Goal: Task Accomplishment & Management: Use online tool/utility

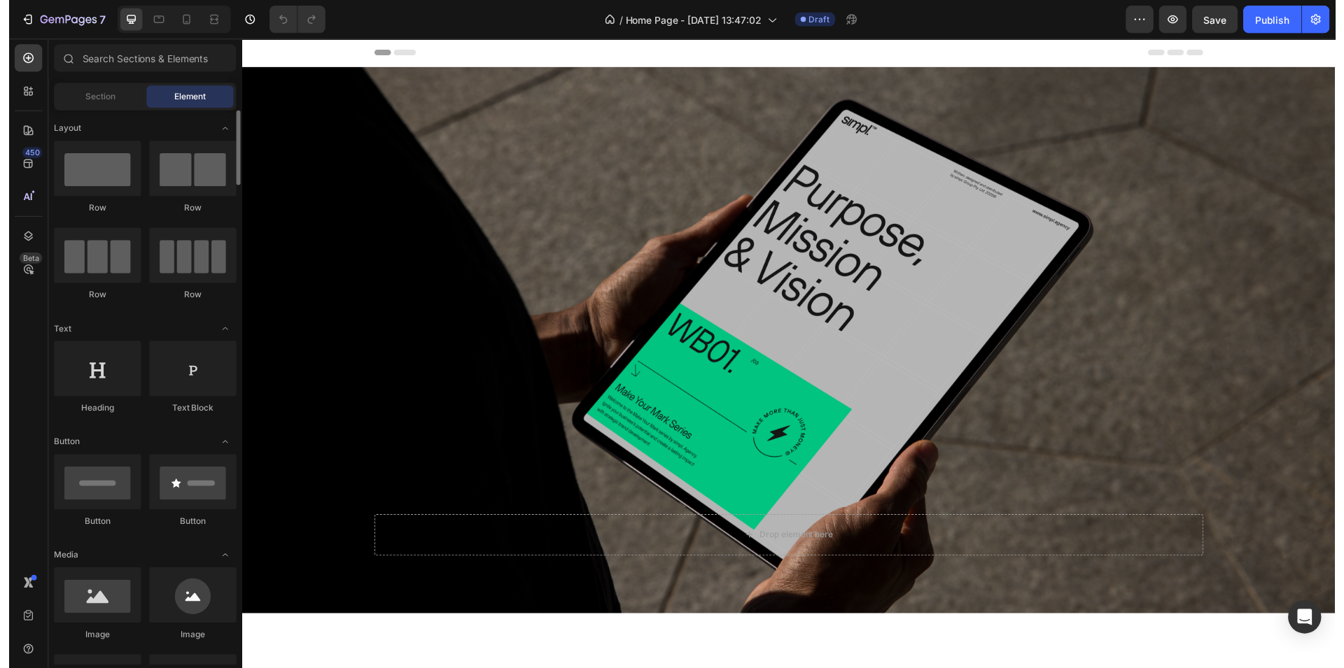
scroll to position [336, 0]
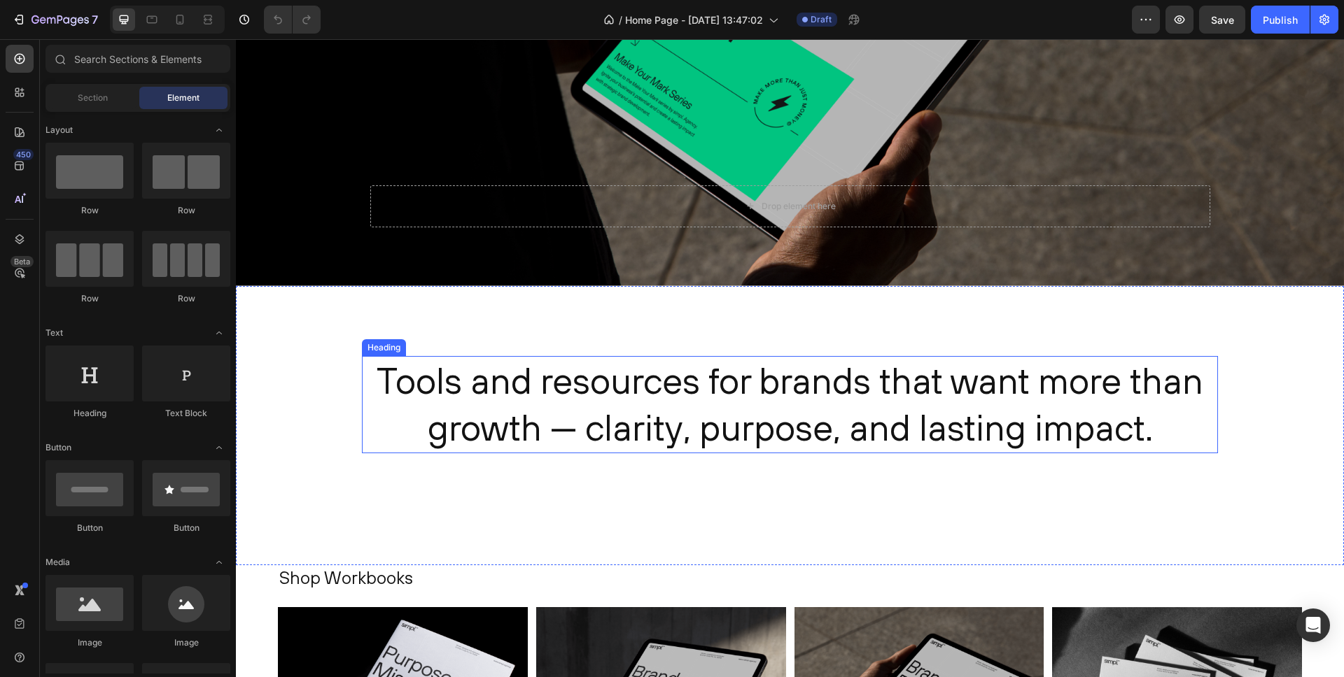
click at [501, 386] on h2 "Tools and resources for brands that want more than growth — clarity, purpose, a…" at bounding box center [790, 404] width 856 height 97
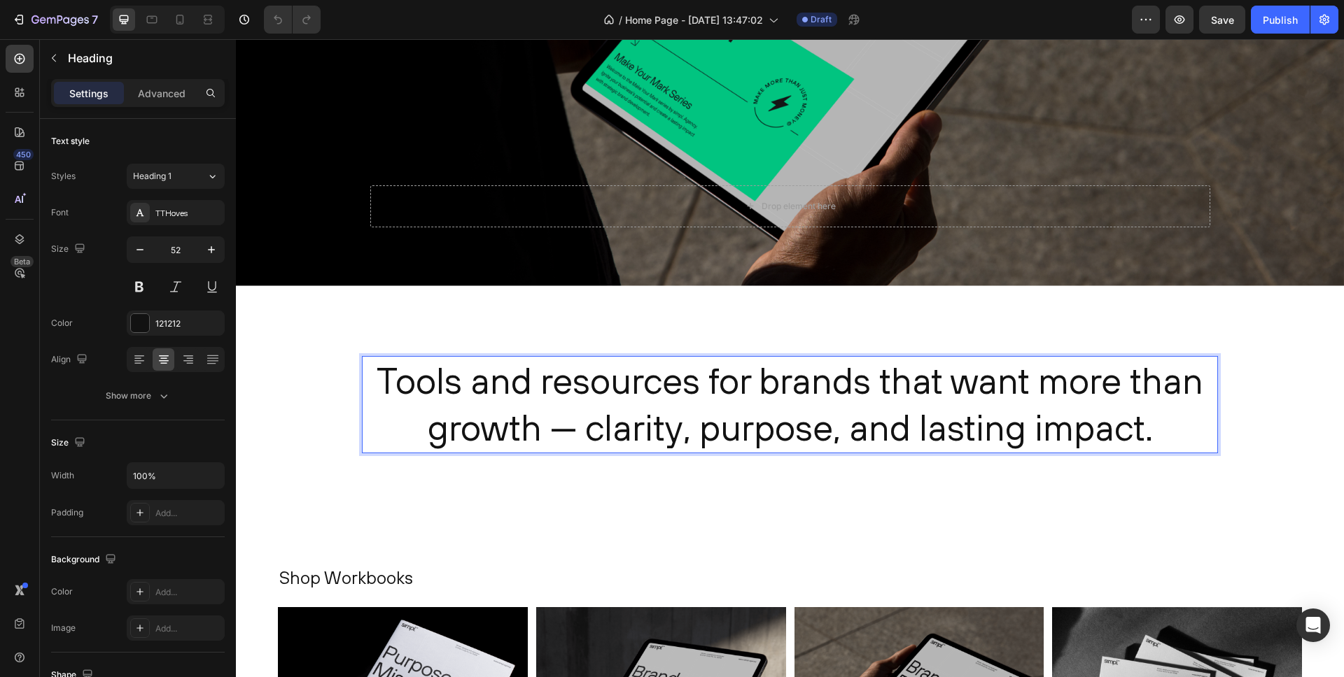
click at [501, 386] on h2 "Tools and resources for brands that want more than growth — clarity, purpose, a…" at bounding box center [790, 404] width 856 height 97
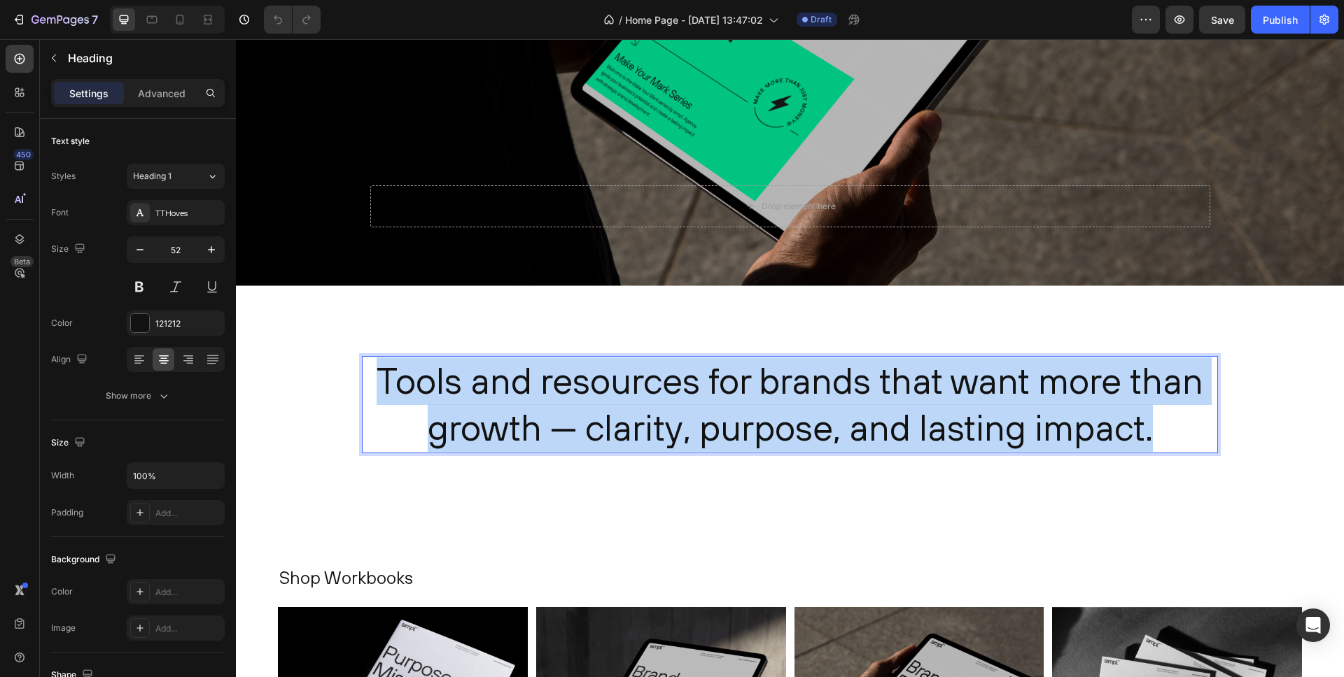
click at [501, 386] on p "Tools and resources for brands that want more than growth — clarity, purpose, a…" at bounding box center [789, 405] width 853 height 94
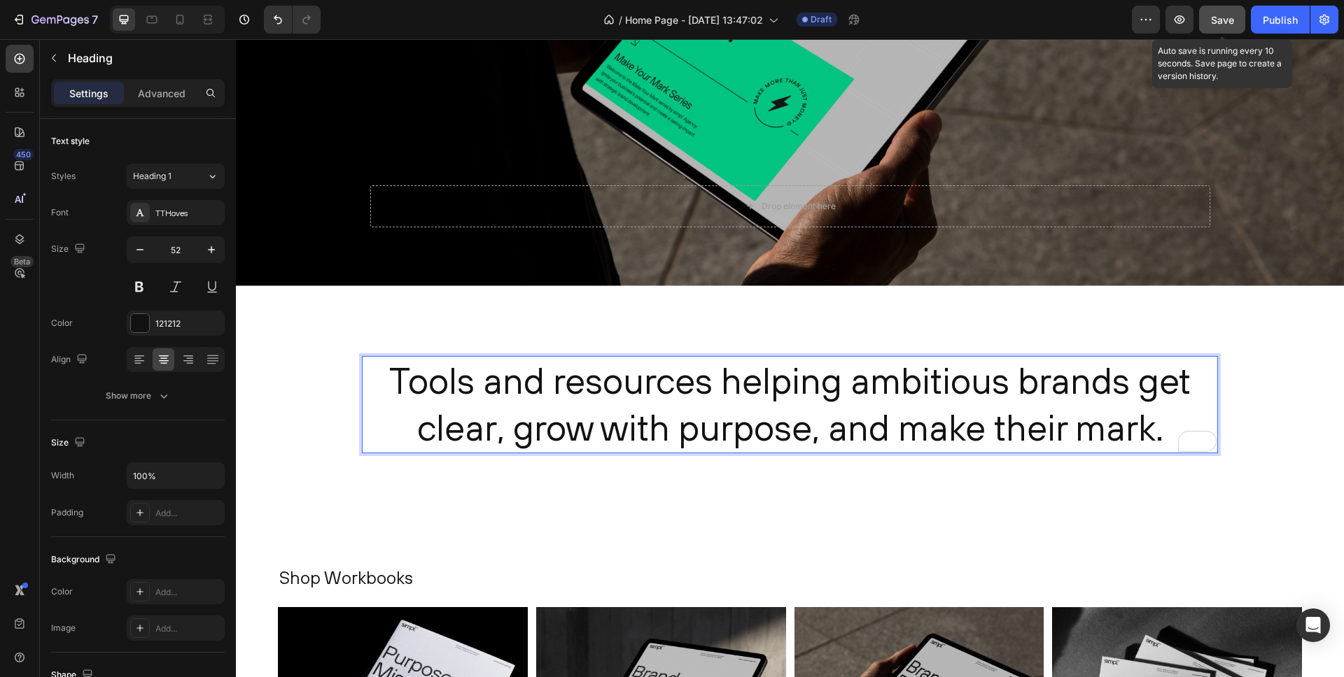
click at [1231, 22] on span "Save" at bounding box center [1222, 20] width 23 height 12
click at [570, 381] on p "Tools and resources helping ambitious brands get clear, grow with purpose, and …" at bounding box center [789, 405] width 853 height 94
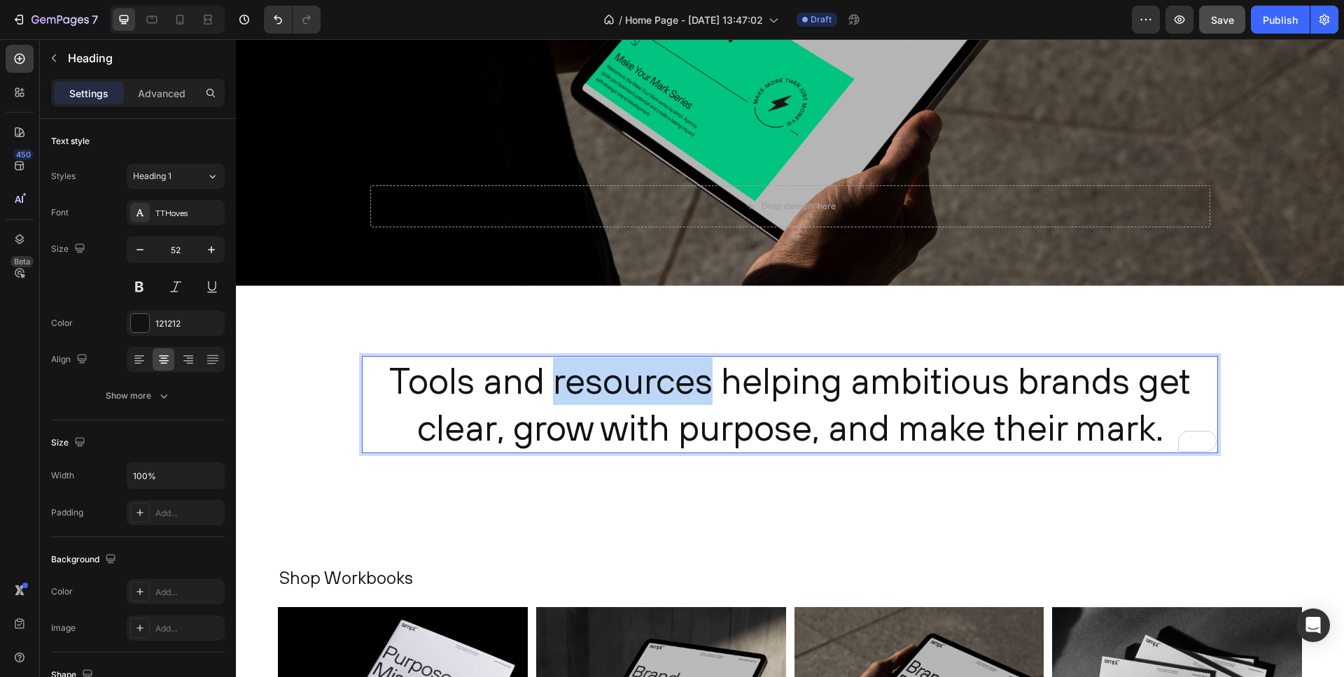
click at [570, 381] on p "Tools and resources helping ambitious brands get clear, grow with purpose, and …" at bounding box center [789, 405] width 853 height 94
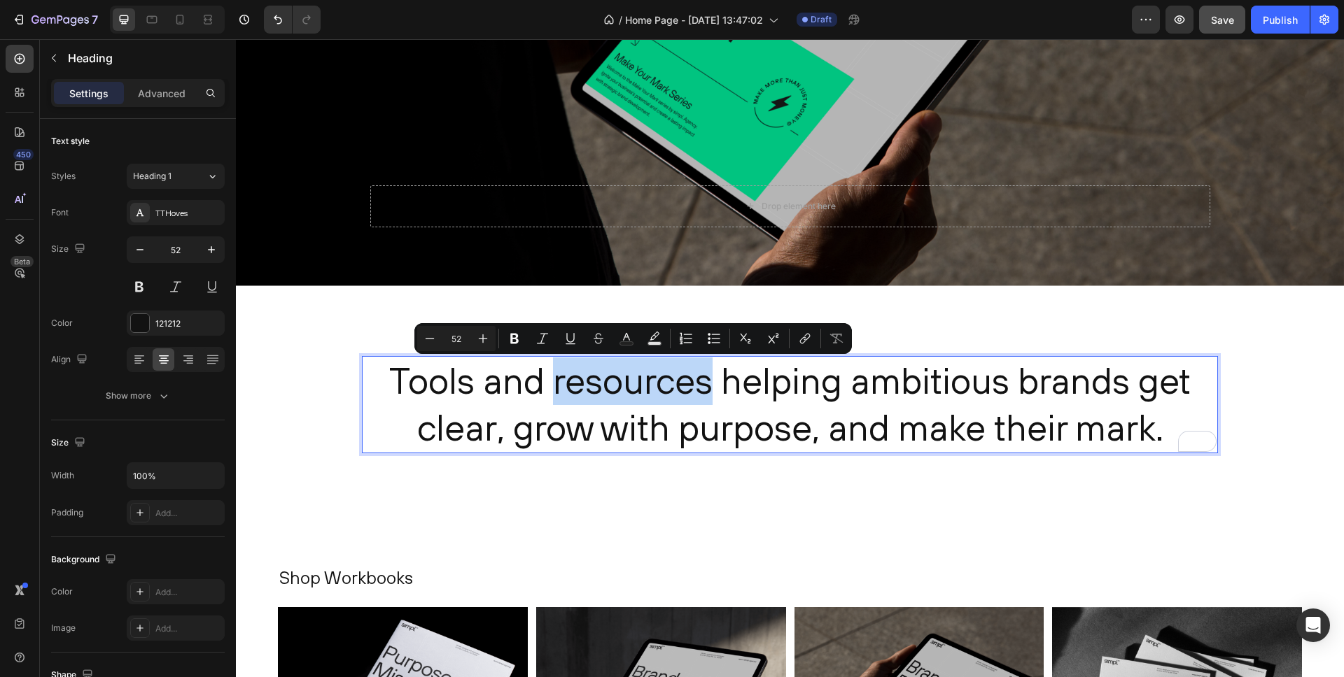
click at [568, 381] on p "Tools and resources helping ambitious brands get clear, grow with purpose, and …" at bounding box center [789, 405] width 853 height 94
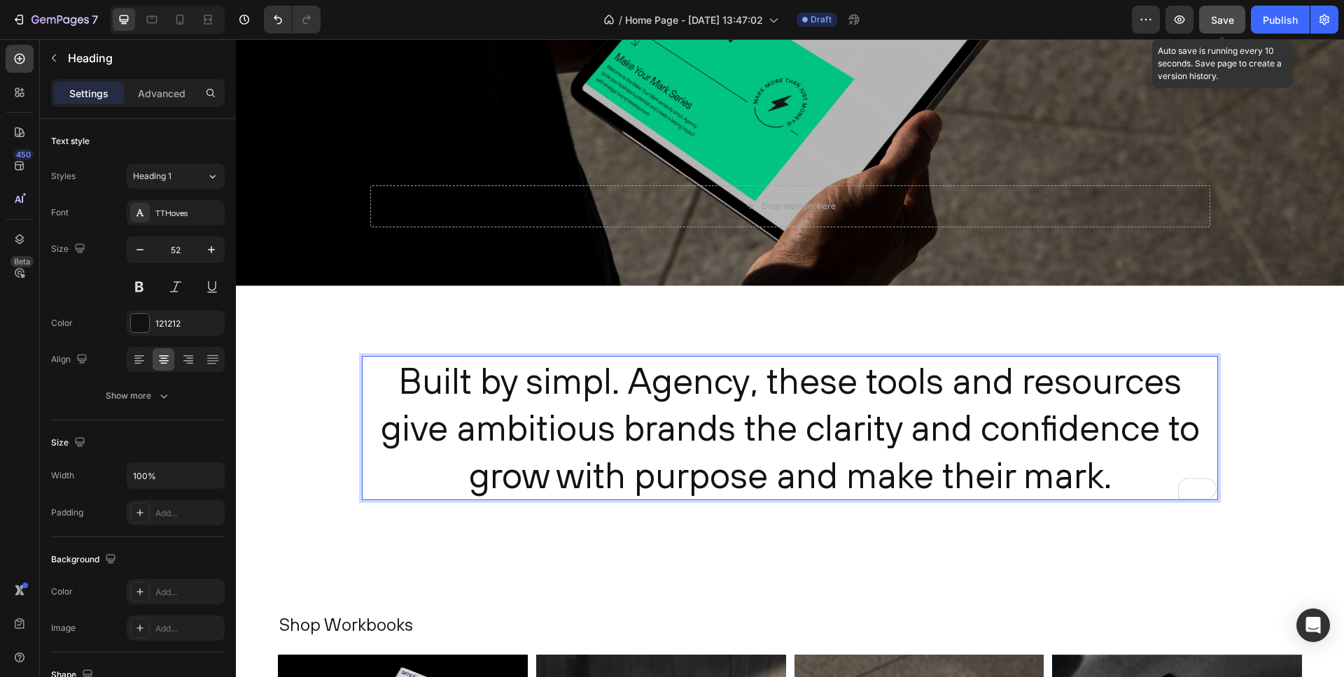
click at [1217, 20] on span "Save" at bounding box center [1222, 20] width 23 height 12
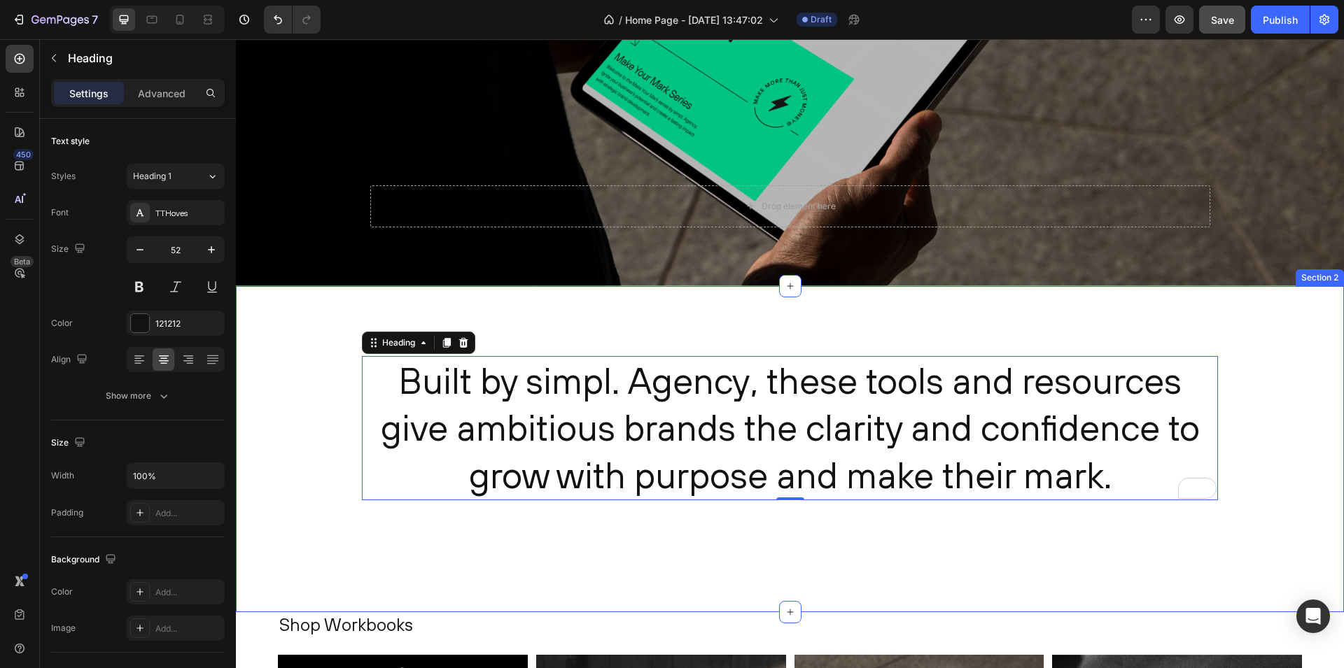
scroll to position [353, 0]
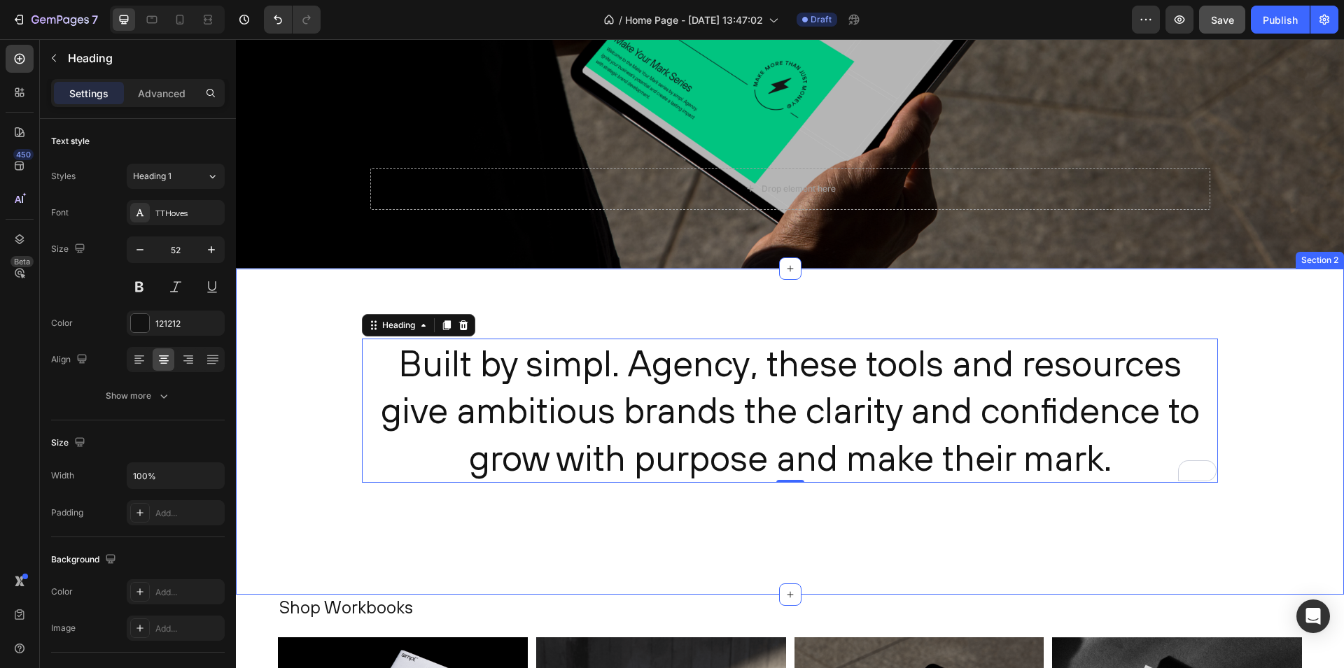
click at [318, 369] on div "Built by simpl. Agency, these tools and resources give ambitious brands the cla…" at bounding box center [790, 432] width 1108 height 327
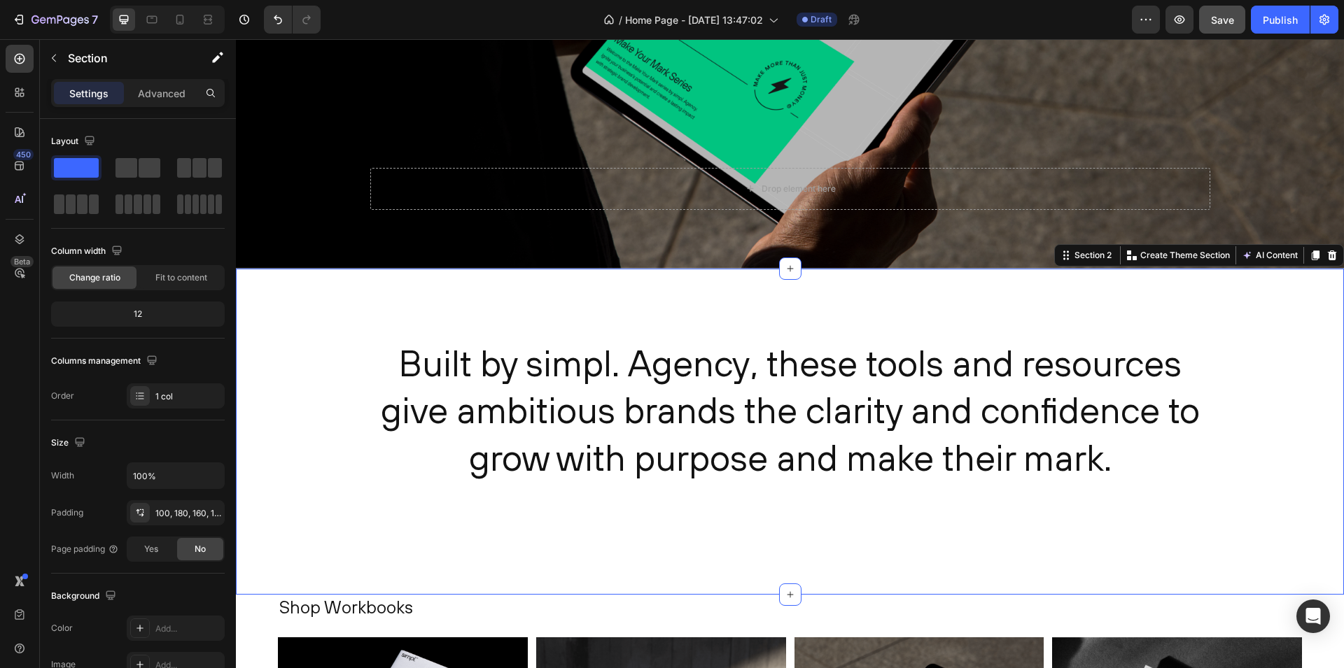
click at [332, 321] on div "Built by simpl. Agency, these tools and resources give ambitious brands the cla…" at bounding box center [790, 432] width 1108 height 327
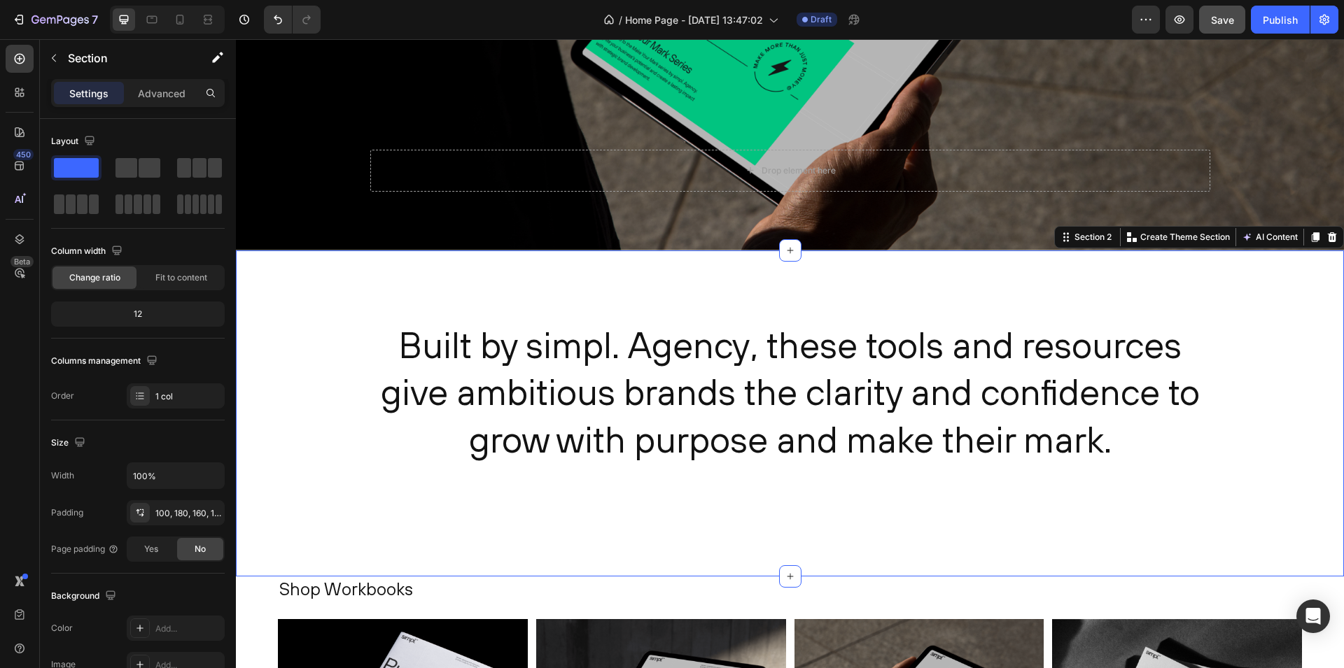
scroll to position [449, 0]
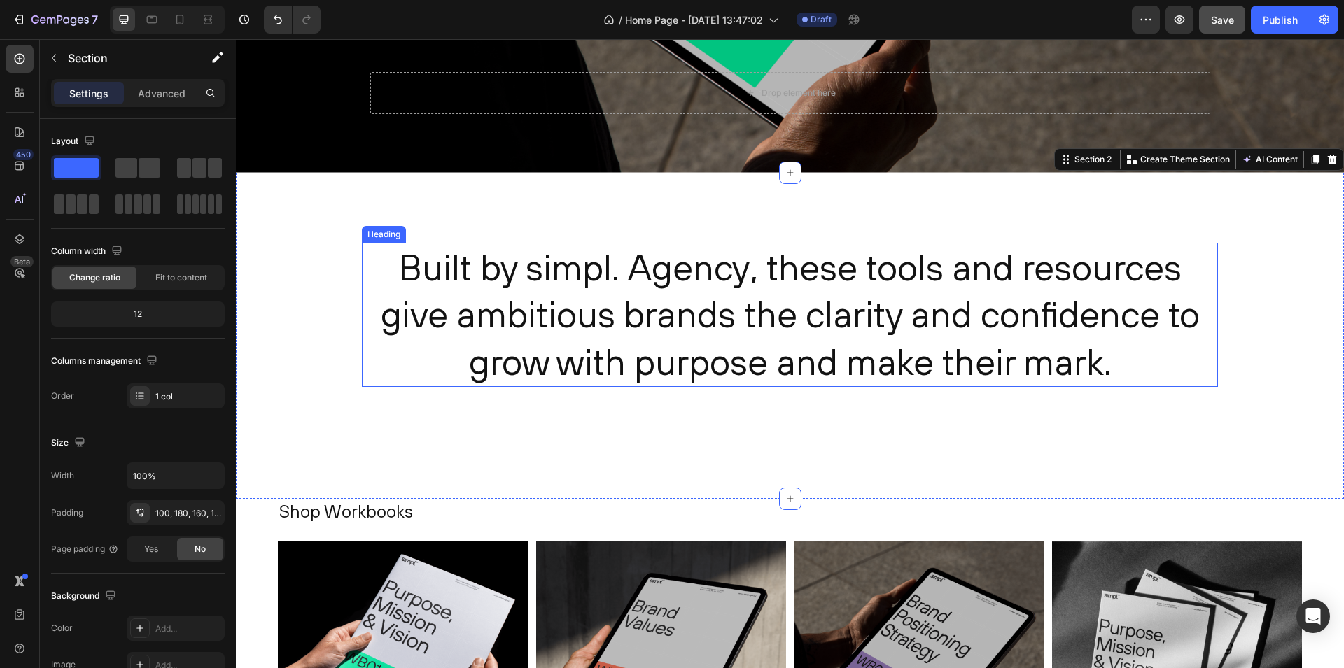
click at [428, 278] on p "Built by simpl. Agency, these tools and resources give ambitious brands the cla…" at bounding box center [789, 315] width 853 height 142
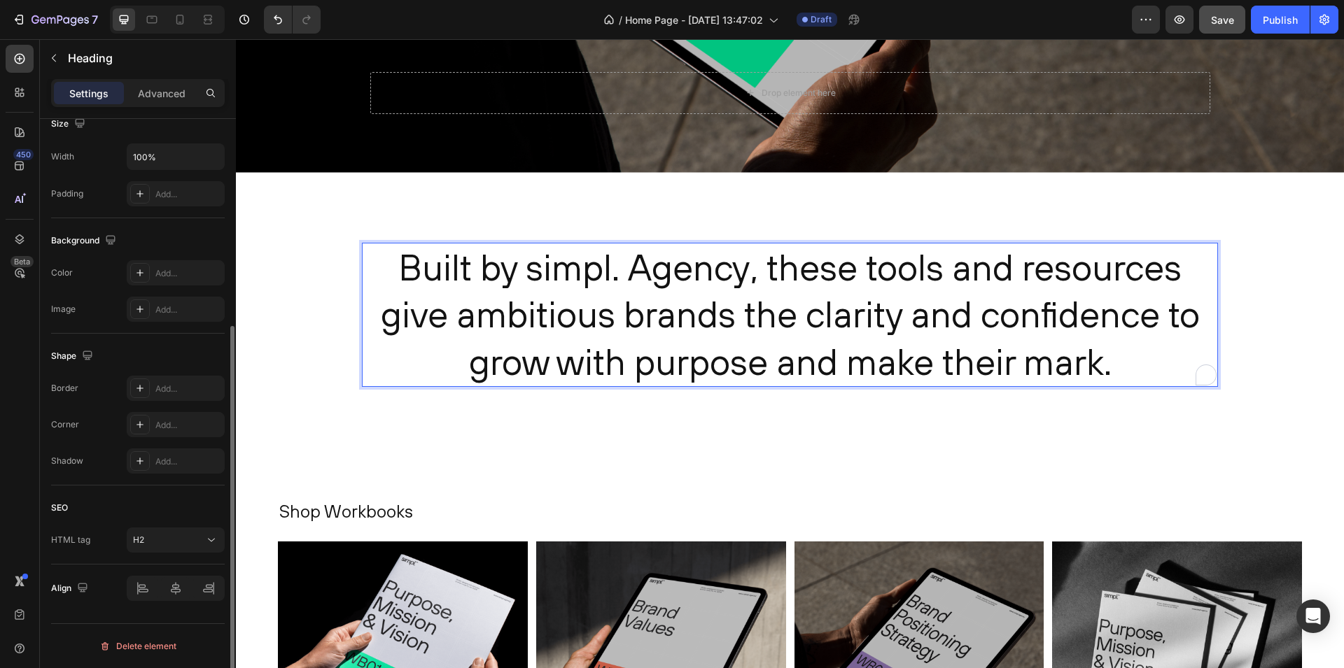
scroll to position [0, 0]
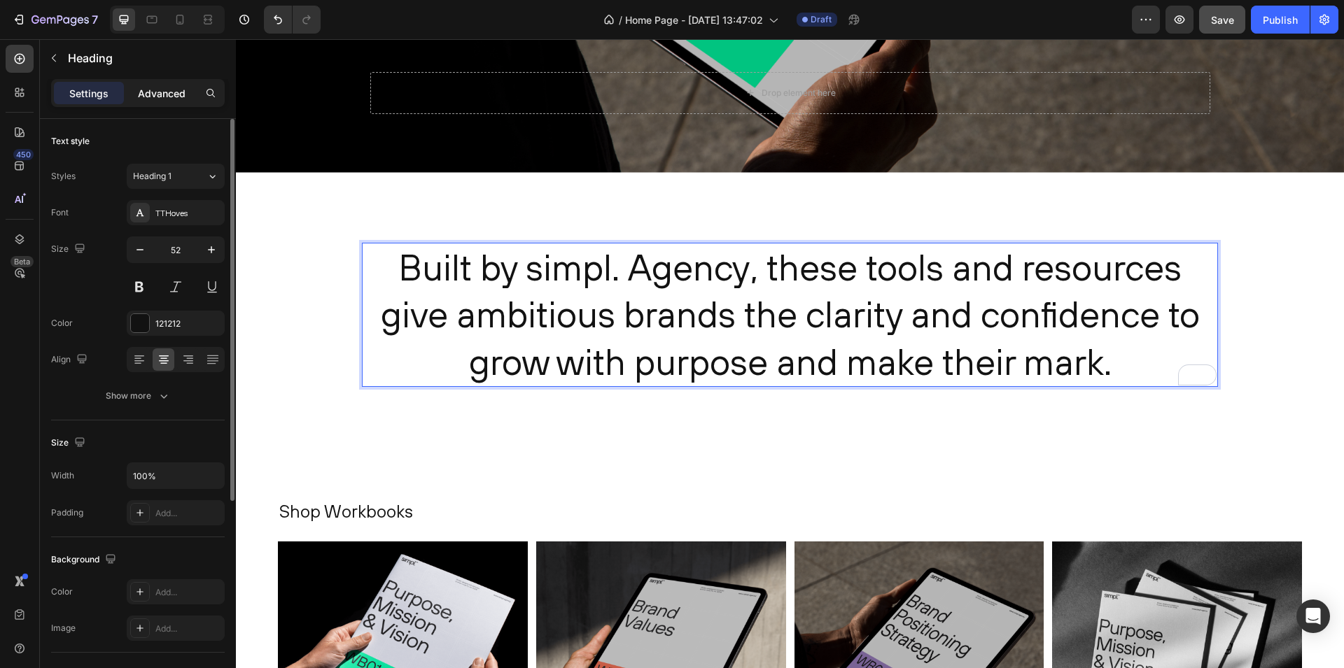
click at [150, 95] on p "Advanced" at bounding box center [162, 93] width 48 height 15
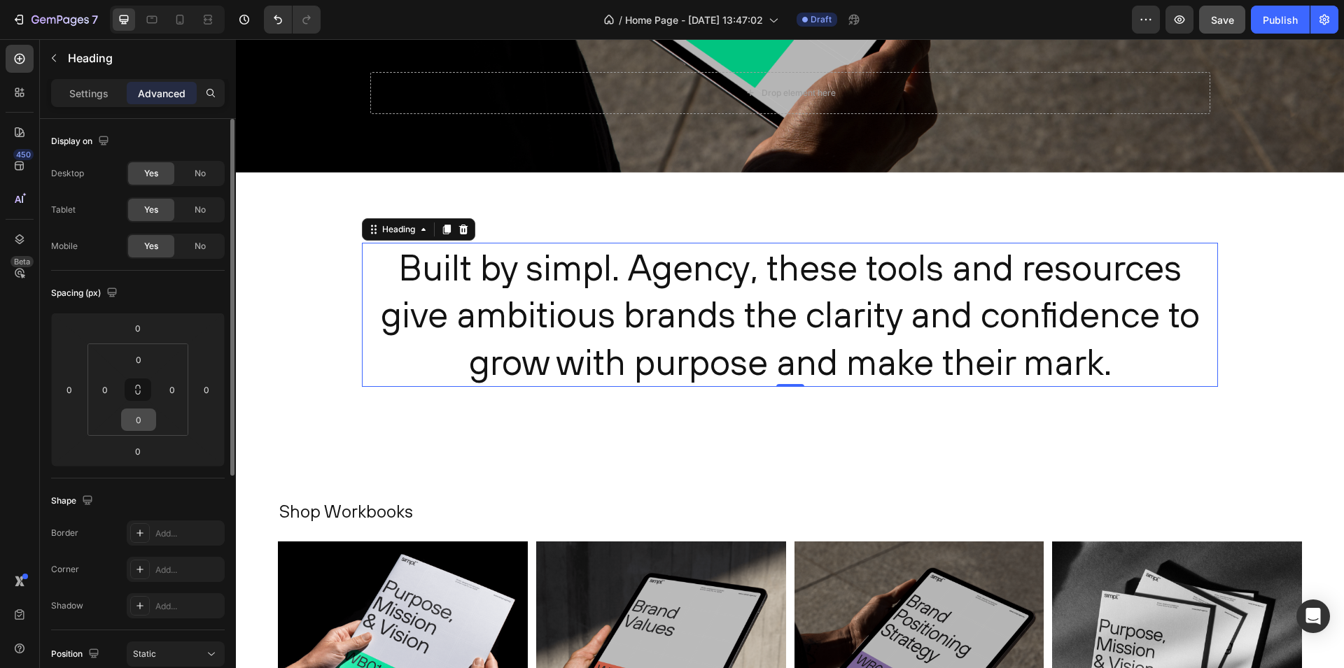
scroll to position [31, 0]
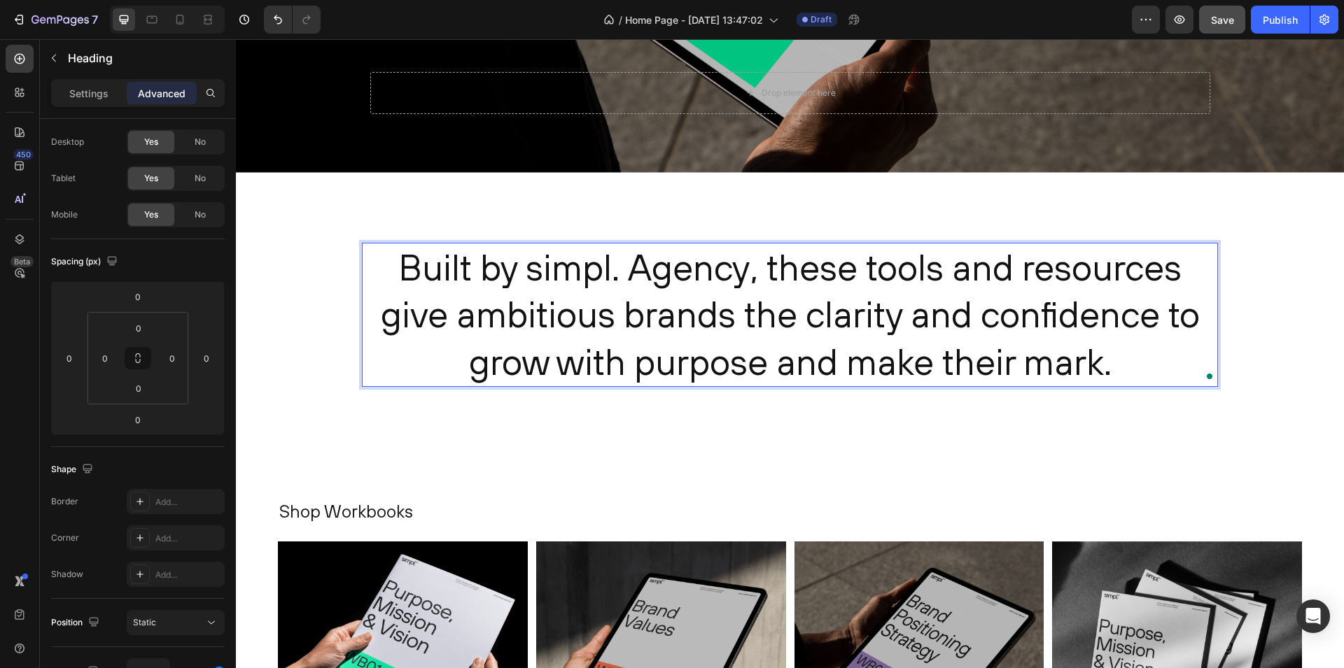
click at [397, 280] on p "Built by simpl. Agency, these tools and resources give ambitious brands the cla…" at bounding box center [789, 315] width 853 height 142
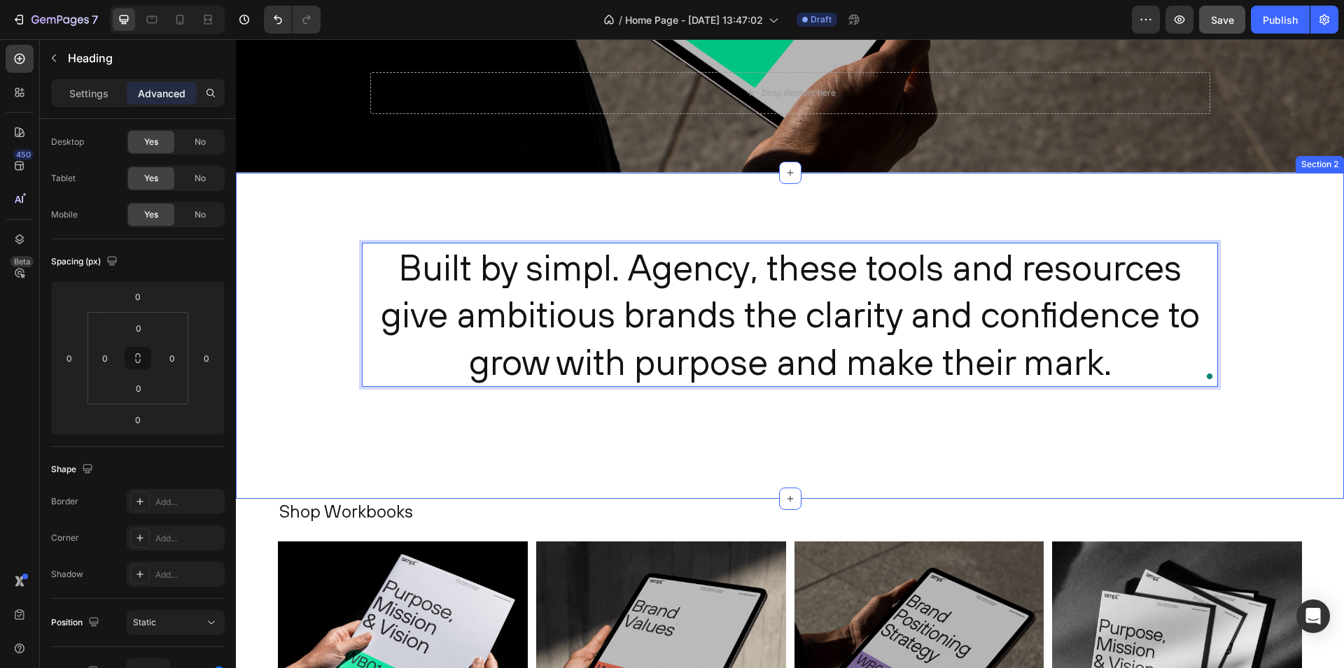
click at [290, 239] on div "Built by simpl. Agency, these tools and resources give ambitious brands the cla…" at bounding box center [790, 336] width 1108 height 327
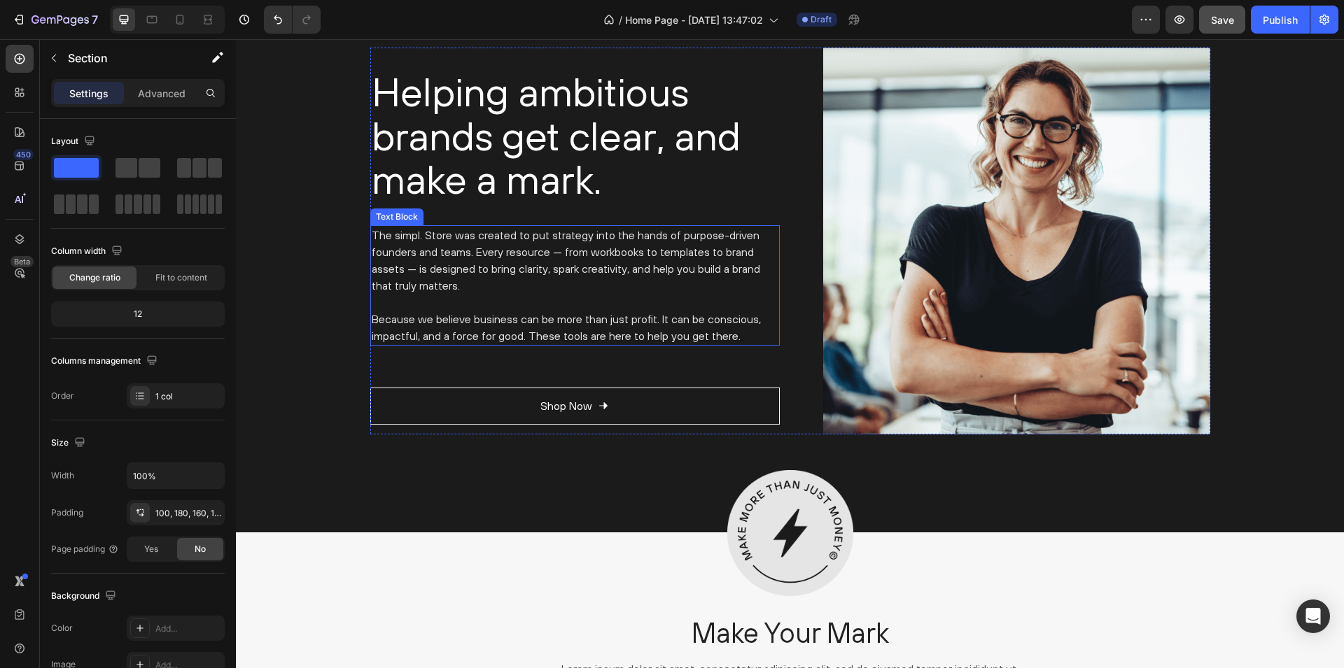
scroll to position [2673, 0]
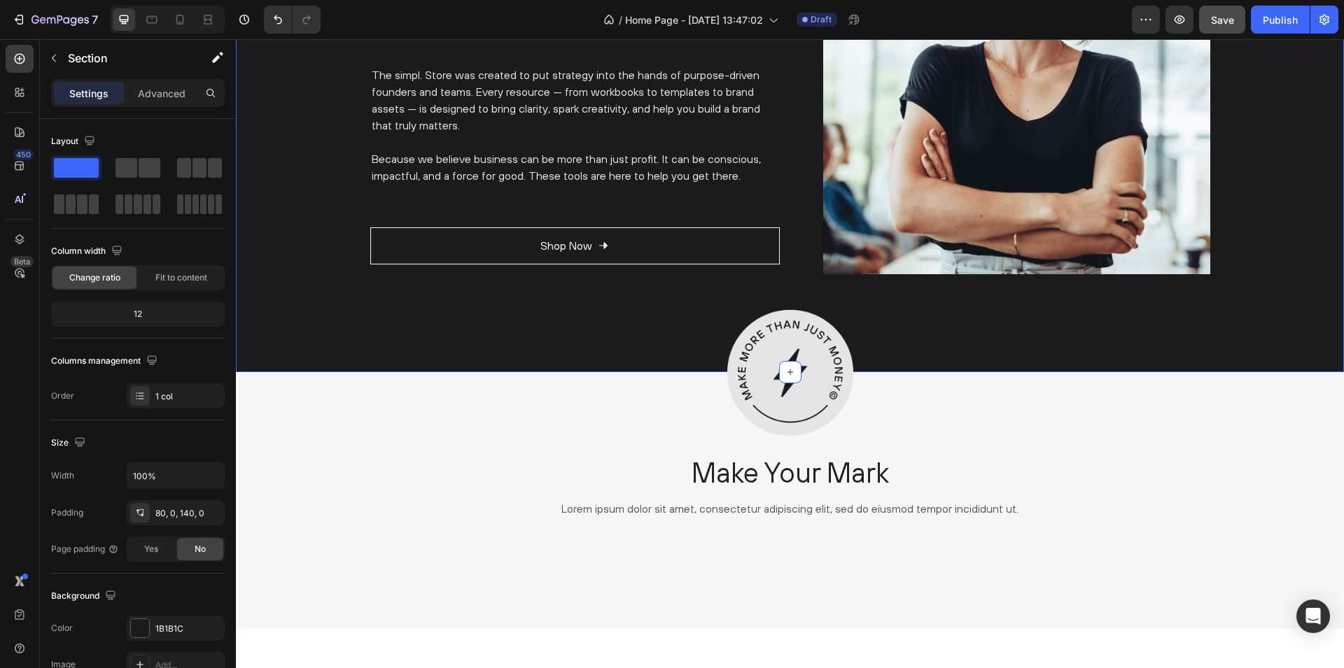
click at [288, 224] on div "Helping ambitious brands get clear, and make a mark. Heading The simpl. Store w…" at bounding box center [790, 80] width 1108 height 387
click at [789, 369] on icon at bounding box center [790, 372] width 6 height 6
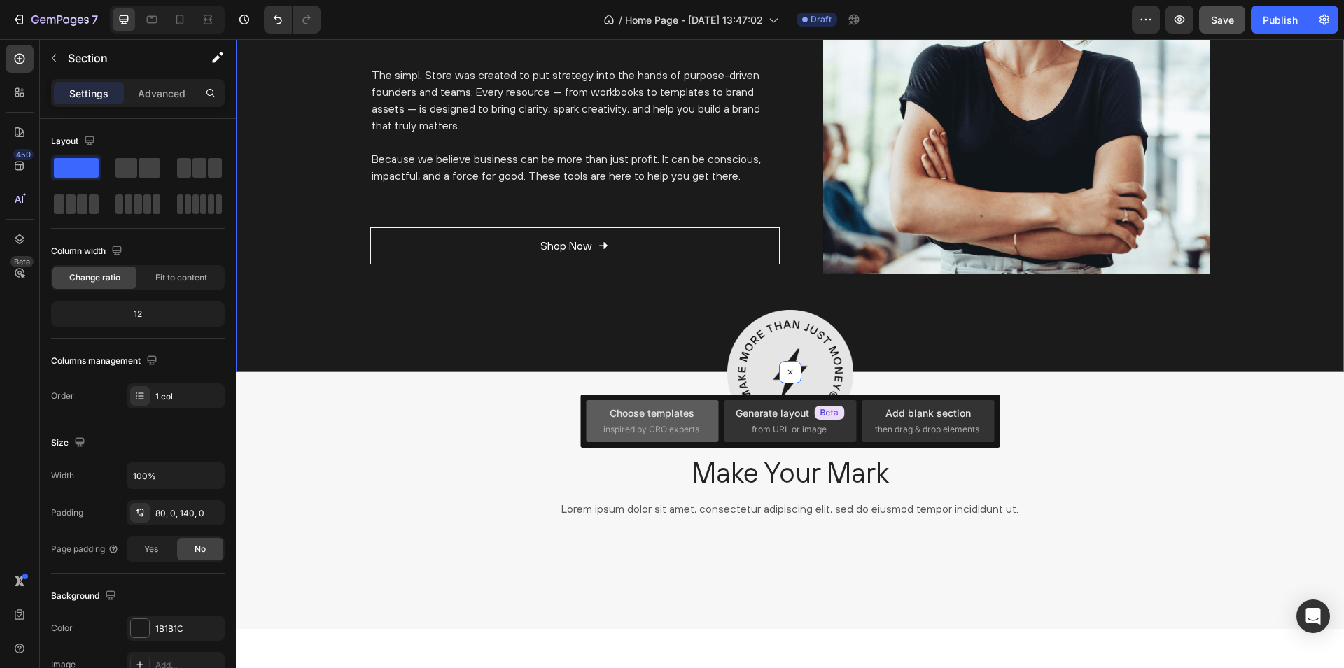
click at [654, 428] on span "inspired by CRO experts" at bounding box center [651, 429] width 96 height 13
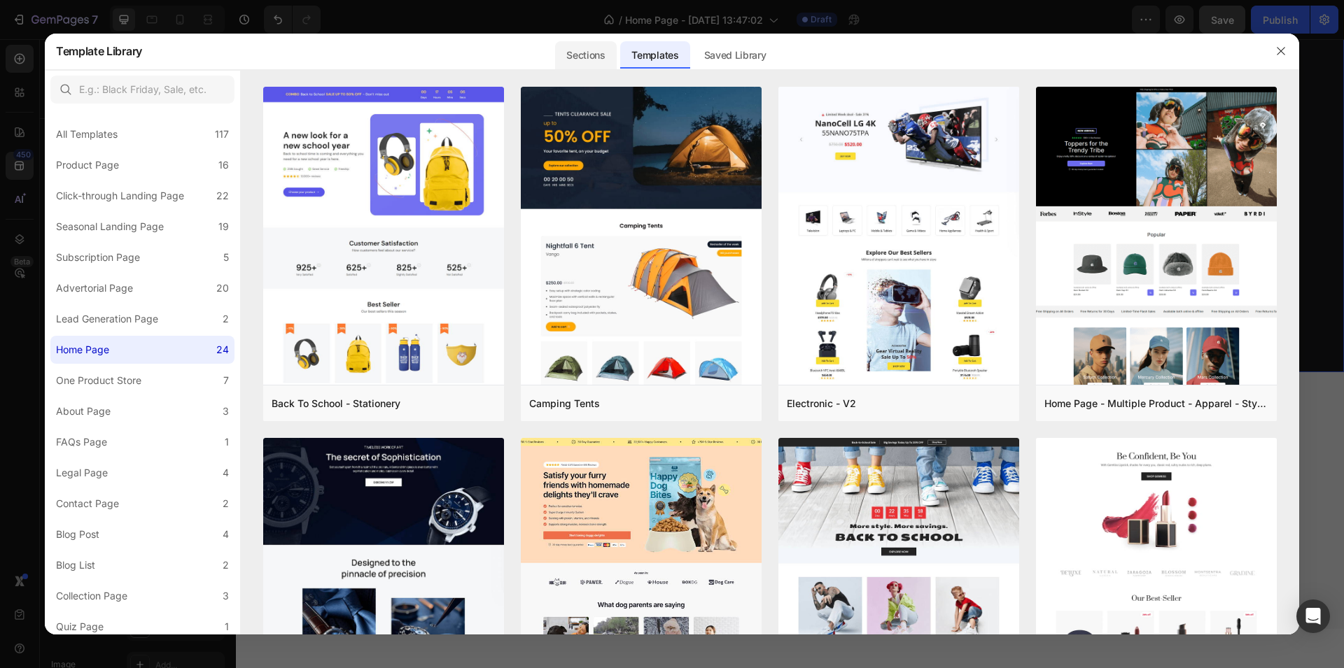
click at [586, 54] on div "Sections" at bounding box center [585, 55] width 61 height 28
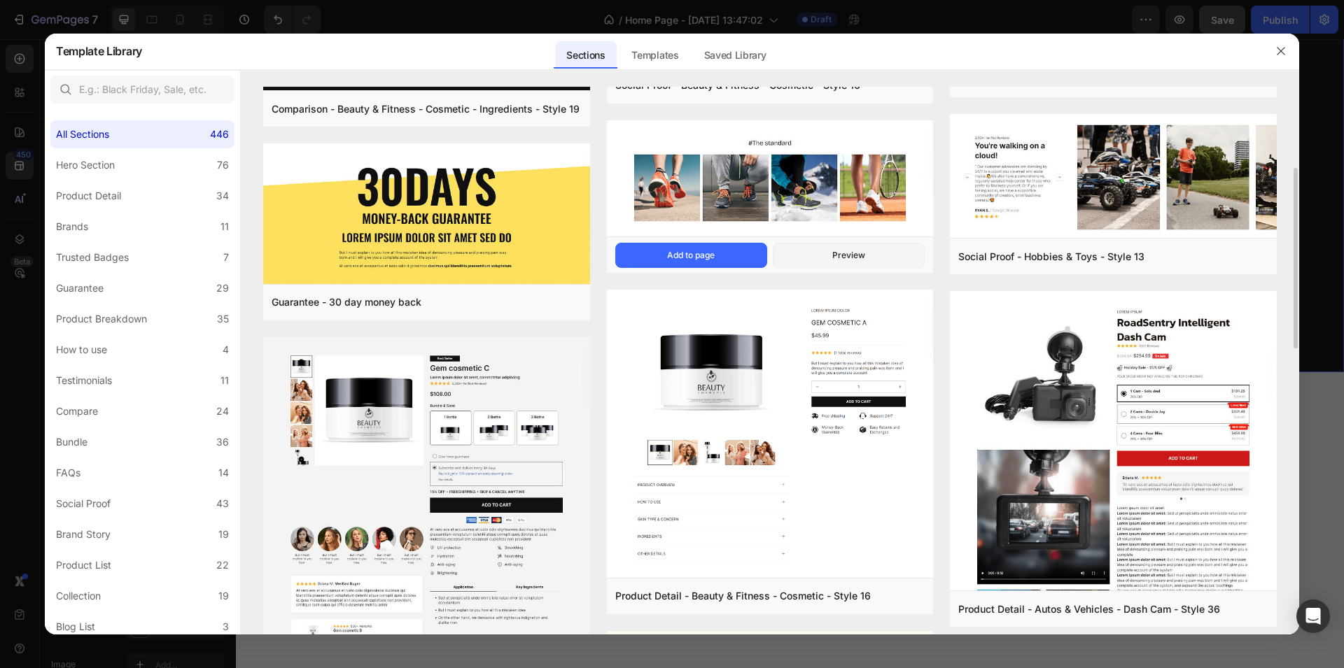
scroll to position [393, 0]
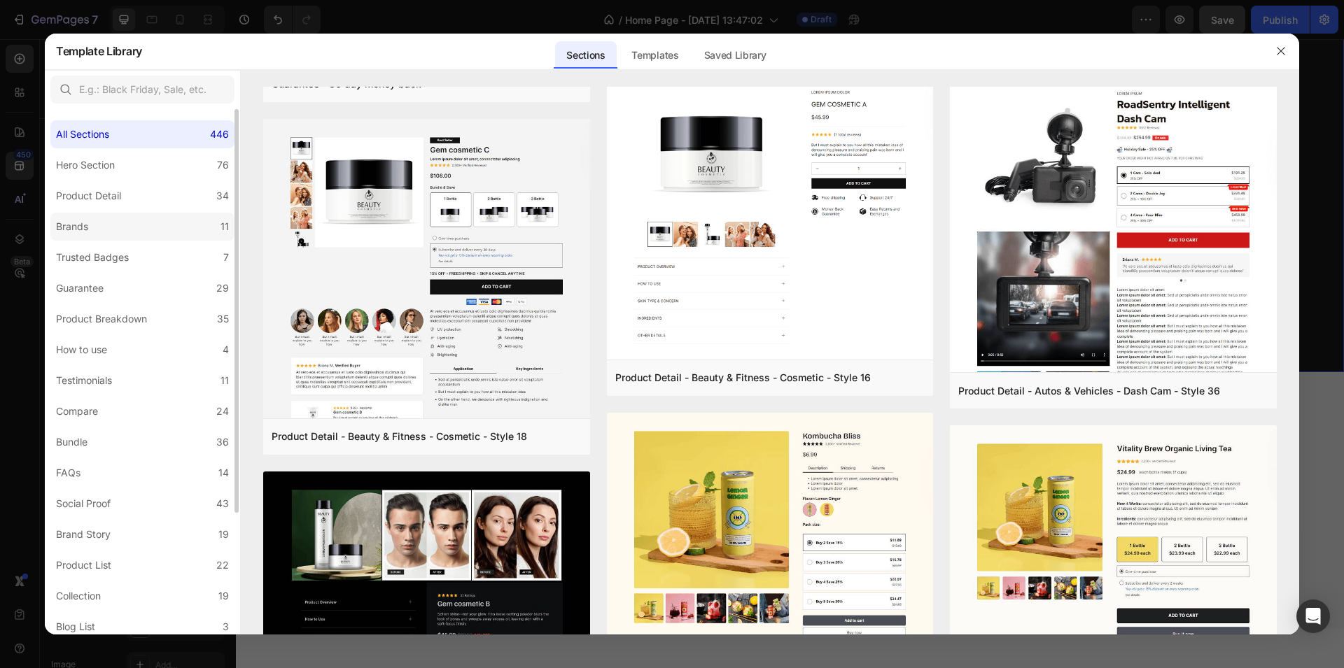
click at [124, 235] on label "Brands 11" at bounding box center [142, 227] width 184 height 28
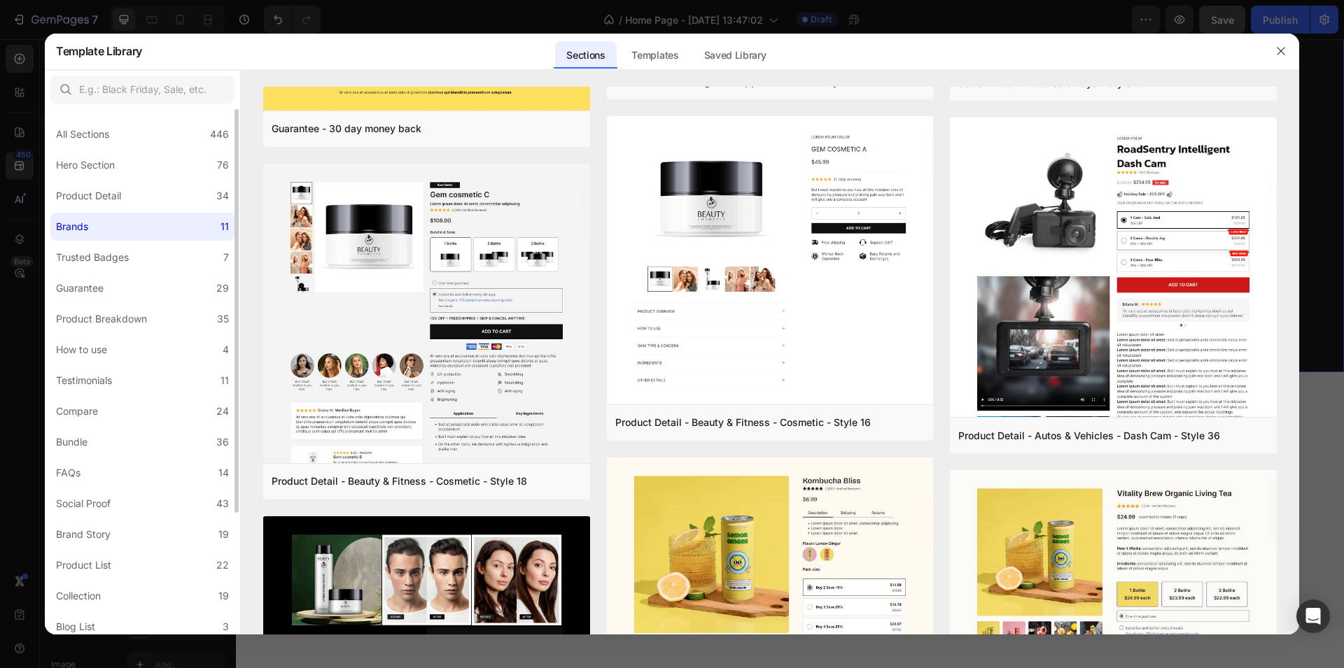
scroll to position [0, 0]
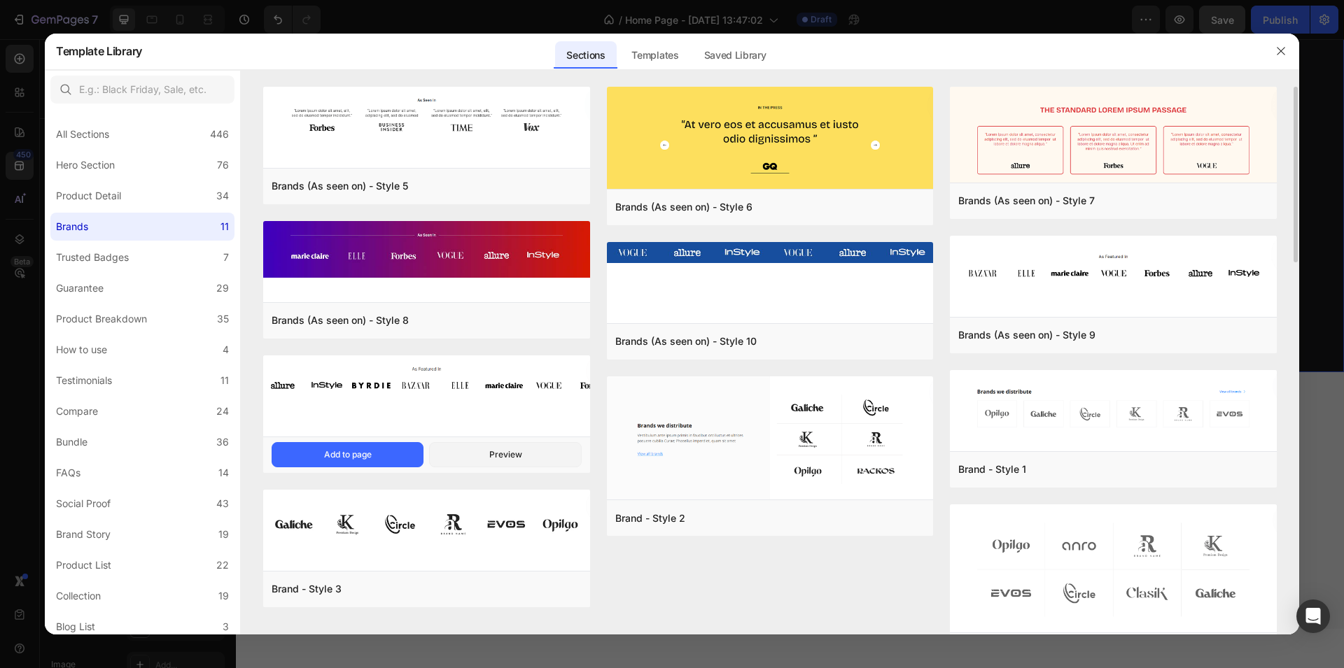
click at [407, 388] on img at bounding box center [426, 382] width 327 height 52
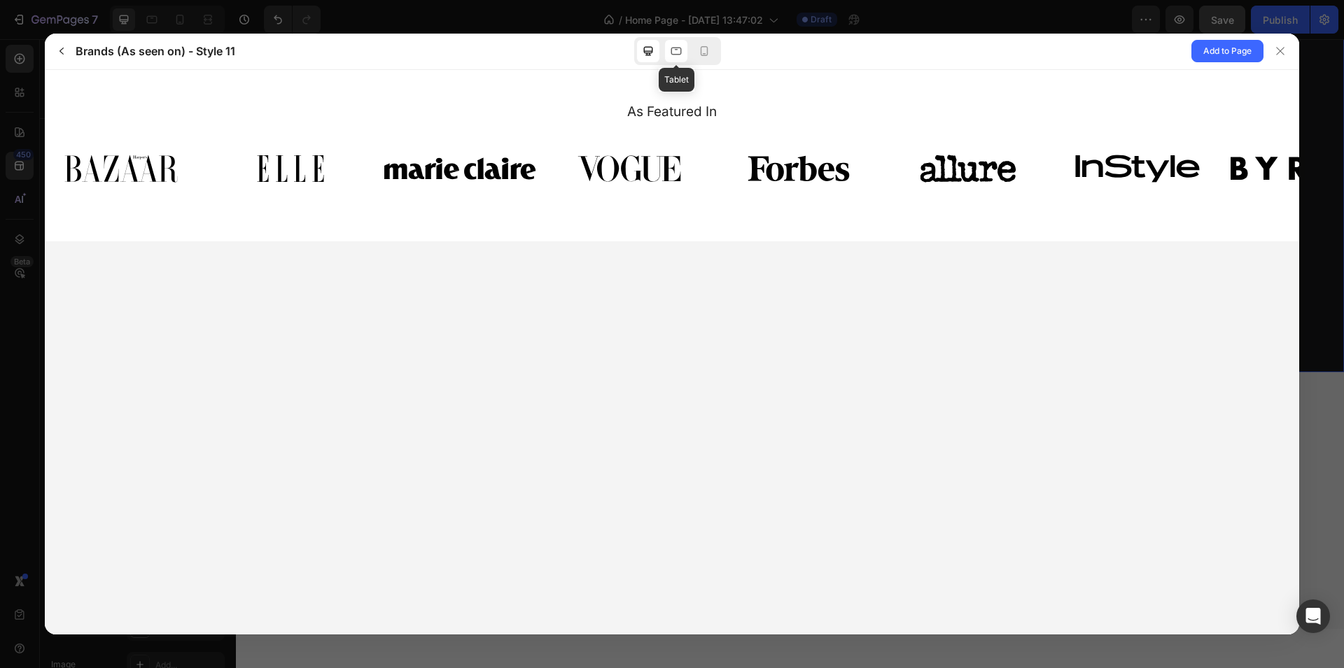
click at [677, 50] on icon at bounding box center [676, 51] width 14 height 14
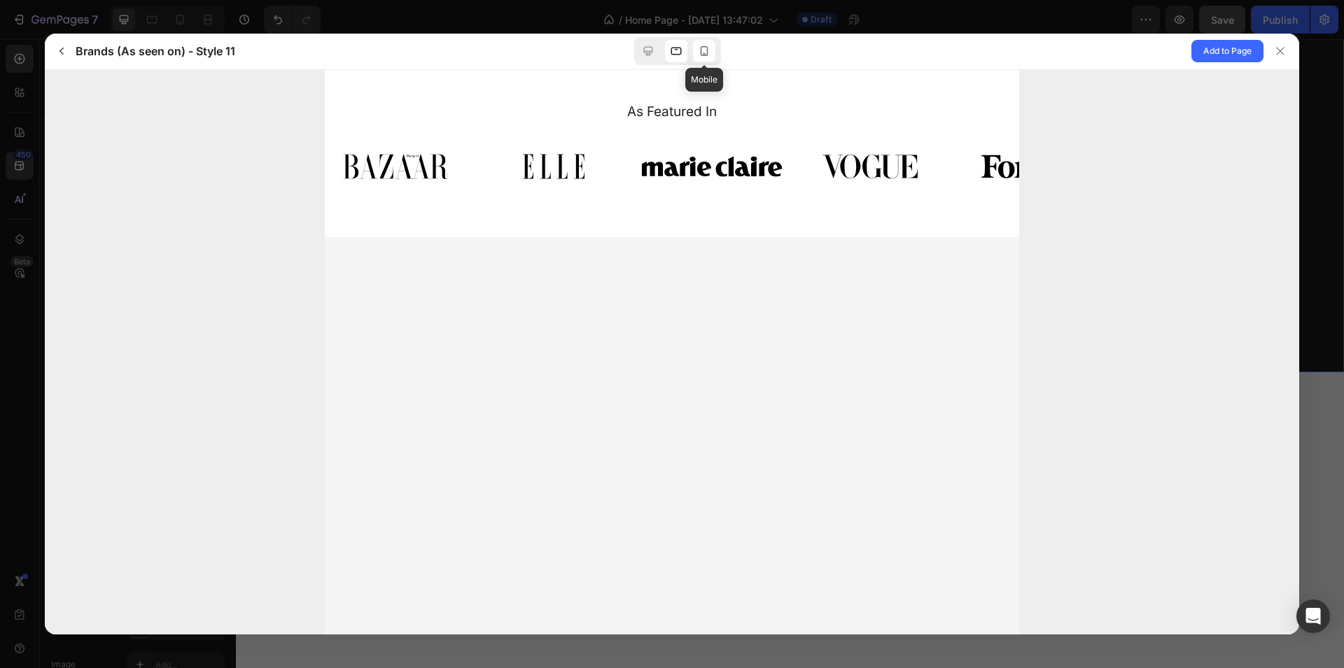
click at [708, 50] on icon at bounding box center [704, 51] width 14 height 14
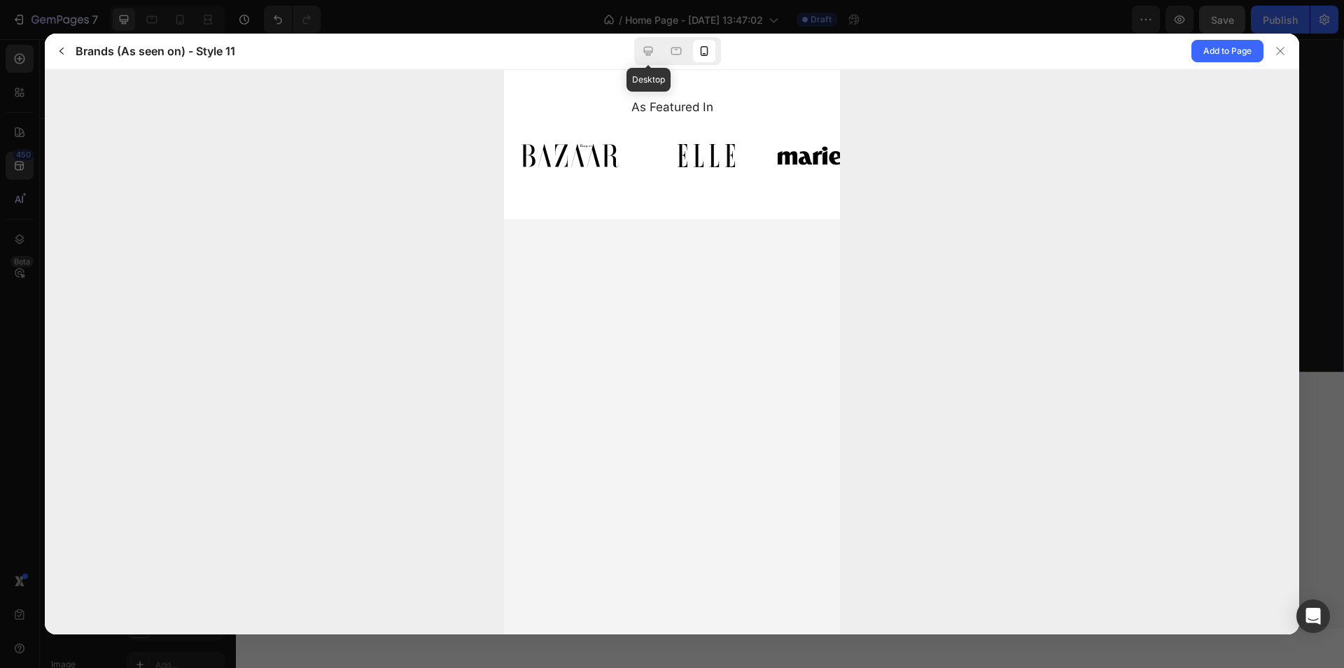
drag, startPoint x: 654, startPoint y: 49, endPoint x: 661, endPoint y: 50, distance: 7.0
click at [654, 49] on icon at bounding box center [648, 51] width 14 height 14
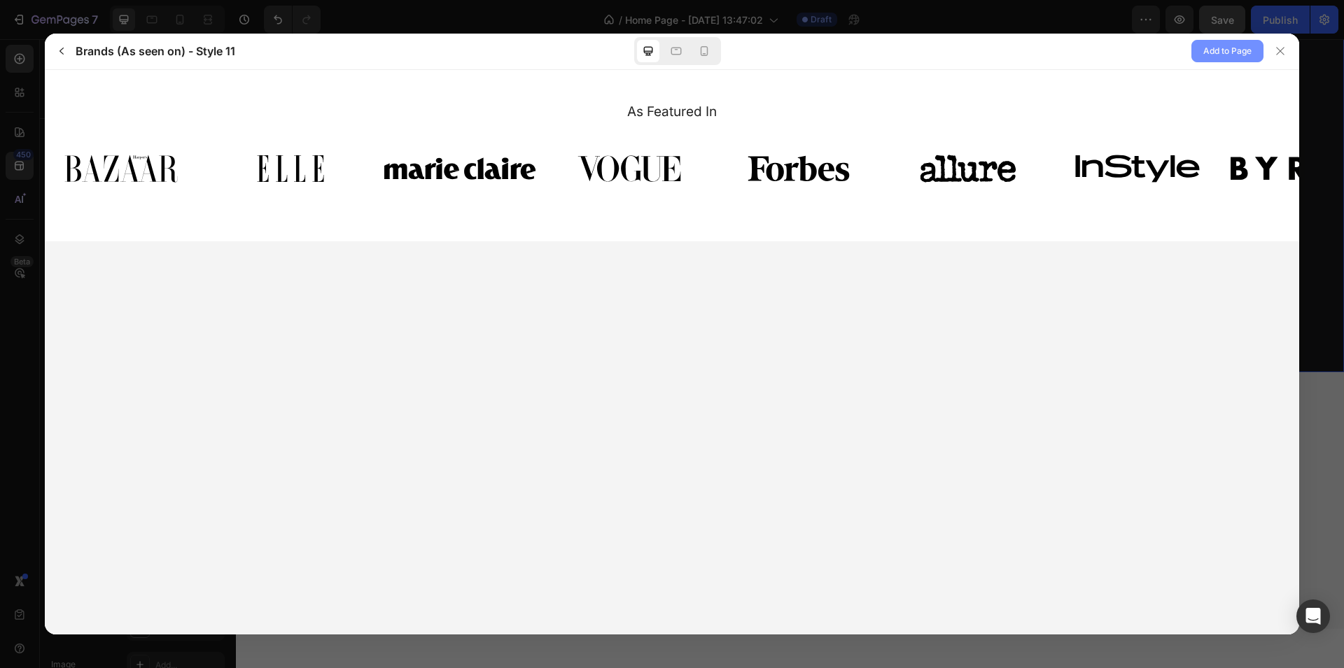
click at [1213, 54] on span "Add to Page" at bounding box center [1227, 51] width 48 height 17
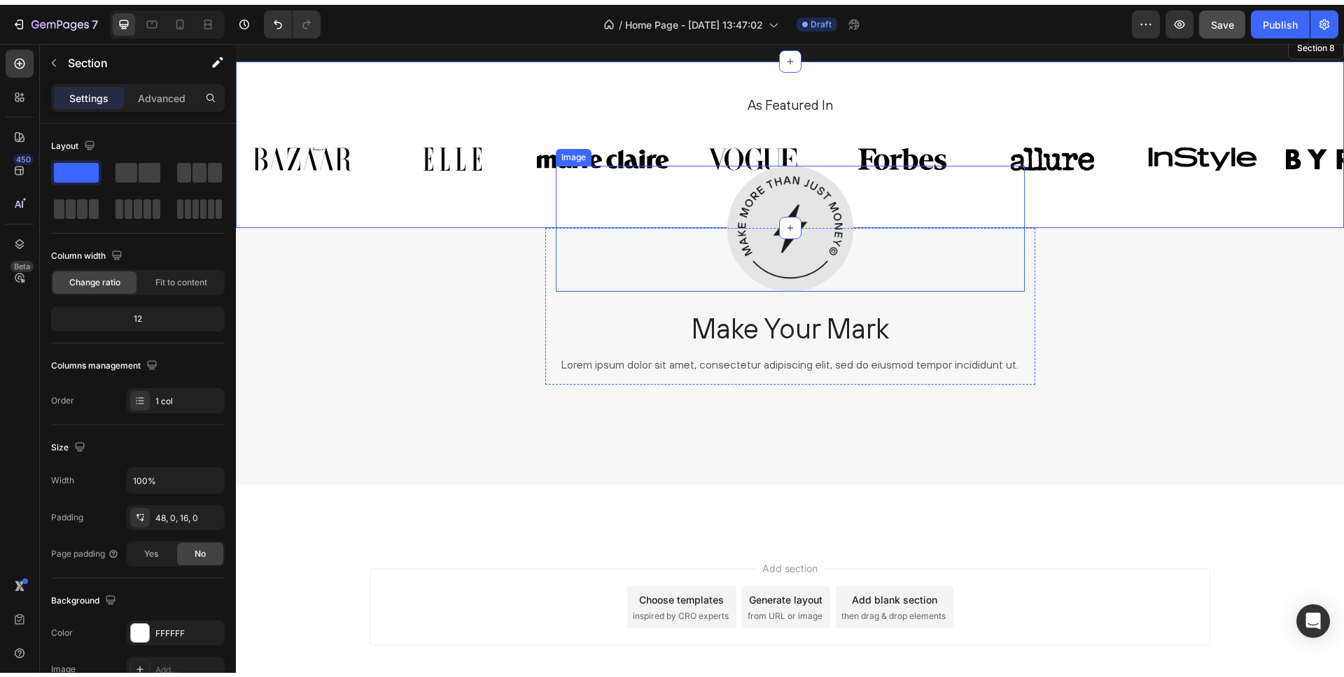
scroll to position [2873, 0]
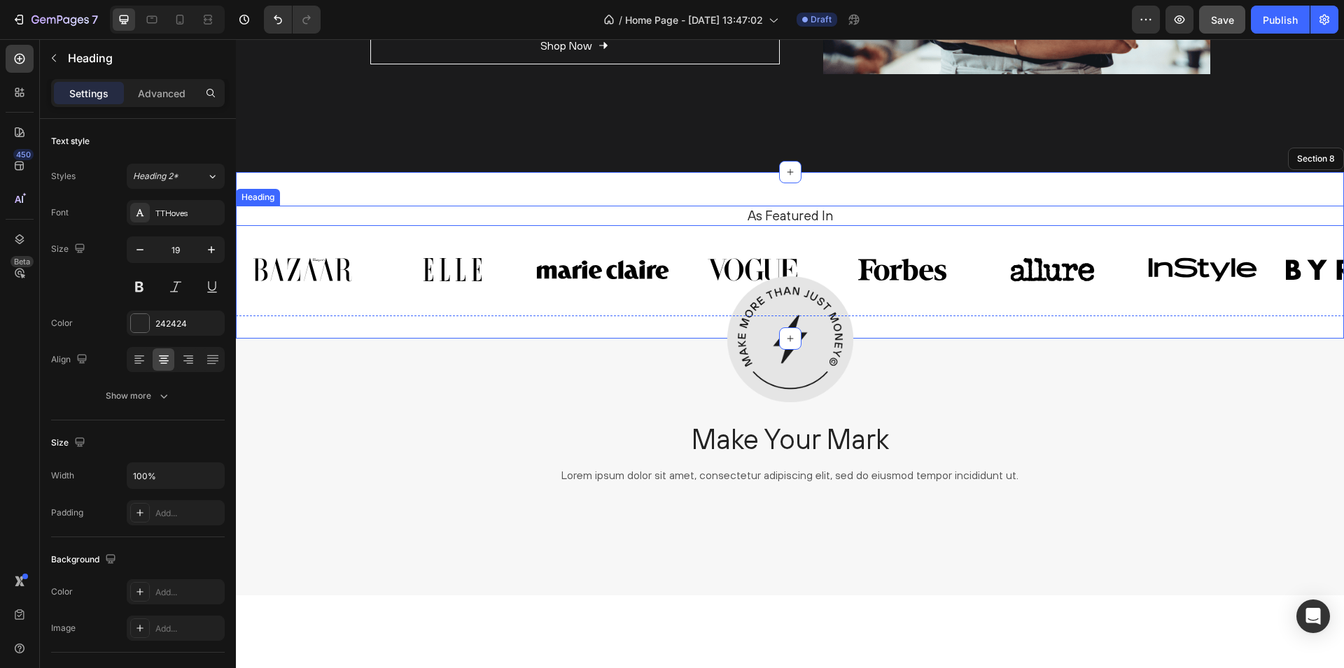
click at [323, 213] on h2 "As Featured In" at bounding box center [789, 216] width 1087 height 20
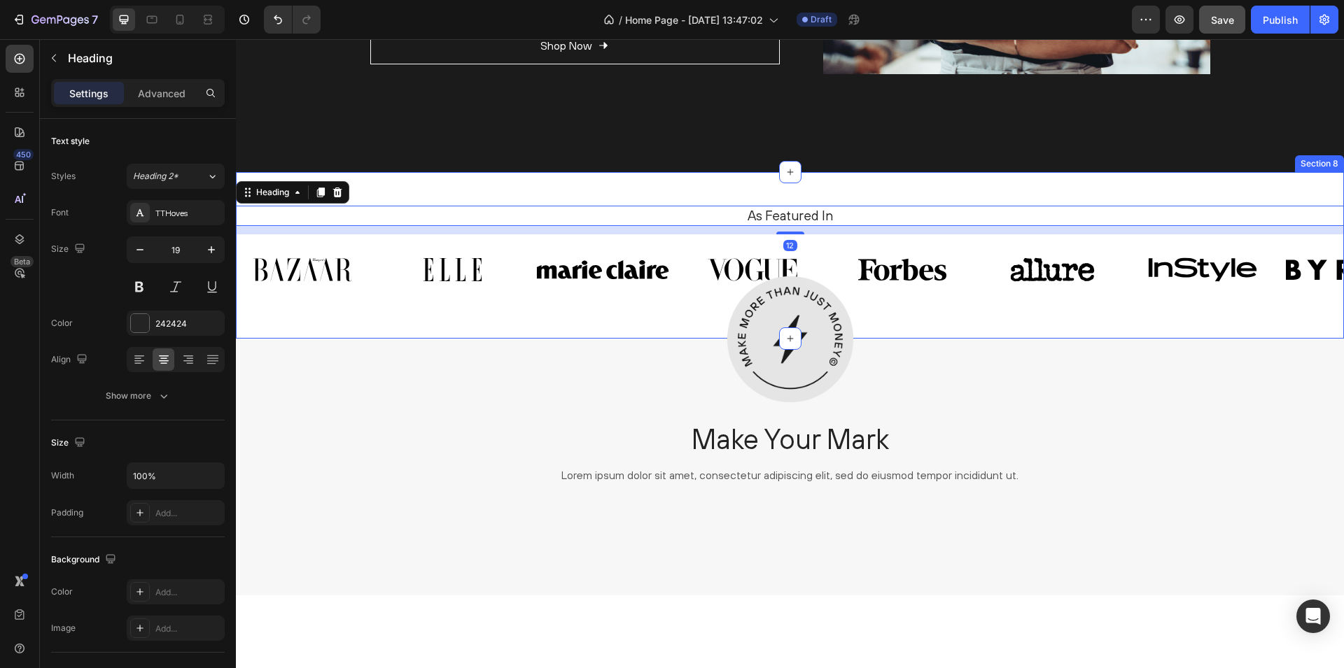
click at [397, 194] on div "As Featured In Heading 12 Image Image Image Image Image Image Image Image Carou…" at bounding box center [790, 255] width 1108 height 167
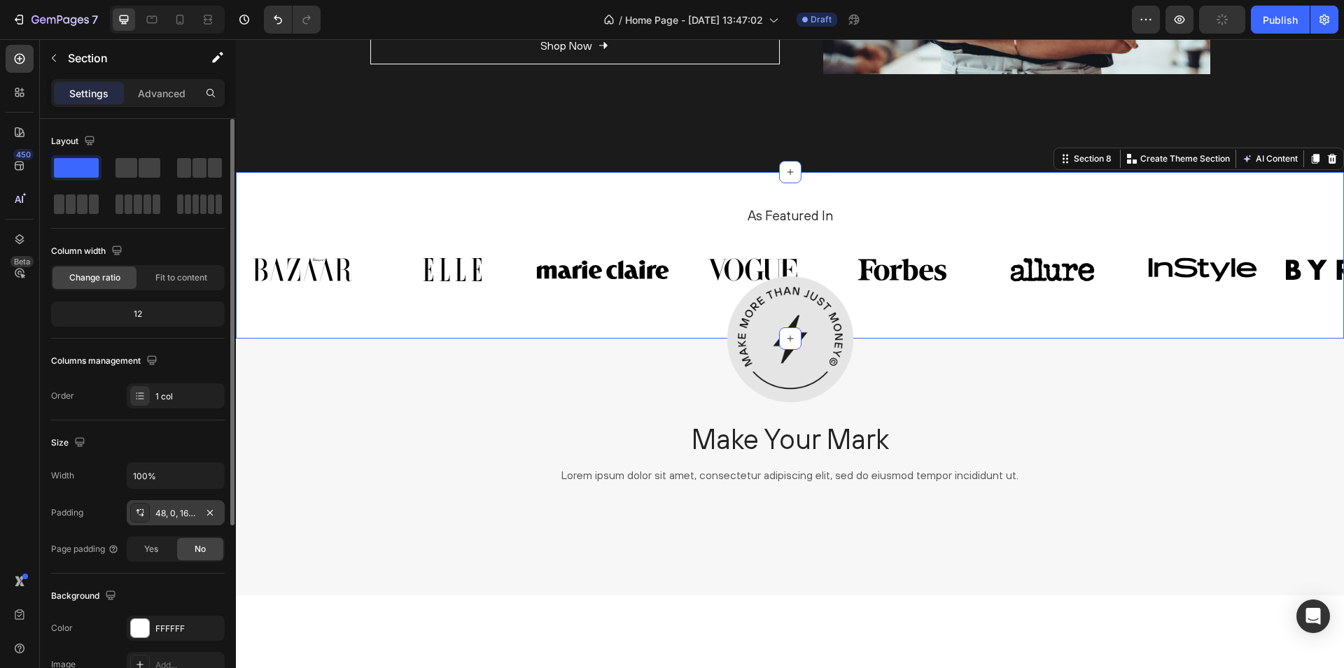
click at [167, 510] on div "48, 0, 16, 0" at bounding box center [175, 513] width 41 height 13
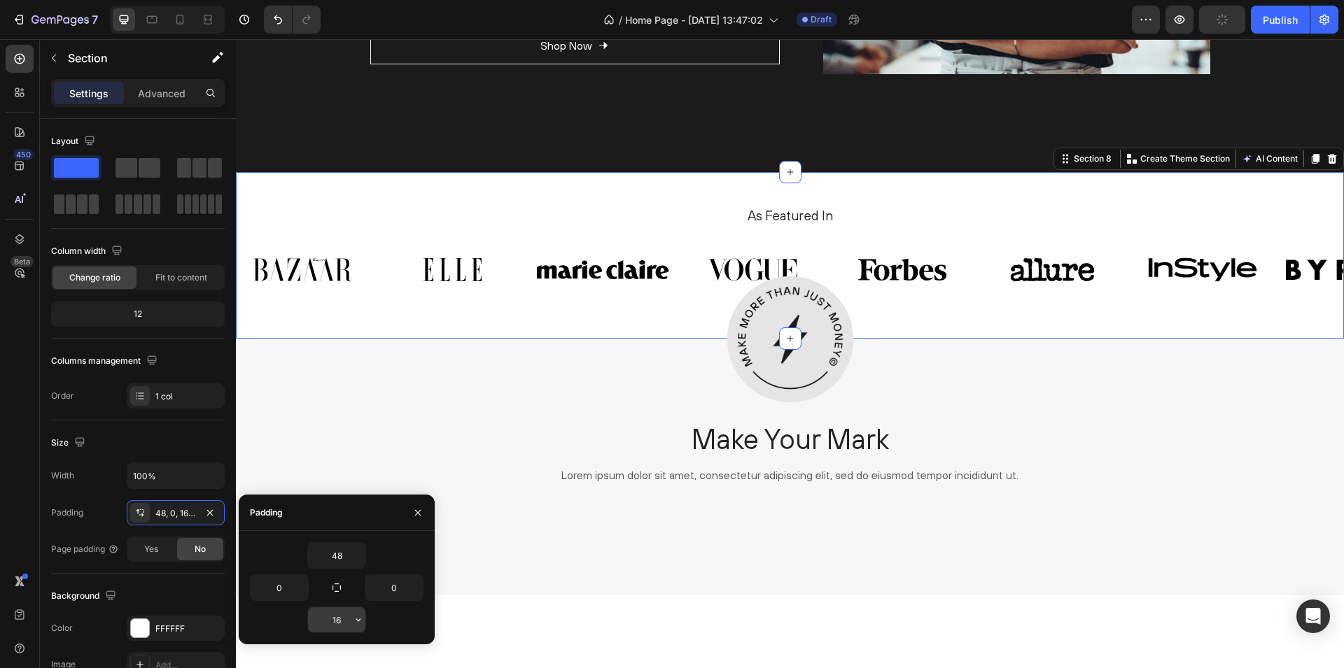
click at [332, 621] on input "16" at bounding box center [336, 619] width 57 height 25
type input "140"
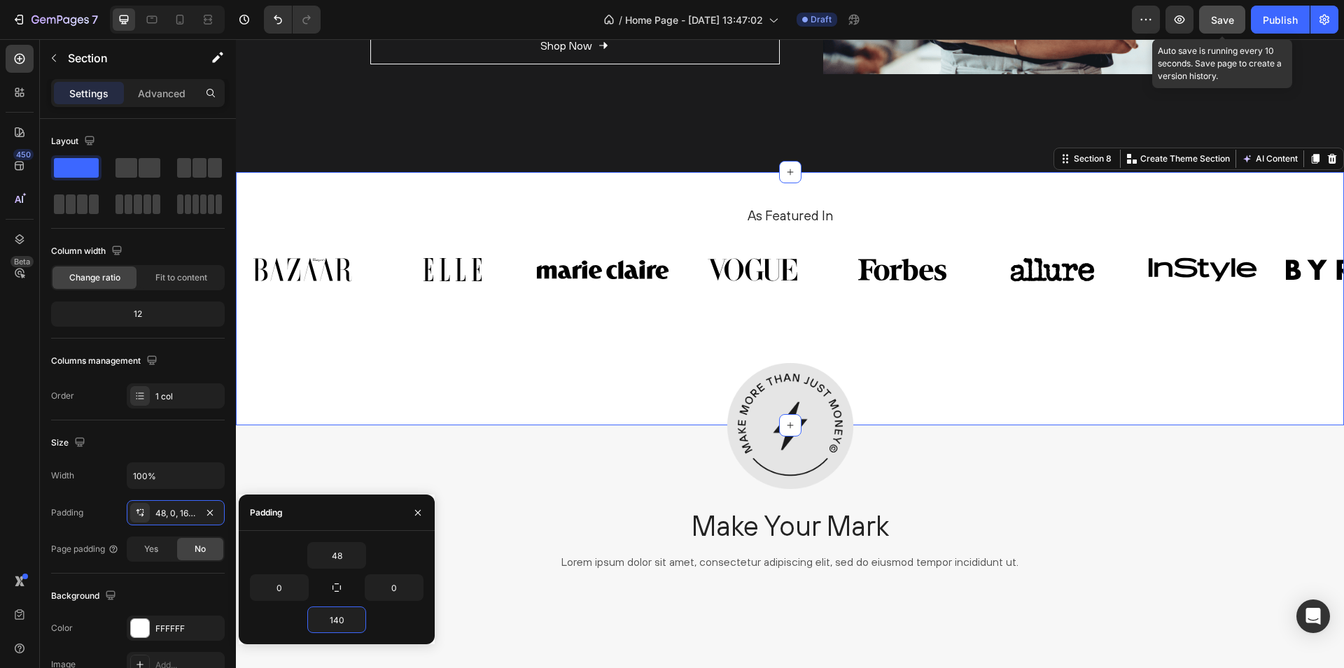
click at [1207, 17] on button "Save" at bounding box center [1222, 20] width 46 height 28
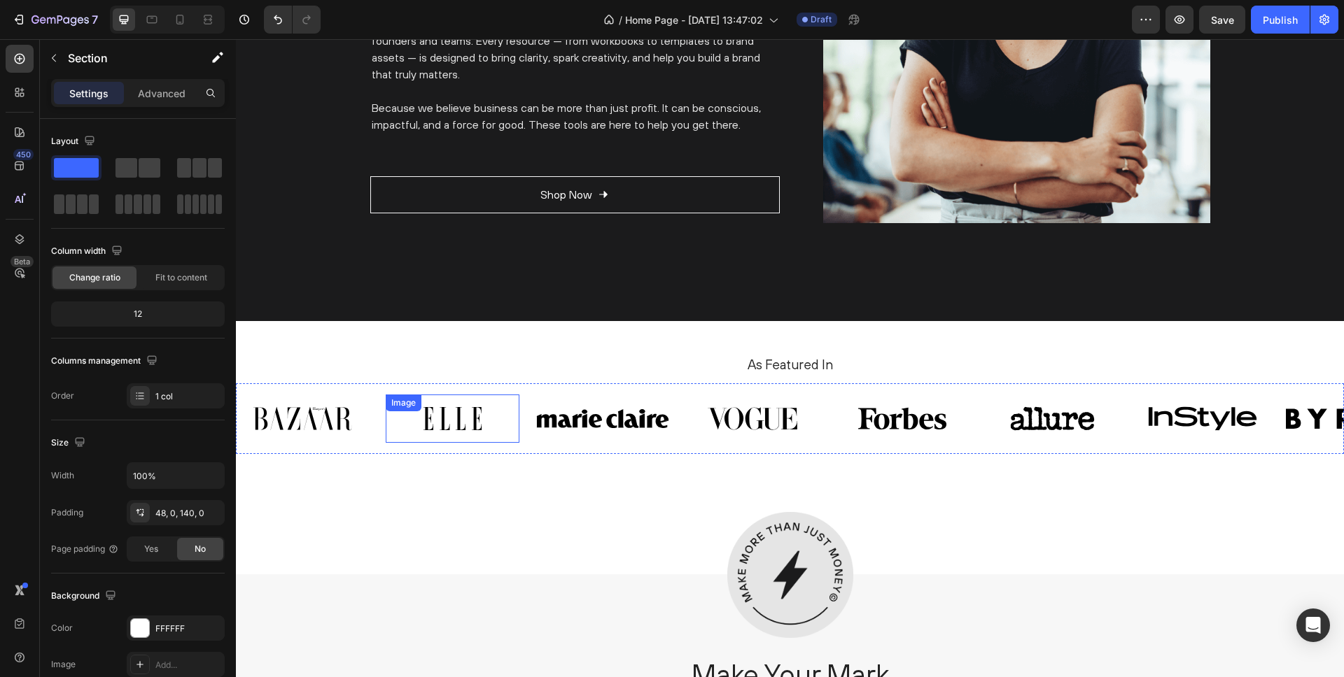
scroll to position [2941, 0]
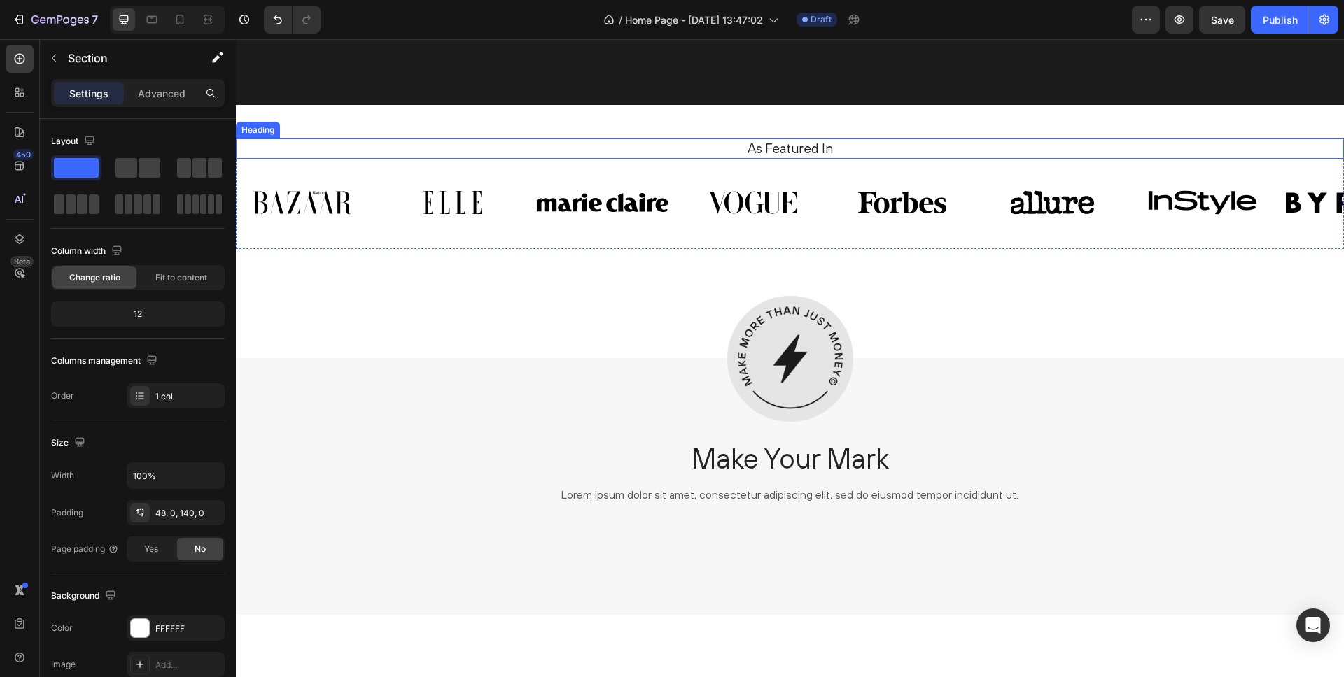
click at [270, 136] on div "Heading" at bounding box center [258, 130] width 44 height 17
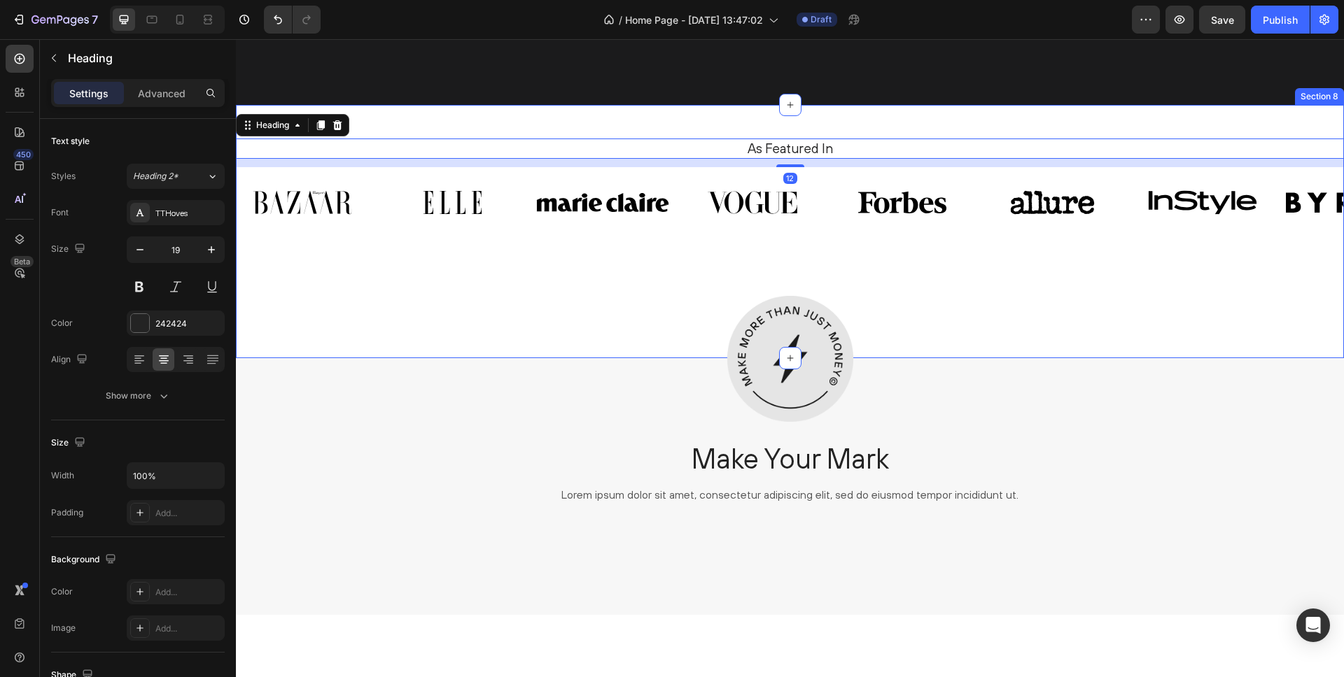
click at [419, 123] on div "As Featured In Heading 12 Image Image Image Image Image Image Image Image Carou…" at bounding box center [790, 232] width 1108 height 254
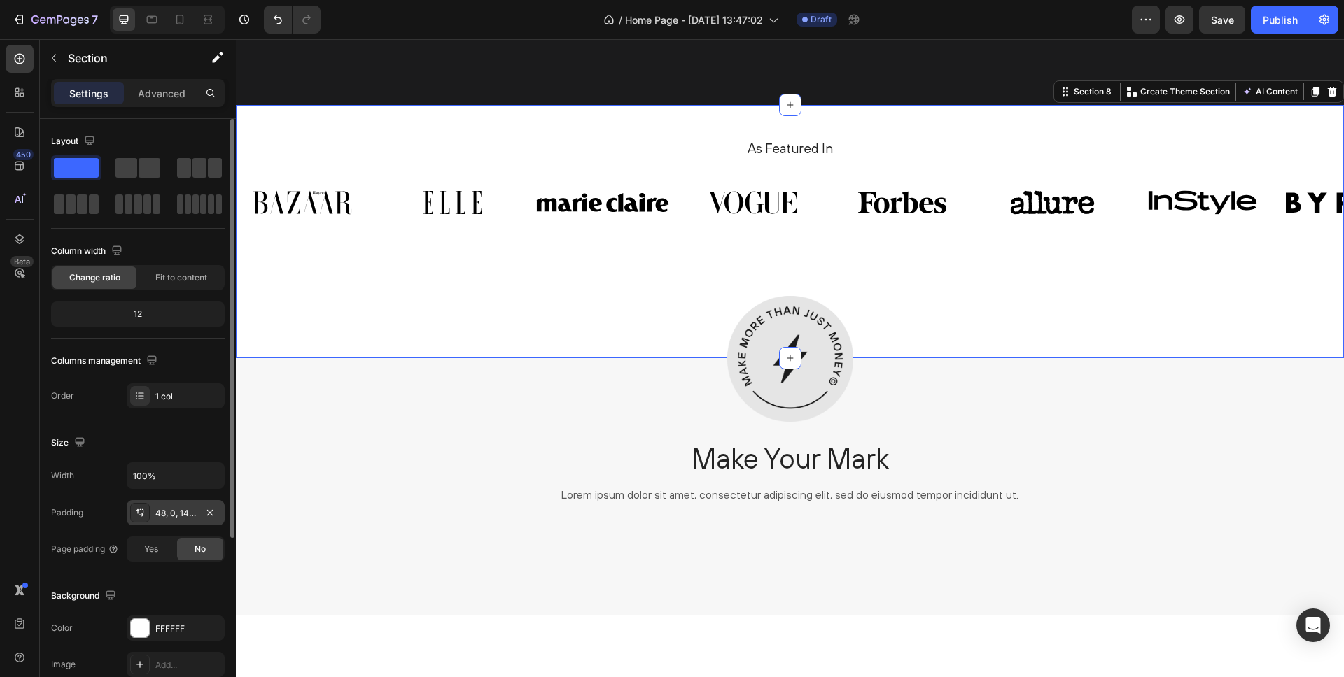
click at [177, 508] on div "48, 0, 140, 0" at bounding box center [175, 513] width 41 height 13
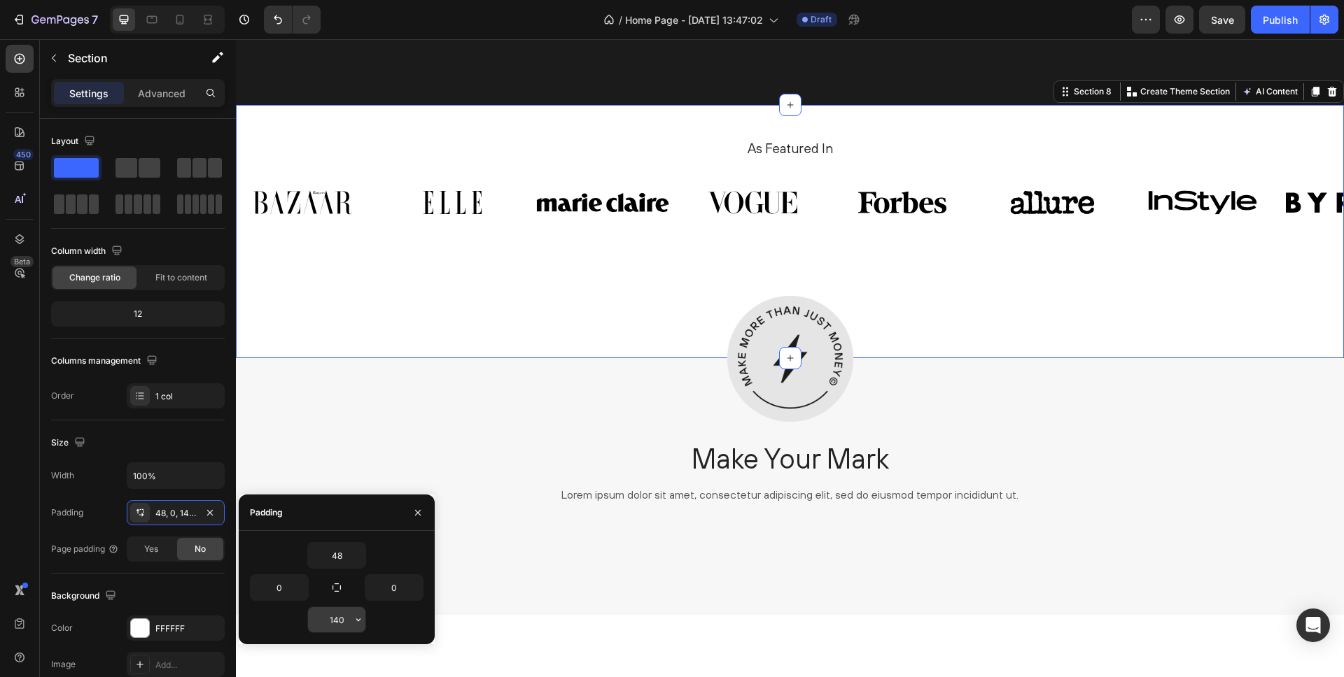
click at [339, 620] on input "140" at bounding box center [336, 619] width 57 height 25
click at [339, 621] on input "140" at bounding box center [336, 619] width 57 height 25
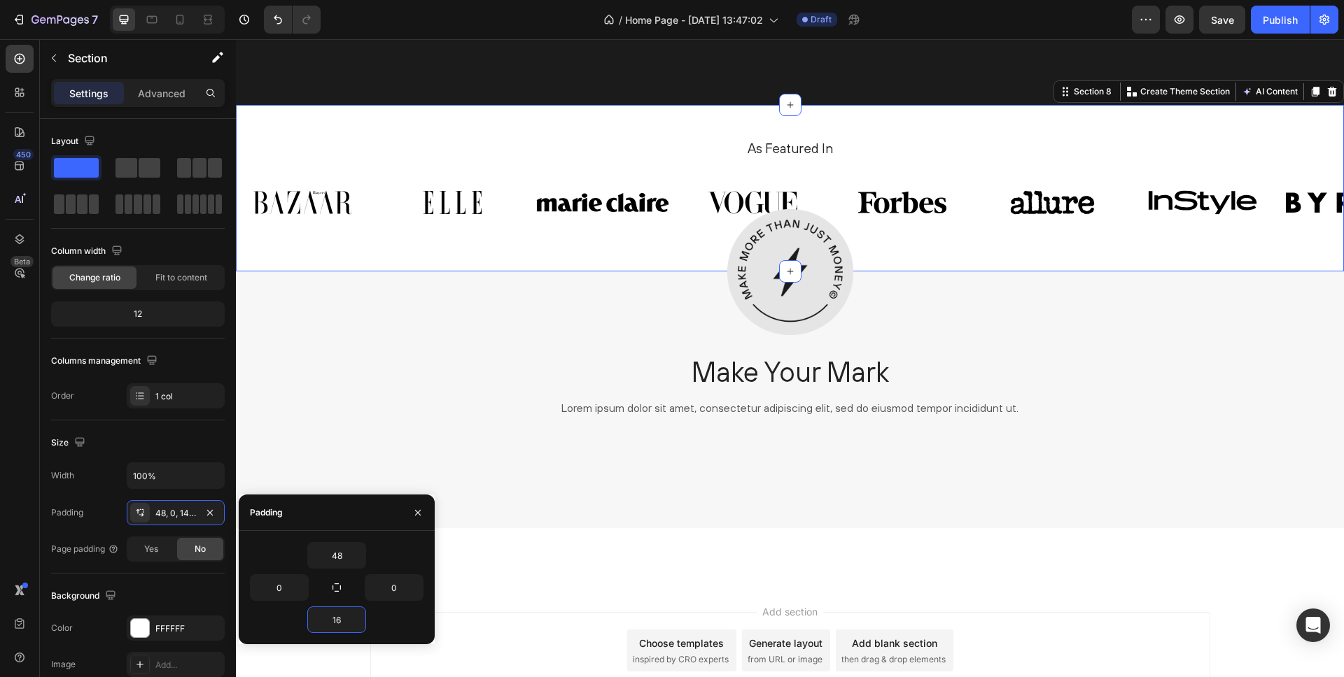
type input "160"
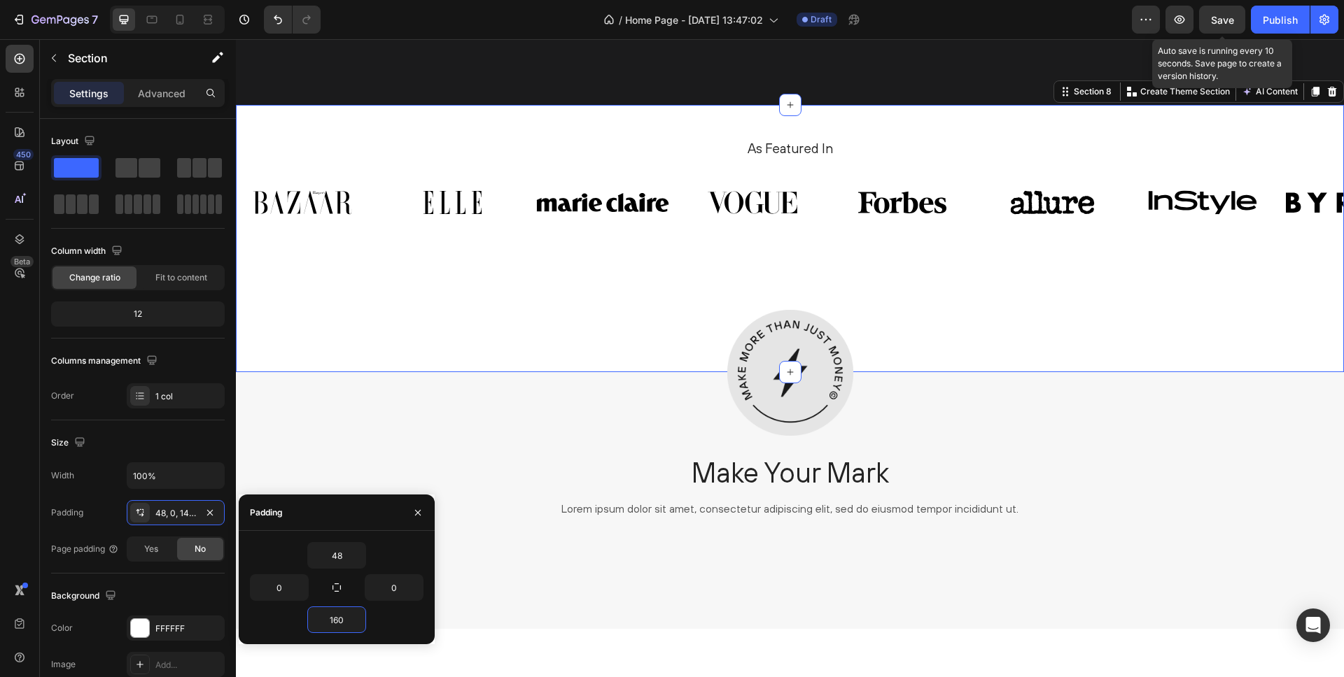
click at [1216, 13] on div "Save" at bounding box center [1222, 20] width 23 height 15
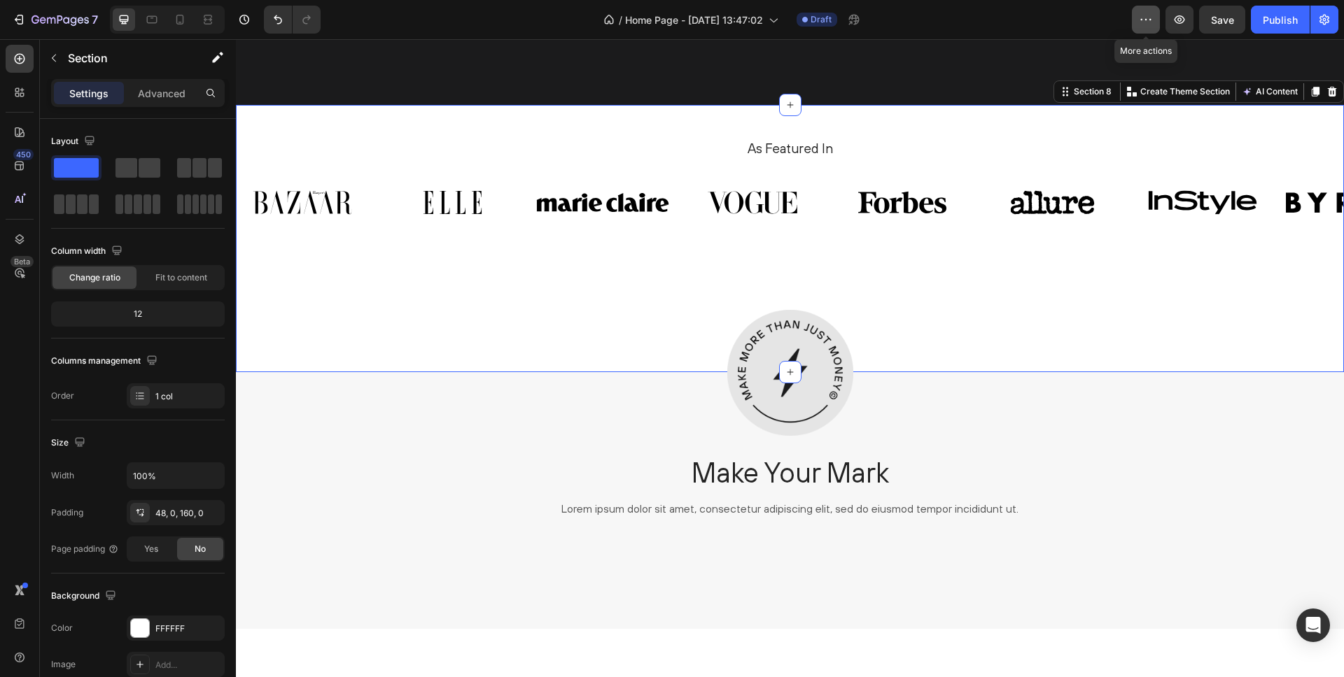
click at [1144, 20] on icon "button" at bounding box center [1146, 20] width 14 height 14
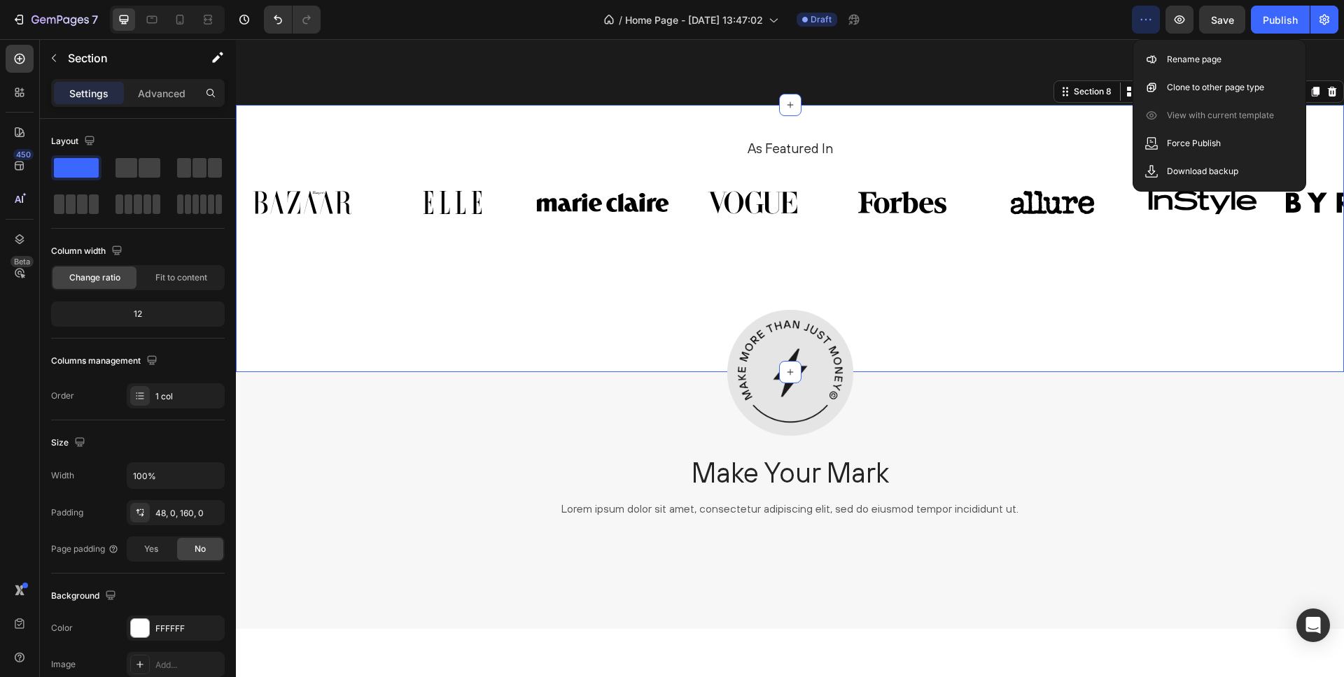
click at [1053, 26] on div "/ Home Page - Aug 25, 13:47:02 Draft" at bounding box center [732, 20] width 800 height 28
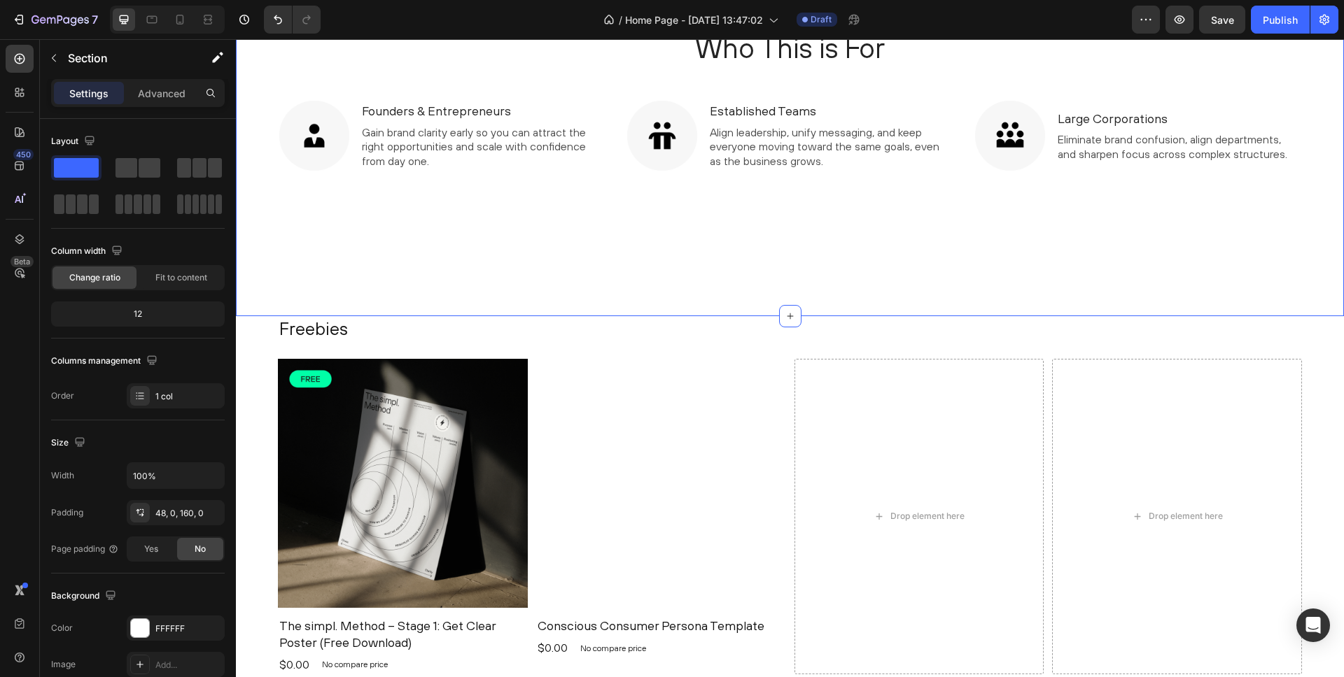
scroll to position [0, 0]
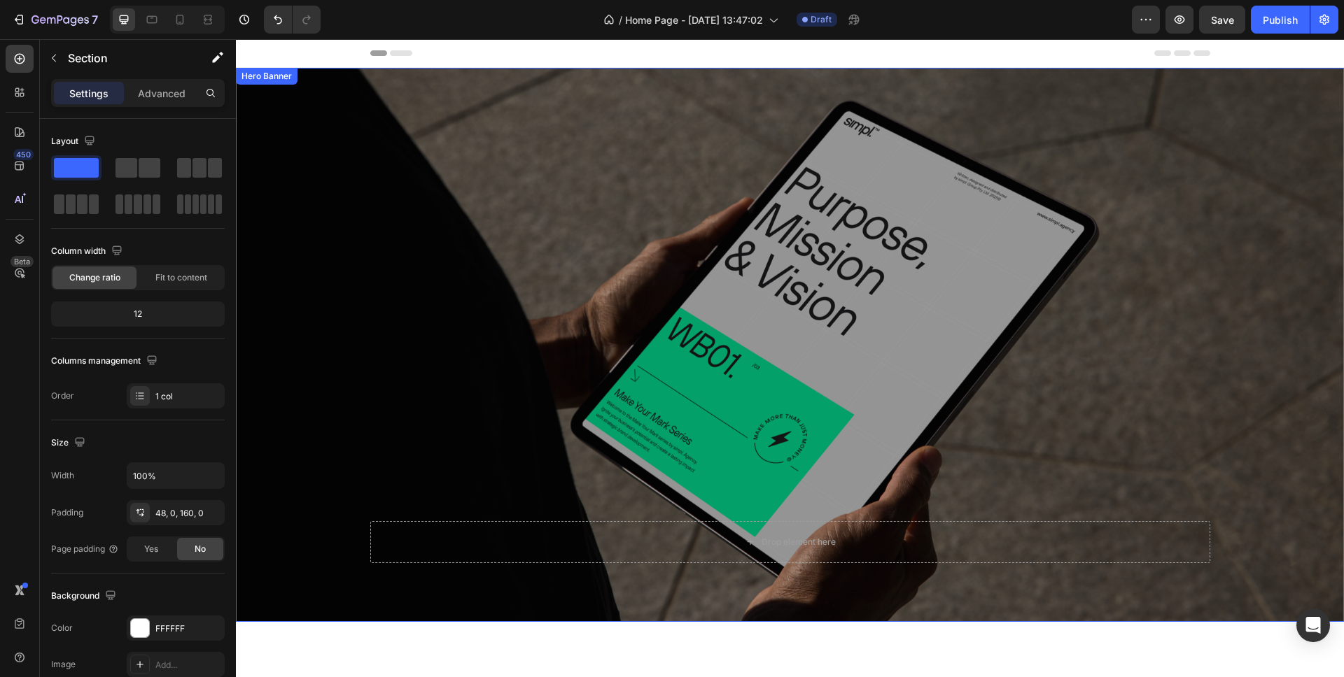
click at [470, 205] on div "Overlay" at bounding box center [790, 345] width 1108 height 554
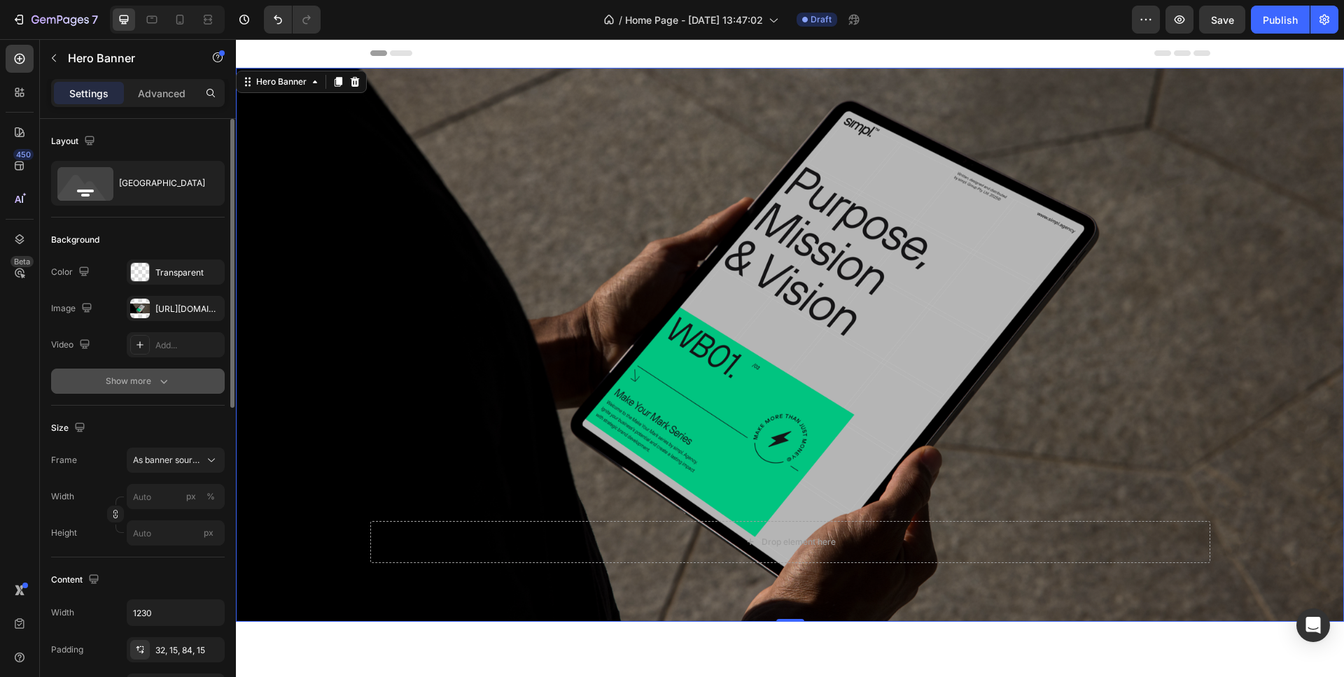
click at [162, 379] on icon "button" at bounding box center [164, 381] width 14 height 14
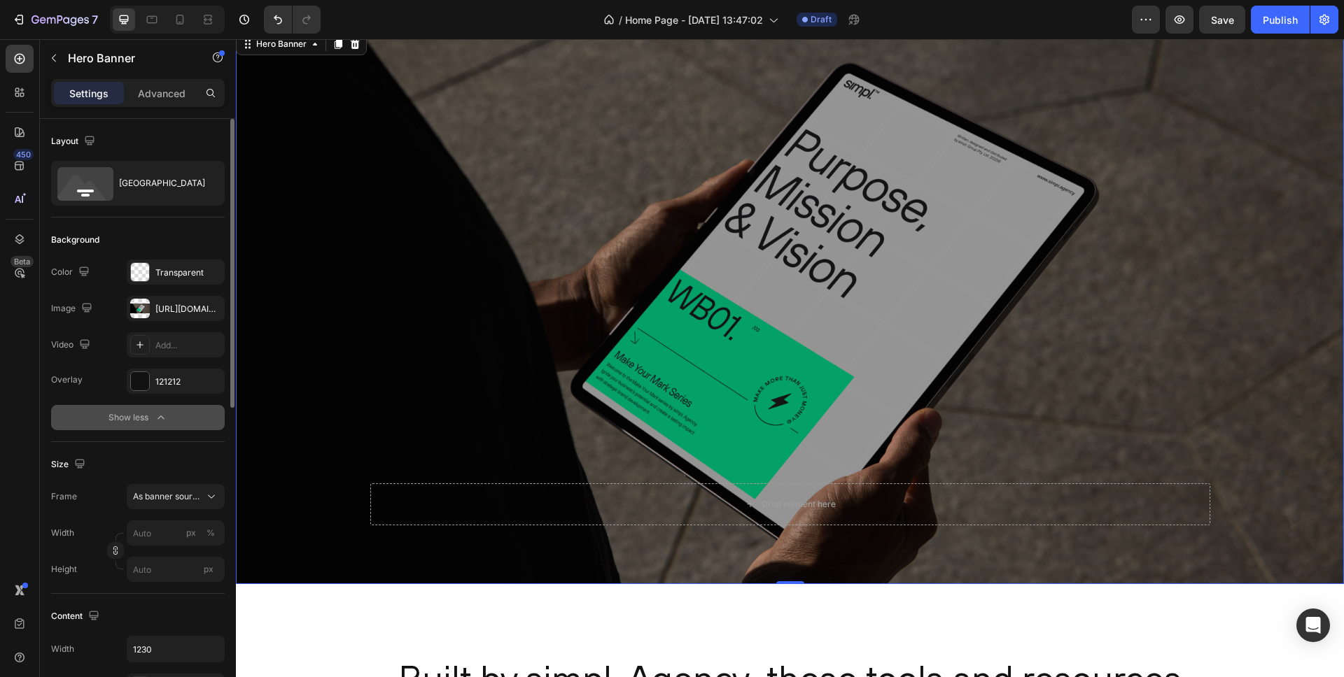
scroll to position [118, 0]
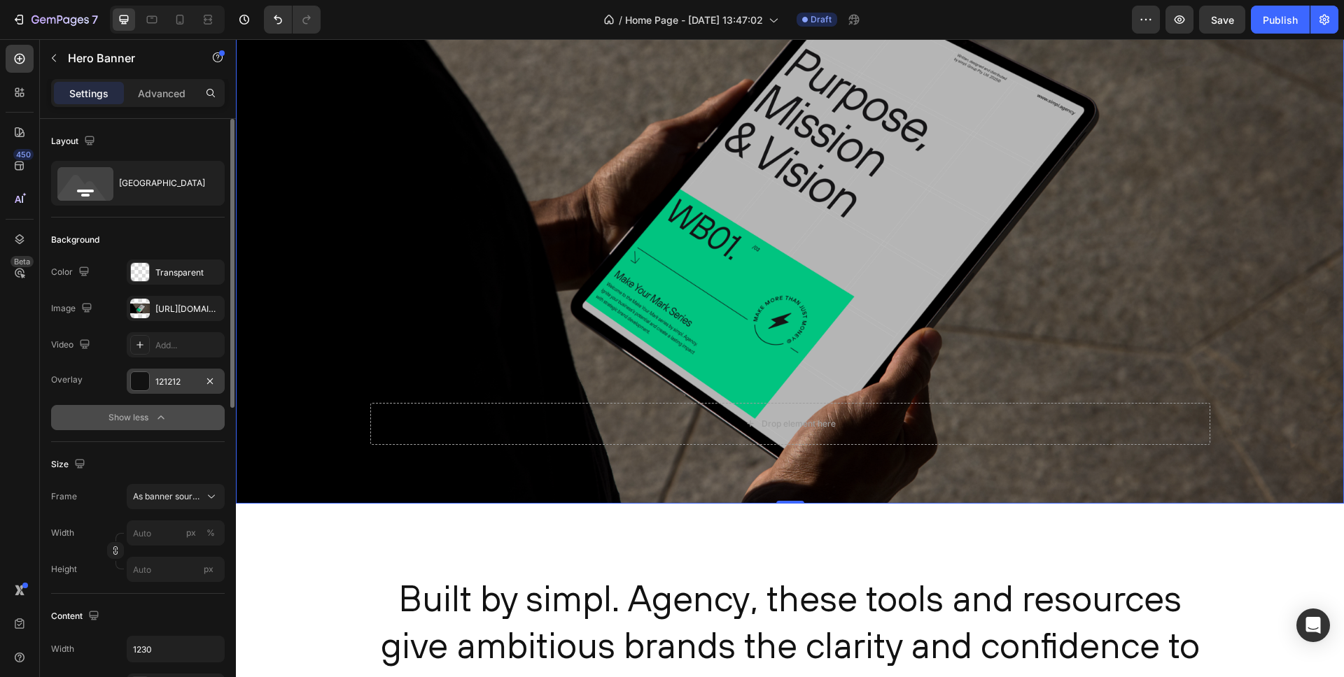
click at [137, 385] on div at bounding box center [140, 381] width 18 height 18
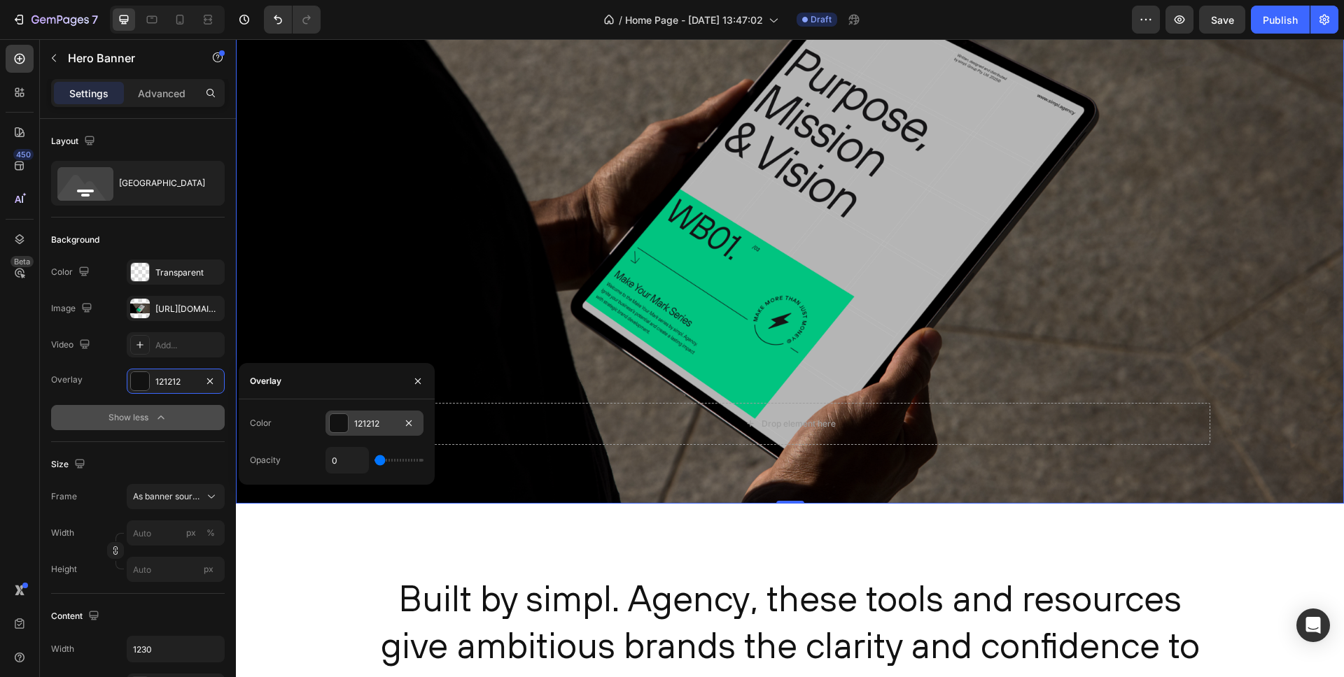
click at [337, 418] on div at bounding box center [339, 423] width 18 height 18
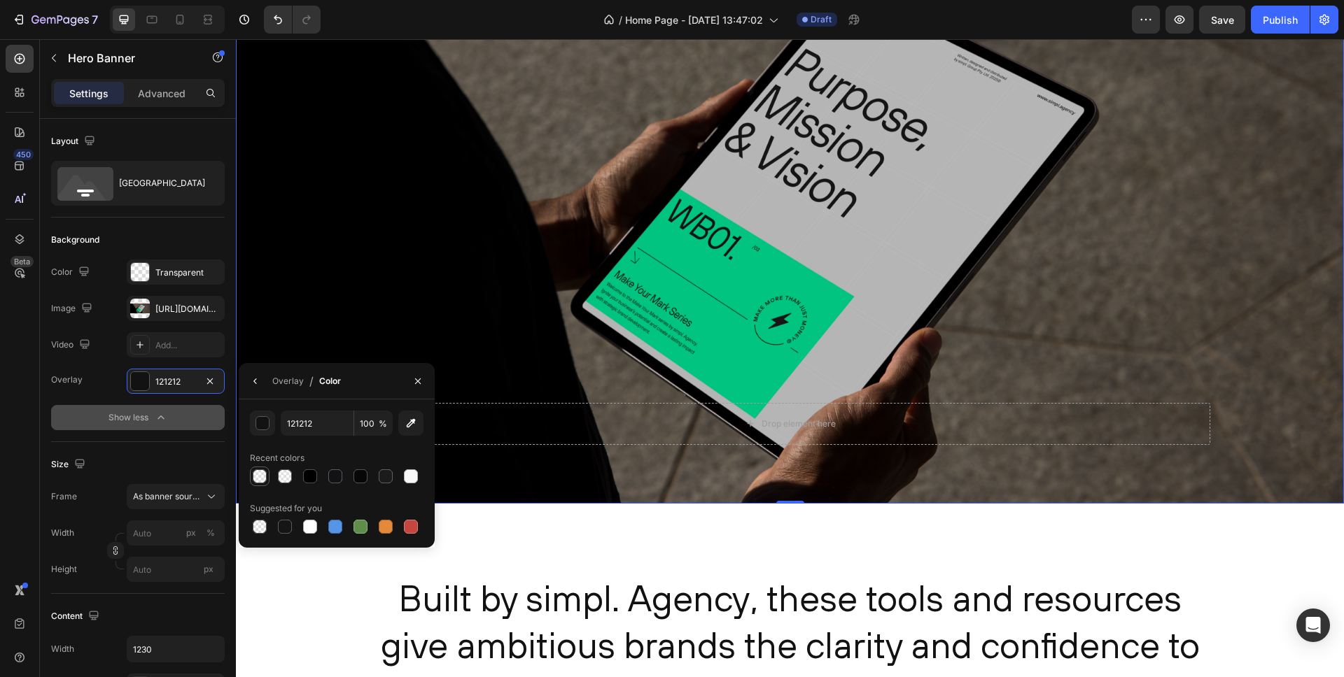
click at [261, 475] on div at bounding box center [260, 477] width 14 height 14
type input "F7F7F7"
type input "10"
click at [90, 404] on div "Overlay F7F7F7 Show less" at bounding box center [138, 400] width 174 height 62
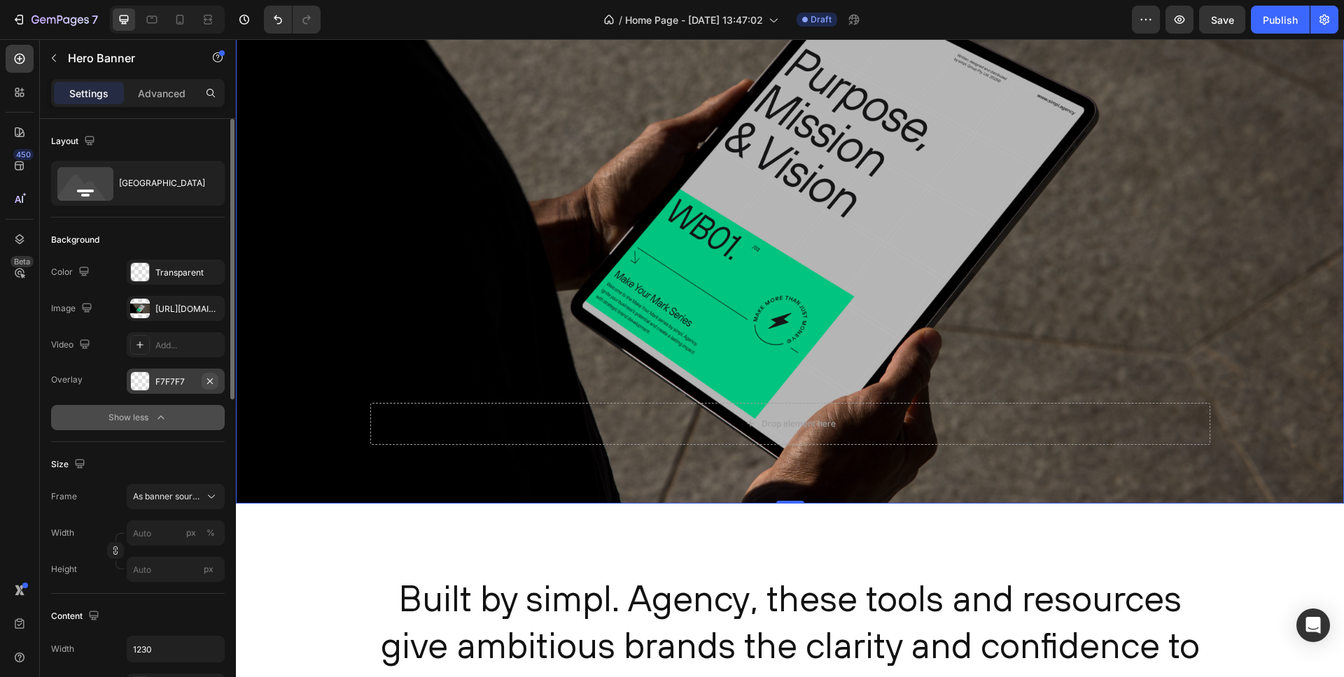
click at [208, 379] on icon "button" at bounding box center [209, 381] width 11 height 11
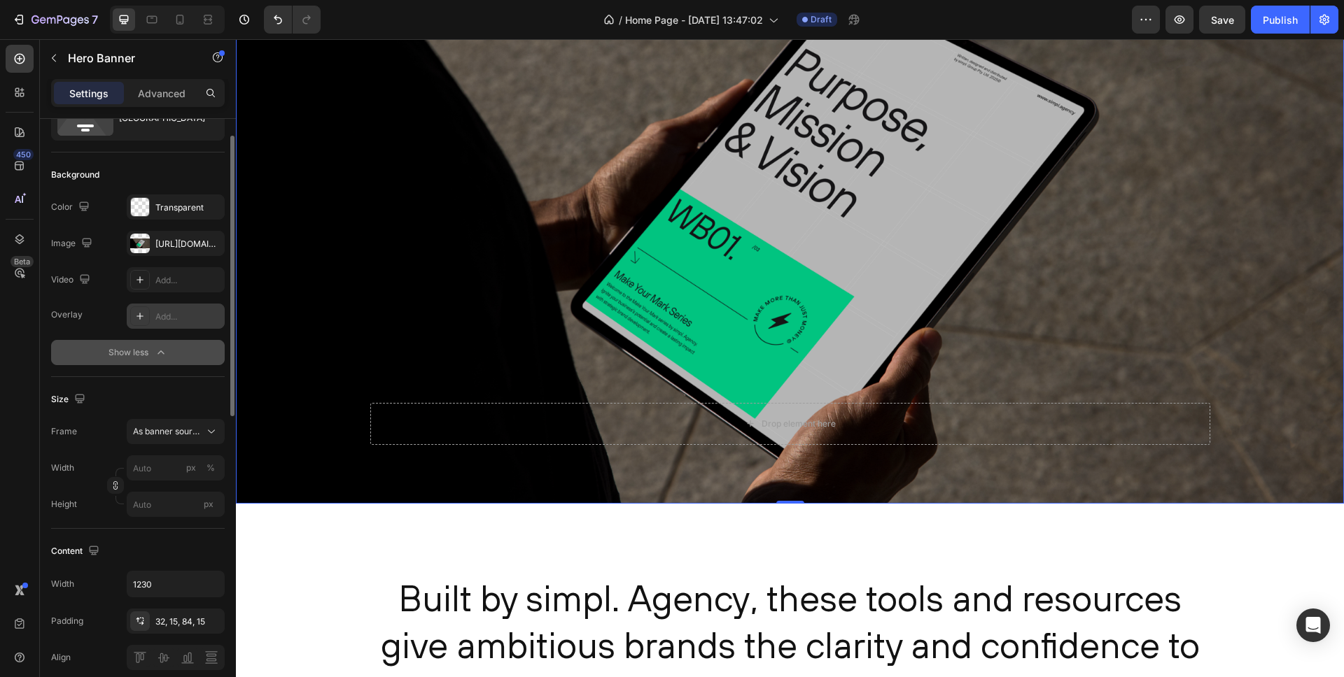
scroll to position [74, 0]
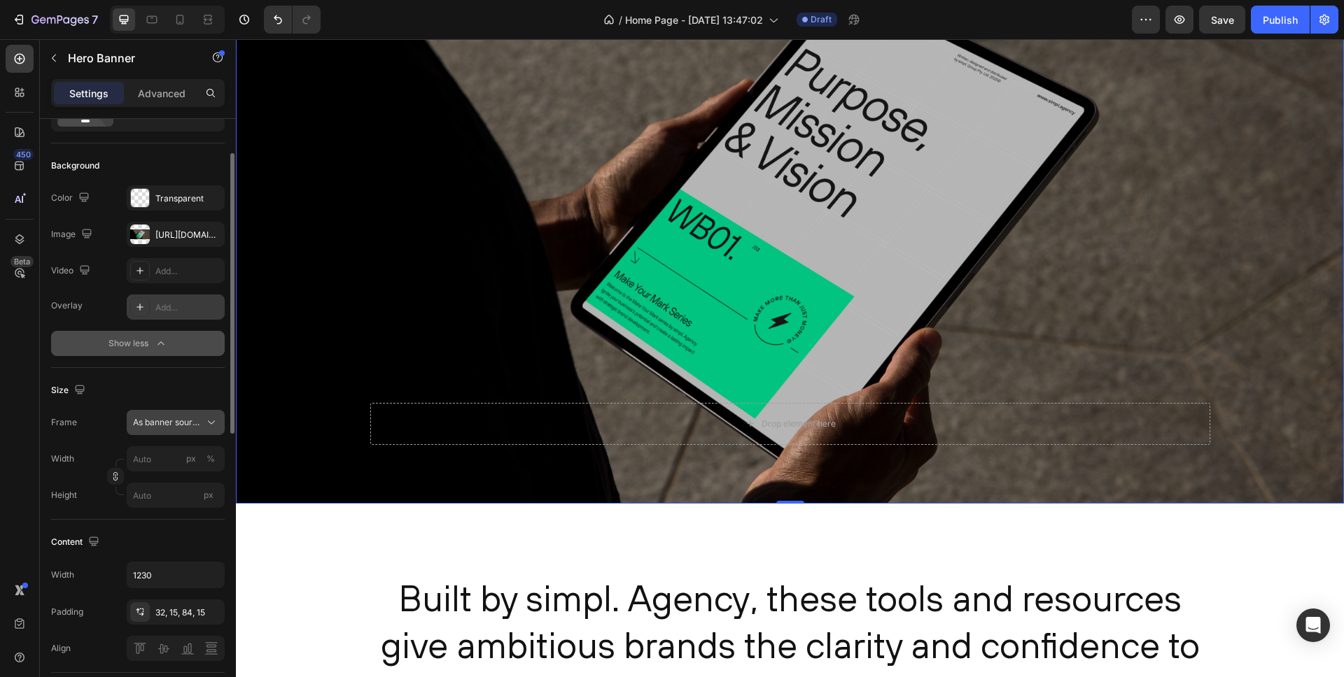
click at [173, 425] on span "As banner source" at bounding box center [167, 422] width 69 height 13
click at [99, 372] on div "Size Frame As banner source As banner source Custom Width px % Height px" at bounding box center [138, 444] width 174 height 152
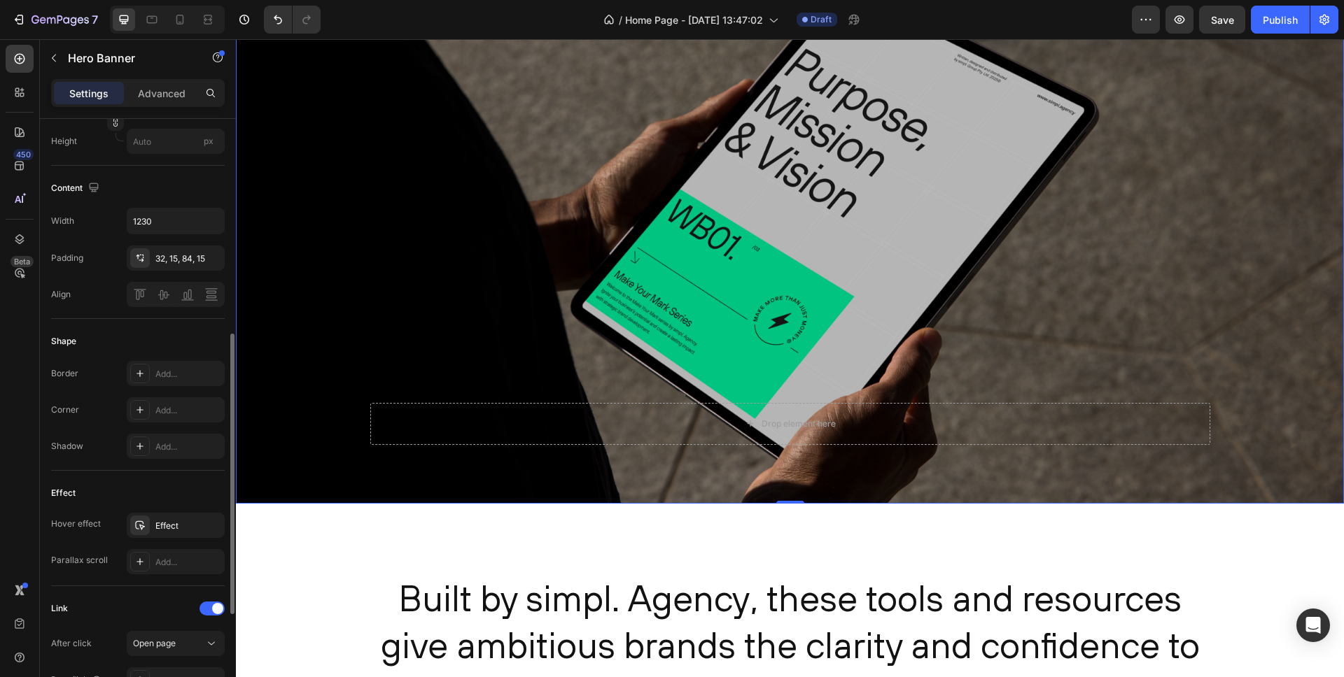
scroll to position [437, 0]
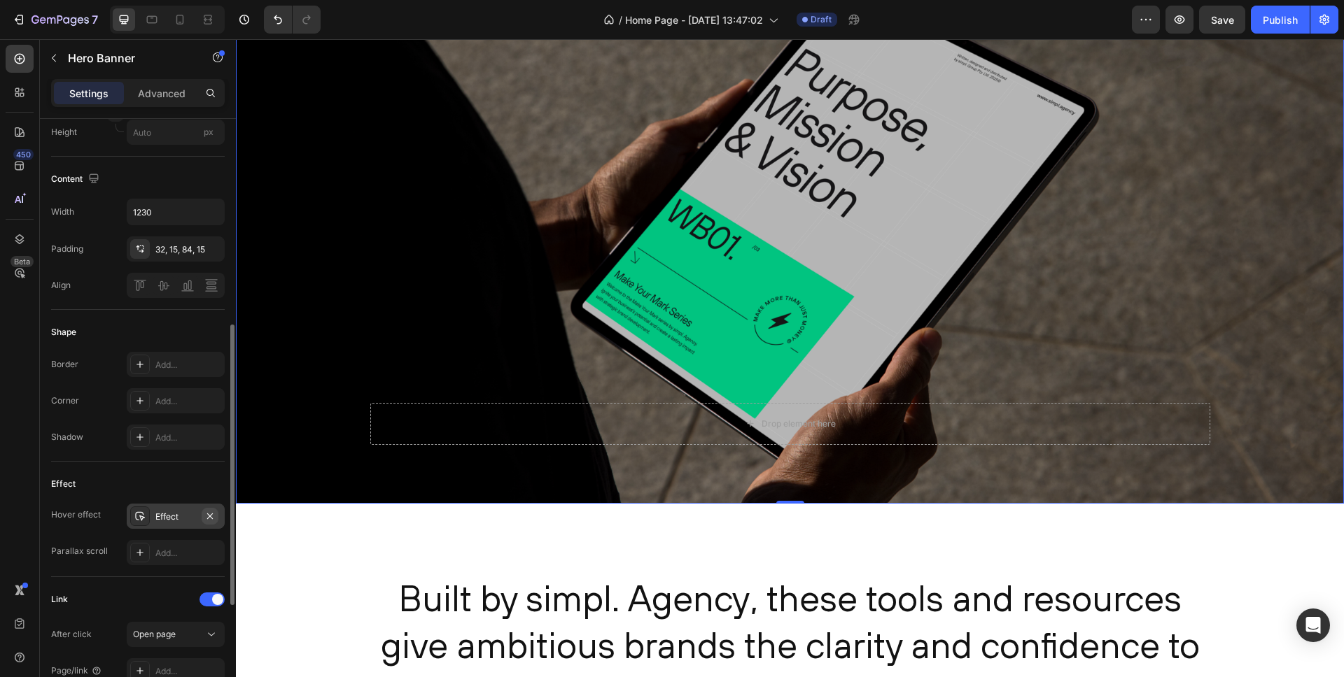
click at [209, 515] on icon "button" at bounding box center [209, 516] width 11 height 11
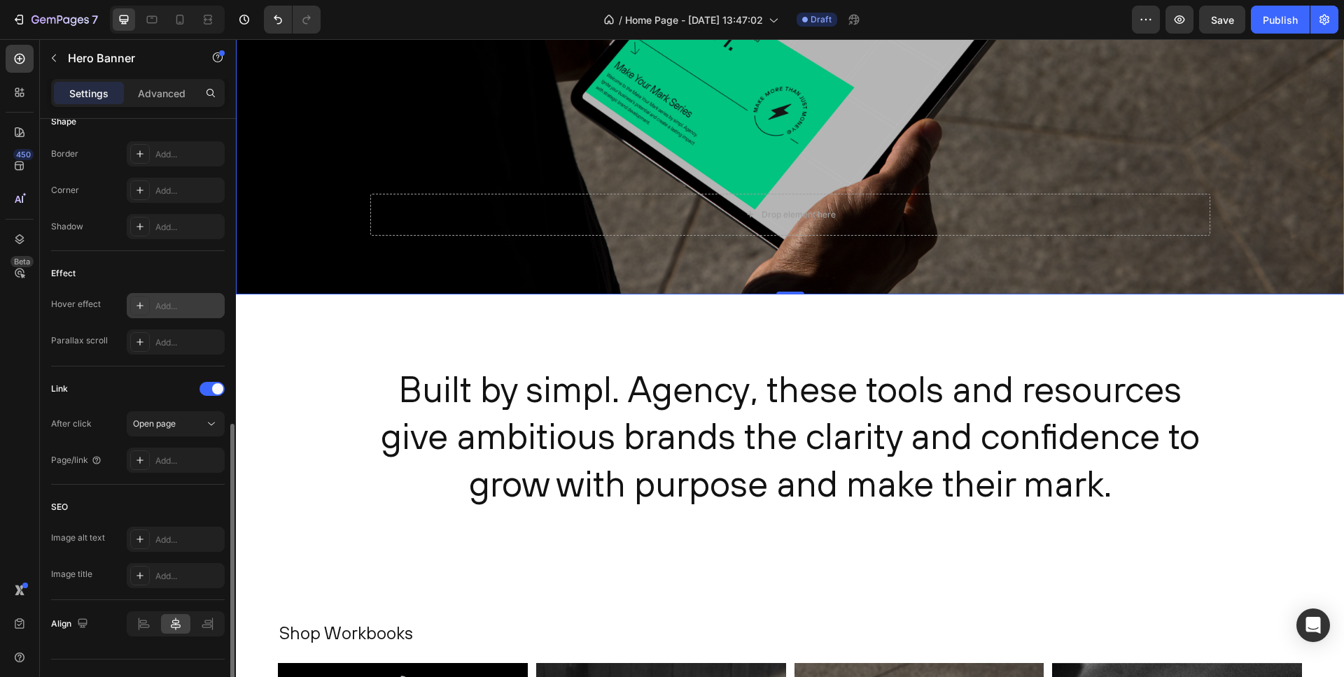
scroll to position [675, 0]
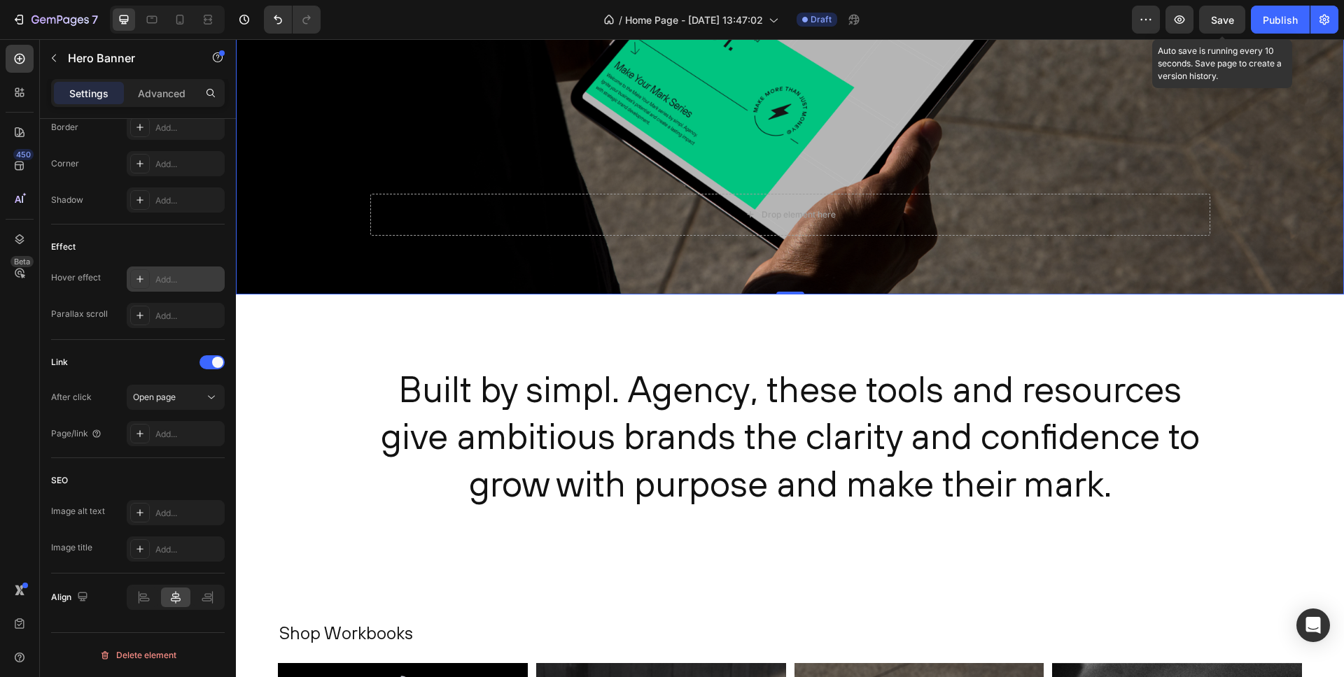
click at [1227, 17] on span "Save" at bounding box center [1222, 20] width 23 height 12
click at [1209, 22] on button "Save" at bounding box center [1222, 20] width 46 height 28
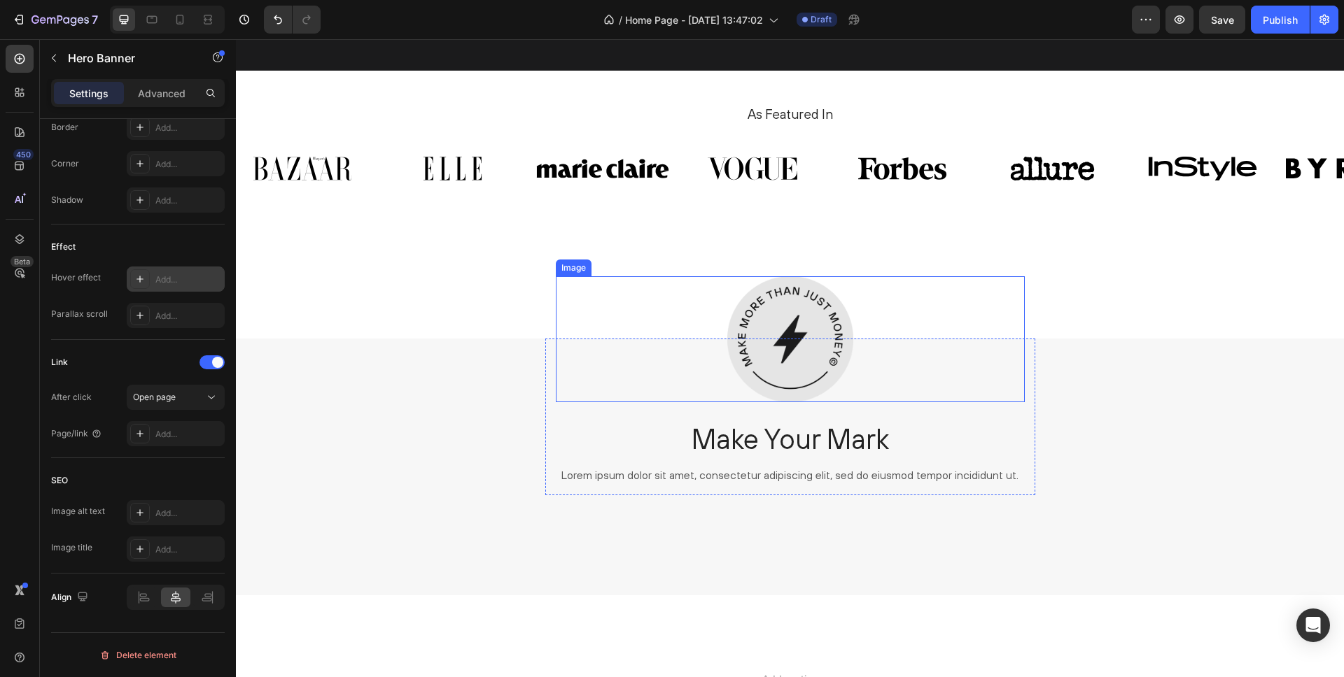
scroll to position [2759, 0]
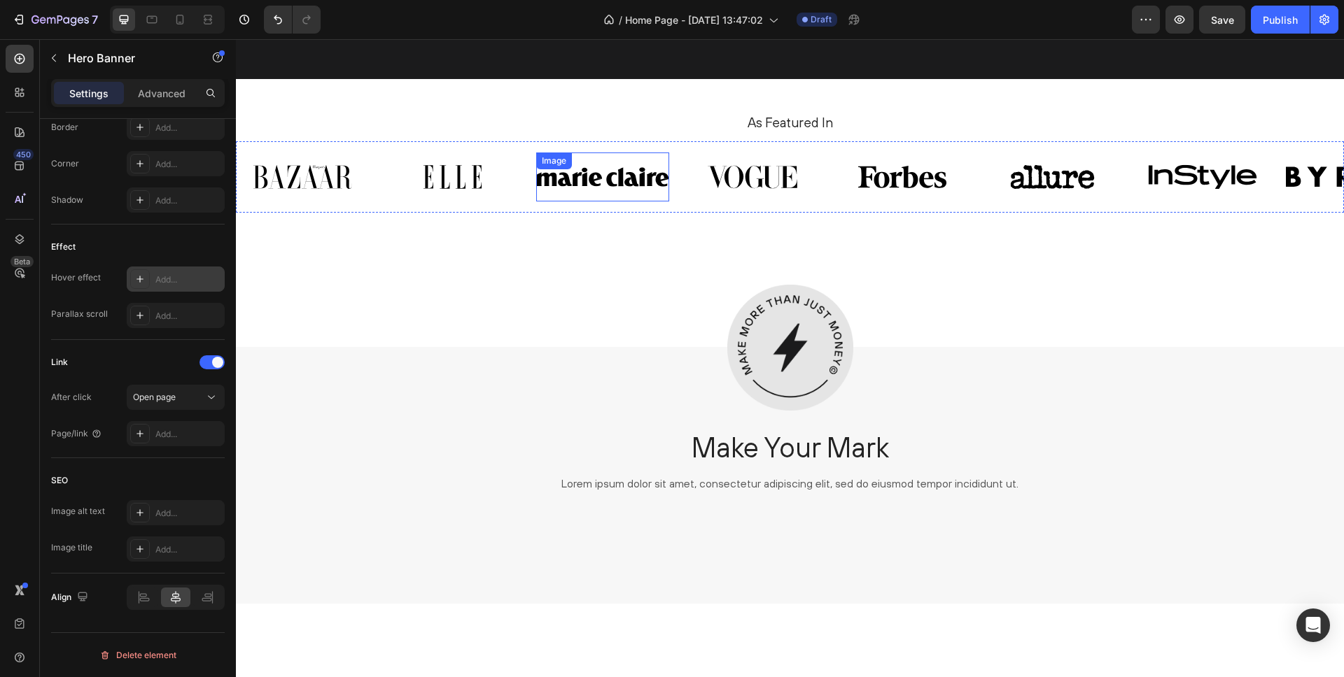
click at [521, 174] on div "Image Image Image Image Image Image Image Image" at bounding box center [790, 177] width 1108 height 49
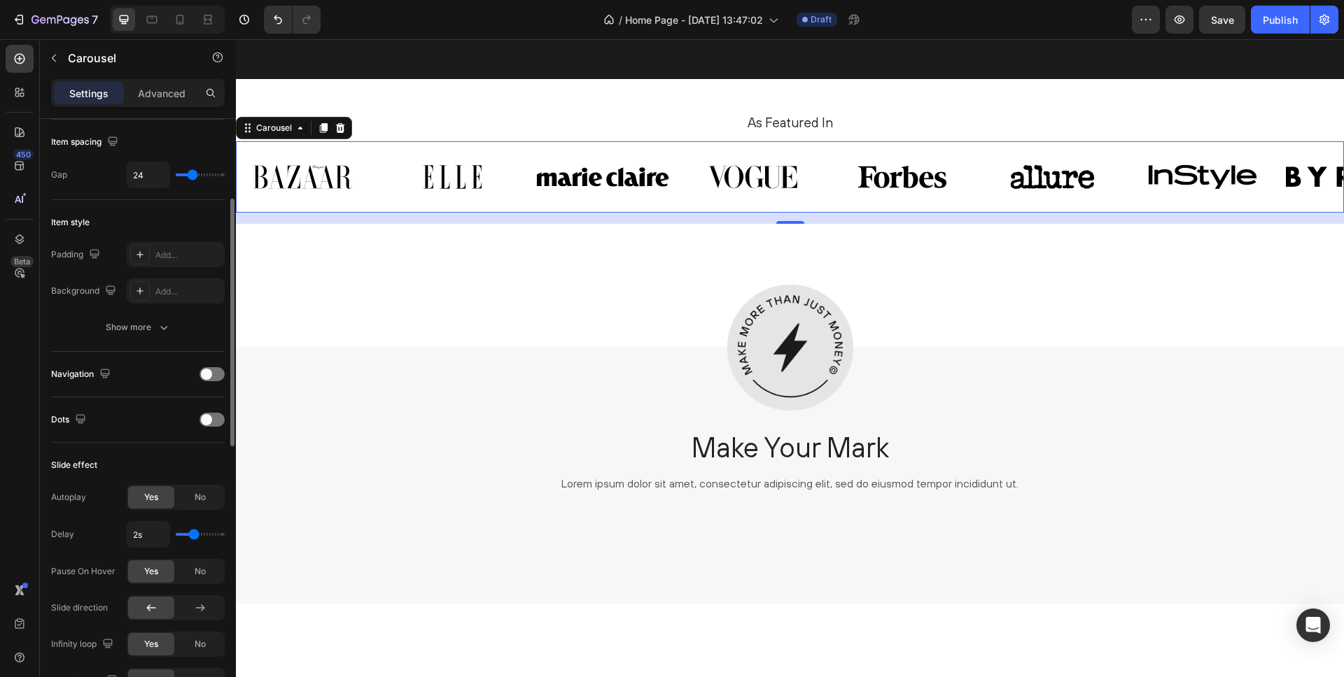
scroll to position [265, 0]
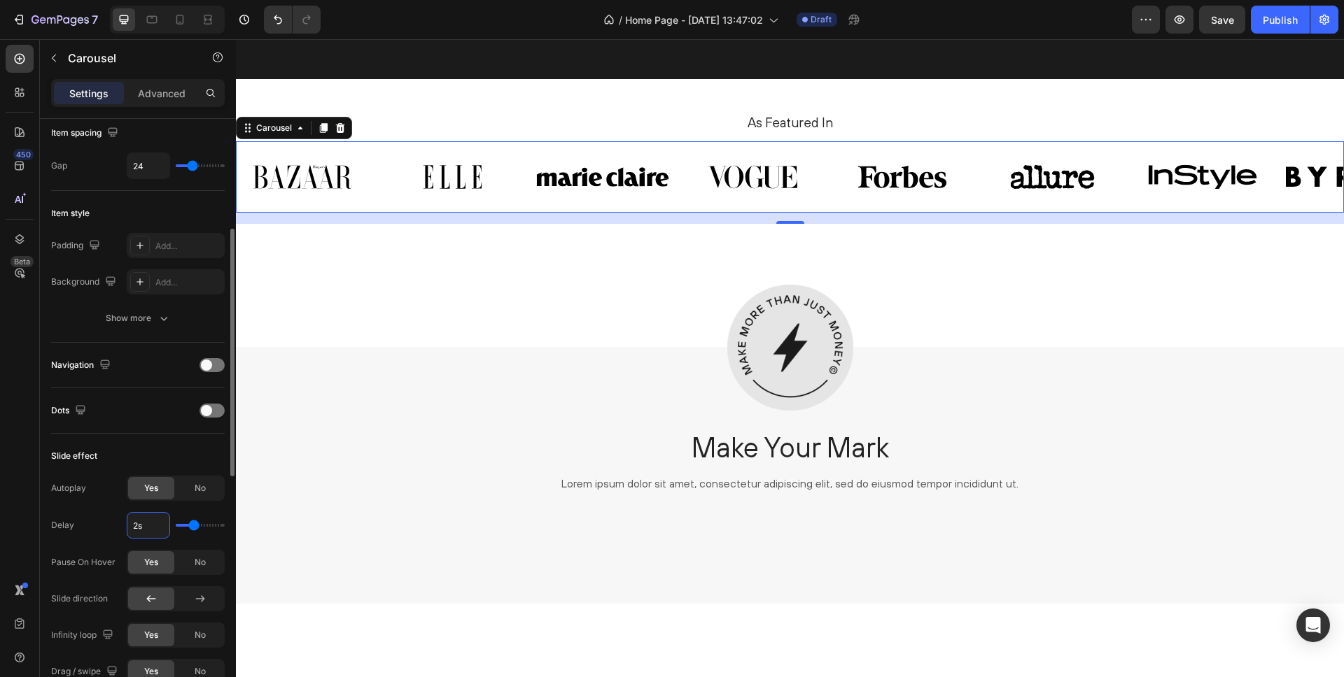
drag, startPoint x: 148, startPoint y: 526, endPoint x: 104, endPoint y: 523, distance: 44.2
click at [104, 523] on div "Delay 2s" at bounding box center [138, 525] width 174 height 27
type input "s"
type input "1"
click at [162, 450] on div "Slide effect" at bounding box center [138, 456] width 174 height 22
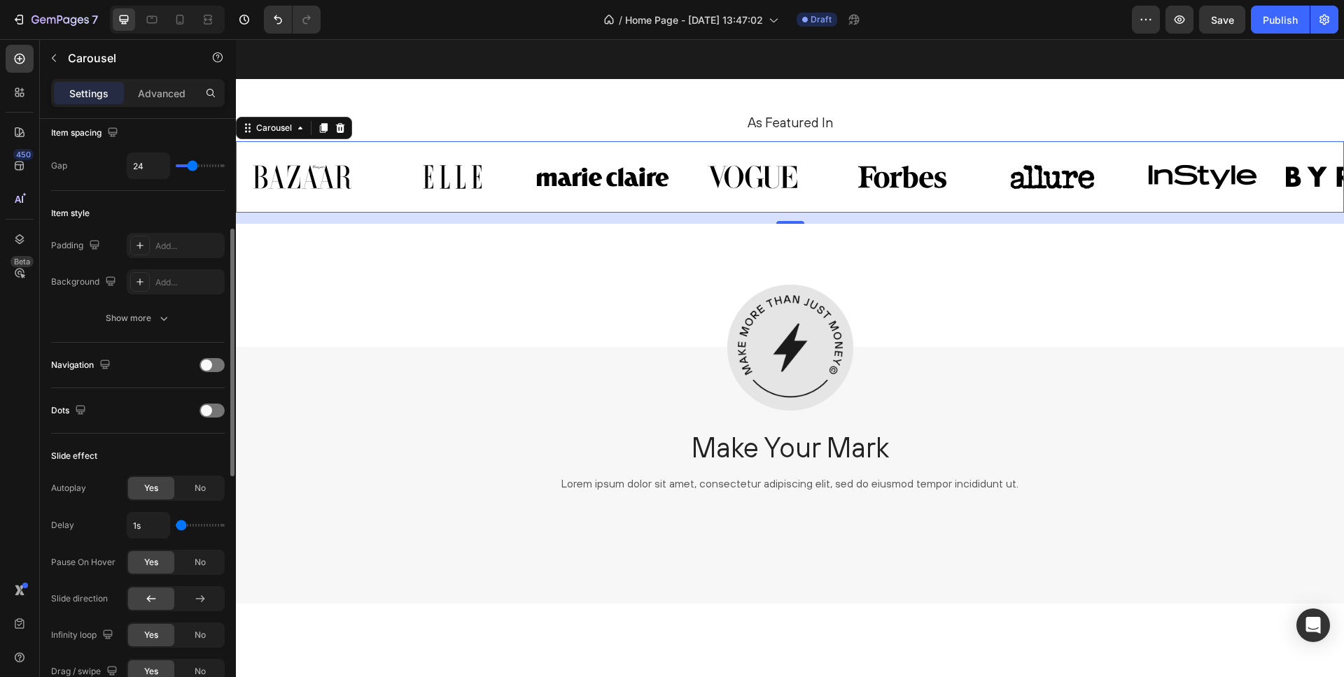
drag, startPoint x: 178, startPoint y: 528, endPoint x: 149, endPoint y: 541, distance: 32.3
click at [176, 527] on input "range" at bounding box center [200, 525] width 49 height 3
type input "1.2s"
type input "1.2"
type input "1.3s"
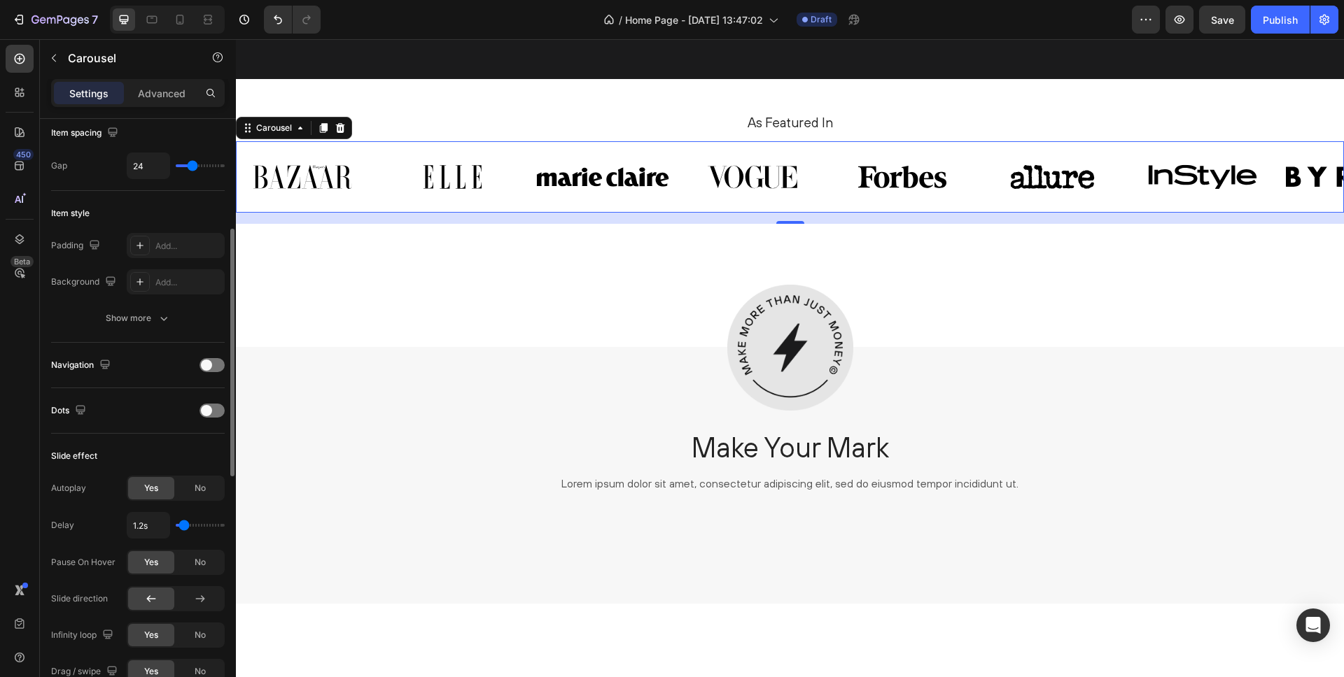
type input "1.3"
type input "1.4s"
type input "1.4"
type input "1.5s"
type input "1.5"
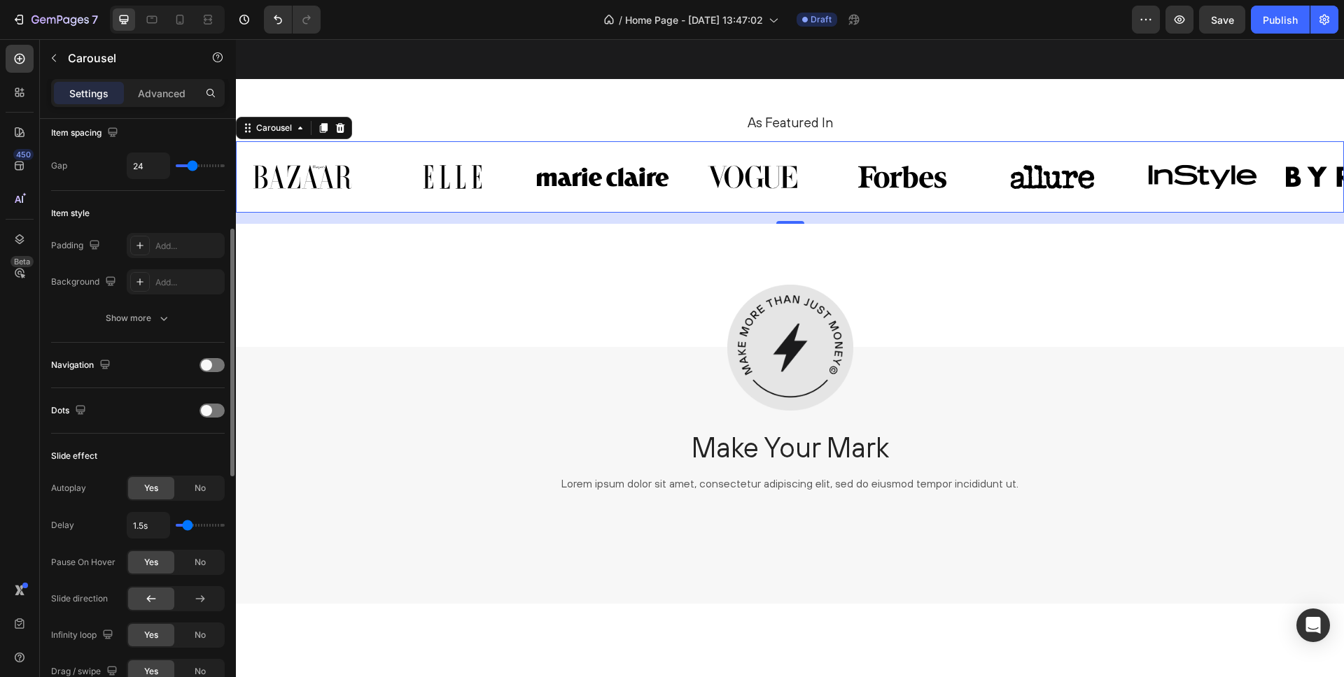
type input "1.4s"
type input "1.4"
type input "1.5s"
type input "1.5"
type input "1.6s"
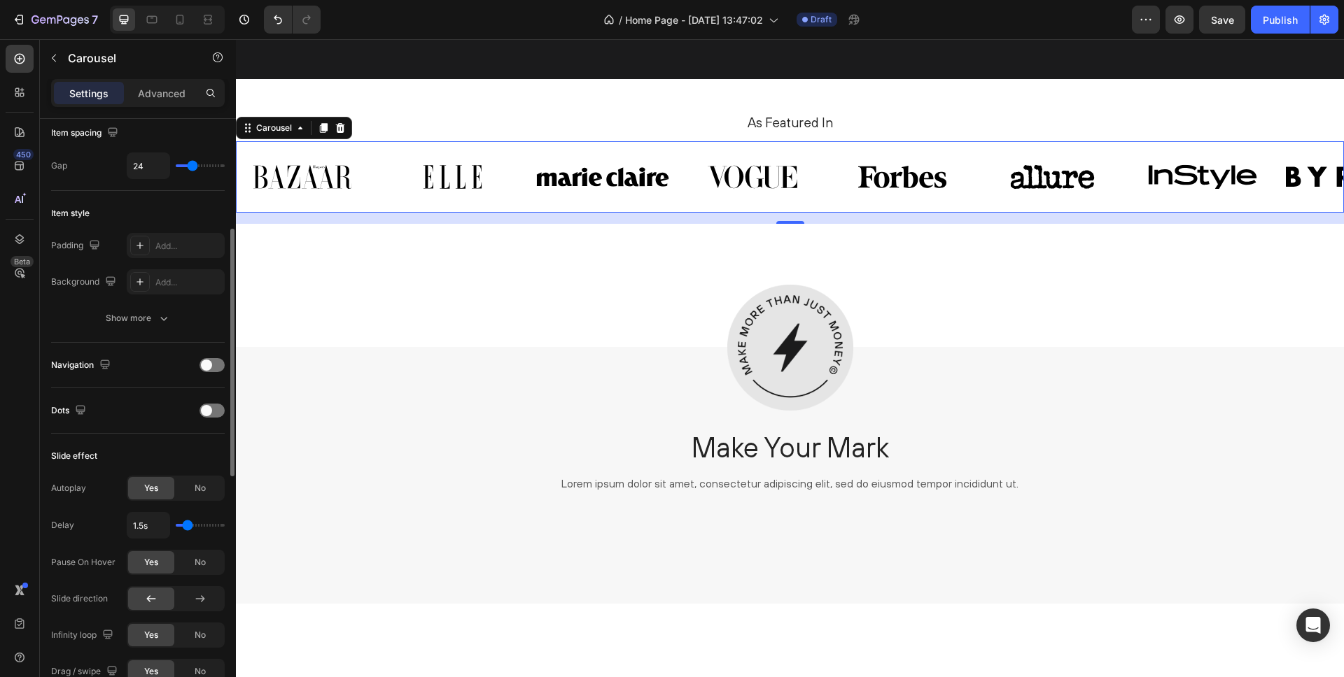
type input "1.6"
type input "1.7s"
type input "1.7"
type input "1.8s"
type input "1.8"
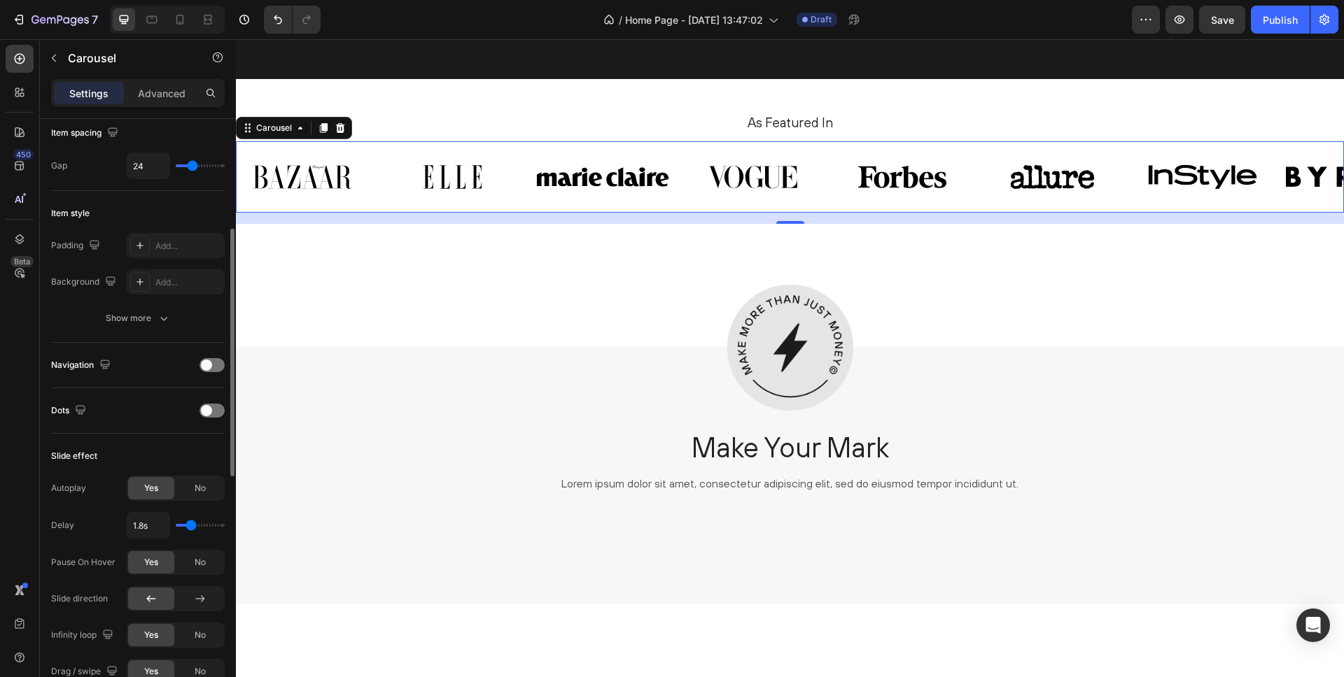
type input "1.9s"
type input "1.9"
type input "2s"
drag, startPoint x: 183, startPoint y: 528, endPoint x: 193, endPoint y: 529, distance: 9.8
type input "2"
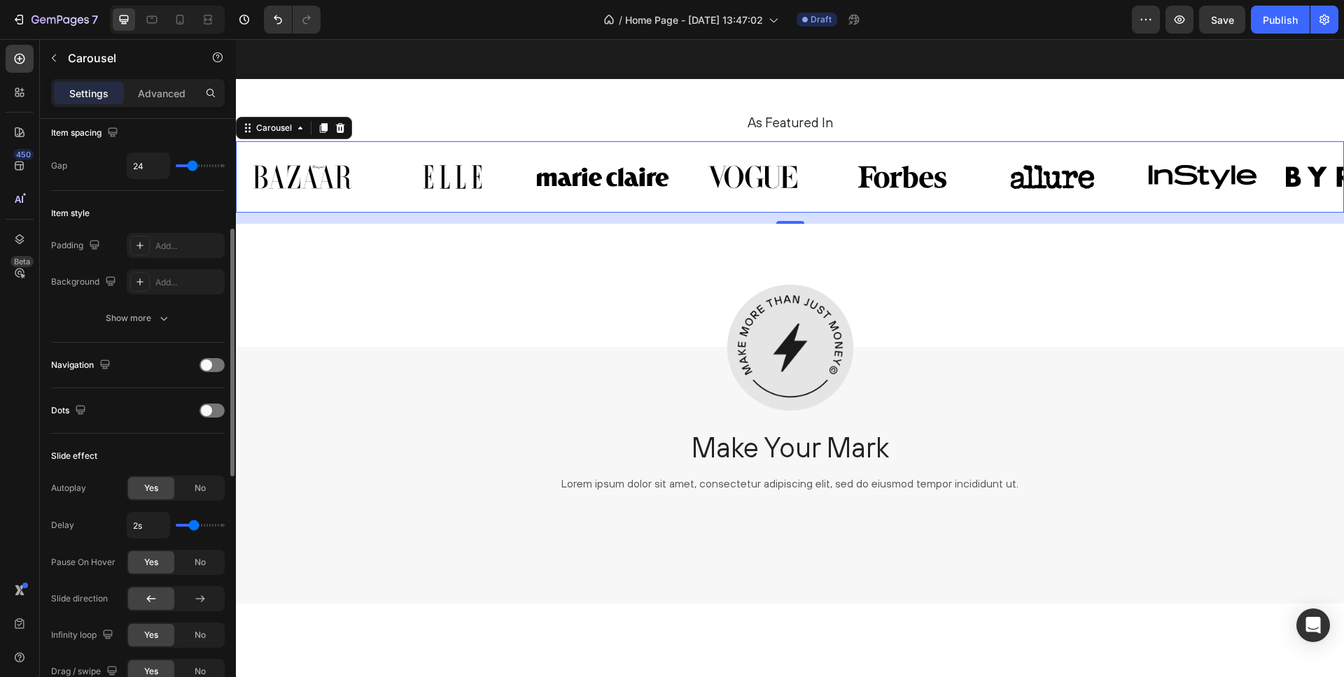
click at [193, 527] on input "range" at bounding box center [200, 525] width 49 height 3
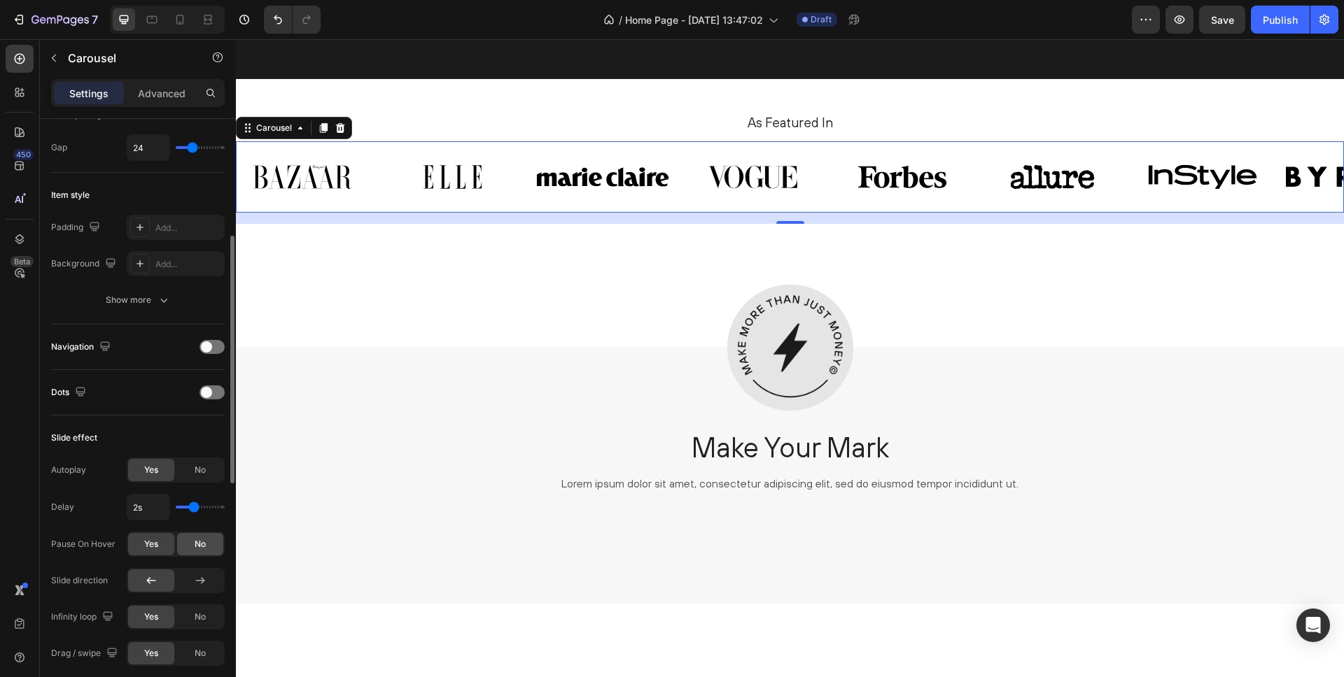
click at [194, 544] on div "No" at bounding box center [200, 544] width 46 height 22
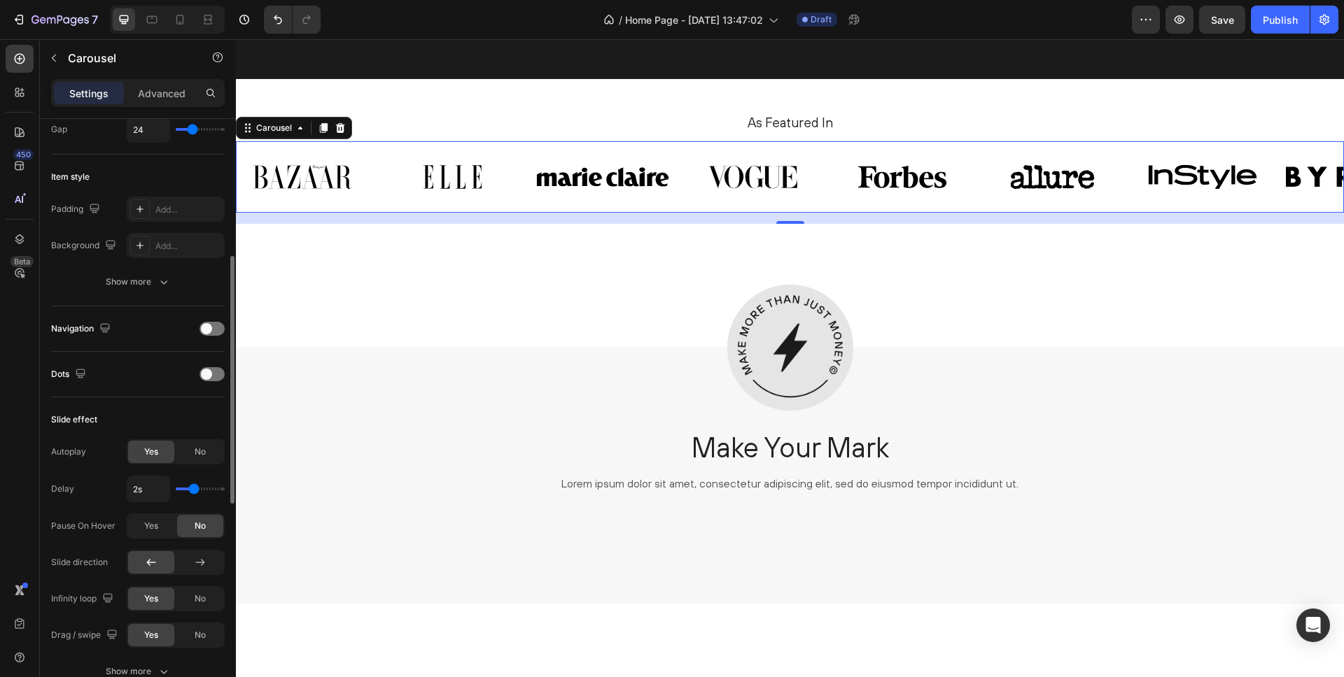
scroll to position [320, 0]
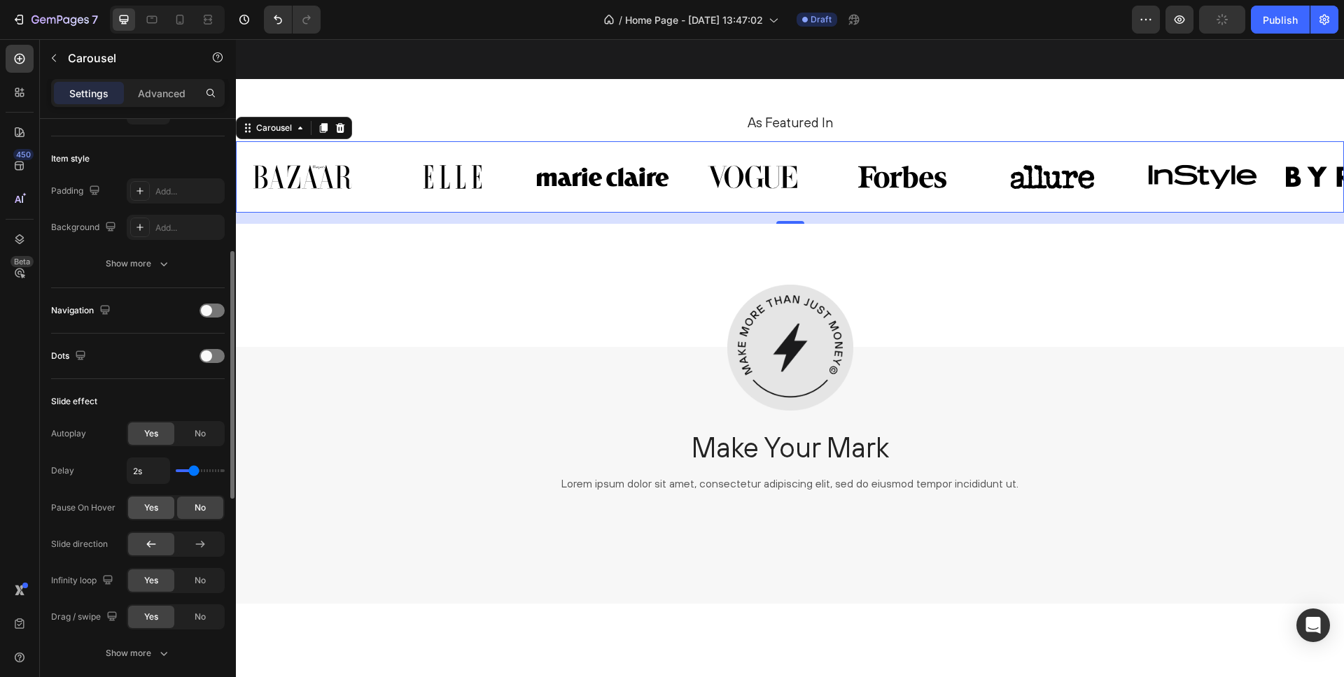
click at [147, 506] on span "Yes" at bounding box center [151, 508] width 14 height 13
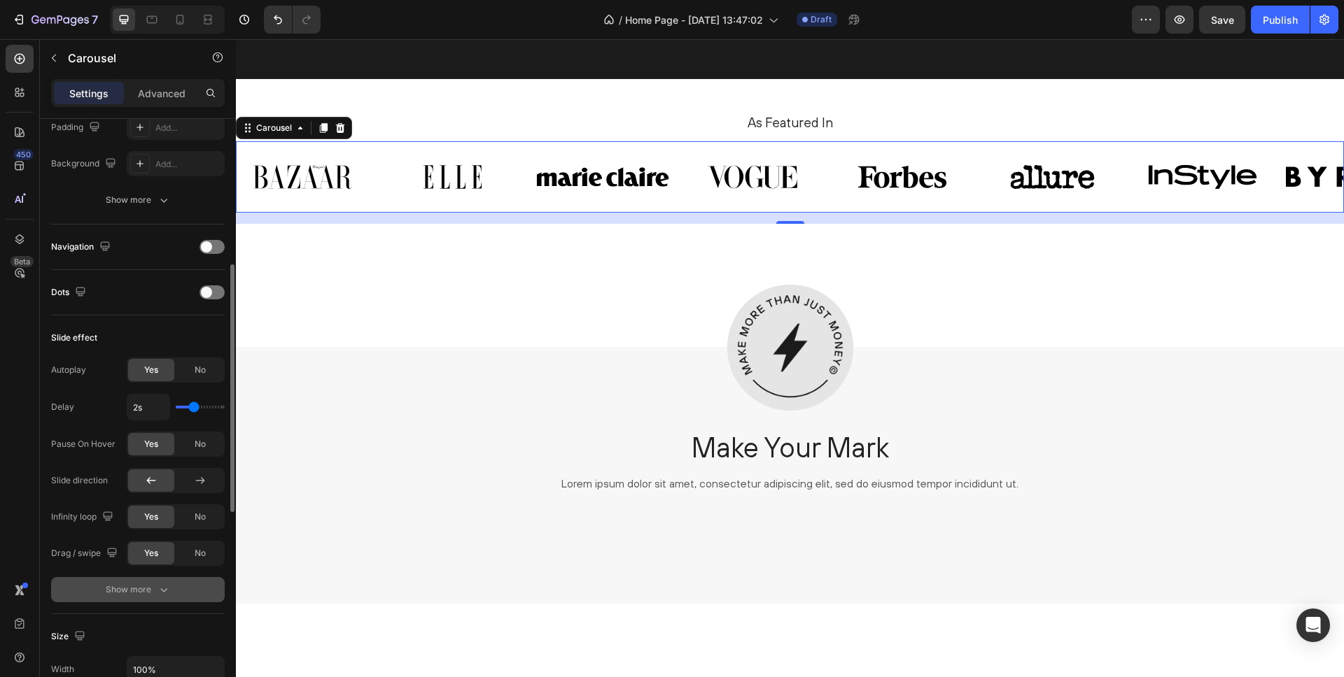
scroll to position [393, 0]
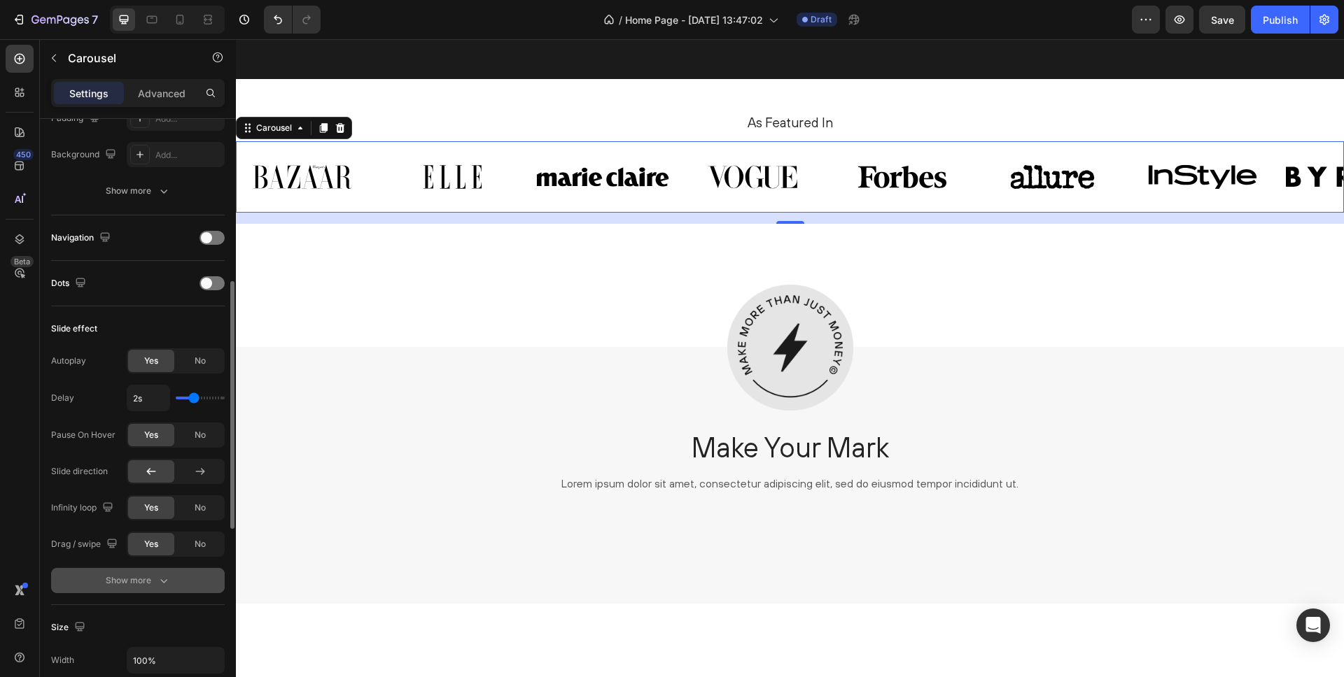
click at [141, 578] on div "Show more" at bounding box center [138, 581] width 65 height 14
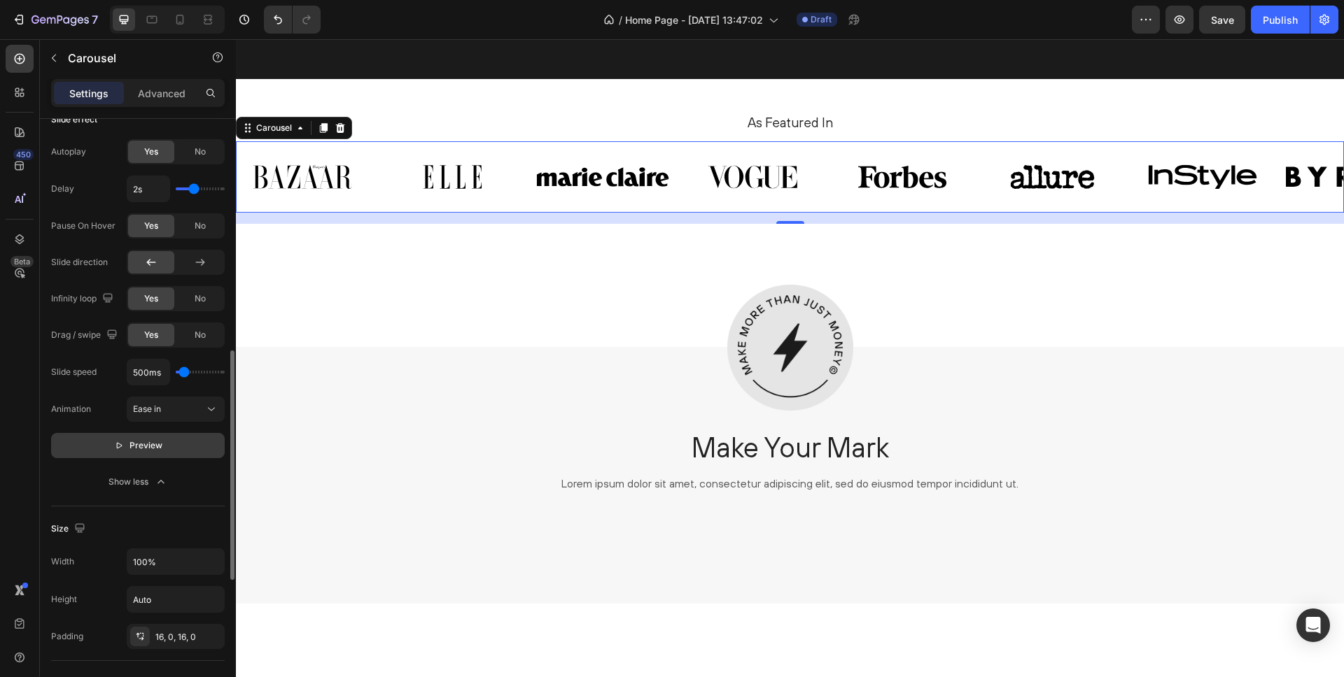
scroll to position [661, 0]
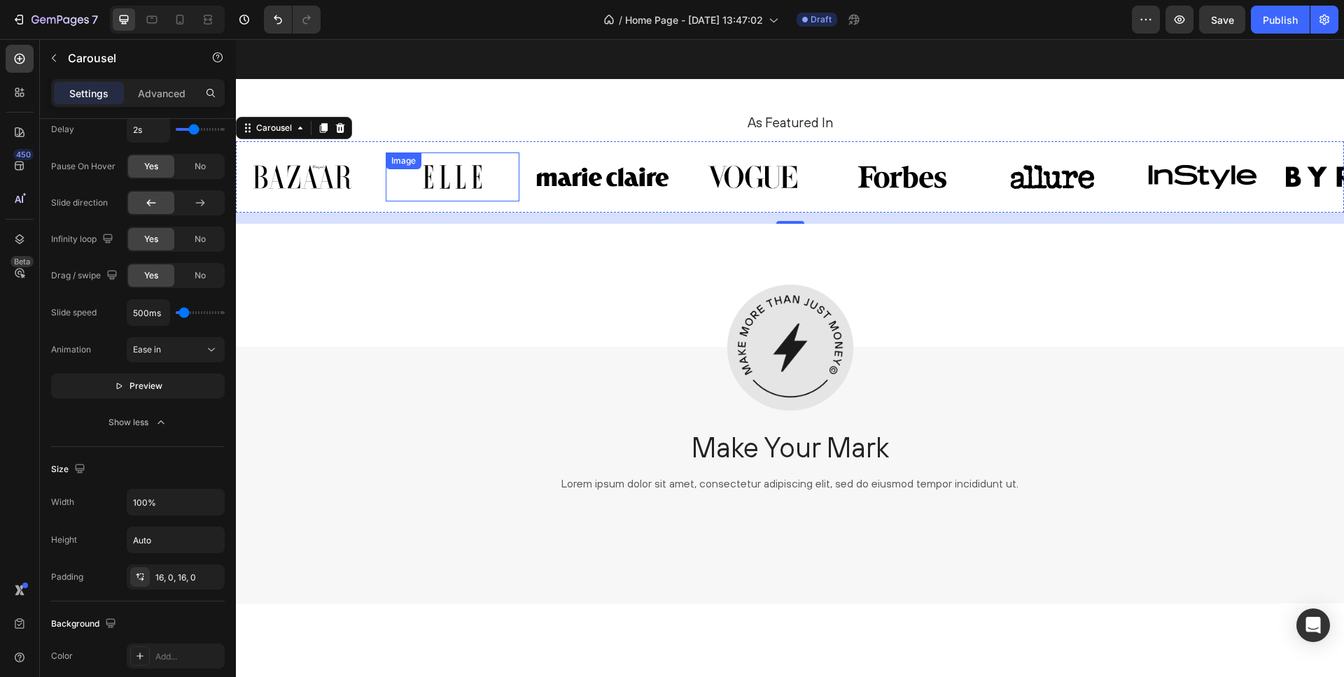
click at [446, 181] on img at bounding box center [452, 177] width 133 height 49
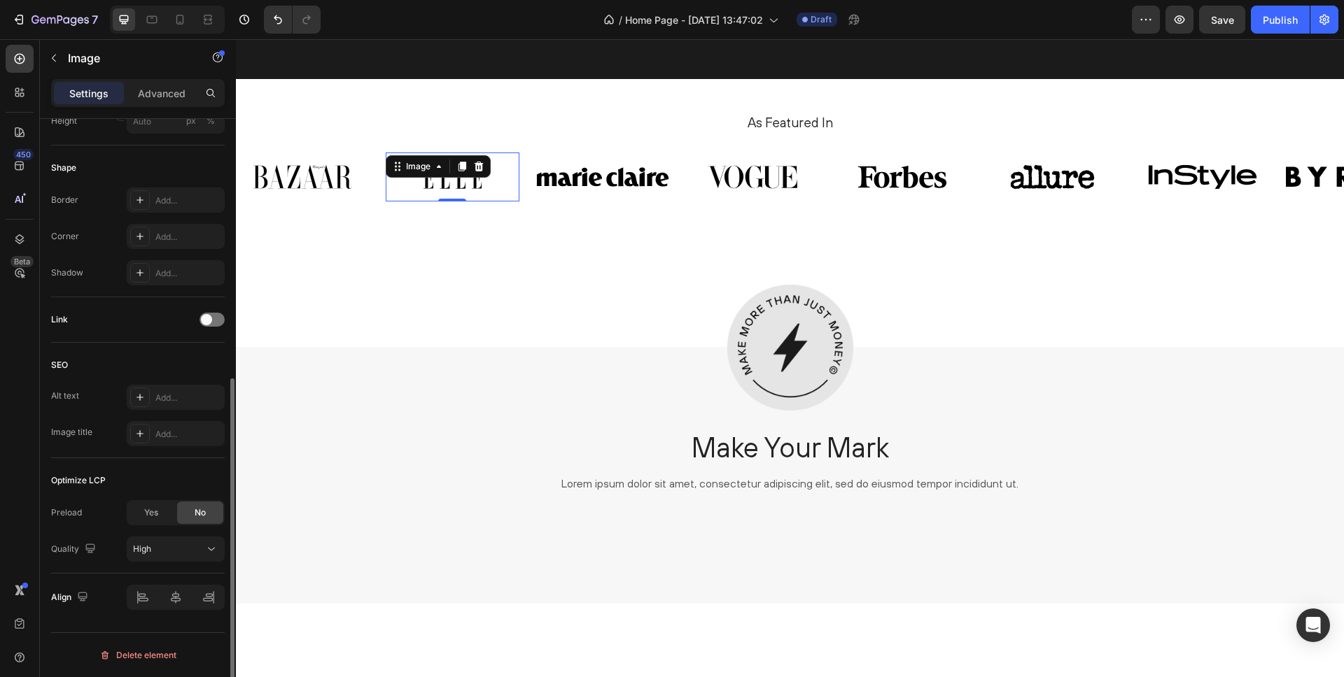
scroll to position [0, 0]
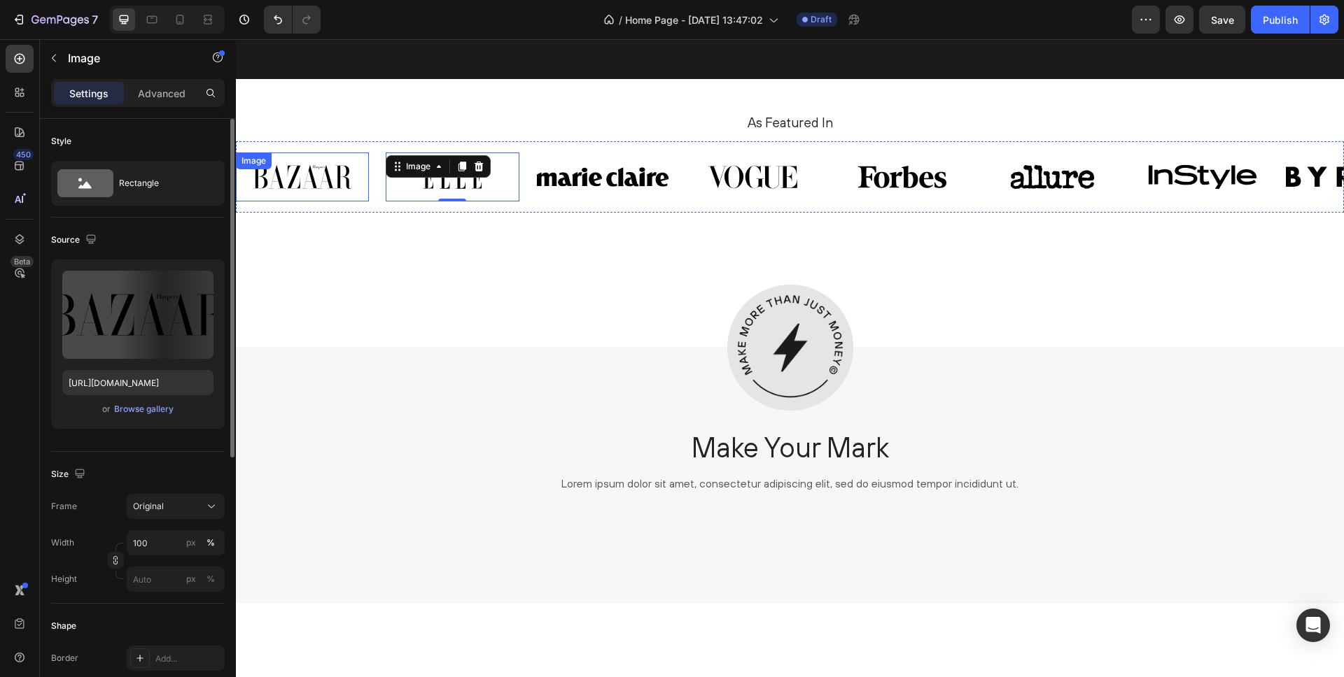
click at [315, 177] on img at bounding box center [302, 177] width 133 height 49
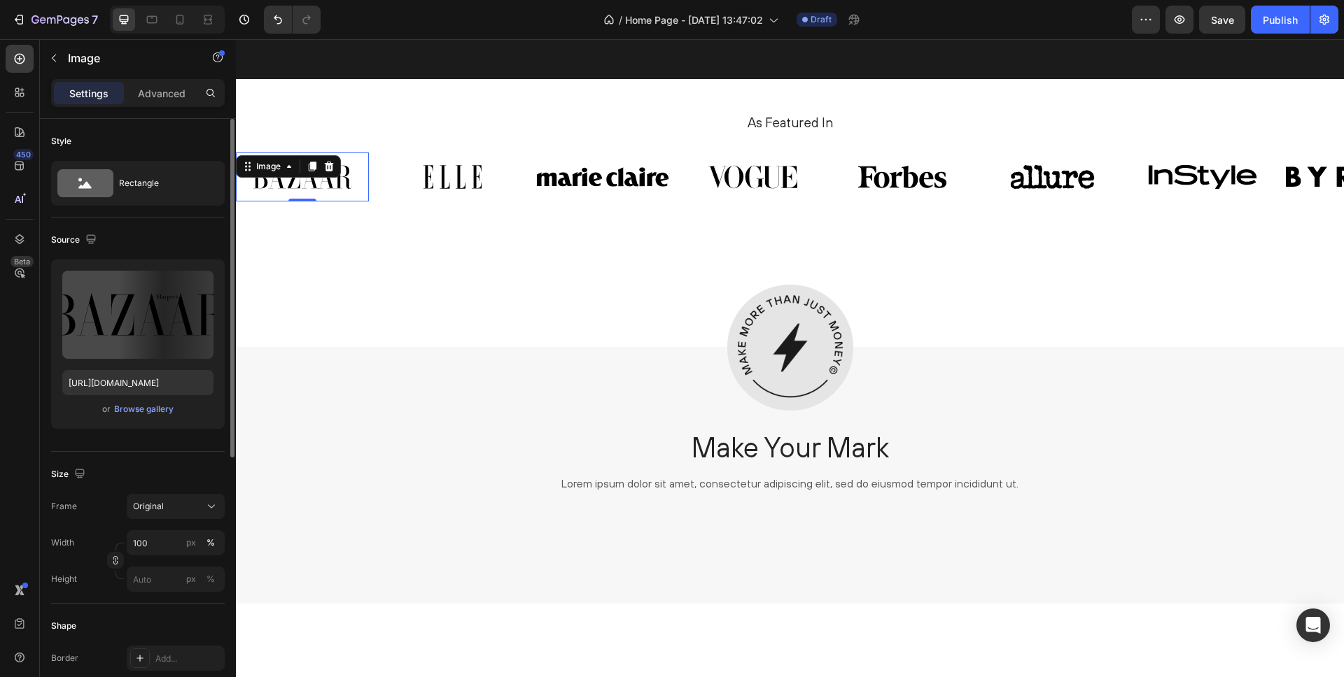
scroll to position [2741, 0]
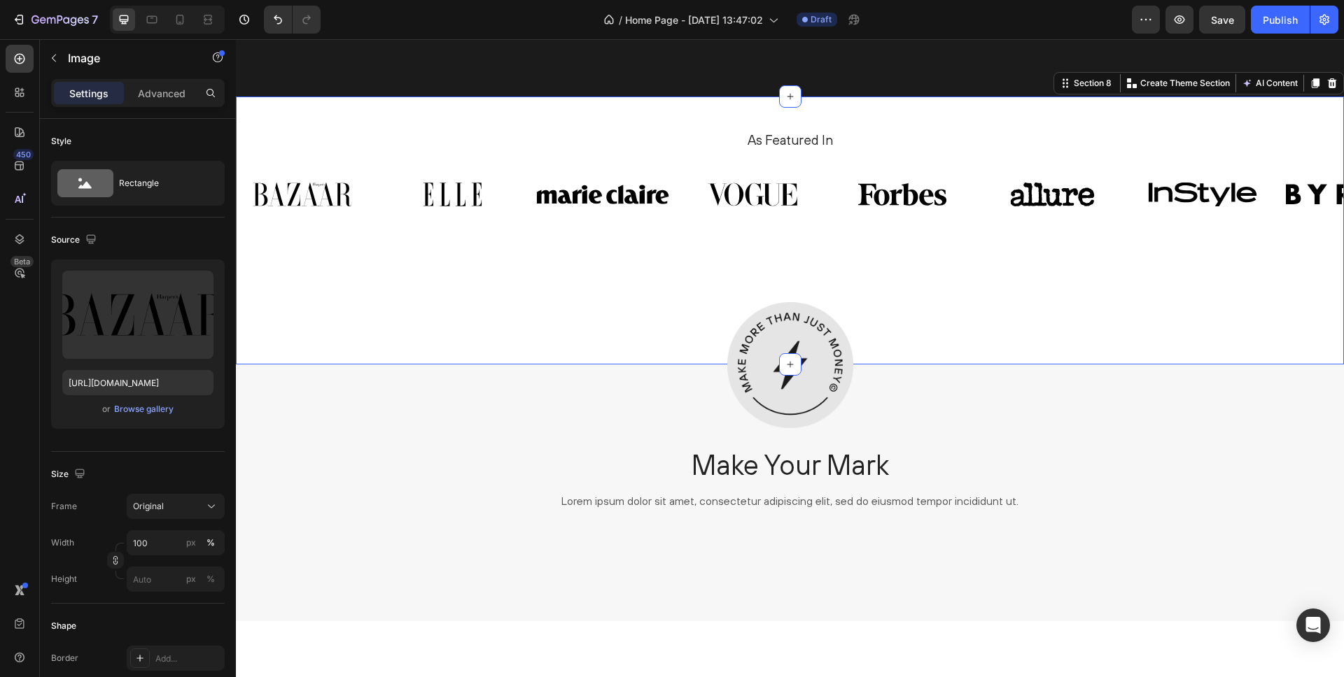
click at [341, 123] on div "As Featured In Heading Image Image Image Image Image Image Image Image Carousel…" at bounding box center [790, 231] width 1108 height 268
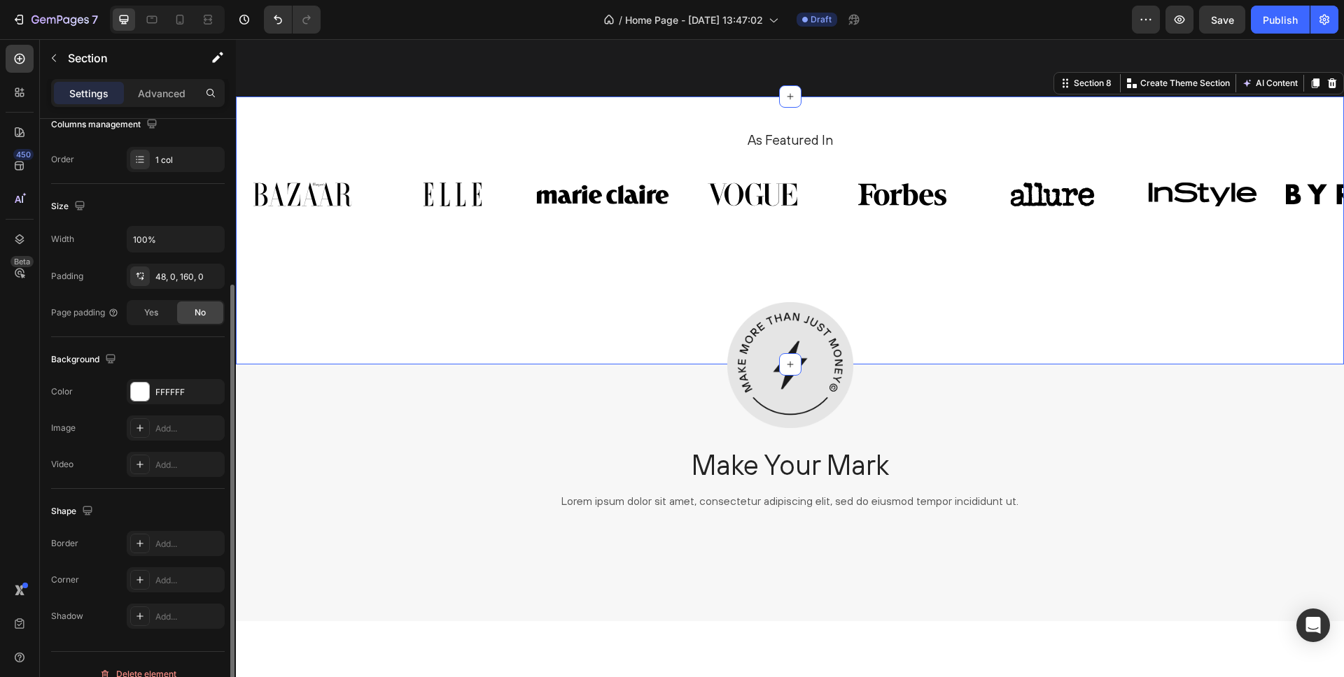
scroll to position [255, 0]
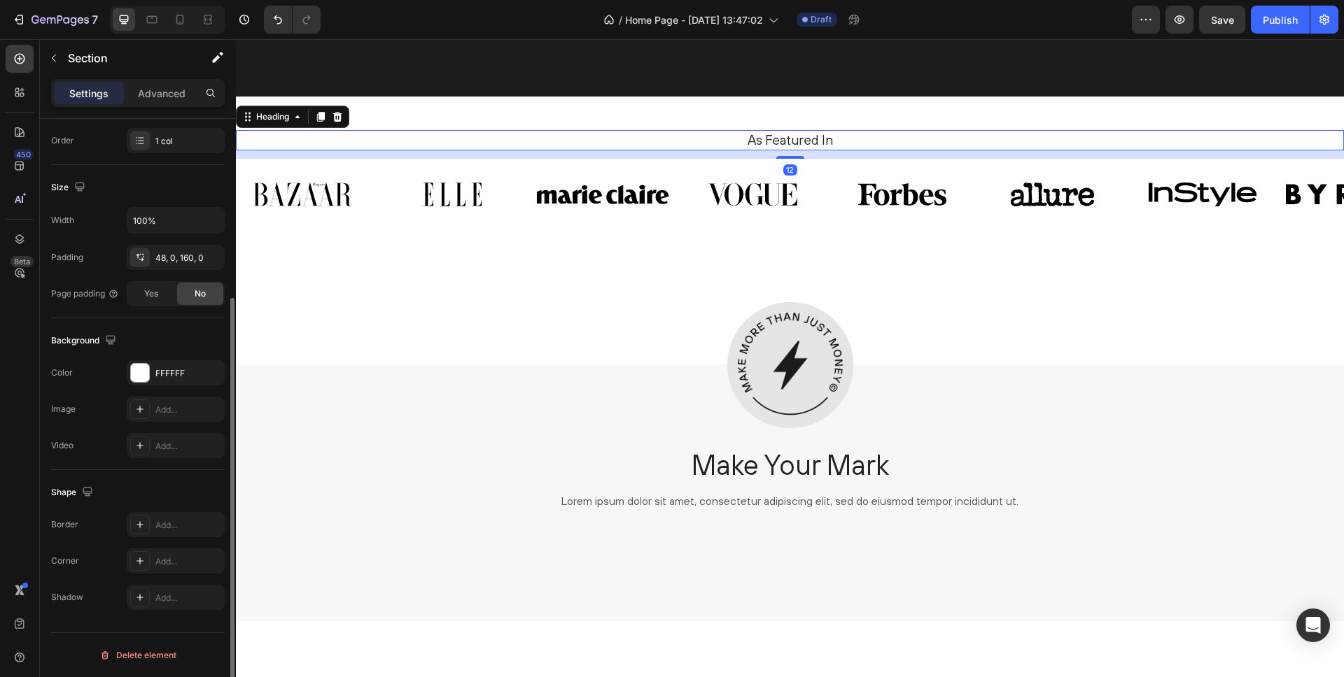
click at [350, 140] on h2 "As Featured In" at bounding box center [789, 140] width 1087 height 20
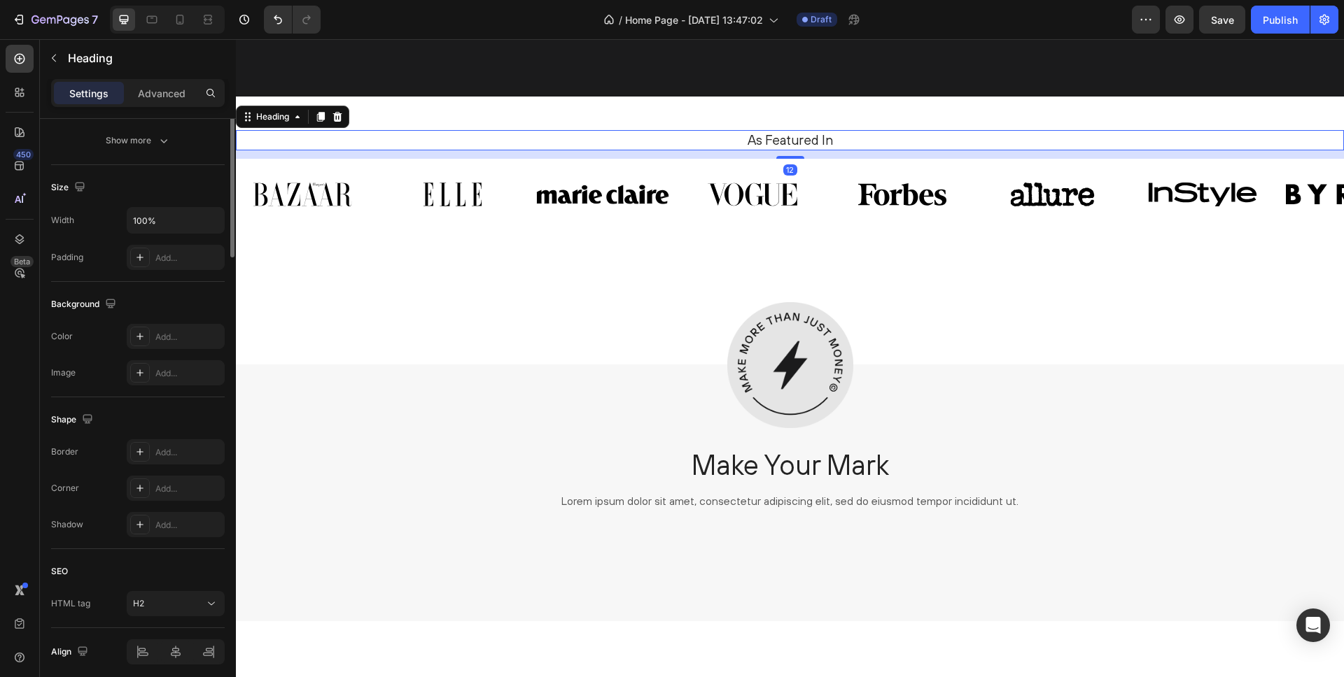
scroll to position [0, 0]
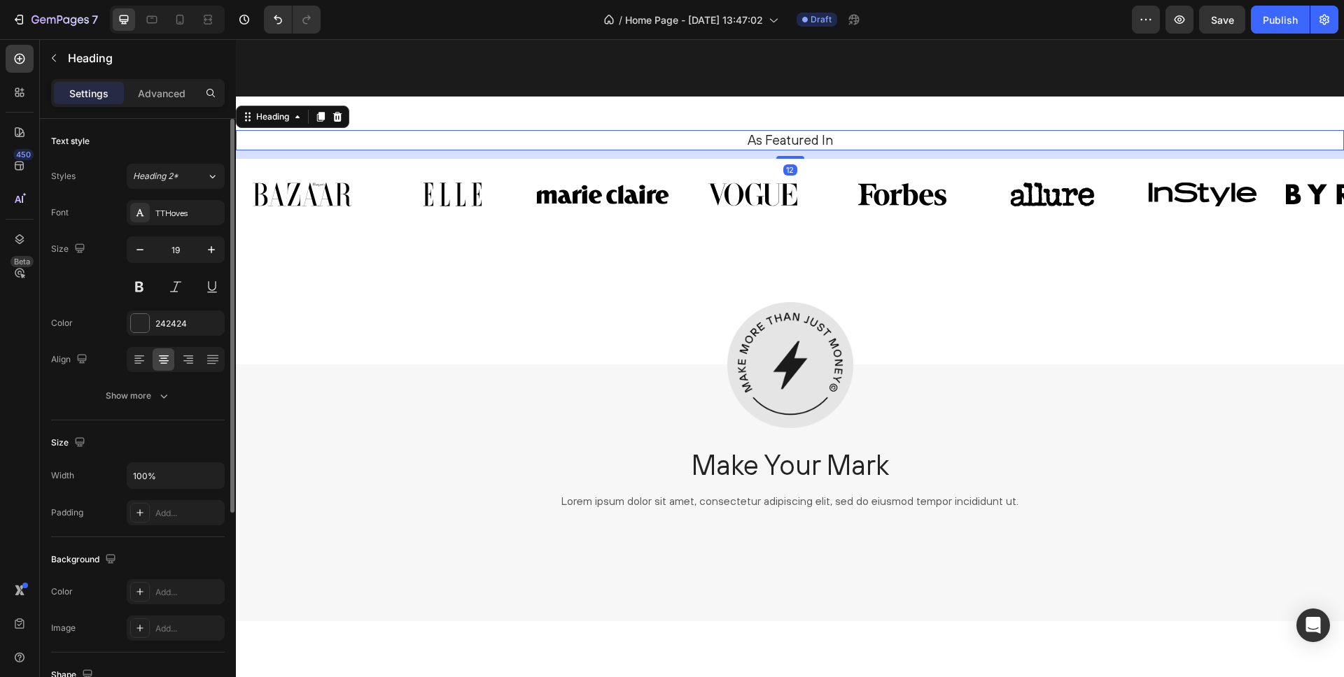
click at [397, 110] on div "As Featured In Heading 12 Image Image Image Image Image Image Image Image Carou…" at bounding box center [790, 231] width 1108 height 268
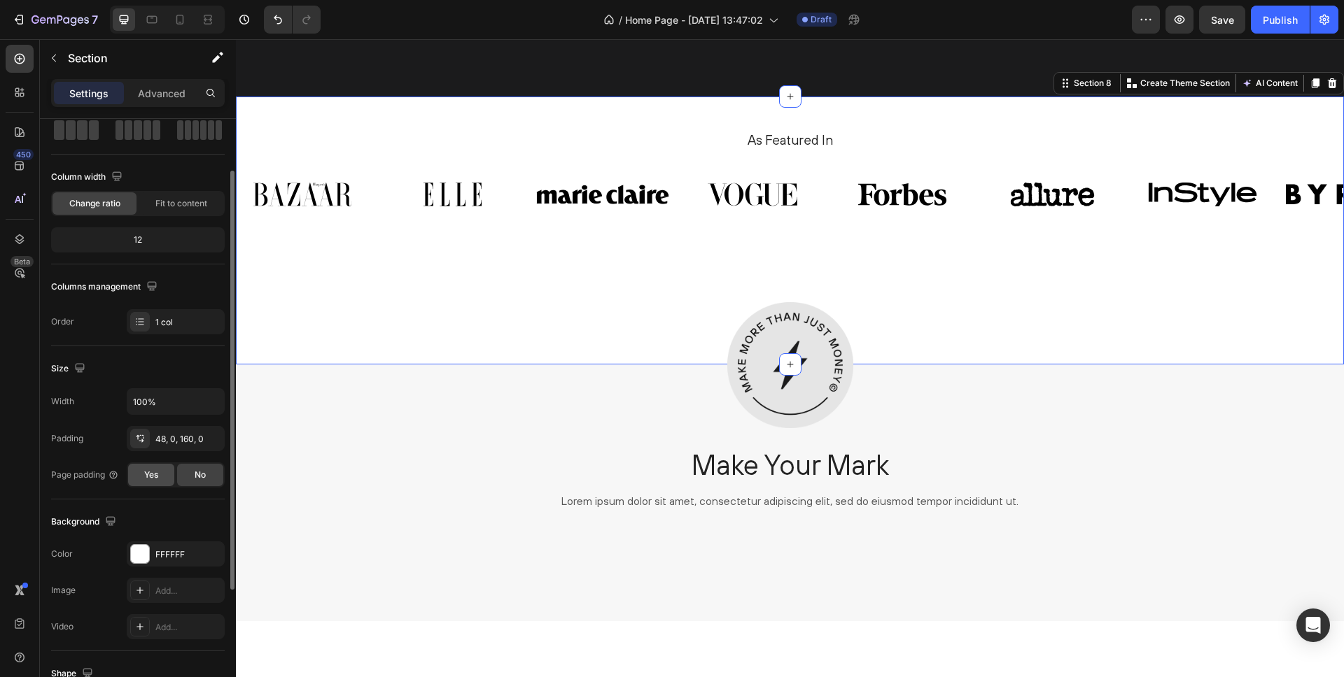
scroll to position [255, 0]
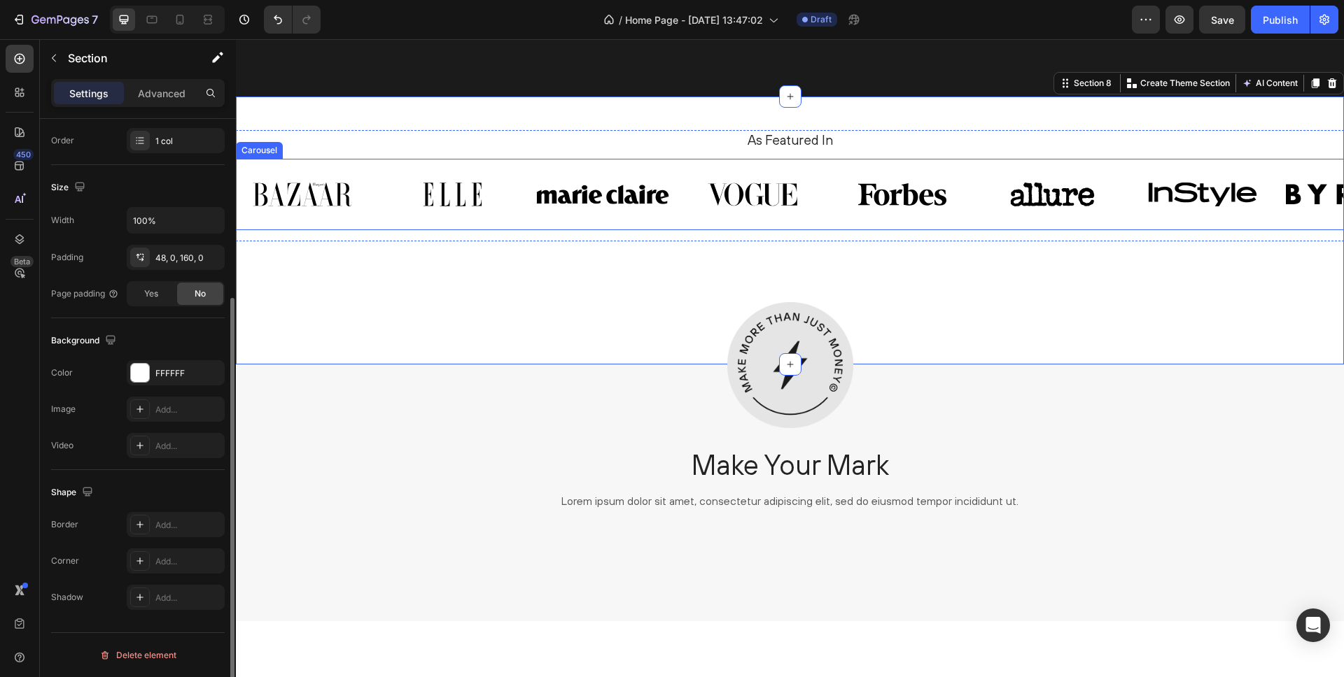
click at [302, 223] on div "Image Image Image Image Image Image Image Image Carousel" at bounding box center [790, 194] width 1108 height 71
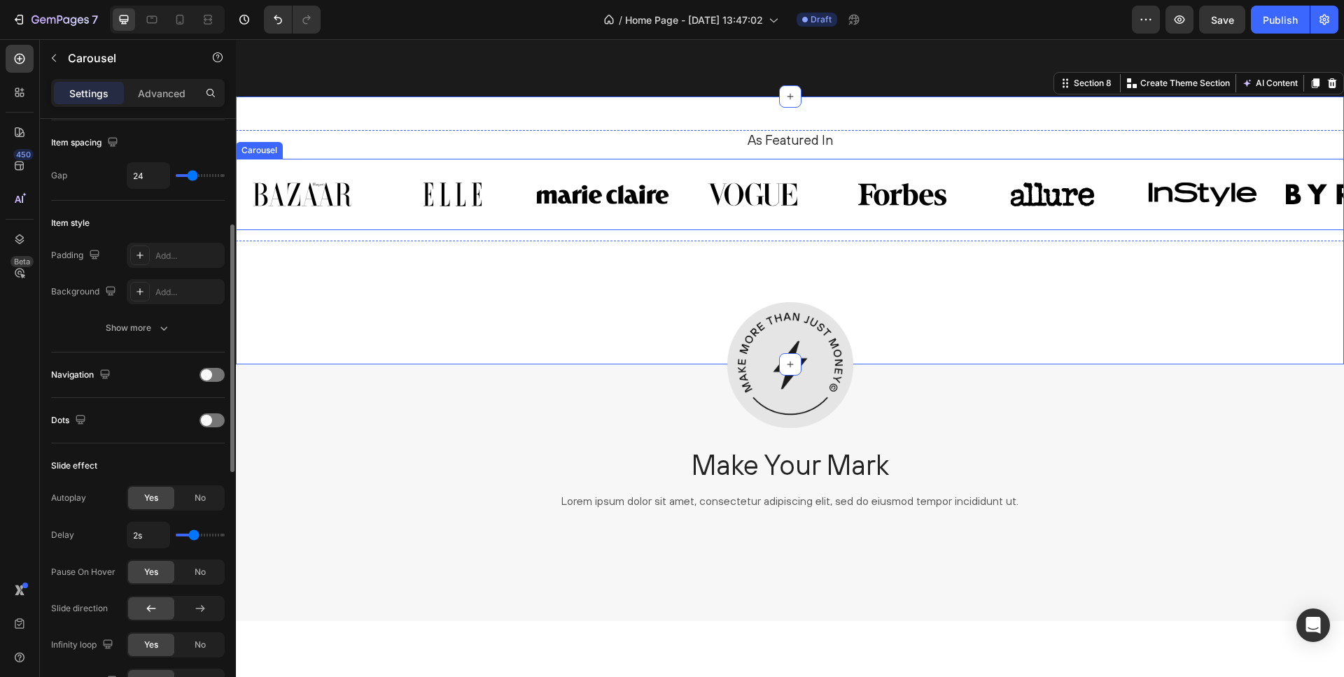
scroll to position [0, 0]
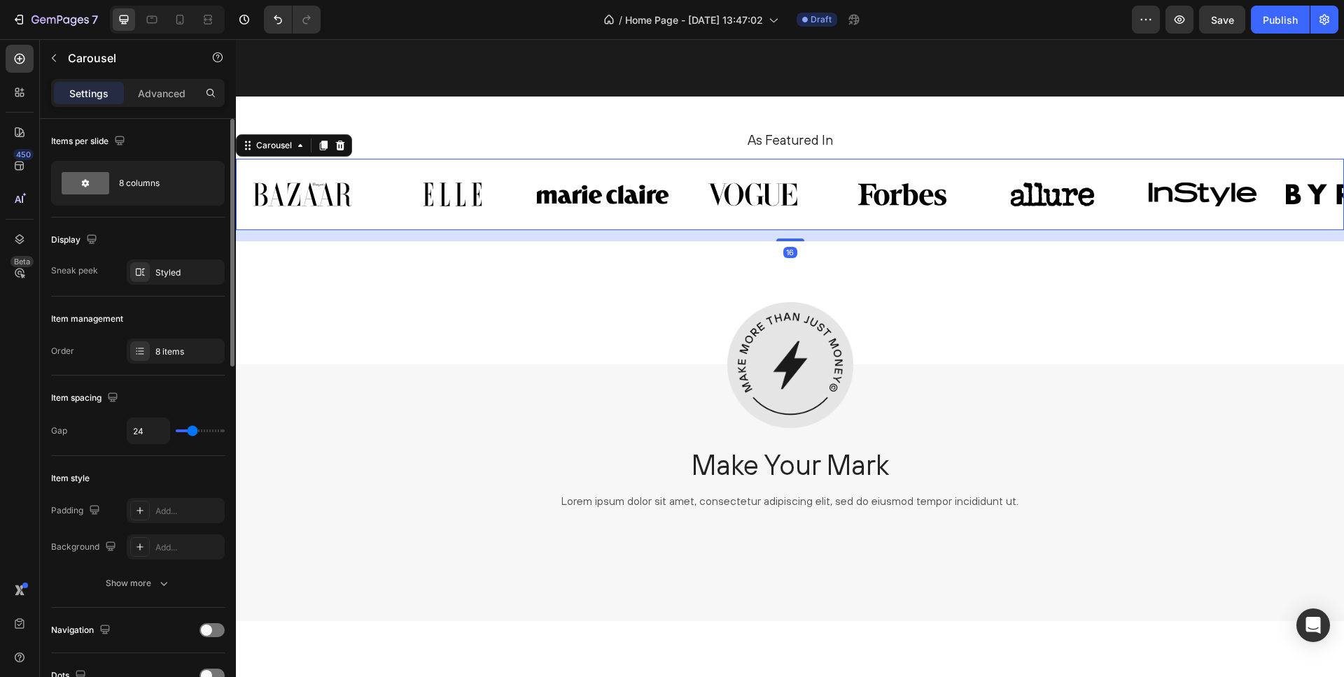
click at [379, 163] on div "Image Image Image Image Image Image Image Image Carousel 16" at bounding box center [790, 194] width 1108 height 71
click at [174, 186] on div "8 columns" at bounding box center [161, 183] width 85 height 32
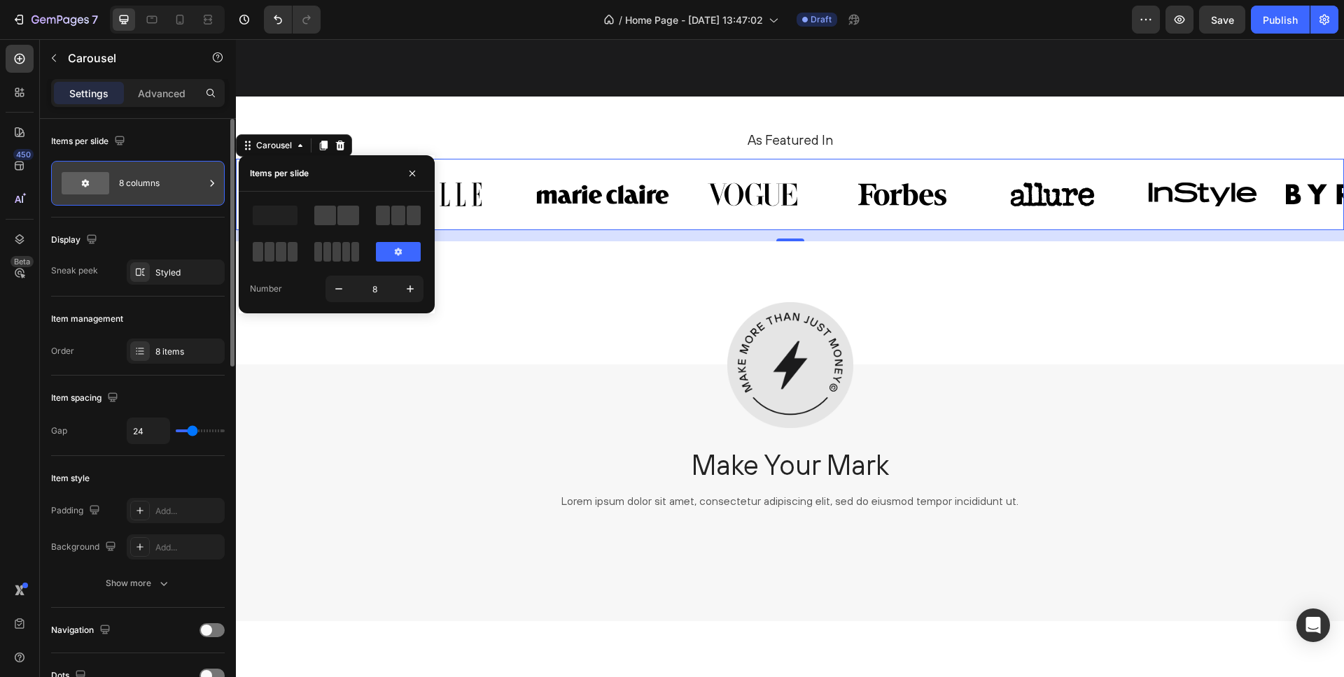
click at [146, 184] on div "8 columns" at bounding box center [161, 183] width 85 height 32
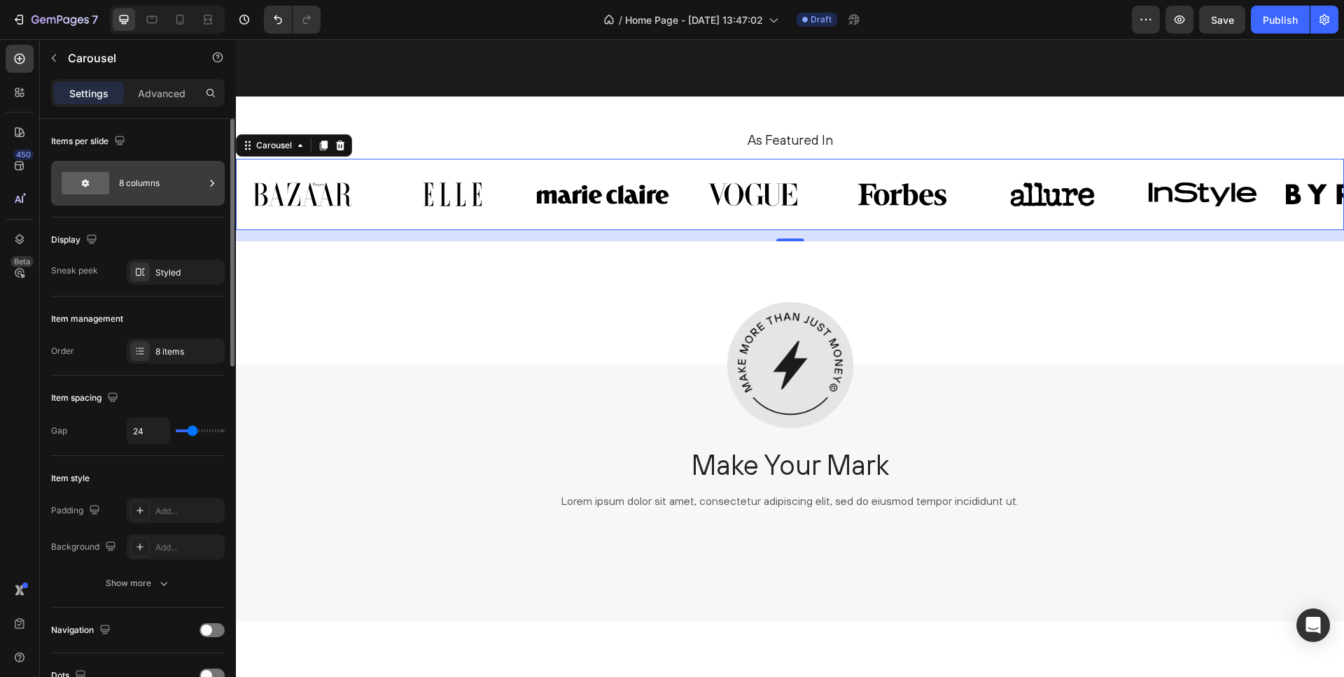
click at [146, 184] on div "8 columns" at bounding box center [161, 183] width 85 height 32
click at [128, 185] on div "8 columns" at bounding box center [161, 183] width 85 height 32
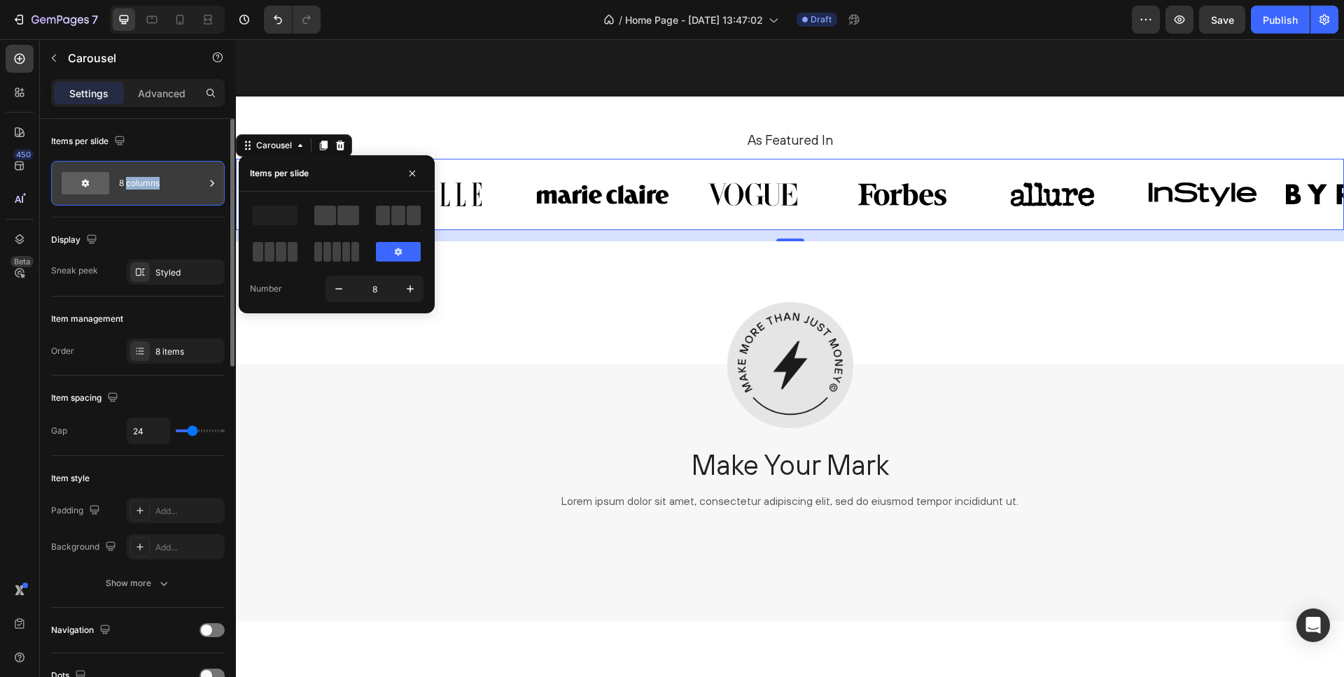
click at [128, 185] on div "8 columns" at bounding box center [161, 183] width 85 height 32
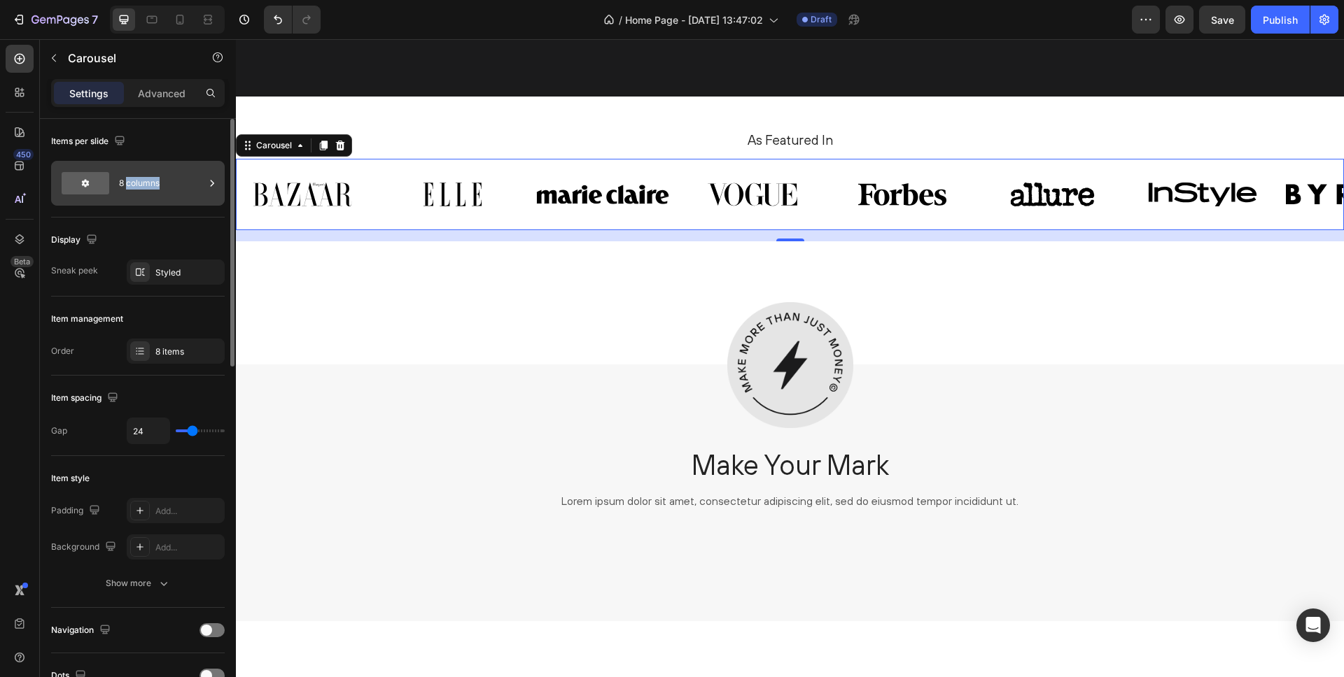
click at [219, 183] on div "8 columns" at bounding box center [138, 183] width 174 height 45
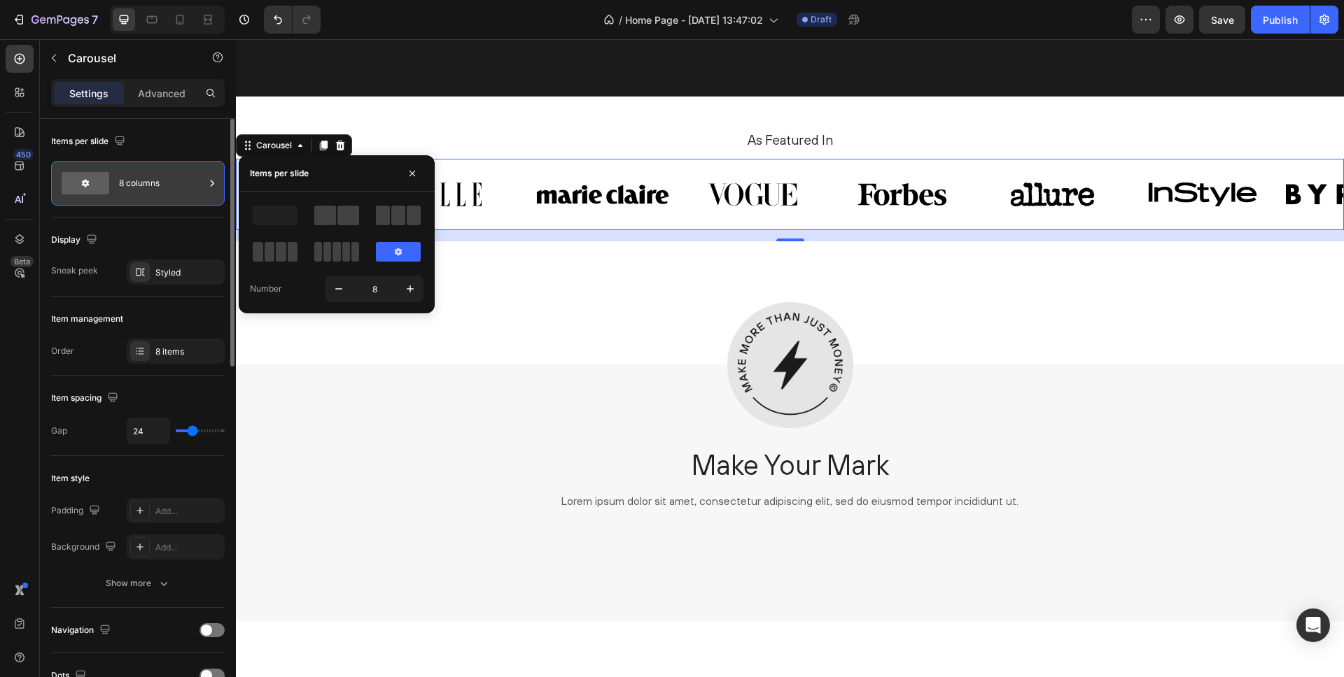
click at [213, 183] on icon at bounding box center [212, 183] width 3 height 6
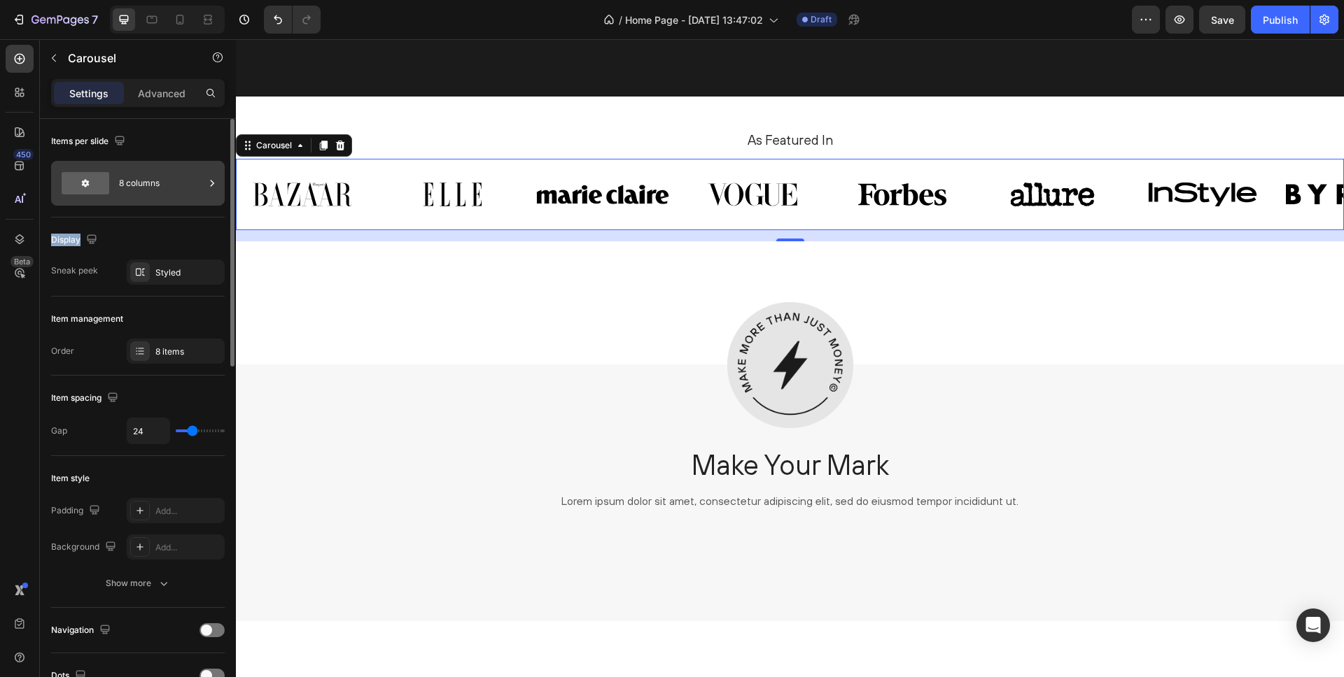
click at [213, 183] on icon at bounding box center [212, 183] width 3 height 6
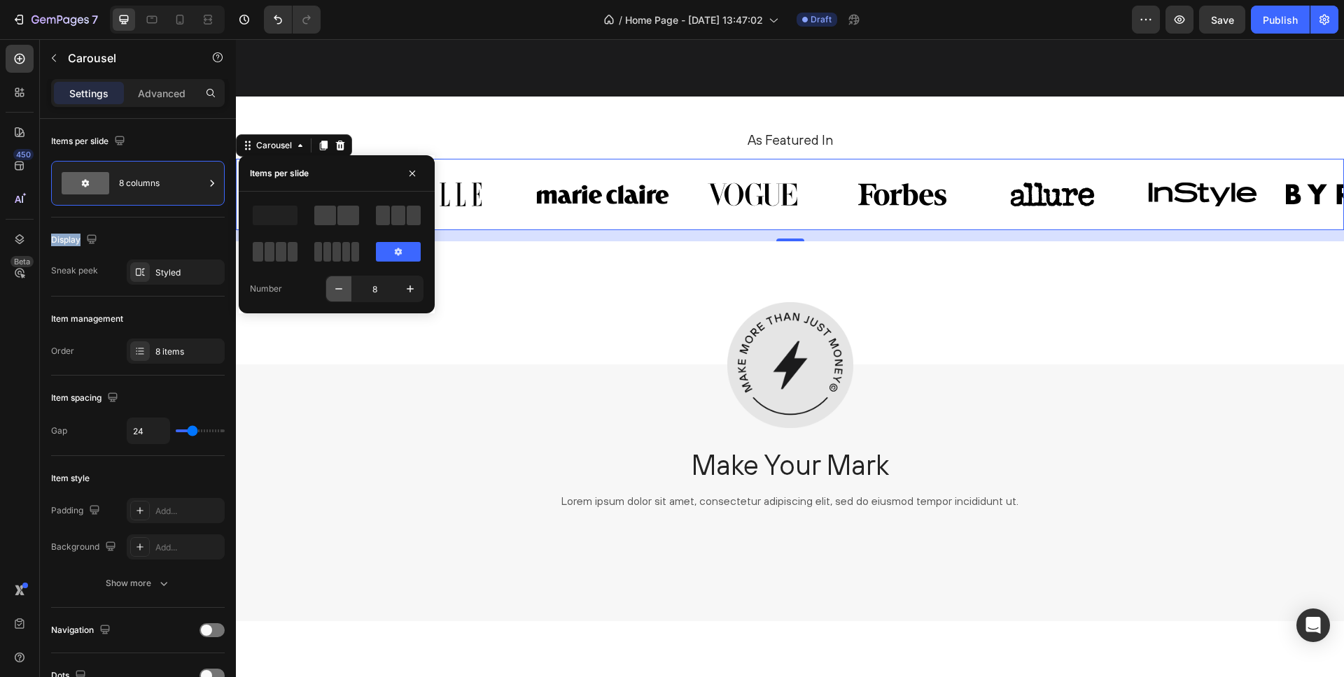
click at [337, 293] on icon "button" at bounding box center [339, 289] width 14 height 14
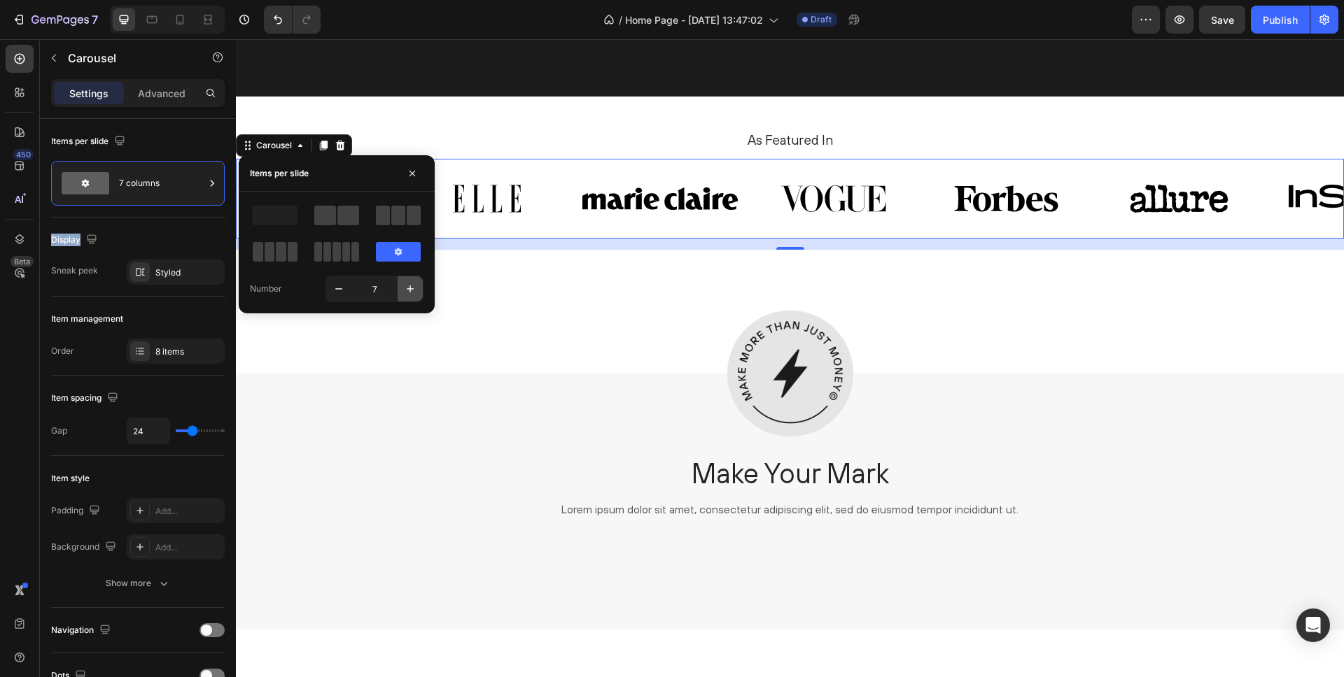
click at [409, 284] on icon "button" at bounding box center [410, 289] width 14 height 14
type input "8"
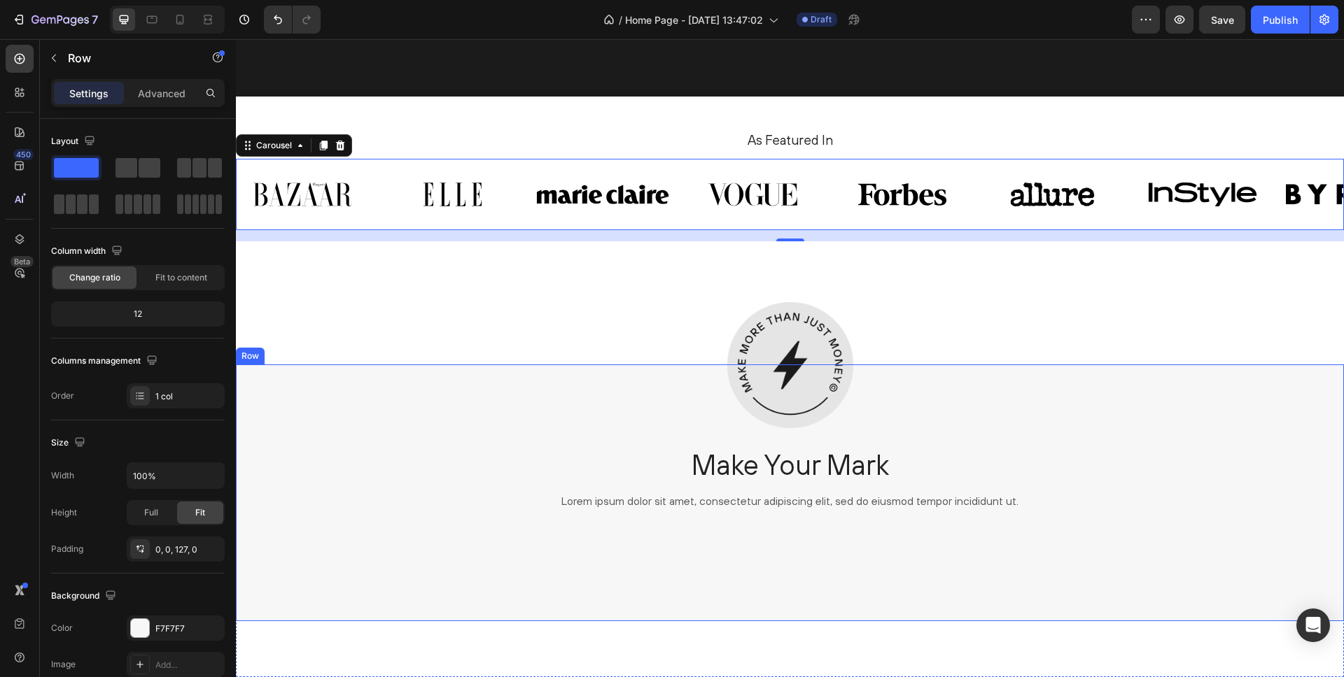
click at [388, 452] on div "Image Make Your Mark Heading Lorem ipsum dolor sit amet, consectetur adipiscing…" at bounding box center [790, 449] width 1108 height 168
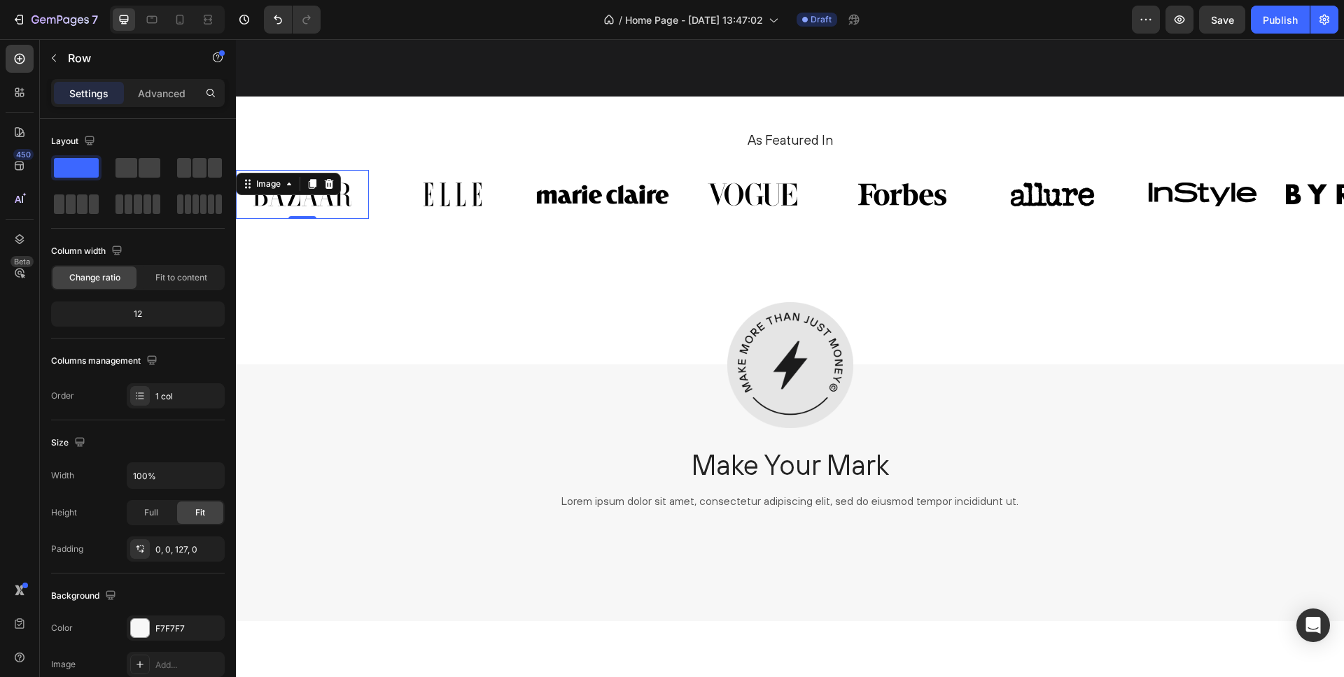
click at [316, 193] on div "Image 0" at bounding box center [302, 194] width 133 height 49
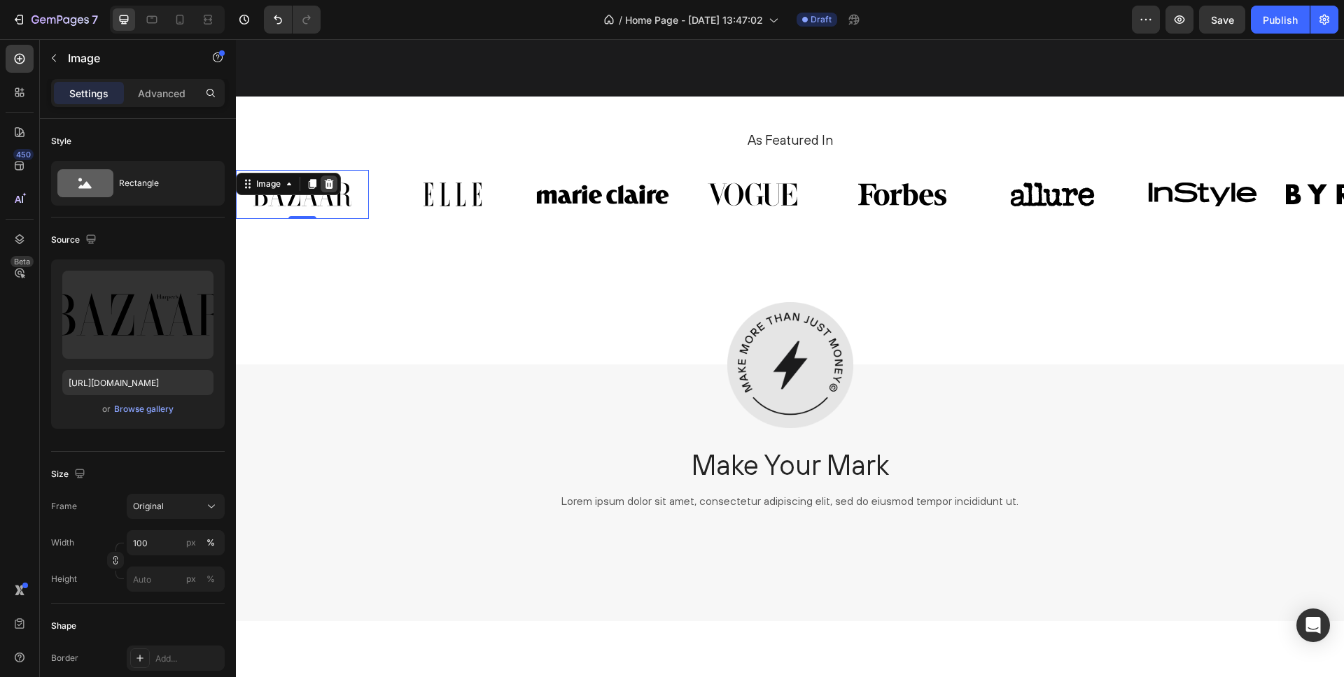
click at [327, 184] on icon at bounding box center [328, 183] width 11 height 11
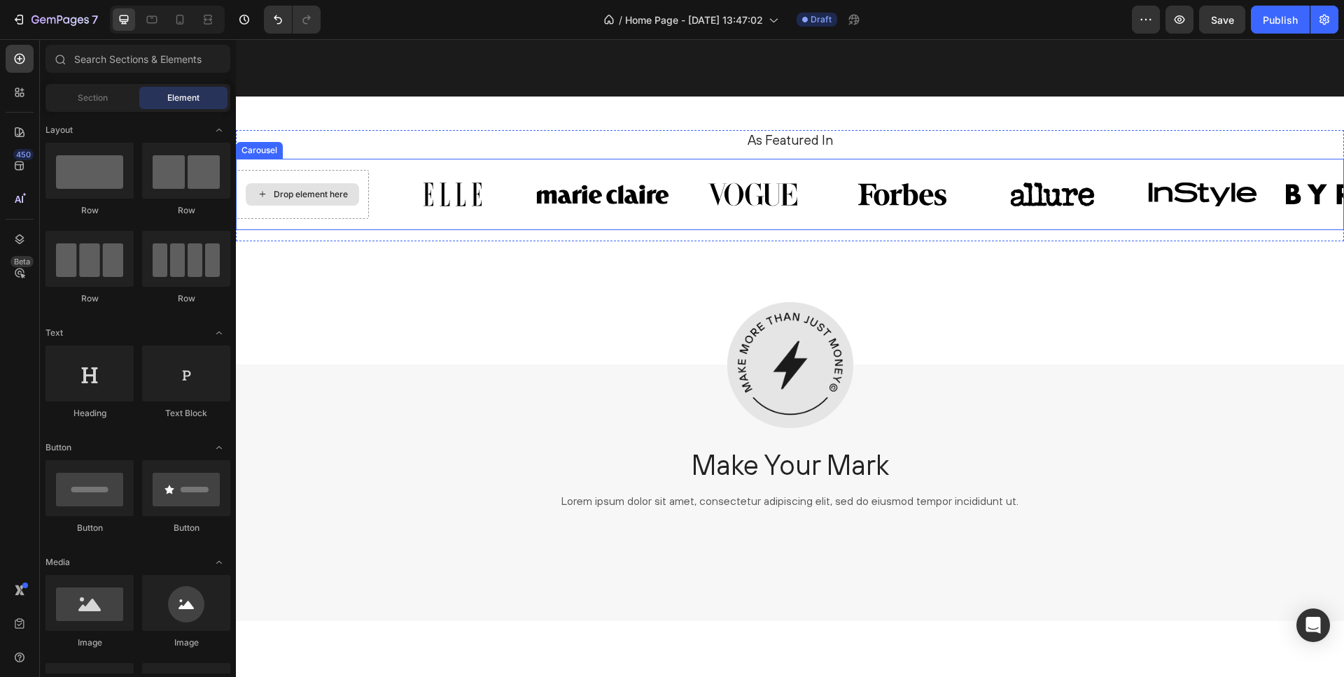
click at [325, 204] on div "Drop element here" at bounding box center [302, 194] width 113 height 22
click at [325, 196] on div "Drop element here" at bounding box center [311, 194] width 74 height 11
click at [292, 191] on div "Drop element here" at bounding box center [311, 194] width 74 height 11
click at [293, 197] on div "Drop element here" at bounding box center [311, 194] width 74 height 11
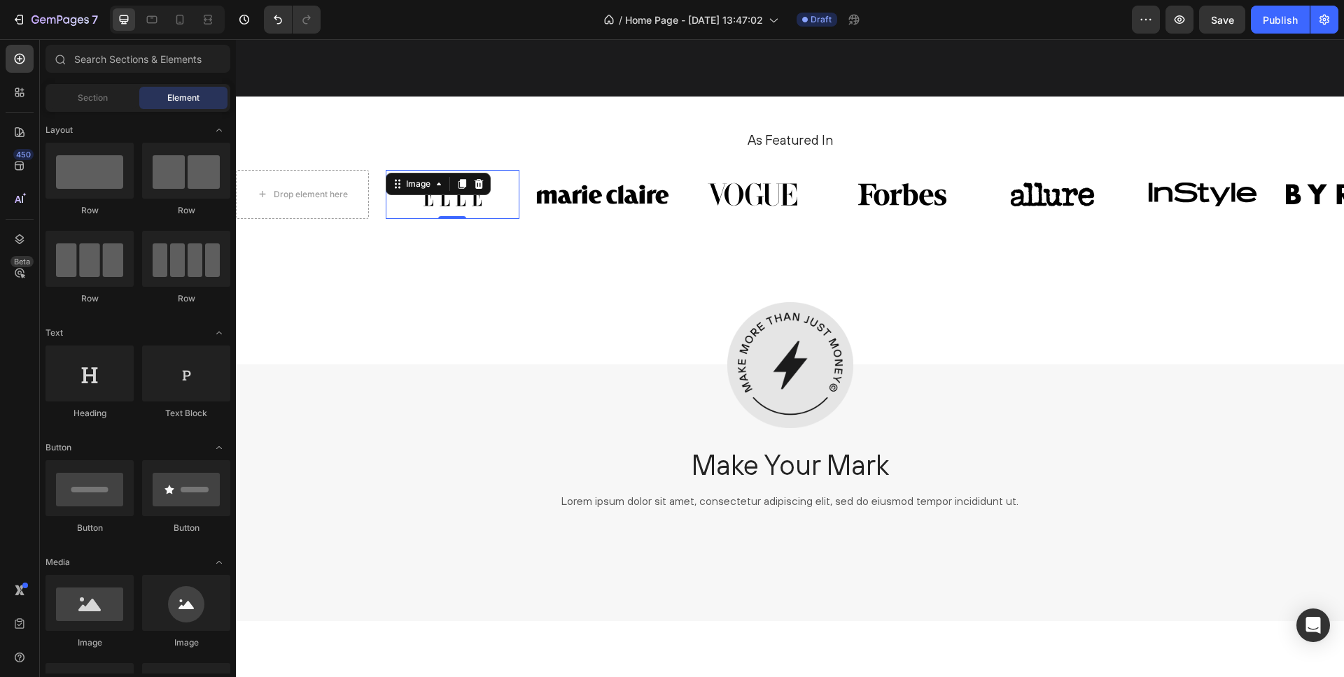
click at [444, 192] on div "Image 0" at bounding box center [452, 194] width 133 height 49
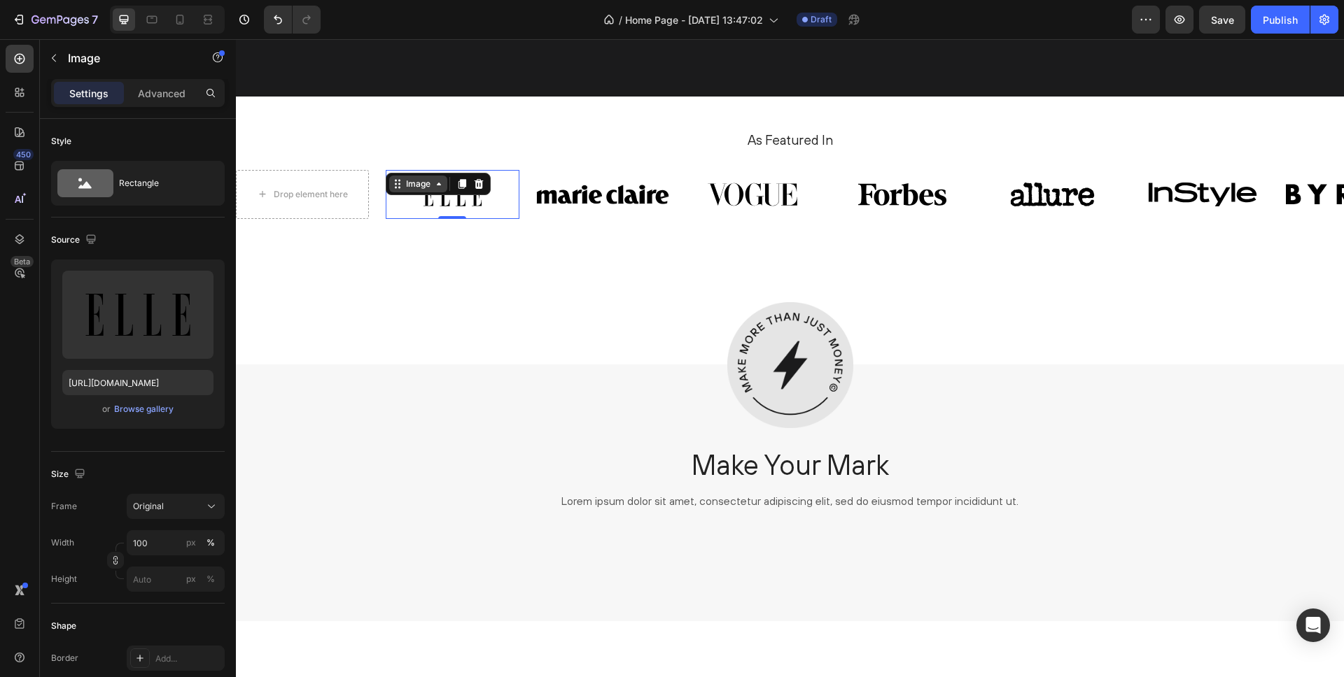
click at [437, 187] on icon at bounding box center [438, 183] width 11 height 11
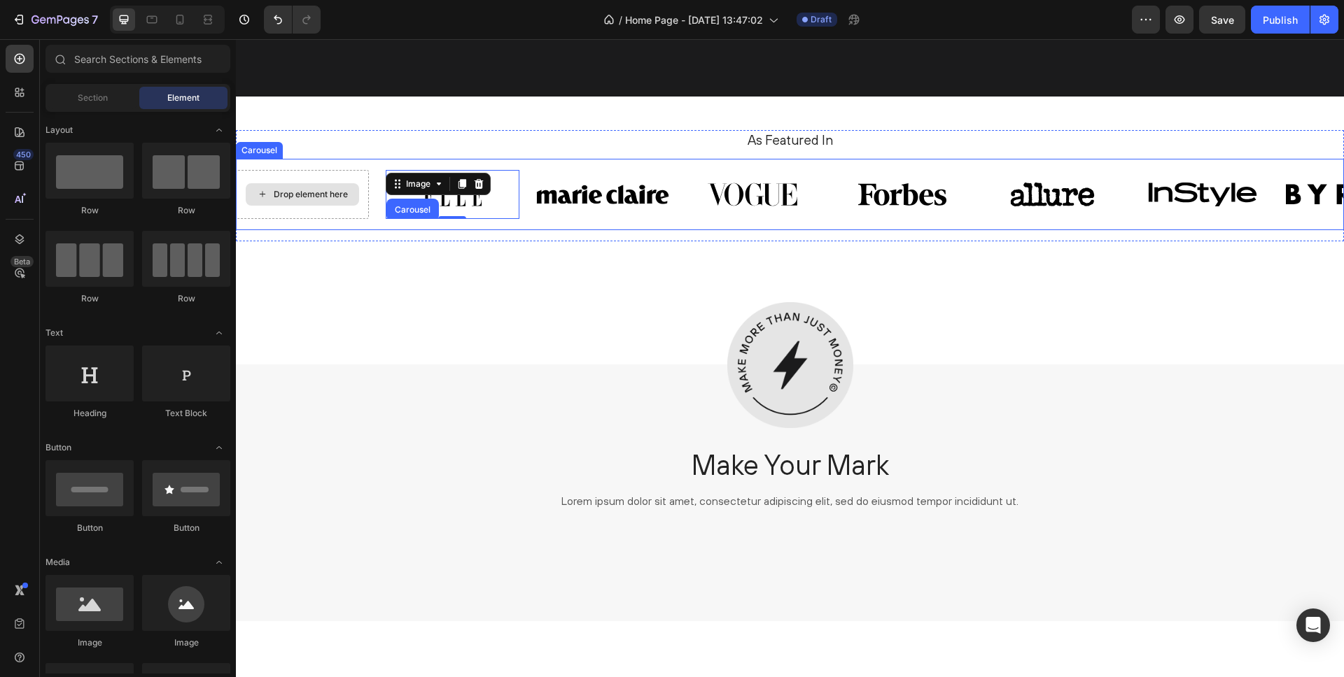
click at [315, 203] on div "Drop element here" at bounding box center [302, 194] width 113 height 22
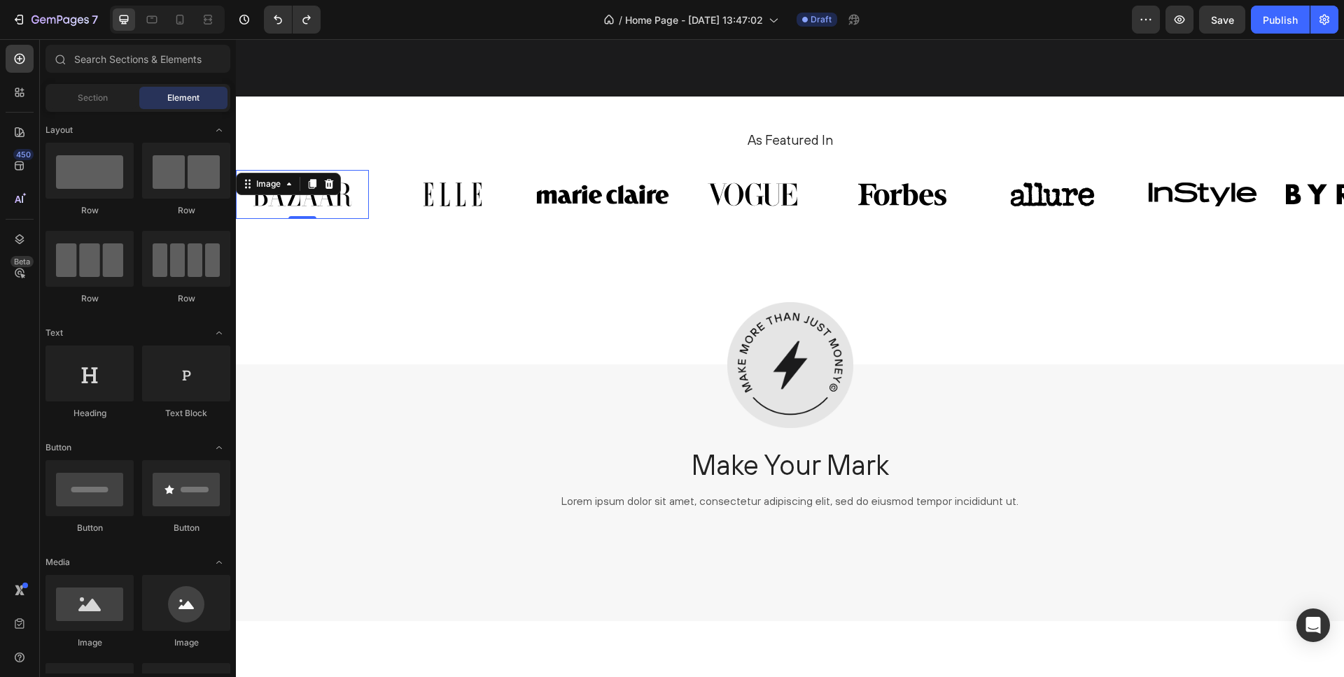
click at [307, 197] on img at bounding box center [302, 194] width 133 height 49
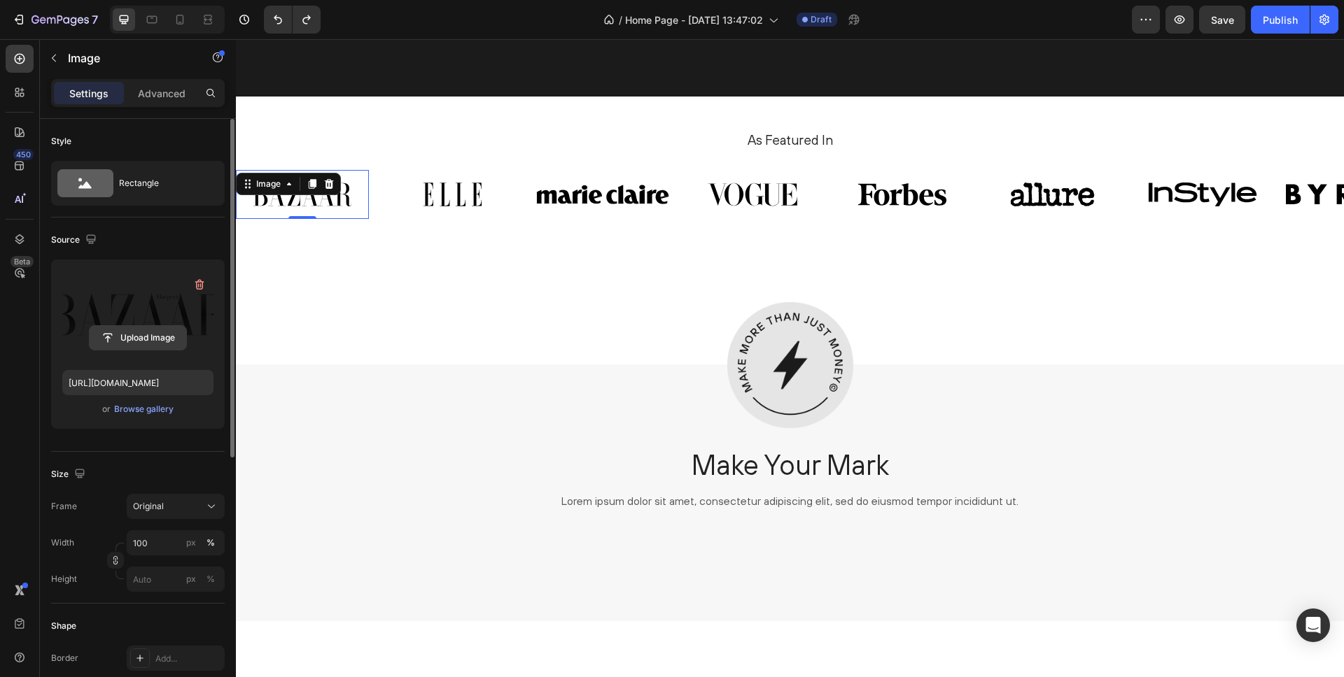
click at [150, 340] on input "file" at bounding box center [138, 338] width 97 height 24
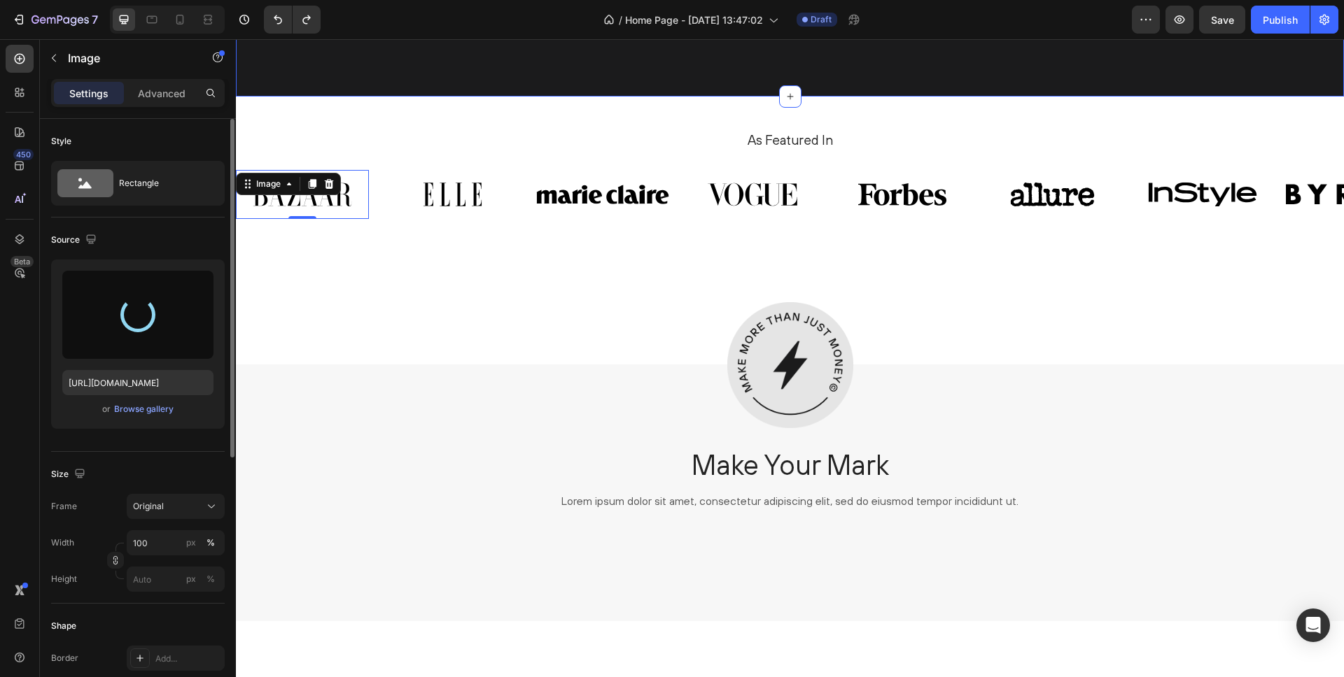
type input "https://cdn.shopify.com/s/files/1/0885/3464/7091/files/gempages_580880049272521…"
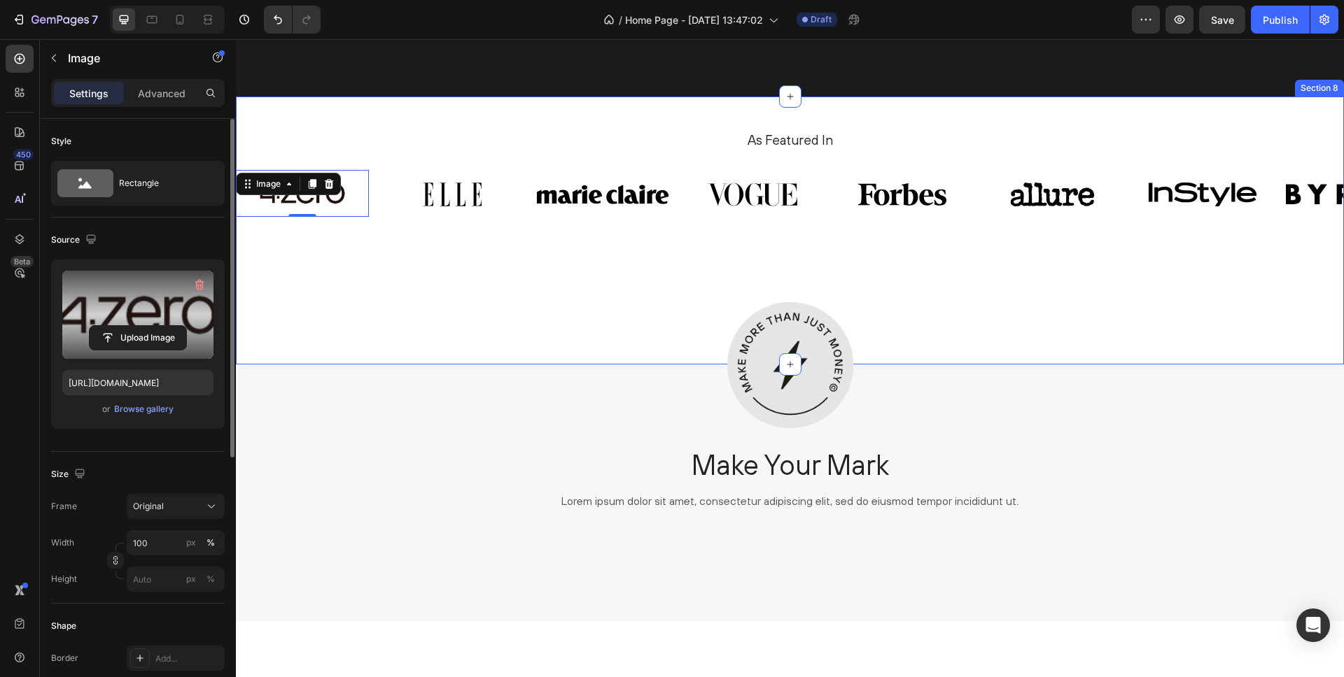
click at [370, 279] on div "As Featured In Heading Image 0 Image Image Image Image Image Image Image Carous…" at bounding box center [790, 231] width 1108 height 268
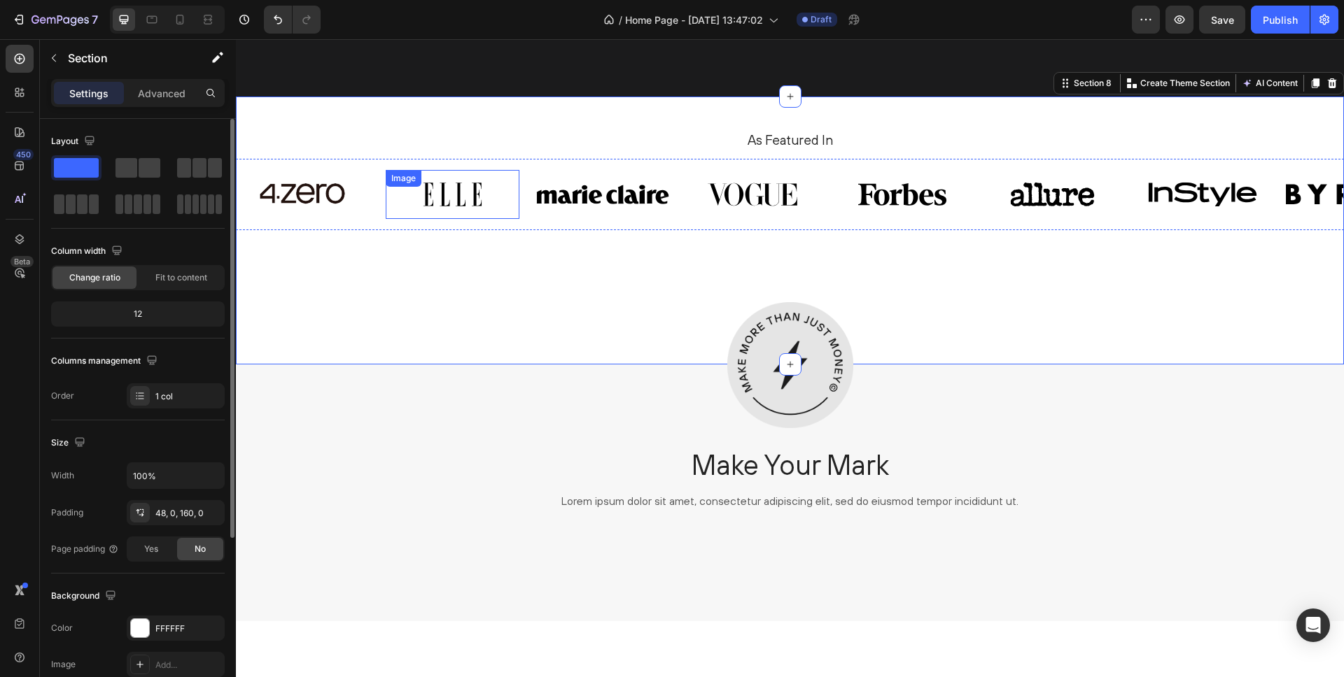
click at [457, 191] on div "Image" at bounding box center [452, 194] width 133 height 49
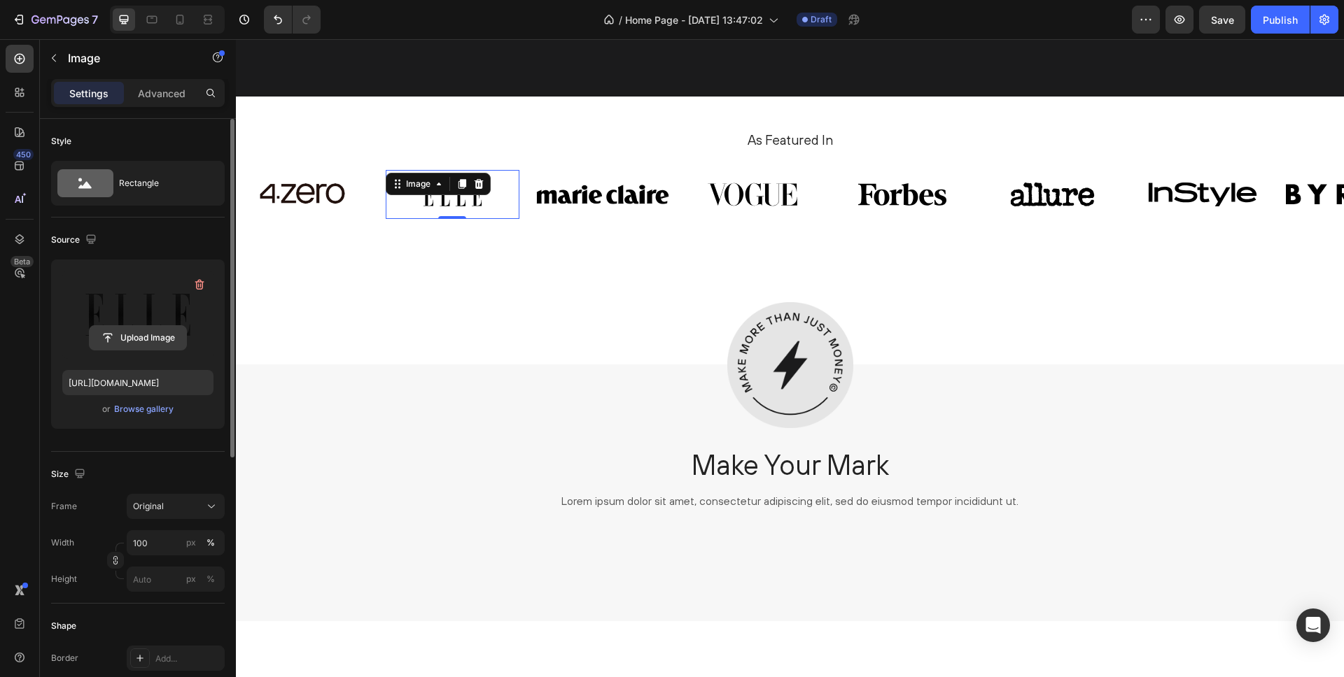
click at [152, 340] on input "file" at bounding box center [138, 338] width 97 height 24
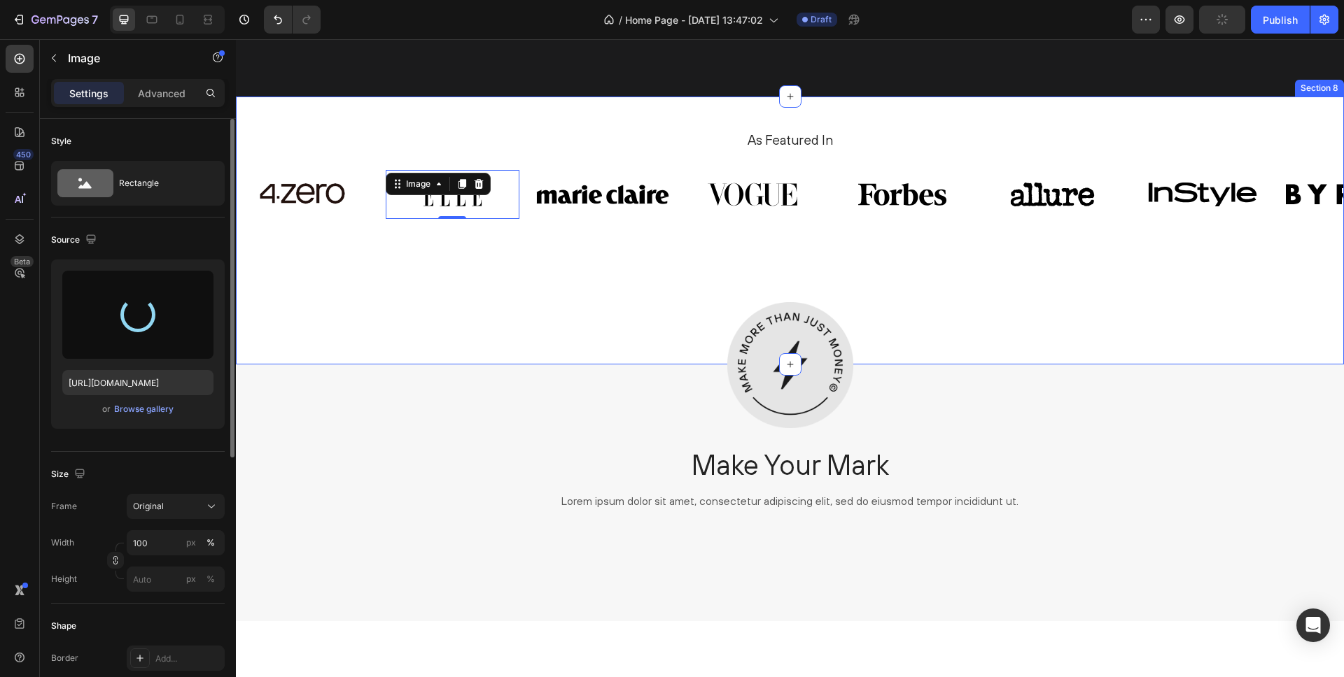
type input "https://cdn.shopify.com/s/files/1/0885/3464/7091/files/gempages_580880049272521…"
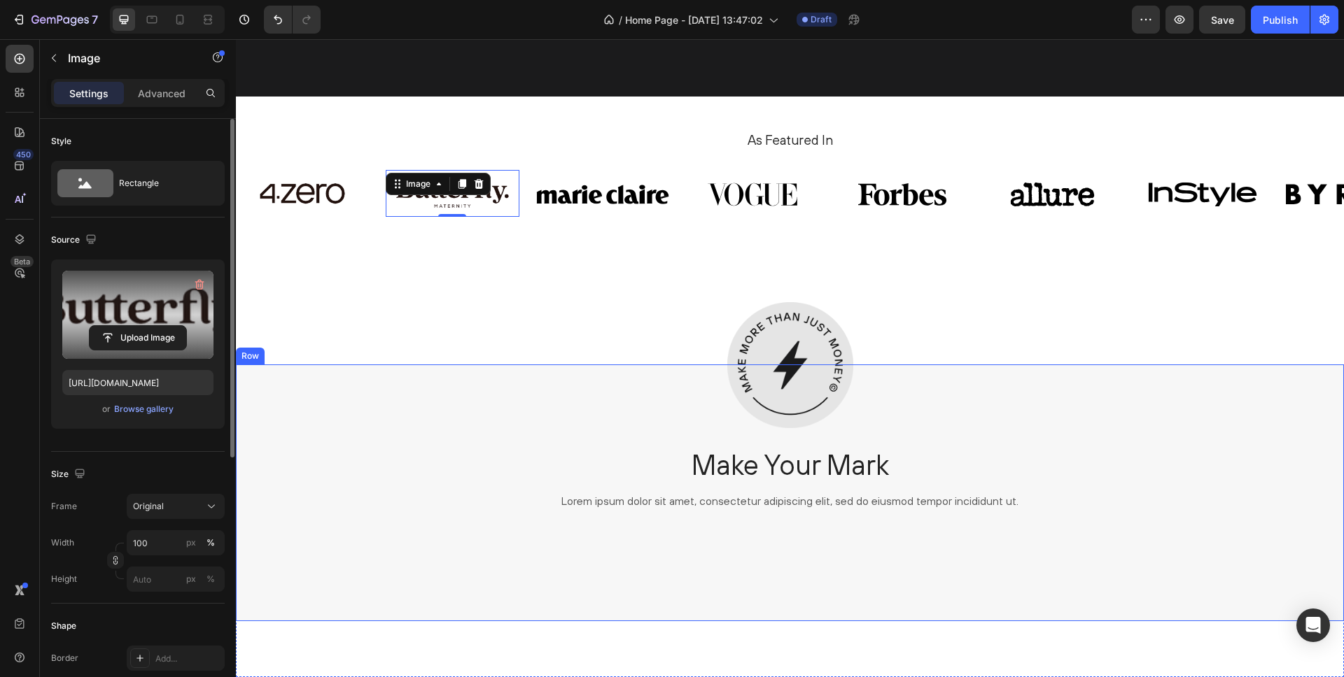
click at [457, 427] on div "Image Make Your Mark Heading Lorem ipsum dolor sit amet, consectetur adipiscing…" at bounding box center [790, 449] width 1108 height 168
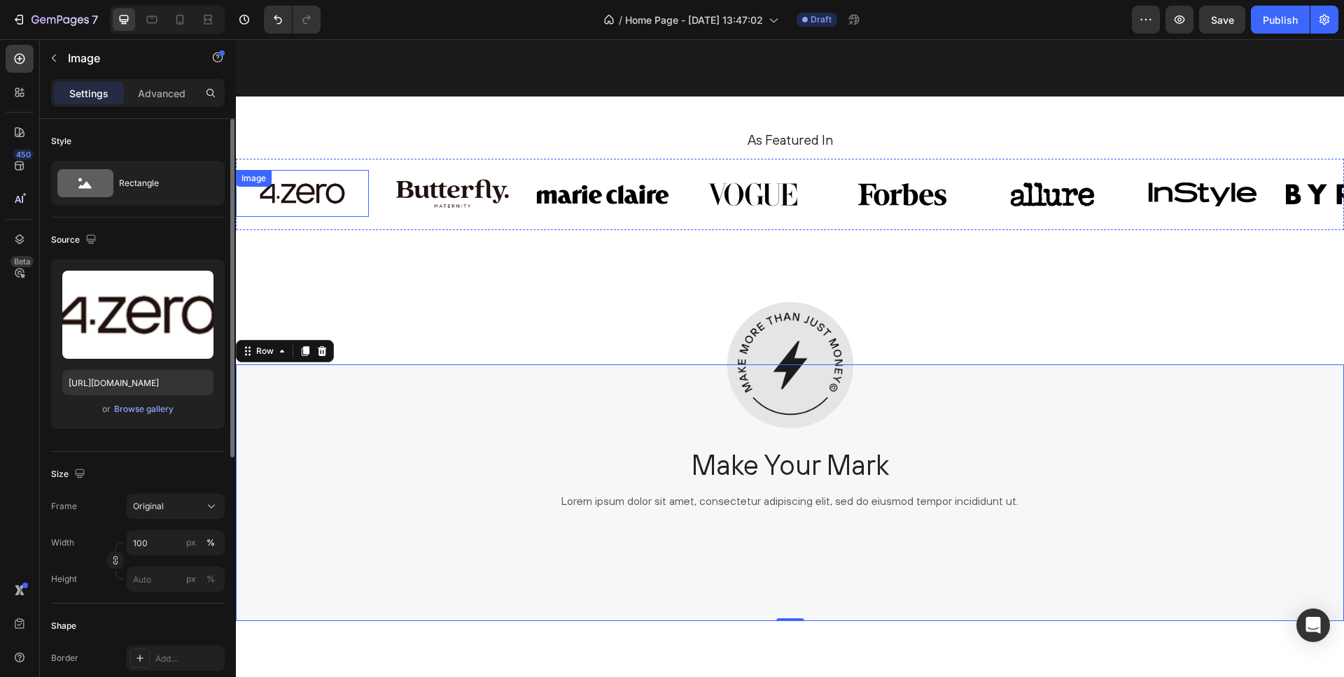
click at [309, 199] on img at bounding box center [302, 194] width 133 height 48
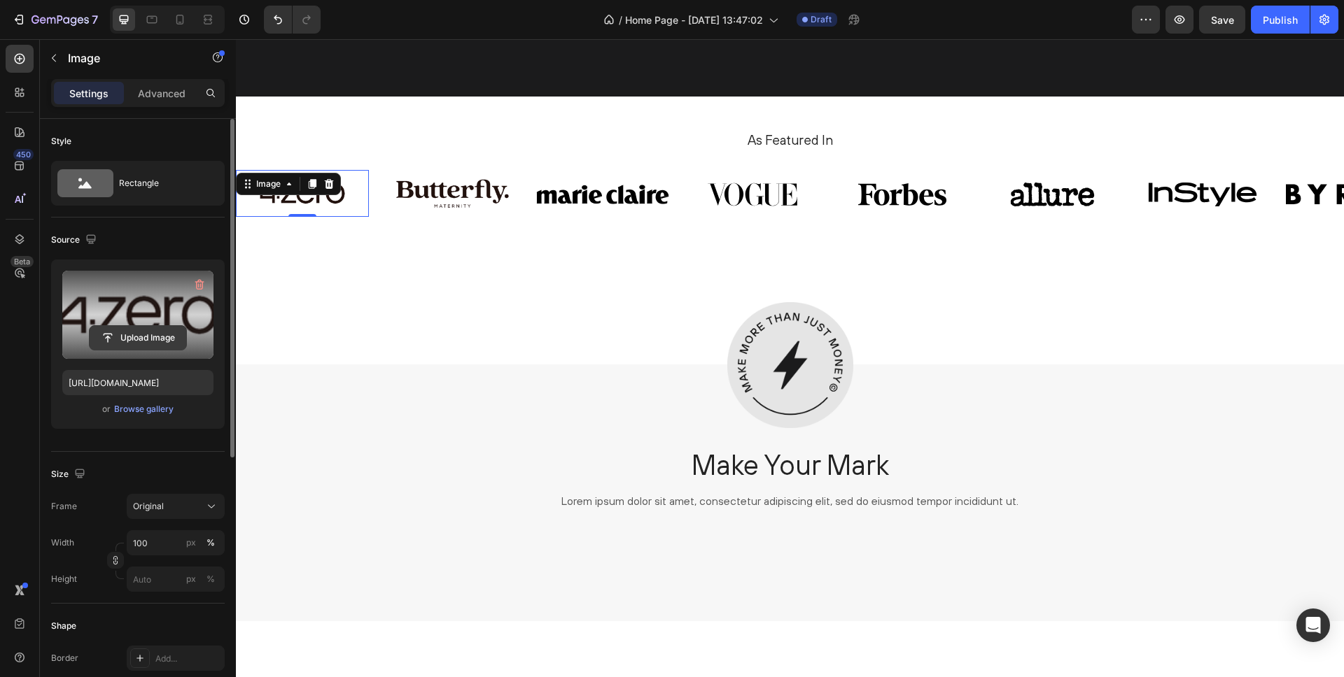
click at [141, 333] on input "file" at bounding box center [138, 338] width 97 height 24
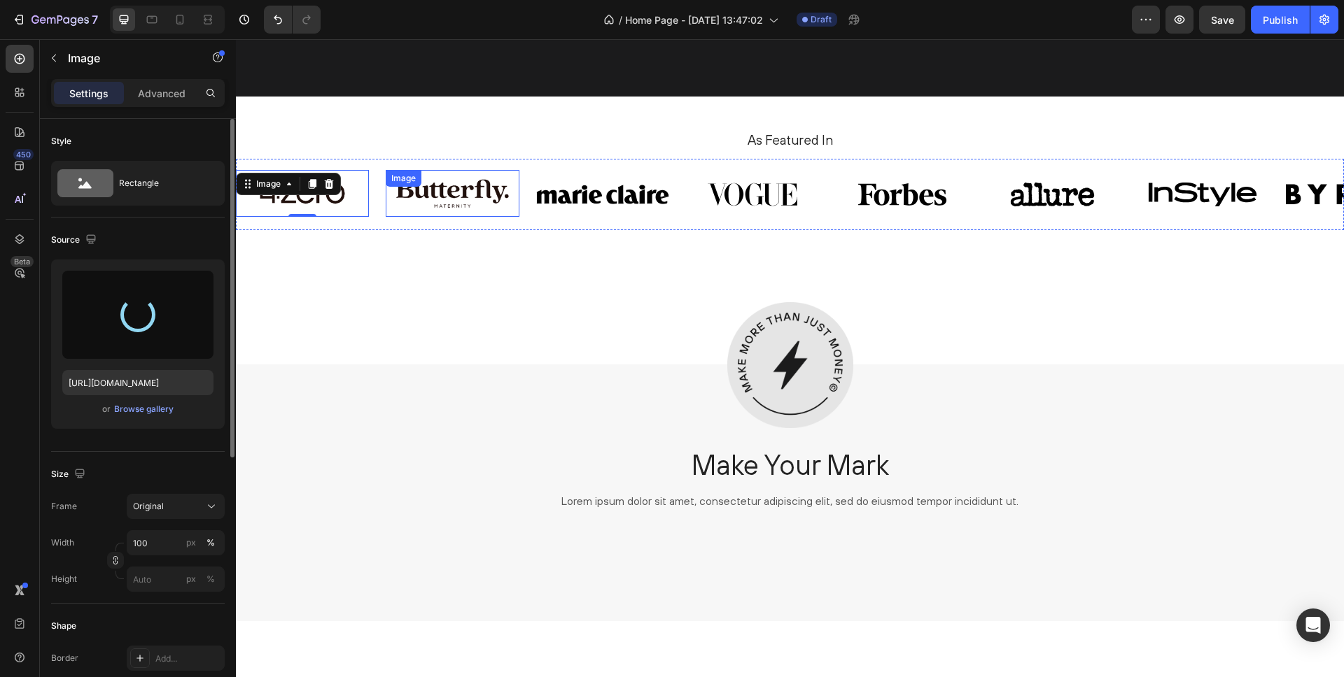
type input "https://cdn.shopify.com/s/files/1/0885/3464/7091/files/gempages_580880049272521…"
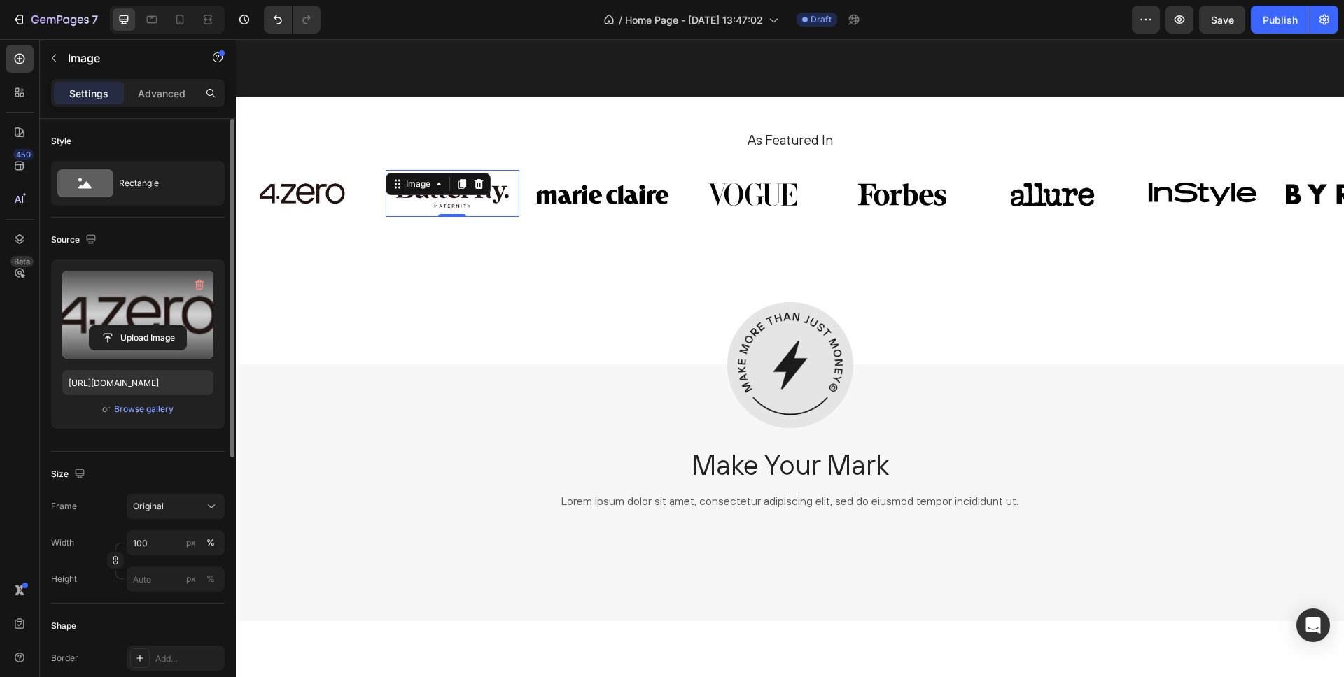
click at [451, 193] on div "Image 0" at bounding box center [452, 194] width 133 height 48
click at [146, 337] on input "file" at bounding box center [138, 338] width 97 height 24
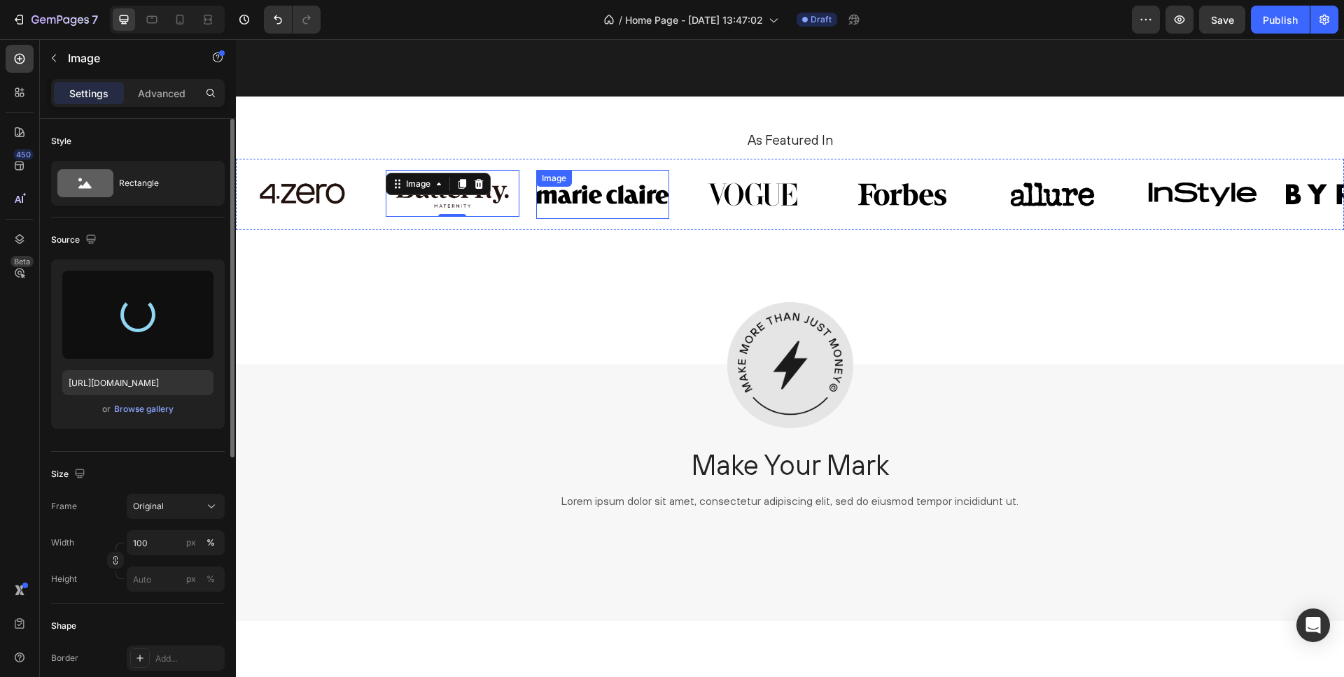
type input "https://cdn.shopify.com/s/files/1/0885/3464/7091/files/gempages_580880049272521…"
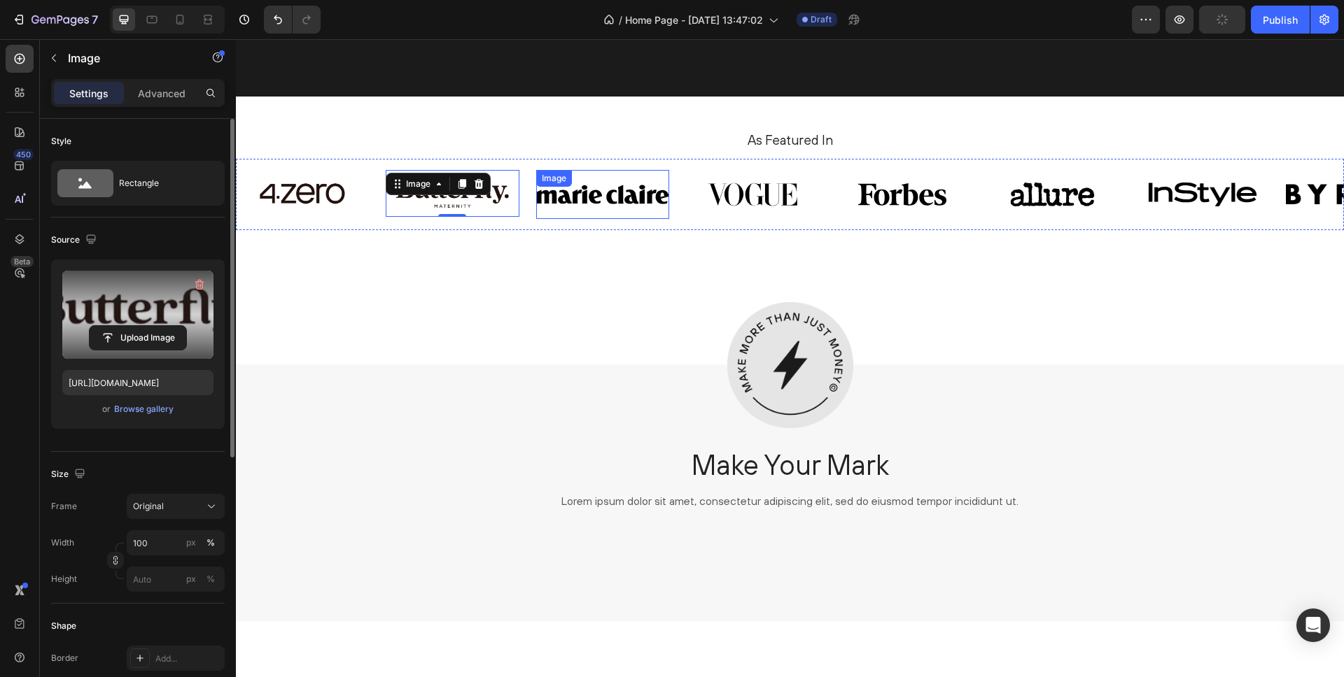
click at [598, 199] on img at bounding box center [602, 194] width 133 height 49
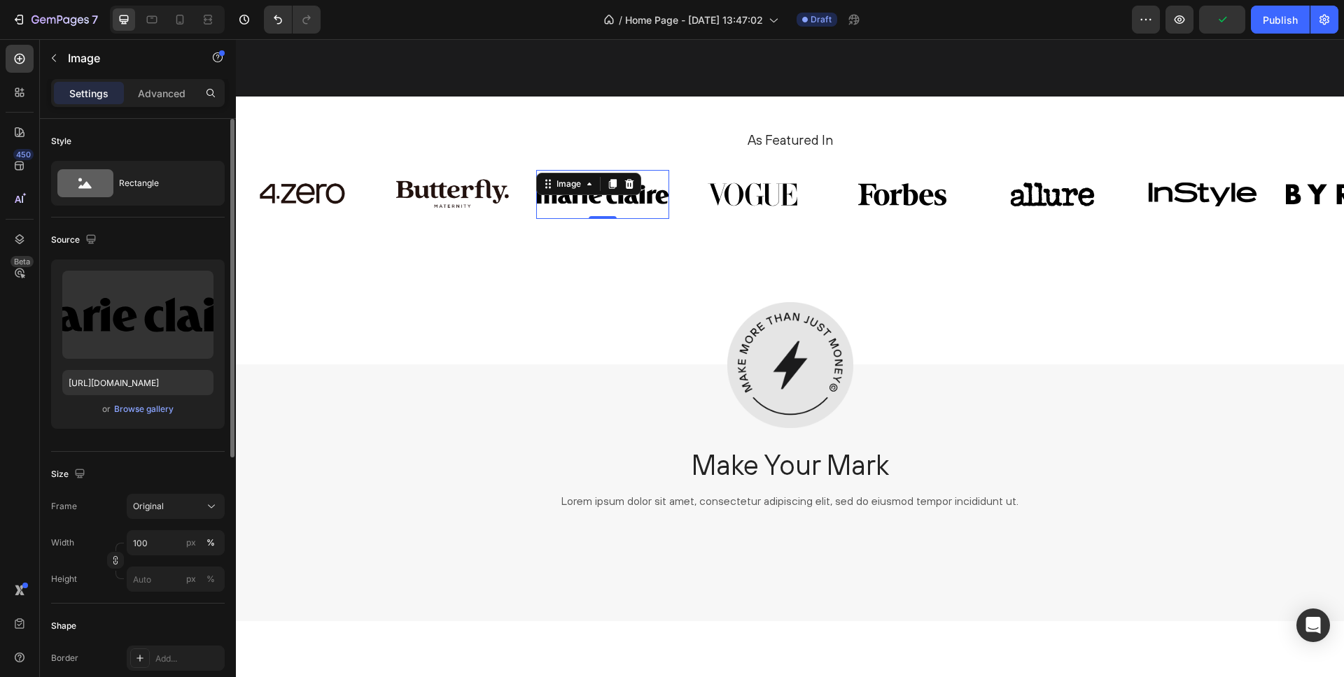
click at [614, 200] on img at bounding box center [602, 194] width 133 height 49
click at [139, 336] on input "file" at bounding box center [138, 338] width 97 height 24
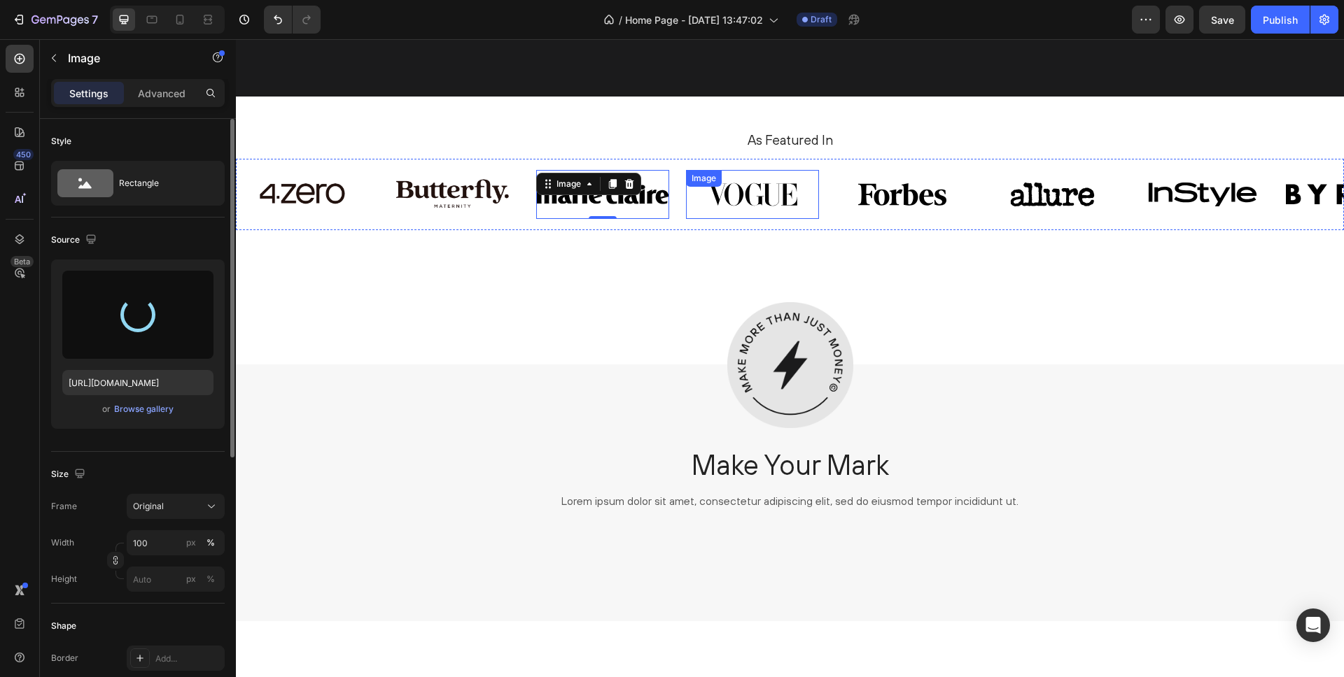
type input "https://cdn.shopify.com/s/files/1/0885/3464/7091/files/gempages_580880049272521…"
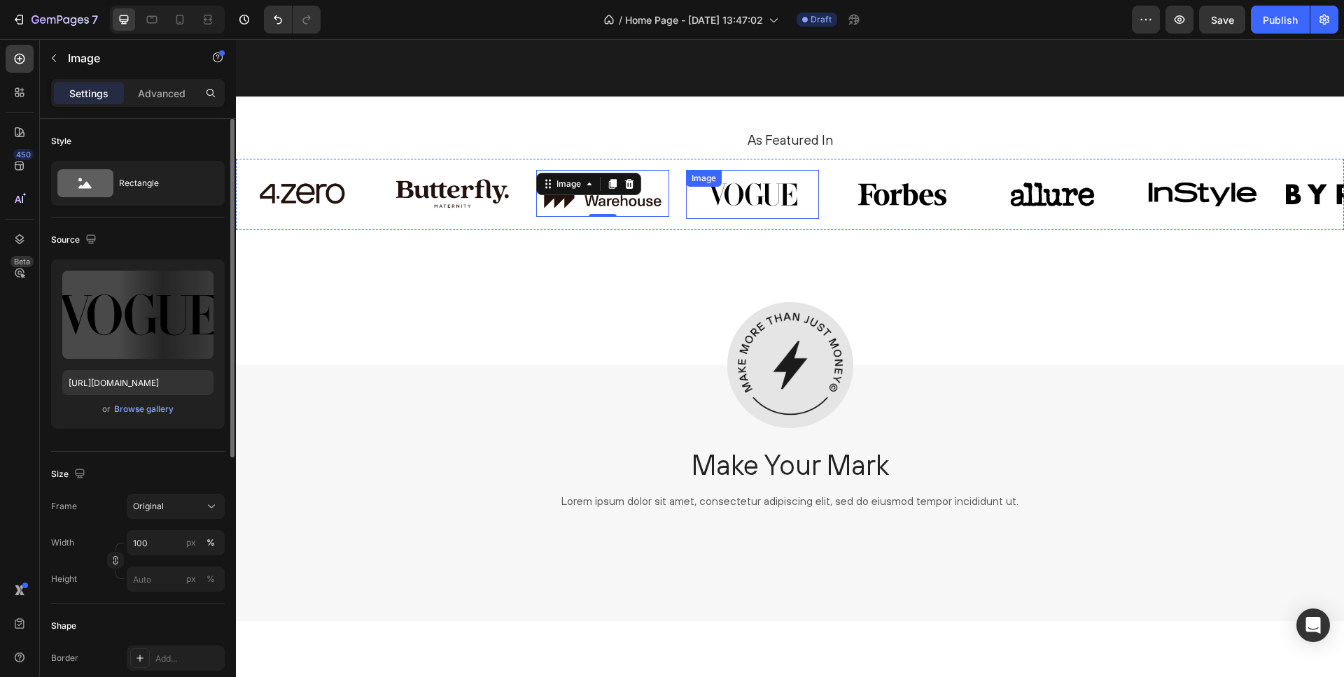
click at [773, 202] on img at bounding box center [752, 194] width 133 height 49
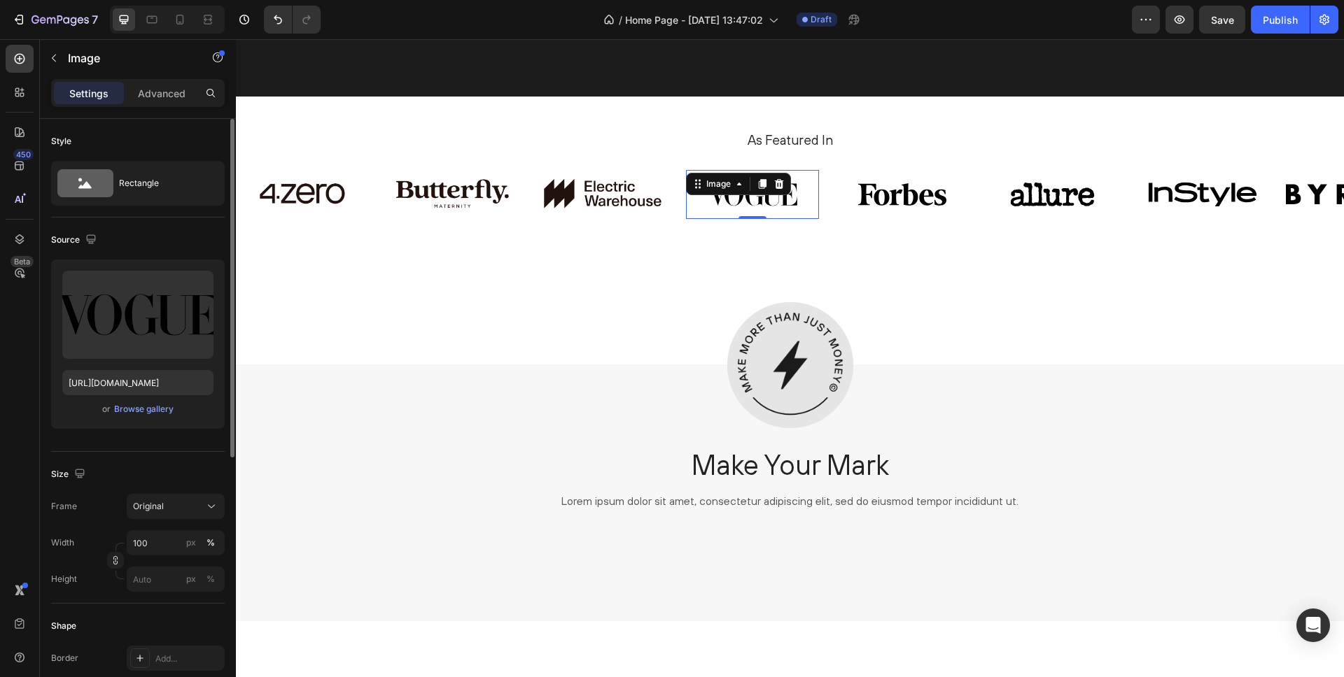
click at [778, 204] on img at bounding box center [752, 194] width 133 height 49
click at [149, 350] on button "Upload Image" at bounding box center [138, 337] width 98 height 25
click at [150, 345] on input "file" at bounding box center [138, 338] width 97 height 24
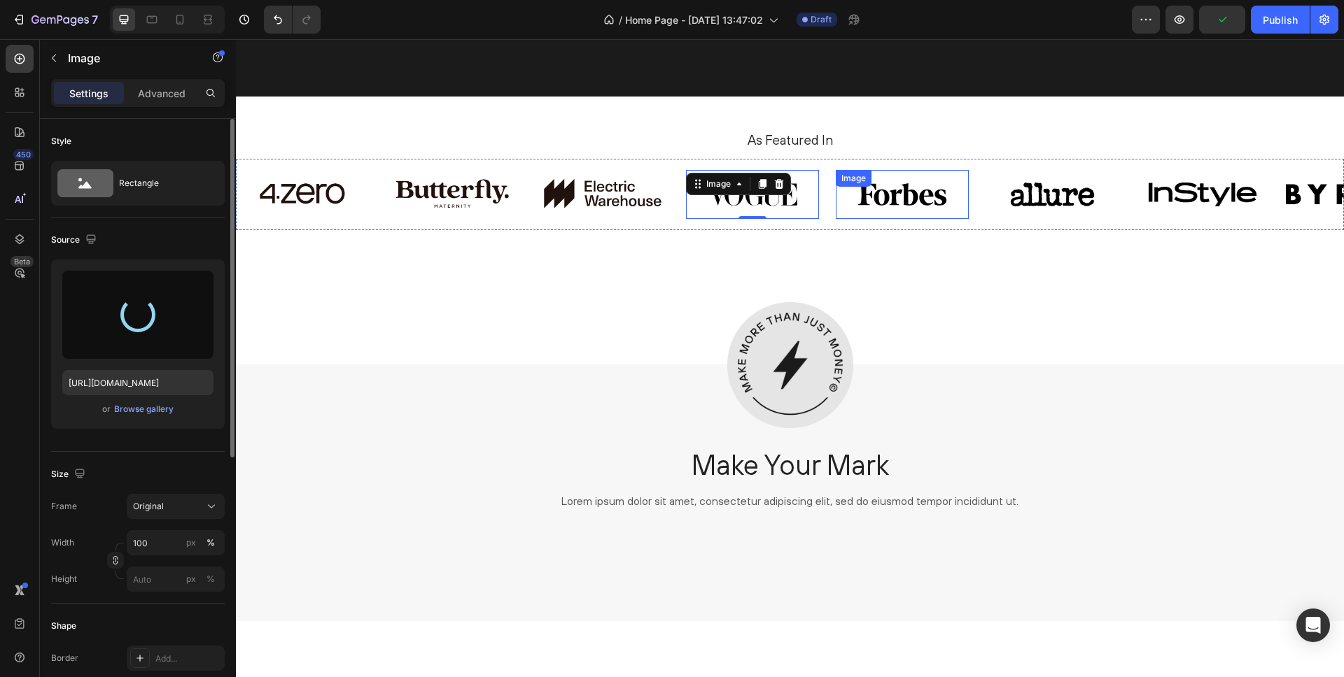
type input "https://cdn.shopify.com/s/files/1/0885/3464/7091/files/gempages_580880049272521…"
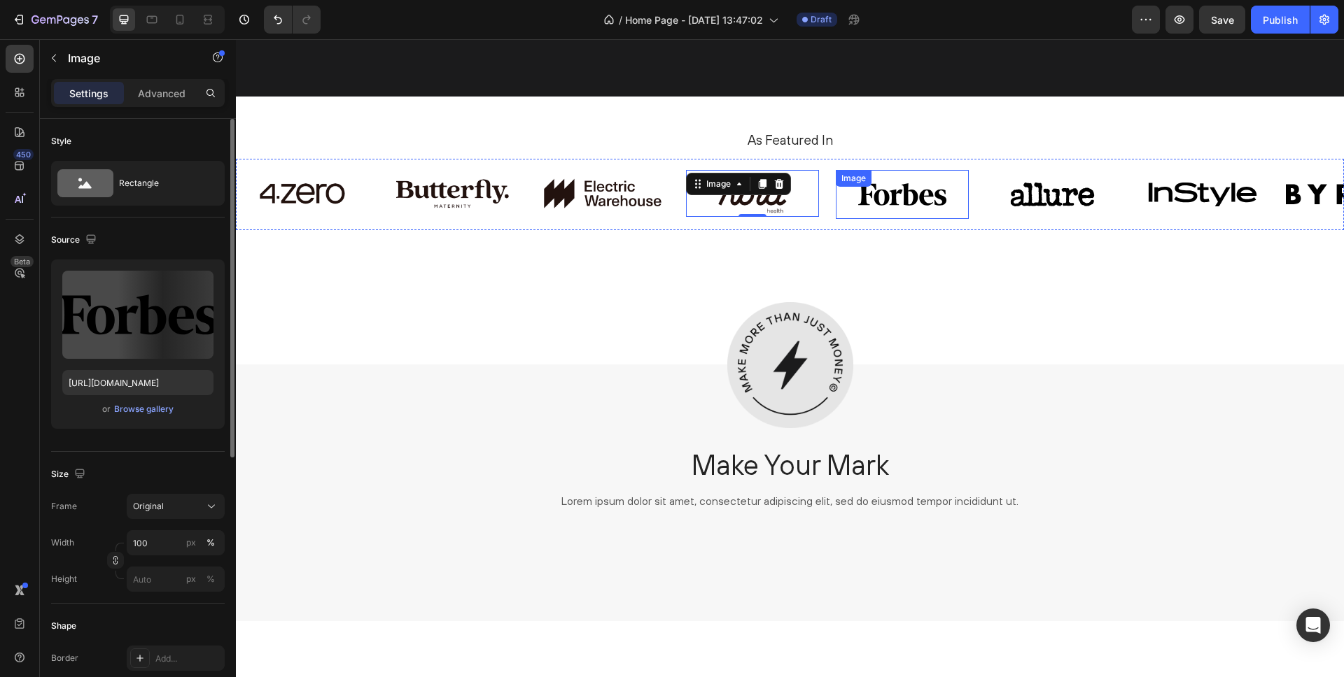
click at [890, 192] on div "Image" at bounding box center [902, 194] width 133 height 49
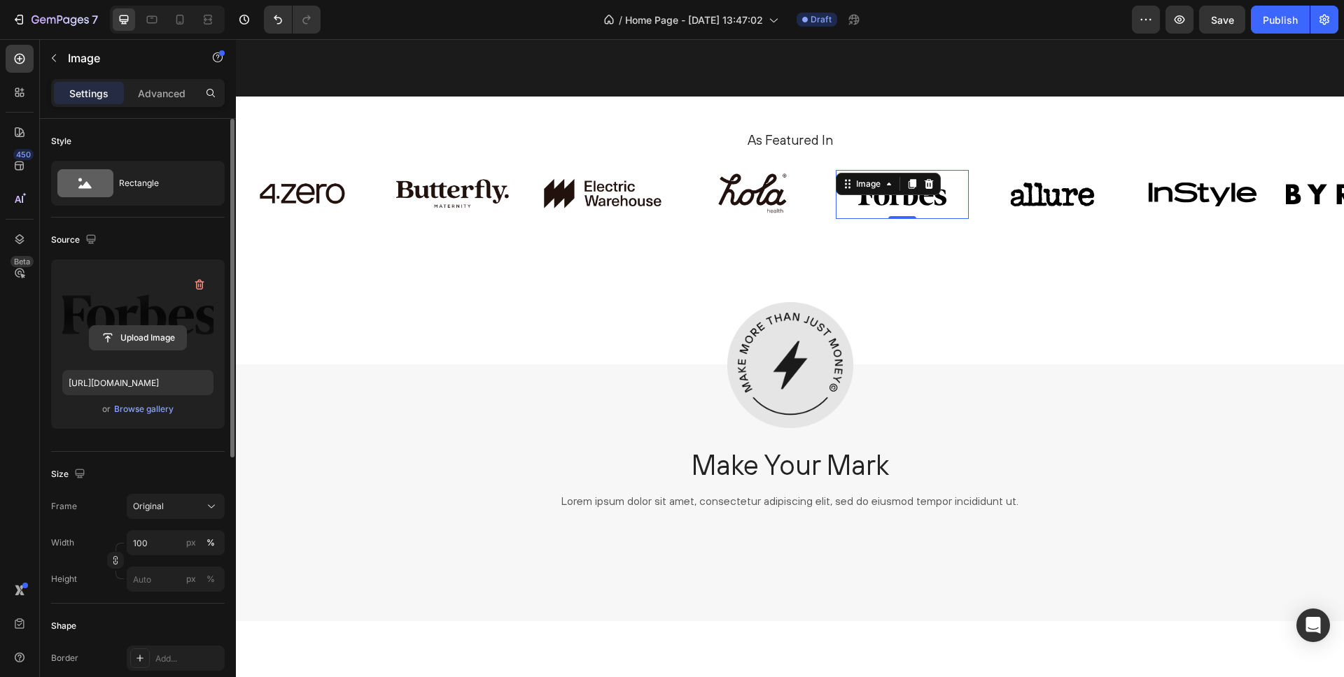
click at [139, 335] on input "file" at bounding box center [138, 338] width 97 height 24
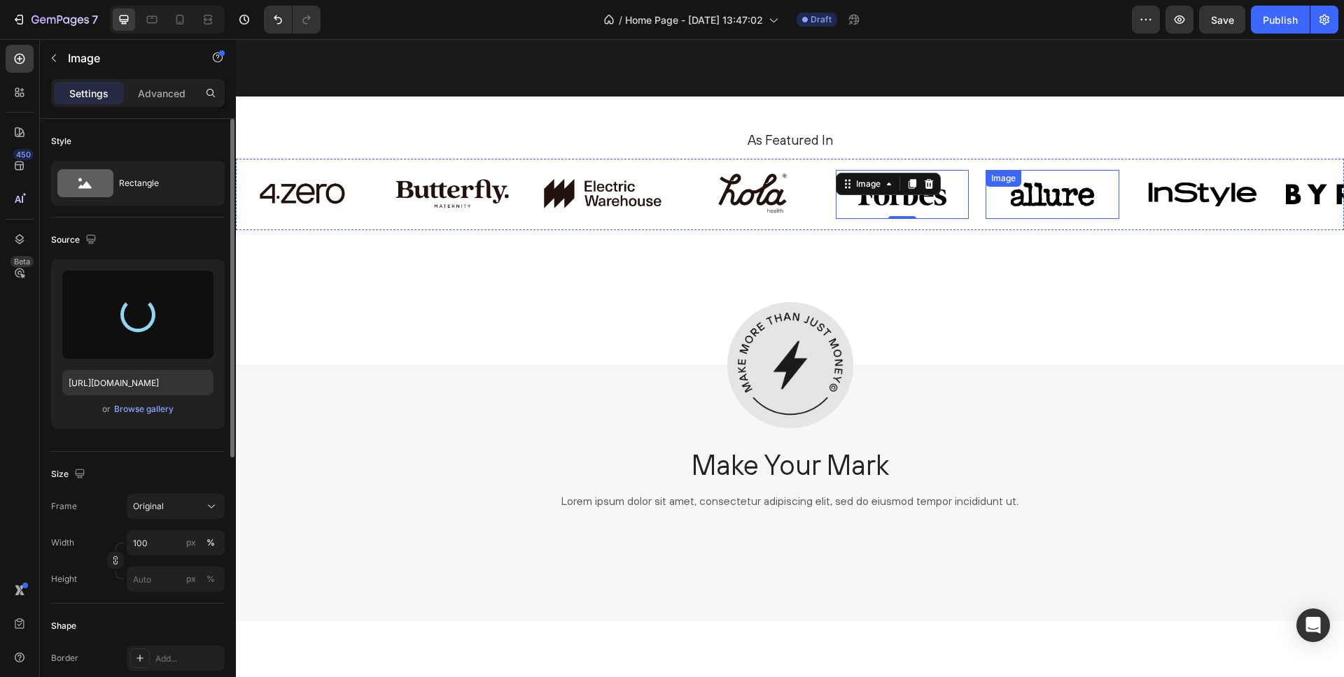
type input "https://cdn.shopify.com/s/files/1/0885/3464/7091/files/gempages_580880049272521…"
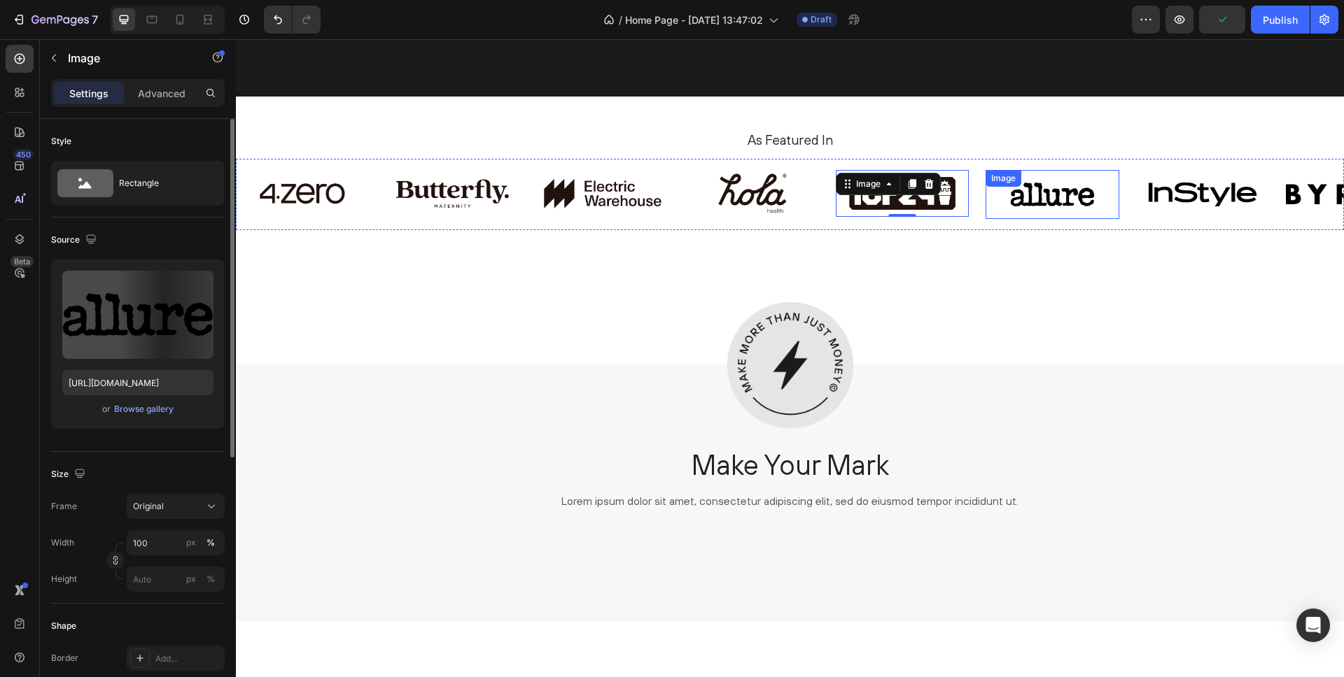
click at [1036, 197] on img at bounding box center [1051, 194] width 133 height 49
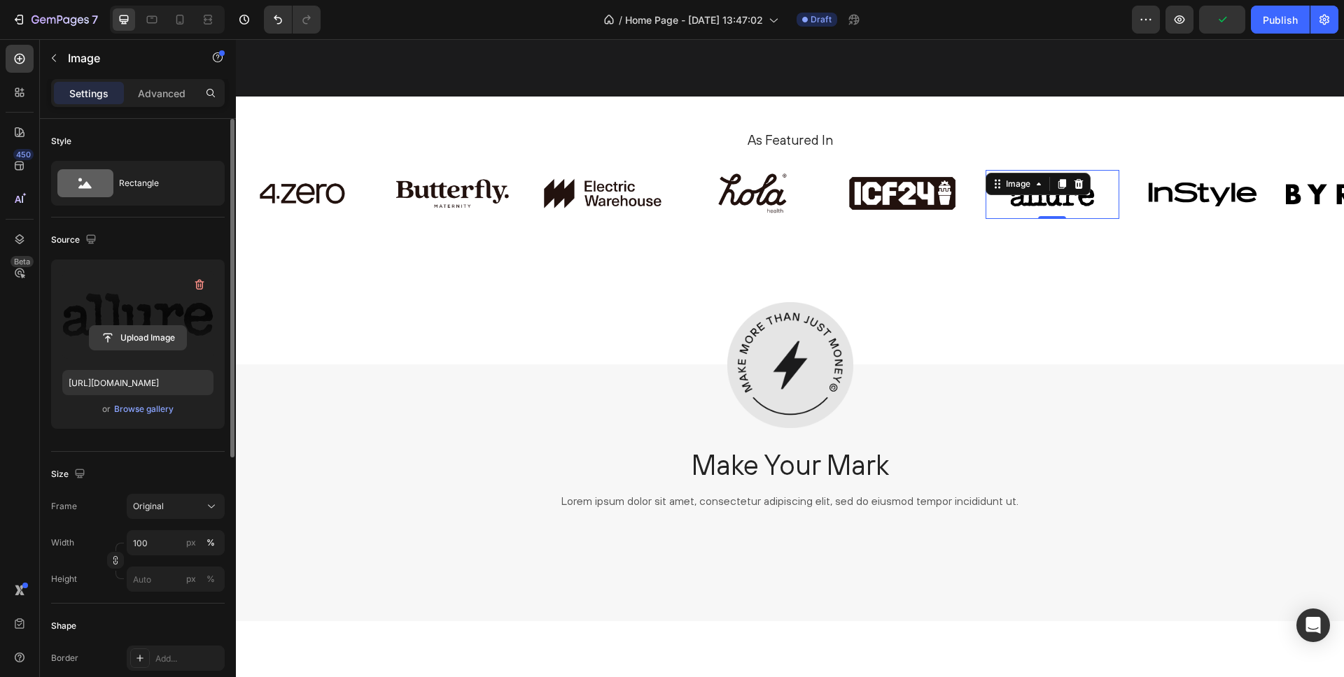
click at [133, 333] on input "file" at bounding box center [138, 338] width 97 height 24
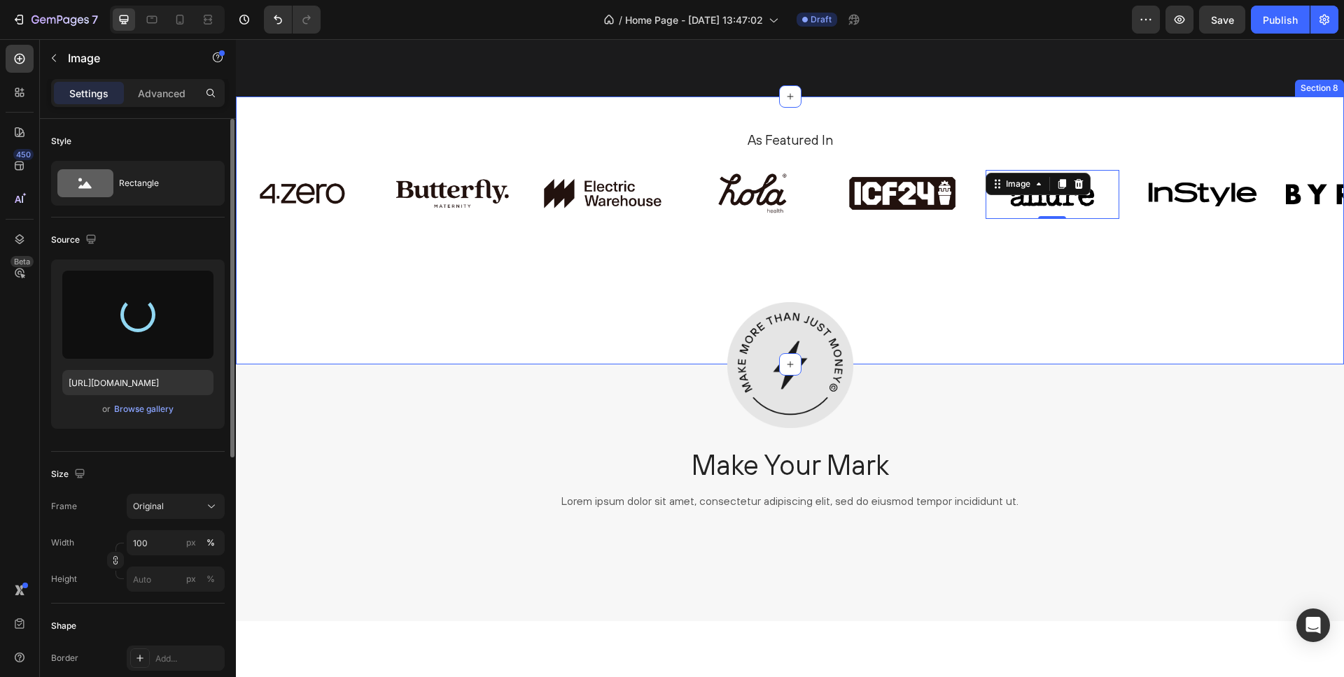
type input "https://cdn.shopify.com/s/files/1/0885/3464/7091/files/gempages_580880049272521…"
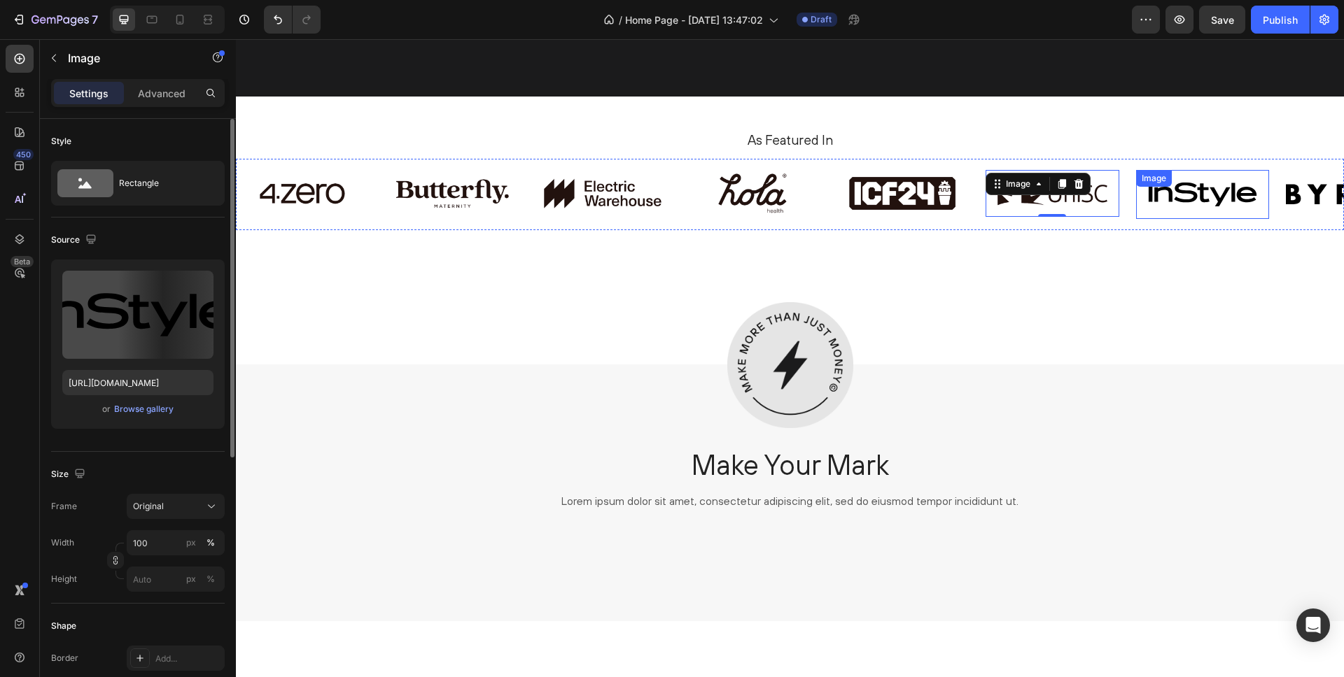
click at [1188, 188] on div "Image" at bounding box center [1202, 194] width 133 height 49
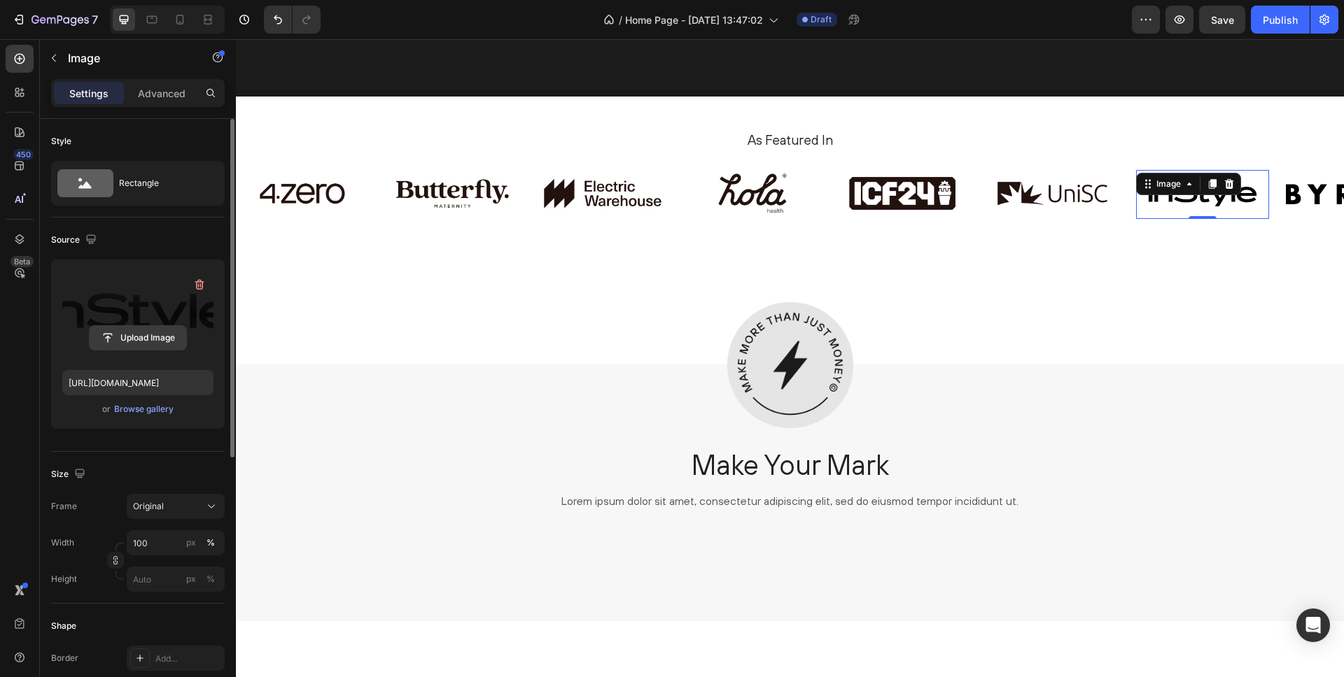
click at [146, 332] on input "file" at bounding box center [138, 338] width 97 height 24
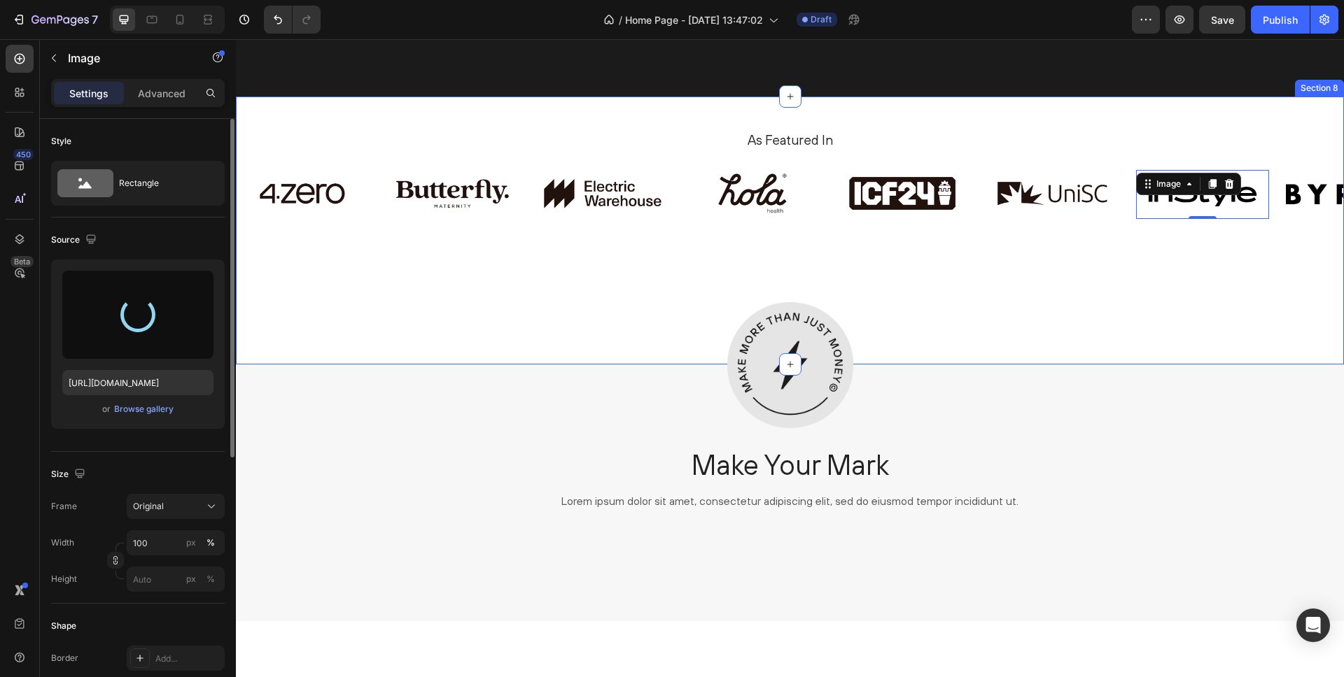
type input "https://cdn.shopify.com/s/files/1/0885/3464/7091/files/gempages_580880049272521…"
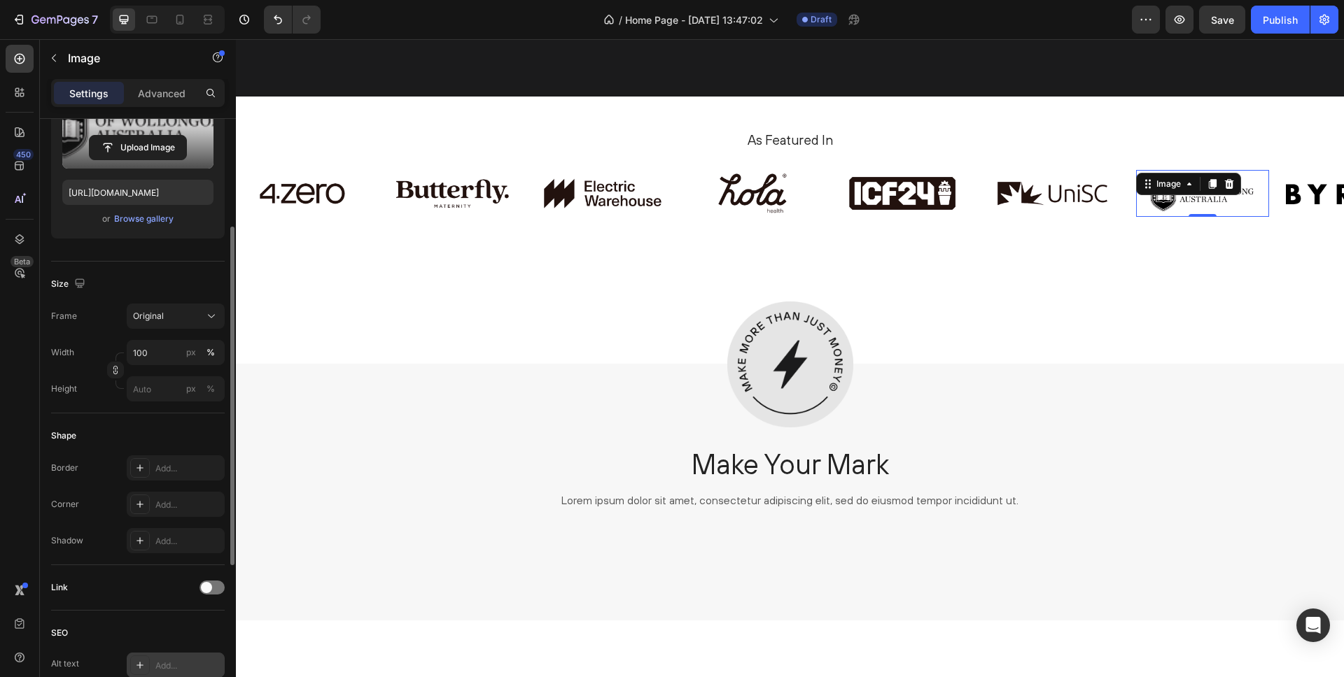
scroll to position [458, 0]
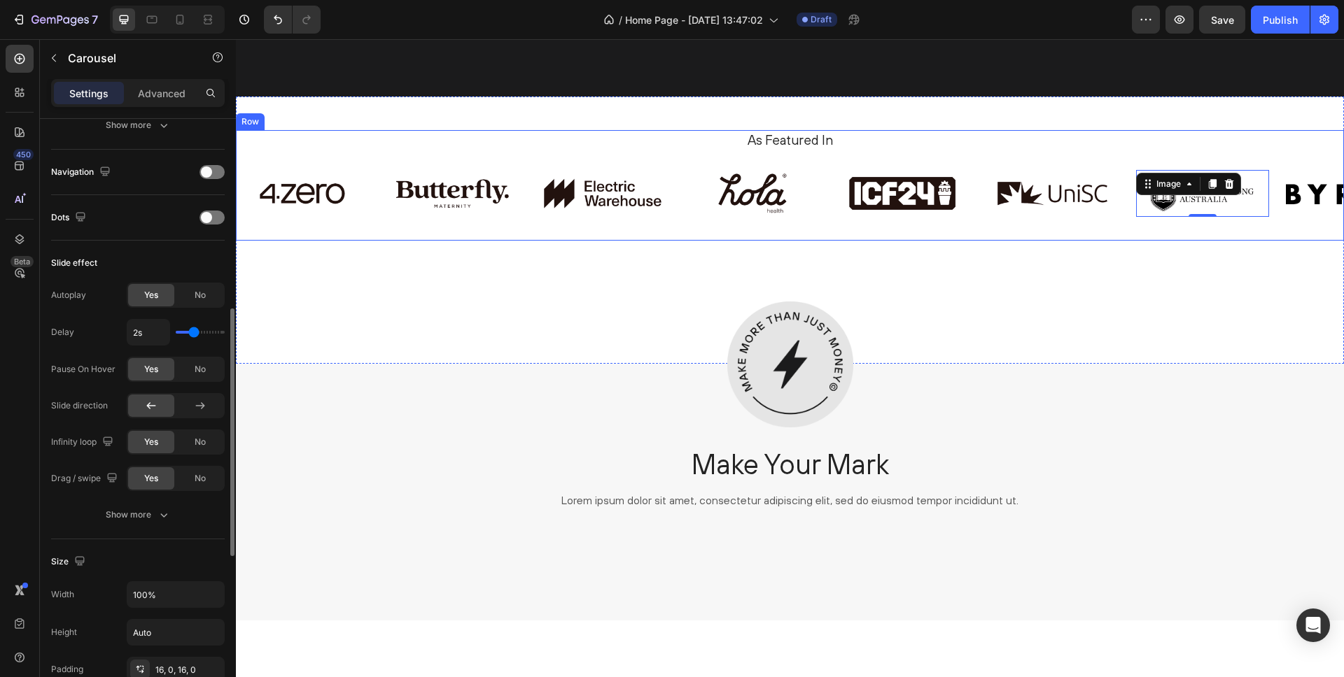
click at [285, 225] on div "Image Image Image Image Image Image Image 0 Image Carousel" at bounding box center [790, 194] width 1108 height 71
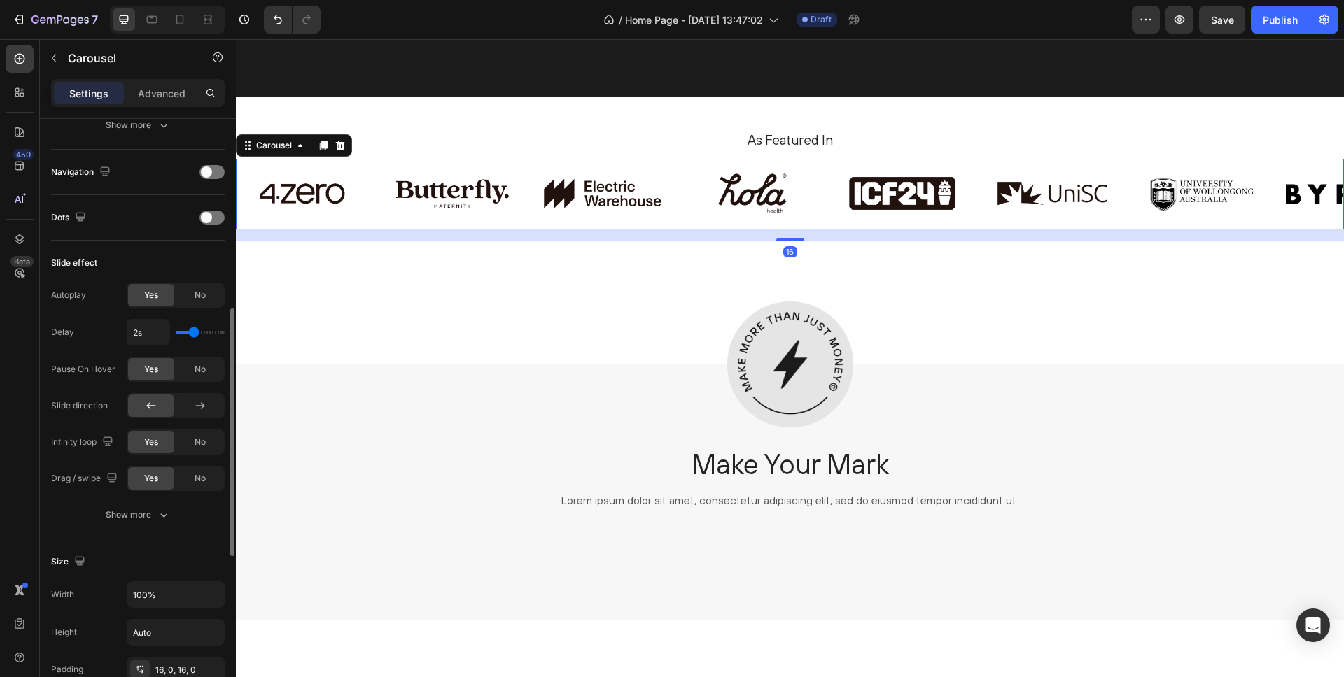
scroll to position [0, 0]
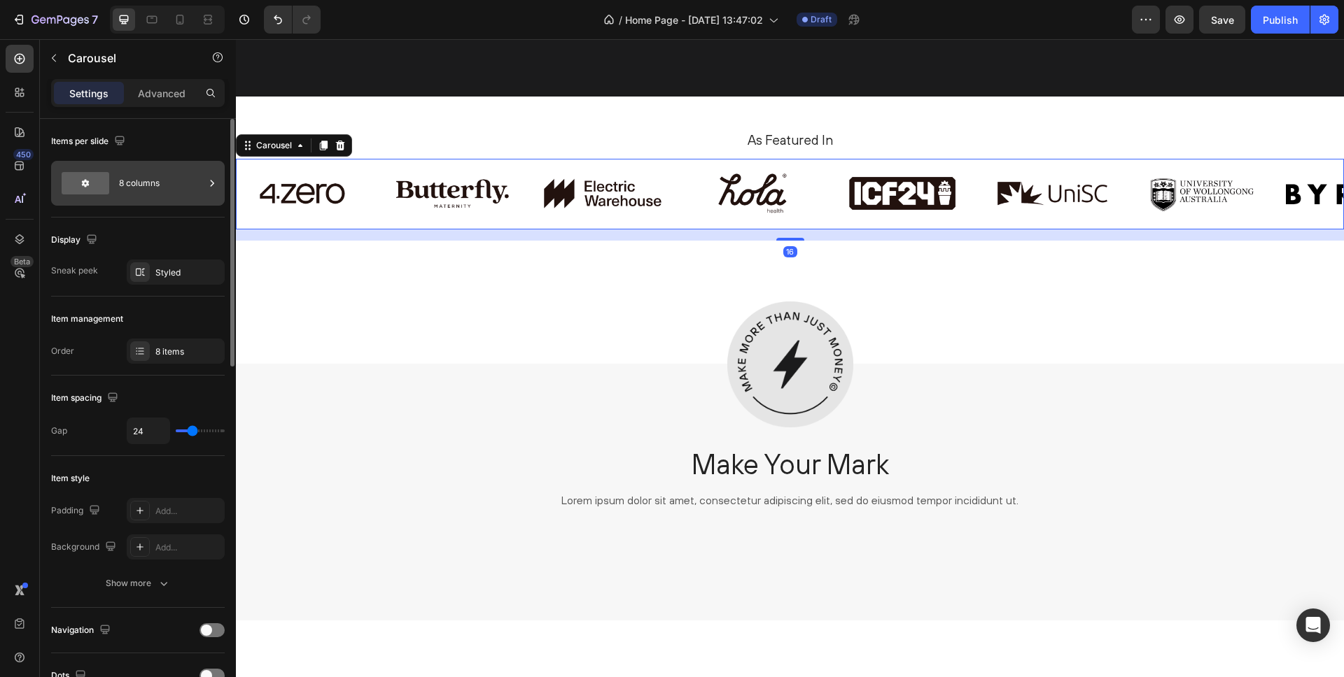
click at [168, 178] on div "8 columns" at bounding box center [161, 183] width 85 height 32
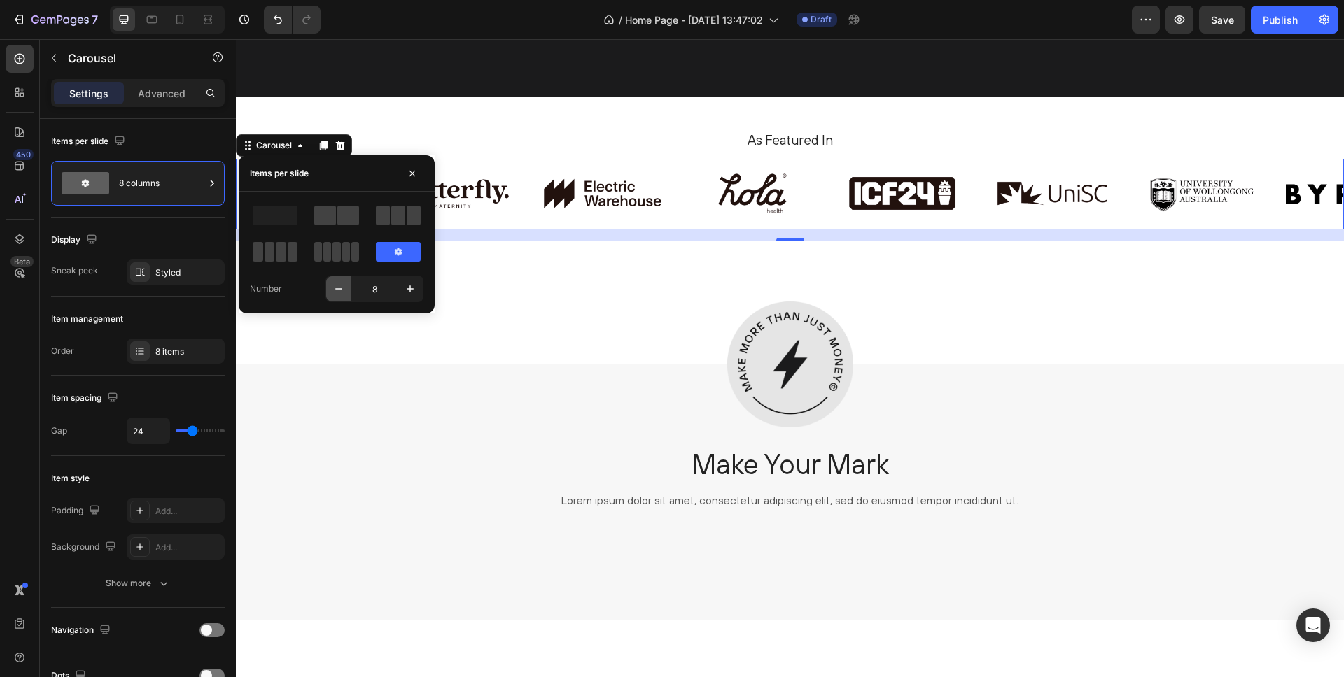
click at [334, 285] on icon "button" at bounding box center [339, 289] width 14 height 14
type input "7"
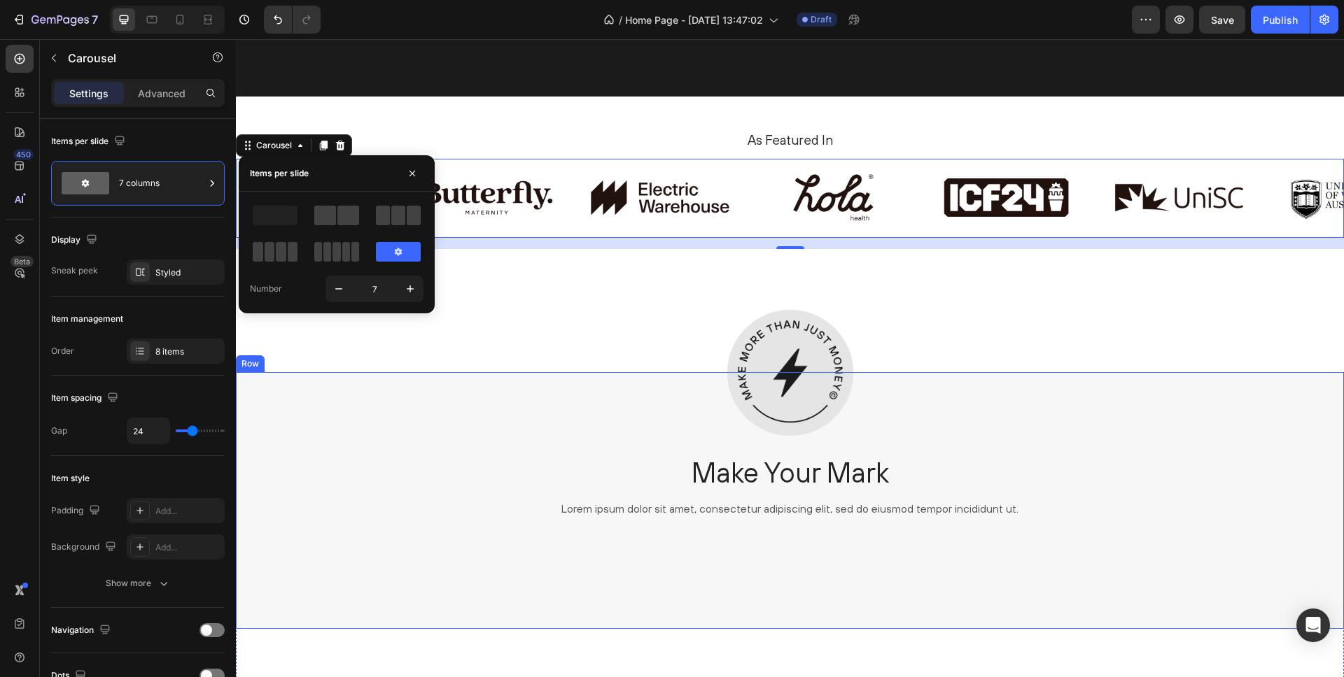
click at [457, 449] on div "Image Make Your Mark Heading Lorem ipsum dolor sit amet, consectetur adipiscing…" at bounding box center [790, 456] width 1108 height 168
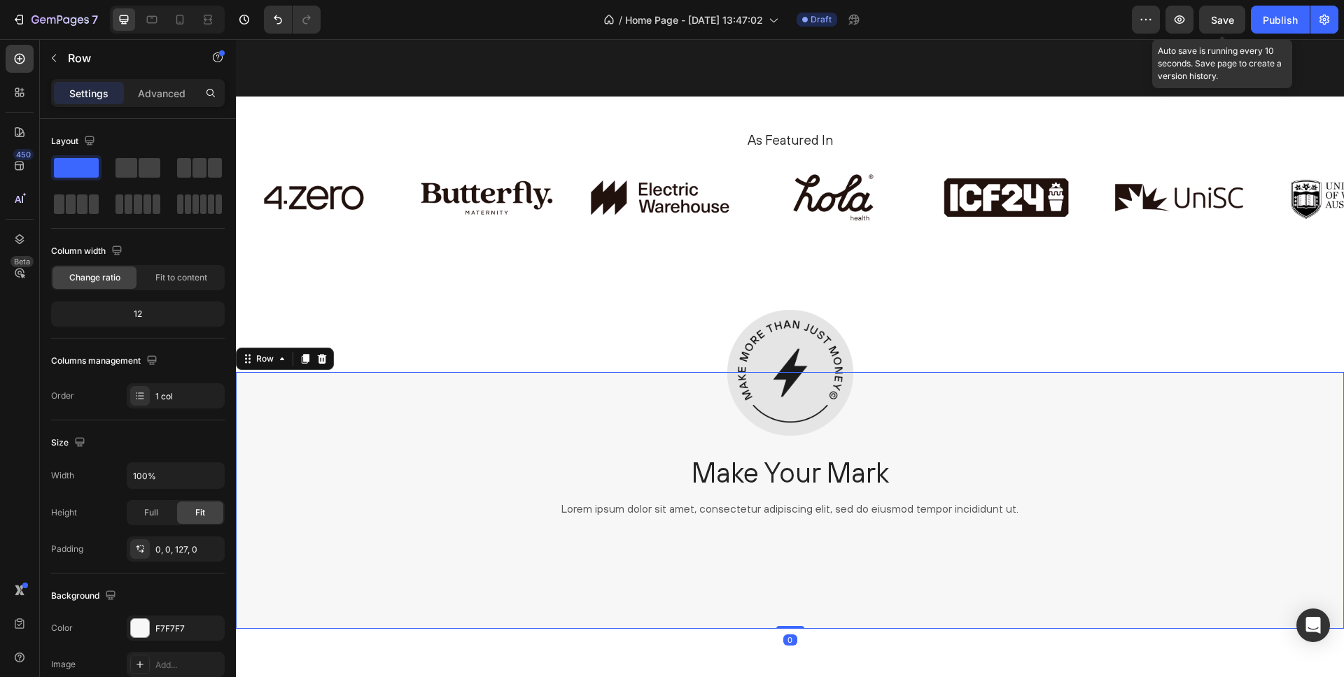
click at [1230, 24] on span "Save" at bounding box center [1222, 20] width 23 height 12
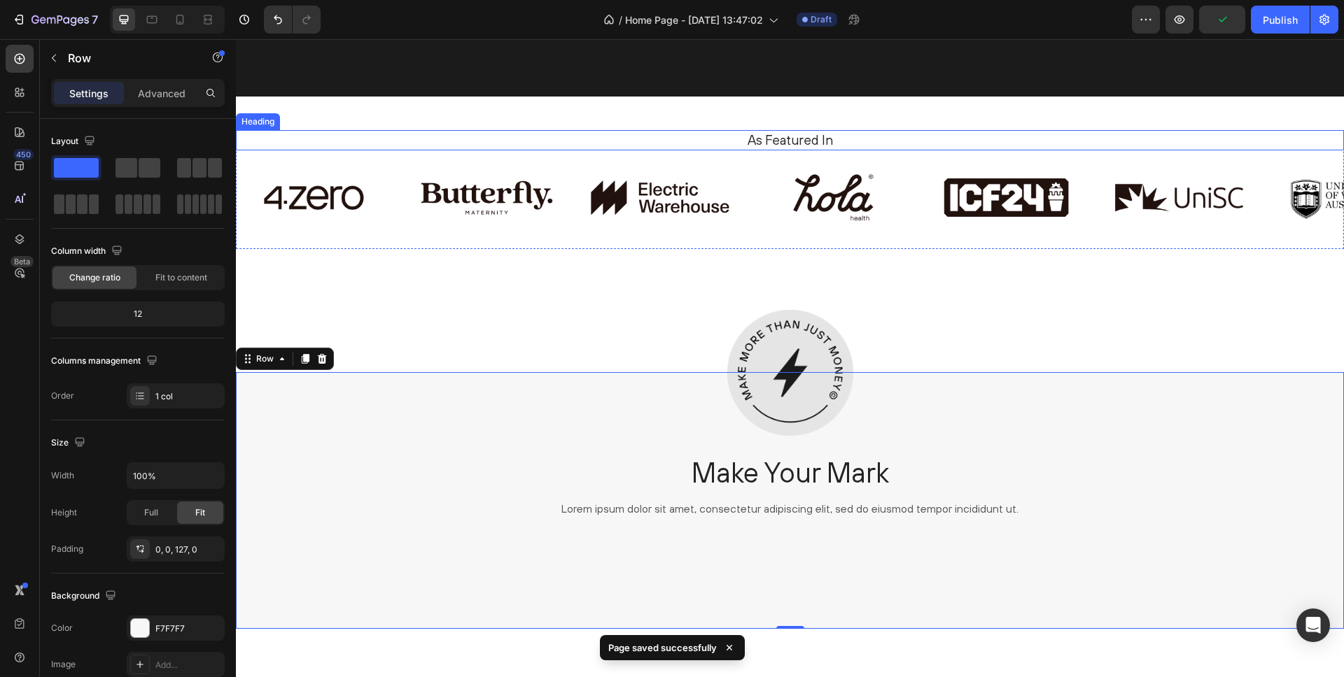
click at [778, 139] on h2 "As Featured In" at bounding box center [789, 140] width 1087 height 20
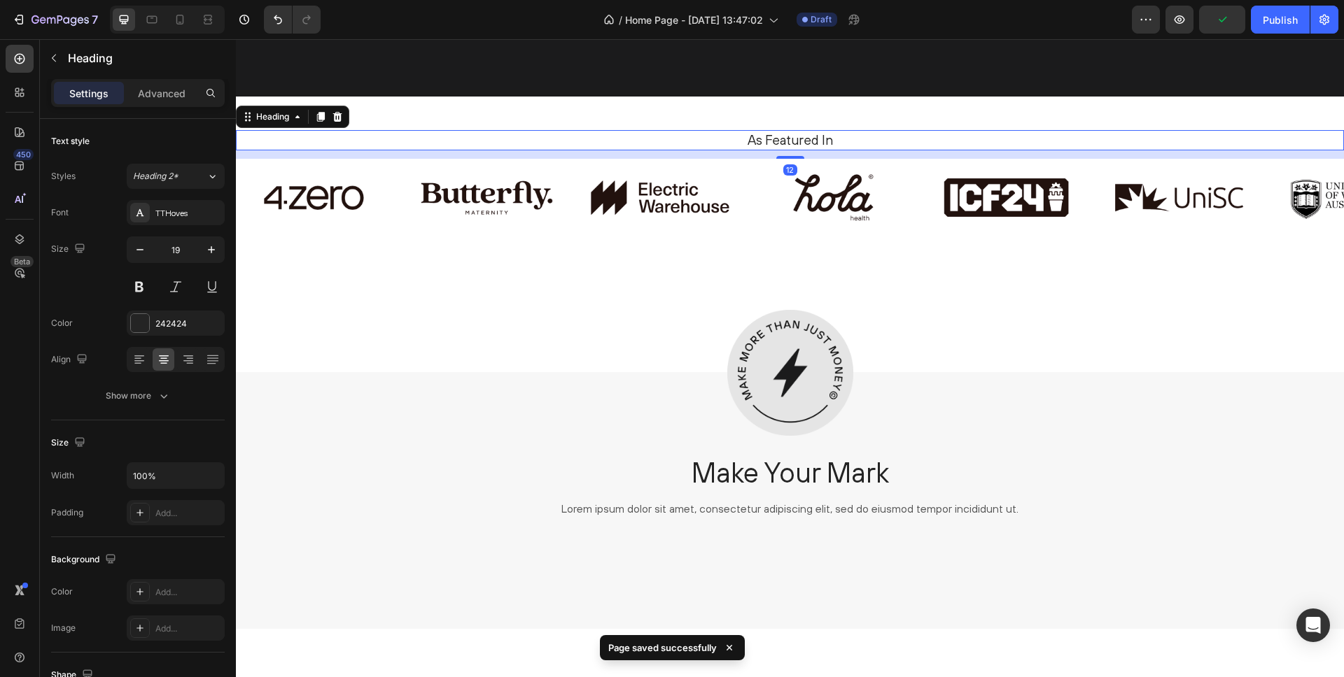
click at [778, 139] on h2 "As Featured In" at bounding box center [789, 140] width 1087 height 20
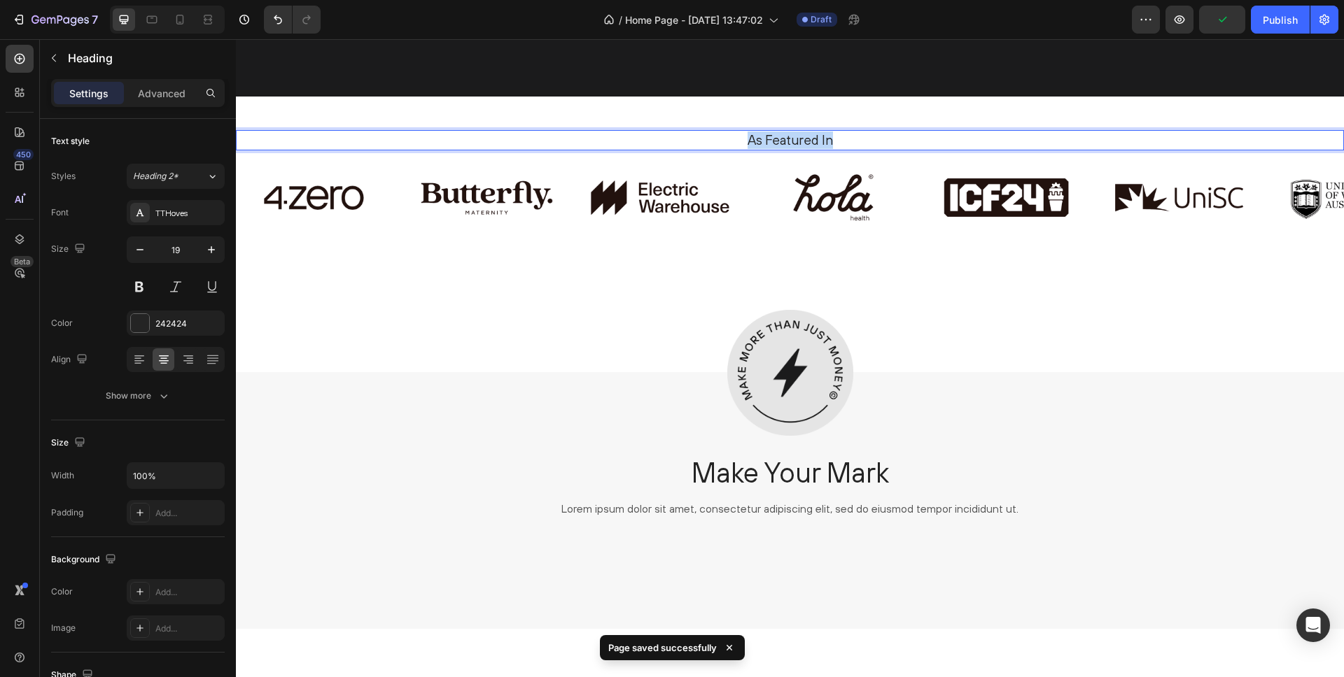
click at [778, 139] on p "As Featured In" at bounding box center [790, 140] width 1084 height 17
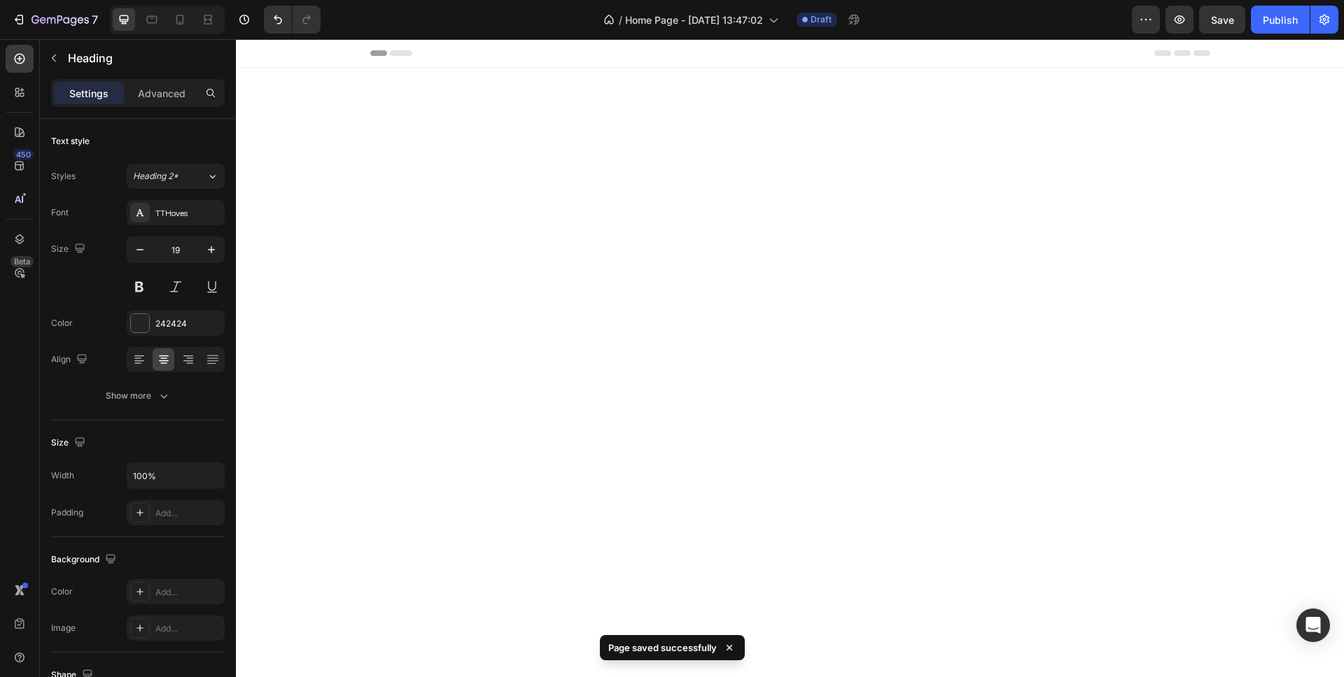
scroll to position [2741, 0]
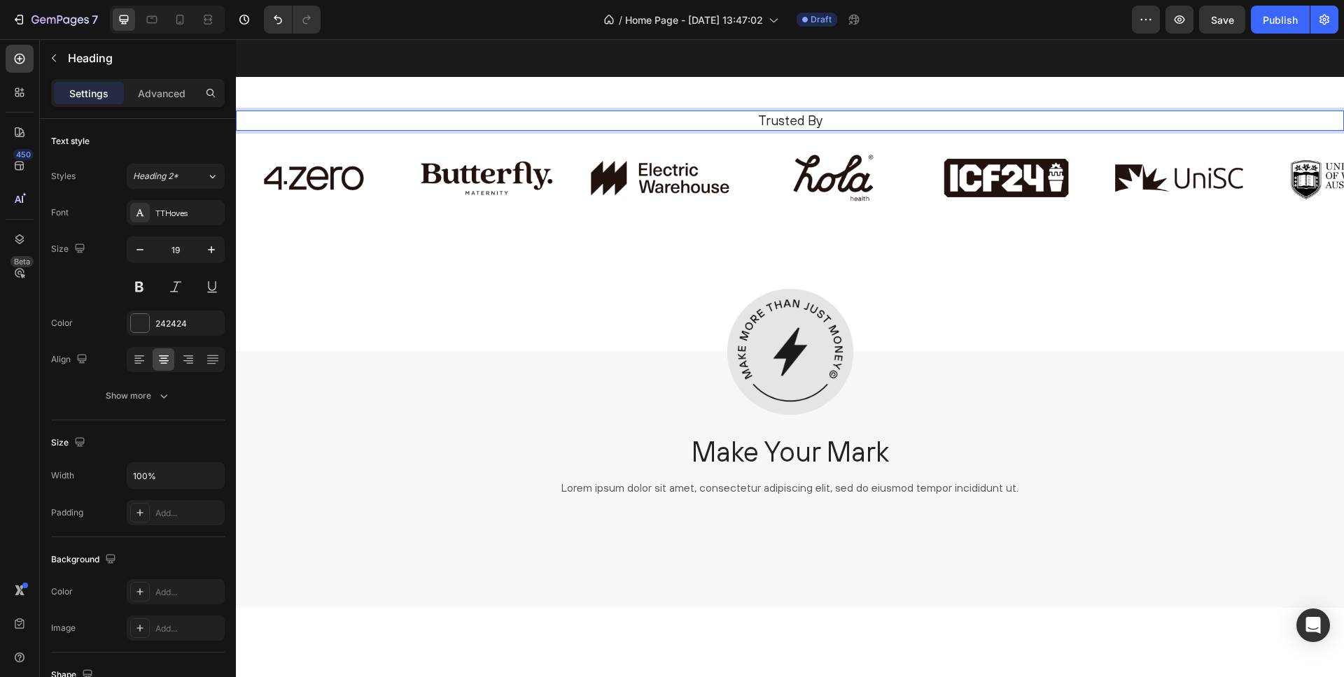
click at [820, 131] on h2 "Trusted By" at bounding box center [789, 121] width 1087 height 20
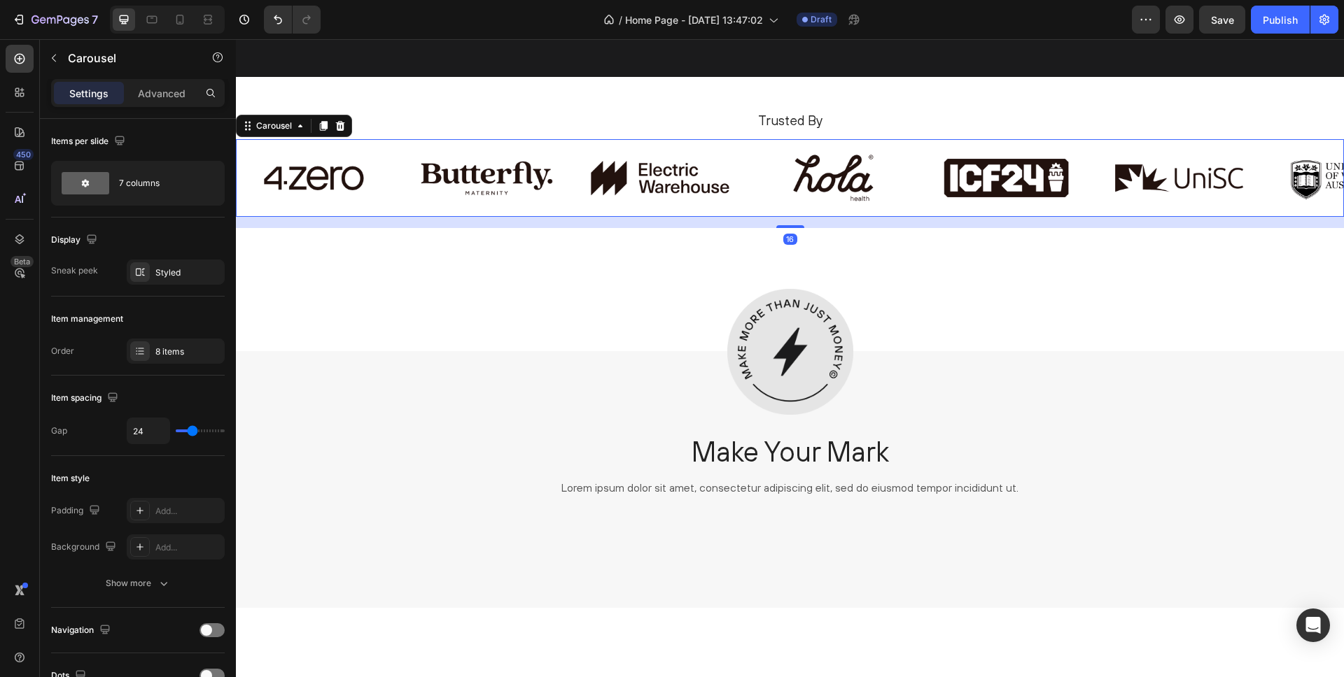
click at [917, 166] on div "Image Image Image Image Image Image Image Image Carousel 16" at bounding box center [790, 178] width 1108 height 78
click at [745, 129] on p "Trusted By" at bounding box center [790, 120] width 1084 height 17
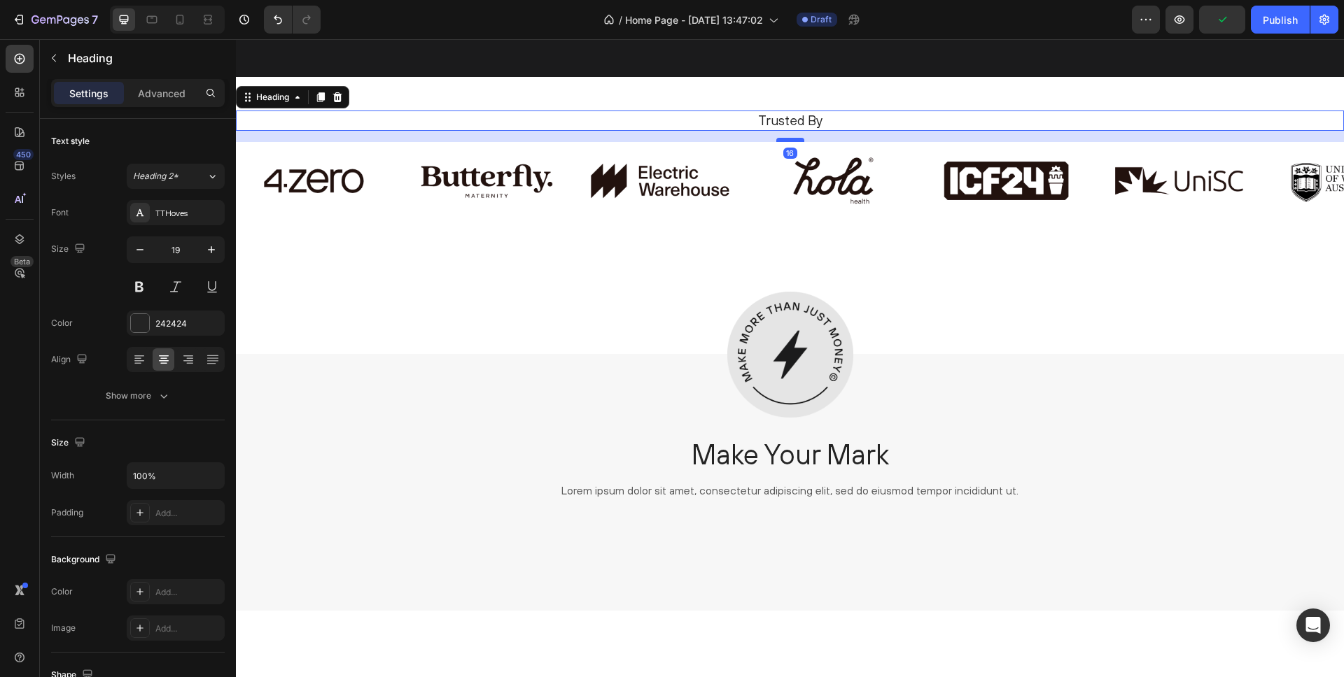
click at [796, 142] on div at bounding box center [790, 140] width 28 height 4
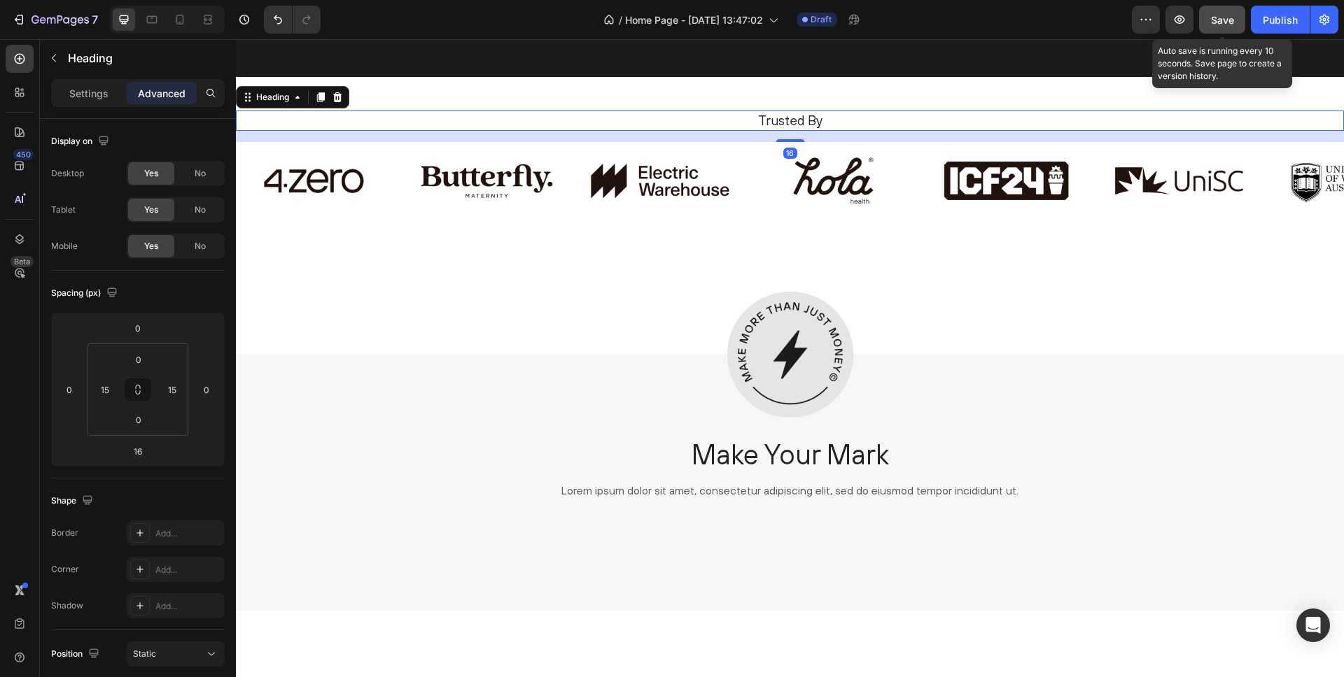
click at [1218, 24] on span "Save" at bounding box center [1222, 20] width 23 height 12
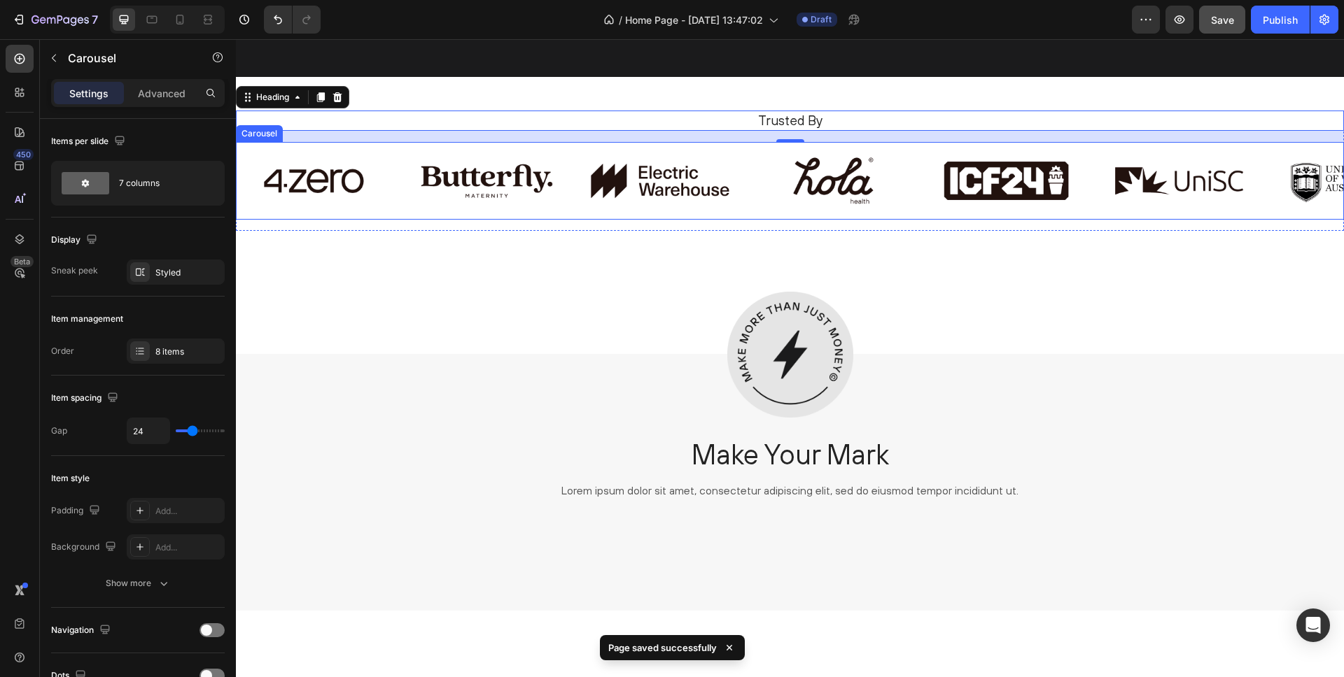
click at [384, 220] on div "Image Image Image Image Image Image Image Image Carousel" at bounding box center [790, 181] width 1108 height 78
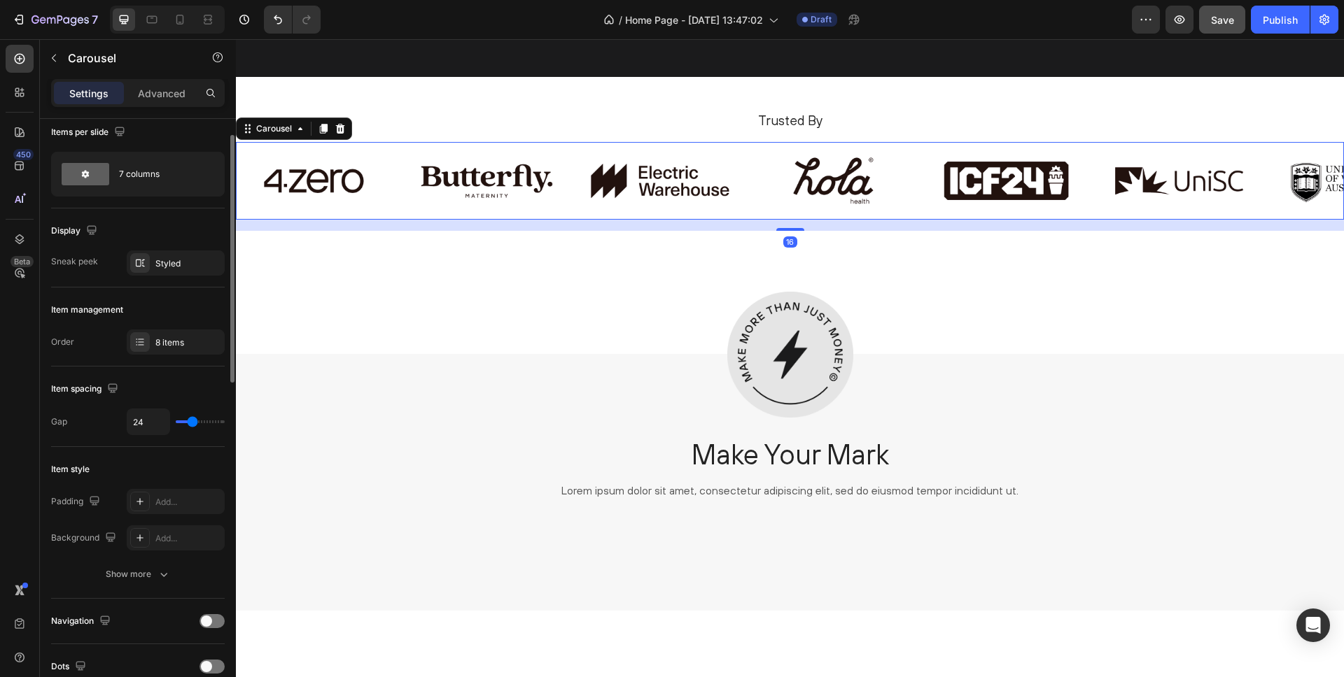
scroll to position [18, 0]
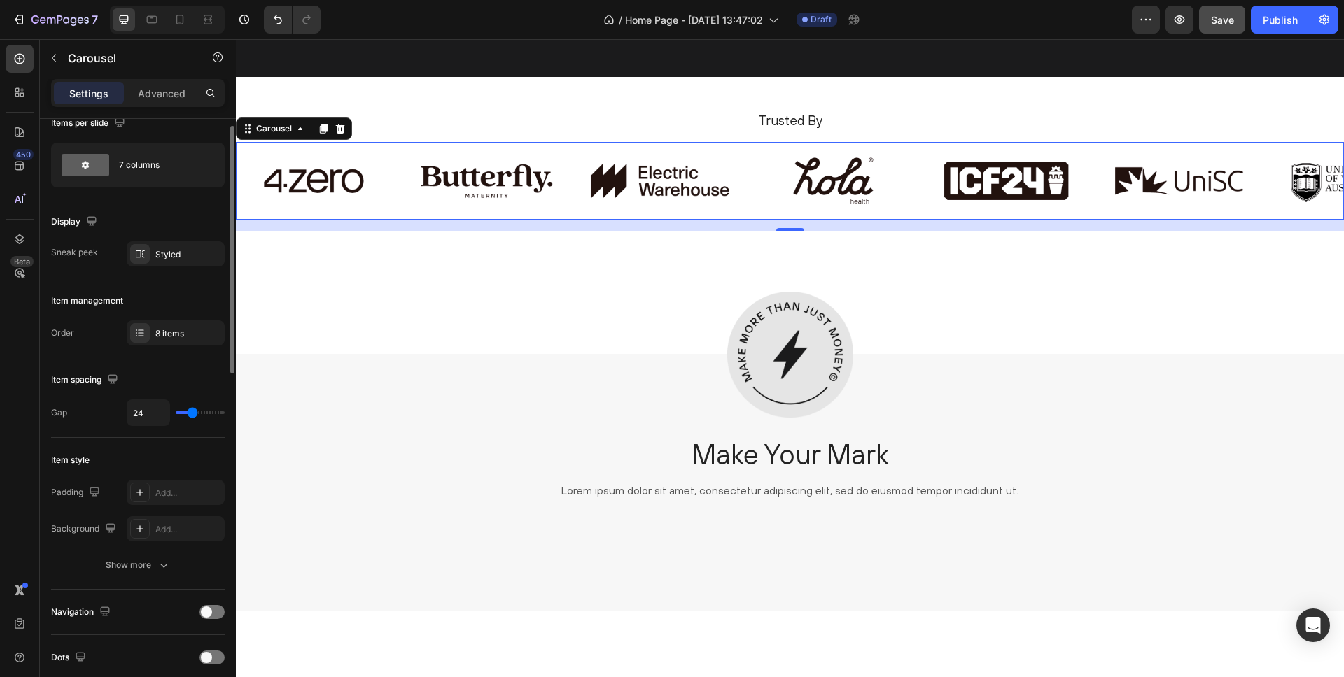
type input "25"
type input "26"
type input "27"
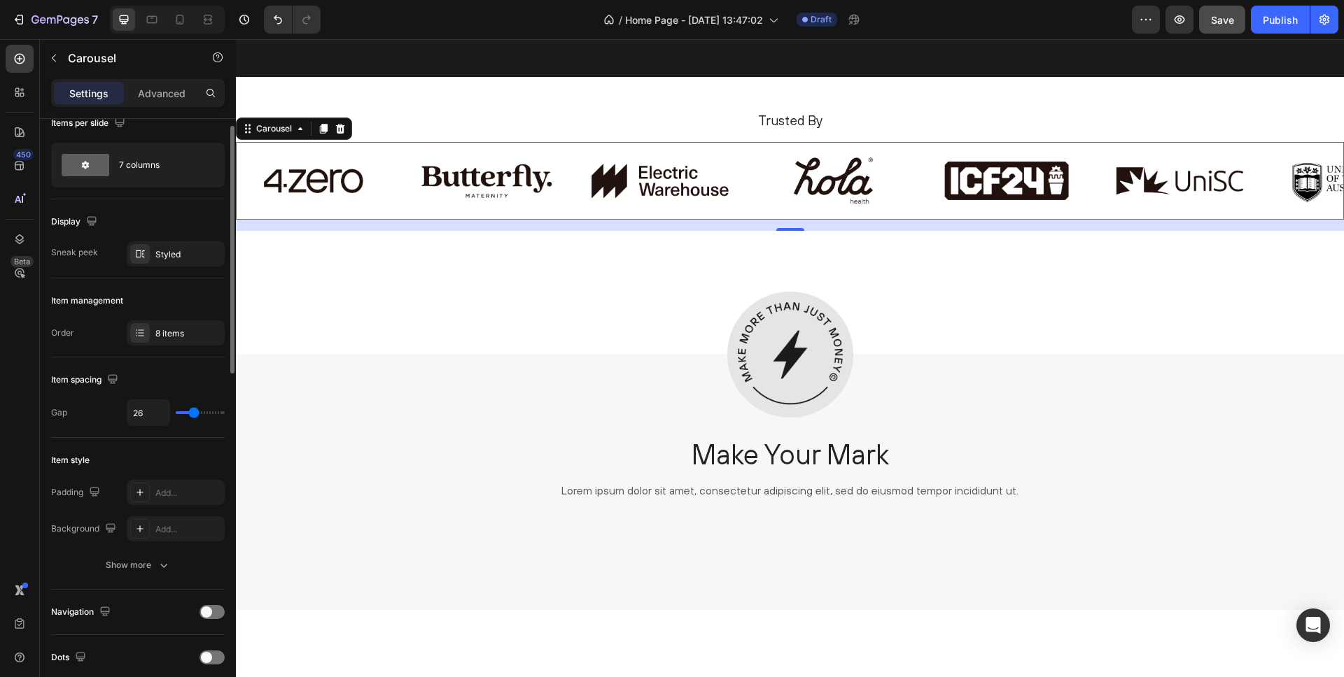
type input "27"
type input "28"
type input "30"
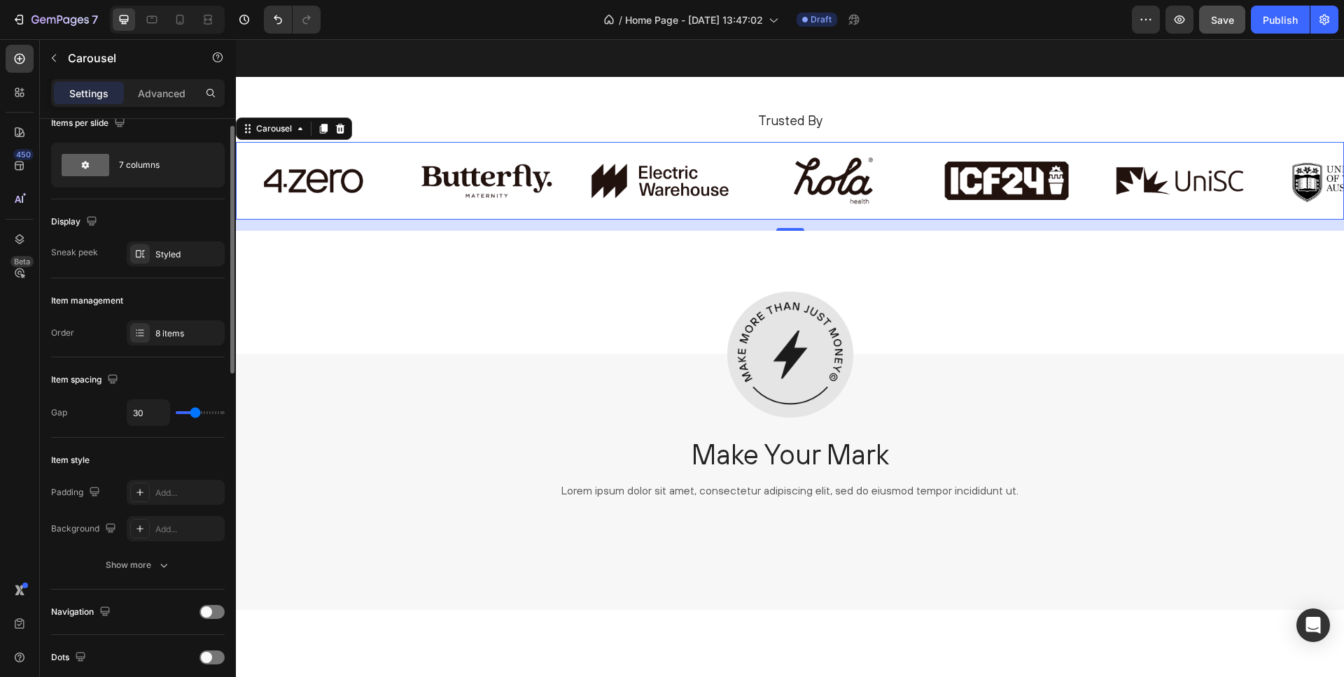
type input "34"
type input "40"
type input "41"
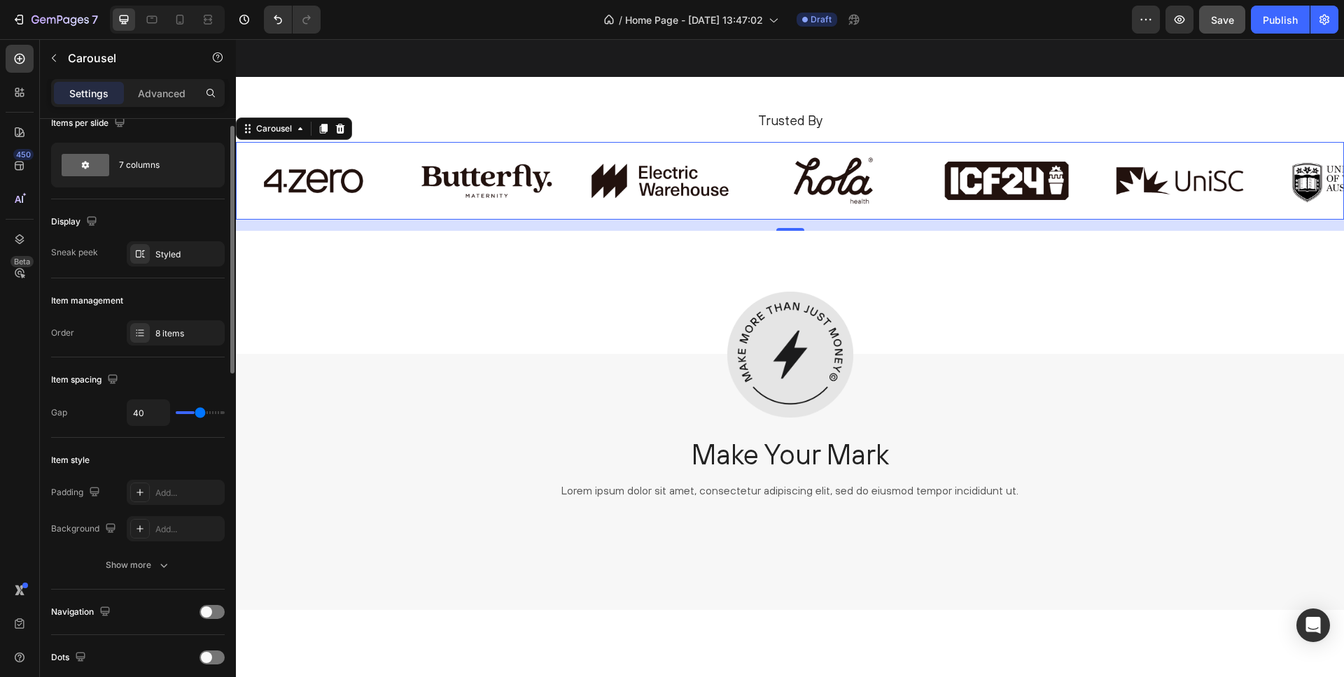
type input "41"
type input "42"
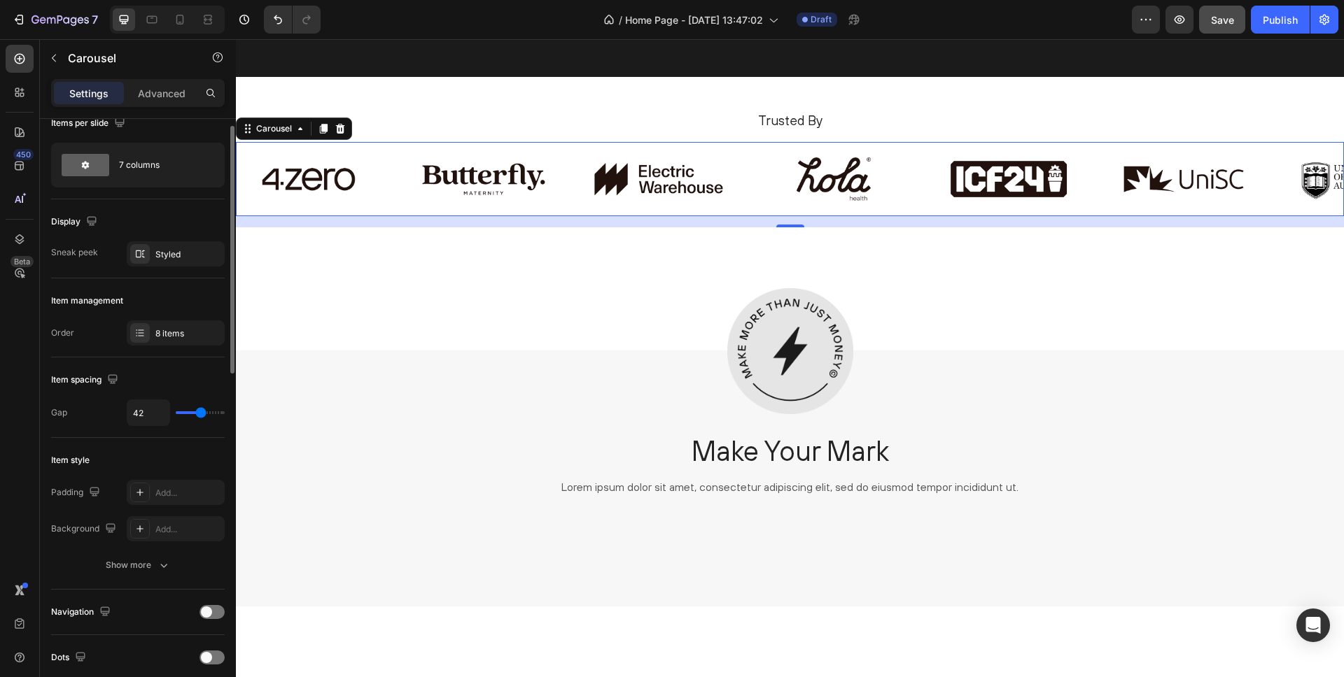
type input "41"
type input "40"
drag, startPoint x: 190, startPoint y: 411, endPoint x: 200, endPoint y: 412, distance: 9.8
type input "40"
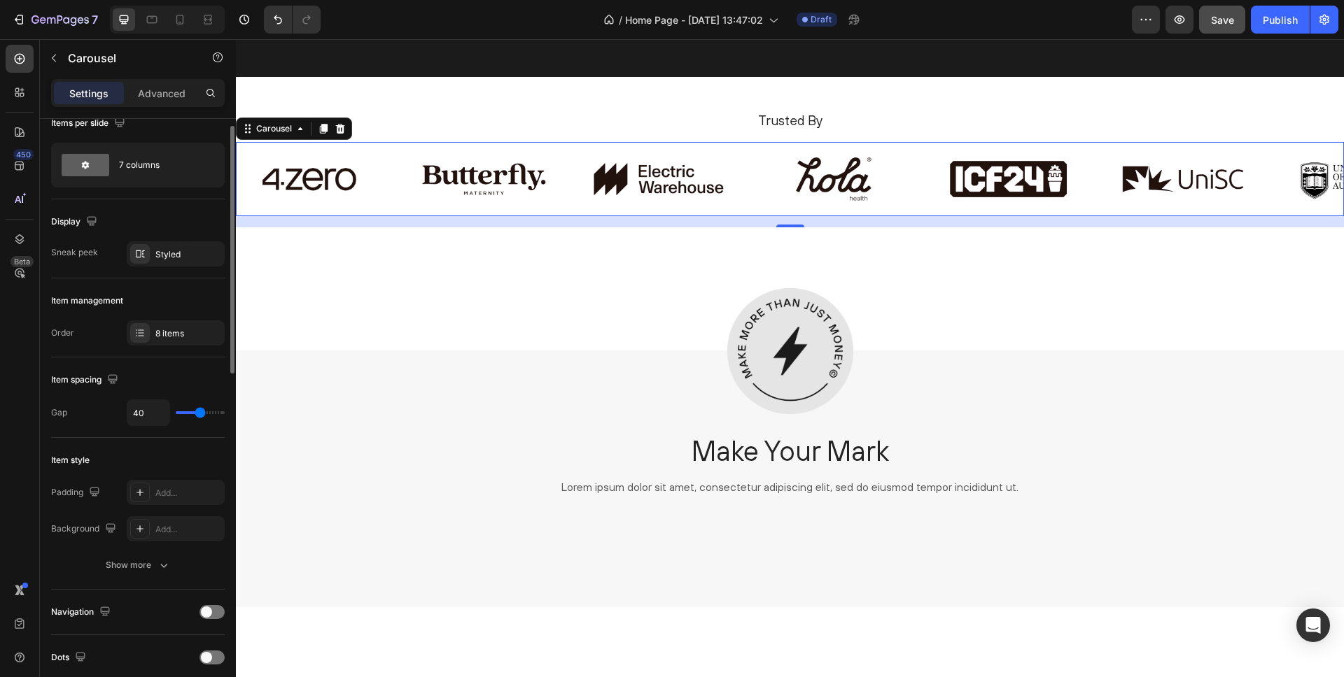
click at [200, 412] on input "range" at bounding box center [200, 412] width 49 height 3
click at [1229, 27] on div "Save" at bounding box center [1222, 20] width 23 height 15
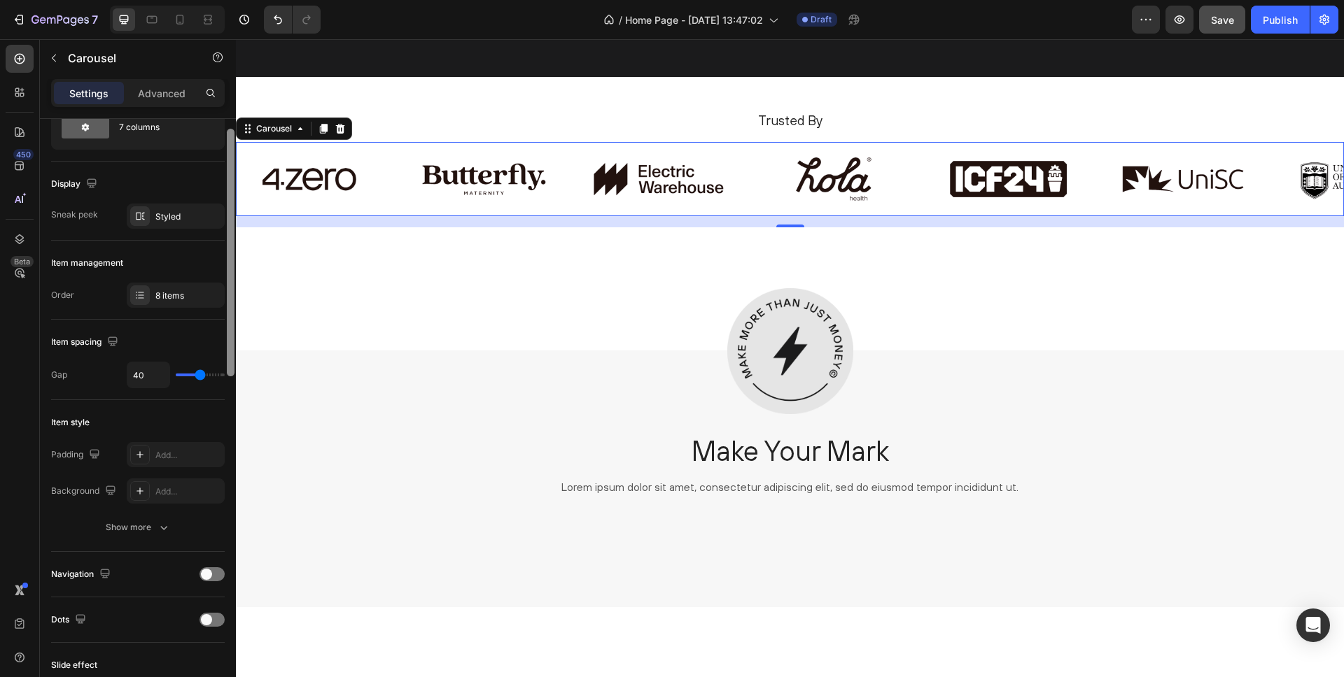
scroll to position [57, 0]
click at [416, 129] on p "Trusted By" at bounding box center [790, 120] width 1084 height 17
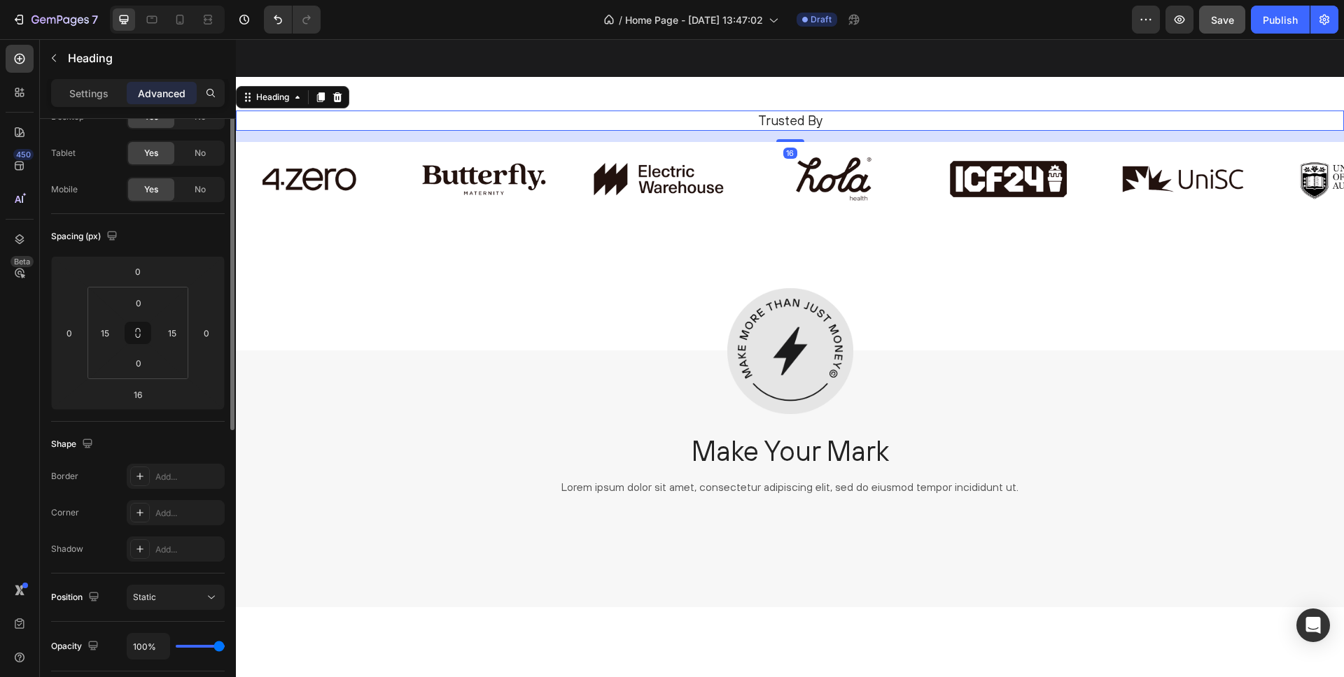
scroll to position [0, 0]
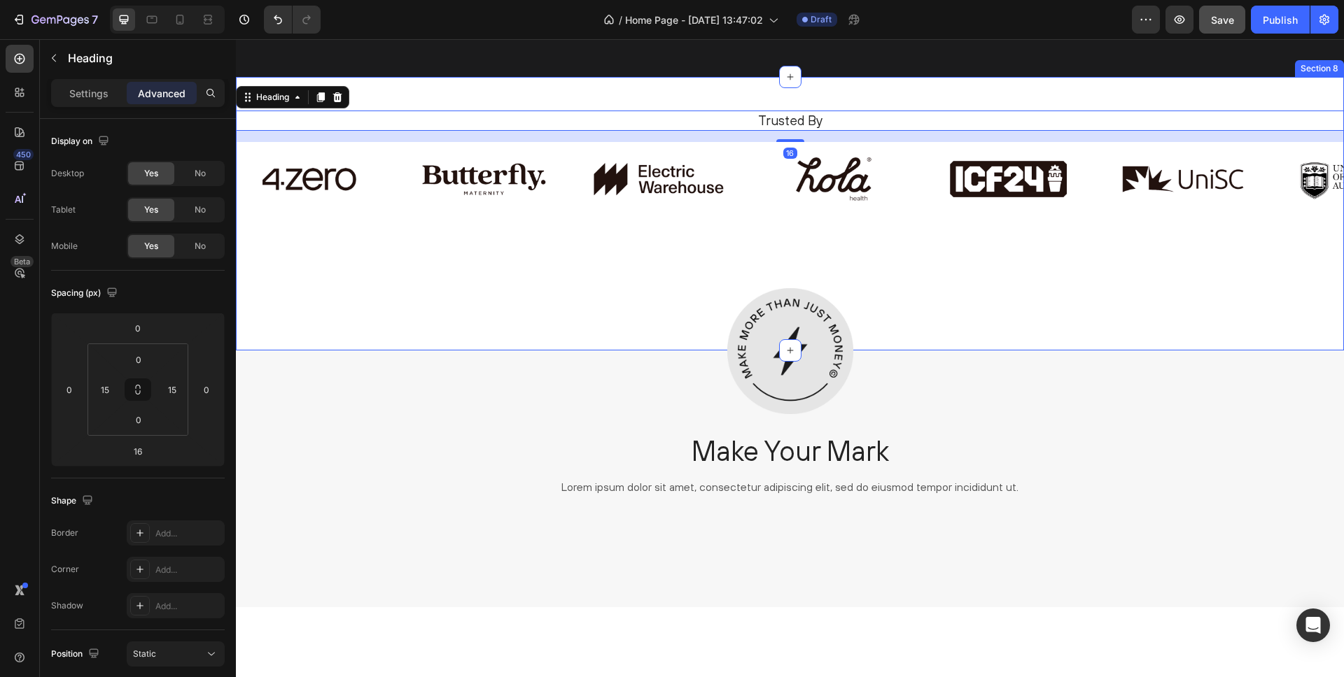
click at [382, 316] on div "Trusted By Heading 16 Image Image Image Image Image Image Image Image Carousel …" at bounding box center [790, 214] width 1108 height 274
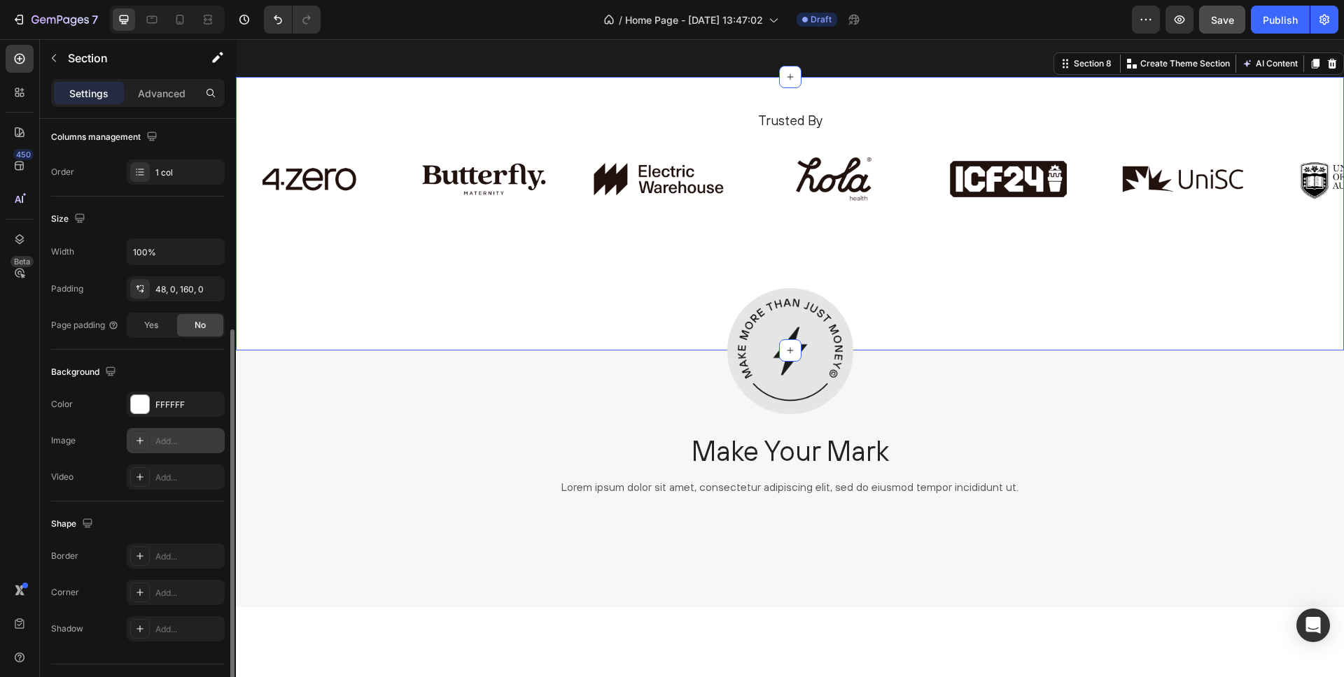
scroll to position [255, 0]
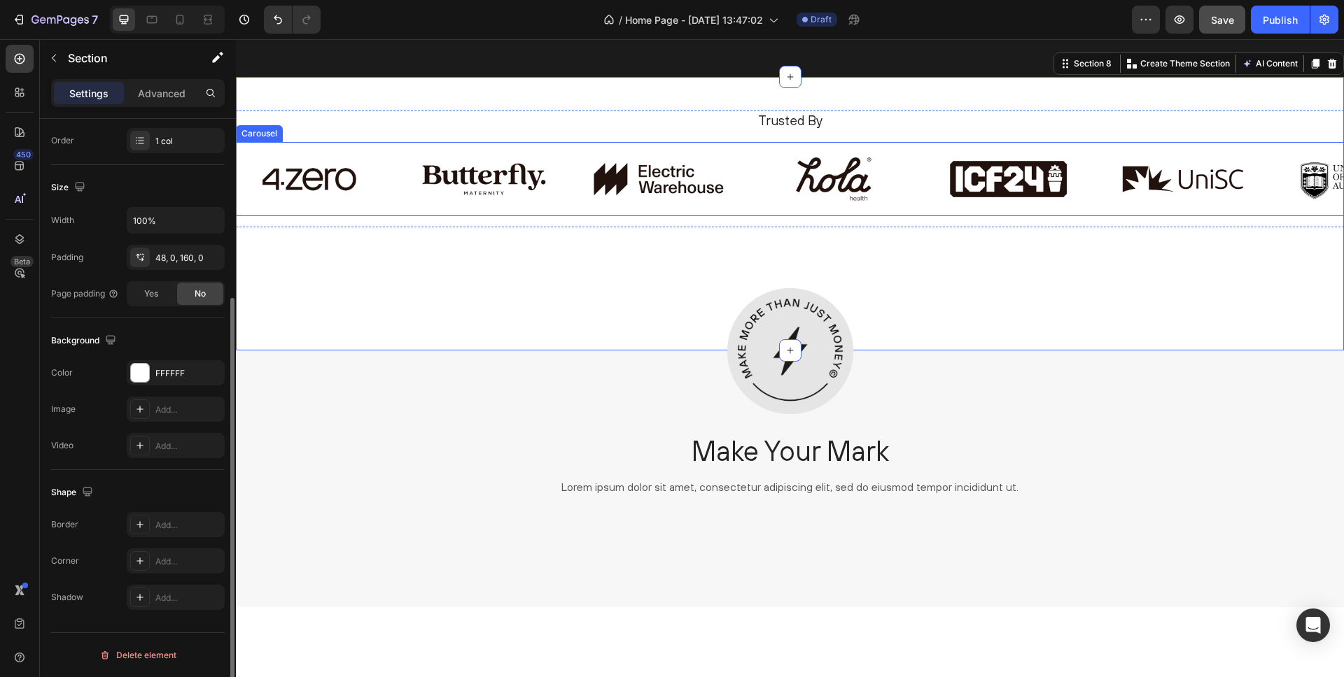
click at [367, 217] on div "Image Image Image Image Image Image Image Image Carousel" at bounding box center [790, 179] width 1108 height 75
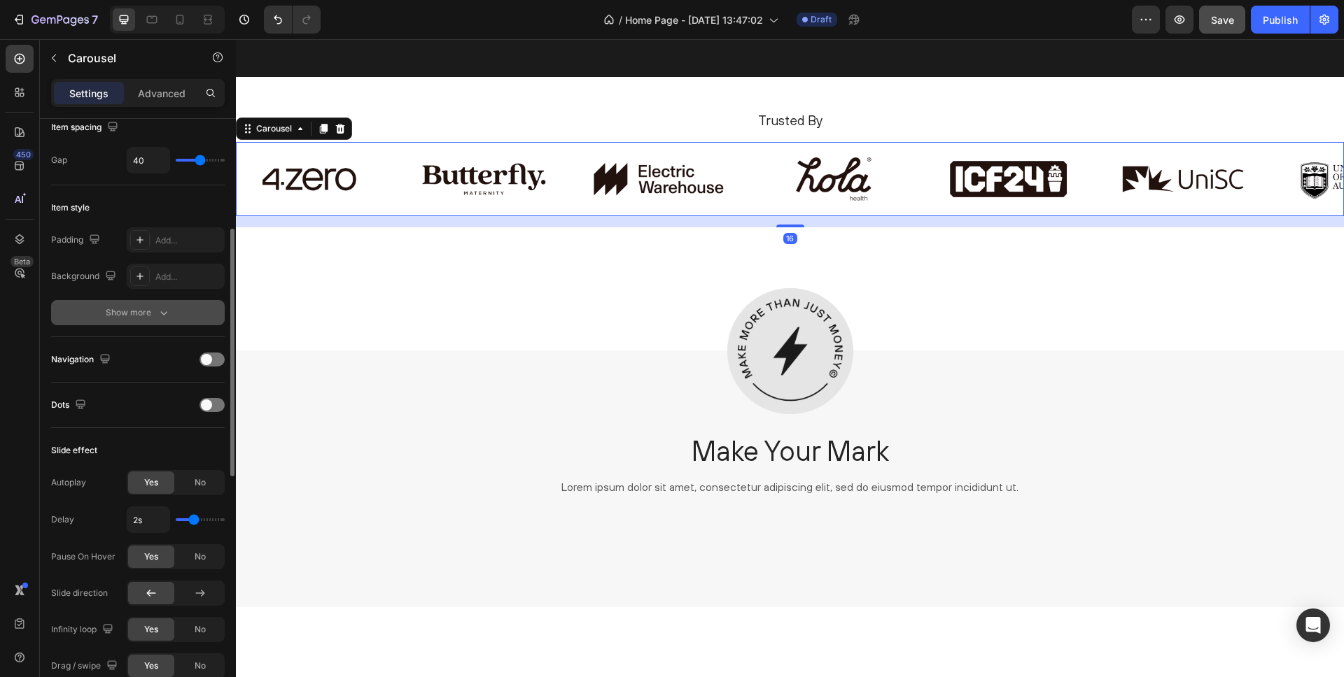
scroll to position [274, 0]
click at [139, 305] on div "Show more" at bounding box center [138, 309] width 65 height 14
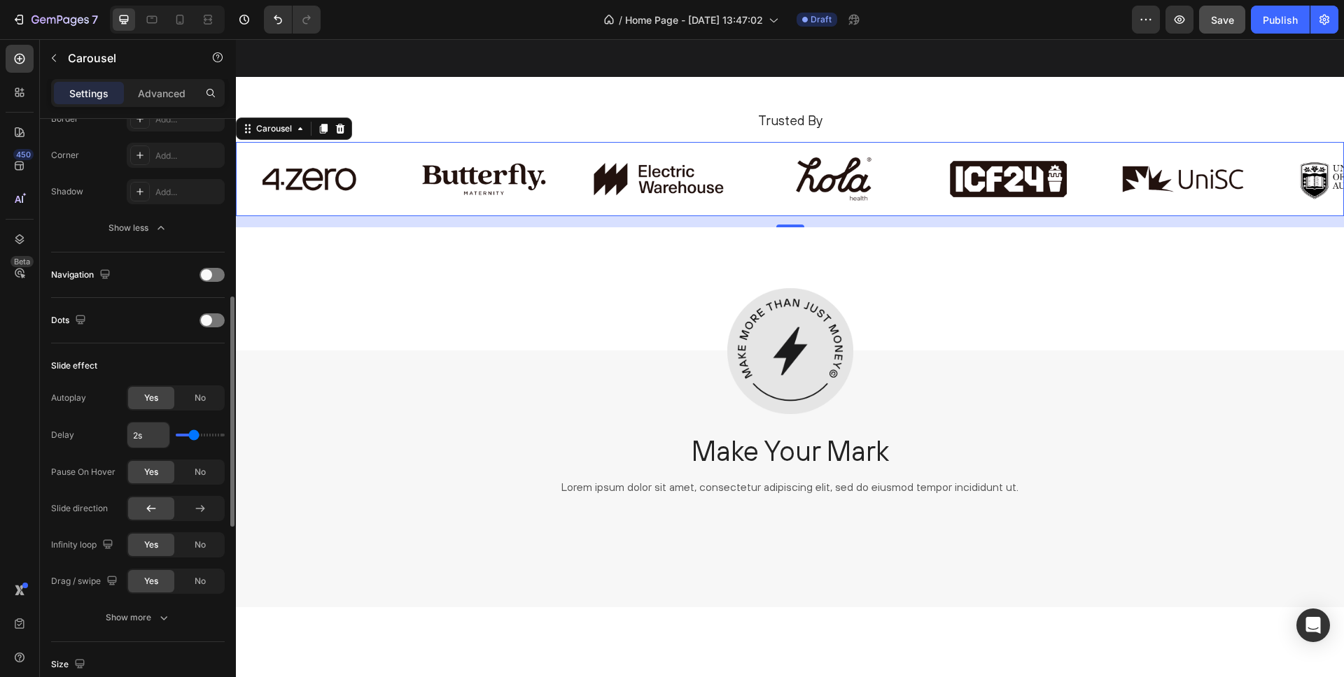
scroll to position [465, 0]
type input "2.6s"
type input "2.6"
type input "3.2s"
type input "3.2"
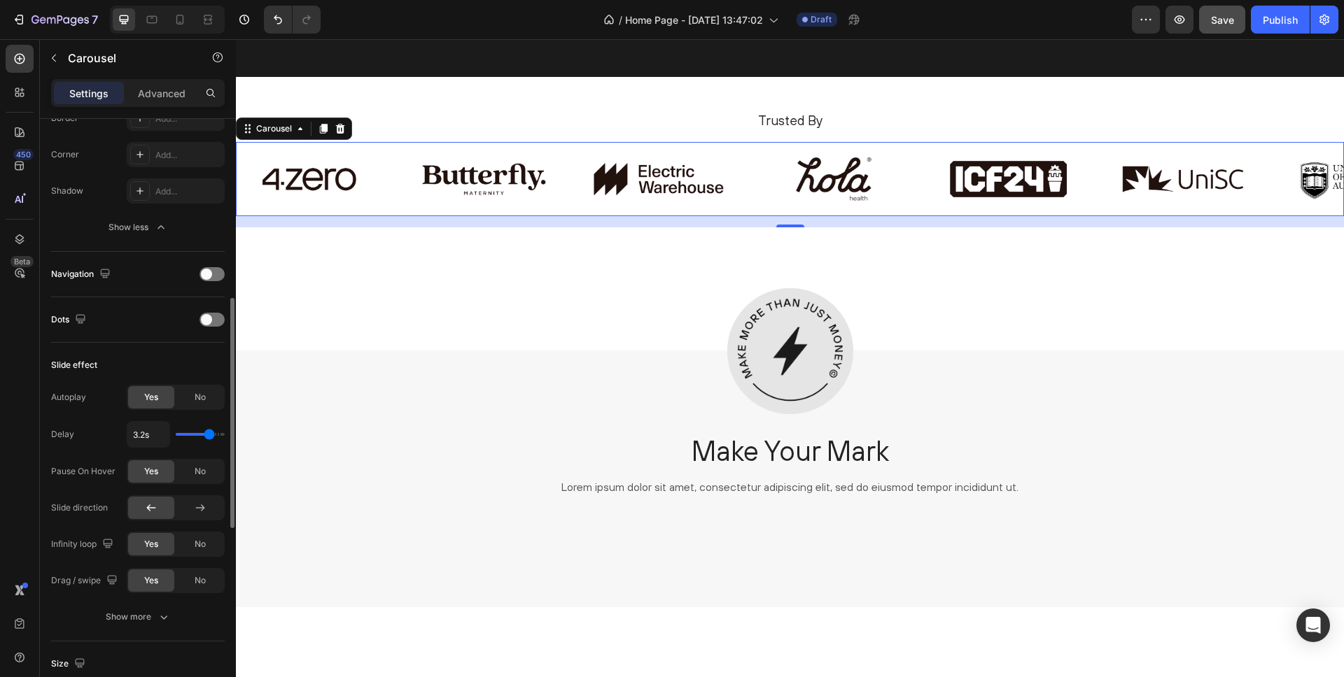
type input "3.6s"
type input "3.6"
type input "4s"
type input "4"
type input "1s"
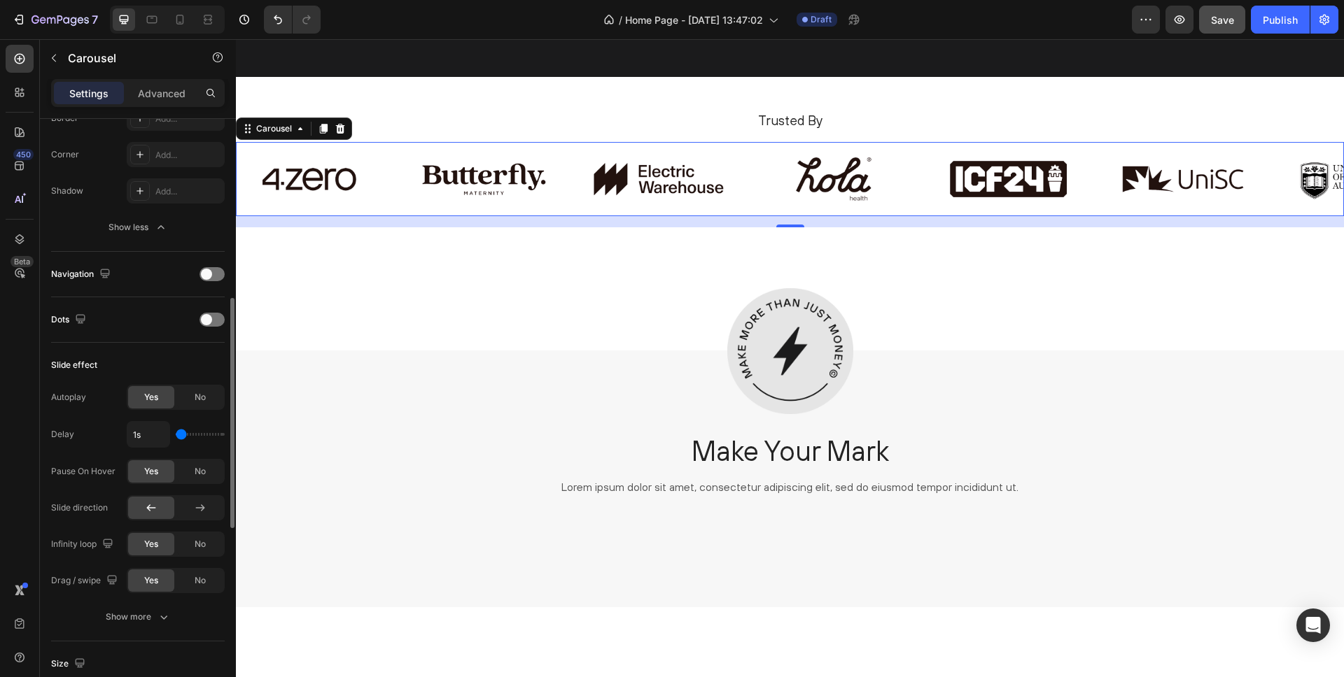
drag, startPoint x: 197, startPoint y: 435, endPoint x: 113, endPoint y: 463, distance: 88.5
type input "1"
click at [176, 433] on input "range" at bounding box center [200, 434] width 49 height 3
click at [150, 439] on input "1s" at bounding box center [148, 434] width 42 height 25
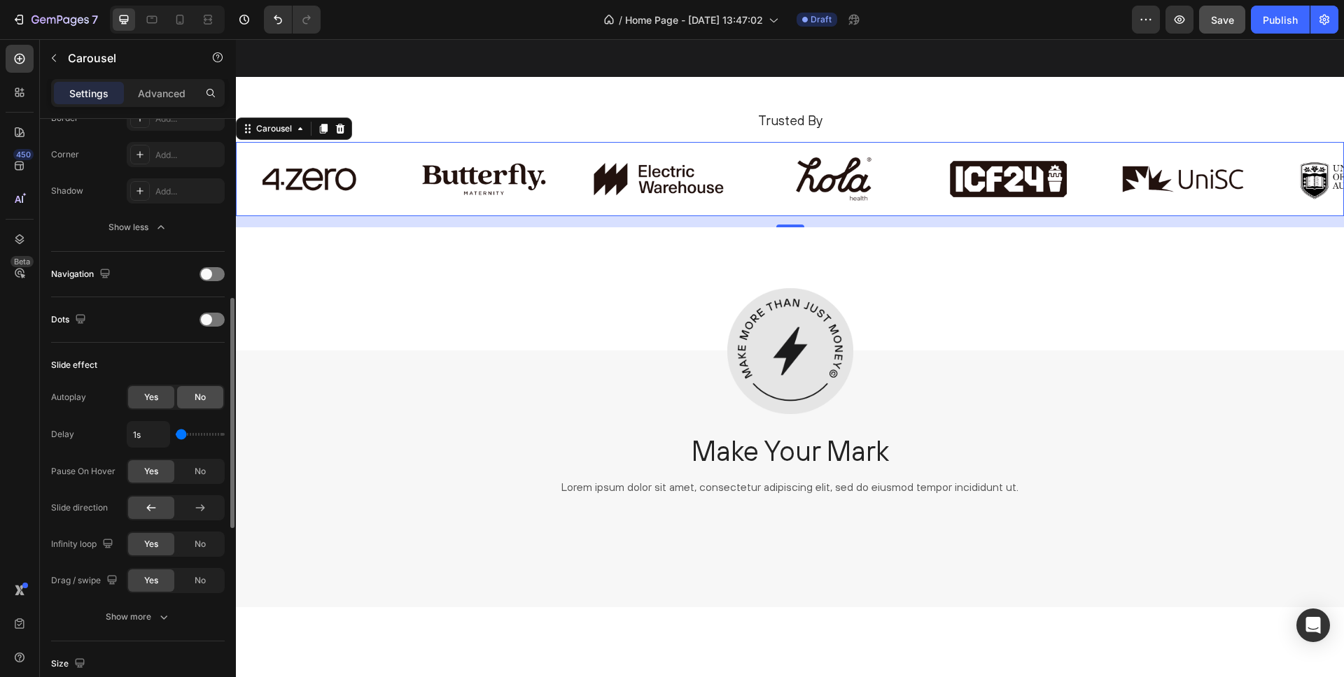
click at [195, 396] on span "No" at bounding box center [200, 397] width 11 height 13
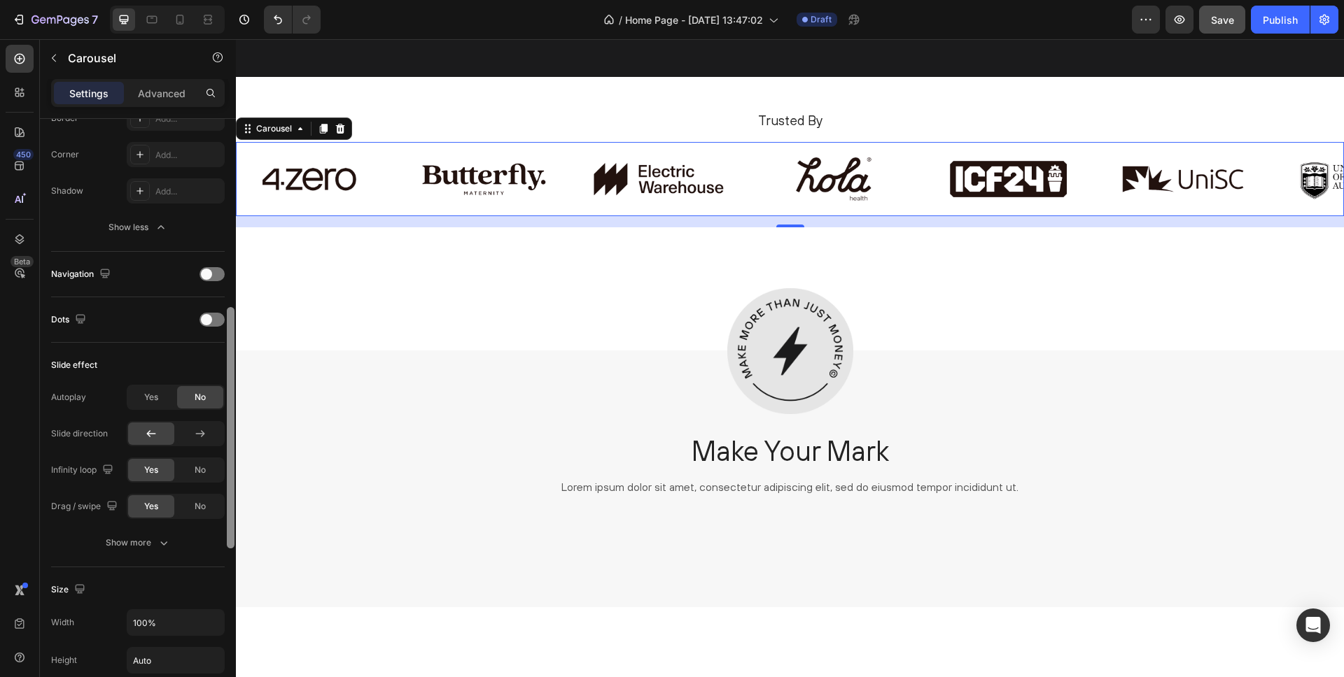
click at [220, 197] on div "Border Add... Corner Add... Shadow Add... Show less" at bounding box center [138, 173] width 174 height 134
click at [147, 388] on div "Yes" at bounding box center [151, 397] width 46 height 22
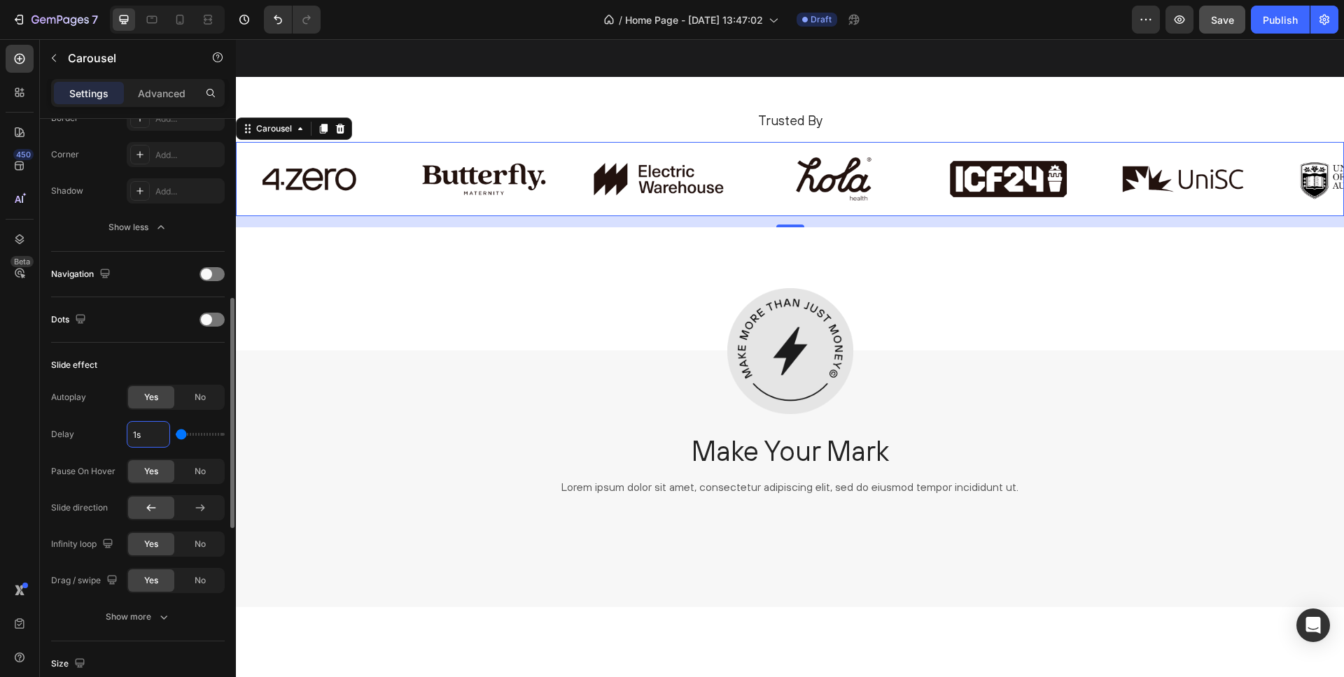
drag, startPoint x: 153, startPoint y: 438, endPoint x: 104, endPoint y: 432, distance: 48.6
click at [104, 432] on div "Delay 1s" at bounding box center [138, 434] width 174 height 27
click at [127, 429] on div "1s" at bounding box center [148, 434] width 43 height 27
click at [134, 432] on input "1s" at bounding box center [148, 434] width 42 height 25
click at [146, 350] on div "Slide effect Autoplay Yes No Delay 0s Pause On Hover Yes No Slide direction Inf…" at bounding box center [138, 492] width 174 height 299
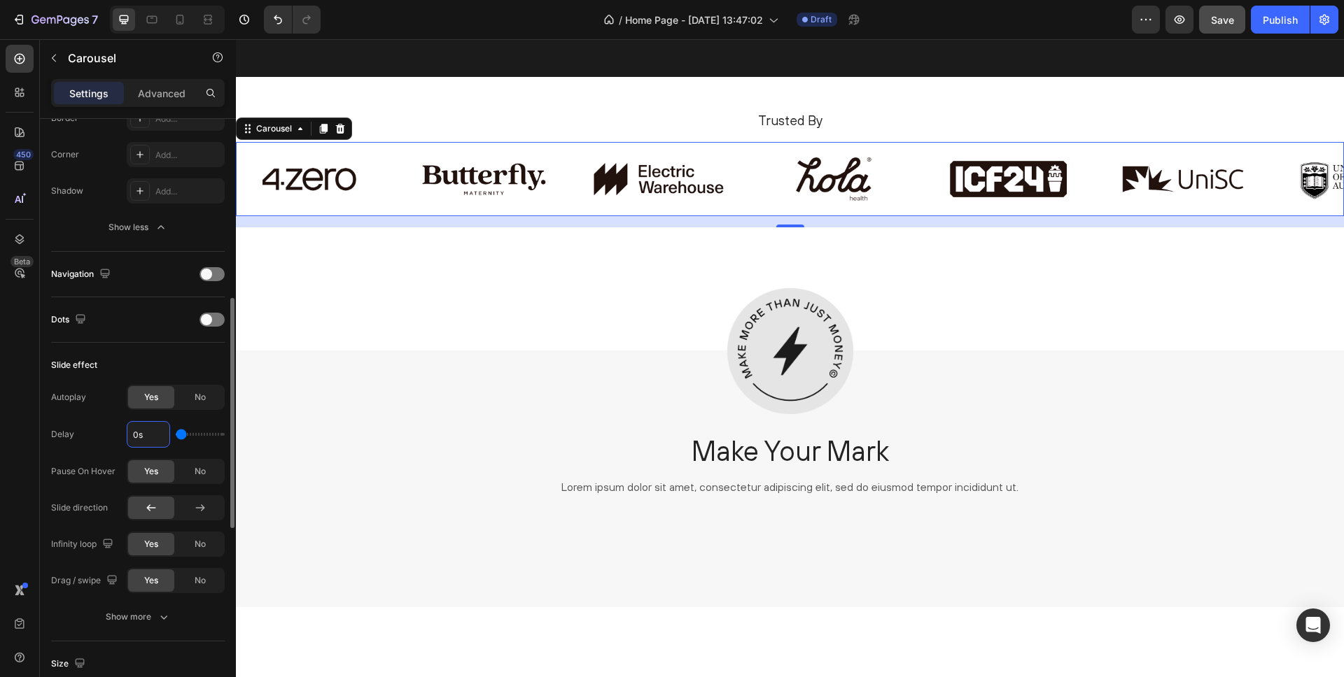
type input "1s"
click at [186, 465] on div "No" at bounding box center [200, 471] width 46 height 22
click at [151, 617] on div "Show more" at bounding box center [138, 617] width 65 height 14
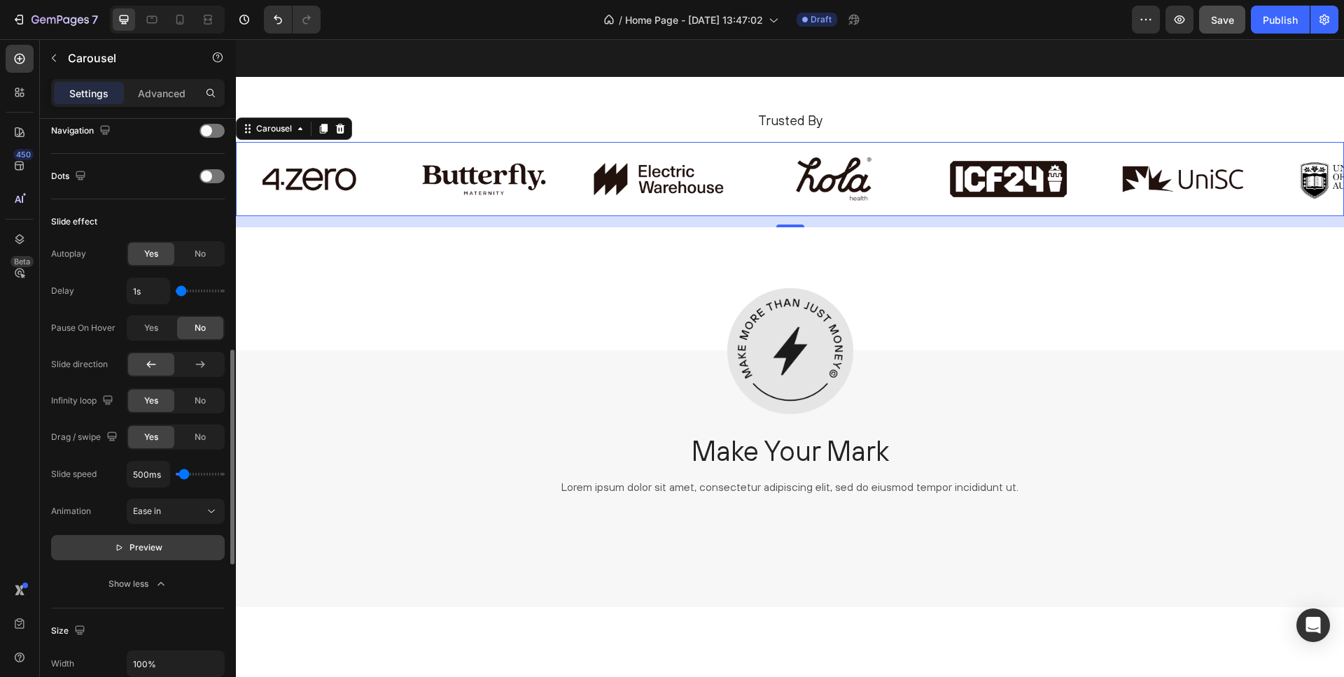
scroll to position [618, 0]
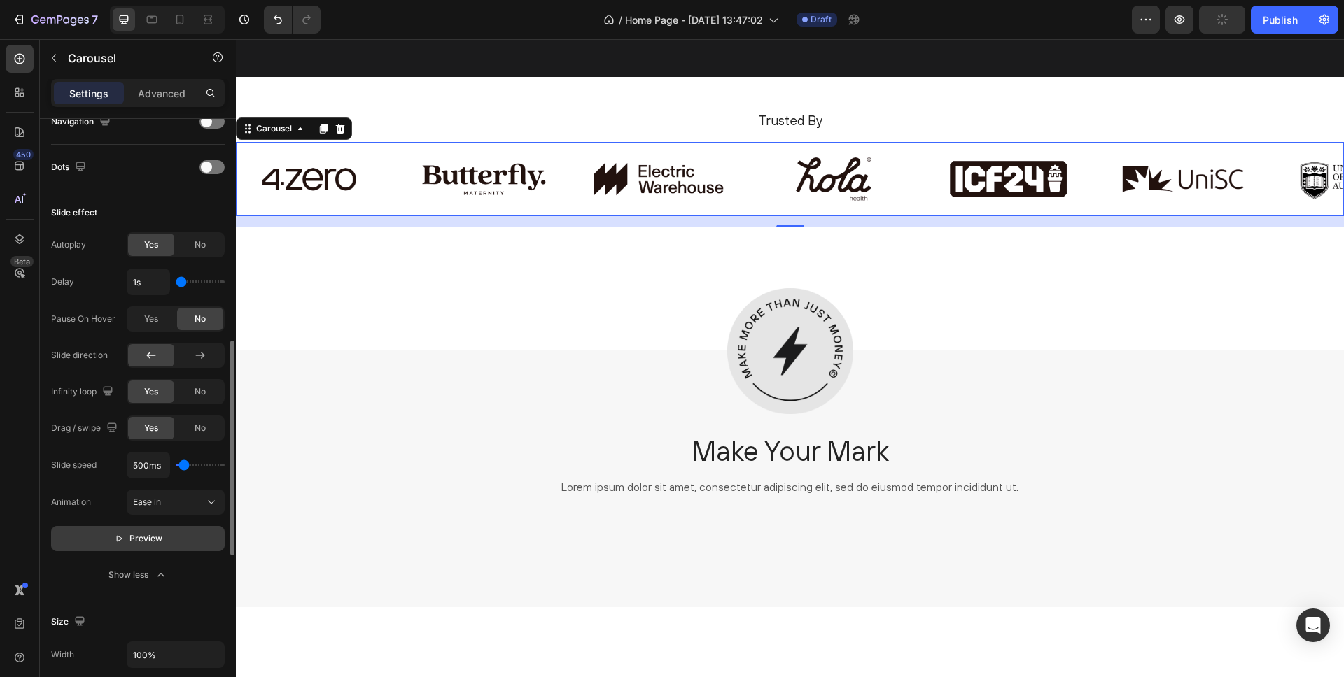
click at [141, 541] on span "Preview" at bounding box center [145, 539] width 33 height 14
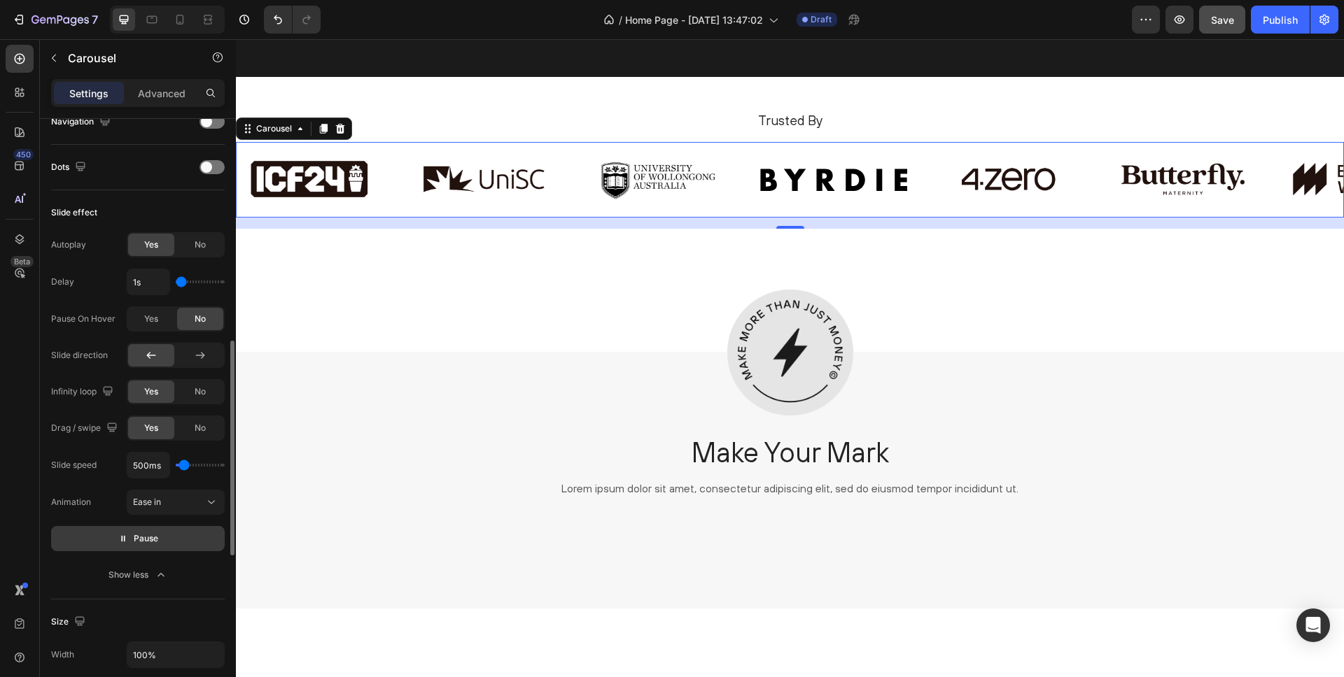
type input "750ms"
type input "750"
type input "850ms"
type input "850"
type input "1000ms"
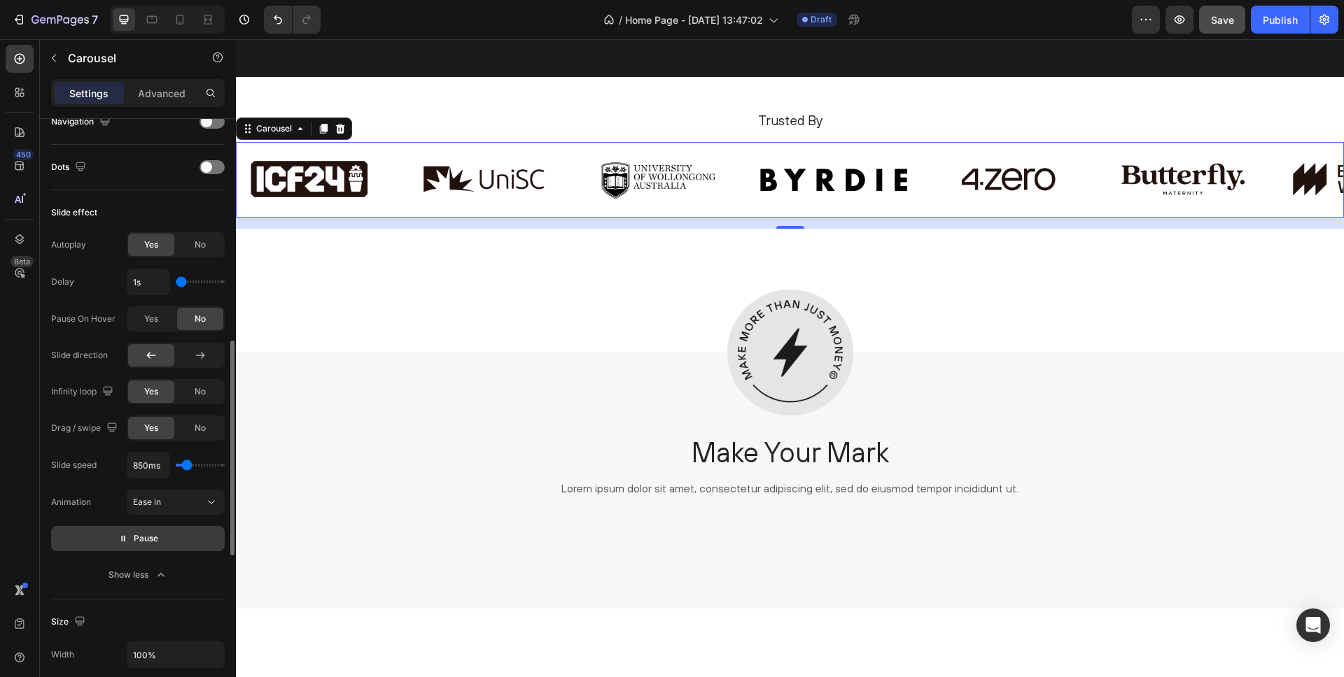
type input "1000"
type input "1100ms"
type input "1100"
type input "1150ms"
type input "1150"
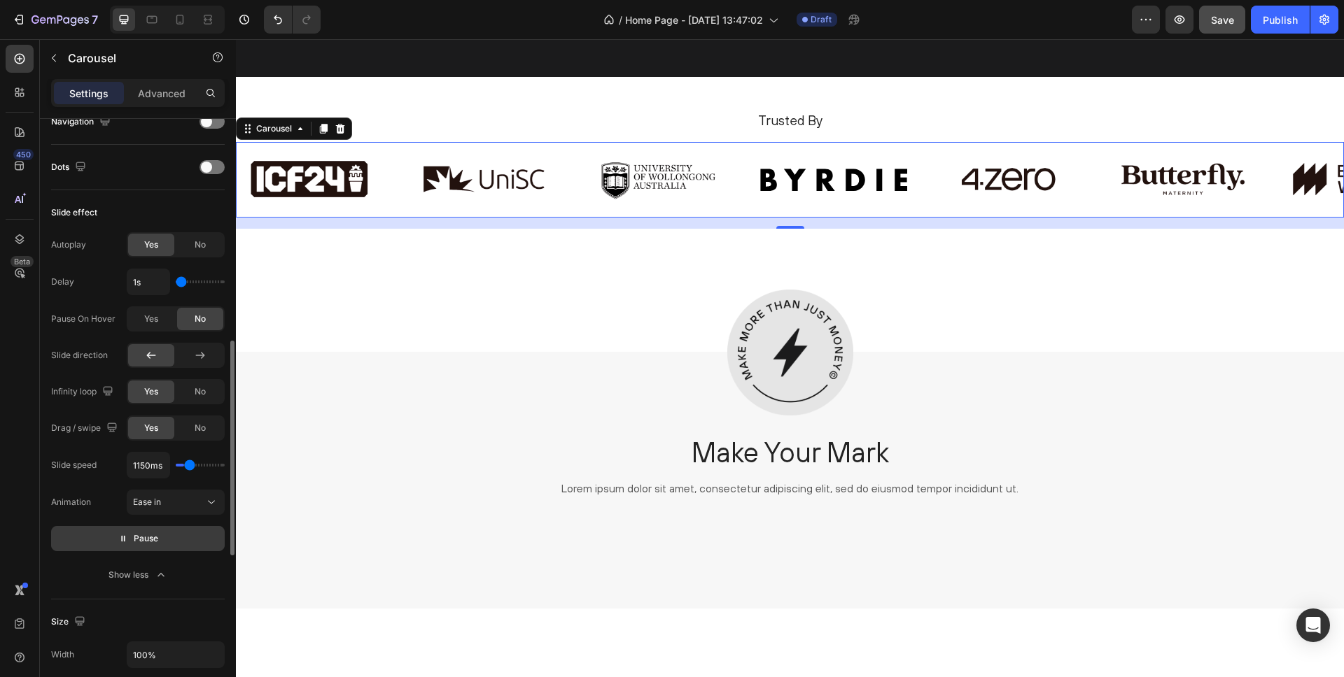
type input "1200ms"
type input "1200"
type input "1250ms"
type input "1250"
type input "1350ms"
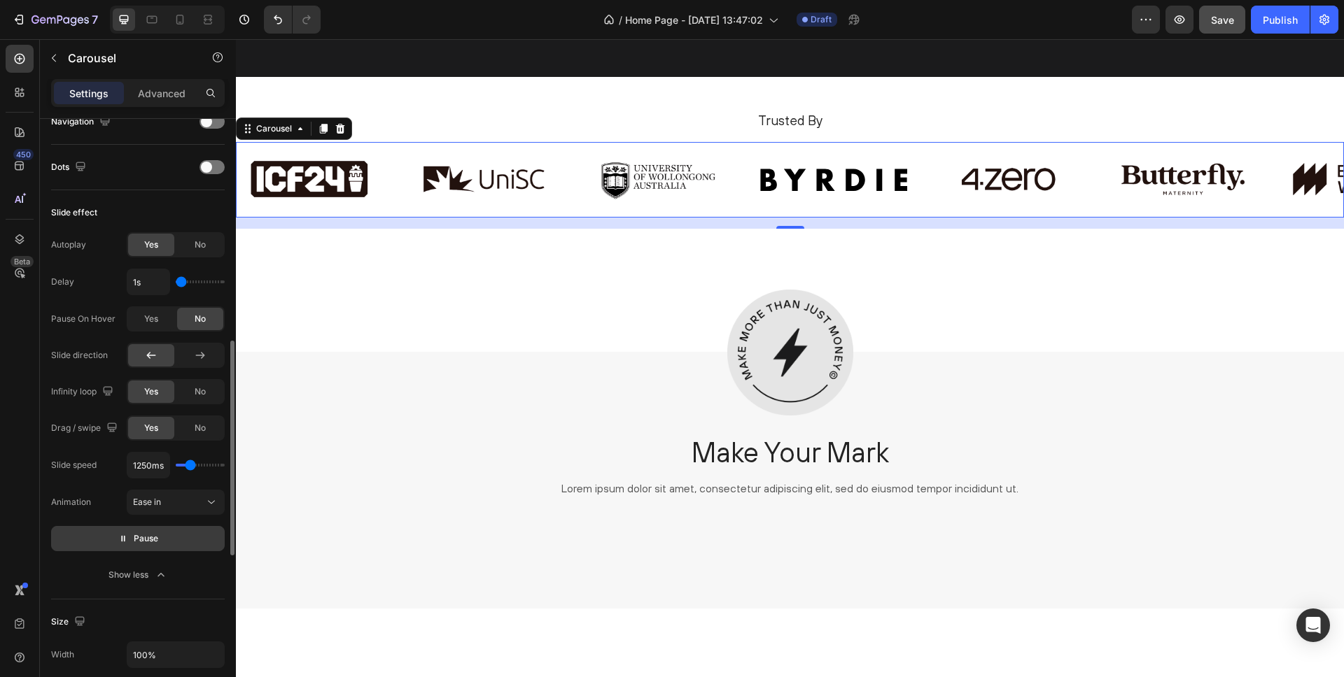
type input "1350"
type input "1450ms"
type input "1450"
type input "1500ms"
type input "1500"
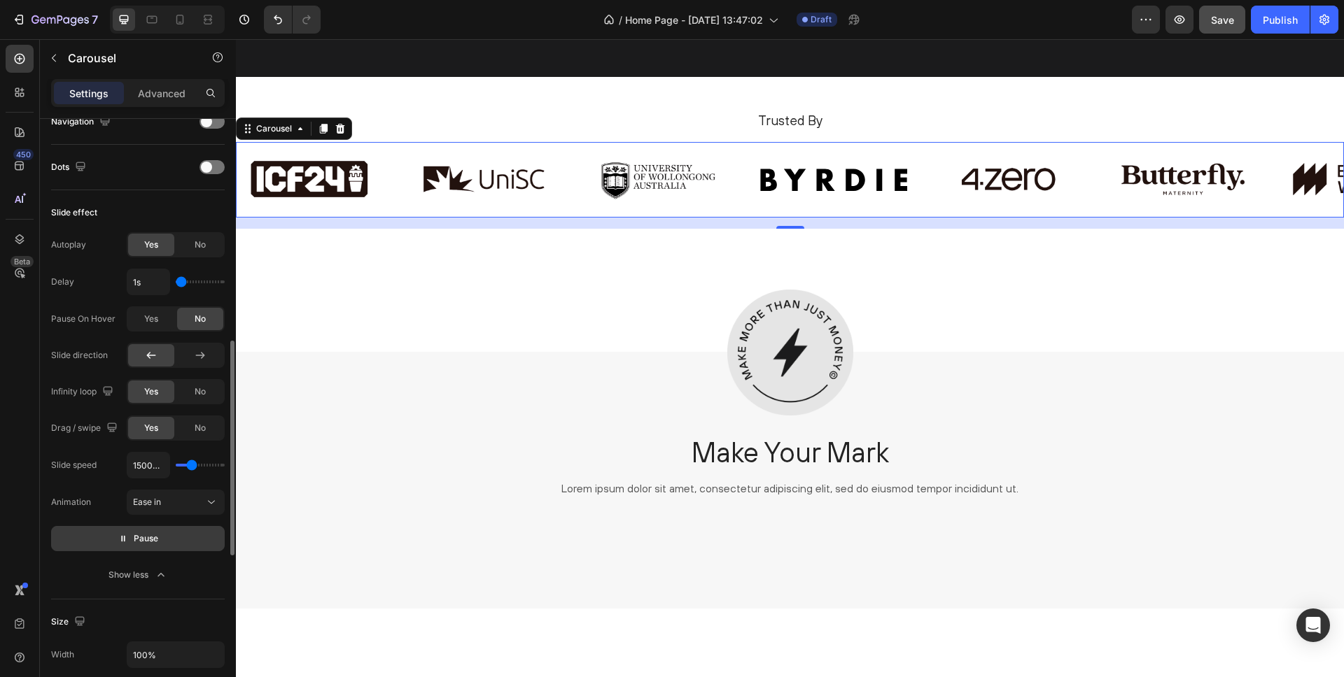
type input "1550ms"
type input "1550"
type input "1650ms"
type input "1650"
type input "1700ms"
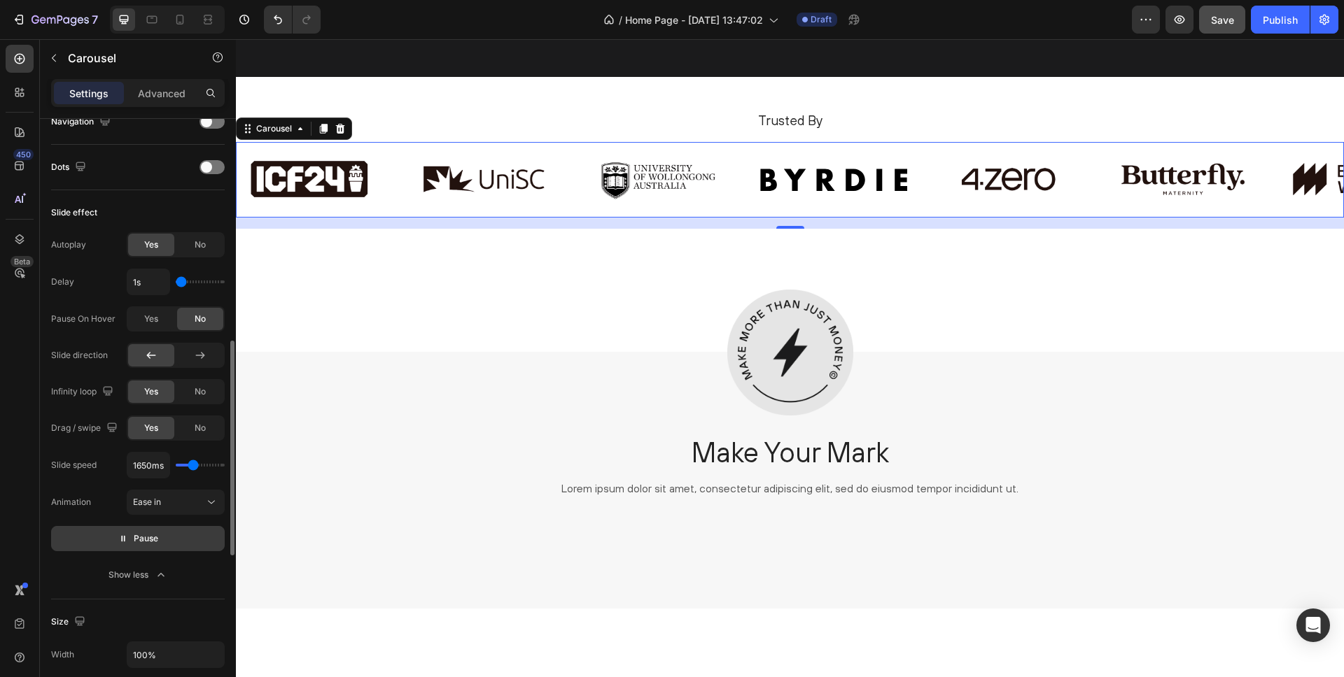
type input "1700"
type input "1750ms"
drag, startPoint x: 185, startPoint y: 466, endPoint x: 194, endPoint y: 465, distance: 9.1
type input "1750"
click at [194, 465] on input "range" at bounding box center [200, 465] width 49 height 3
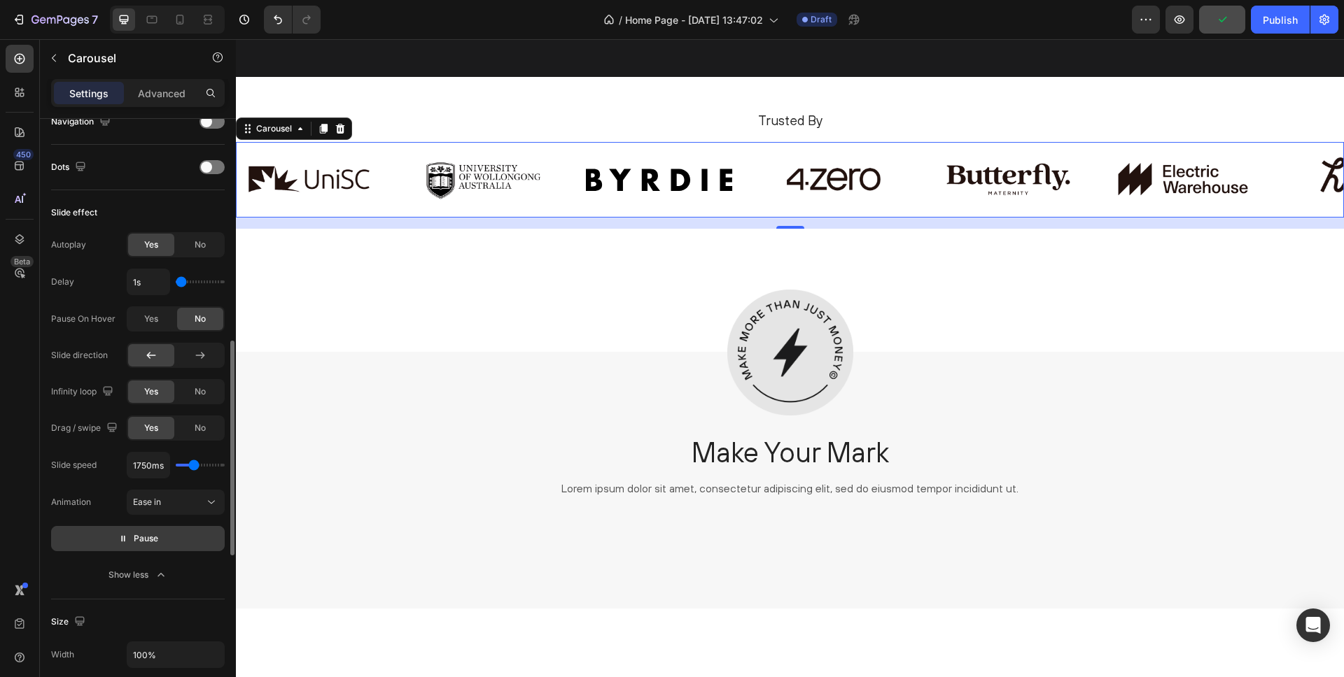
type input "2200ms"
type input "2200"
type input "2250ms"
type input "2250"
type input "2300ms"
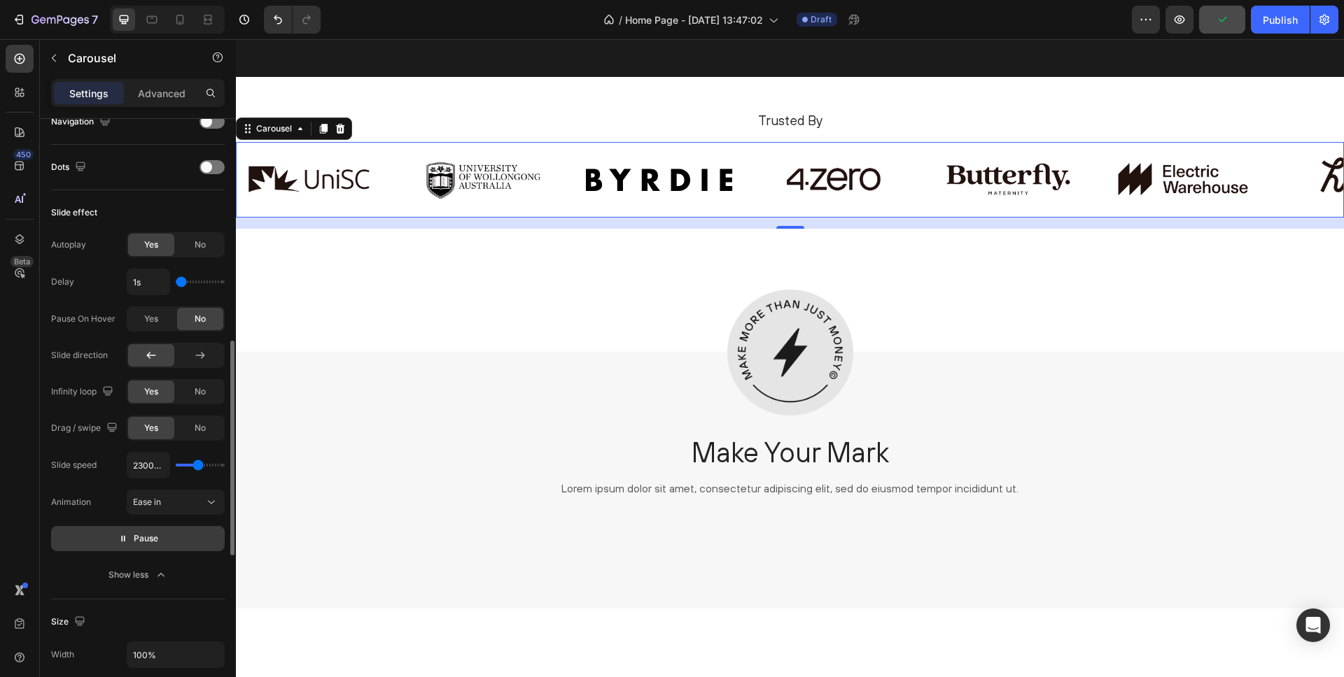
type input "2300"
click at [198, 464] on input "range" at bounding box center [200, 465] width 49 height 3
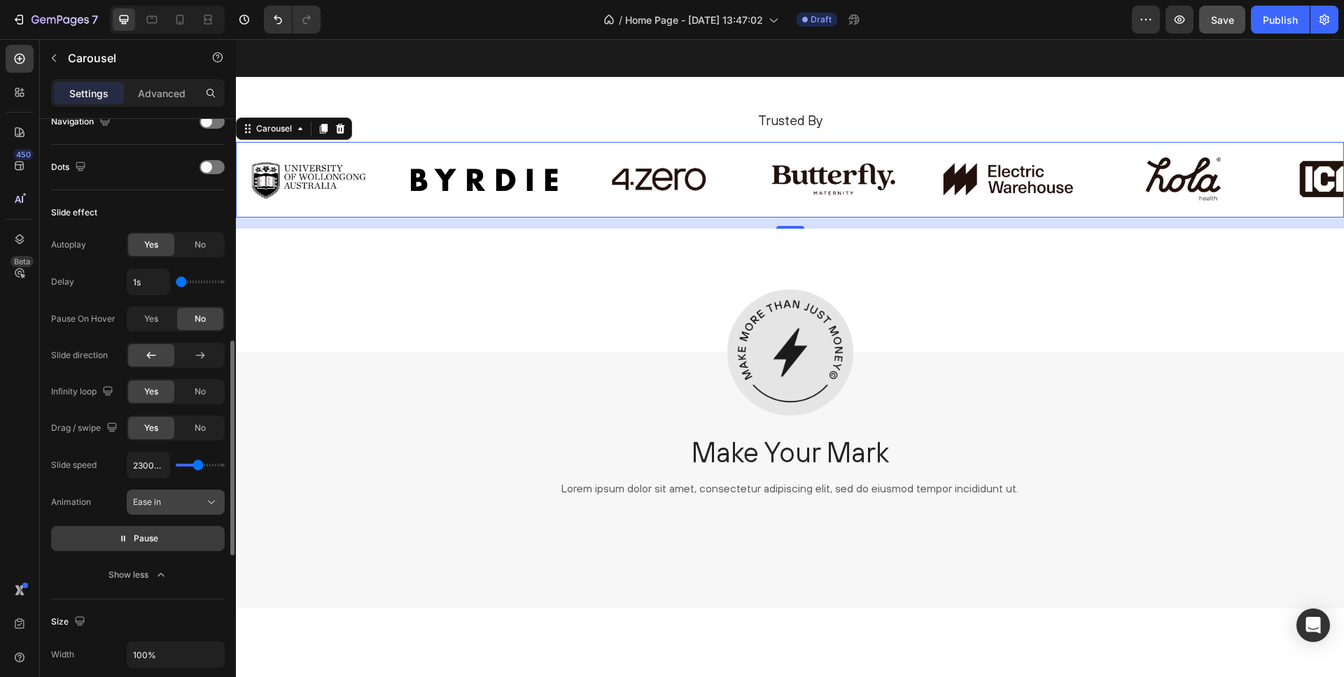
click at [180, 503] on div "Ease in" at bounding box center [168, 502] width 71 height 13
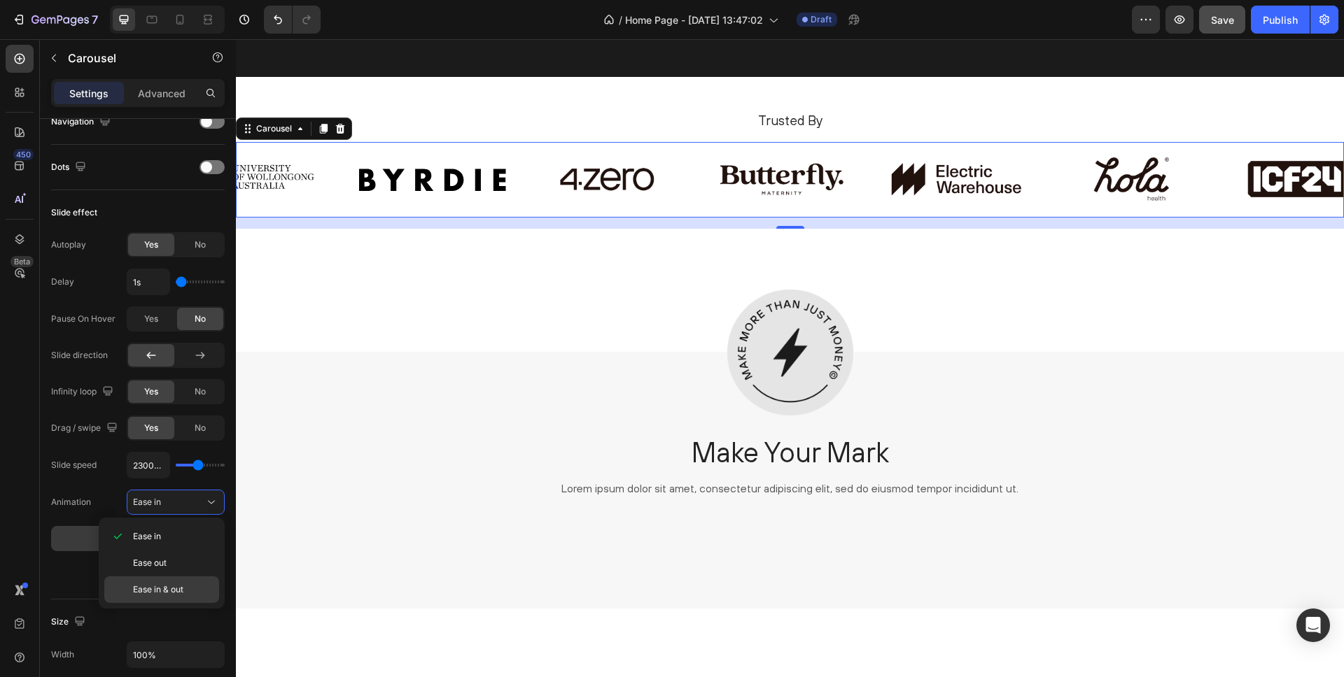
click at [174, 584] on span "Ease in & out" at bounding box center [158, 590] width 50 height 13
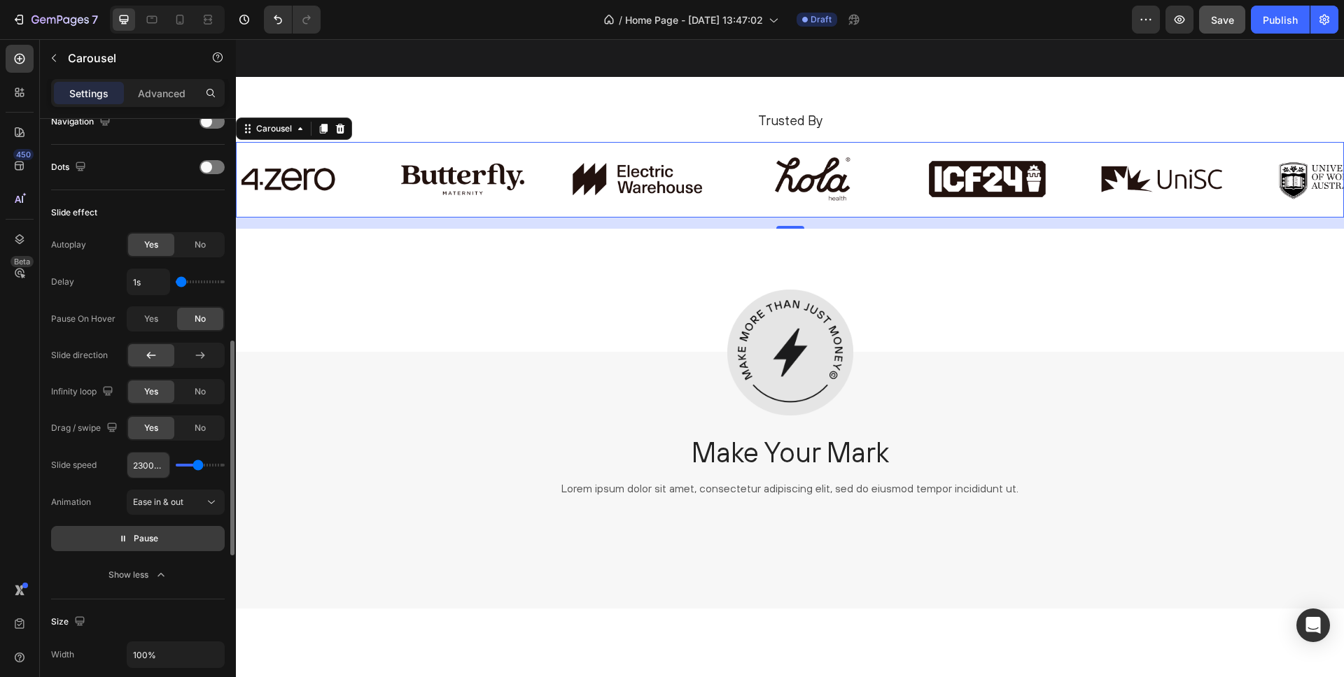
click at [143, 465] on input "2300ms" at bounding box center [148, 465] width 42 height 25
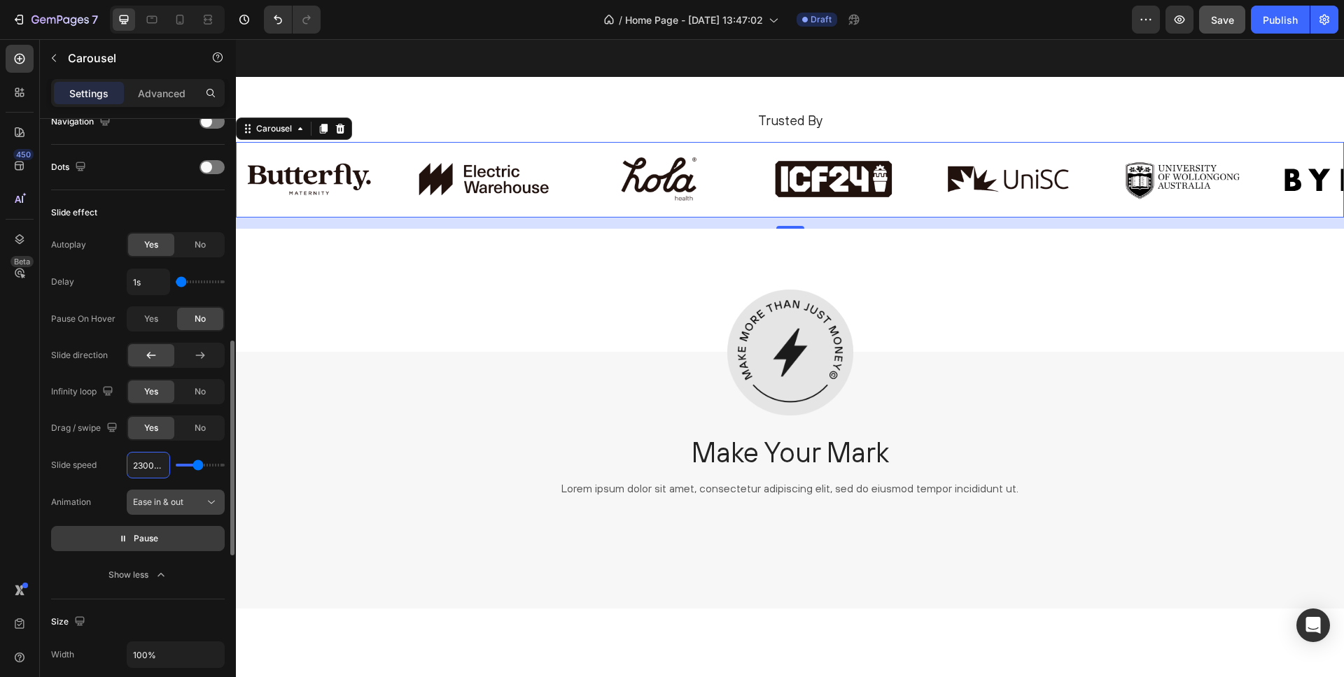
type input "2ms"
type input "100"
type input "220ms"
type input "200"
type input "2200ms"
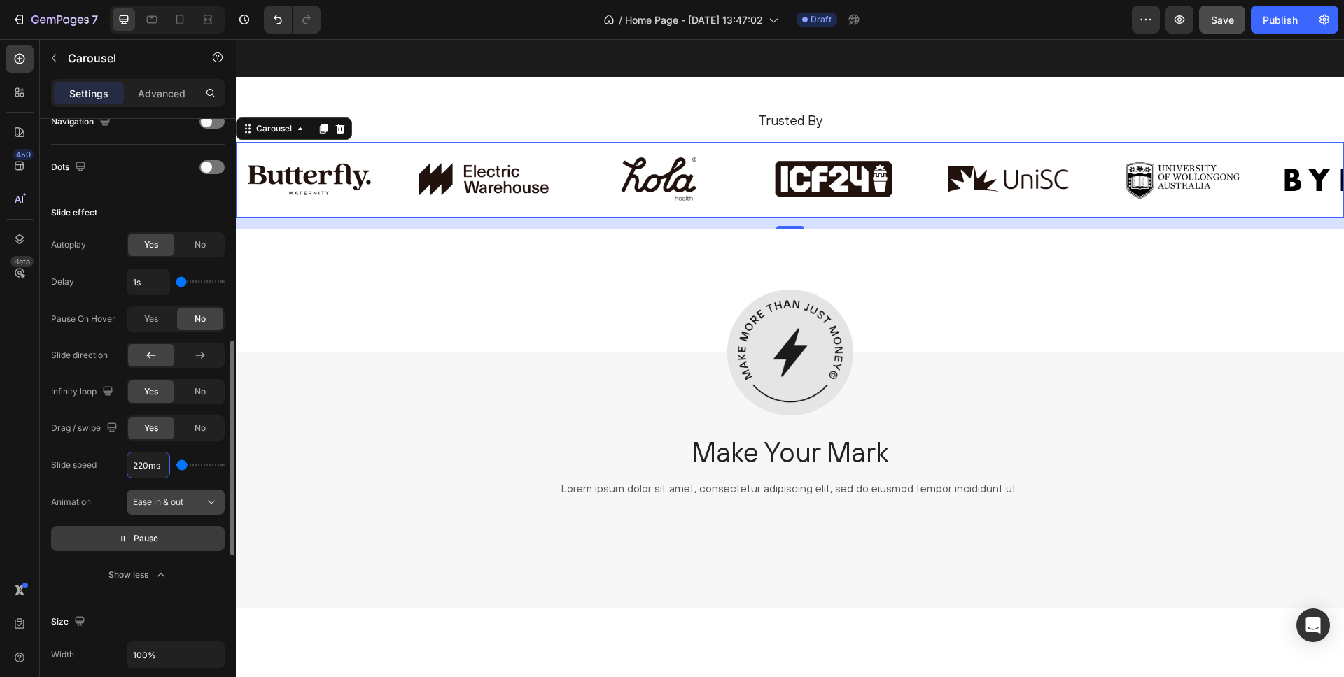
type input "2200"
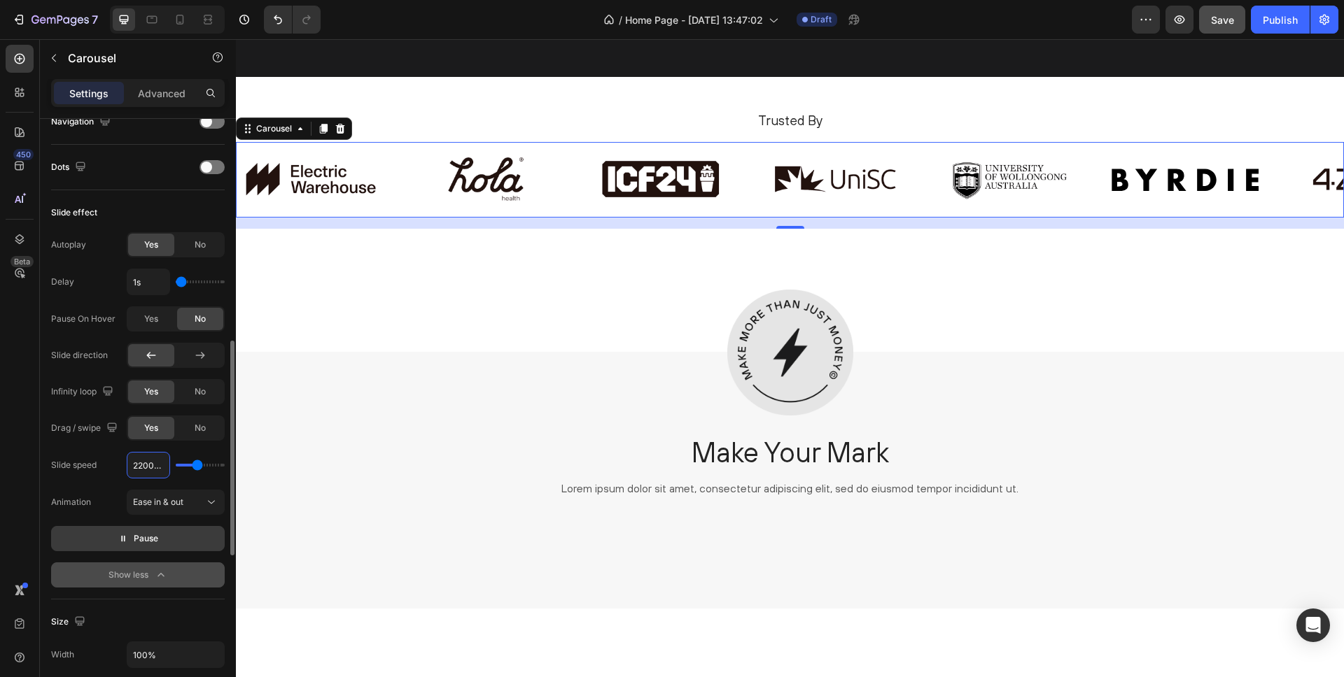
type input "2200ms"
click at [158, 576] on icon "button" at bounding box center [160, 574] width 6 height 3
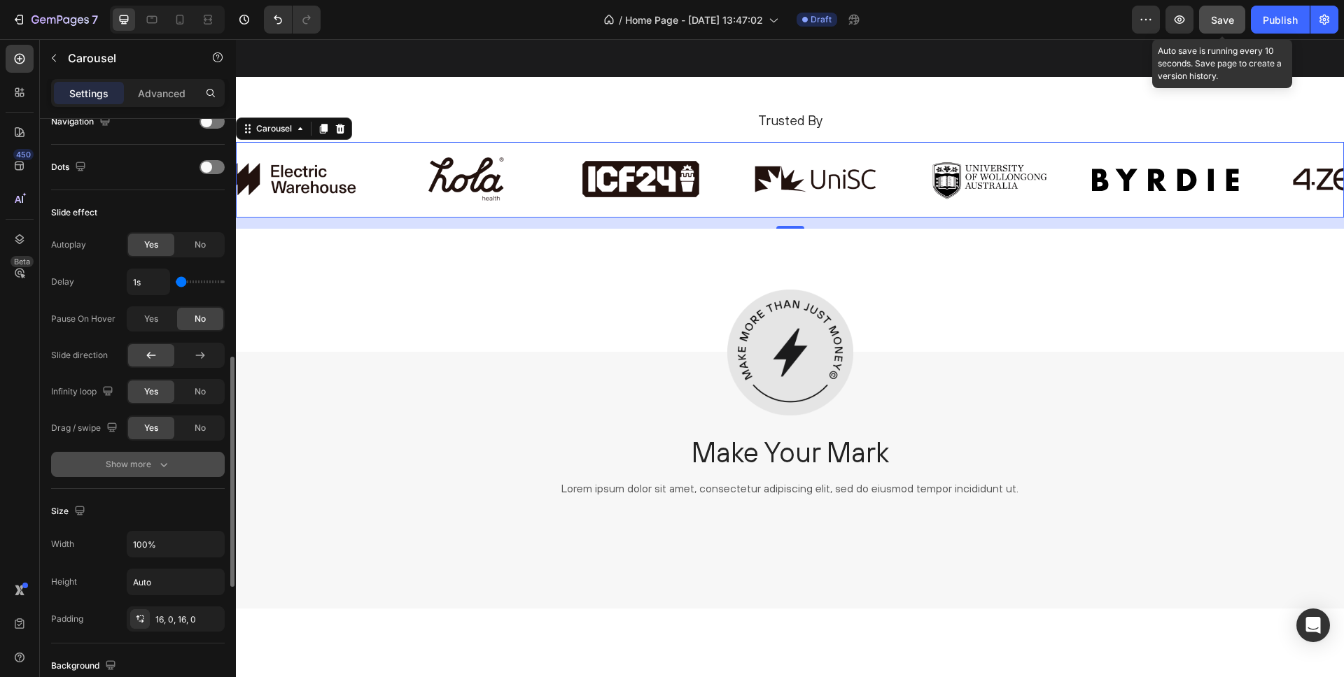
click at [1220, 17] on span "Save" at bounding box center [1222, 20] width 23 height 12
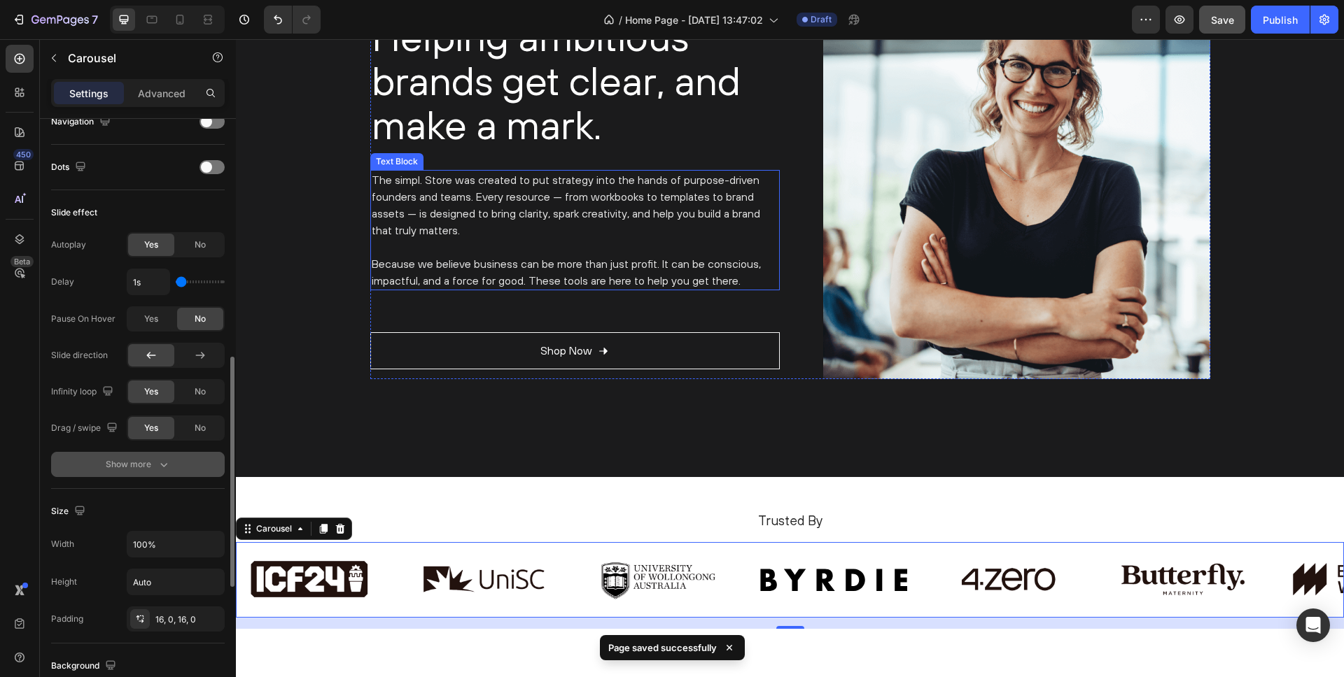
scroll to position [2850, 0]
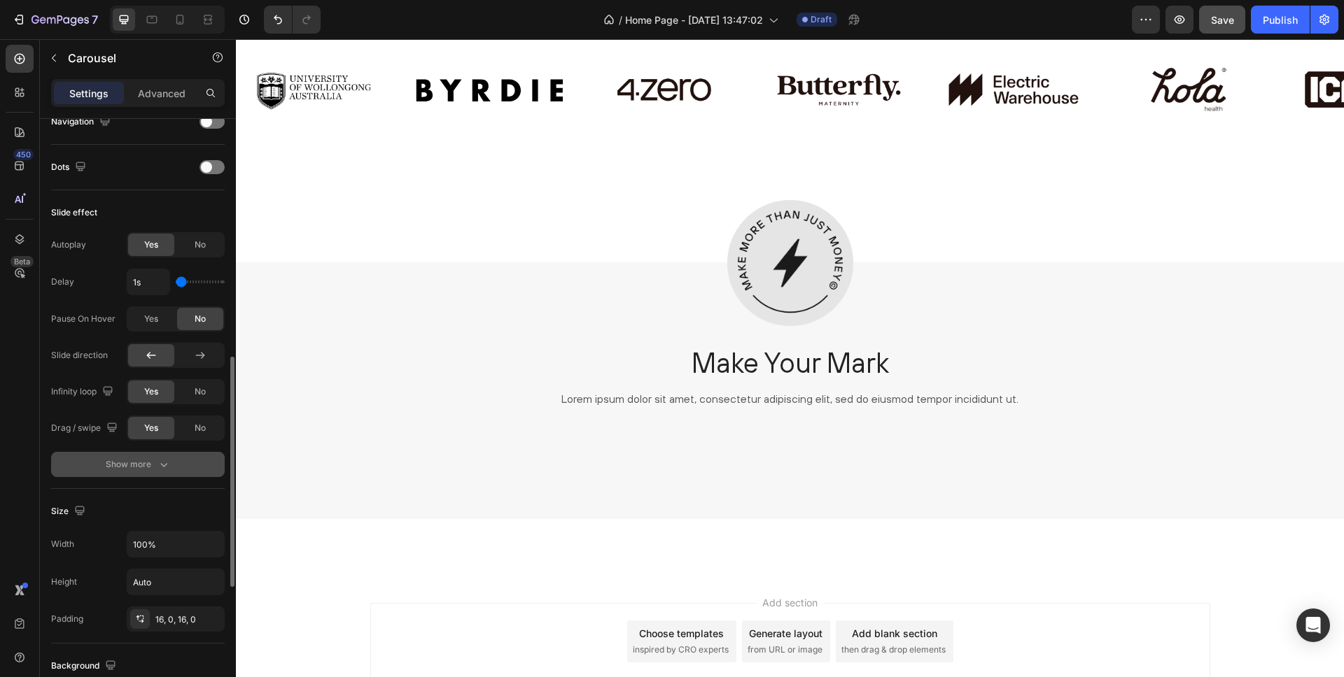
click at [337, 594] on div "Add section Choose templates inspired by CRO experts Generate layout from URL o…" at bounding box center [790, 661] width 1108 height 172
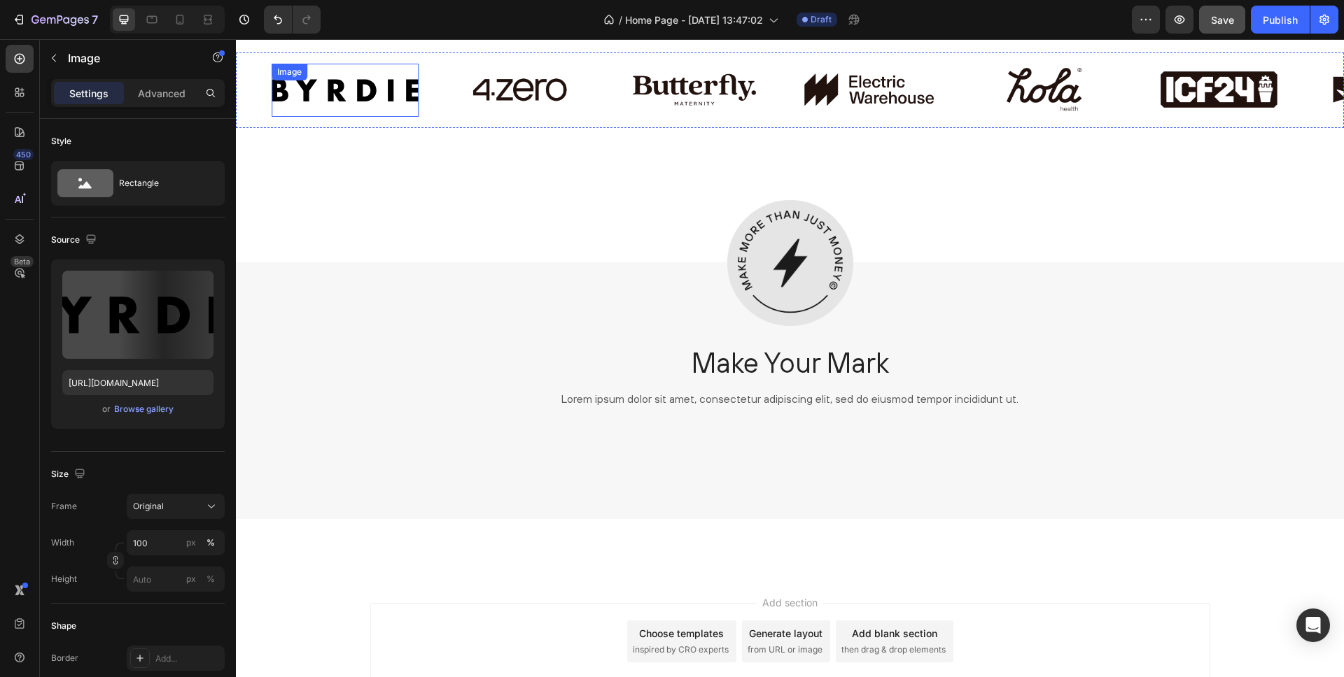
click at [373, 98] on img at bounding box center [345, 90] width 147 height 53
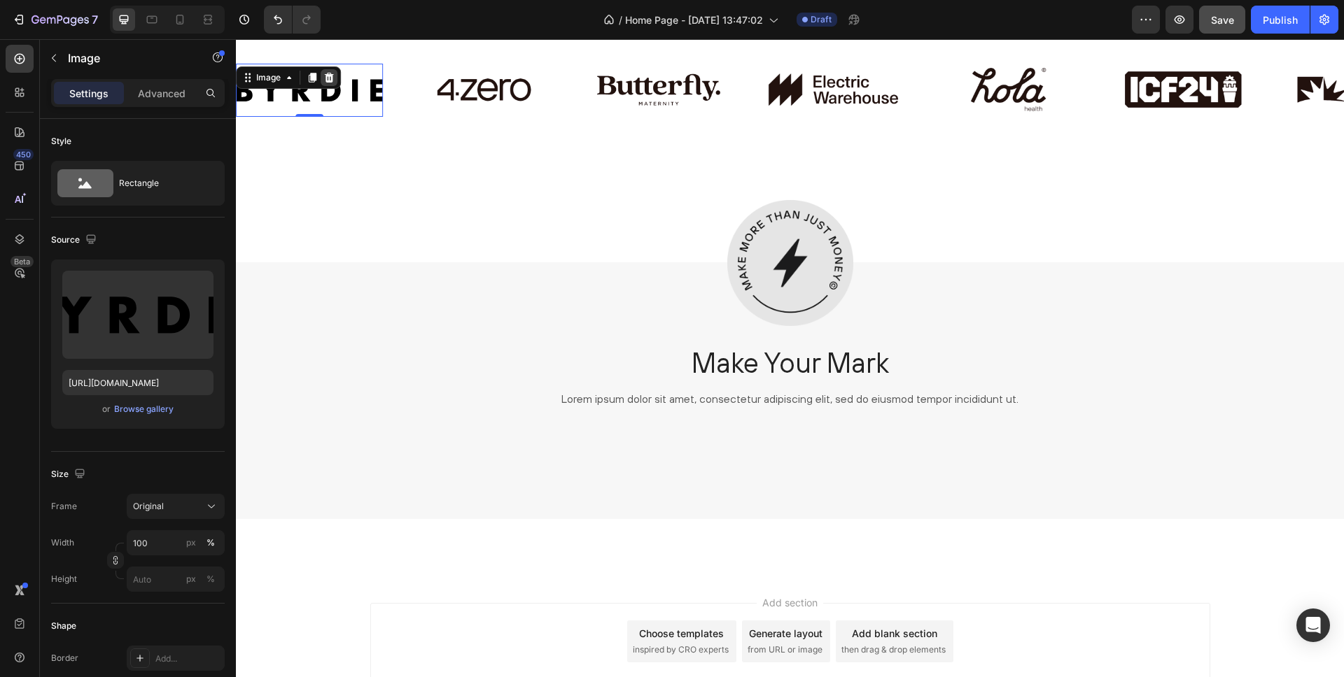
click at [326, 76] on icon at bounding box center [328, 78] width 9 height 10
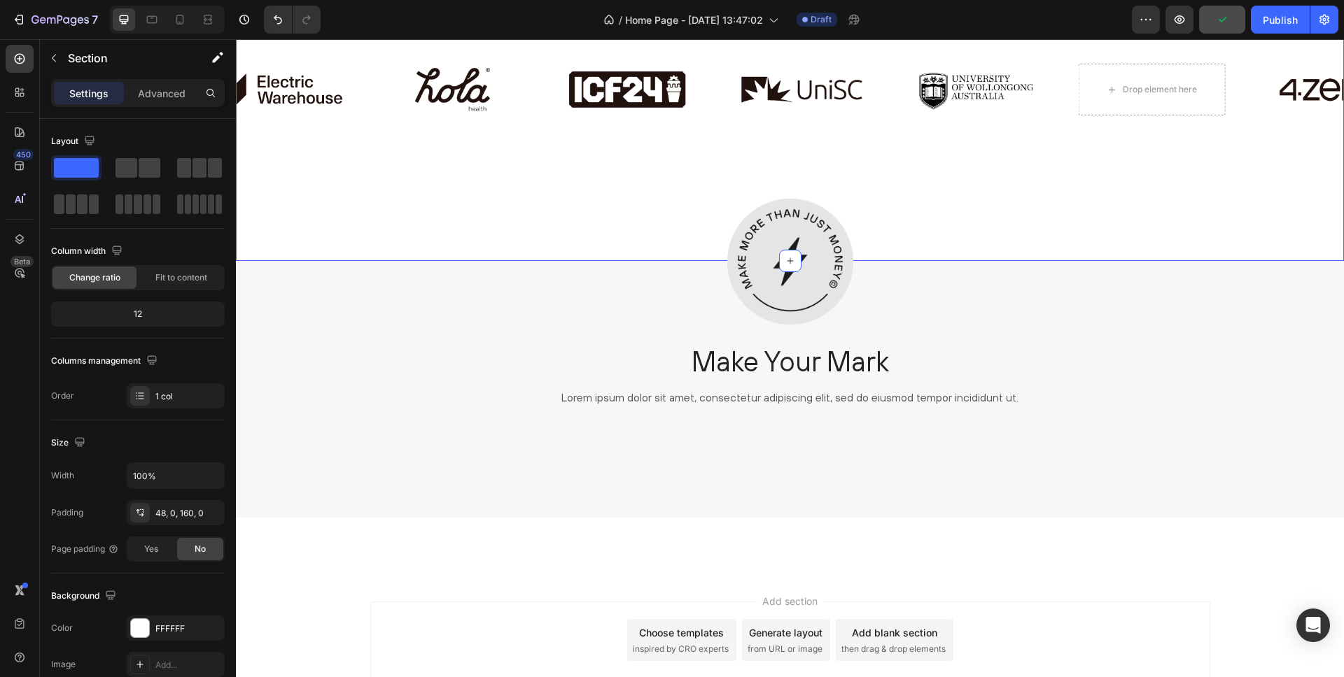
click at [537, 152] on div "Trusted By Heading Image Image Image Image Image Image Image Drop element here …" at bounding box center [790, 124] width 1108 height 274
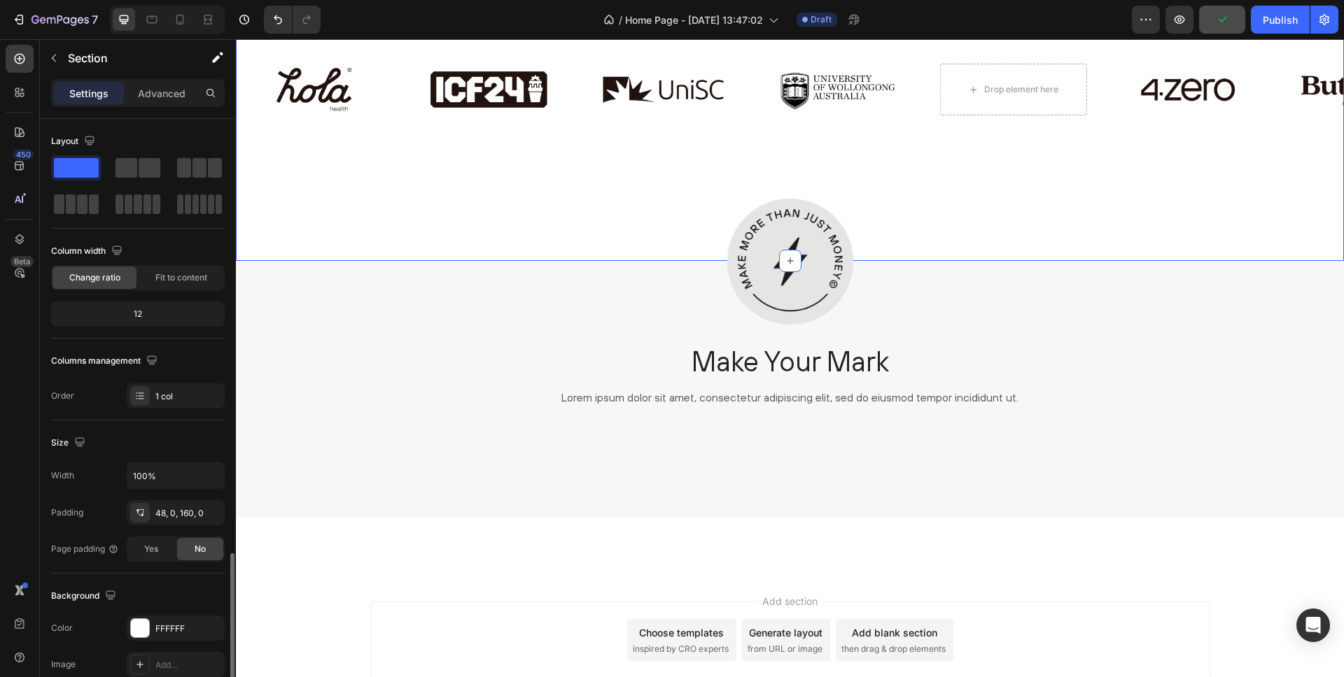
scroll to position [255, 0]
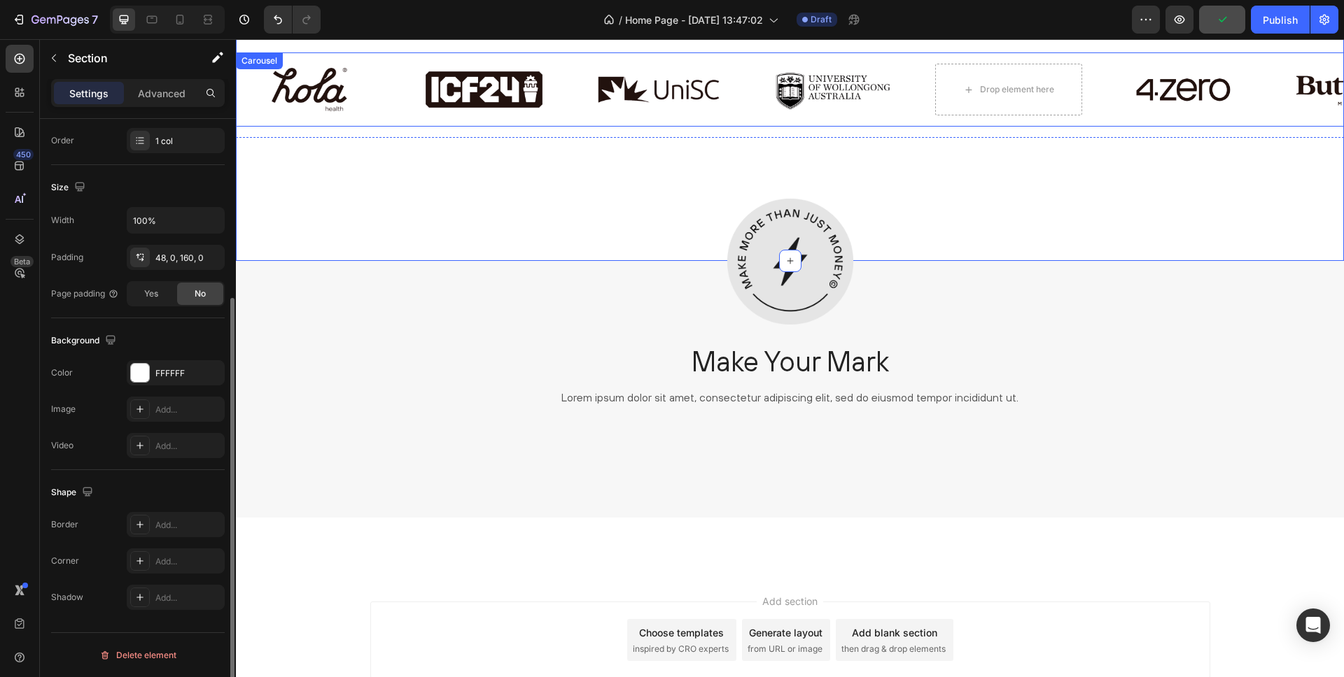
click at [372, 123] on div "Image Image Image Image Image Image Image Drop element here Carousel" at bounding box center [790, 89] width 1108 height 75
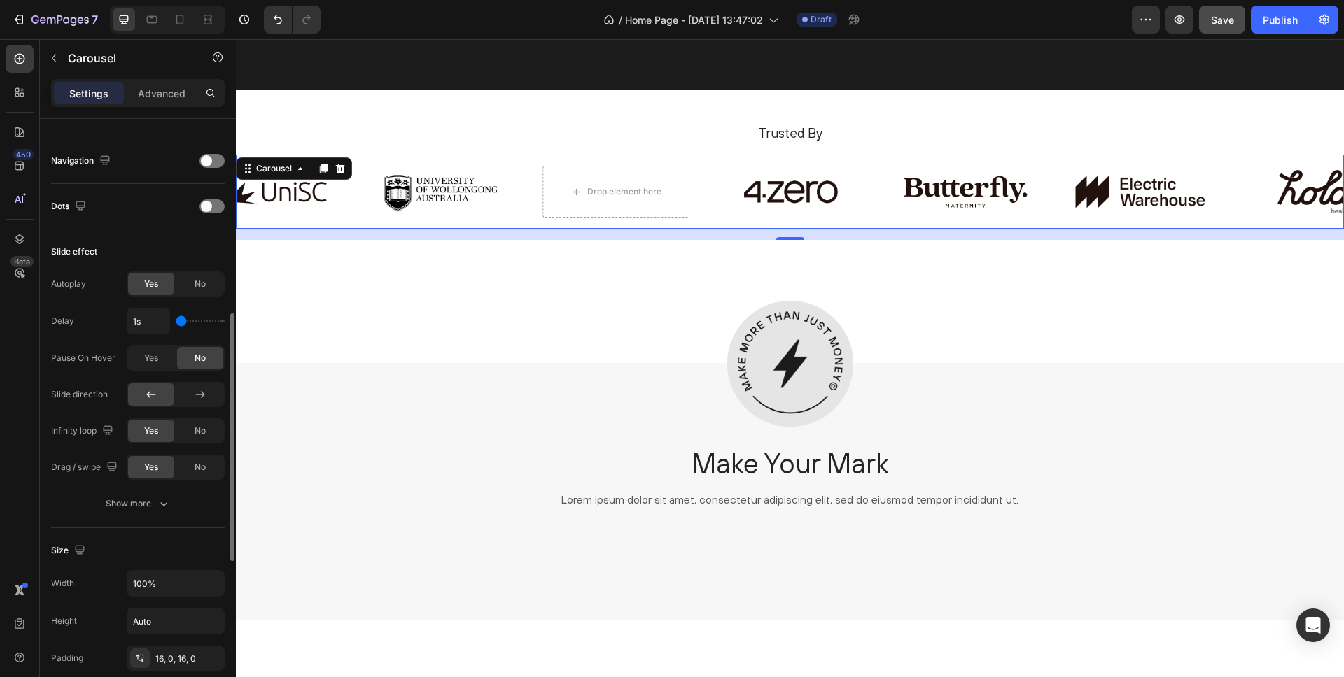
scroll to position [618, 0]
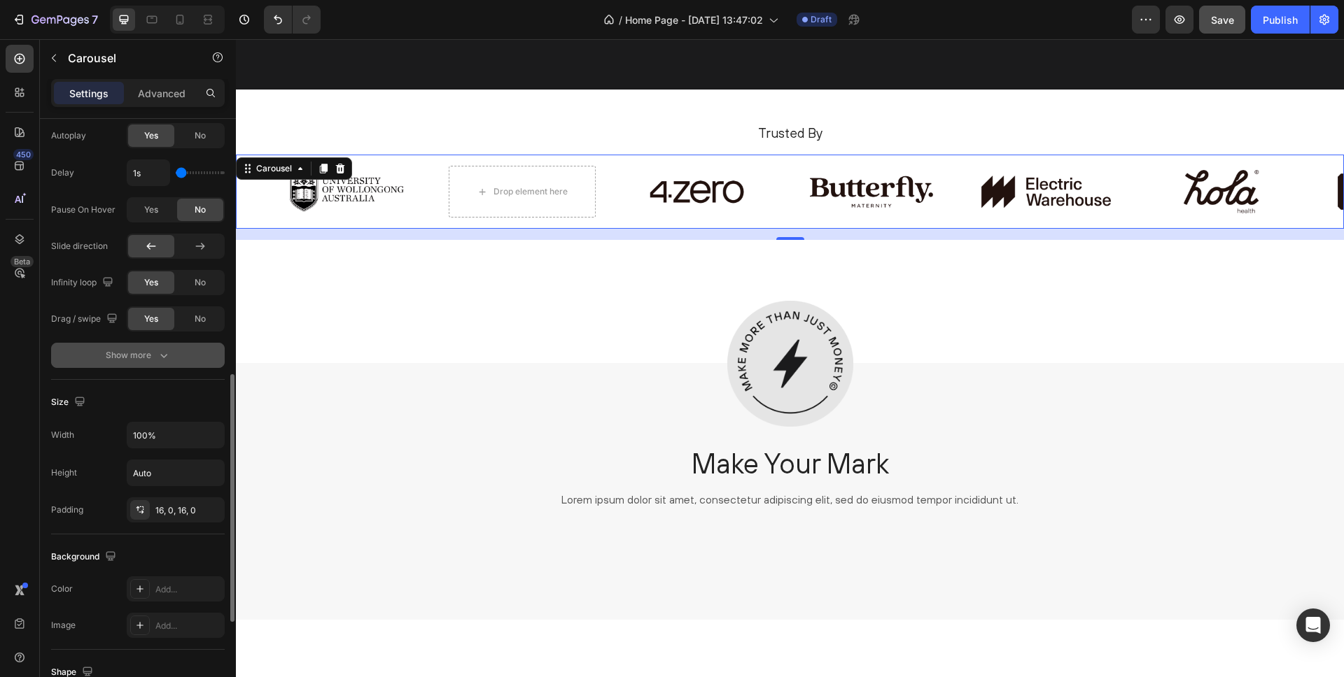
click at [147, 366] on button "Show more" at bounding box center [138, 355] width 174 height 25
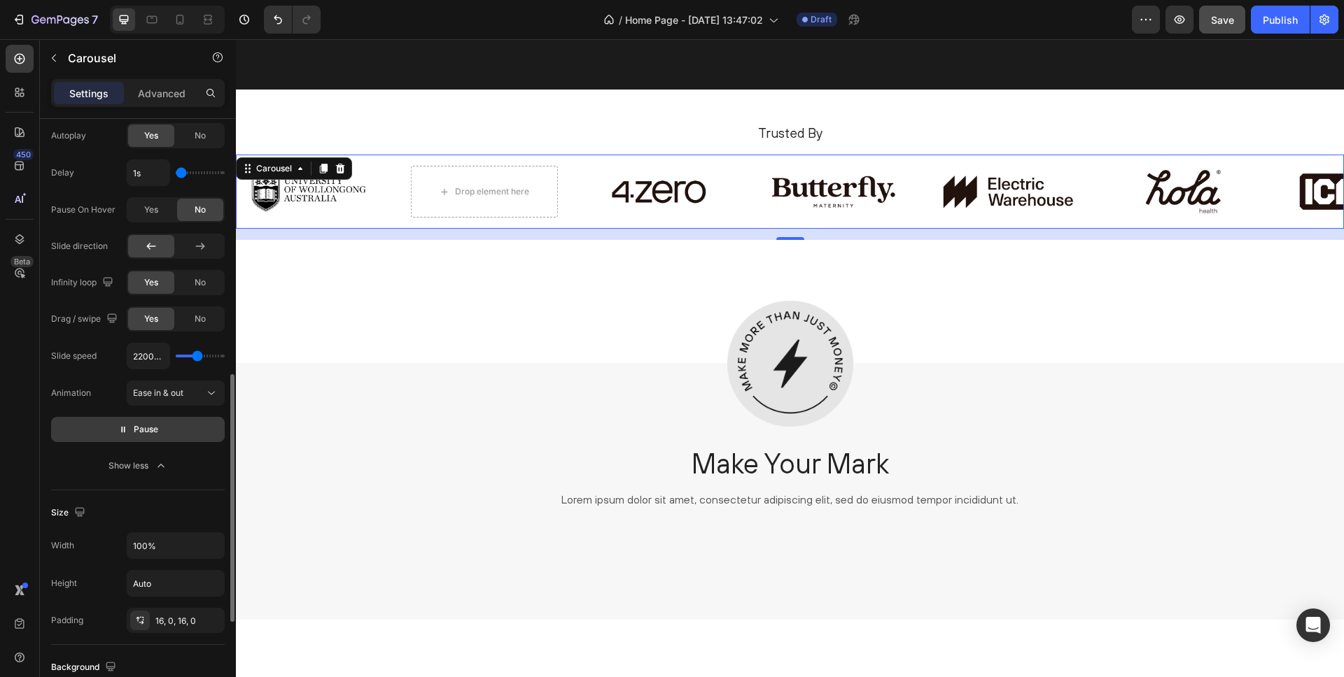
click at [140, 430] on span "Pause" at bounding box center [146, 430] width 24 height 14
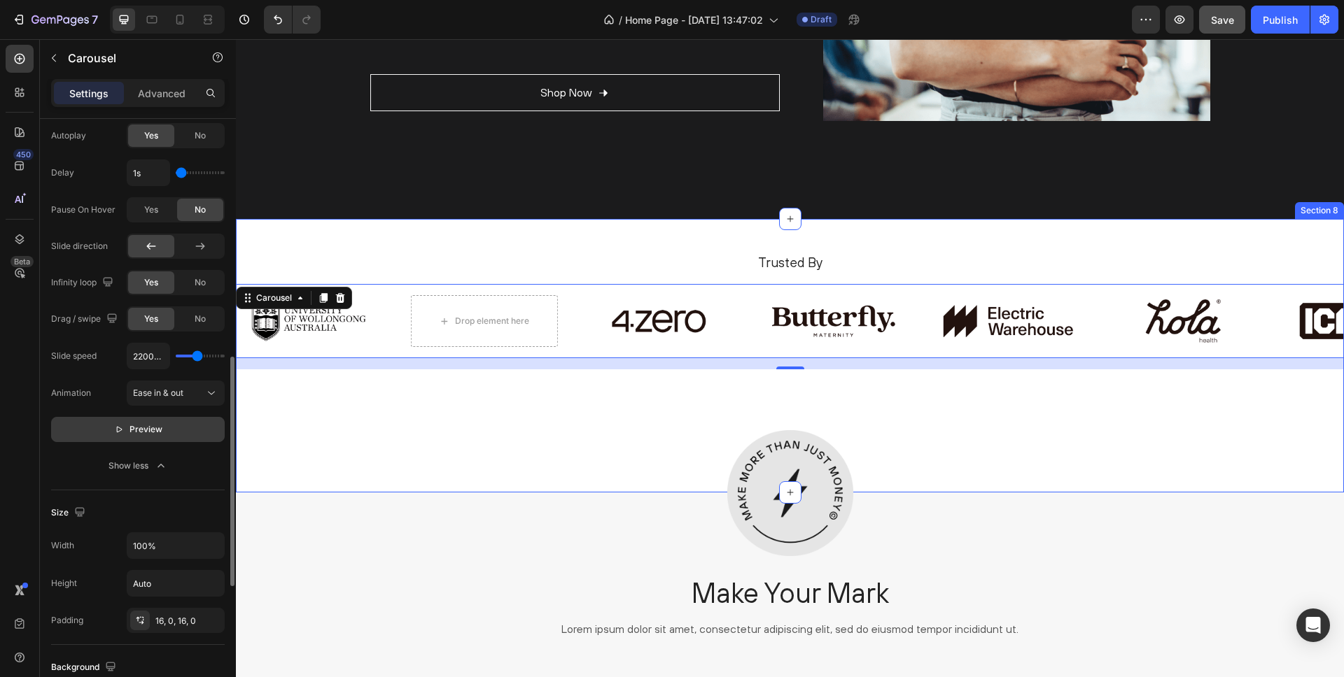
scroll to position [2610, 0]
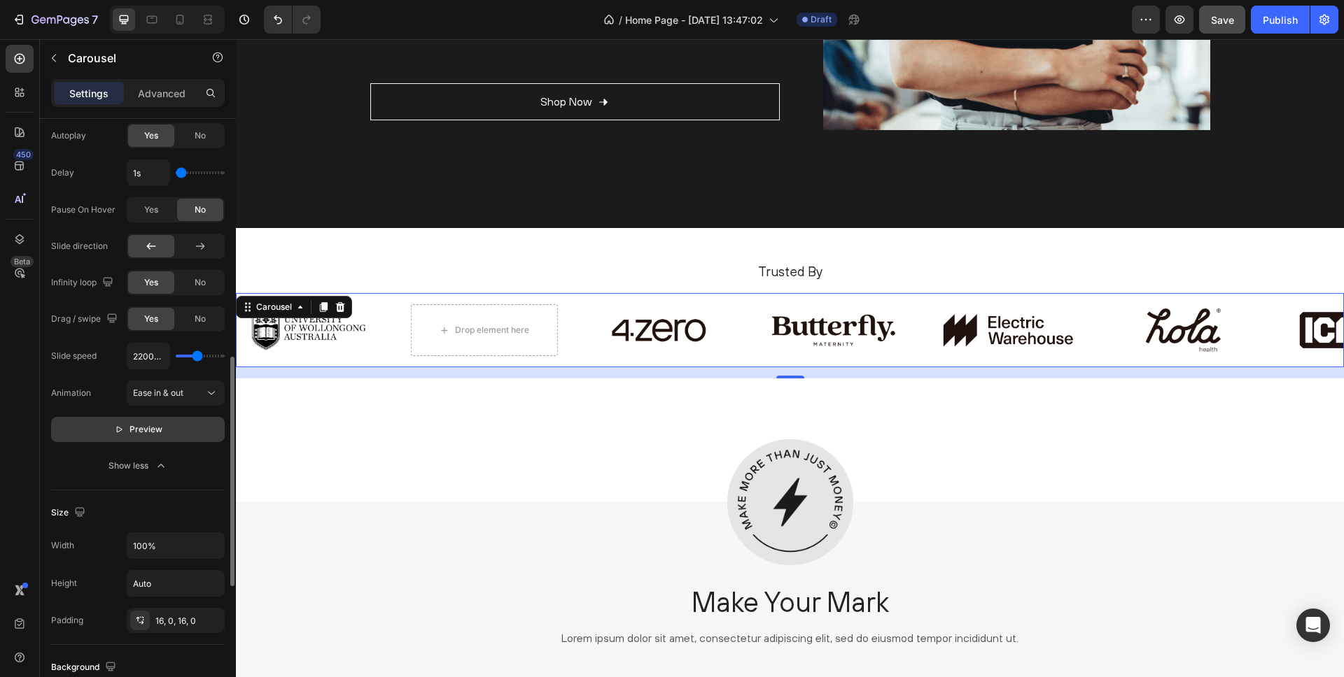
click at [402, 298] on div "Image Image Image Image Image Image Image Drop element here Carousel 16" at bounding box center [790, 330] width 1108 height 75
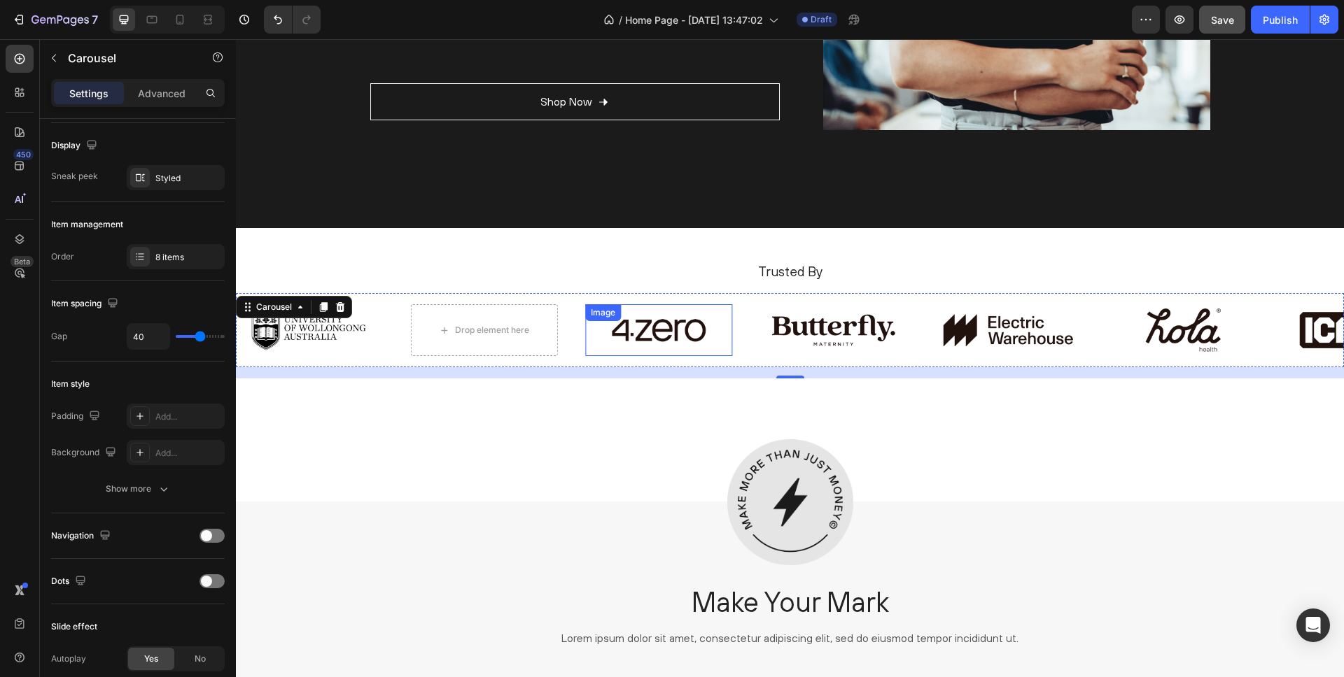
scroll to position [2662, 0]
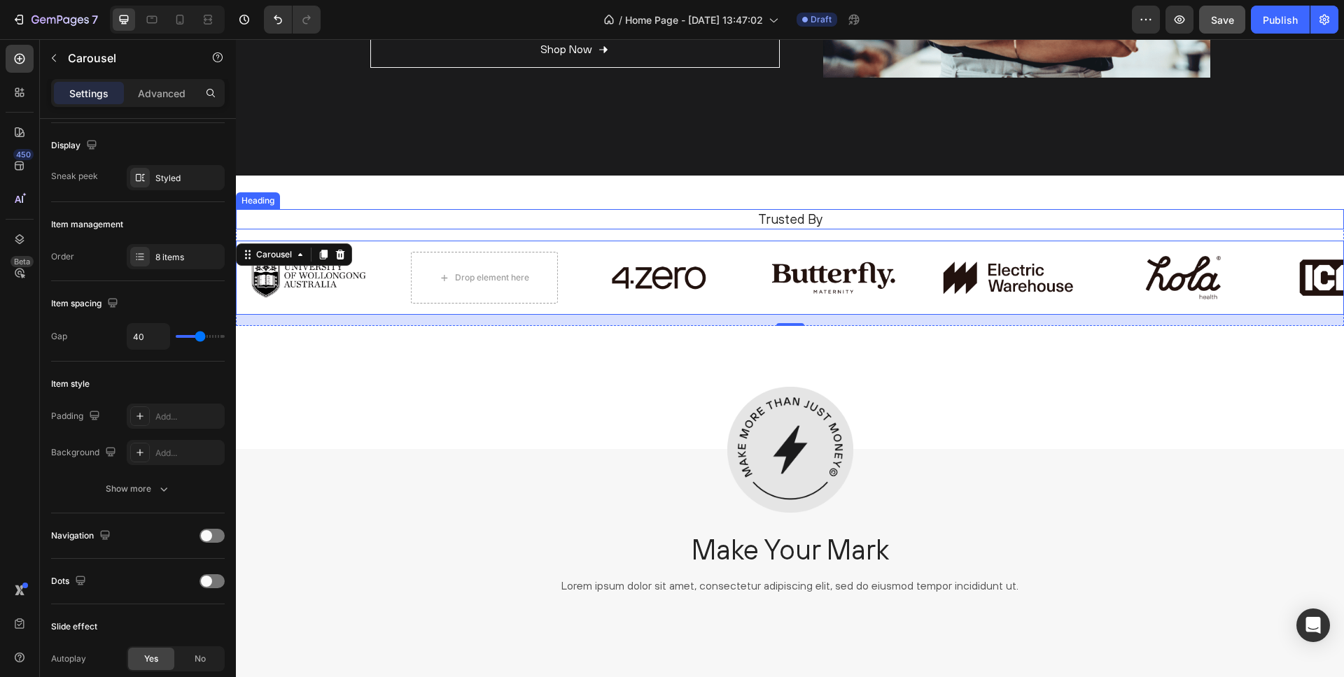
click at [408, 199] on div "Trusted By Heading Image Image Image Image Image Image Image Drop element here …" at bounding box center [790, 313] width 1108 height 274
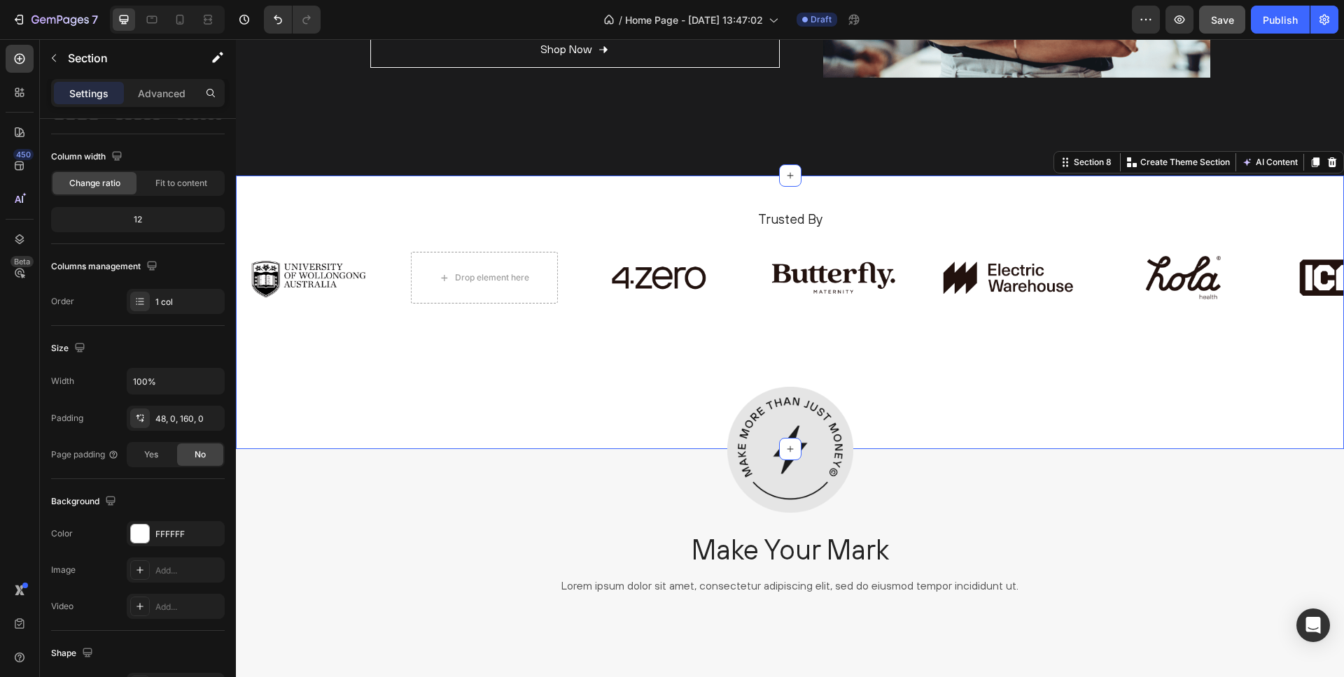
scroll to position [0, 0]
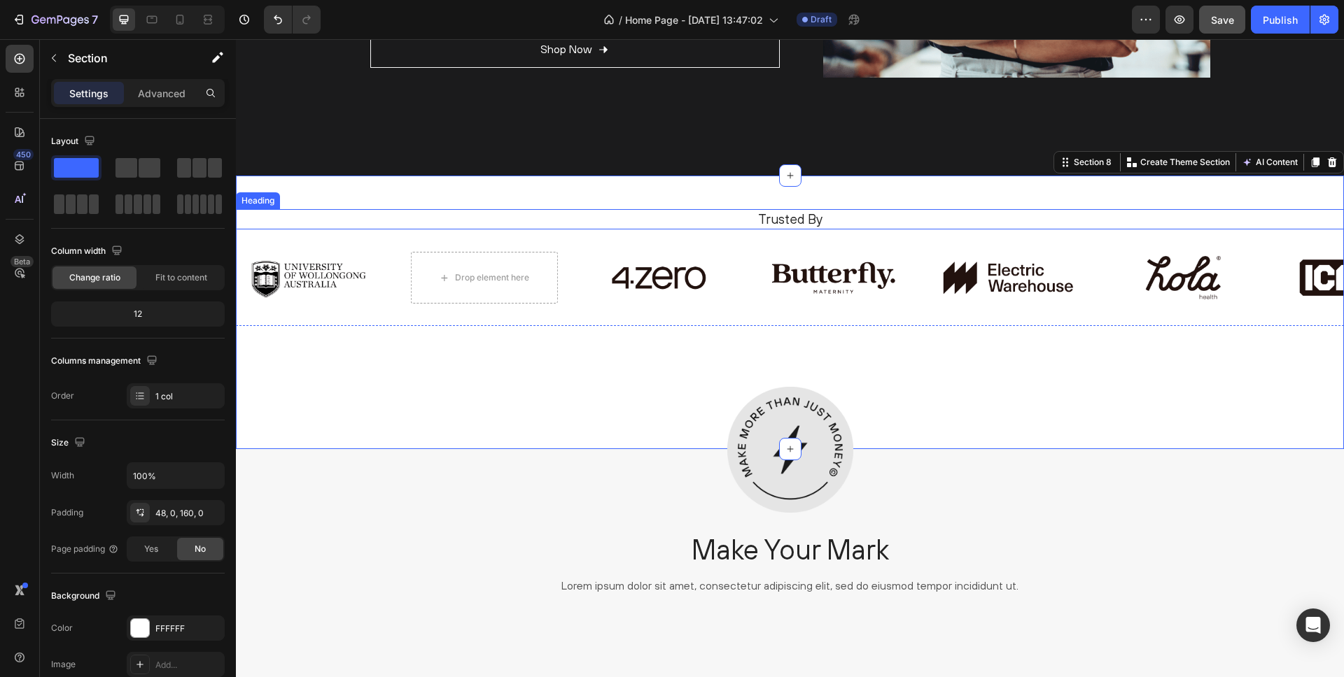
click at [357, 218] on p "Trusted By" at bounding box center [790, 219] width 1084 height 17
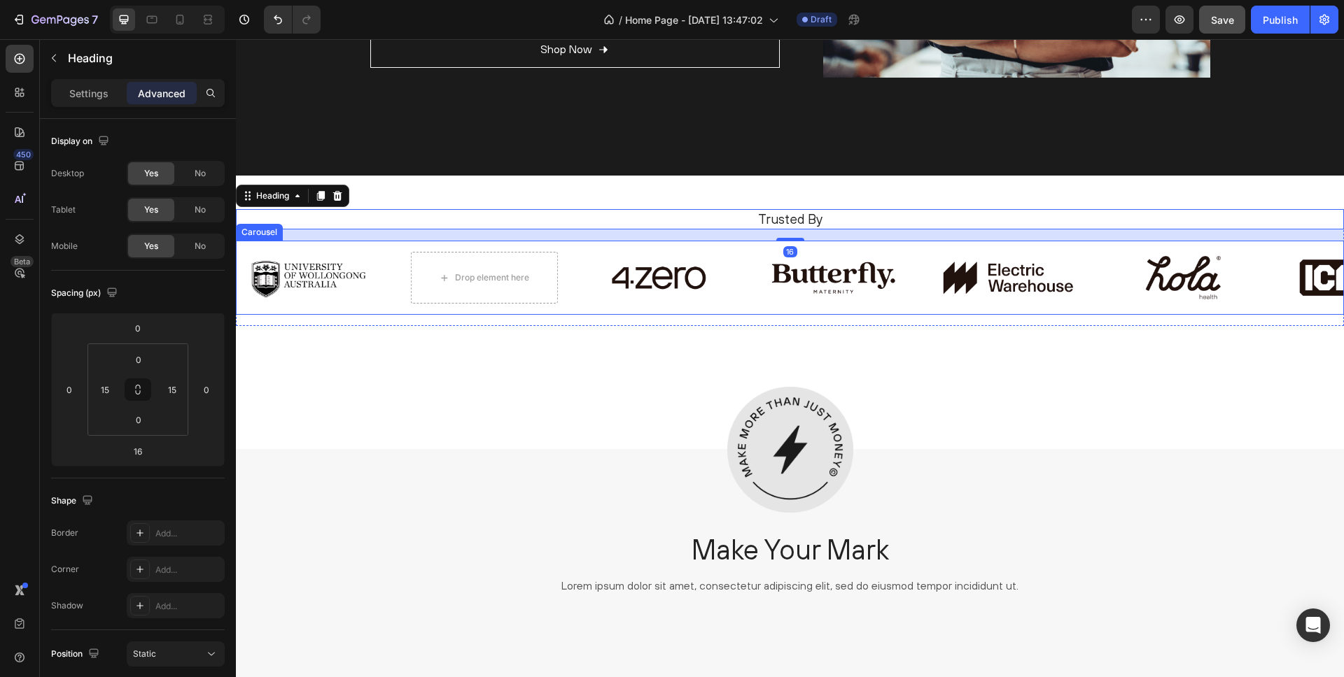
click at [356, 244] on div "Image Image Image Image Image Image Image Drop element here Carousel" at bounding box center [790, 278] width 1108 height 75
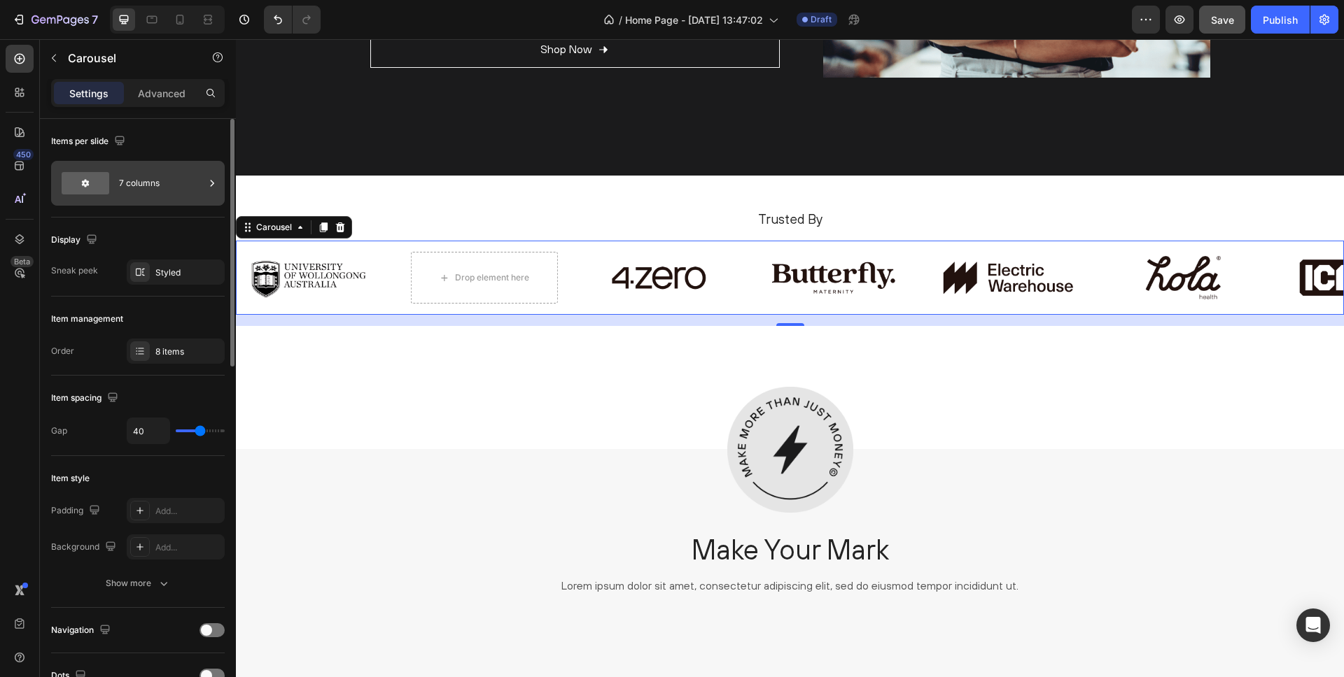
click at [176, 183] on div "7 columns" at bounding box center [161, 183] width 85 height 32
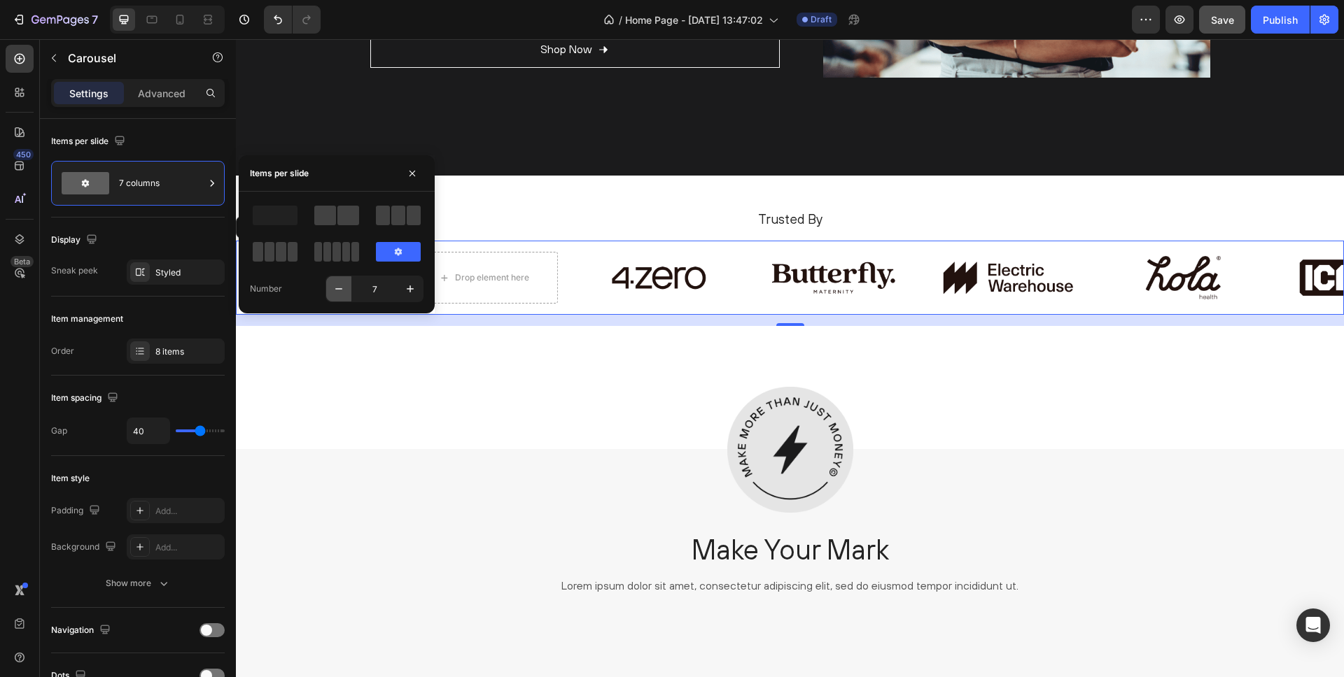
click at [342, 288] on icon "button" at bounding box center [339, 289] width 14 height 14
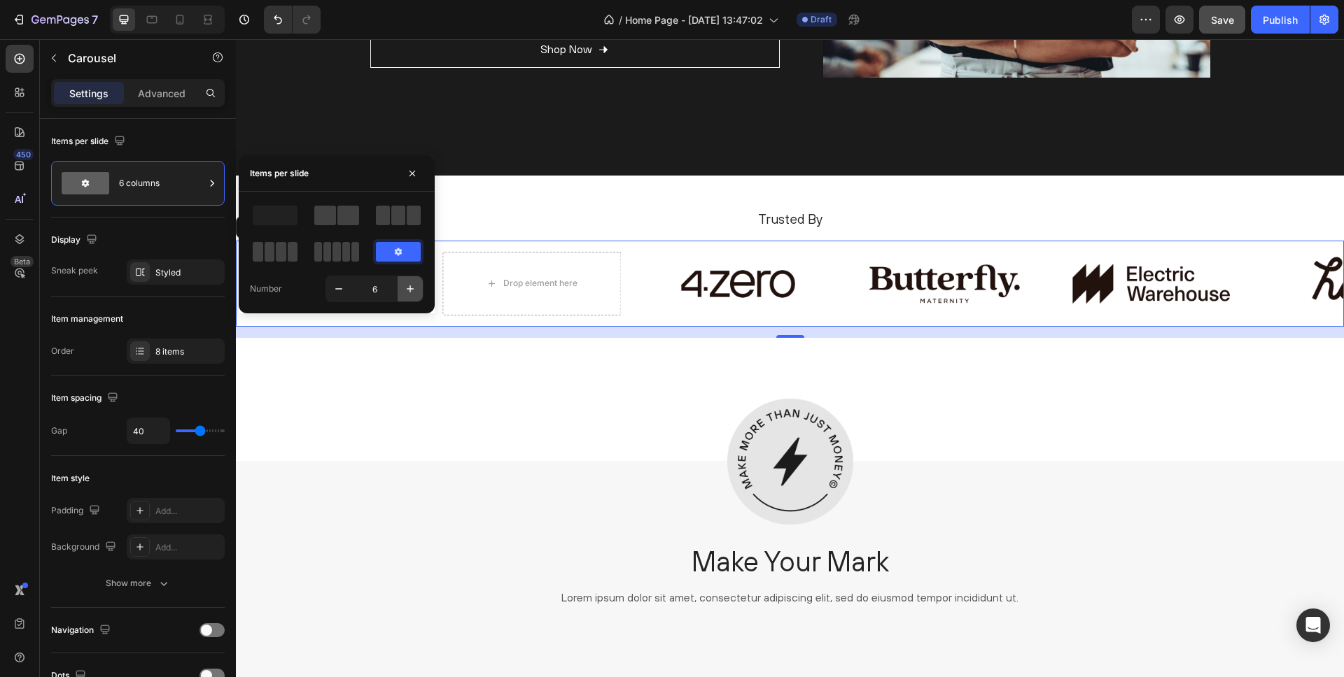
click at [409, 289] on icon "button" at bounding box center [410, 289] width 7 height 7
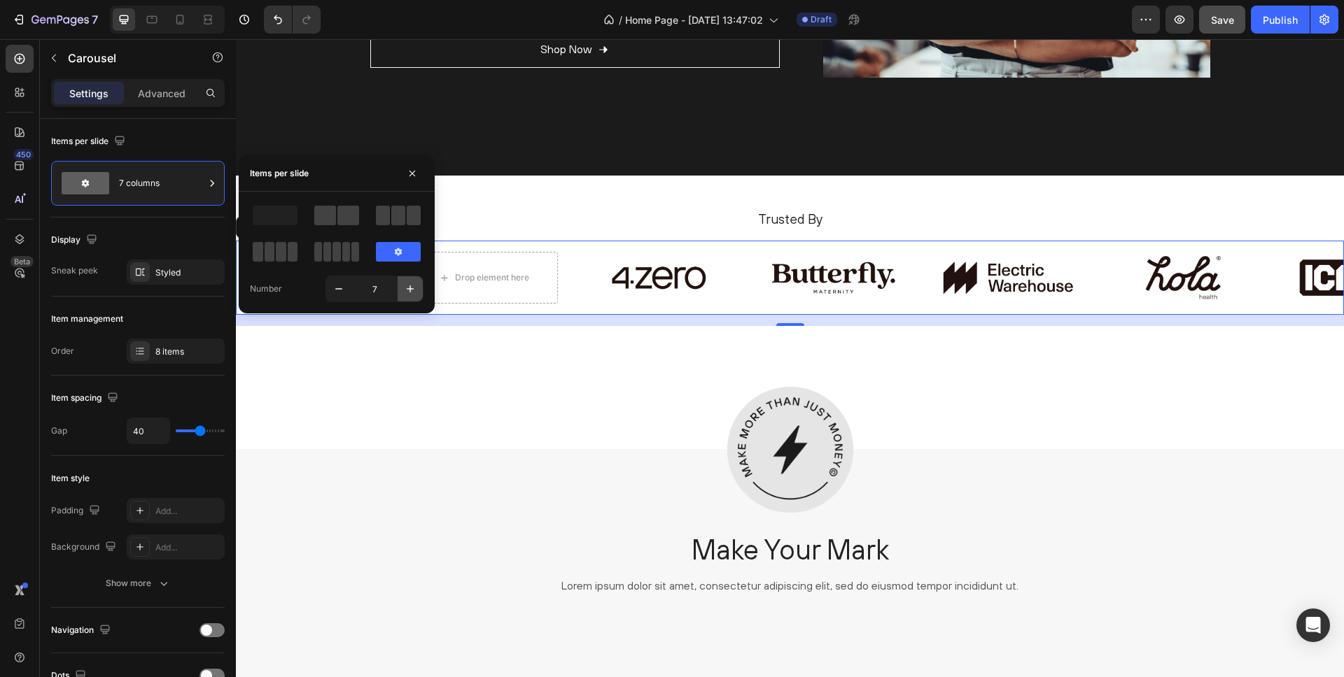
click at [410, 289] on icon "button" at bounding box center [410, 289] width 7 height 7
type input "8"
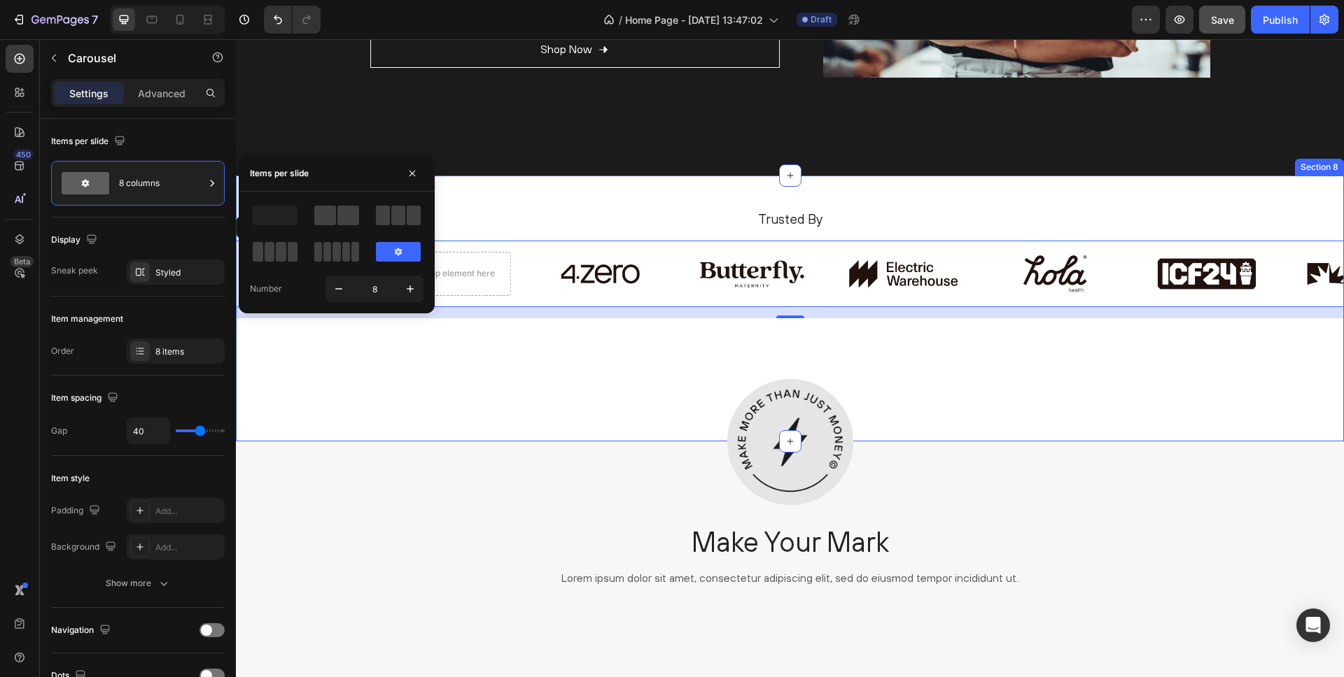
click at [464, 408] on div "Trusted By Heading Image Image Image Image Image Image Image Drop element here …" at bounding box center [790, 308] width 1108 height 265
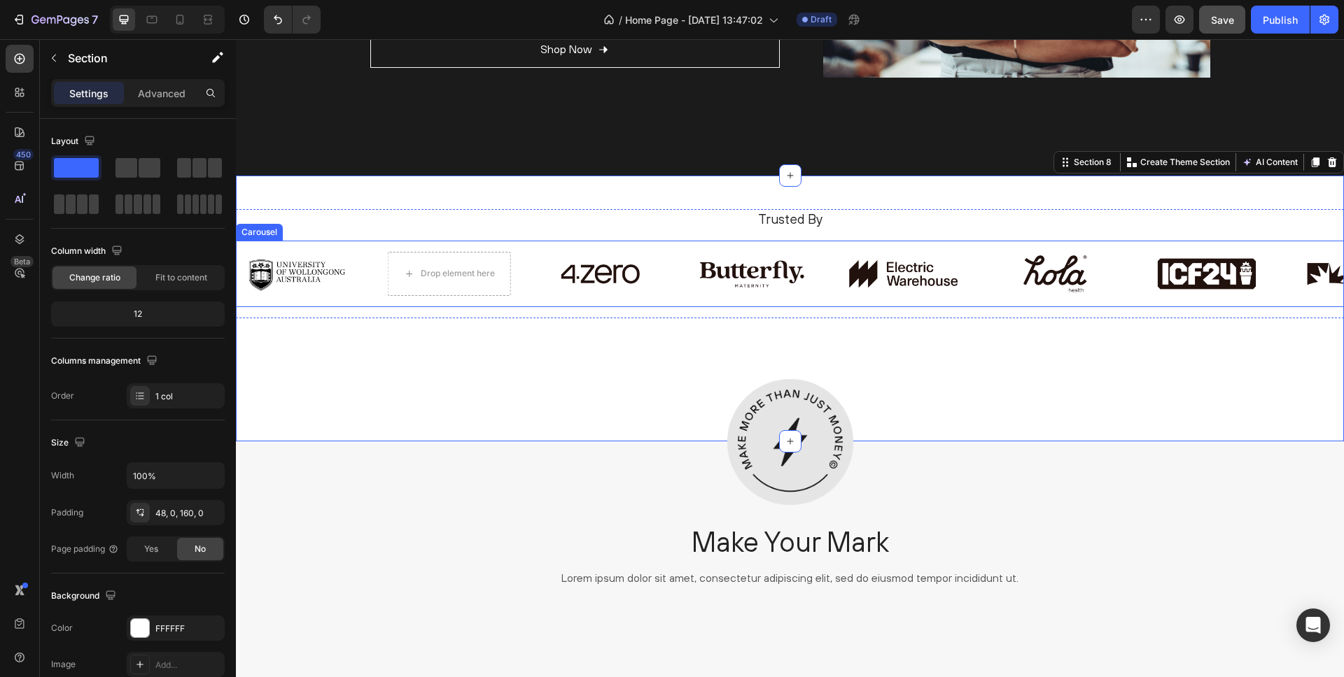
click at [451, 254] on div "Drop element here" at bounding box center [448, 274] width 123 height 44
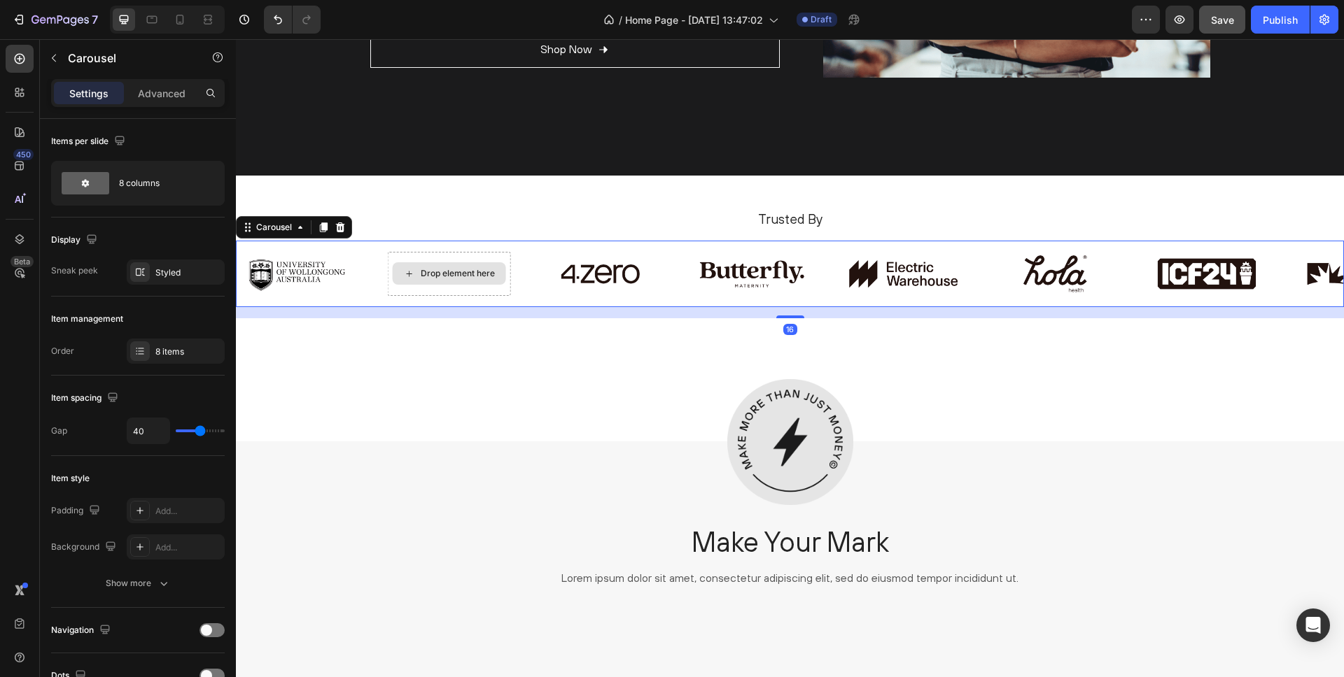
click at [449, 262] on div "Drop element here" at bounding box center [449, 273] width 113 height 22
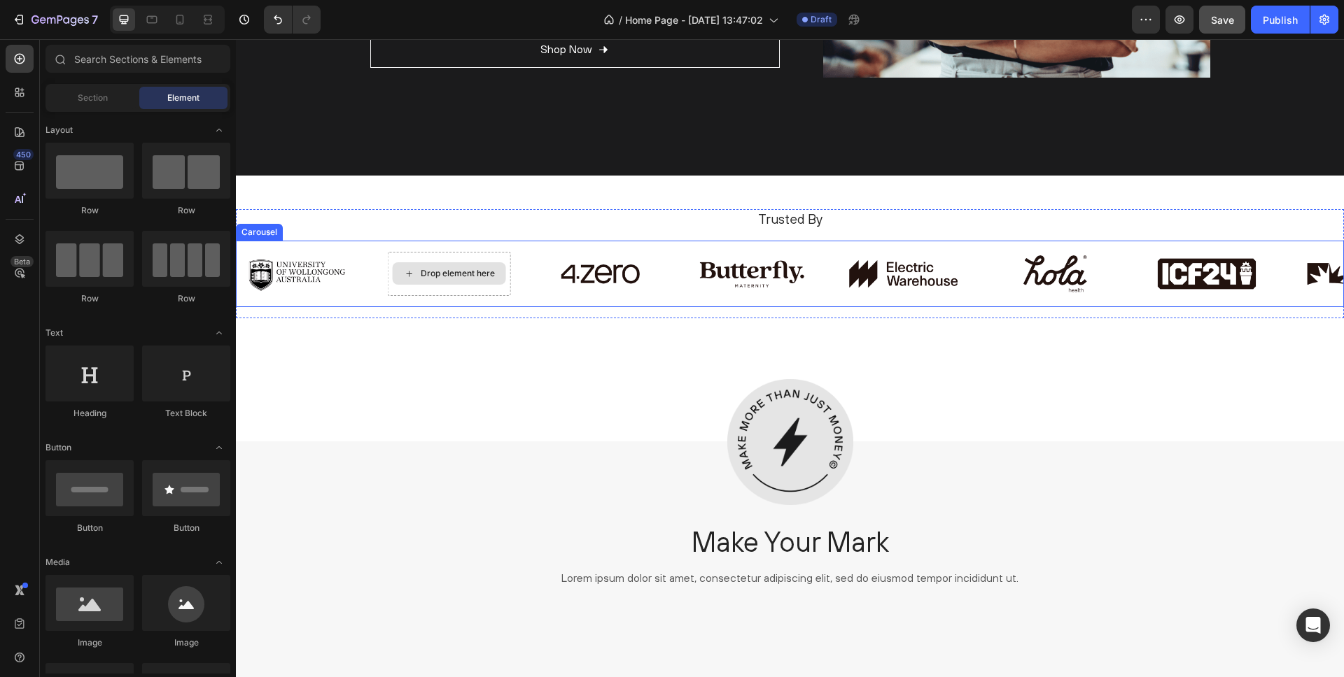
click at [461, 267] on div "Drop element here" at bounding box center [449, 273] width 113 height 22
click at [458, 271] on div "Drop element here" at bounding box center [458, 273] width 74 height 11
click at [283, 271] on div "Image" at bounding box center [297, 274] width 123 height 44
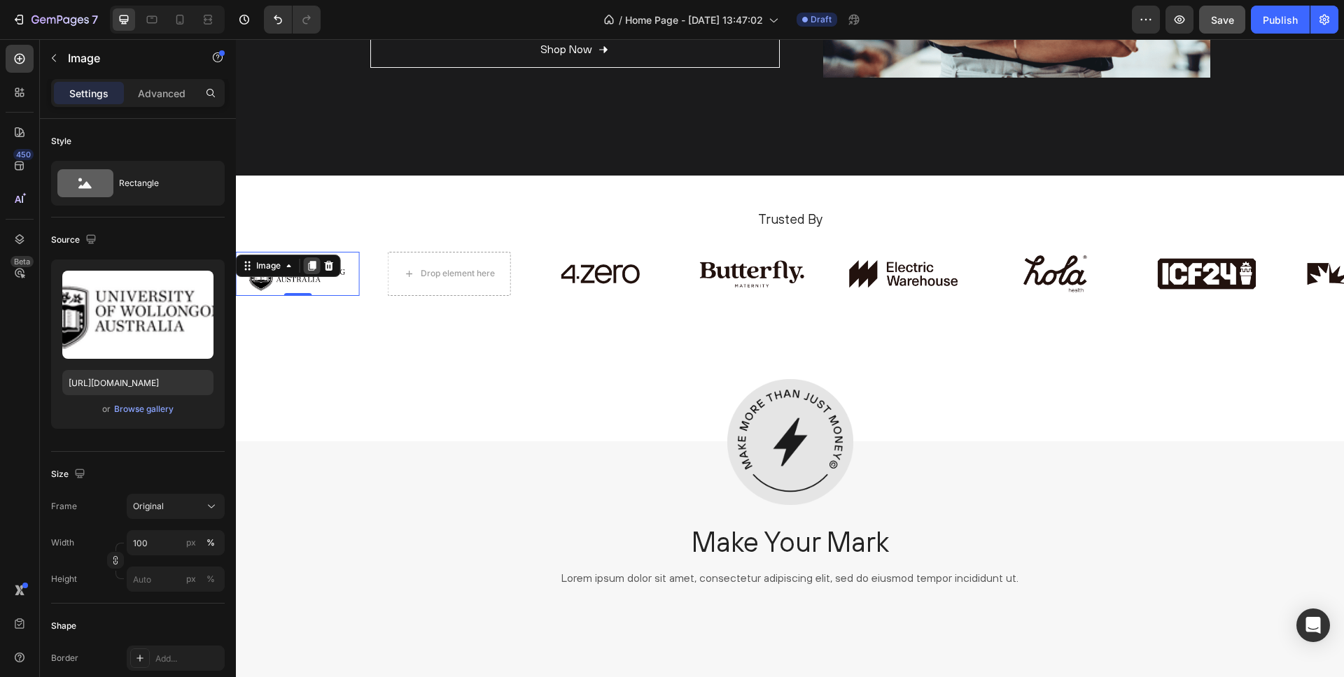
click at [310, 266] on icon at bounding box center [313, 266] width 8 height 10
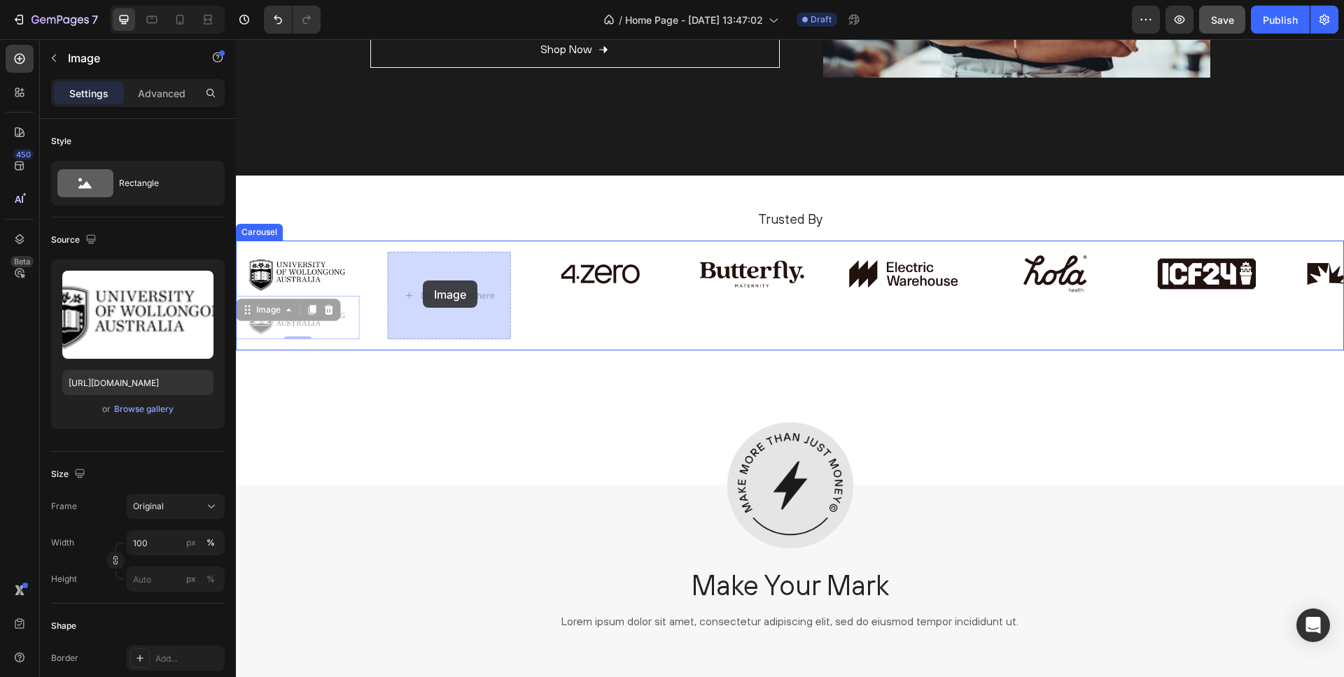
drag, startPoint x: 255, startPoint y: 309, endPoint x: 423, endPoint y: 281, distance: 170.4
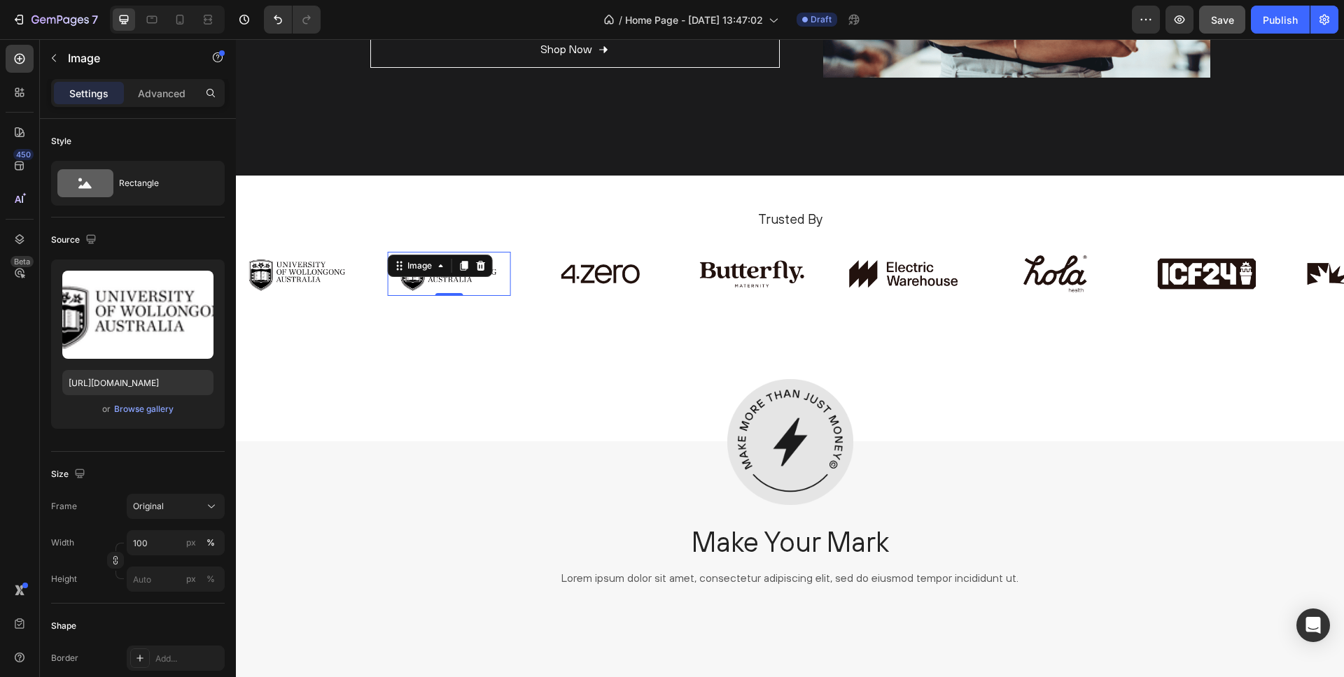
click at [431, 289] on img at bounding box center [448, 274] width 123 height 44
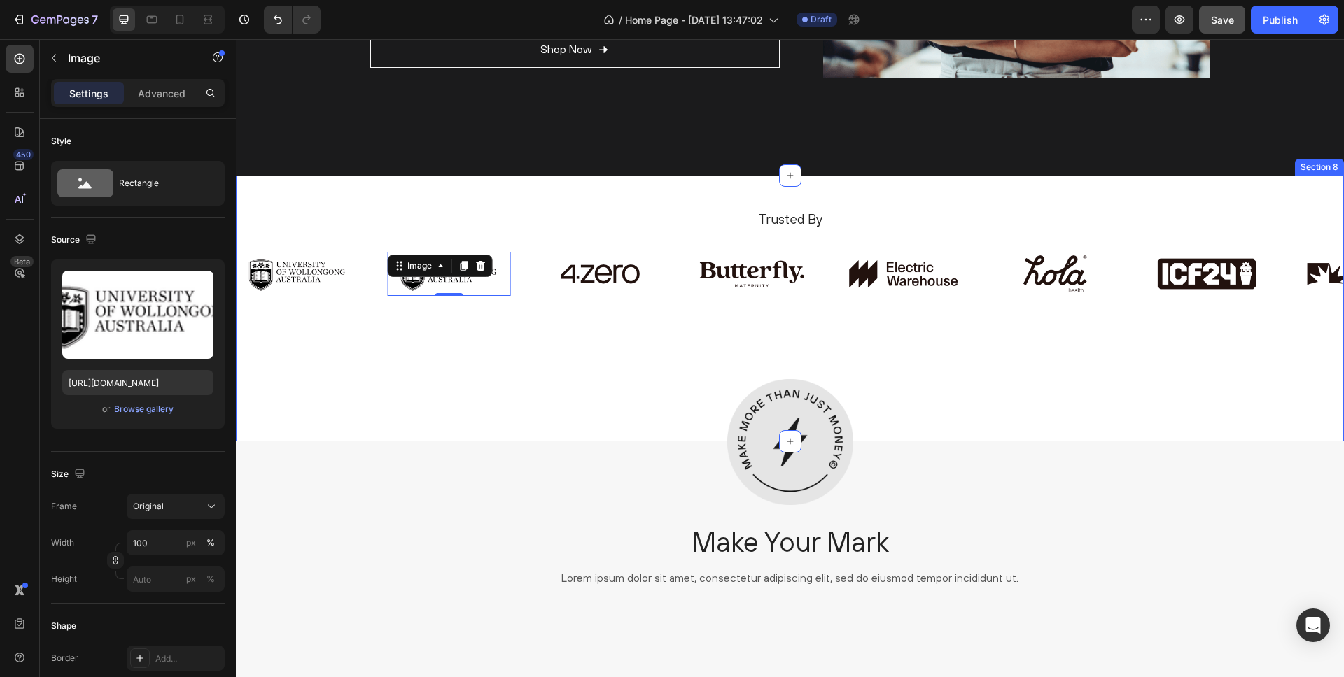
click at [416, 346] on div "Trusted By Heading Image Image Image Image Image Image Image Image 0 Carousel R…" at bounding box center [790, 308] width 1108 height 265
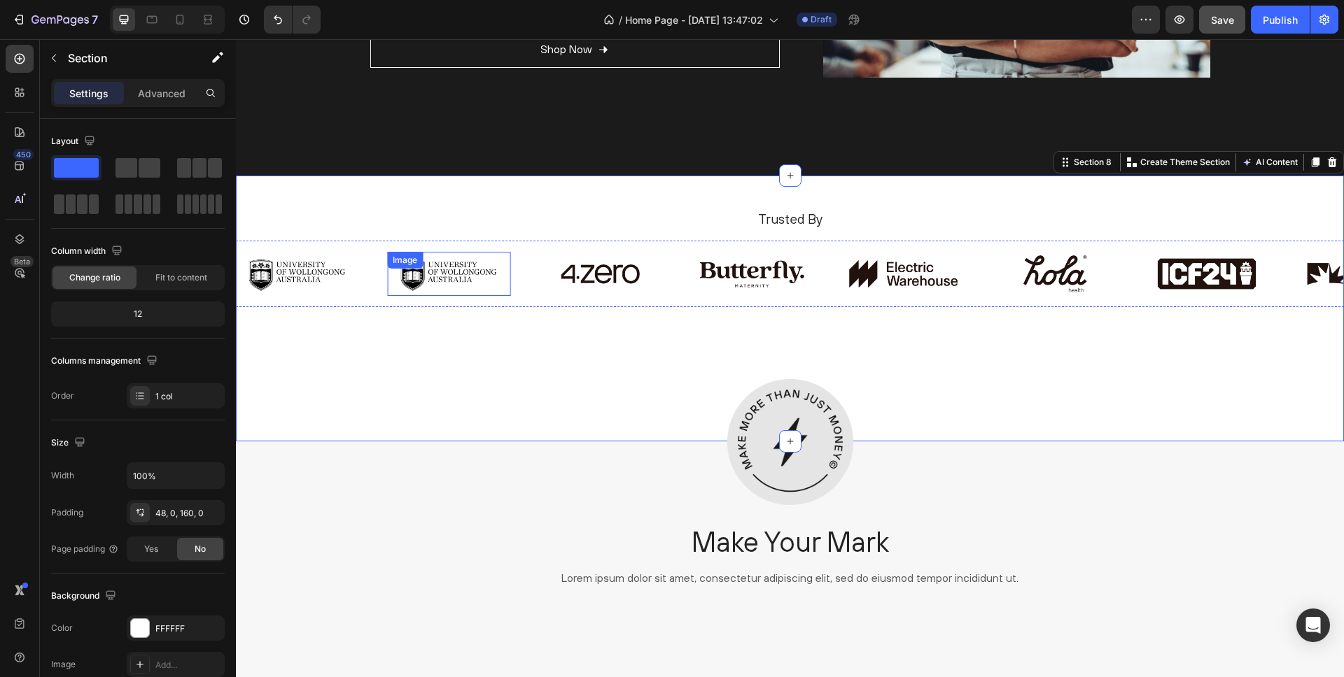
click at [441, 281] on img at bounding box center [448, 274] width 123 height 44
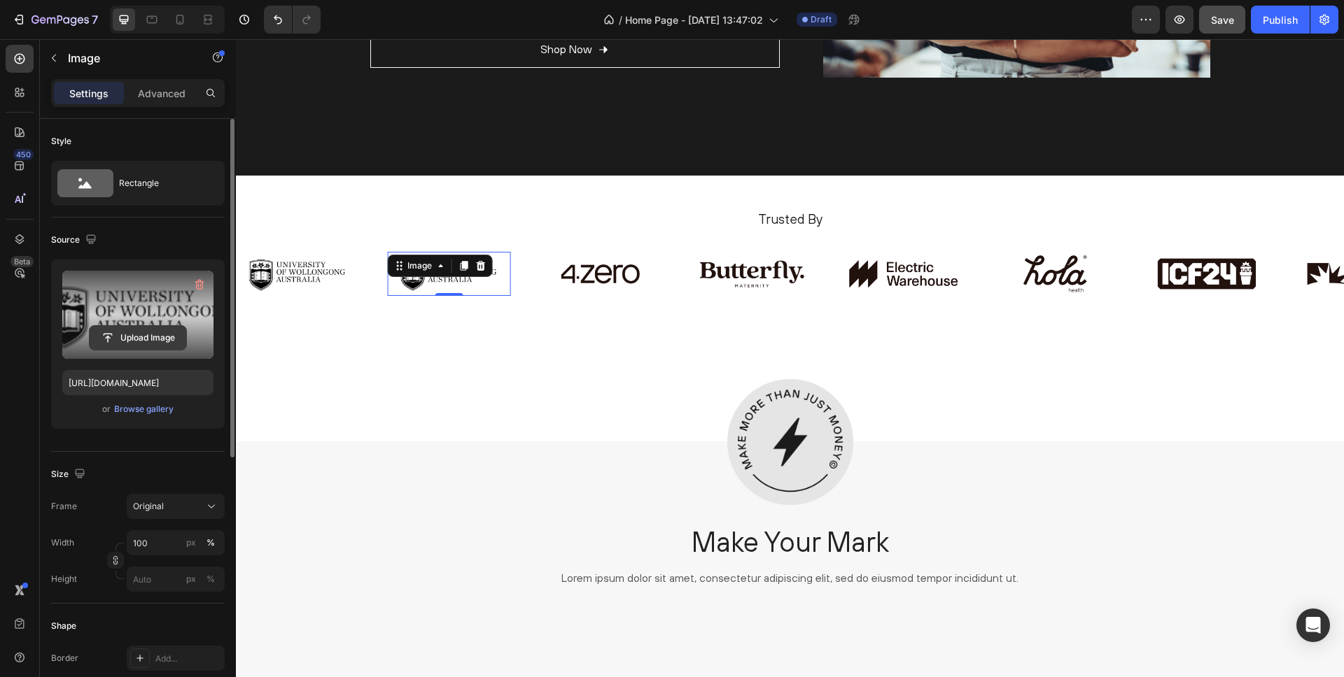
click at [146, 335] on input "file" at bounding box center [138, 338] width 97 height 24
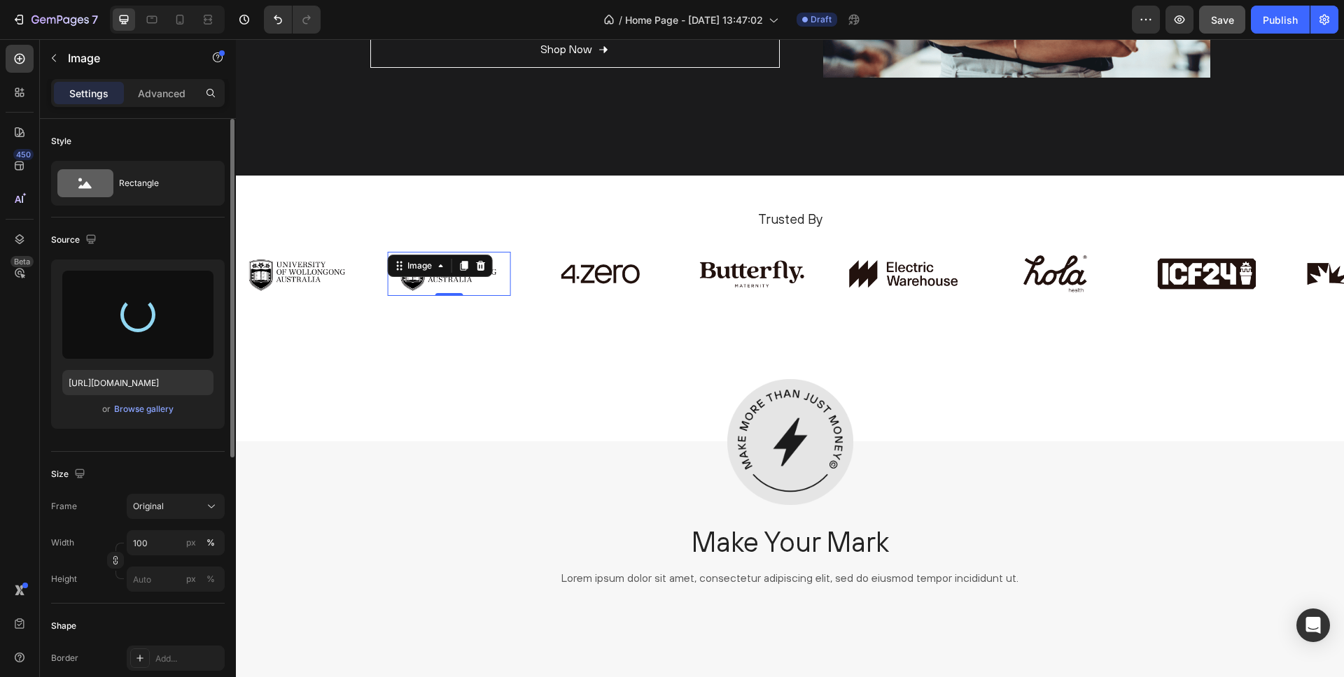
type input "https://cdn.shopify.com/s/files/1/0885/3464/7091/files/gempages_580880049272521…"
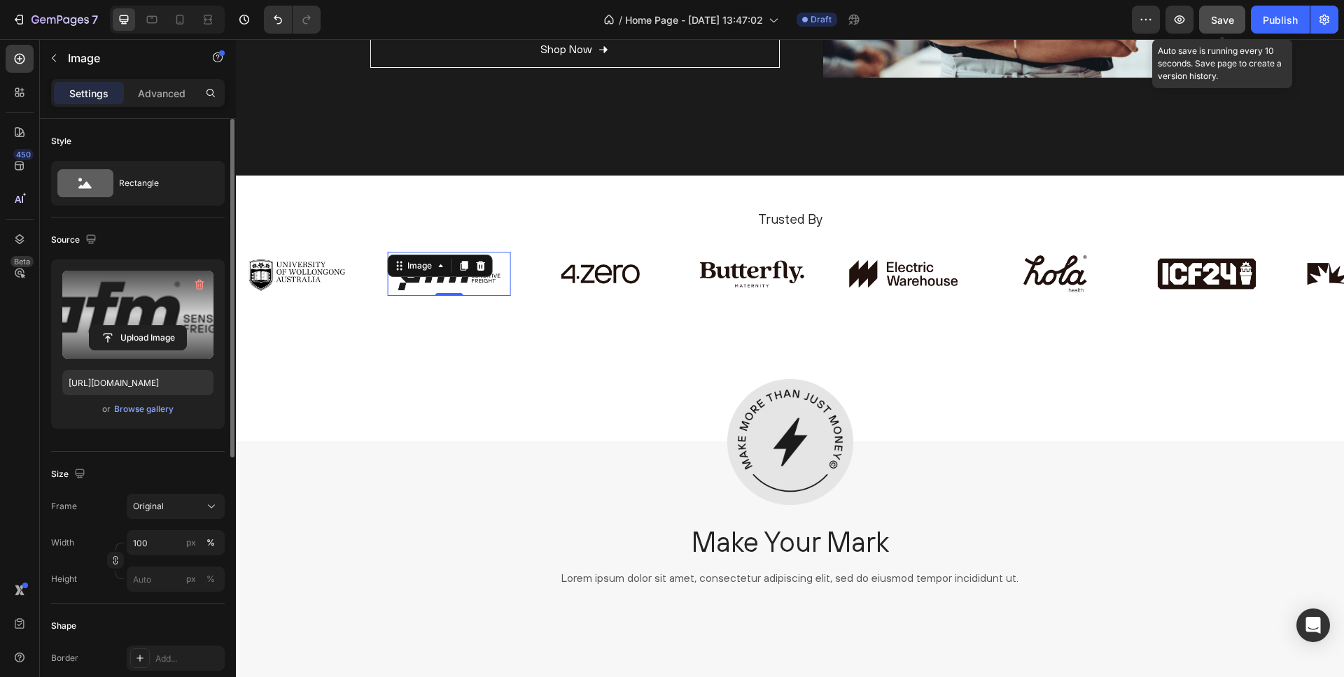
click at [1223, 20] on span "Save" at bounding box center [1222, 20] width 23 height 12
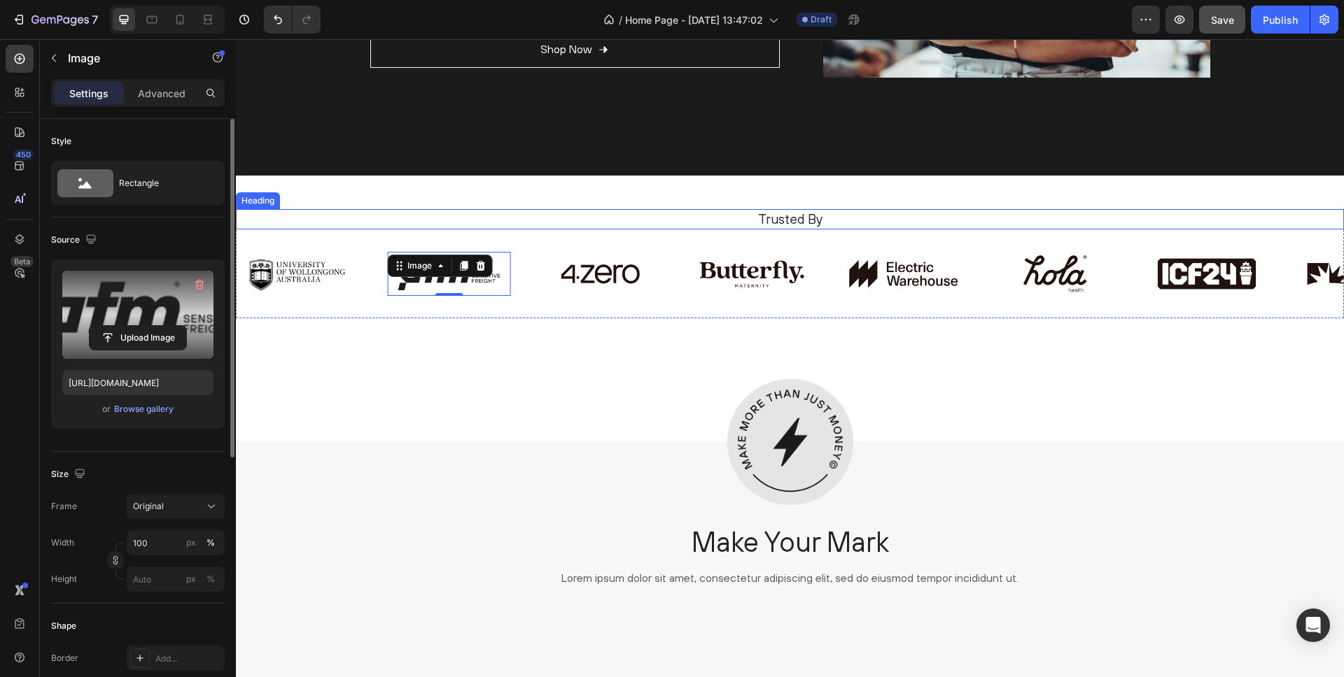
click at [789, 222] on p "Trusted By" at bounding box center [790, 219] width 1084 height 17
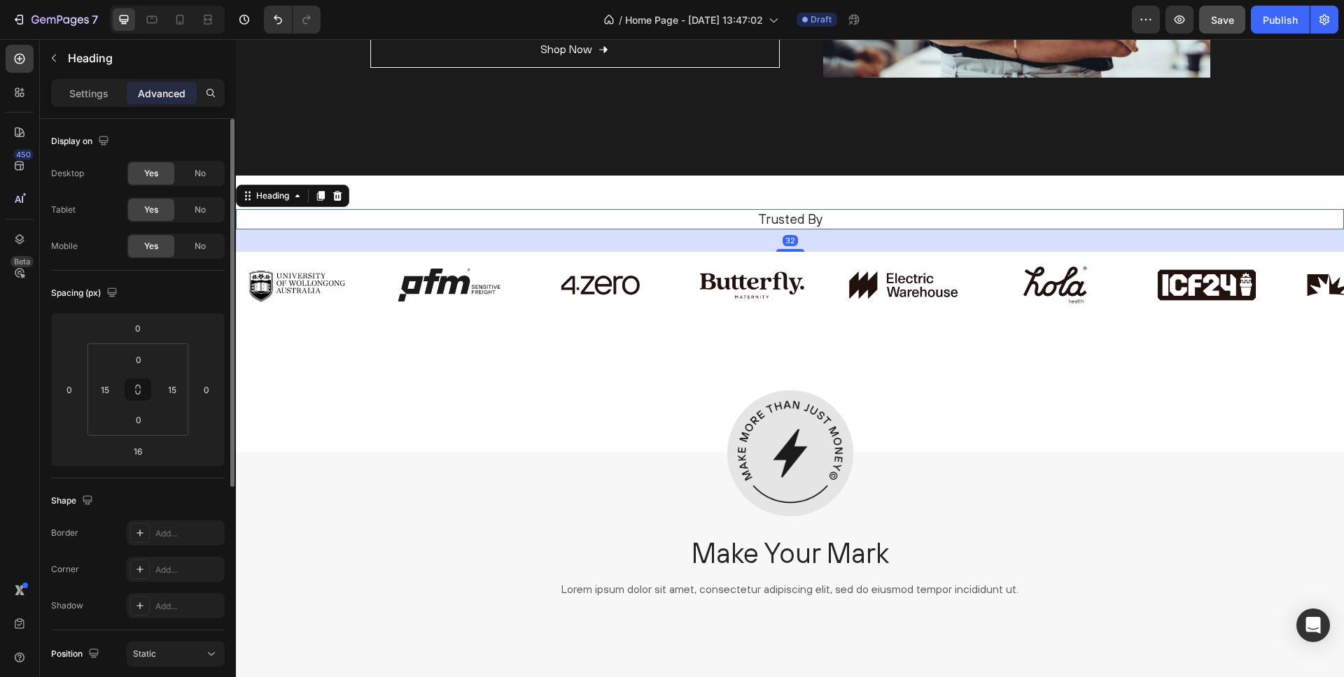
drag, startPoint x: 789, startPoint y: 238, endPoint x: 837, endPoint y: 235, distance: 47.7
click at [794, 249] on div at bounding box center [790, 250] width 28 height 3
type input "32"
click at [1211, 20] on span "Save" at bounding box center [1222, 20] width 23 height 12
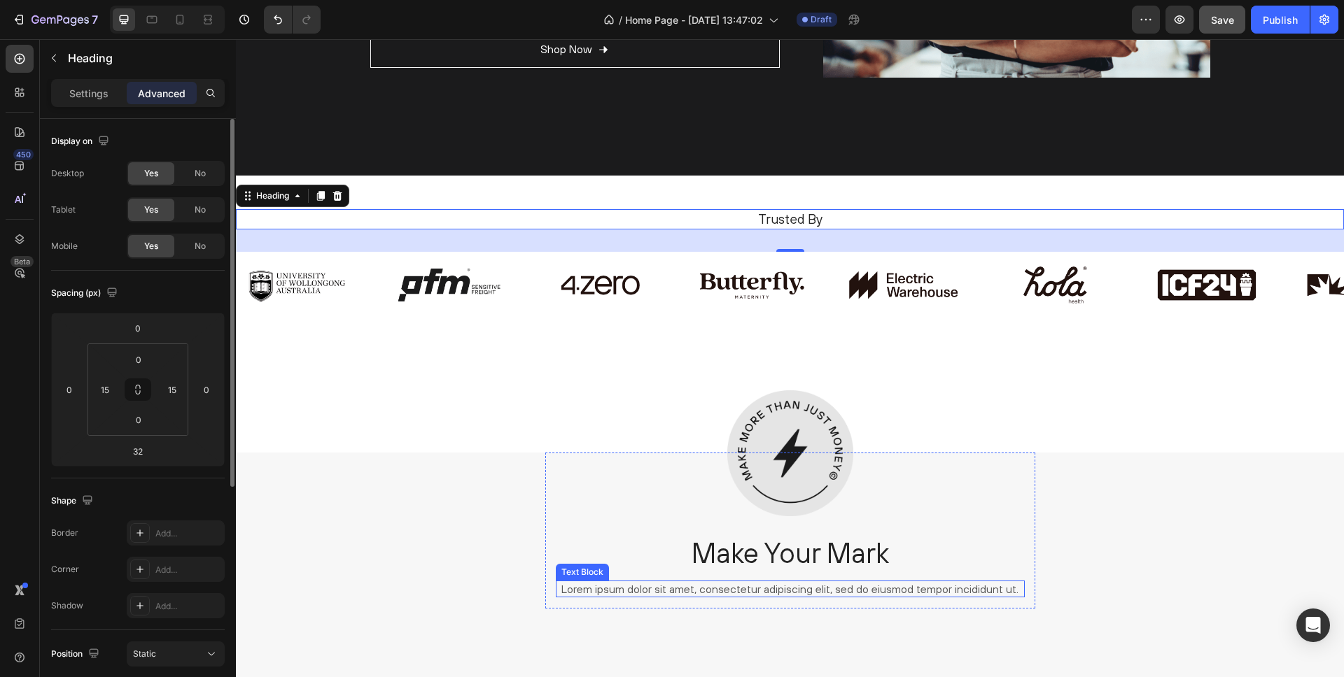
click at [668, 586] on p "Lorem ipsum dolor sit amet, consectetur adipiscing elit, sed do eiusmod tempor …" at bounding box center [790, 589] width 466 height 15
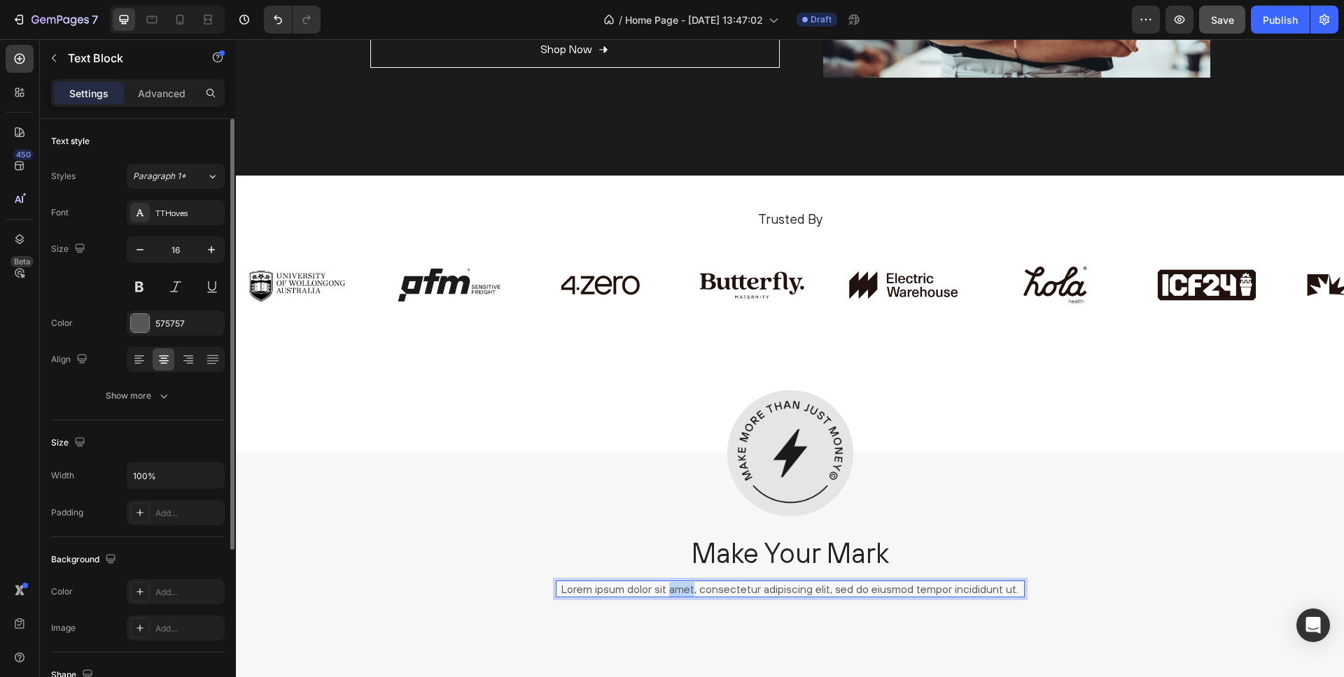
click at [668, 586] on p "Lorem ipsum dolor sit amet, consectetur adipiscing elit, sed do eiusmod tempor …" at bounding box center [790, 589] width 466 height 15
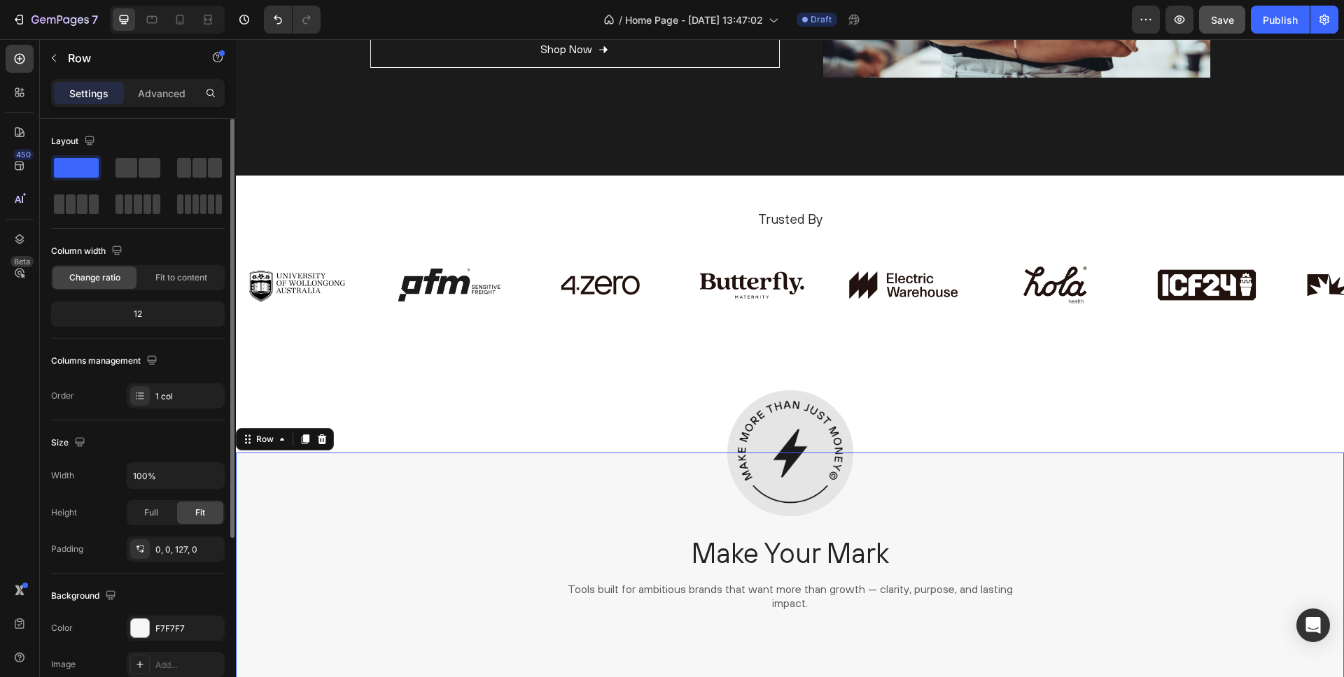
click at [523, 516] on div "Image Make Your Mark Heading Tools built for ambitious brands that want more th…" at bounding box center [790, 544] width 1108 height 183
click at [628, 586] on p "Tools built for ambitious brands that want more than growth — clarity, purpose,…" at bounding box center [790, 596] width 466 height 29
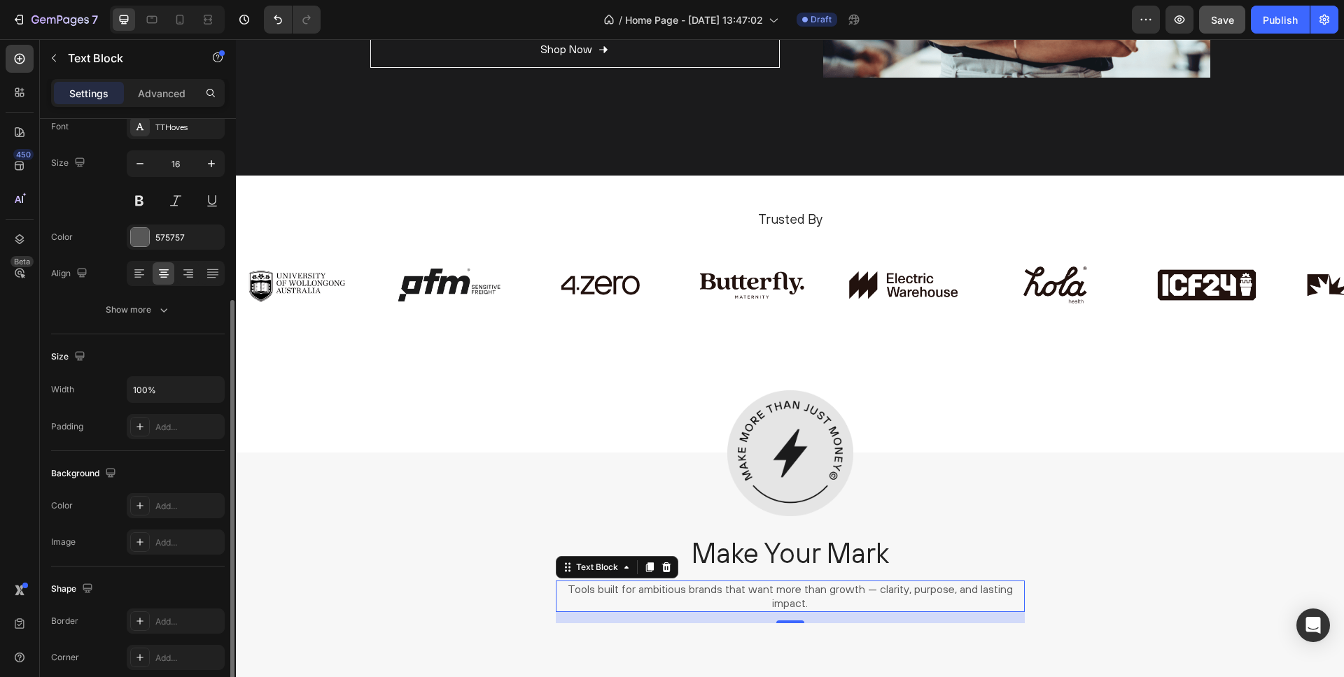
scroll to position [155, 0]
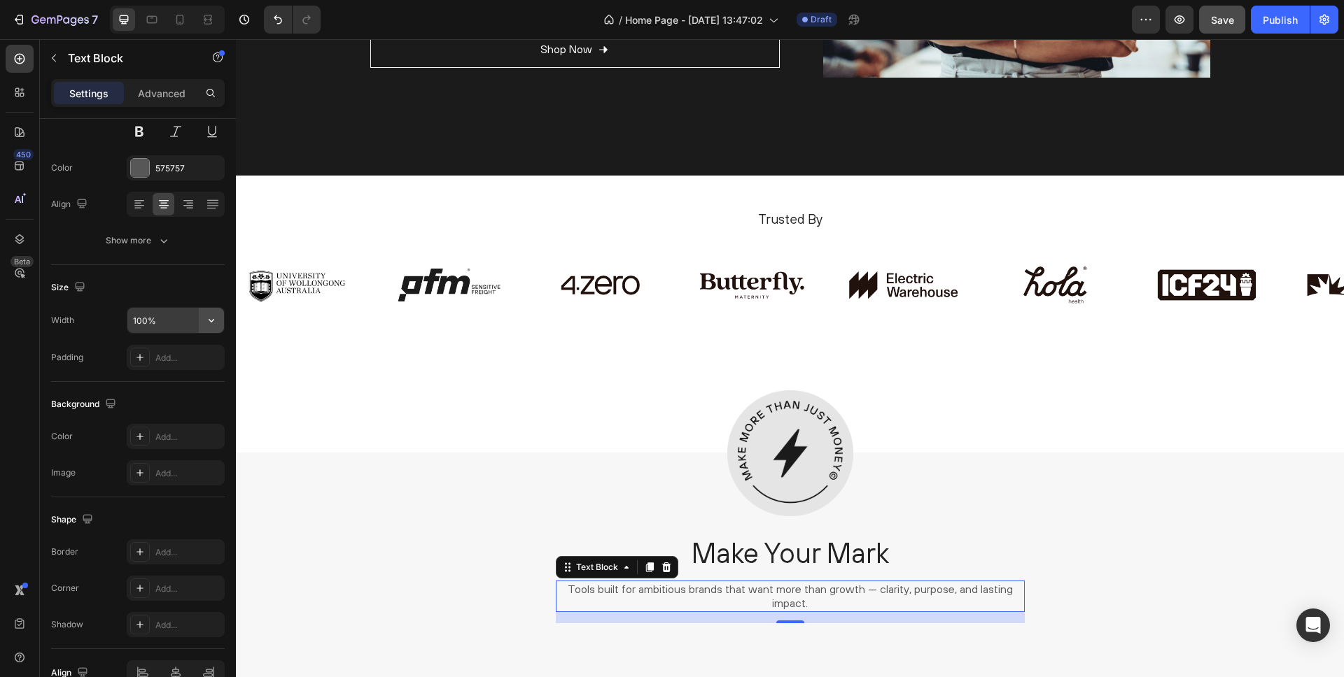
click at [211, 321] on icon "button" at bounding box center [212, 320] width 6 height 3
click at [183, 284] on div "Size" at bounding box center [138, 287] width 174 height 22
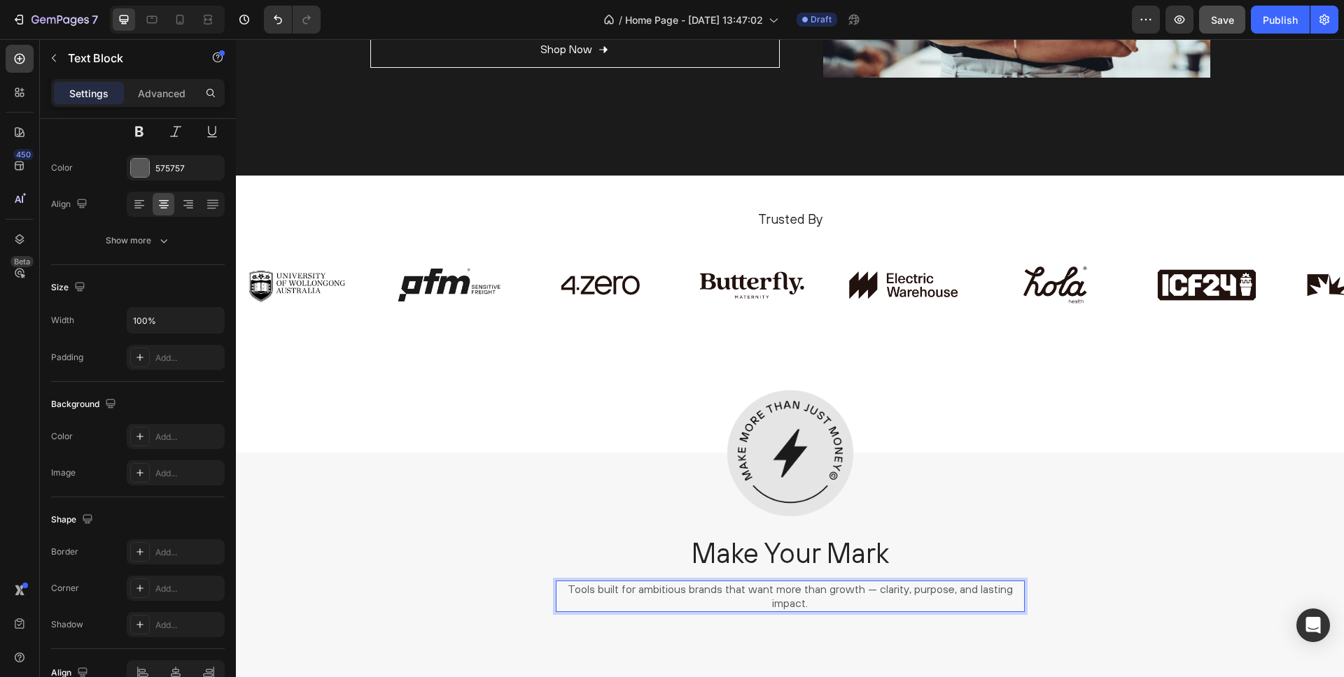
click at [664, 586] on p "Tools built for ambitious brands that want more than growth — clarity, purpose,…" at bounding box center [790, 596] width 466 height 29
click at [462, 575] on div "Image Make Your Mark Heading simpl. Agency created this store to put strategy i…" at bounding box center [790, 544] width 1108 height 183
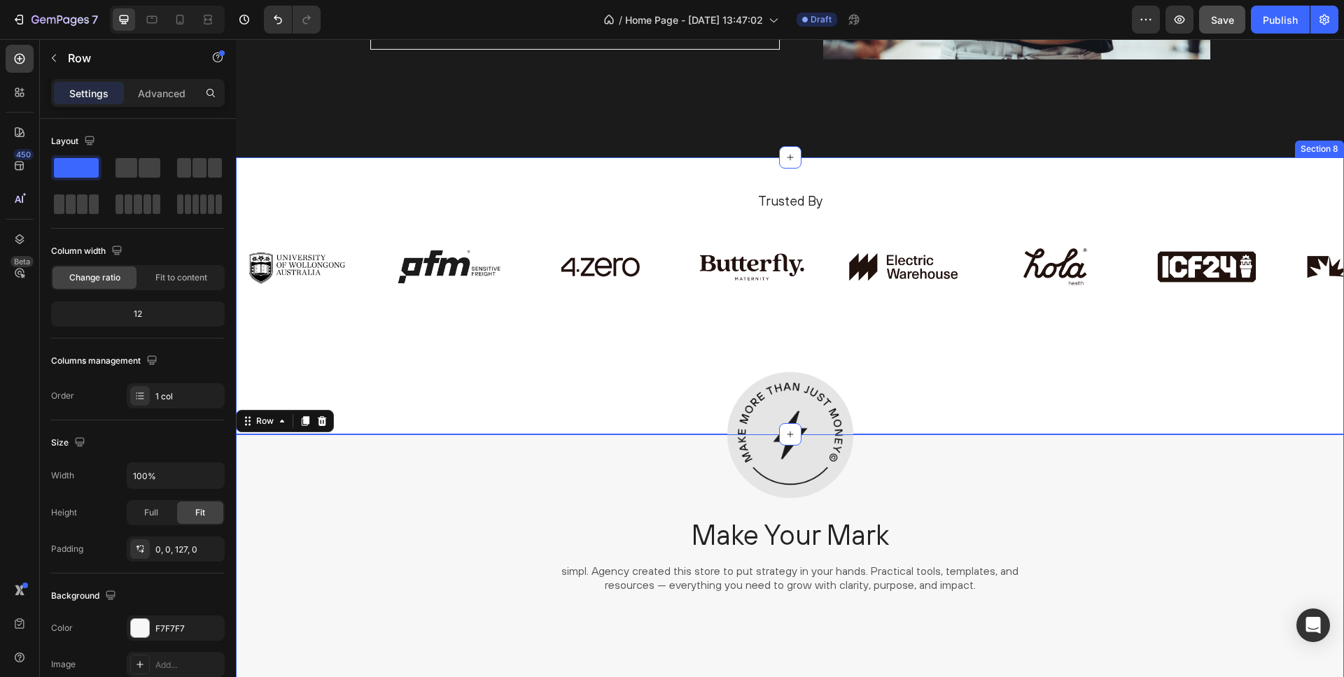
scroll to position [2966, 0]
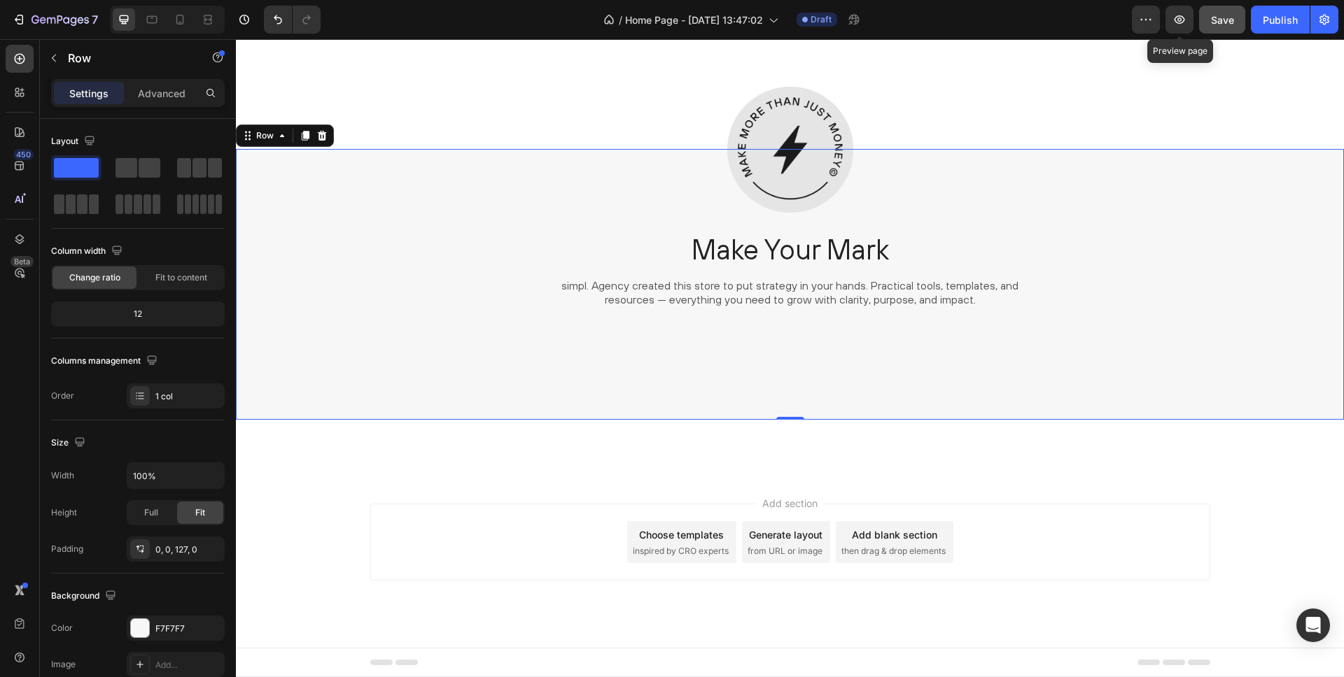
click at [1204, 23] on button "Save" at bounding box center [1222, 20] width 46 height 28
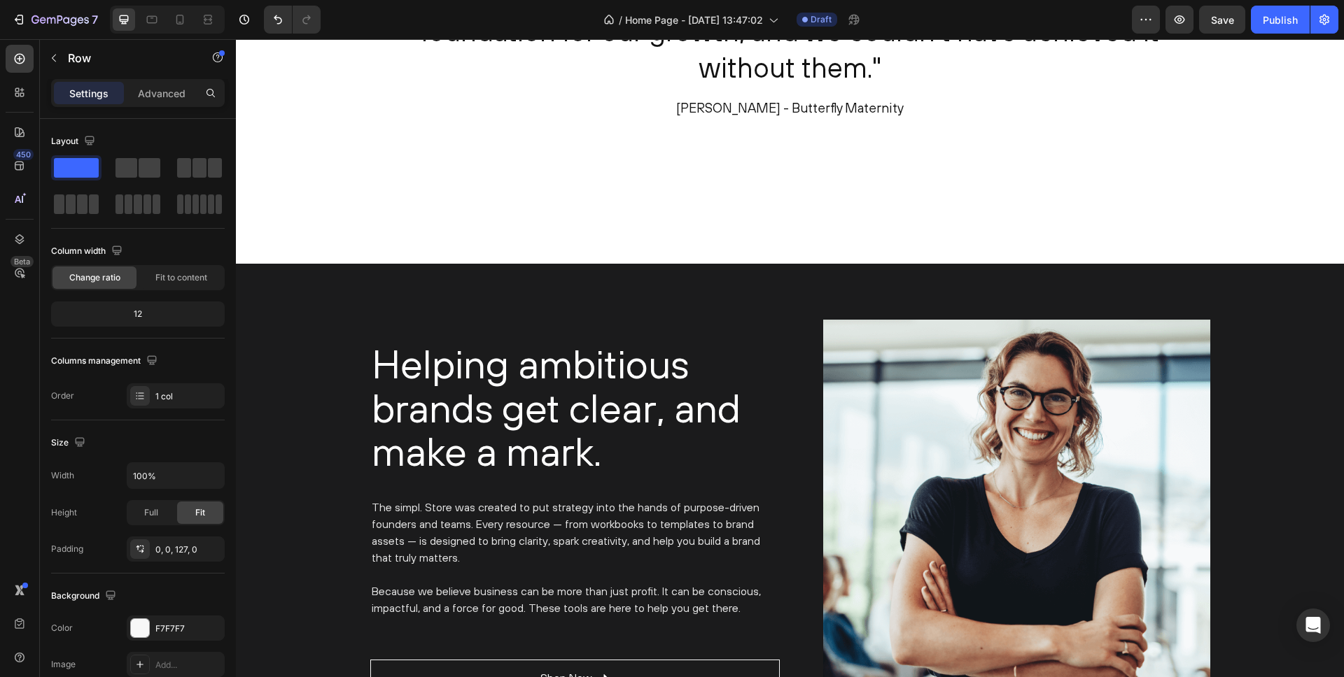
scroll to position [2319, 0]
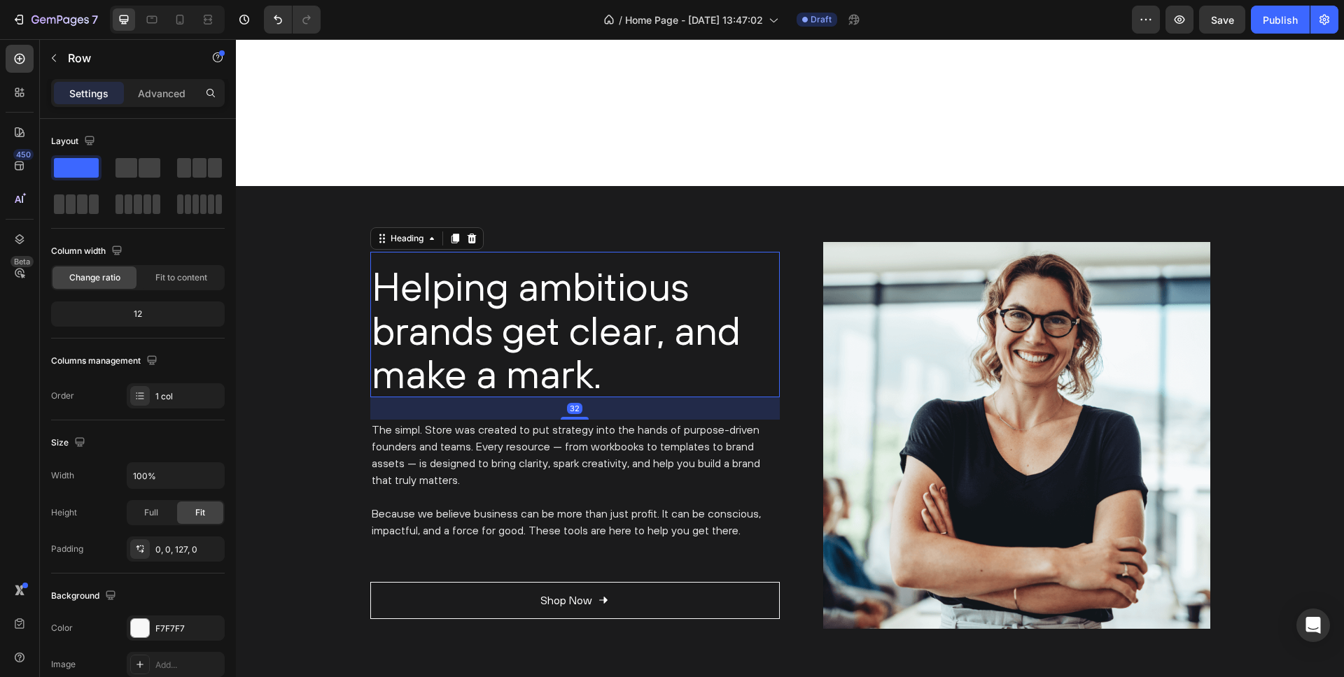
click at [566, 365] on h2 "Helping ambitious brands get clear, and make a mark." at bounding box center [574, 330] width 409 height 134
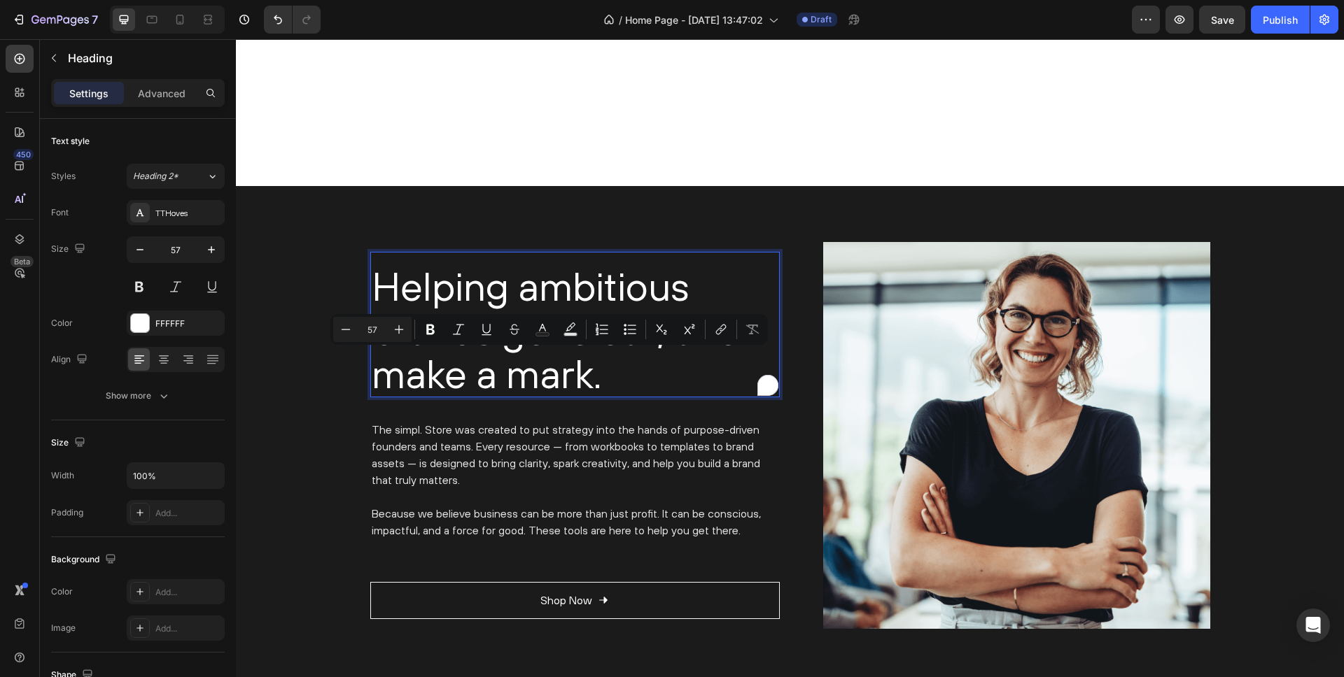
click at [570, 370] on p "Helping ambitious brands get clear, and make a mark." at bounding box center [575, 331] width 407 height 132
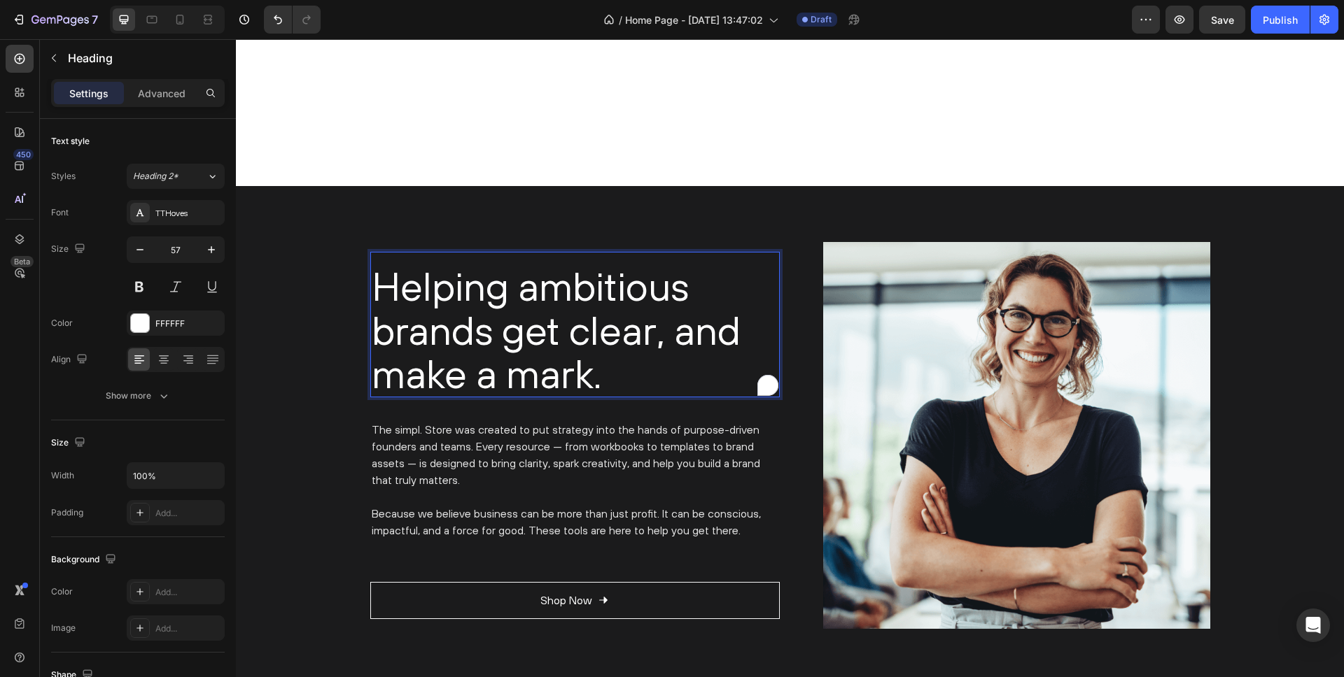
click at [586, 373] on p "Helping ambitious brands get clear, and make a mark." at bounding box center [575, 331] width 407 height 132
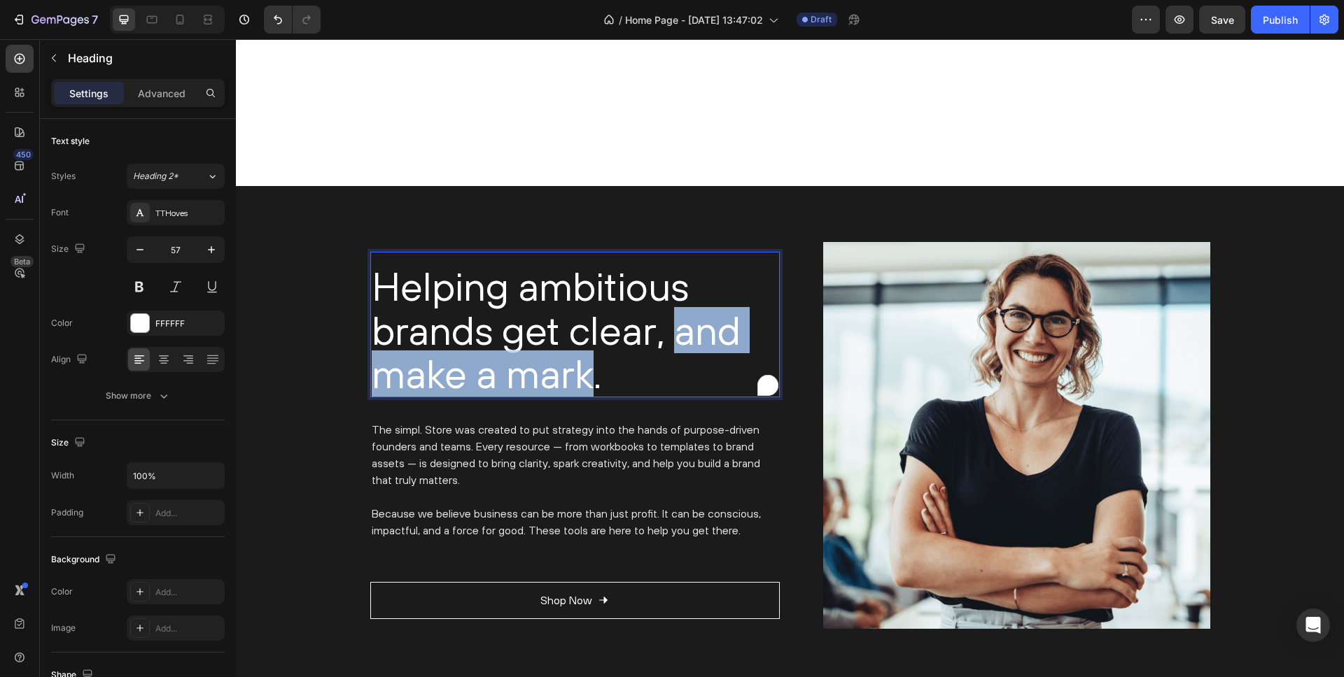
drag, startPoint x: 590, startPoint y: 377, endPoint x: 675, endPoint y: 343, distance: 92.0
click at [675, 343] on p "Helping ambitious brands get clear, and make a mark." at bounding box center [575, 331] width 407 height 132
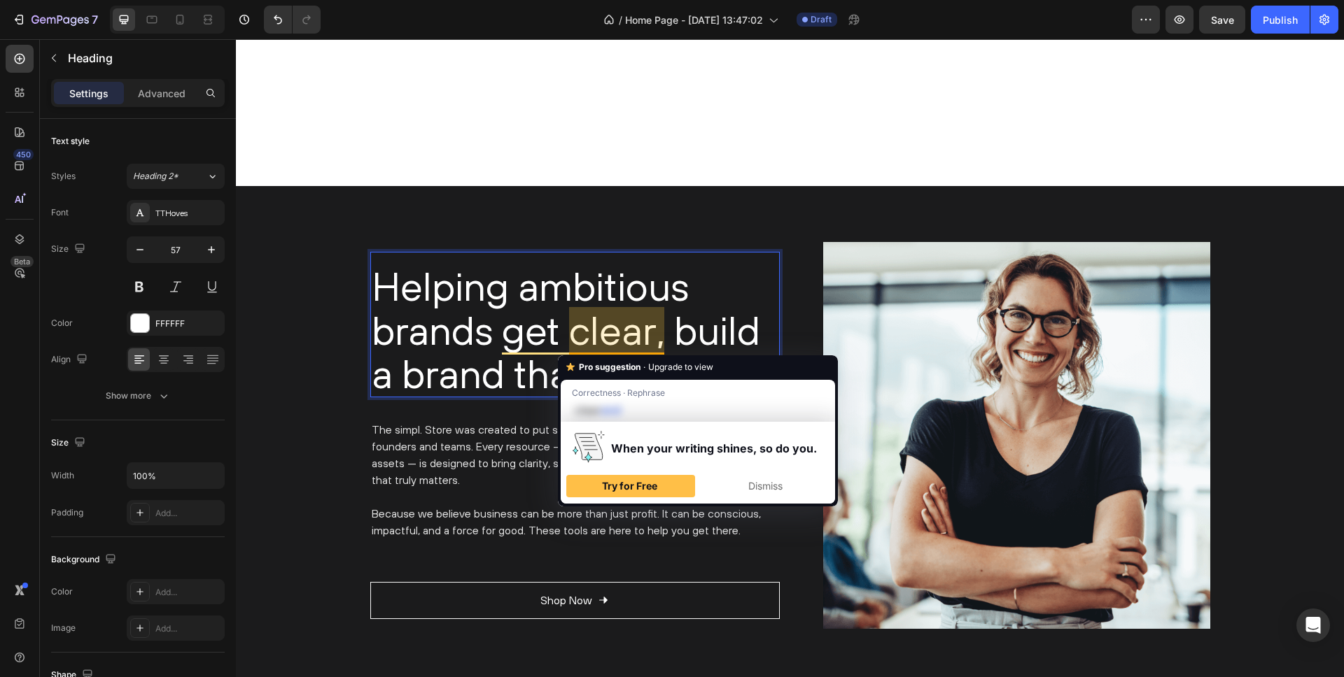
click at [680, 328] on p "Helping ambitious brands get clear, build a brand that resonates." at bounding box center [575, 331] width 407 height 132
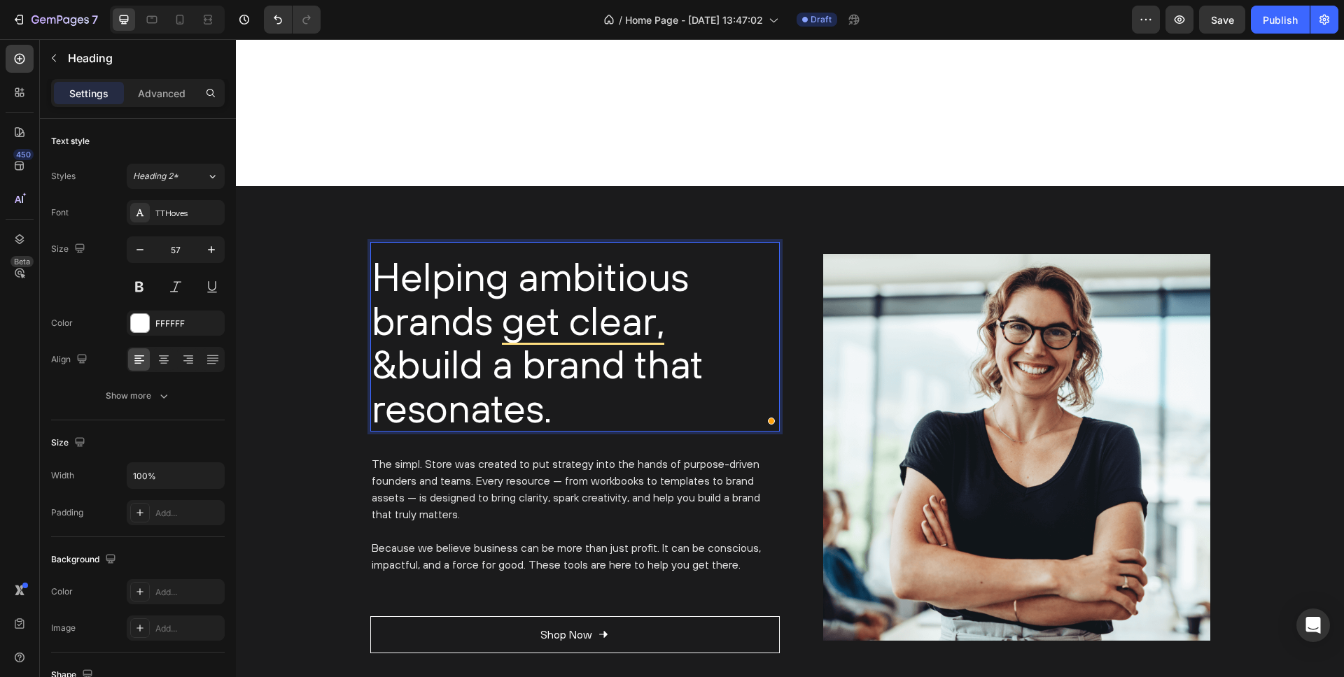
scroll to position [2309, 0]
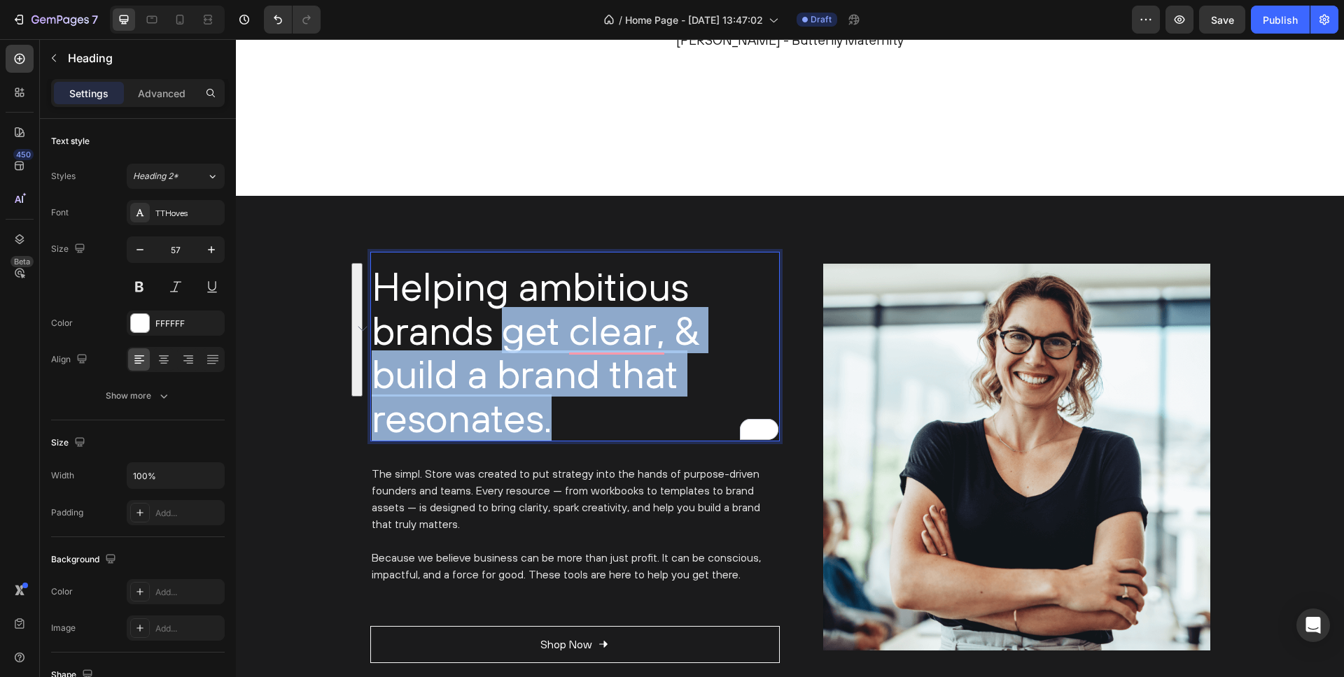
drag, startPoint x: 547, startPoint y: 418, endPoint x: 510, endPoint y: 336, distance: 89.9
click at [510, 336] on p "Helping ambitious brands get clear, & build a brand that resonates." at bounding box center [575, 353] width 407 height 176
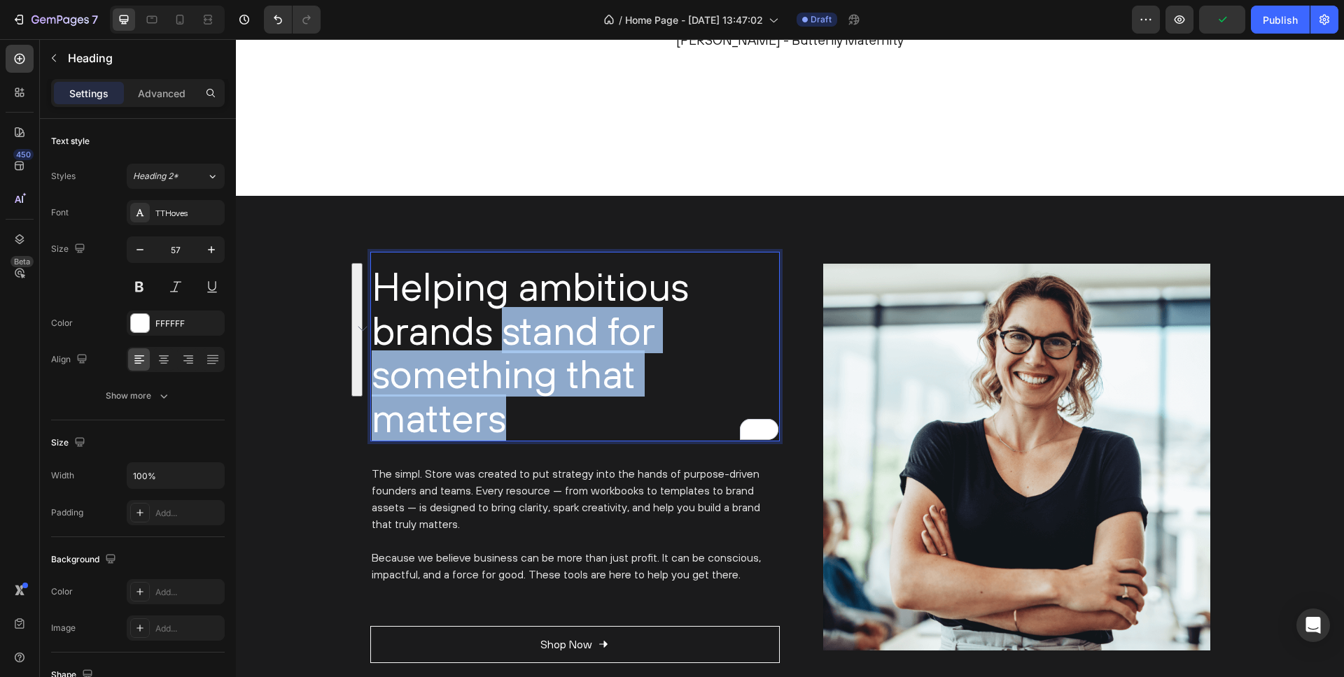
drag, startPoint x: 500, startPoint y: 417, endPoint x: 504, endPoint y: 341, distance: 76.4
click at [504, 341] on p "Helping ambitious brands stand for something that matters" at bounding box center [575, 353] width 407 height 176
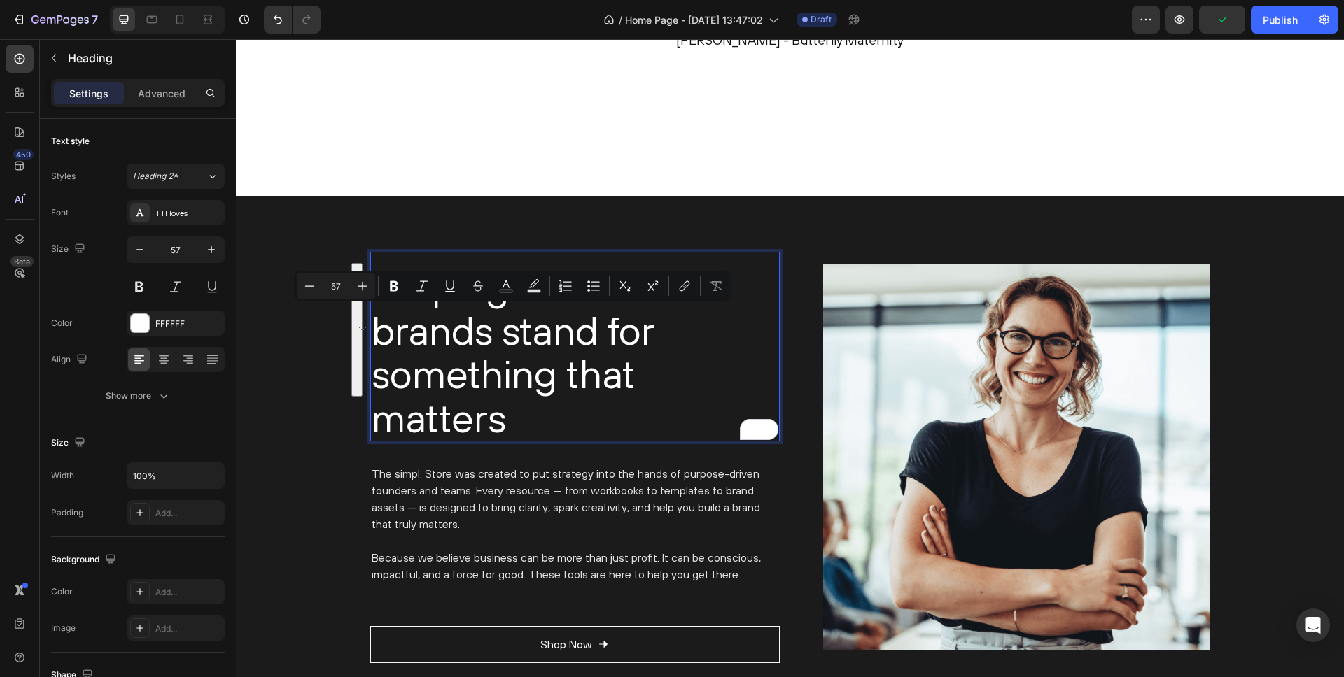
scroll to position [2319, 0]
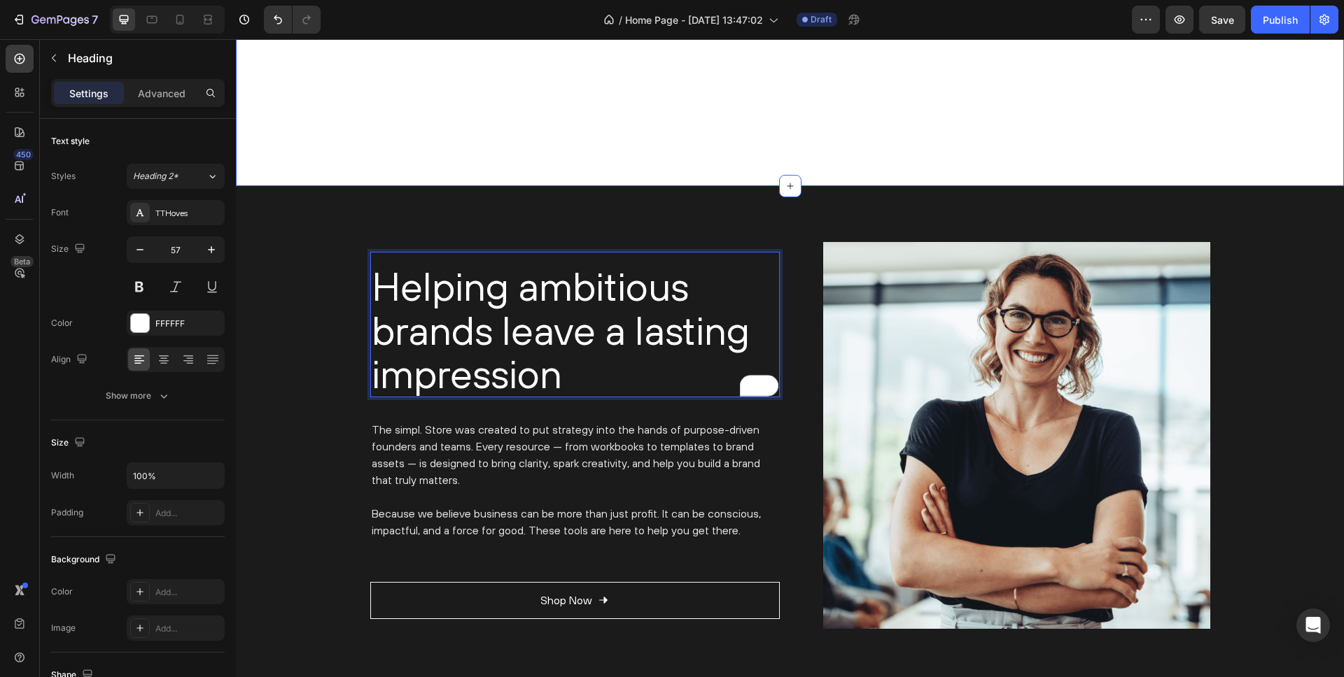
click at [512, 178] on div ""The Make Your Mark Workbooks have been instrumental in defining our purpose, v…" at bounding box center [790, 22] width 1108 height 327
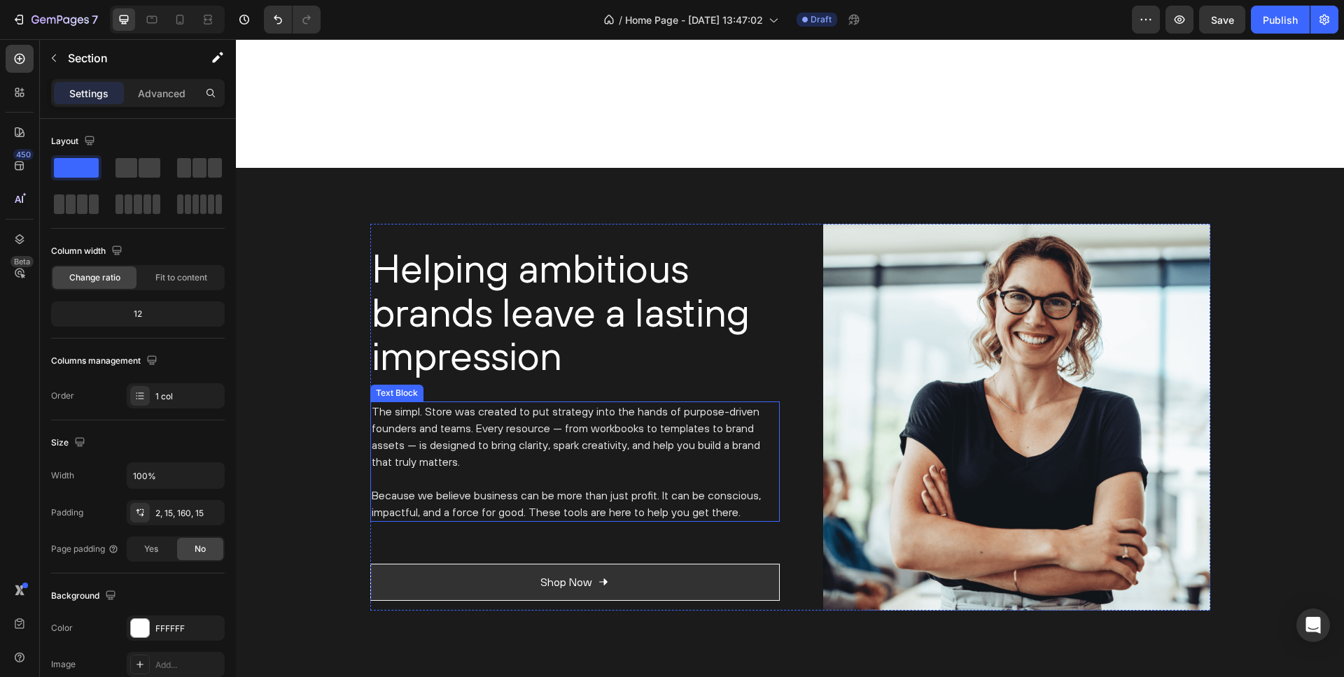
scroll to position [2479, 0]
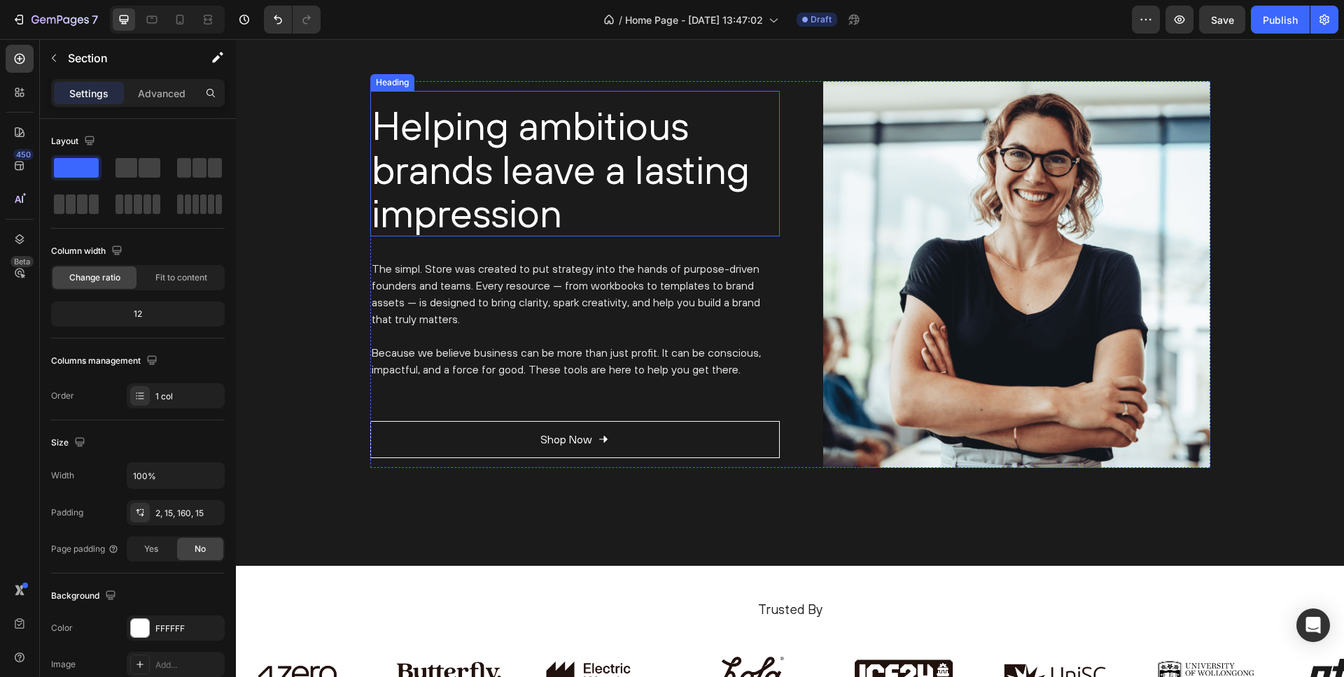
click at [541, 179] on p "Helping ambitious brands leave a lasting impression" at bounding box center [575, 170] width 407 height 132
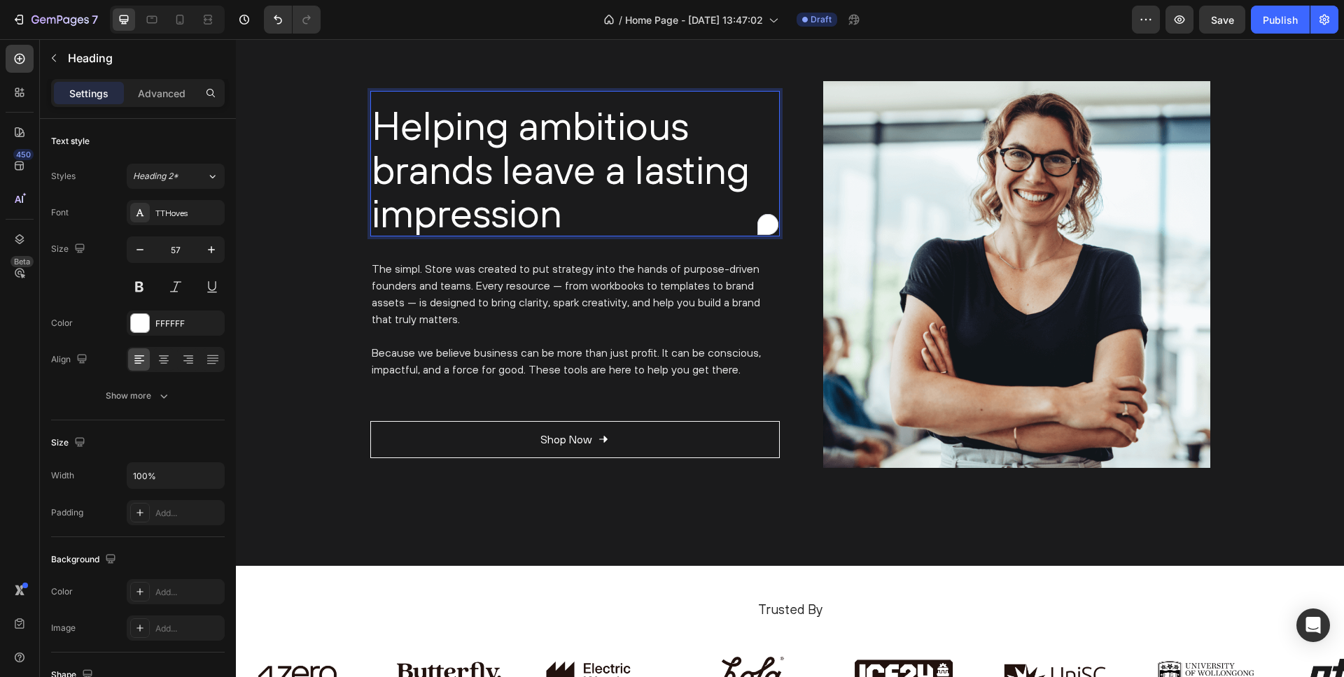
click at [554, 211] on p "Helping ambitious brands leave a lasting impression" at bounding box center [575, 170] width 407 height 132
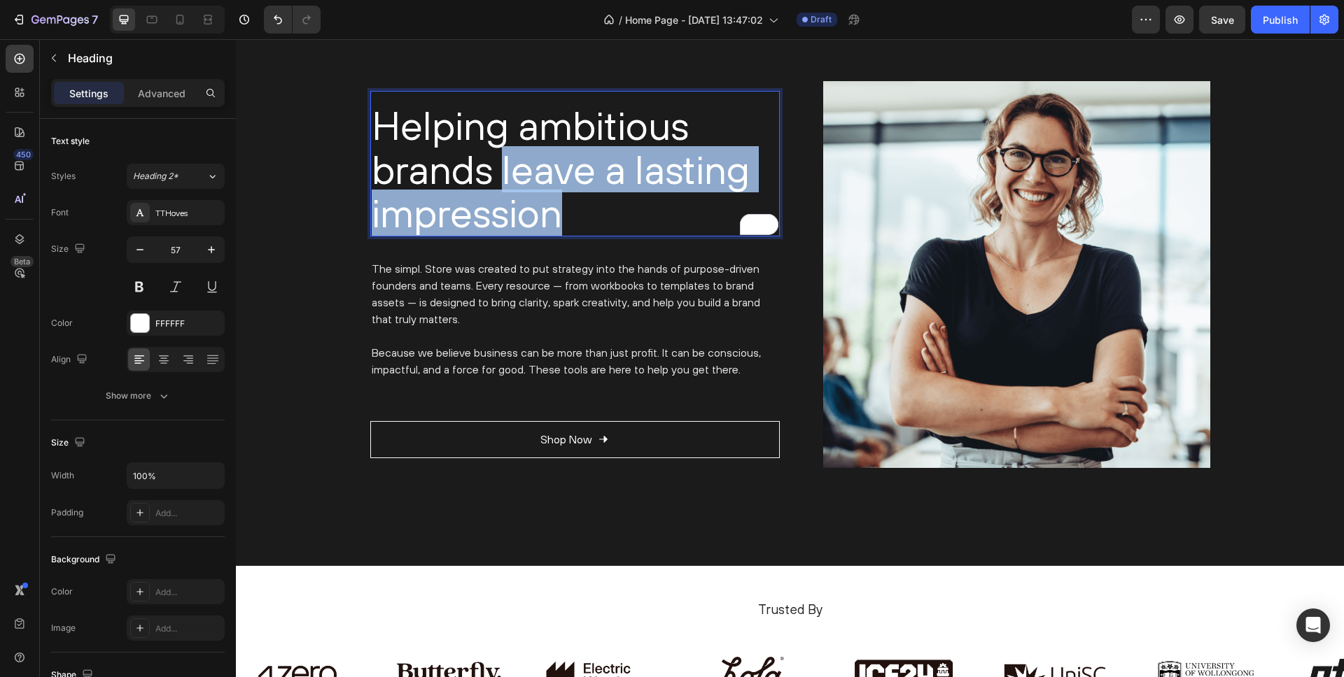
drag, startPoint x: 561, startPoint y: 215, endPoint x: 498, endPoint y: 173, distance: 75.7
click at [498, 173] on p "Helping ambitious brands leave a lasting impression" at bounding box center [575, 170] width 407 height 132
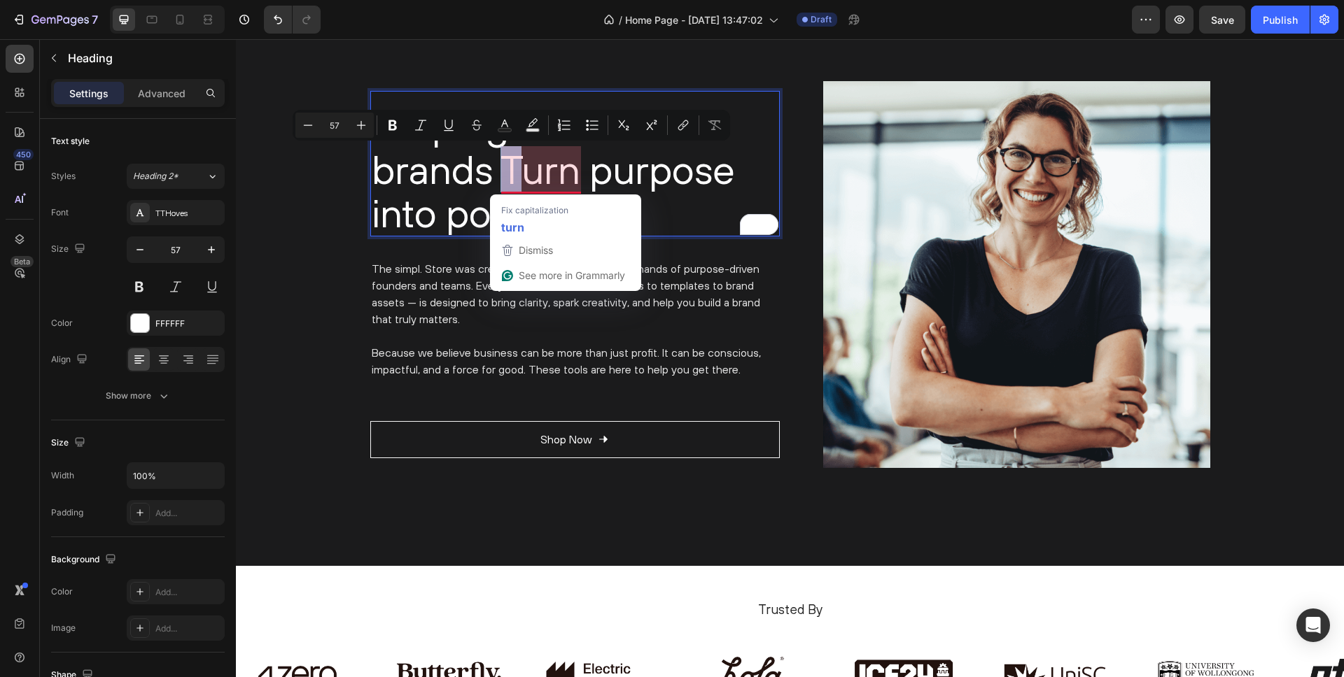
click at [510, 167] on p "Helping ambitious brands Turn purpose into power." at bounding box center [575, 170] width 407 height 132
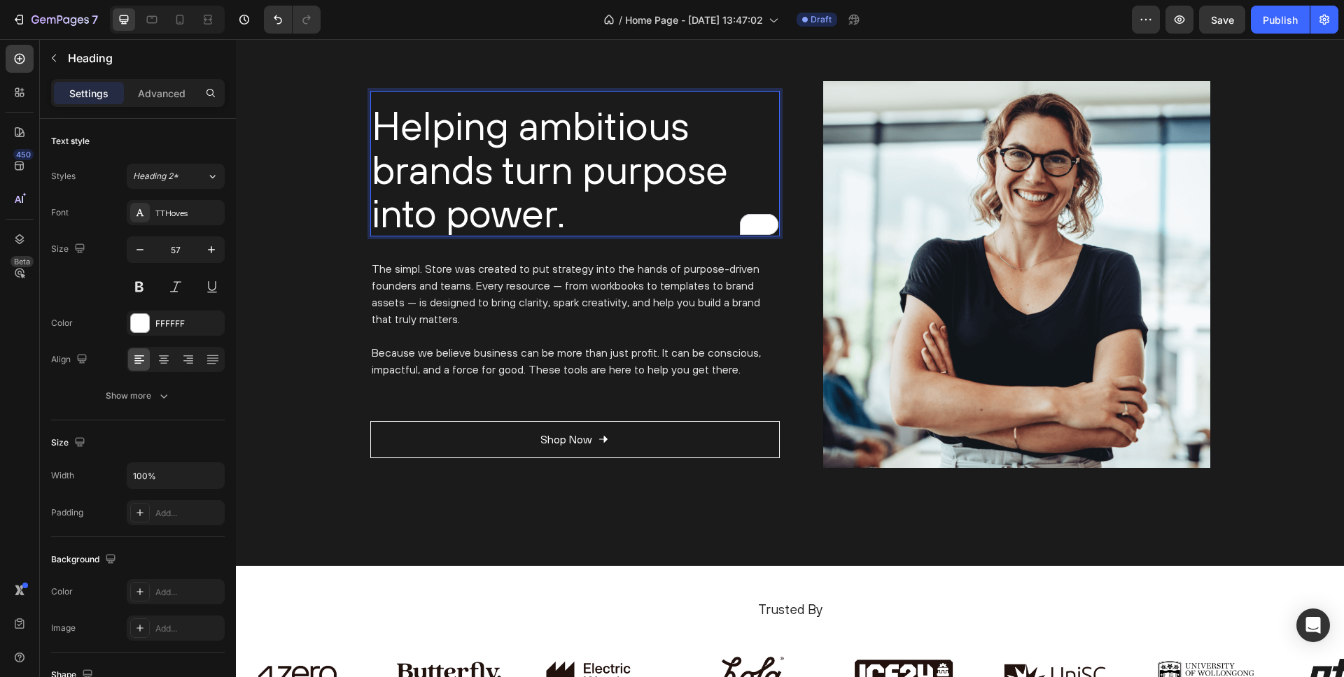
click at [565, 220] on p "Helping ambitious brands turn purpose into power." at bounding box center [575, 170] width 407 height 132
click at [454, 279] on p "The simpl. Store was created to put strategy into the hands of purpose-driven f…" at bounding box center [575, 293] width 407 height 67
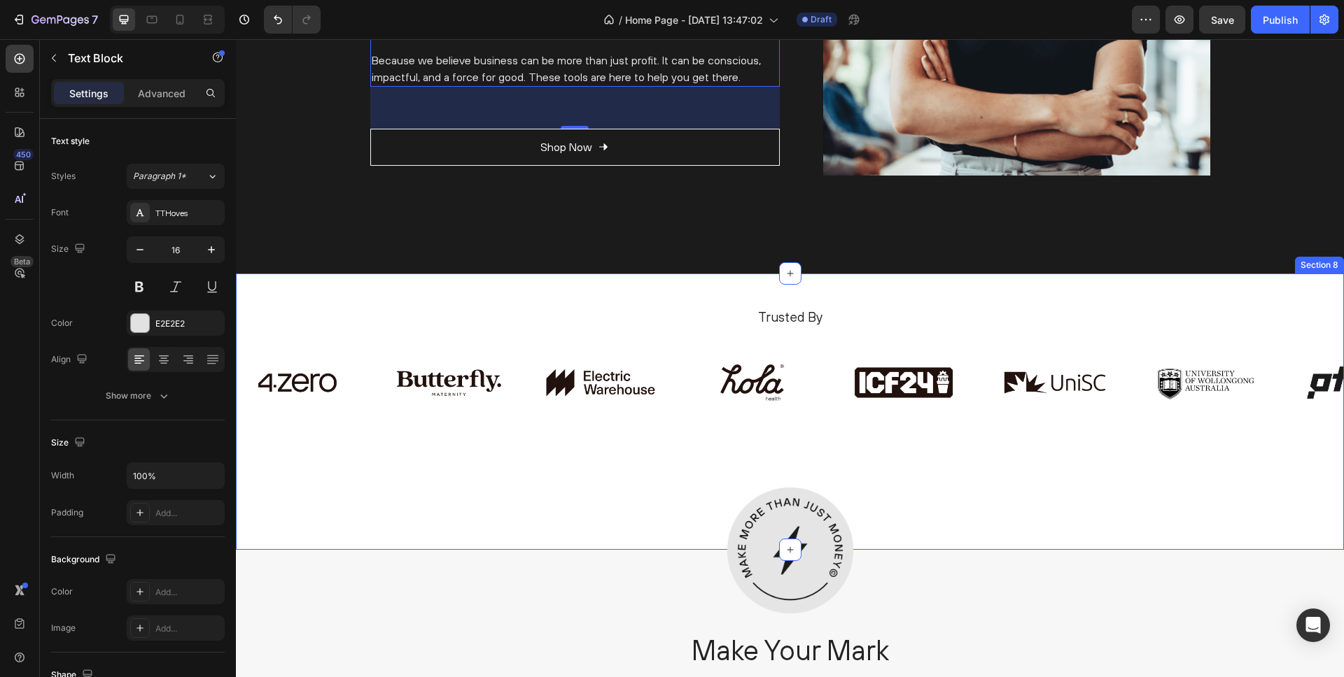
scroll to position [3014, 0]
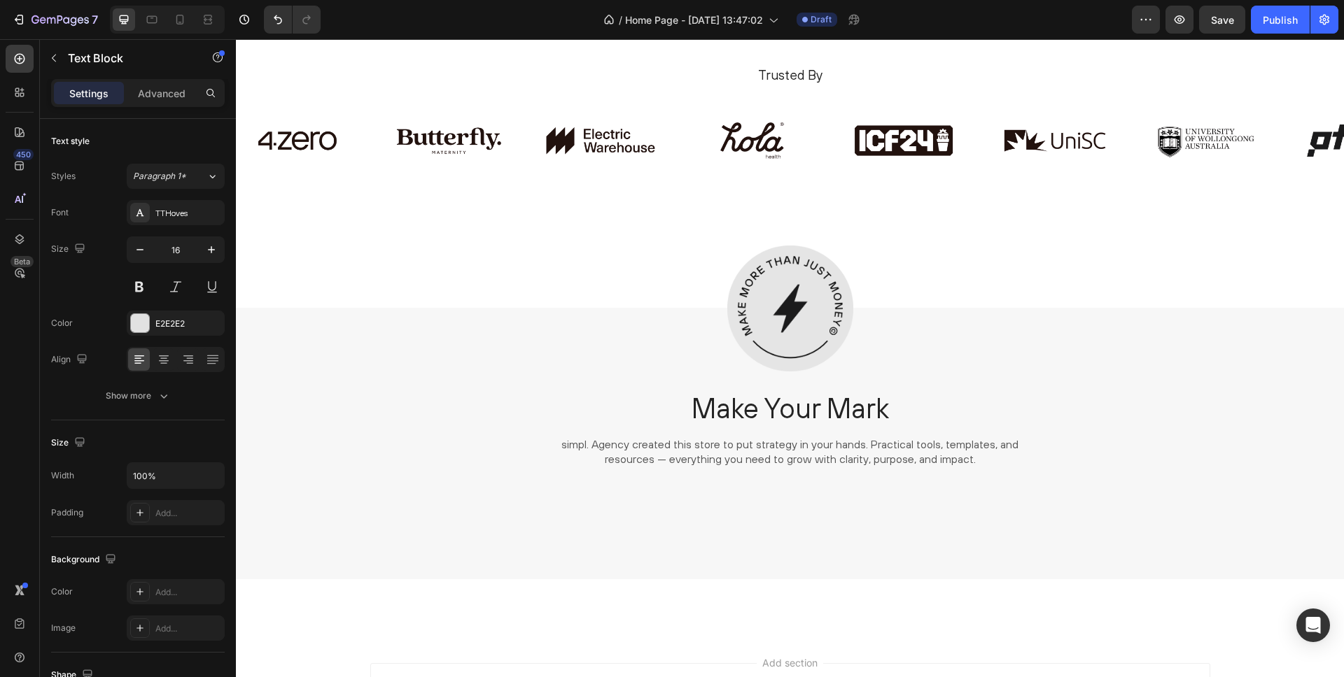
click at [725, 450] on p "simpl. Agency created this store to put strategy in your hands. Practical tools…" at bounding box center [790, 451] width 466 height 29
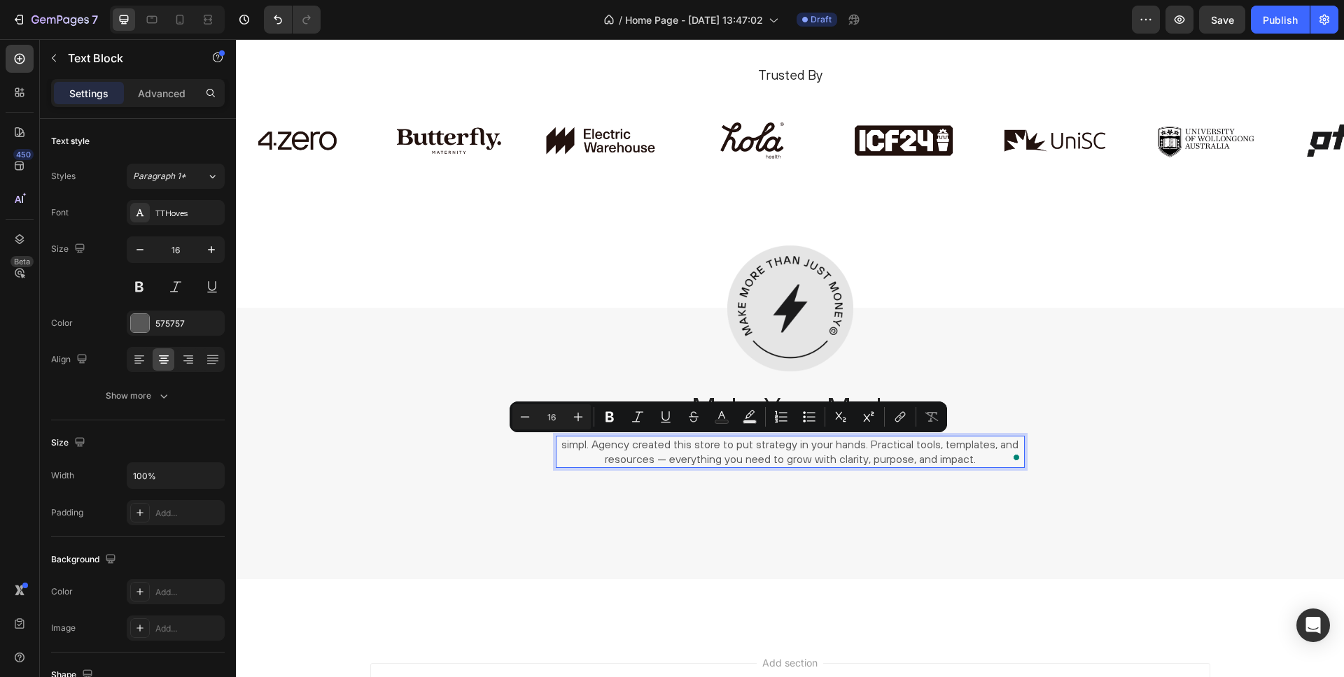
click at [719, 451] on p "simpl. Agency created this store to put strategy in your hands. Practical tools…" at bounding box center [790, 451] width 466 height 29
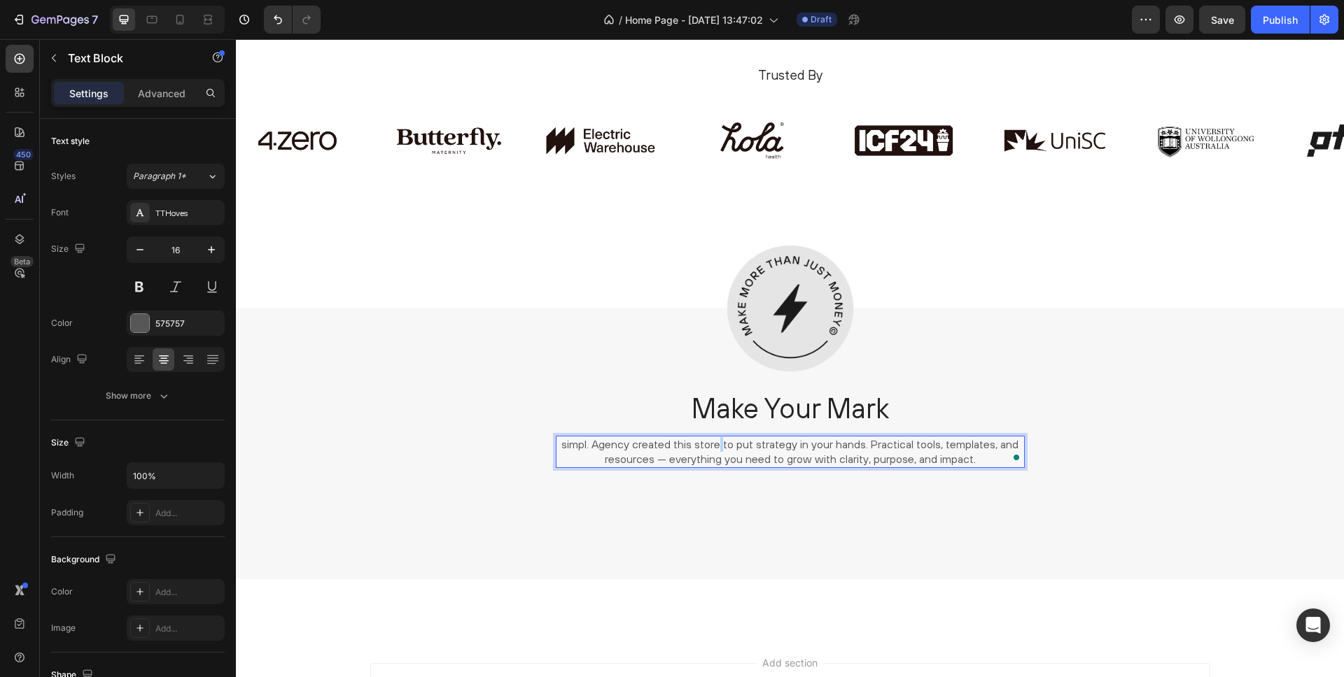
click at [719, 451] on p "simpl. Agency created this store to put strategy in your hands. Practical tools…" at bounding box center [790, 451] width 466 height 29
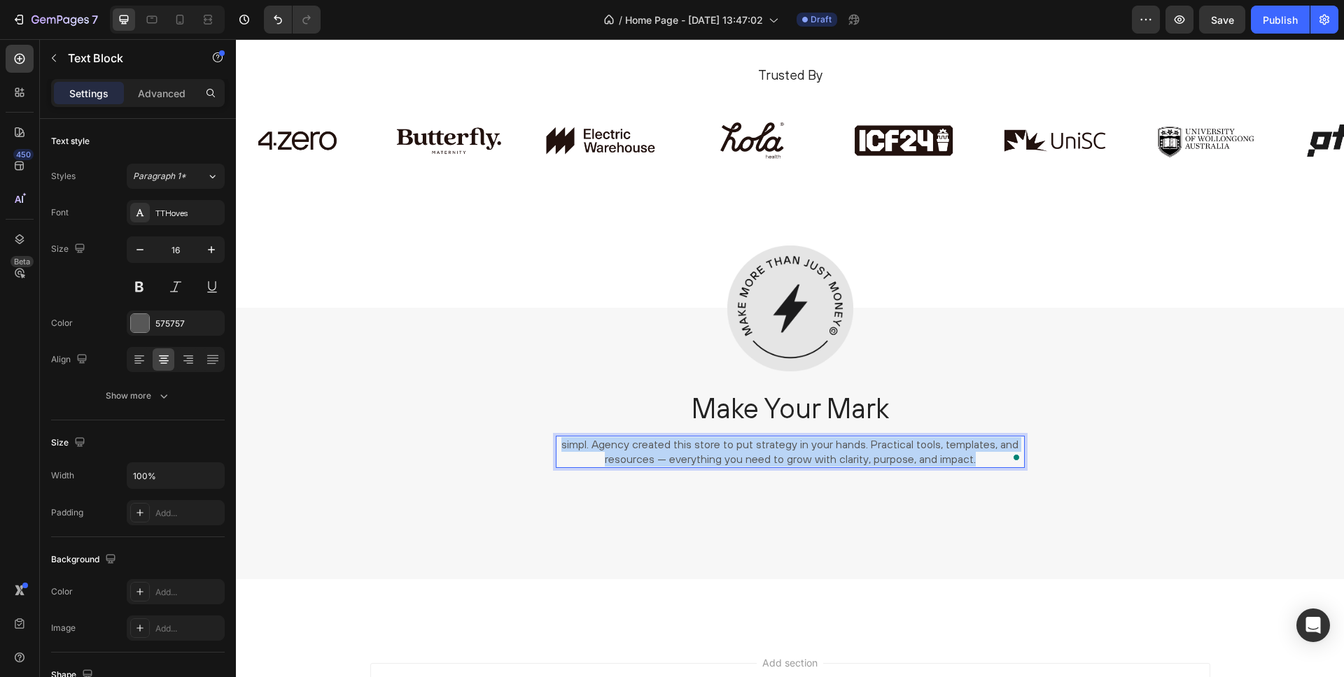
click at [719, 451] on p "simpl. Agency created this store to put strategy in your hands. Practical tools…" at bounding box center [790, 451] width 466 height 29
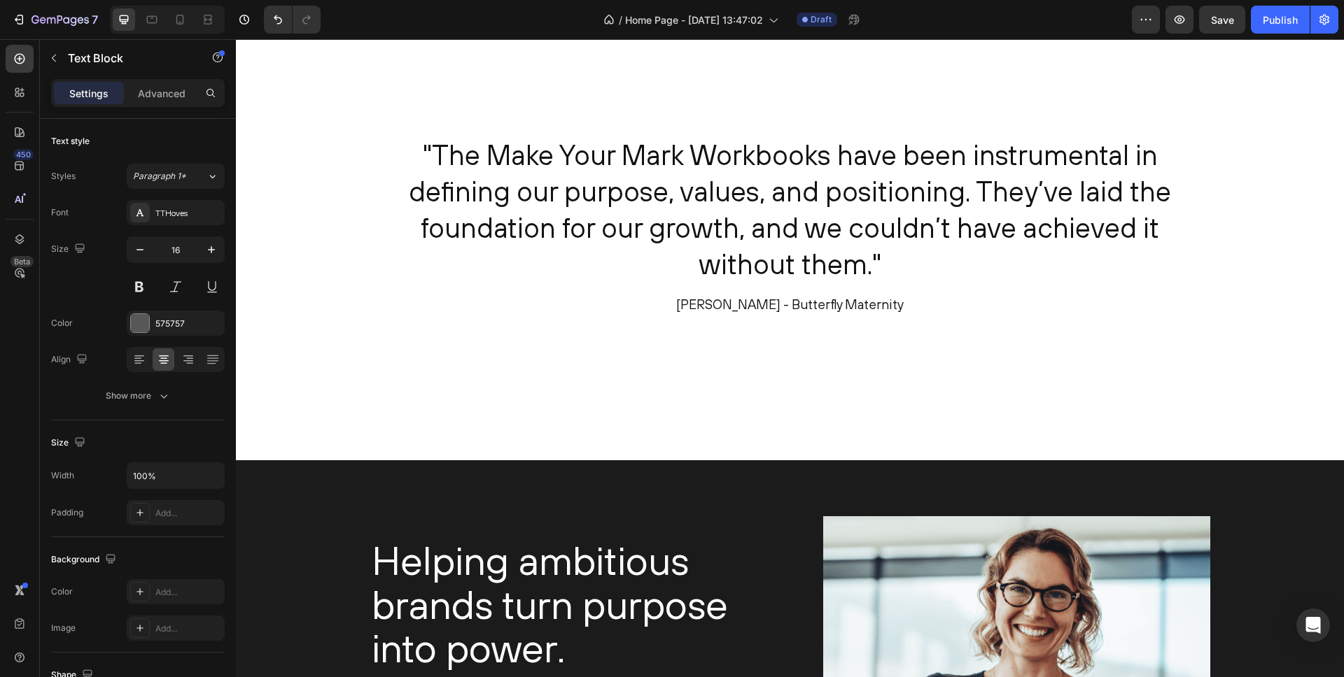
scroll to position [2299, 0]
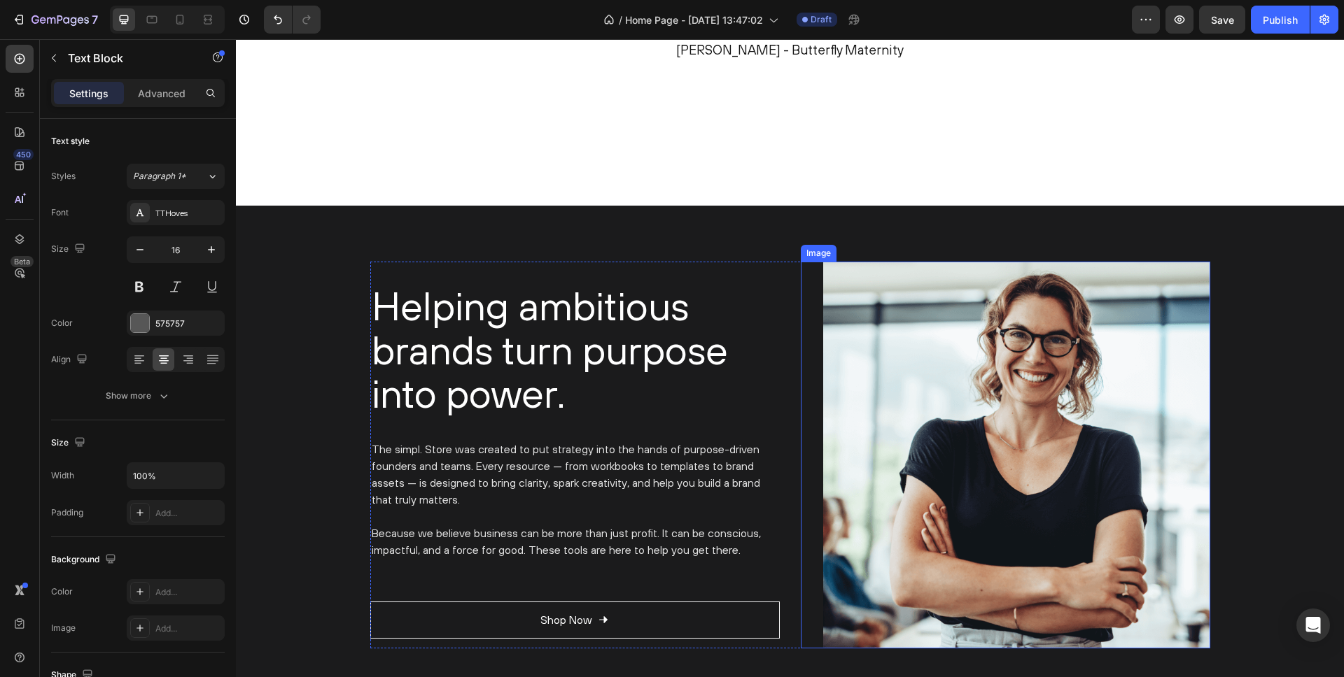
click at [883, 335] on img at bounding box center [1016, 455] width 387 height 387
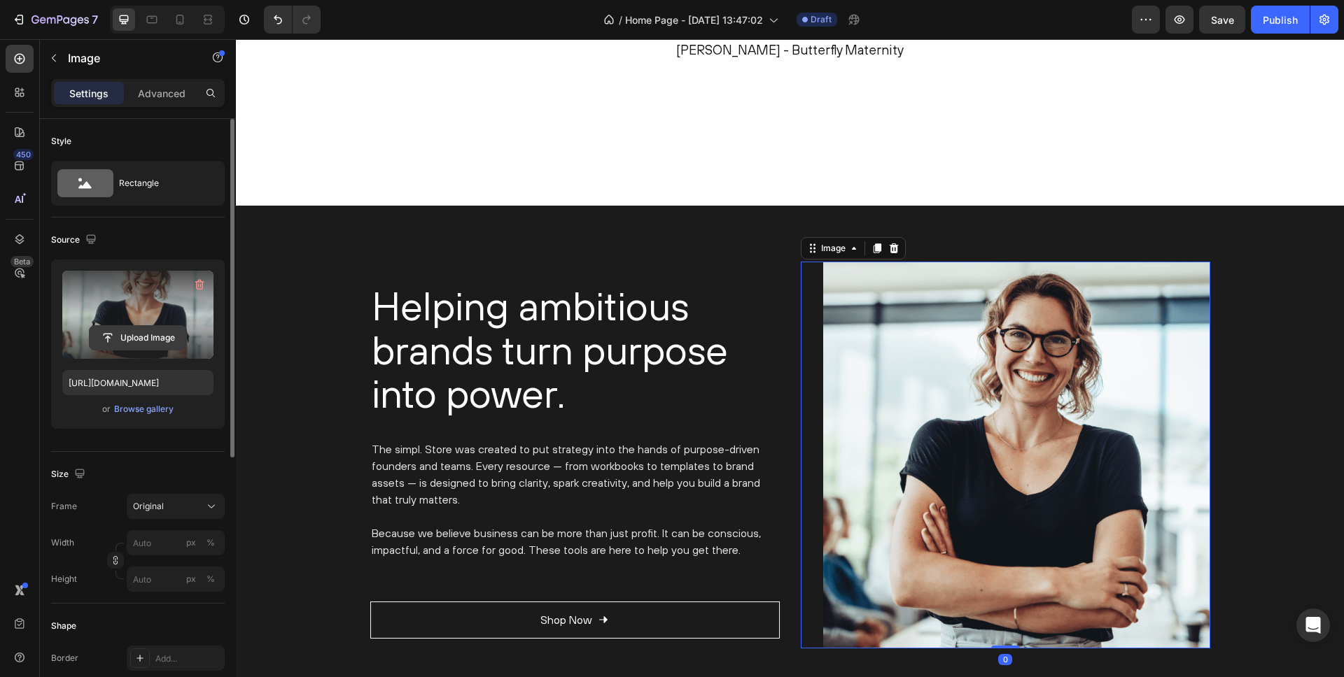
click at [144, 336] on input "file" at bounding box center [138, 338] width 97 height 24
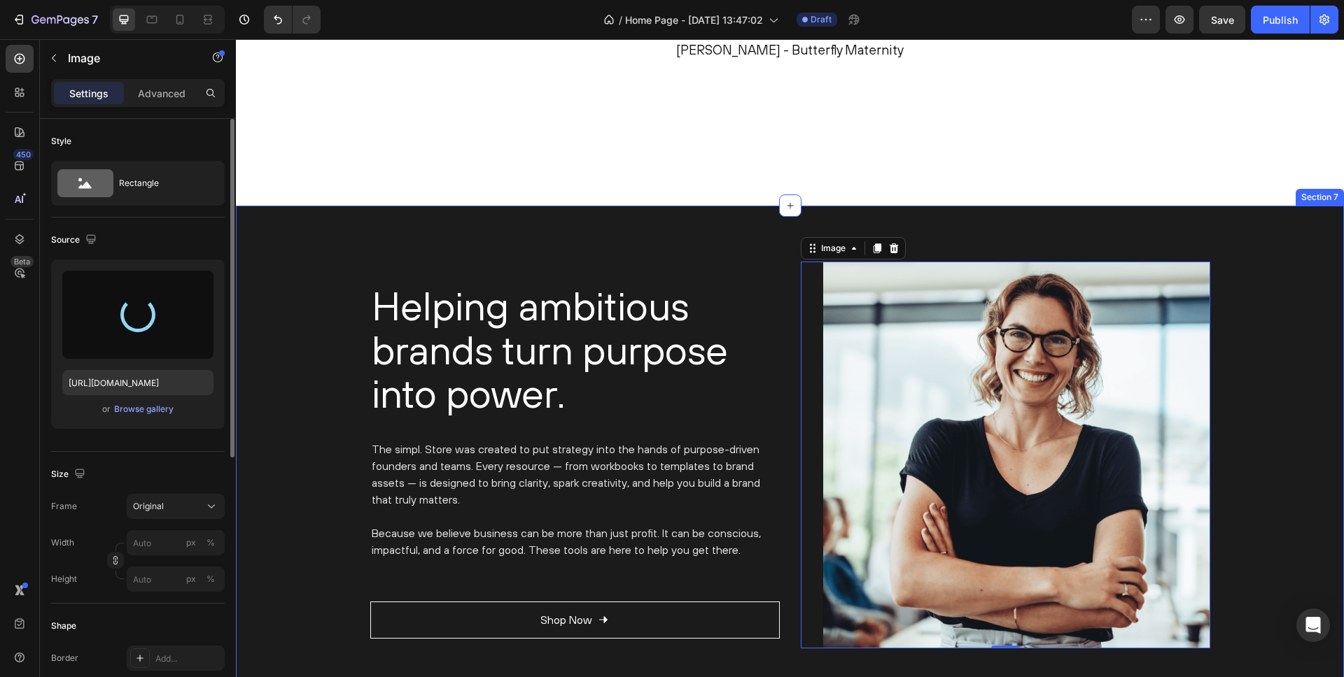
type input "https://cdn.shopify.com/s/files/1/0885/3464/7091/files/gempages_580880049272521…"
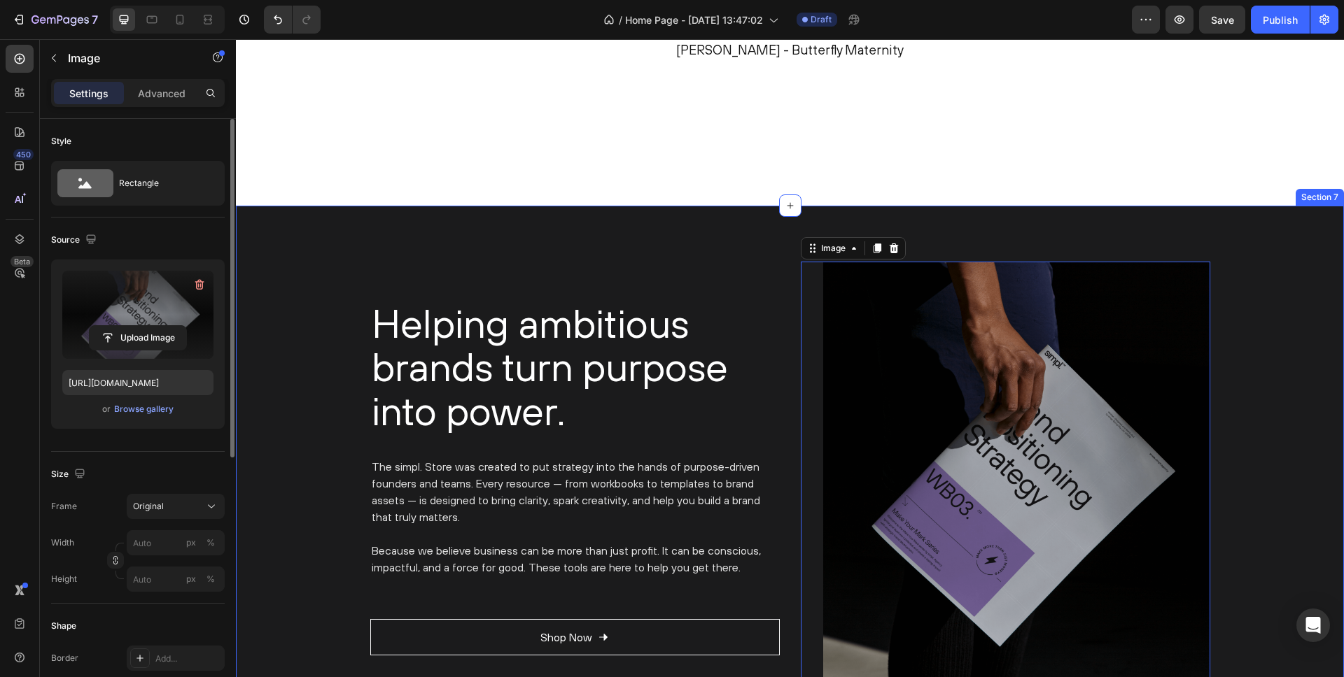
scroll to position [2377, 0]
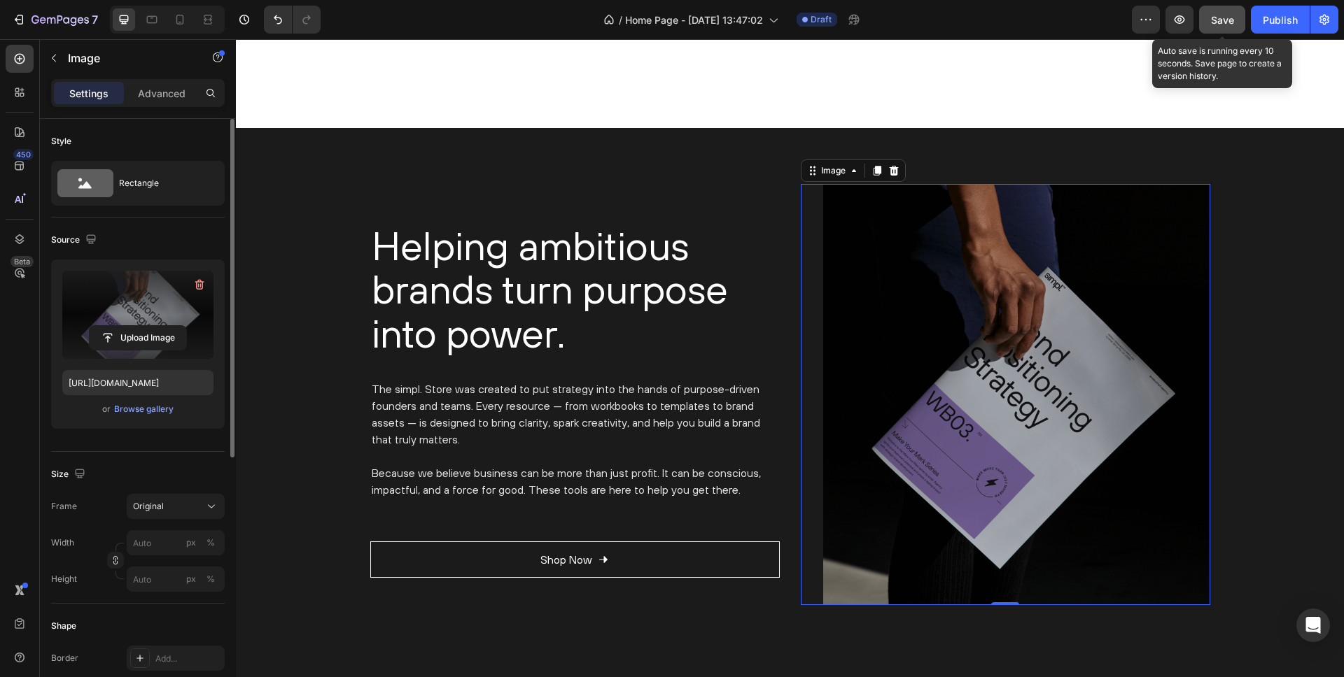
click at [1217, 17] on span "Save" at bounding box center [1222, 20] width 23 height 12
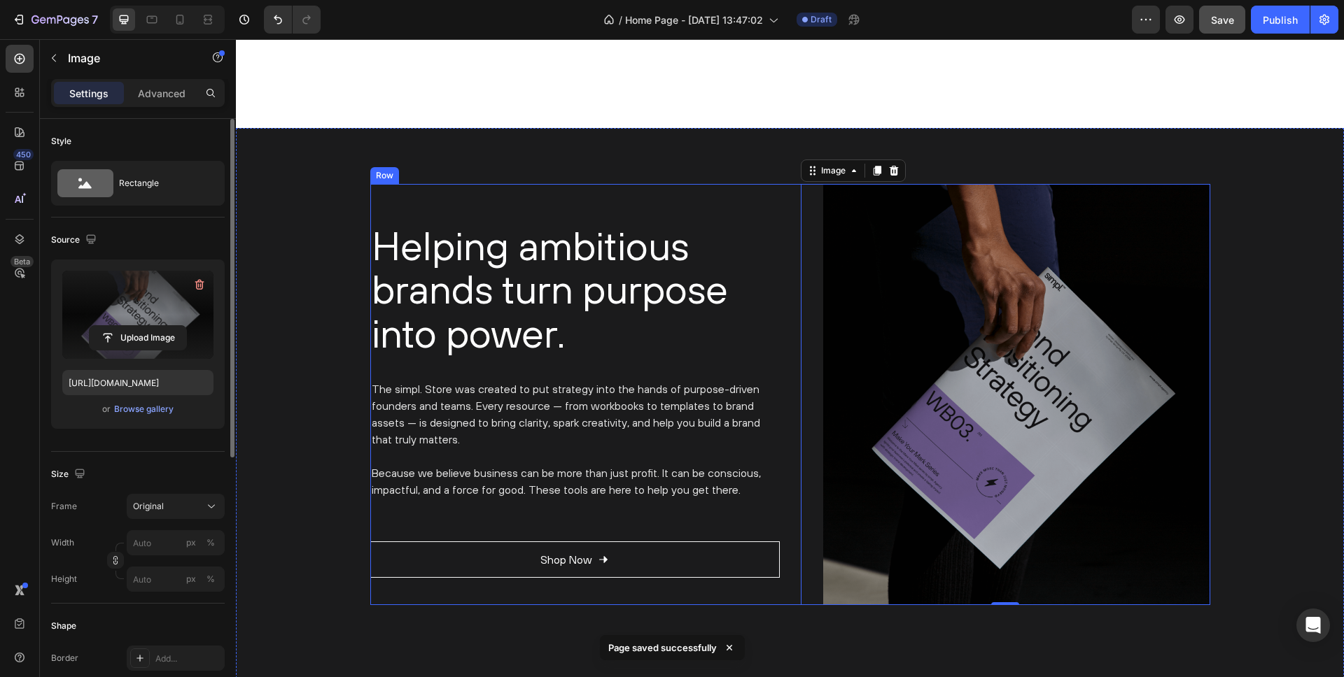
scroll to position [2368, 0]
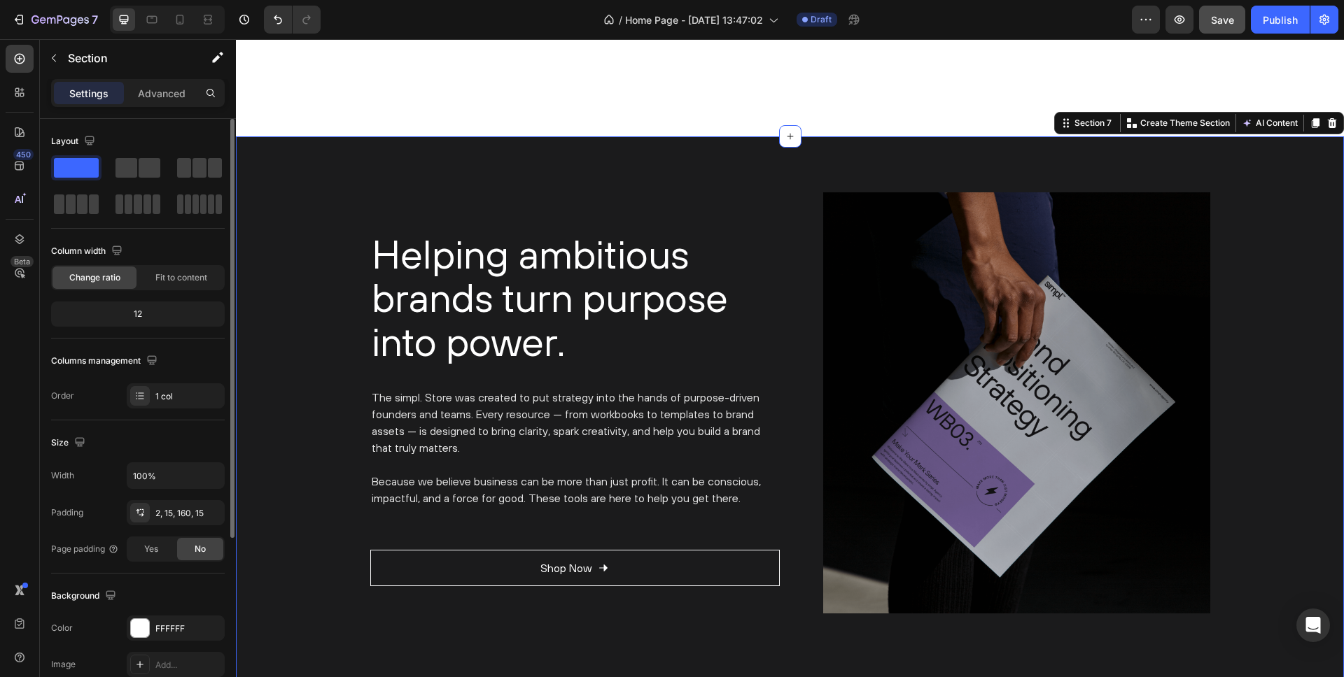
click at [380, 174] on div "Helping ambitious brands turn purpose into power. Heading The simpl. Store was …" at bounding box center [790, 423] width 1108 height 575
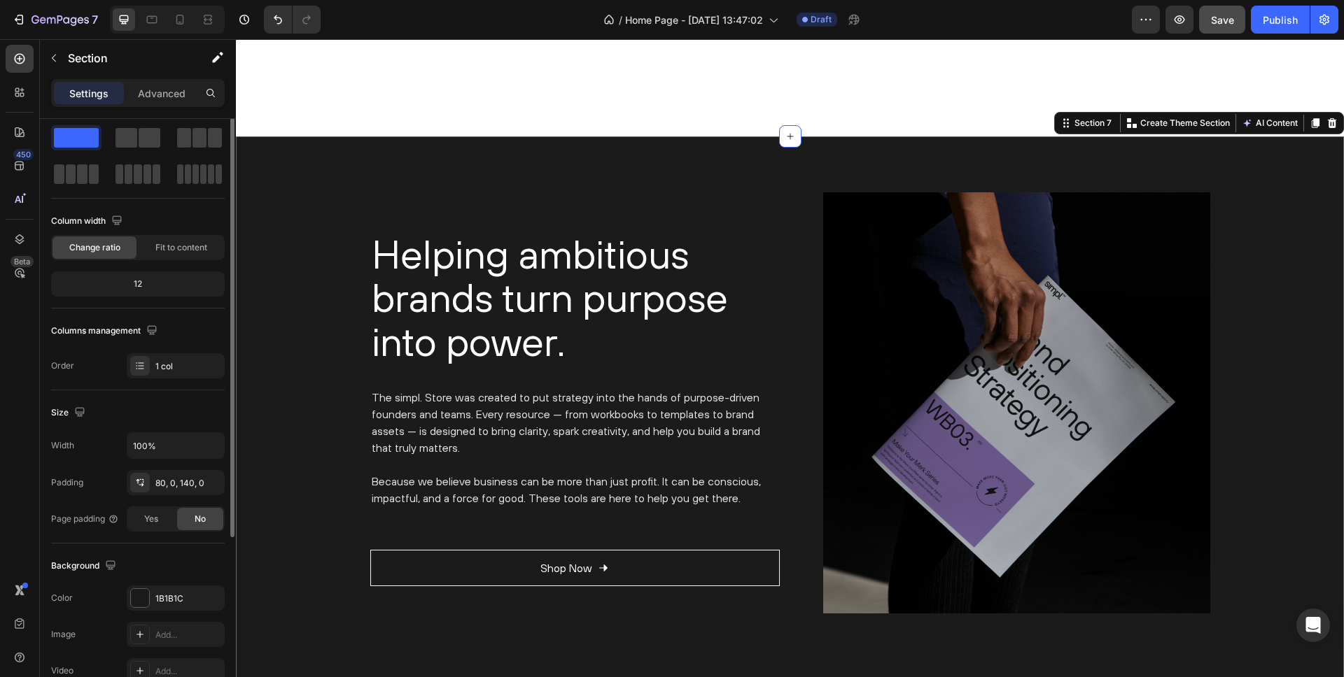
scroll to position [183, 0]
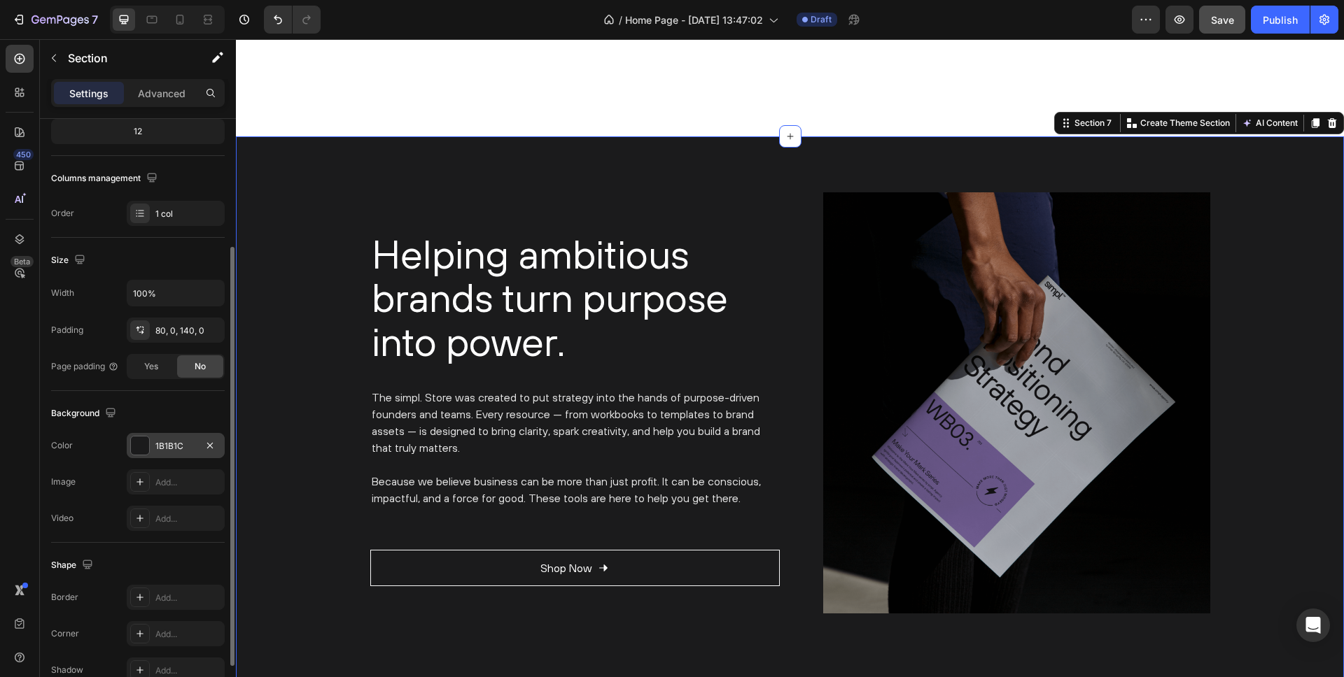
click at [143, 448] on div at bounding box center [140, 446] width 18 height 18
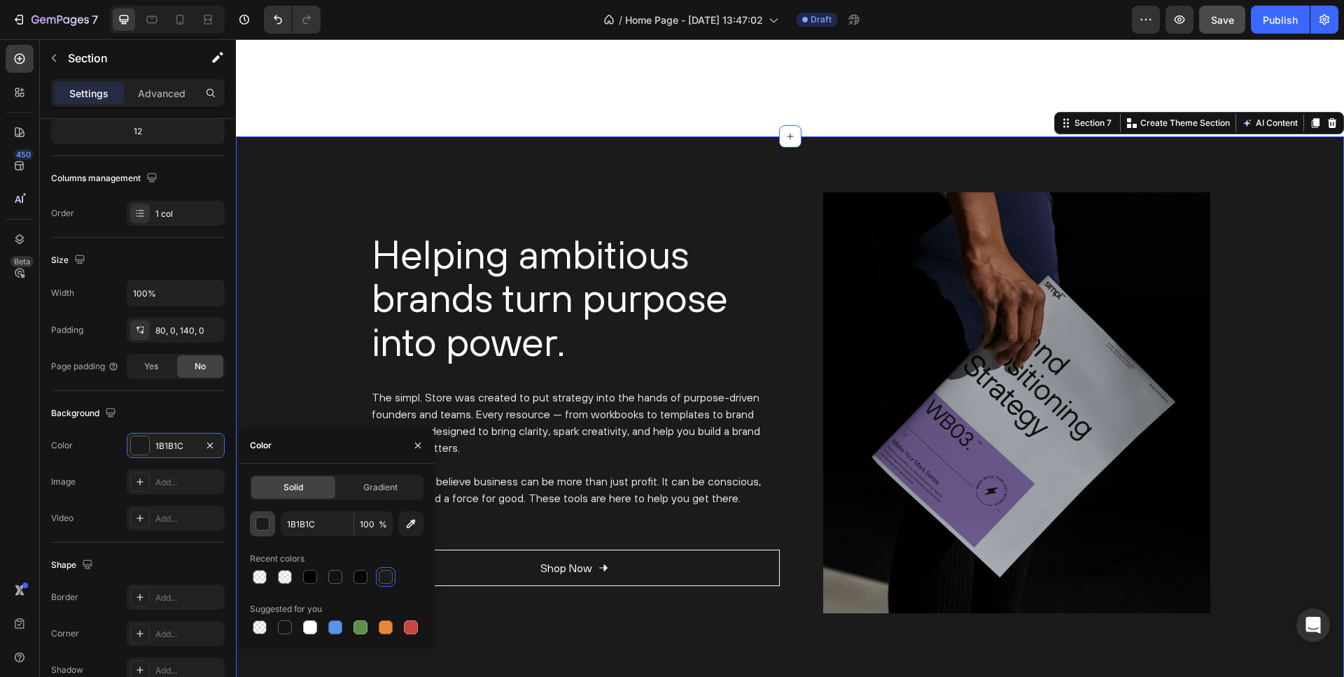
click at [262, 524] on div "button" at bounding box center [263, 525] width 14 height 14
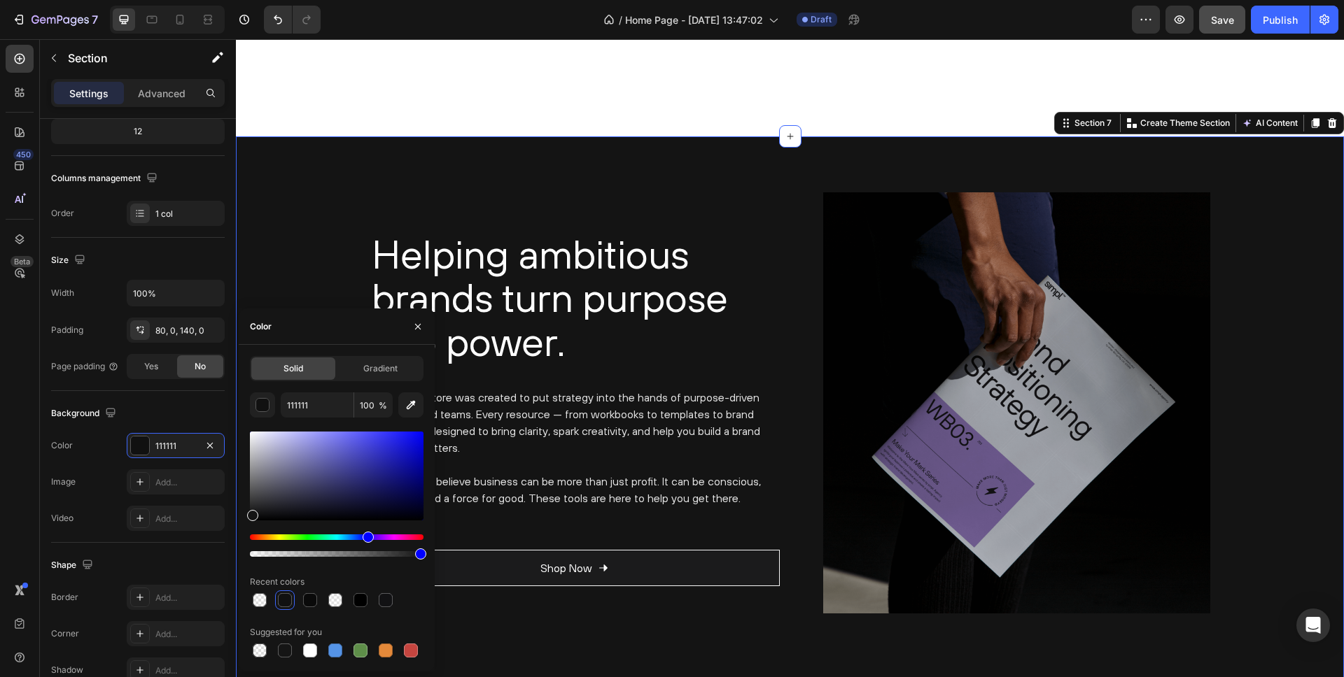
type input "141414"
drag, startPoint x: 258, startPoint y: 512, endPoint x: 247, endPoint y: 513, distance: 11.3
click at [247, 513] on div at bounding box center [252, 515] width 11 height 11
click at [315, 402] on input "141414" at bounding box center [317, 405] width 73 height 25
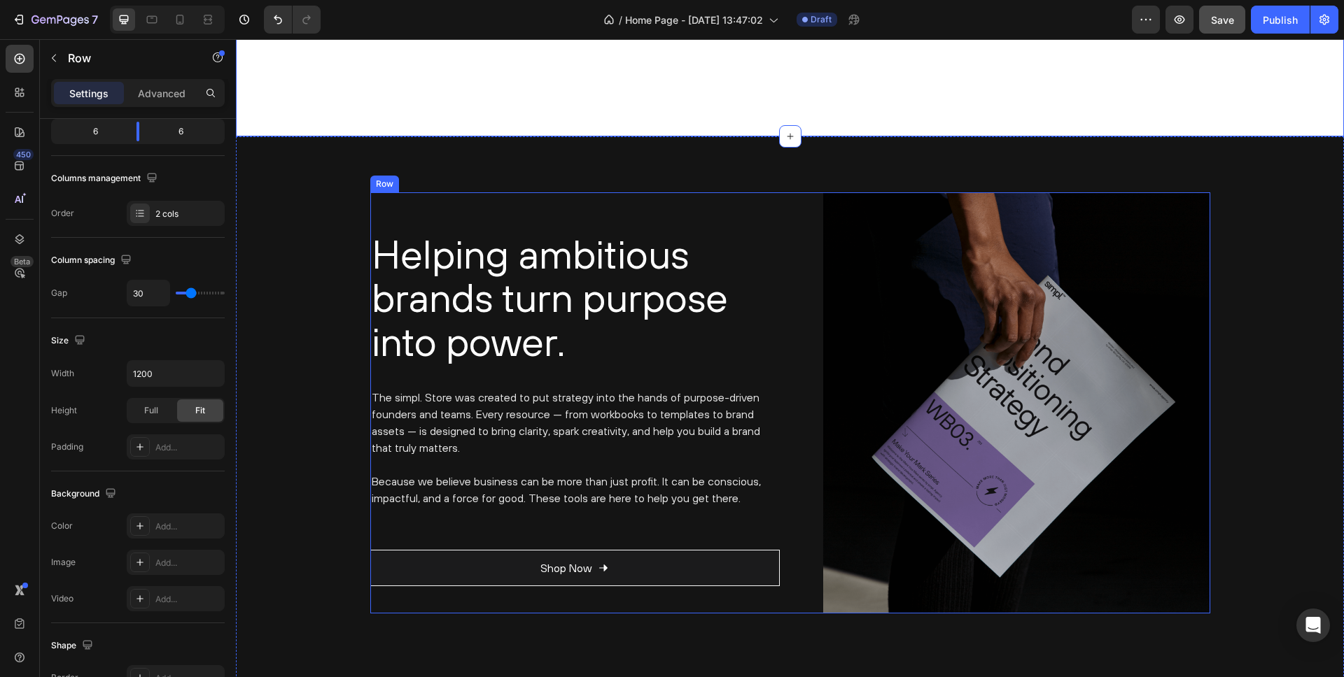
click at [469, 547] on div "Helping ambitious brands turn purpose into power. Heading The simpl. Store was …" at bounding box center [574, 402] width 409 height 421
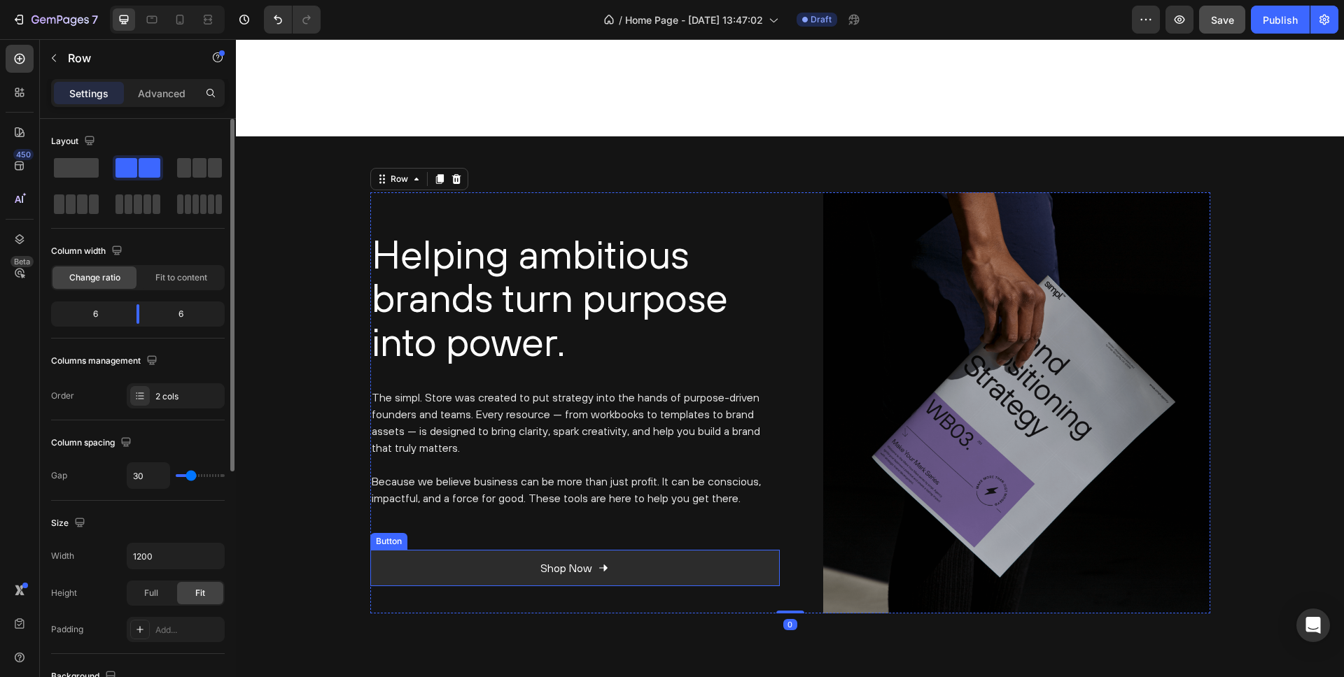
click at [465, 558] on link "Shop Now" at bounding box center [574, 568] width 409 height 37
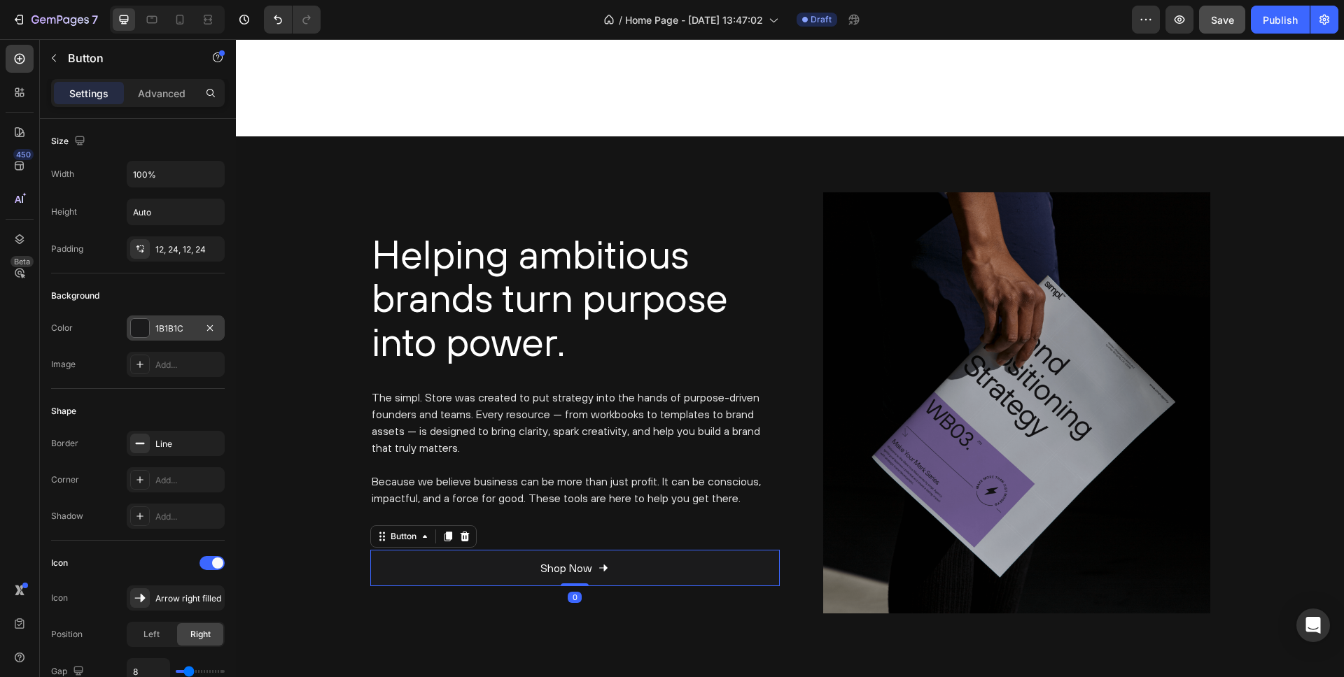
click at [141, 330] on div at bounding box center [140, 328] width 18 height 18
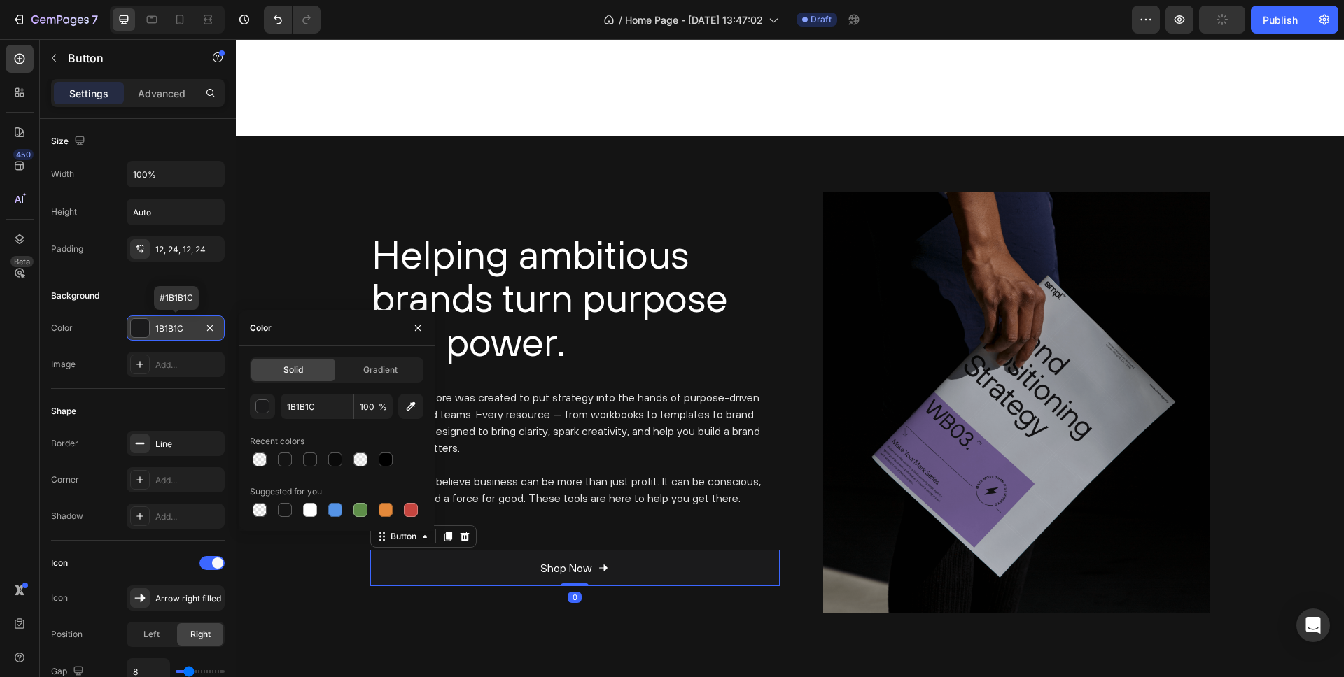
click at [175, 328] on div "1B1B1C" at bounding box center [175, 329] width 41 height 13
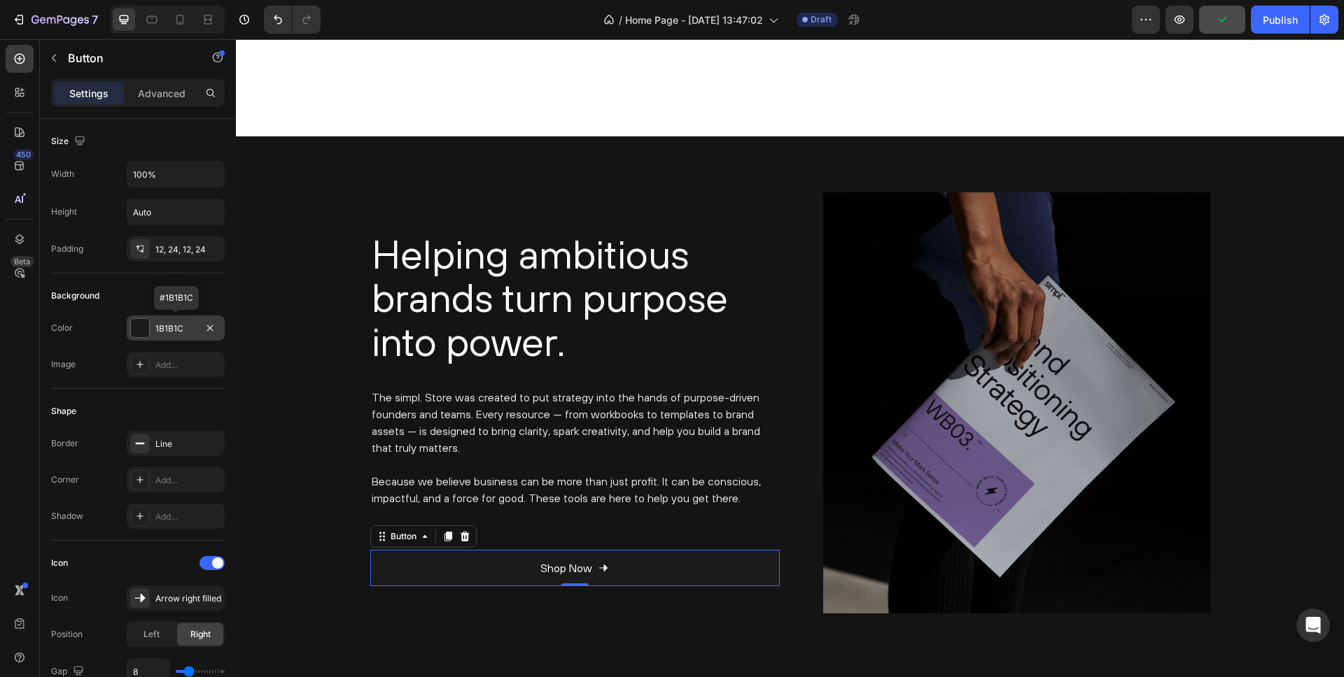
click at [175, 328] on div "1B1B1C" at bounding box center [175, 329] width 41 height 13
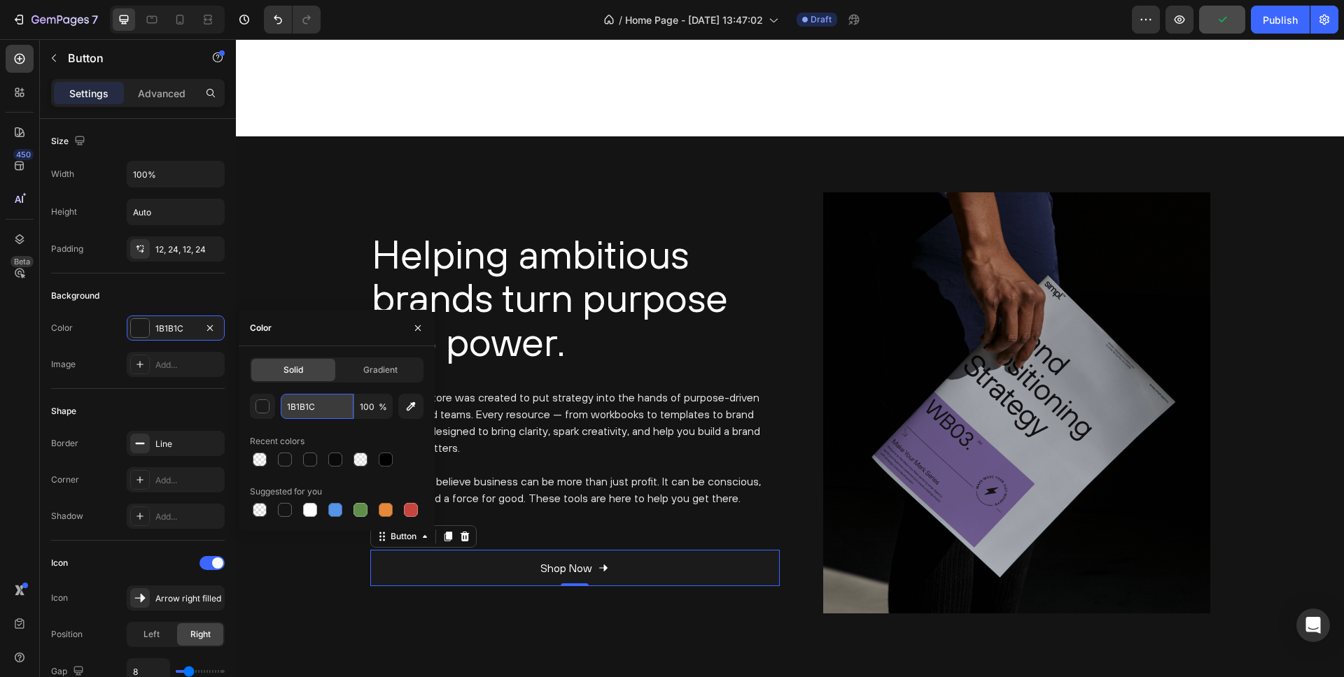
click at [309, 412] on input "1B1B1C" at bounding box center [317, 406] width 73 height 25
paste input "41414"
type input "141414"
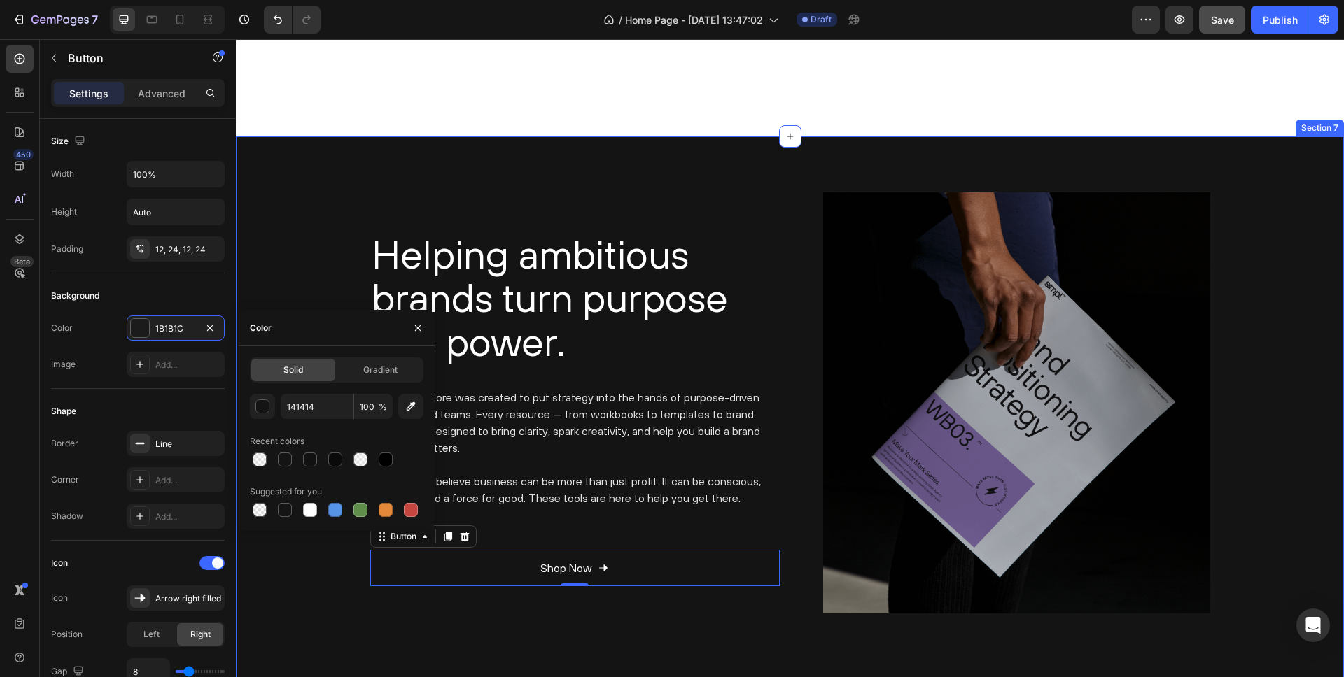
click at [425, 142] on div "Helping ambitious brands turn purpose into power. Heading The simpl. Store was …" at bounding box center [790, 423] width 1108 height 575
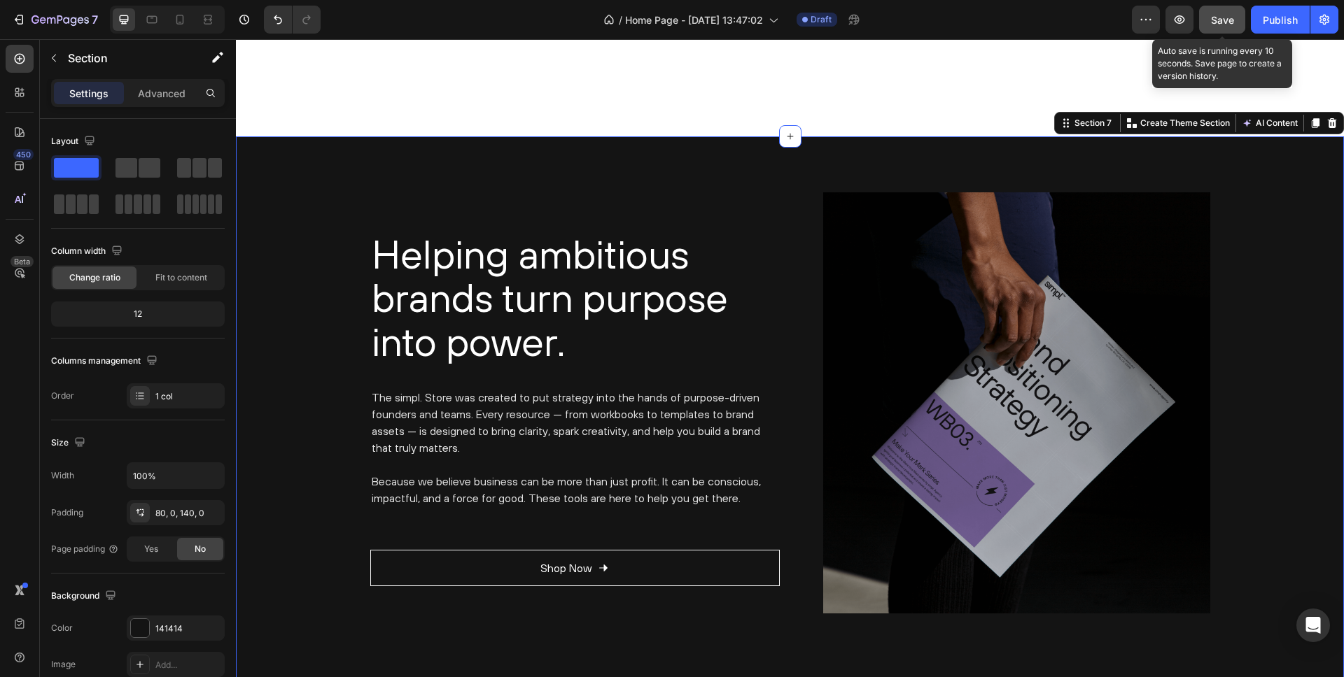
click at [1210, 17] on button "Save" at bounding box center [1222, 20] width 46 height 28
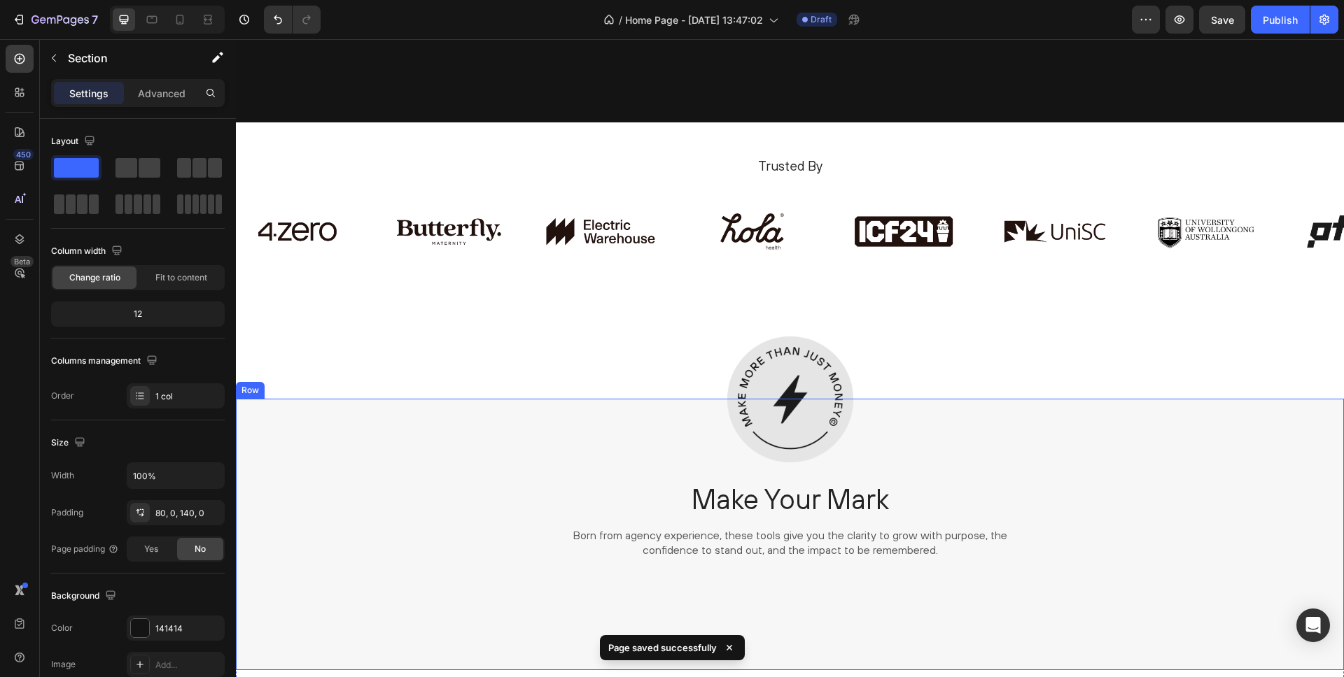
scroll to position [2802, 0]
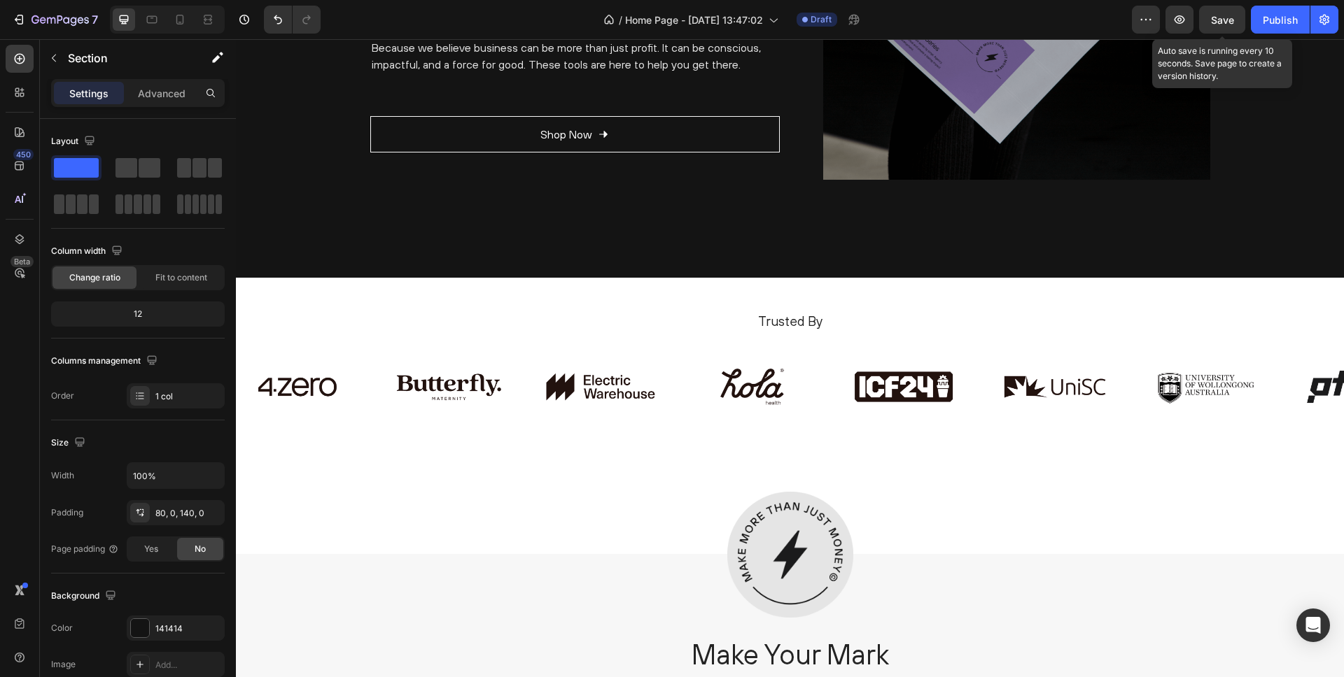
click at [1213, 24] on span "Save" at bounding box center [1222, 20] width 23 height 12
click at [1179, 20] on icon "button" at bounding box center [1179, 19] width 10 height 8
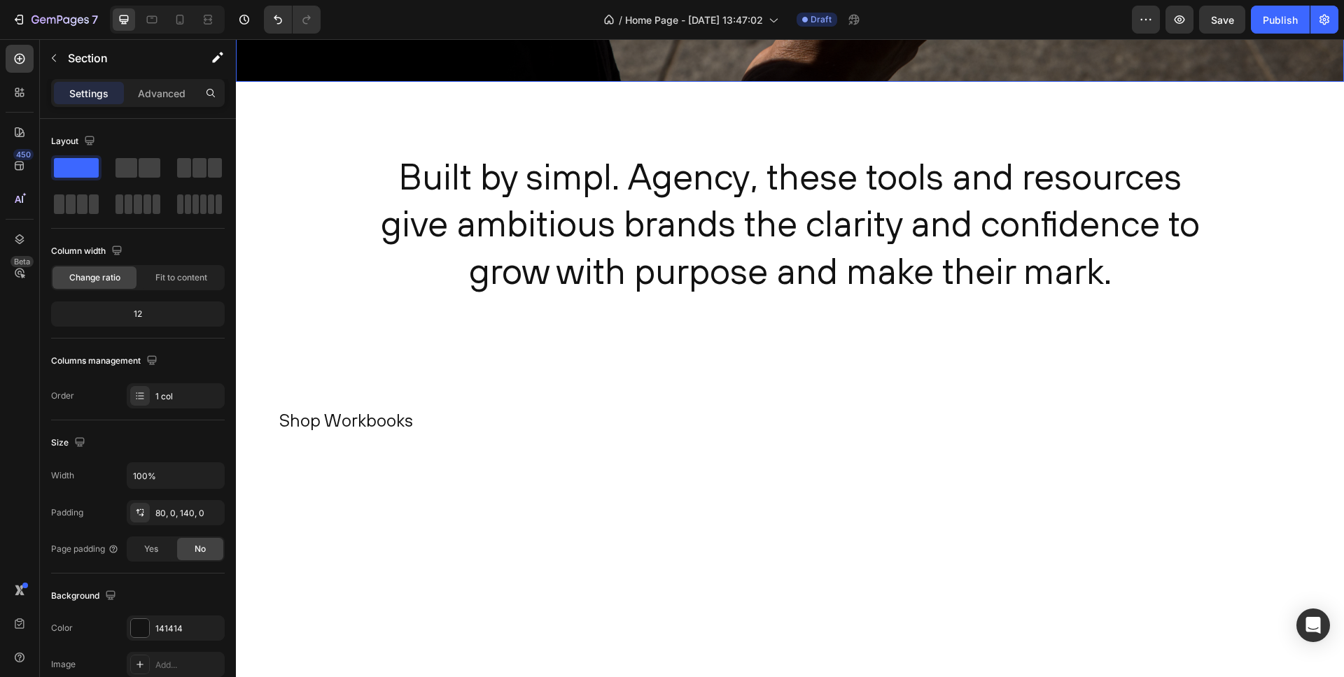
scroll to position [0, 0]
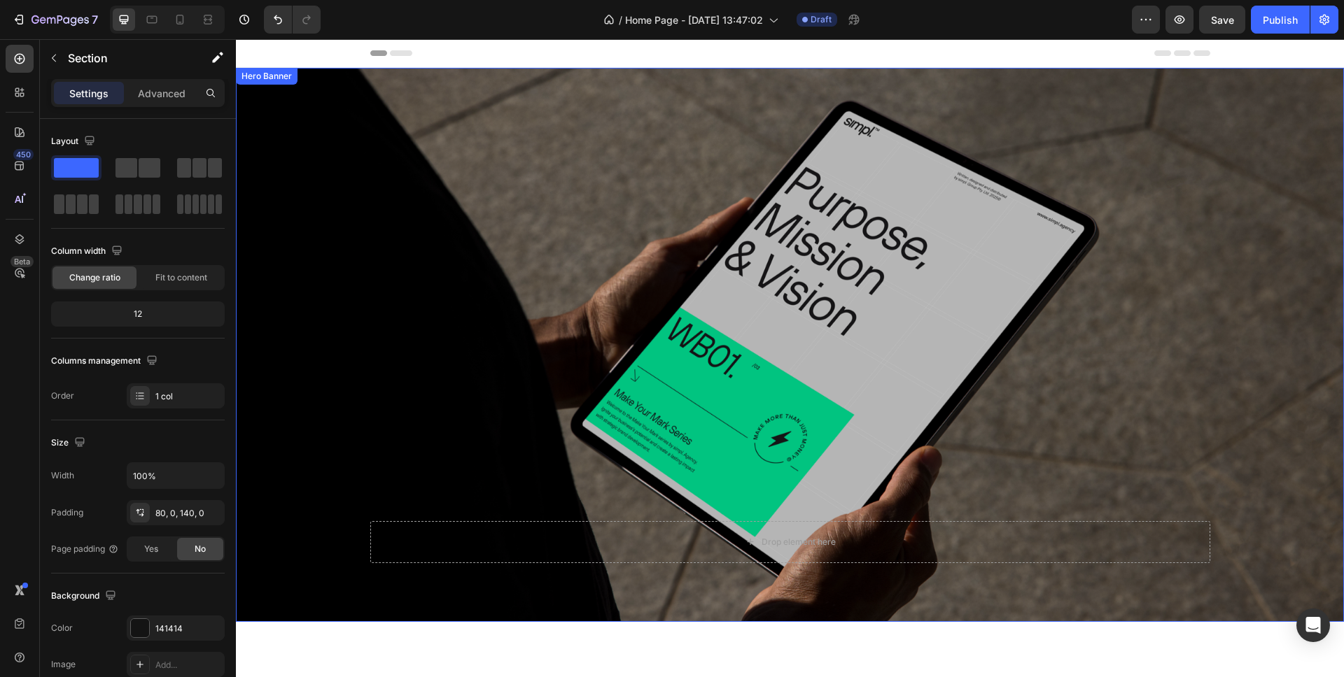
click at [575, 185] on div "Overlay" at bounding box center [790, 345] width 1108 height 554
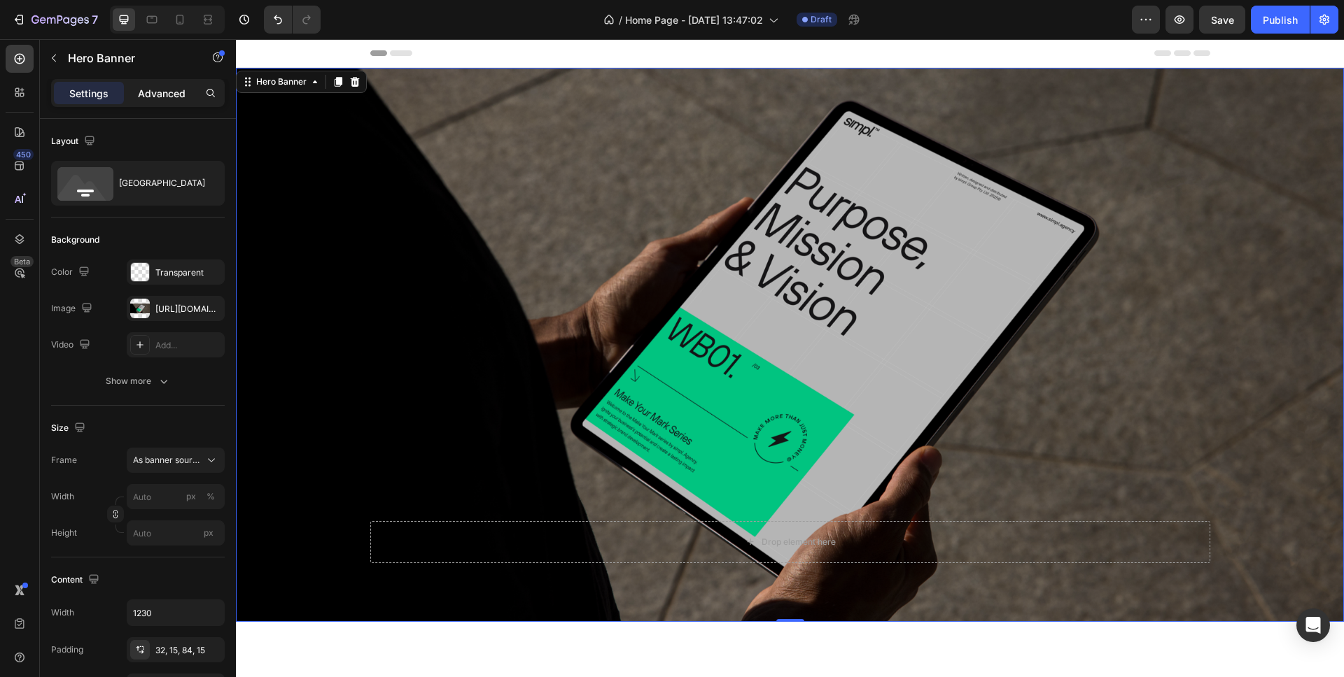
click at [150, 90] on p "Advanced" at bounding box center [162, 93] width 48 height 15
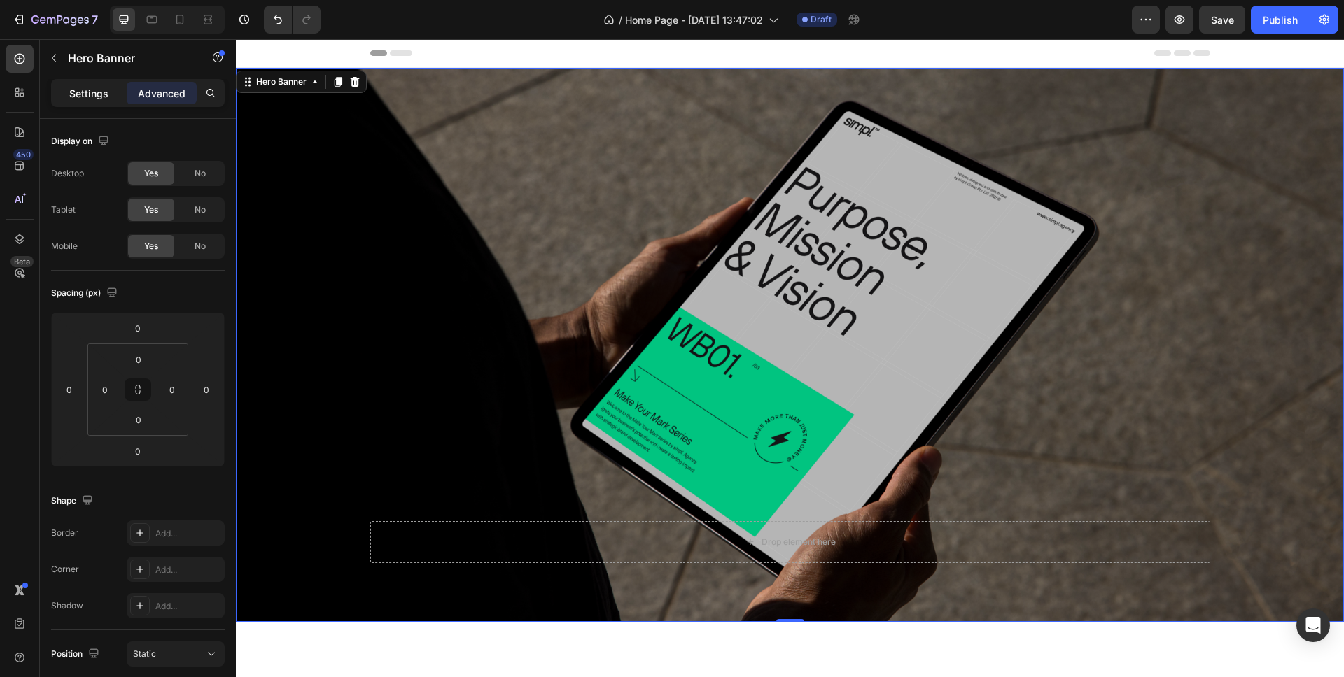
click at [90, 95] on p "Settings" at bounding box center [88, 93] width 39 height 15
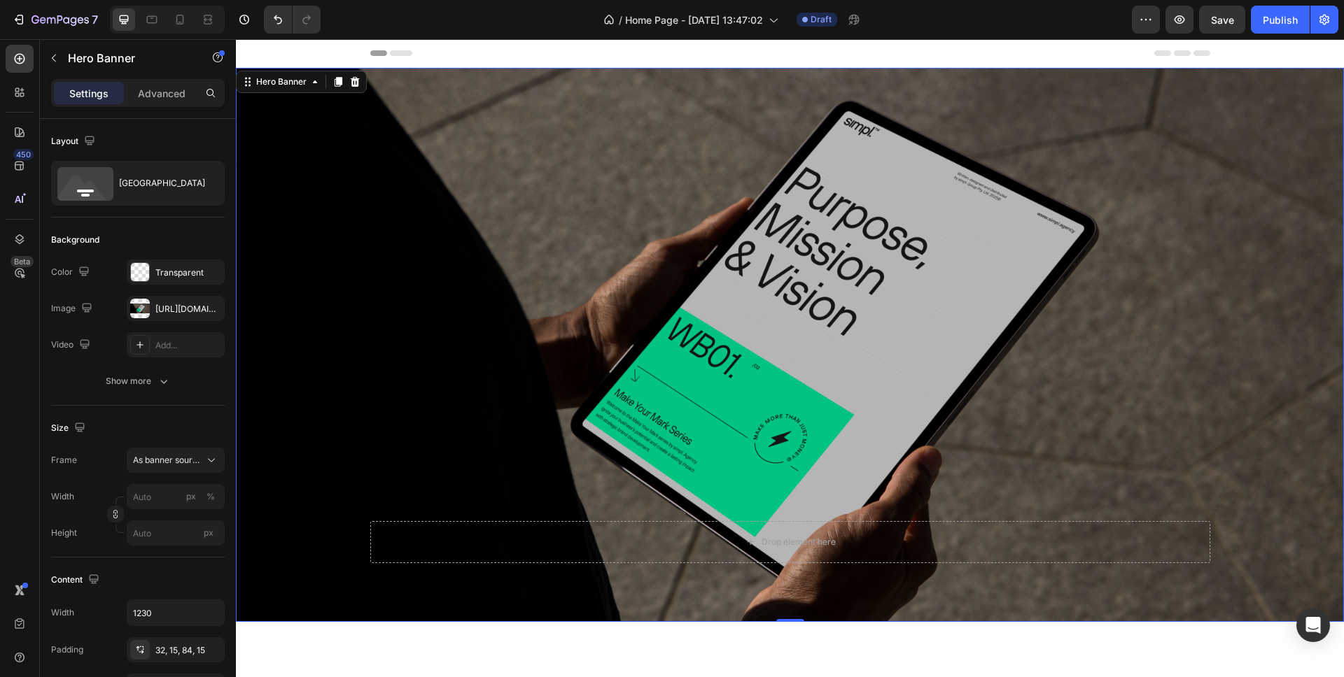
click at [484, 226] on div "Overlay" at bounding box center [790, 345] width 1108 height 554
click at [293, 85] on div "Hero Banner" at bounding box center [281, 82] width 56 height 13
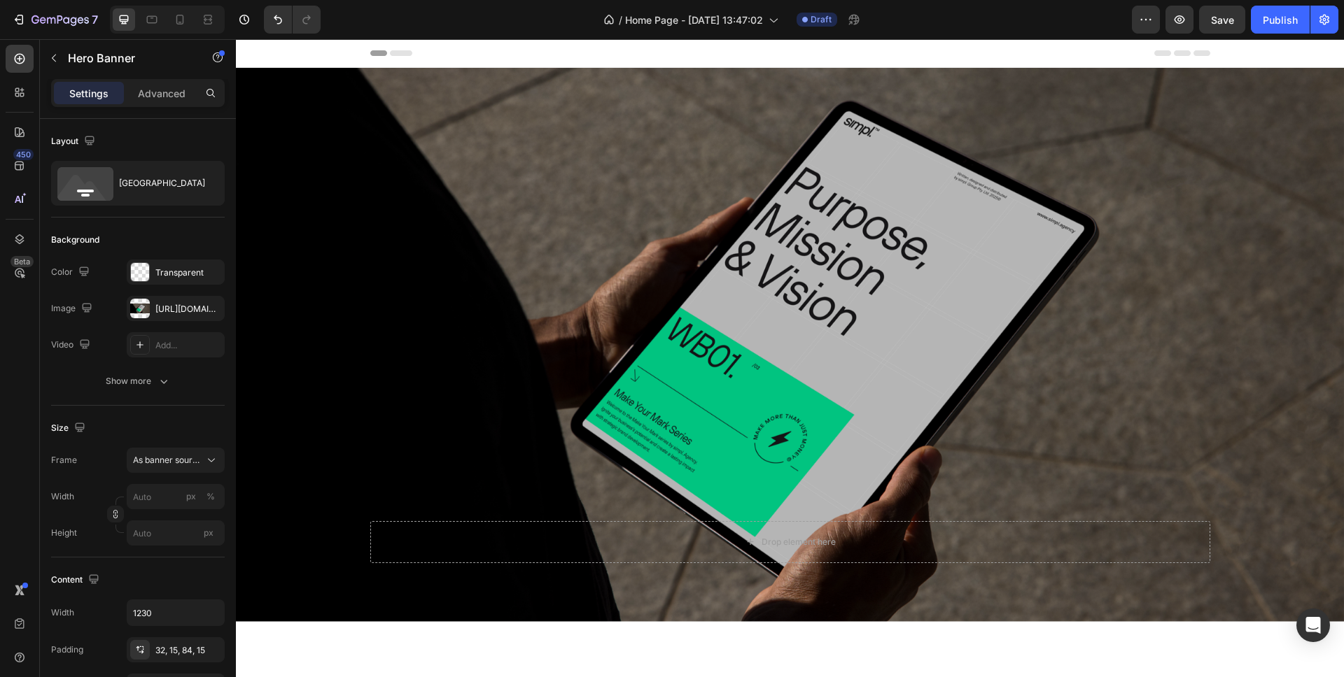
click at [465, 55] on div "Header" at bounding box center [790, 53] width 840 height 28
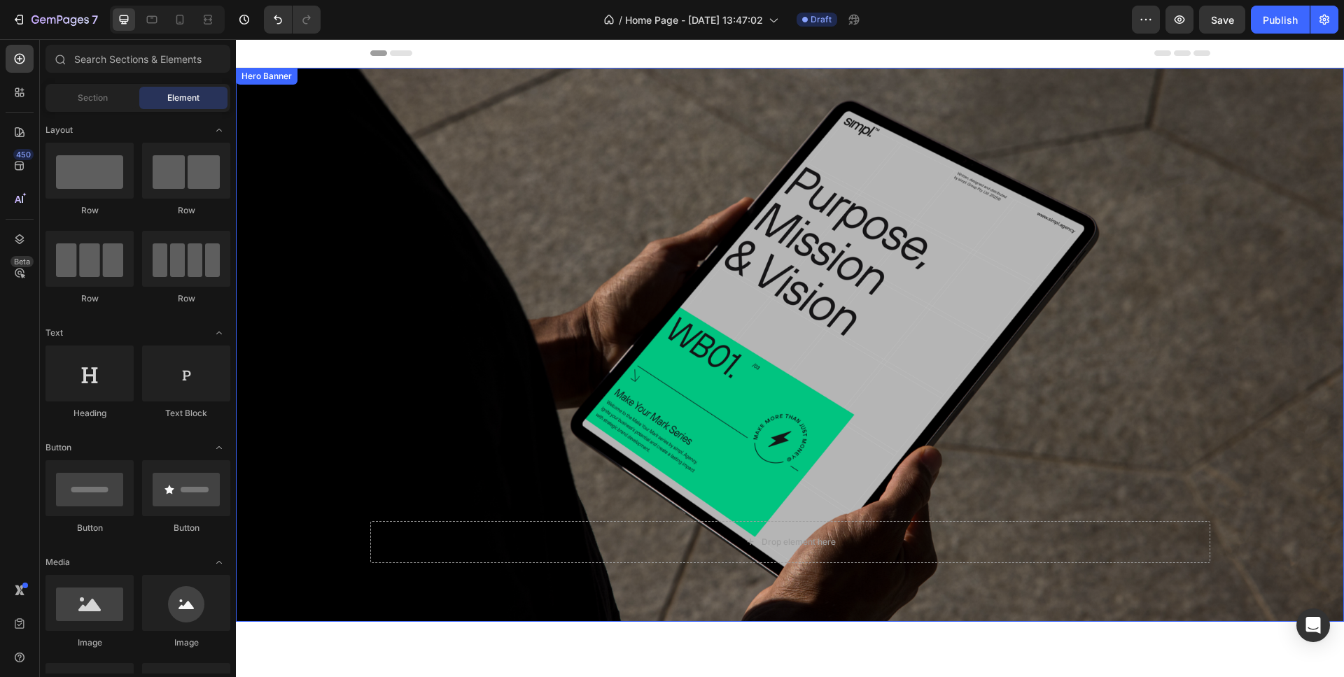
click at [573, 163] on div "Overlay" at bounding box center [790, 345] width 1108 height 554
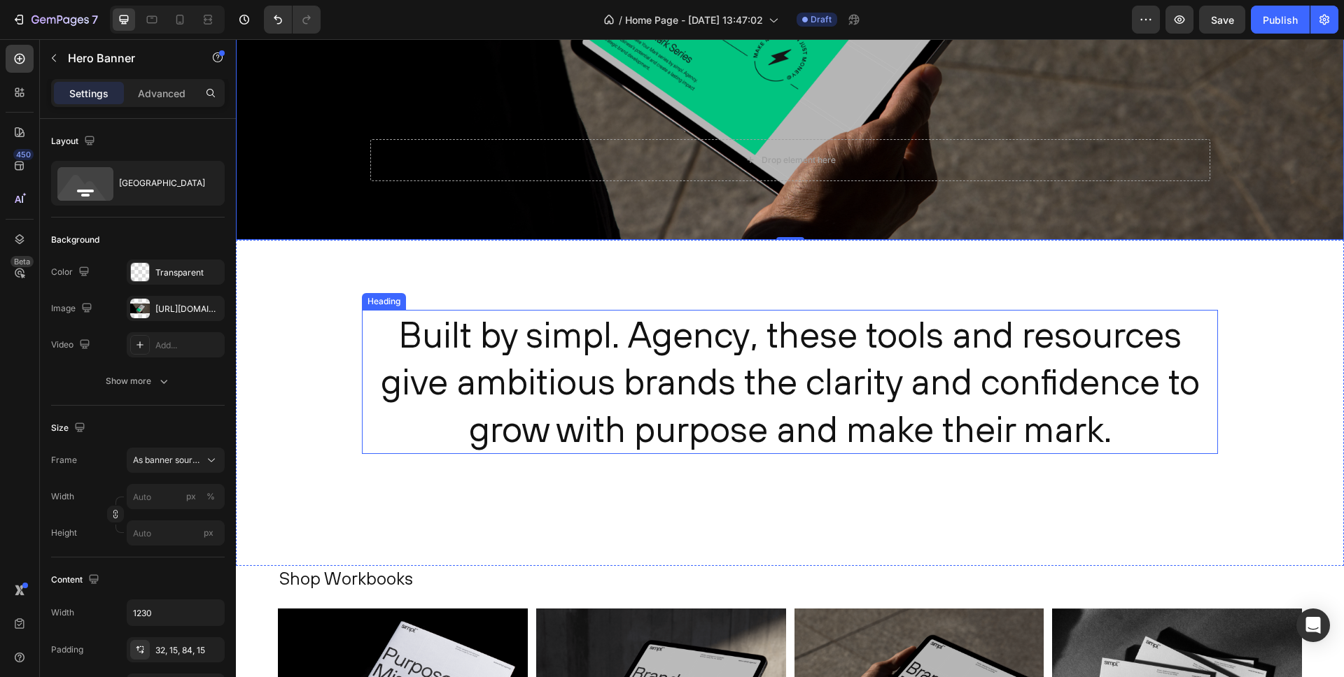
scroll to position [640, 0]
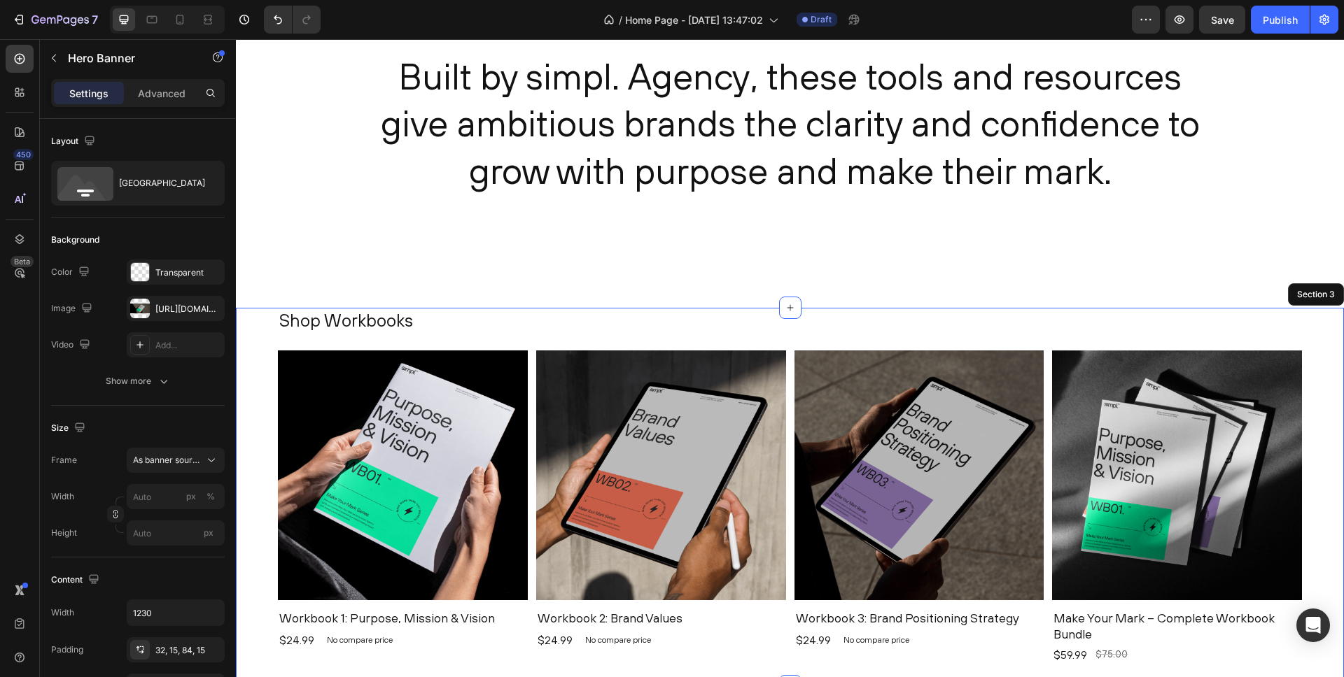
click at [261, 322] on div "Shop Workbooks Heading Product Images Workbook 1: Purpose, Mission & Vision Pro…" at bounding box center [790, 497] width 1108 height 379
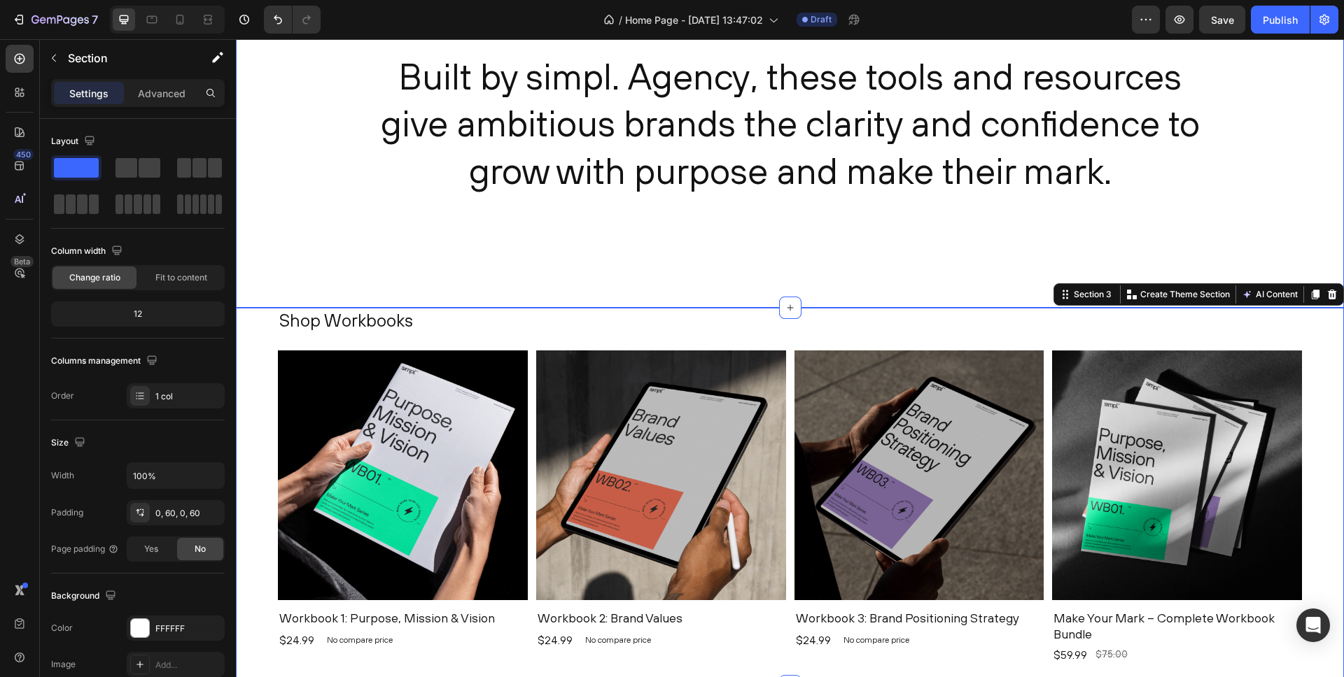
scroll to position [0, 0]
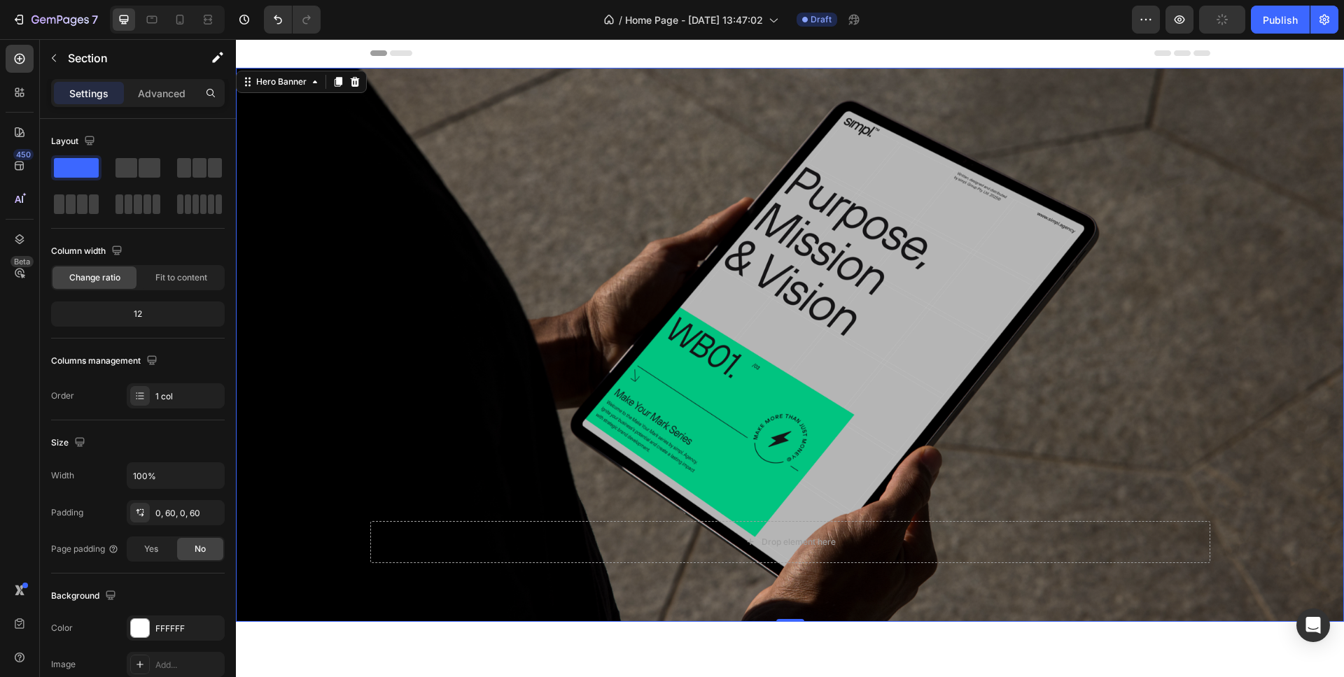
click at [500, 335] on div "Overlay" at bounding box center [790, 345] width 1108 height 554
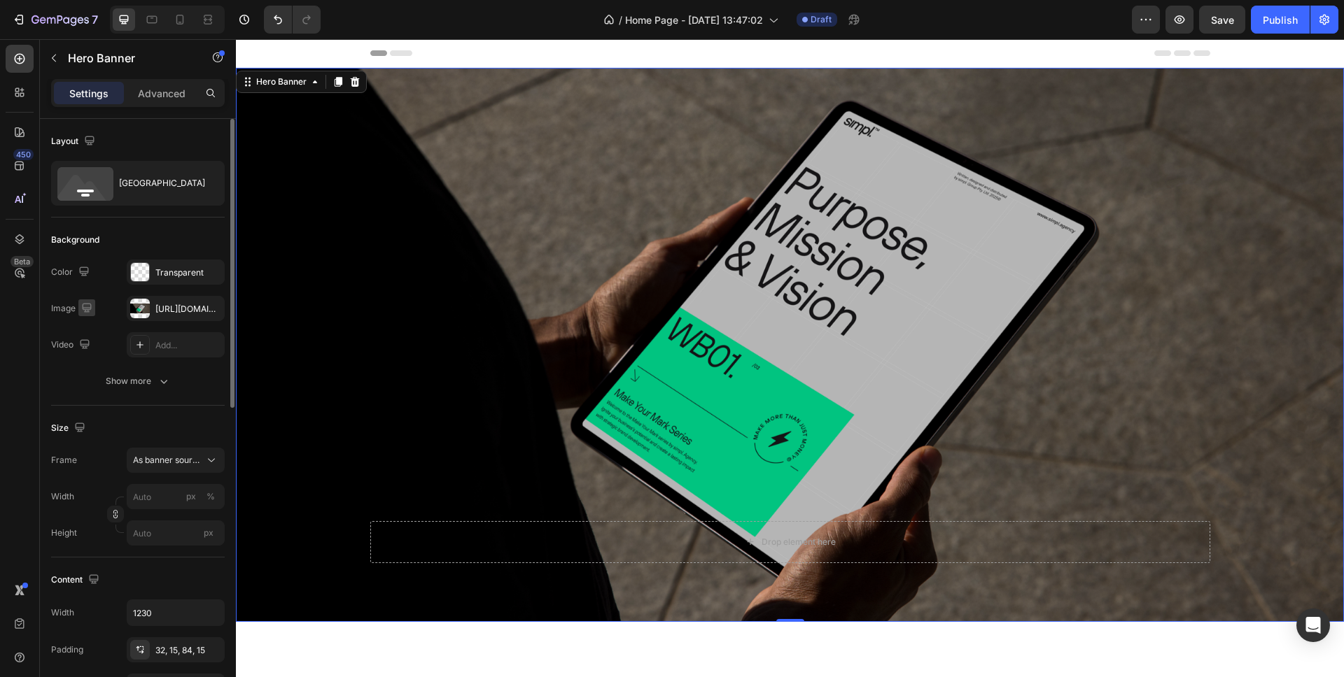
click at [84, 304] on icon "button" at bounding box center [87, 308] width 14 height 14
click at [87, 351] on icon "button" at bounding box center [90, 356] width 14 height 14
type input "100%"
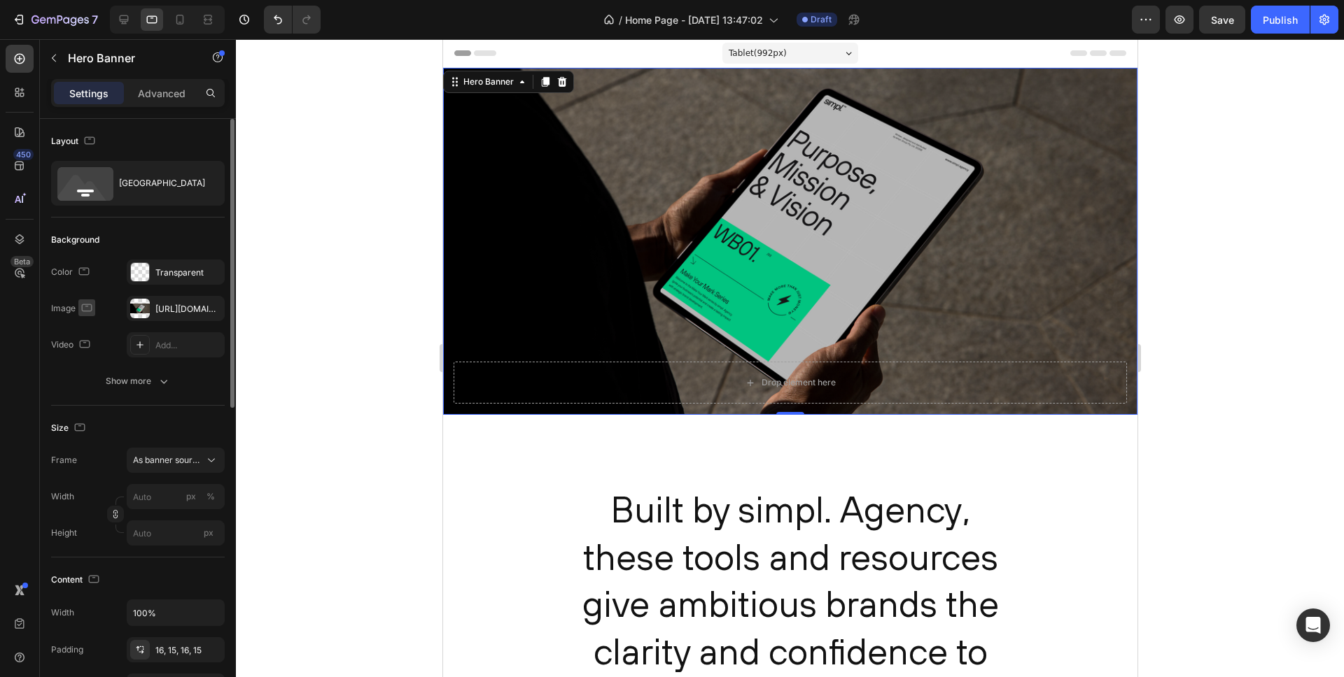
click at [87, 309] on icon "button" at bounding box center [87, 308] width 14 height 14
click at [93, 377] on icon "button" at bounding box center [90, 381] width 8 height 10
type input "100"
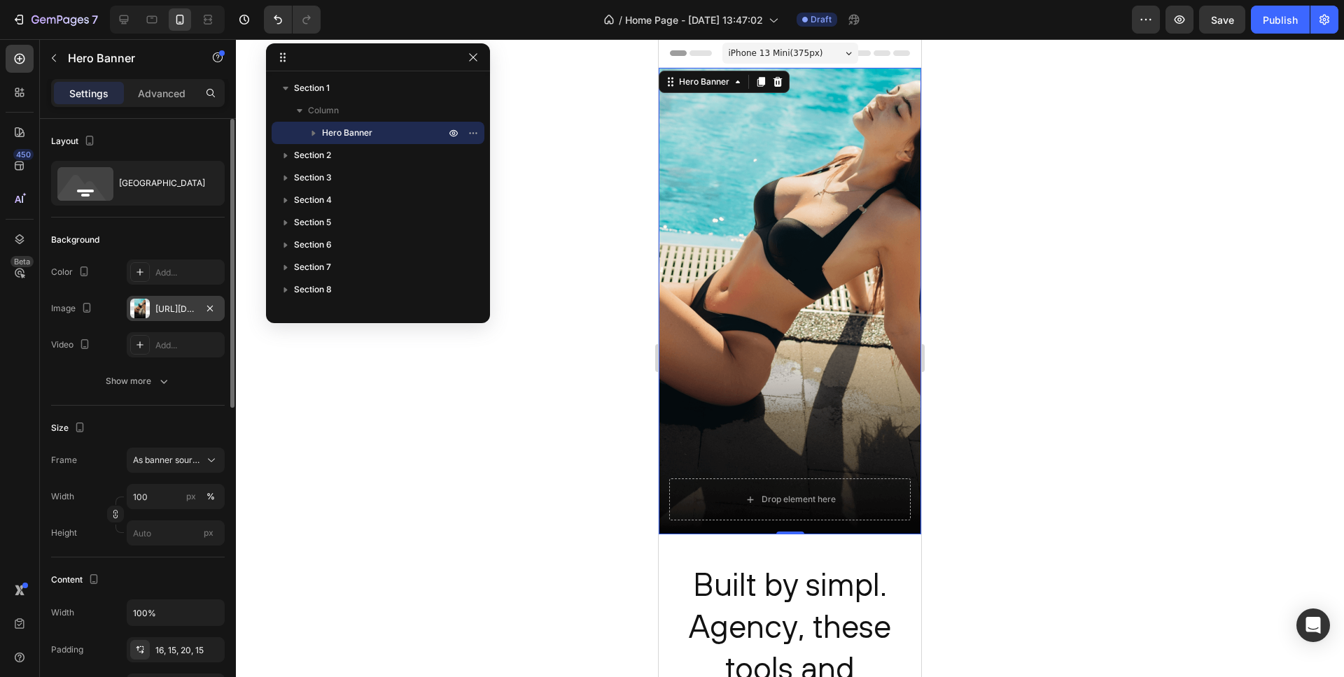
click at [166, 307] on div "https://cdn.shopify.com/s/files/1/0885/3464/7091/files/gempages_580880049272521…" at bounding box center [175, 309] width 41 height 13
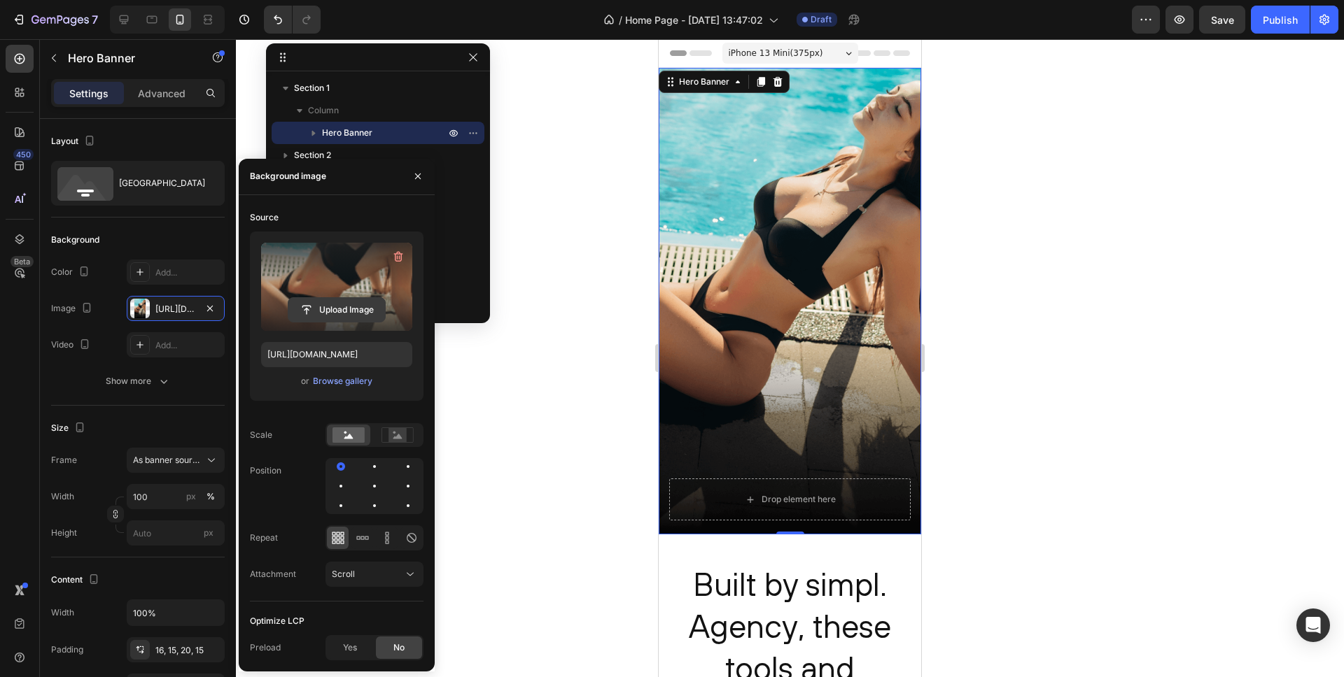
click at [353, 309] on input "file" at bounding box center [336, 310] width 97 height 24
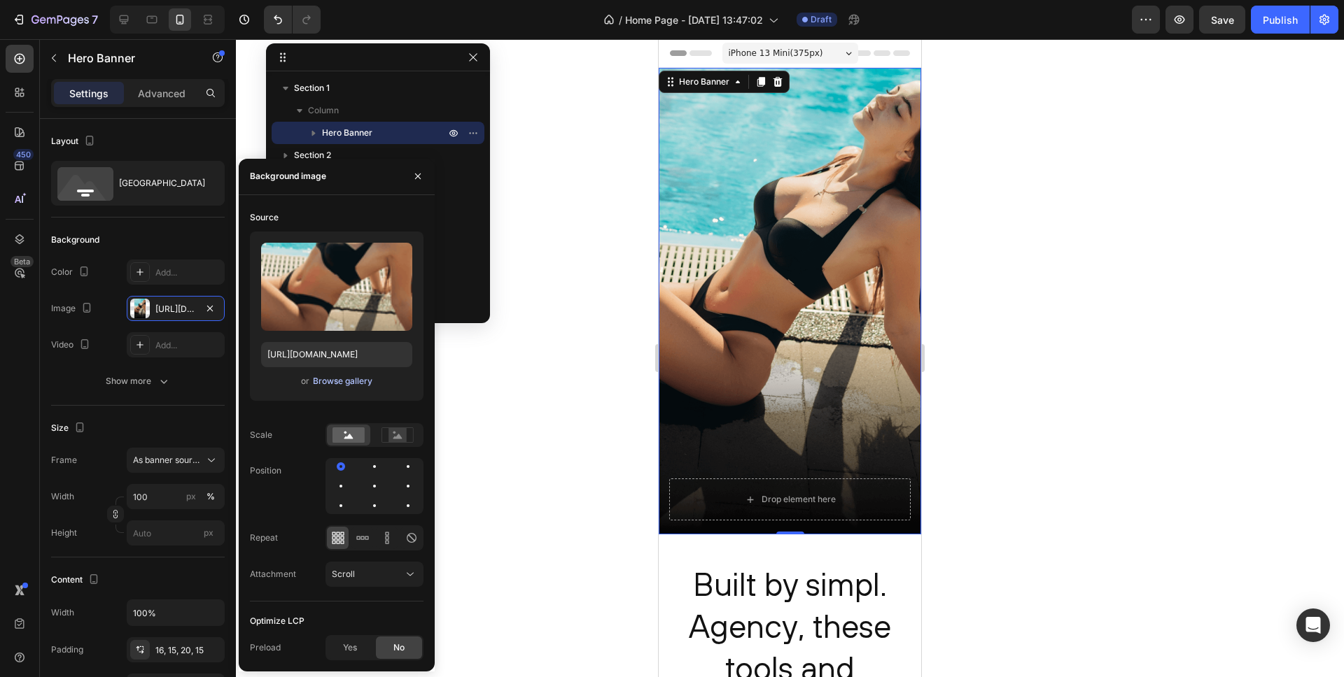
click at [339, 384] on div "Browse gallery" at bounding box center [342, 381] width 59 height 13
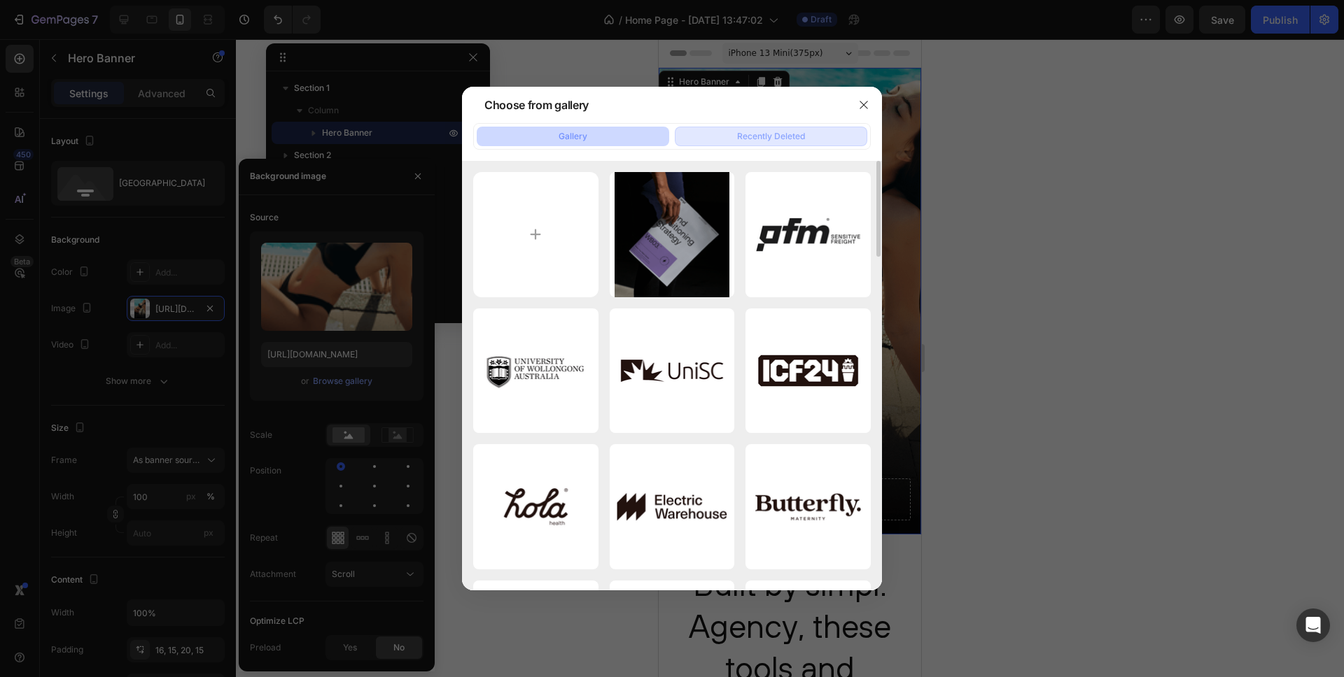
click at [759, 134] on div "Recently Deleted" at bounding box center [771, 136] width 68 height 13
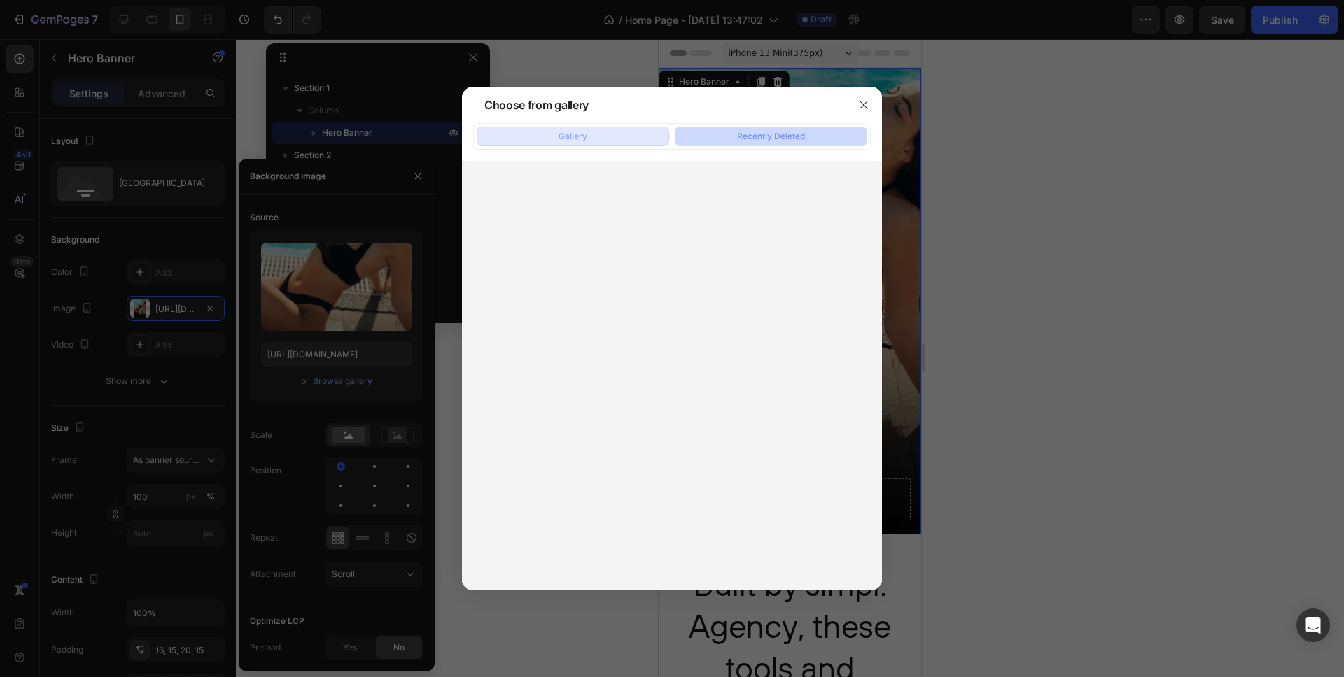
click at [577, 135] on div "Gallery" at bounding box center [572, 136] width 29 height 13
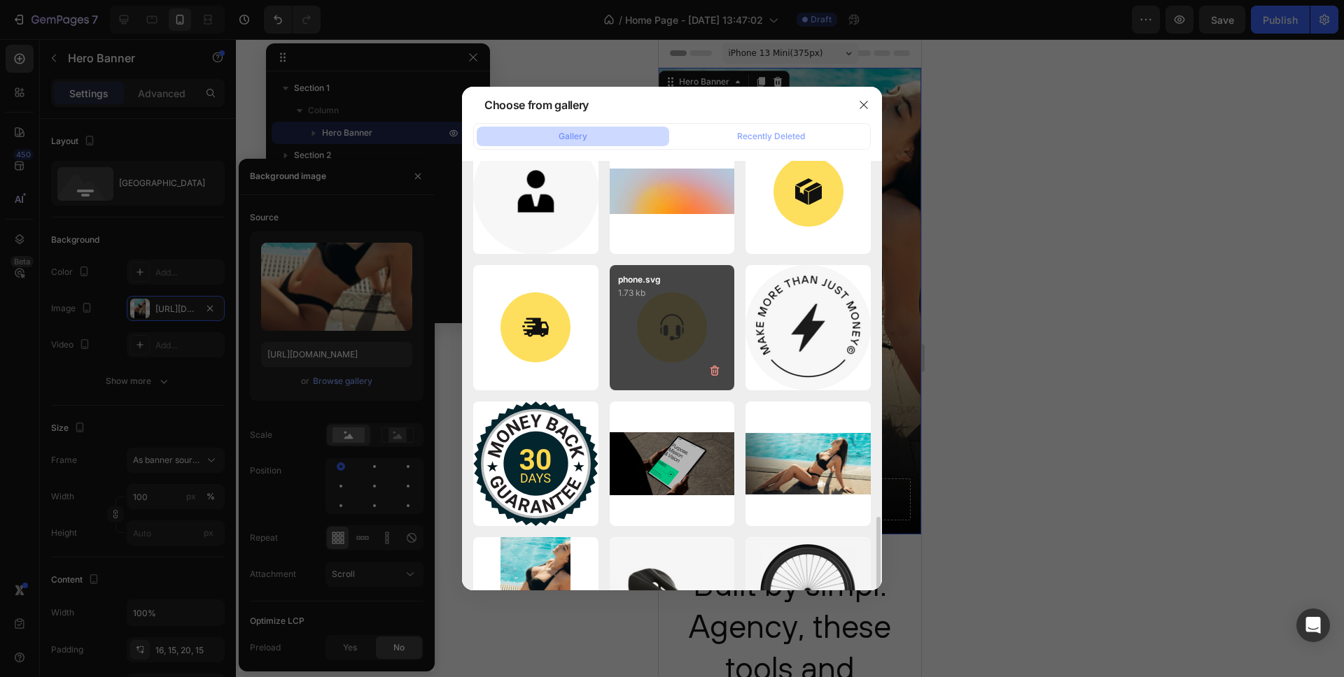
scroll to position [1217, 0]
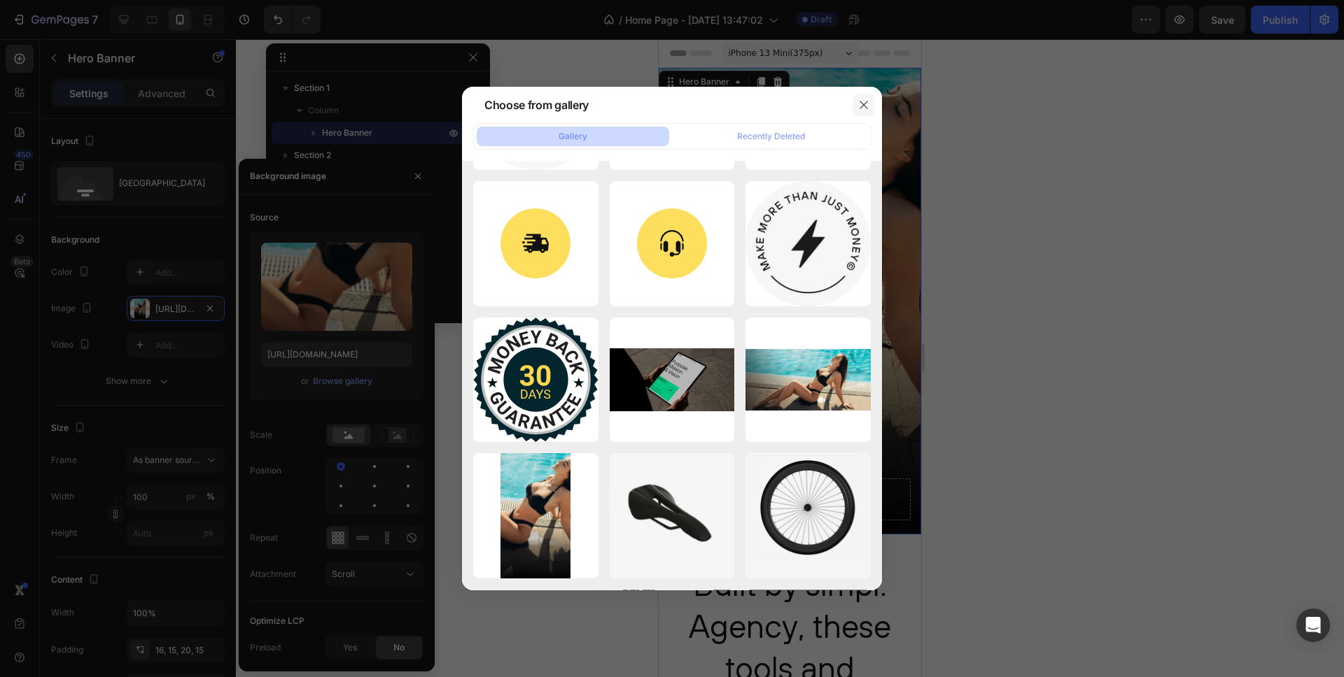
click at [861, 105] on icon "button" at bounding box center [863, 104] width 11 height 11
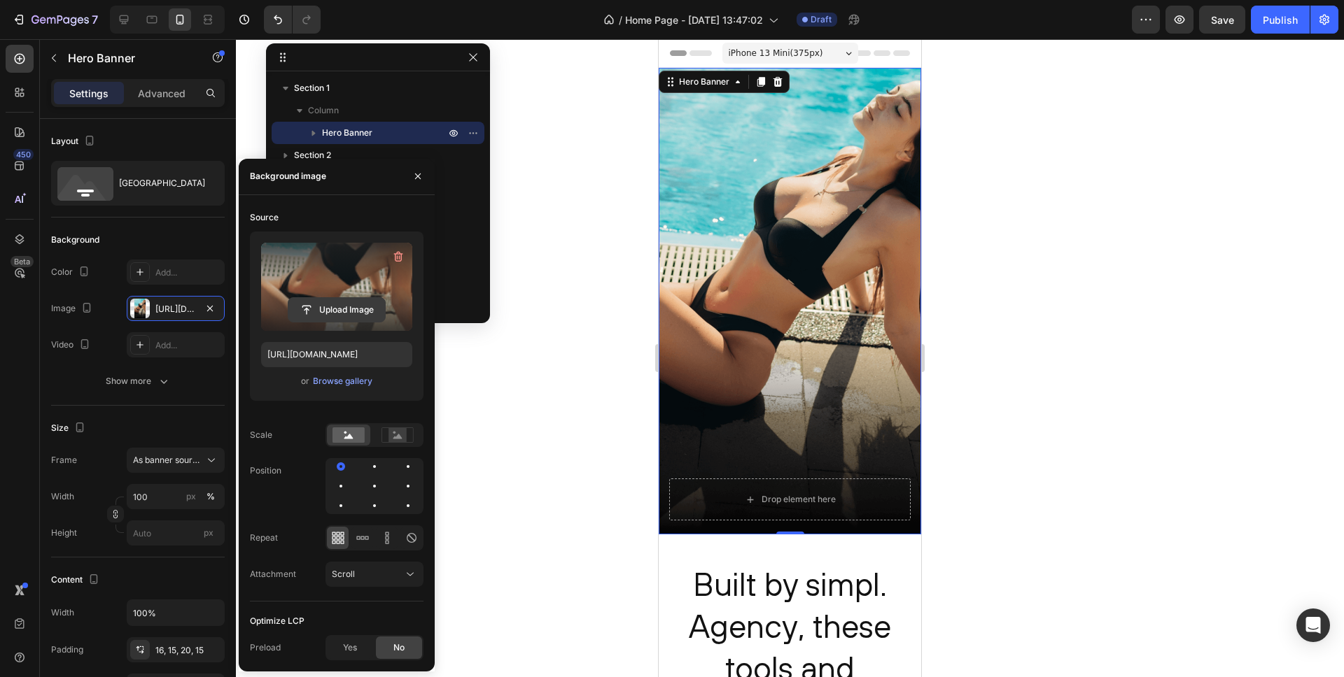
click at [338, 309] on input "file" at bounding box center [336, 310] width 97 height 24
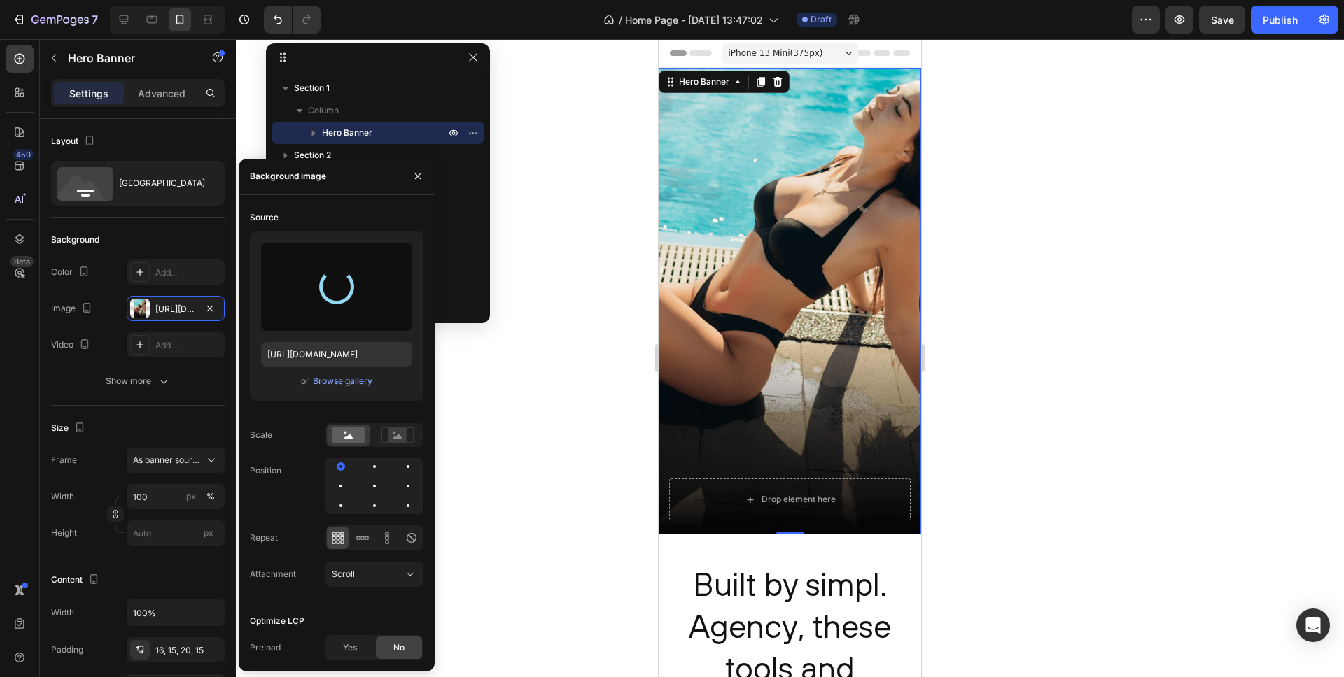
type input "https://cdn.shopify.com/s/files/1/0885/3464/7091/files/gempages_580880049272521…"
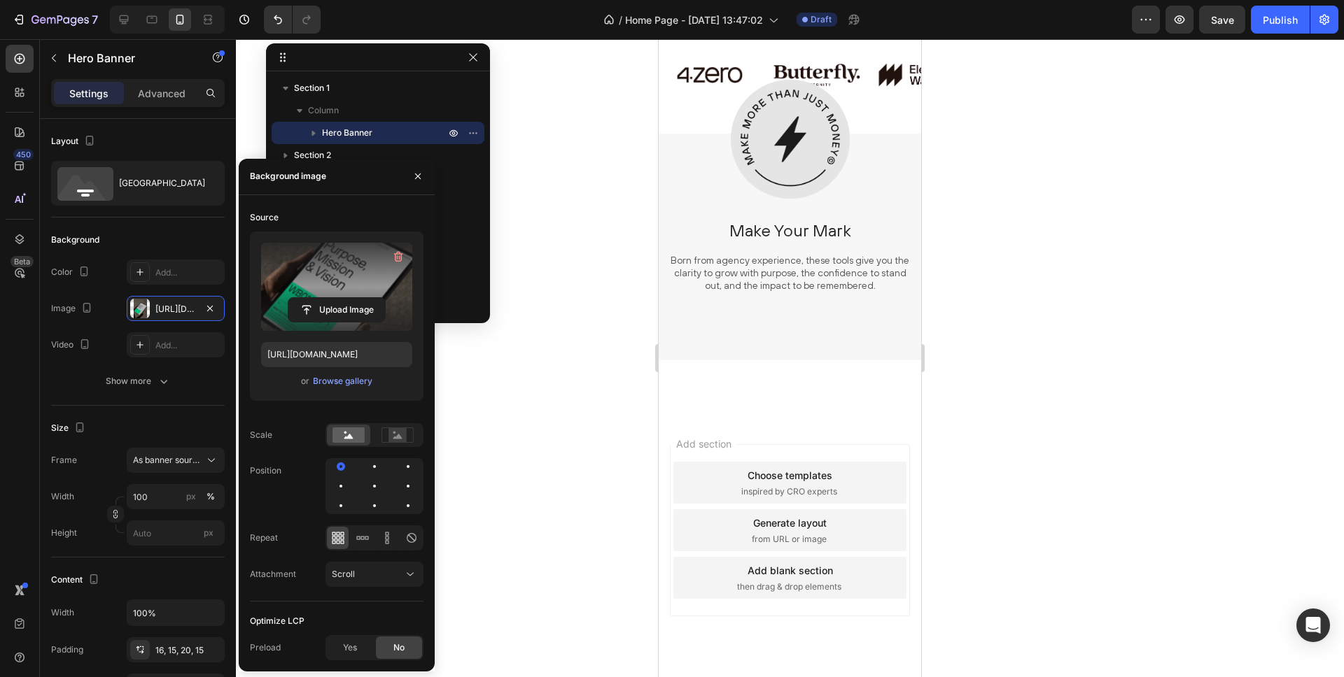
scroll to position [3389, 0]
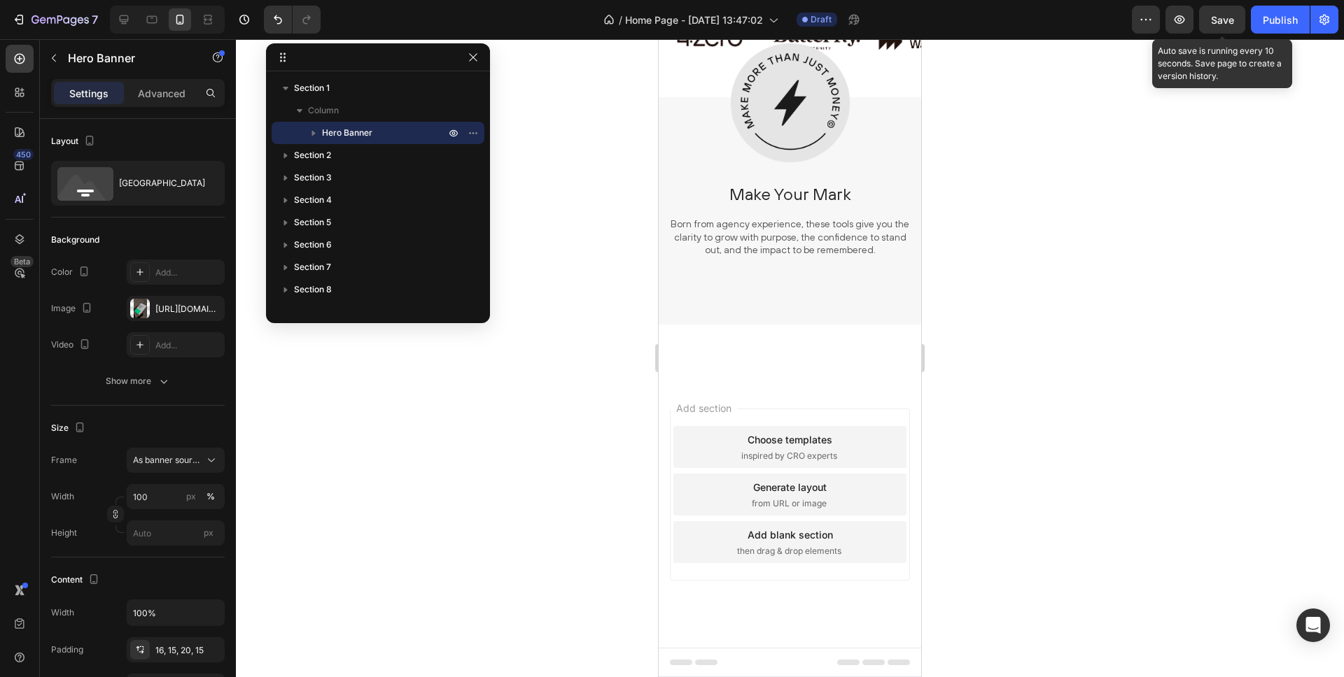
click at [1218, 18] on span "Save" at bounding box center [1222, 20] width 23 height 12
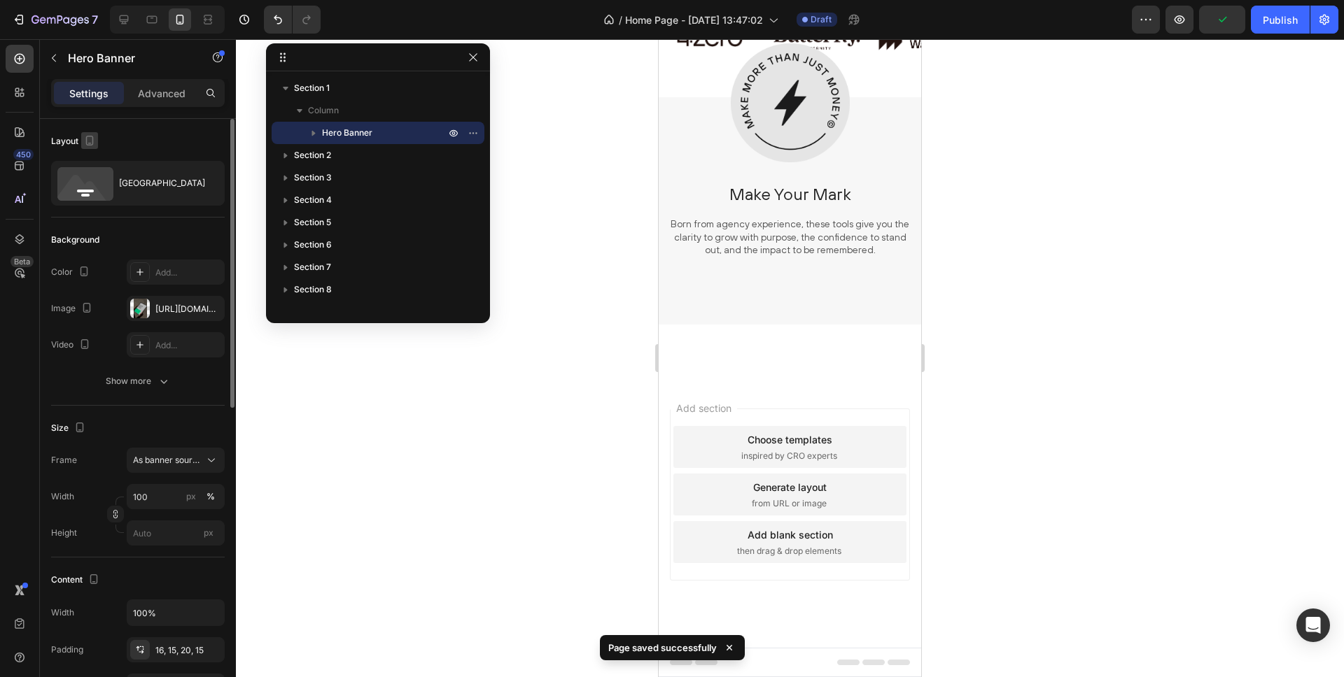
click at [85, 136] on icon "button" at bounding box center [90, 141] width 14 height 14
click at [92, 163] on icon "button" at bounding box center [92, 163] width 14 height 14
type input "1230"
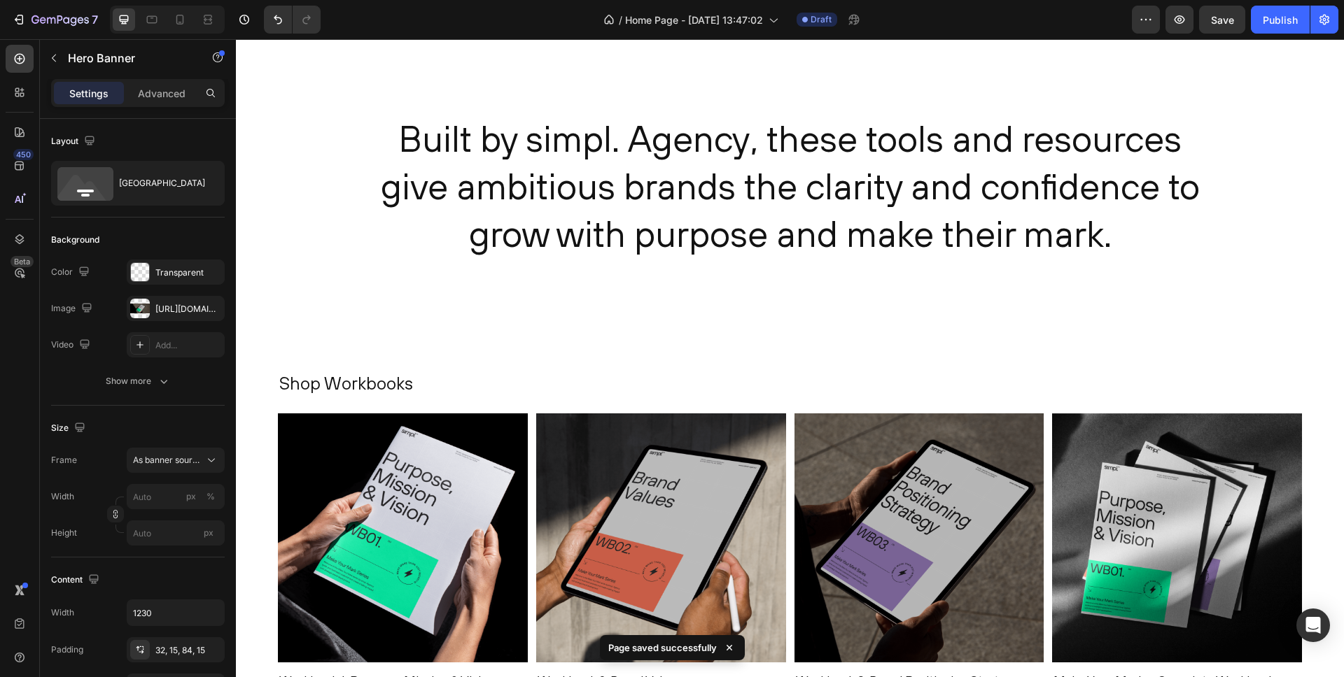
scroll to position [0, 0]
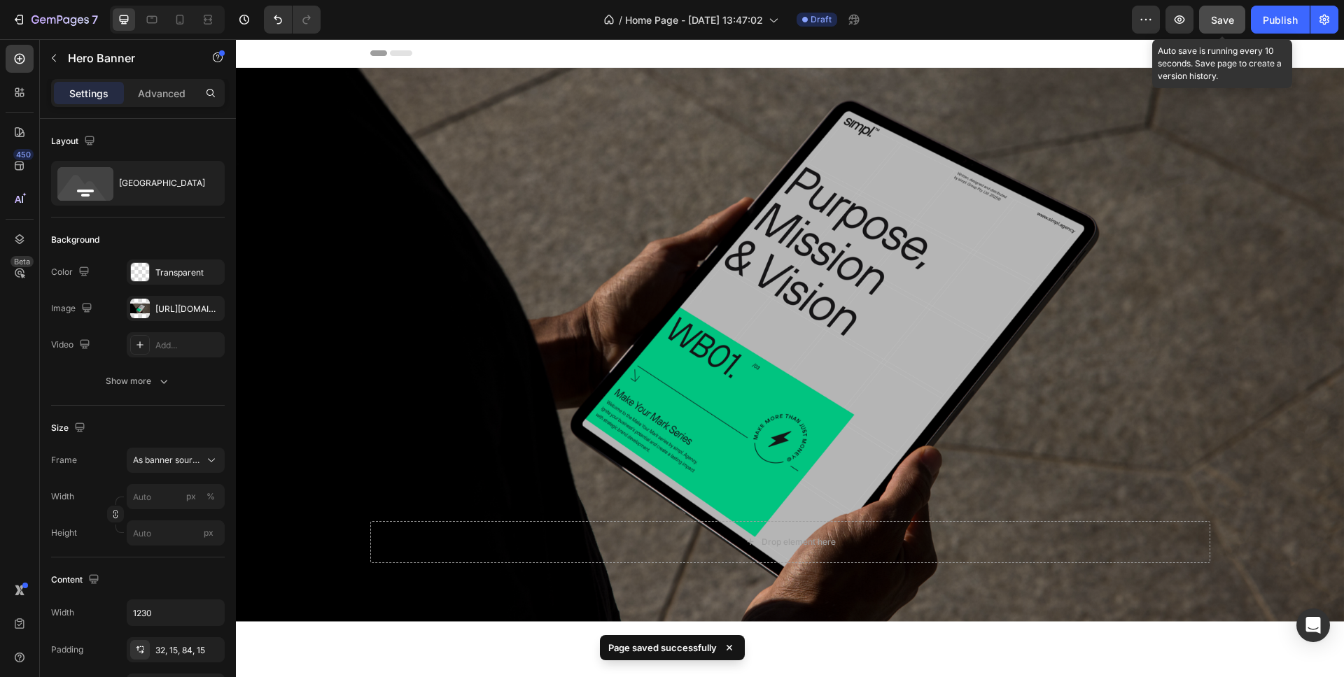
click at [1226, 8] on button "Save" at bounding box center [1222, 20] width 46 height 28
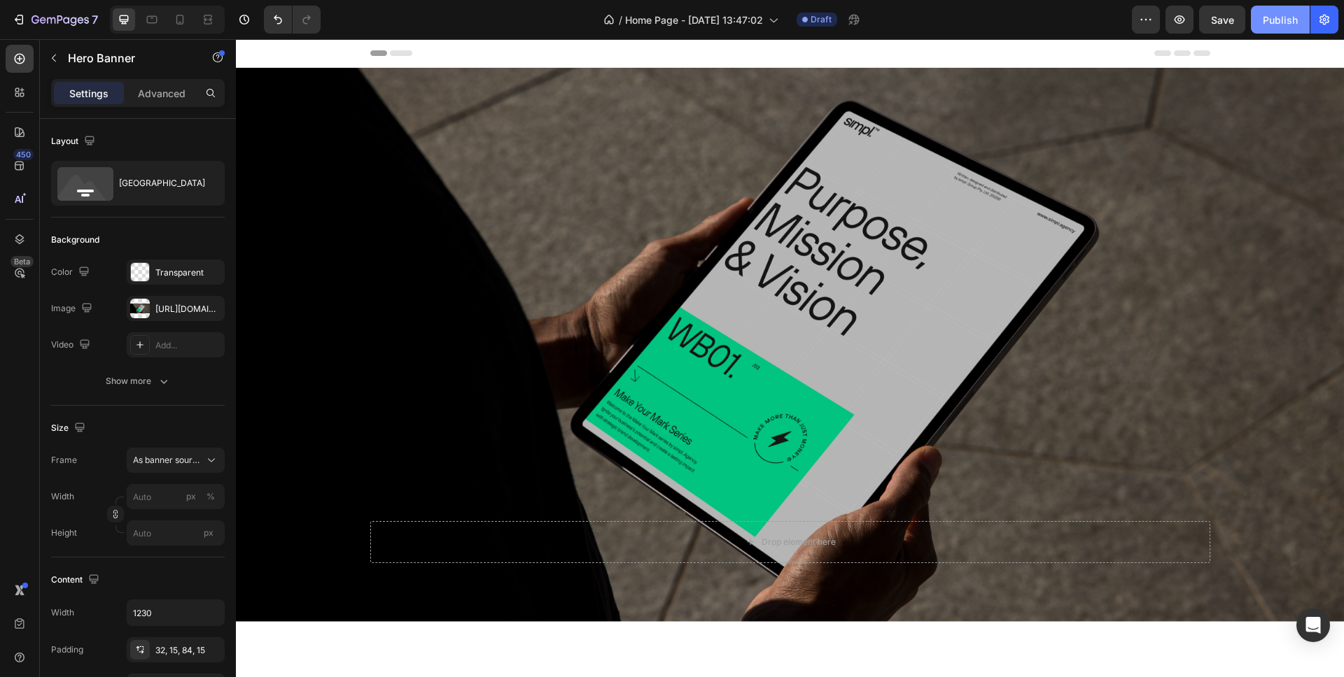
click at [1268, 16] on div "Publish" at bounding box center [1279, 20] width 35 height 15
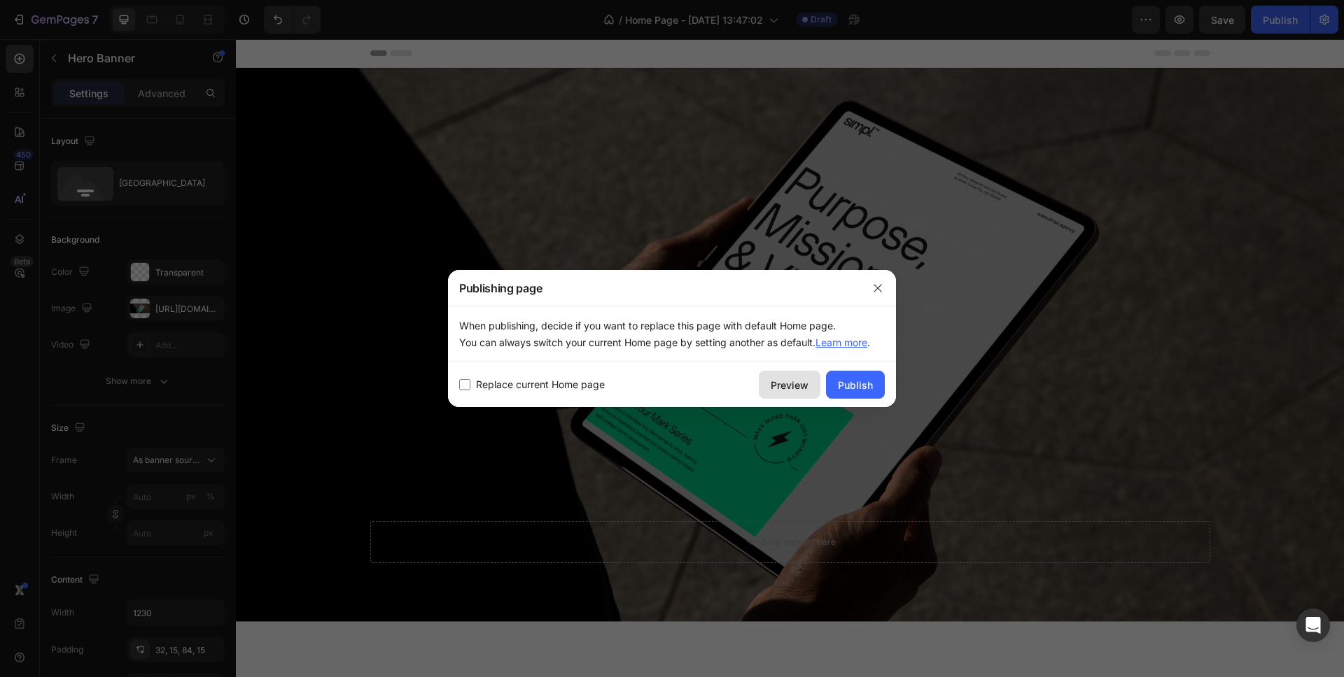
click at [791, 381] on div "Preview" at bounding box center [790, 385] width 38 height 15
click at [878, 288] on icon "button" at bounding box center [877, 288] width 8 height 8
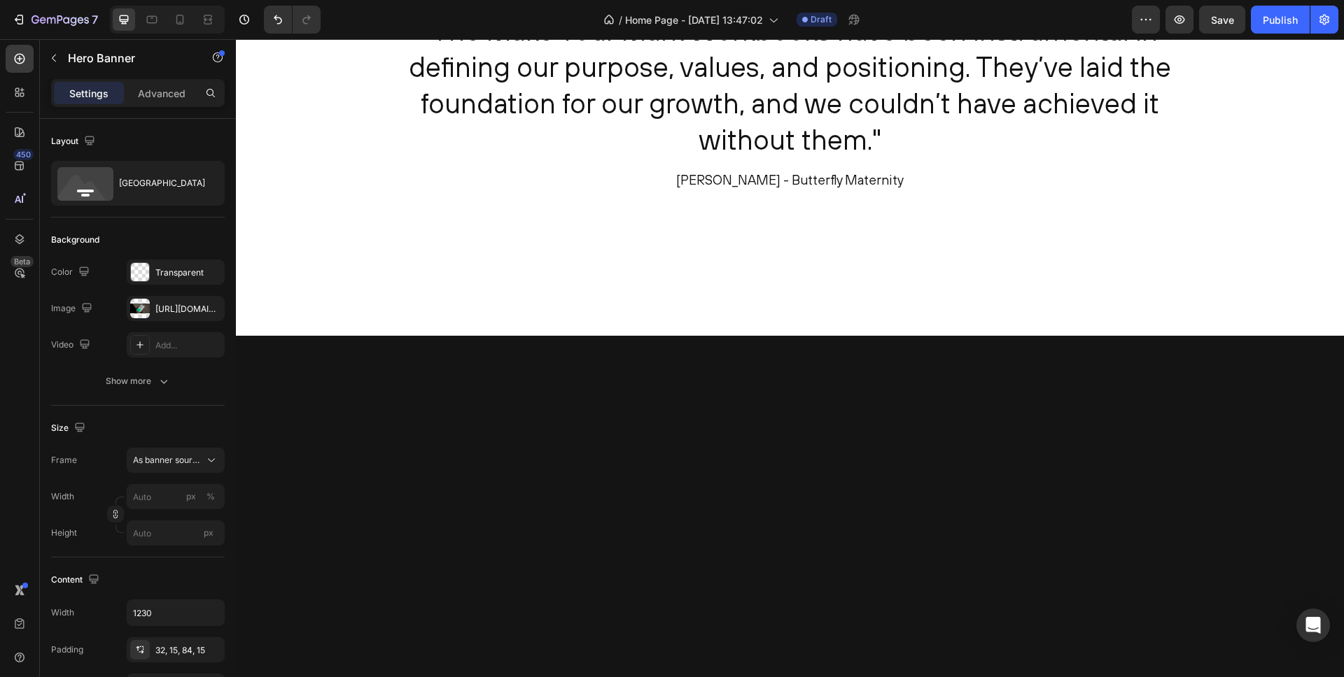
scroll to position [2400, 0]
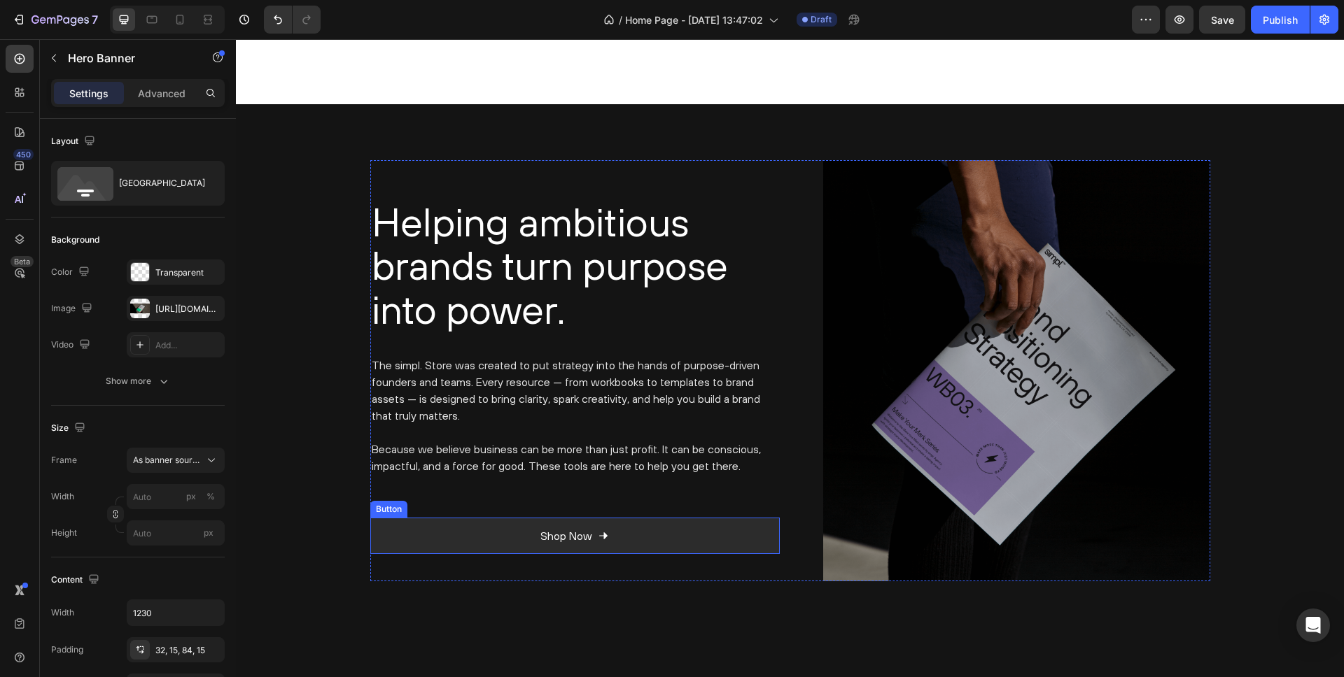
click at [654, 536] on link "Shop Now" at bounding box center [574, 536] width 409 height 37
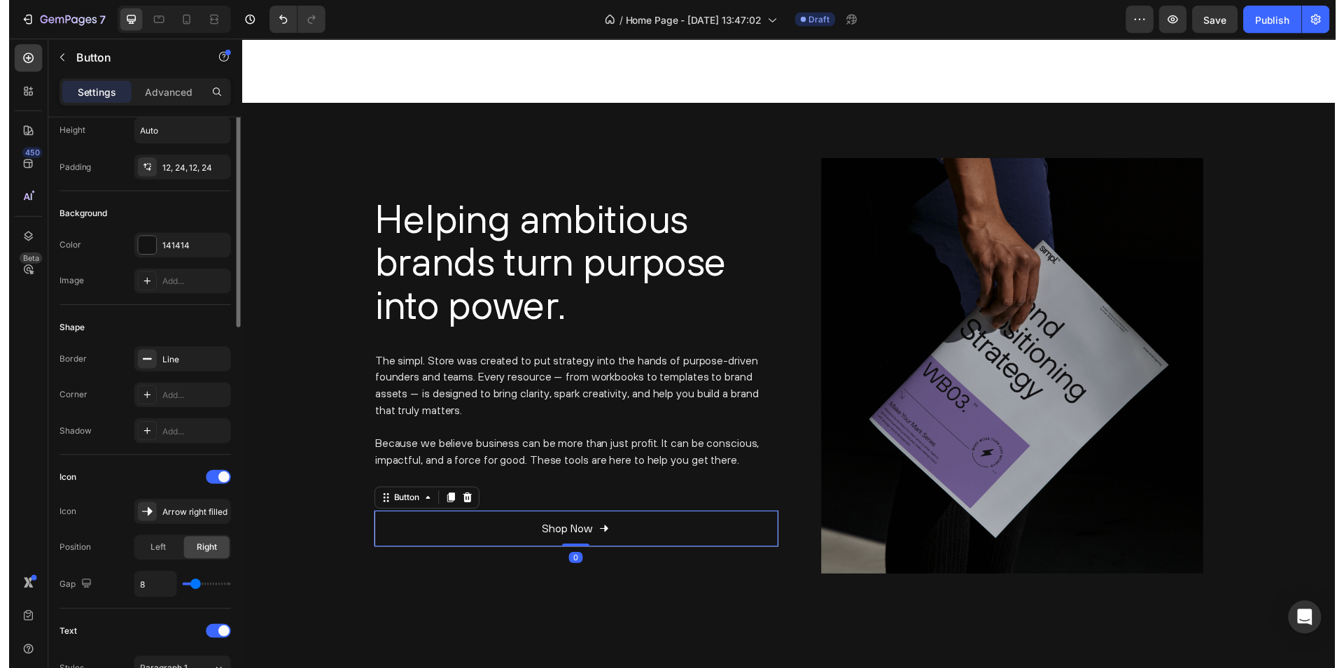
scroll to position [157, 0]
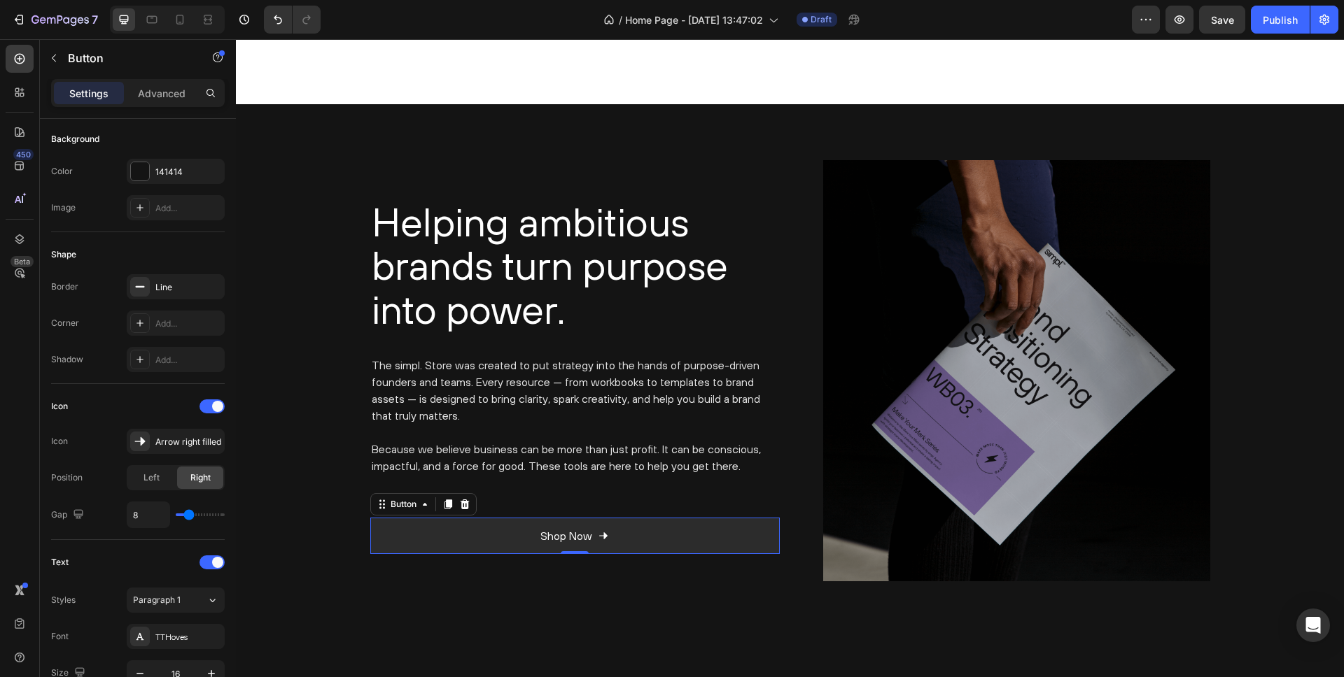
click at [449, 537] on link "Shop Now" at bounding box center [574, 536] width 409 height 37
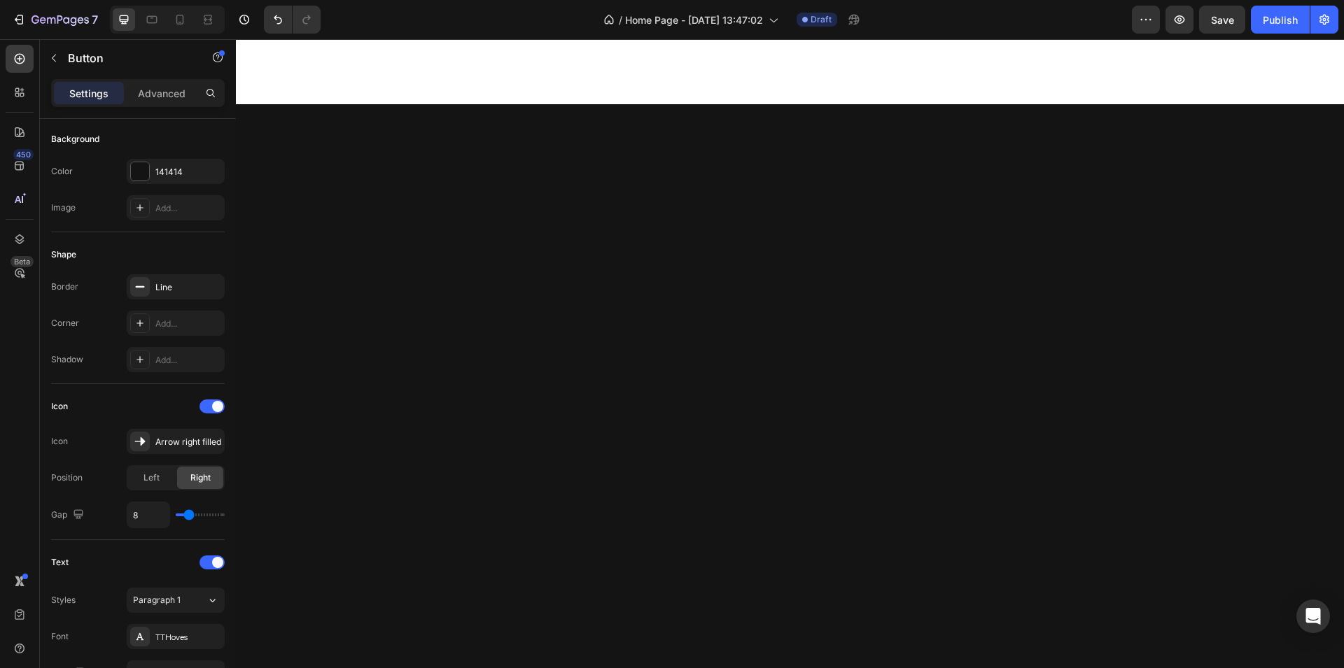
scroll to position [3173, 0]
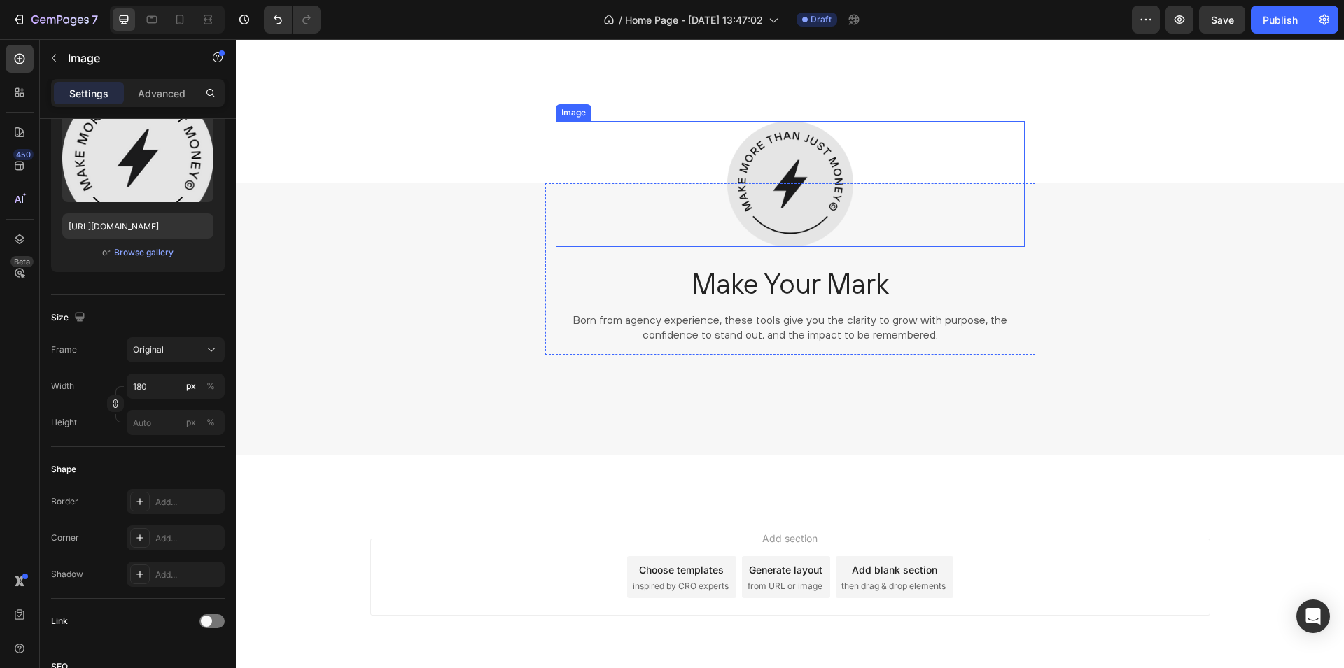
click at [796, 148] on img at bounding box center [790, 184] width 126 height 126
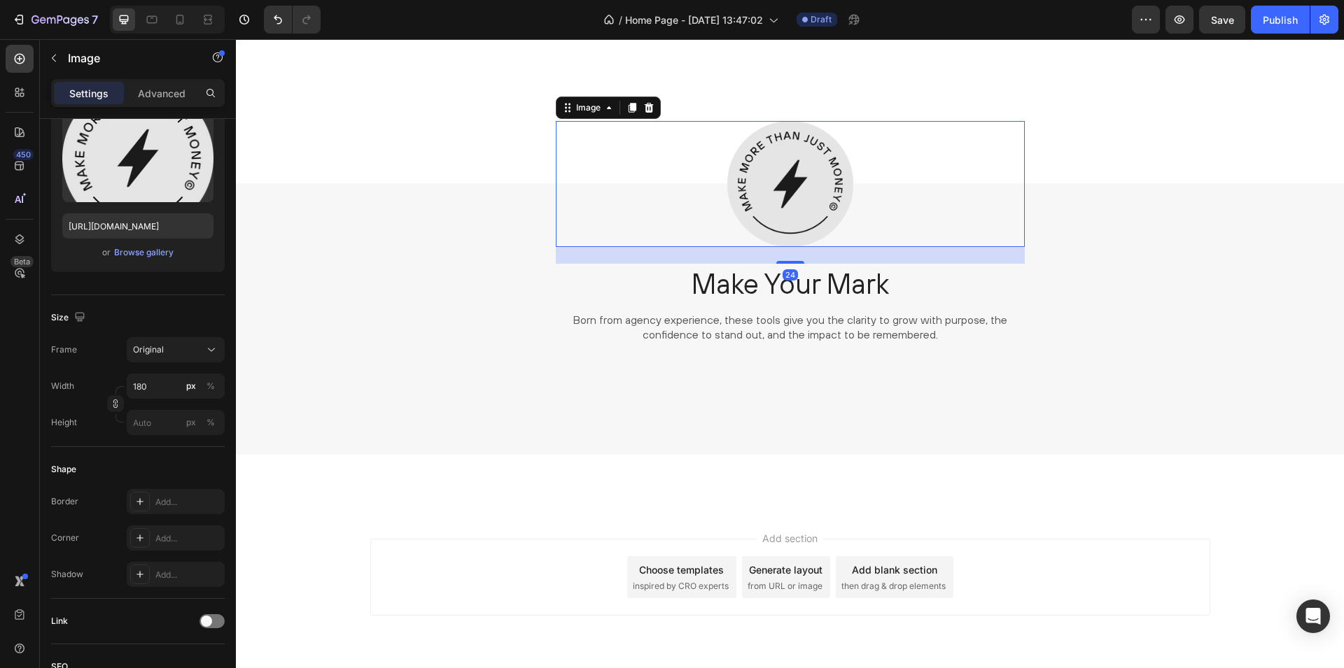
scroll to position [0, 0]
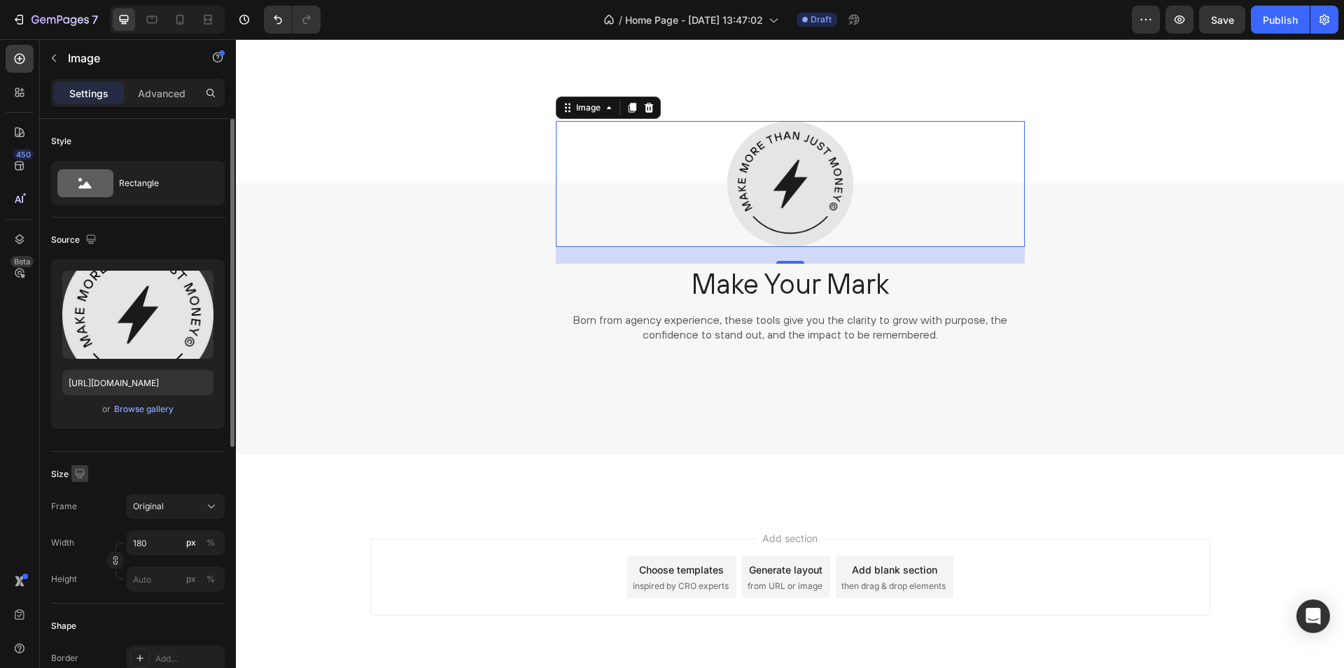
click at [78, 474] on icon "button" at bounding box center [79, 473] width 9 height 9
click at [80, 525] on icon "button" at bounding box center [83, 521] width 14 height 14
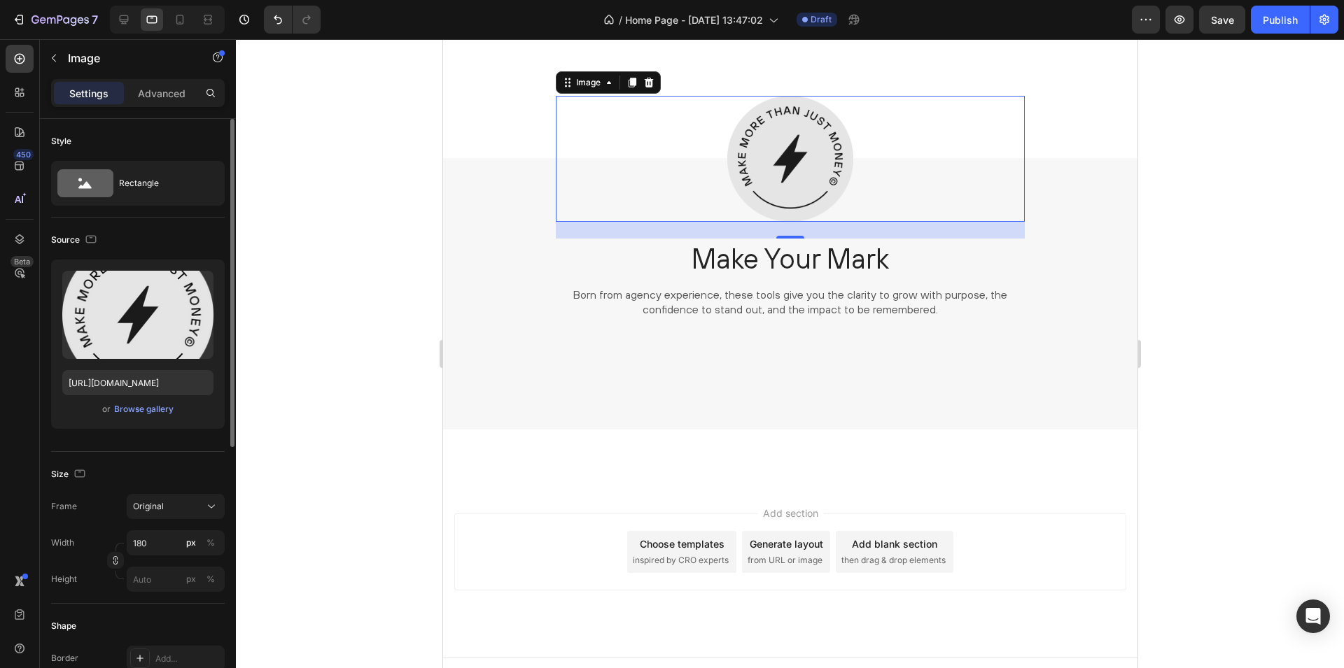
scroll to position [3260, 0]
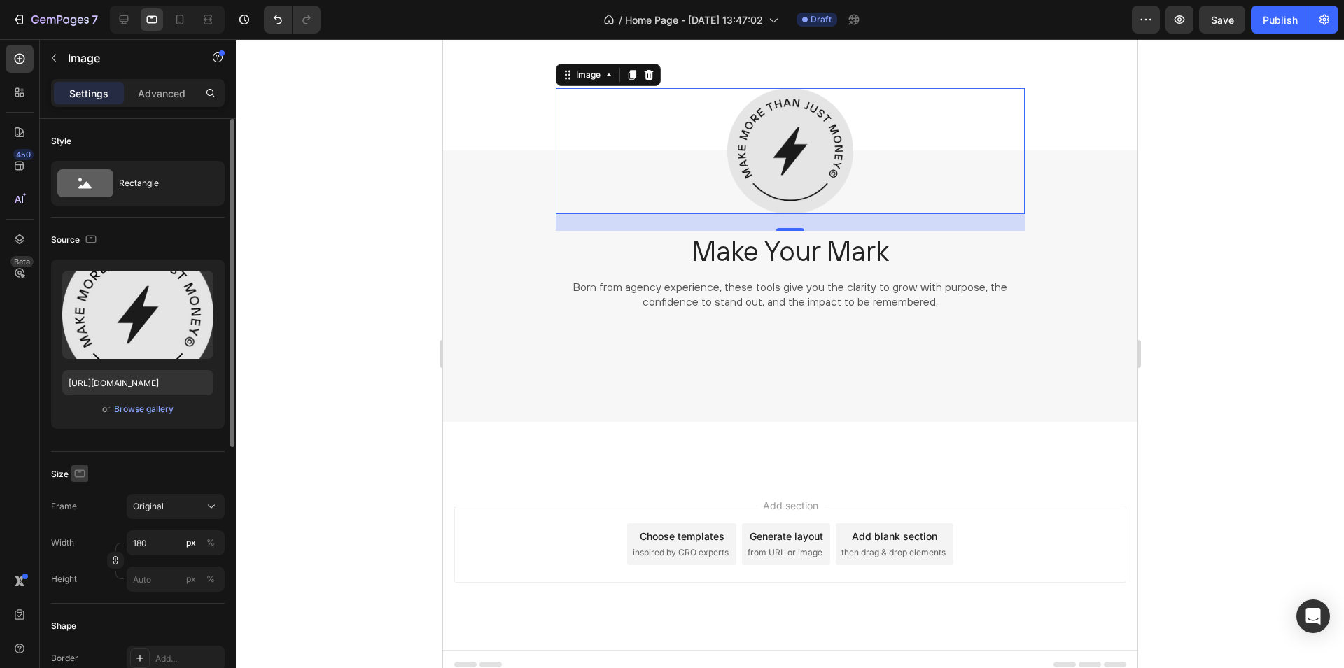
click at [78, 470] on icon "button" at bounding box center [80, 474] width 10 height 8
click at [84, 542] on icon "button" at bounding box center [83, 547] width 8 height 10
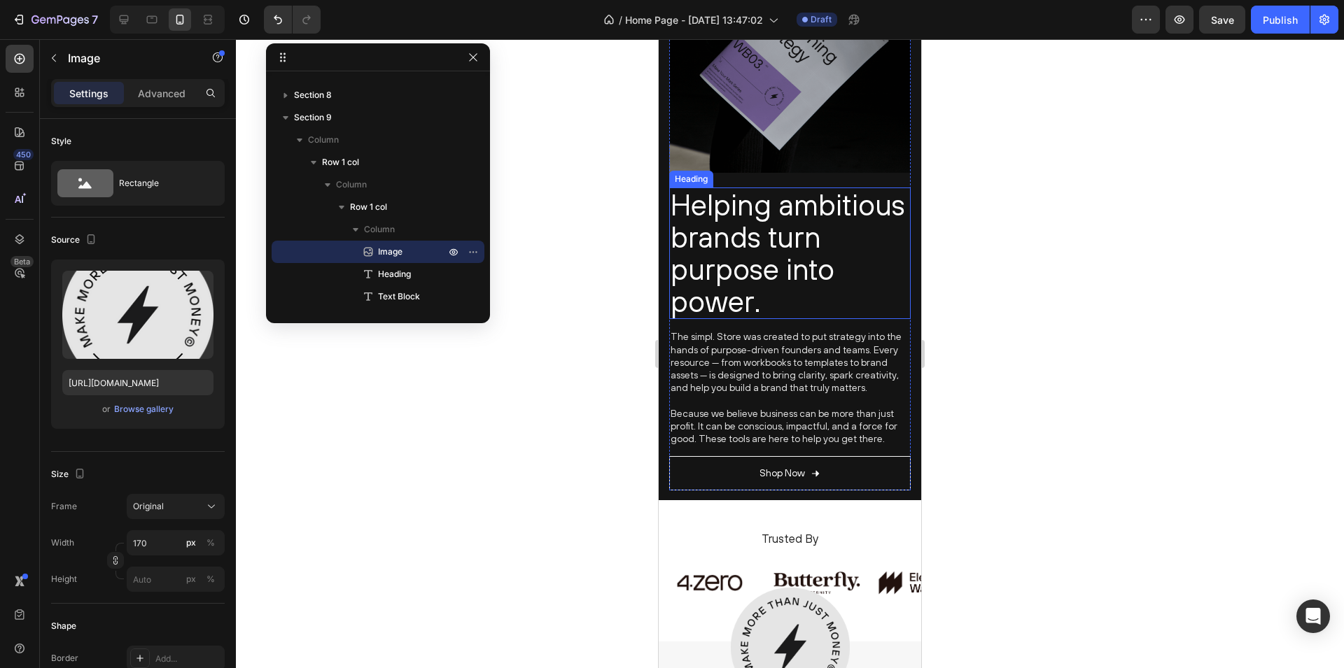
scroll to position [2429, 0]
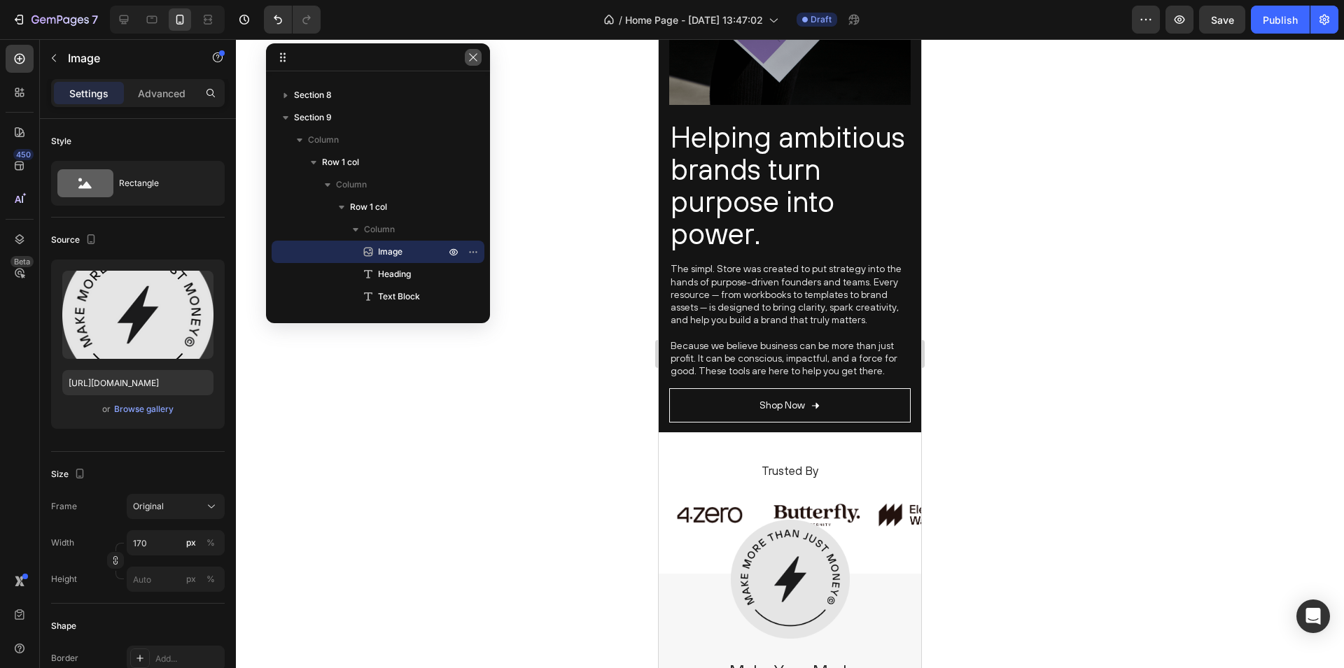
click at [470, 57] on icon "button" at bounding box center [472, 57] width 11 height 11
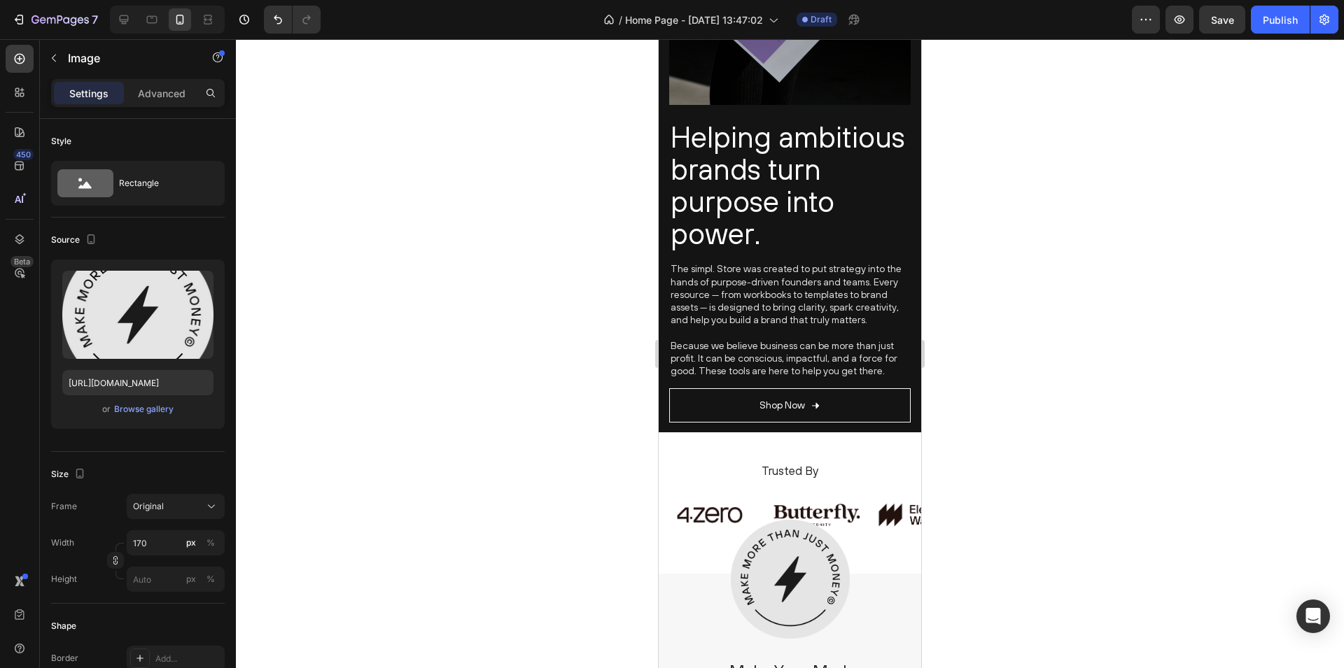
click at [793, 542] on img at bounding box center [790, 579] width 119 height 119
click at [761, 550] on img at bounding box center [790, 579] width 119 height 119
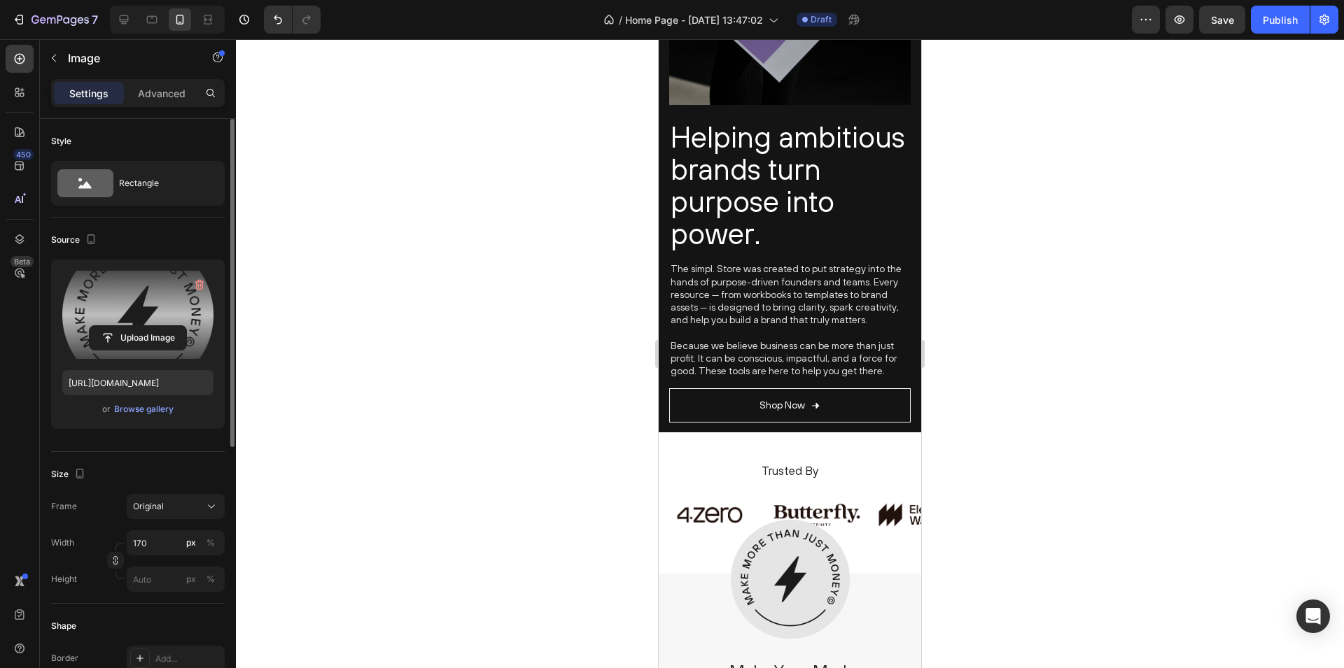
click at [181, 318] on label at bounding box center [137, 315] width 151 height 88
click at [181, 326] on input "file" at bounding box center [138, 338] width 97 height 24
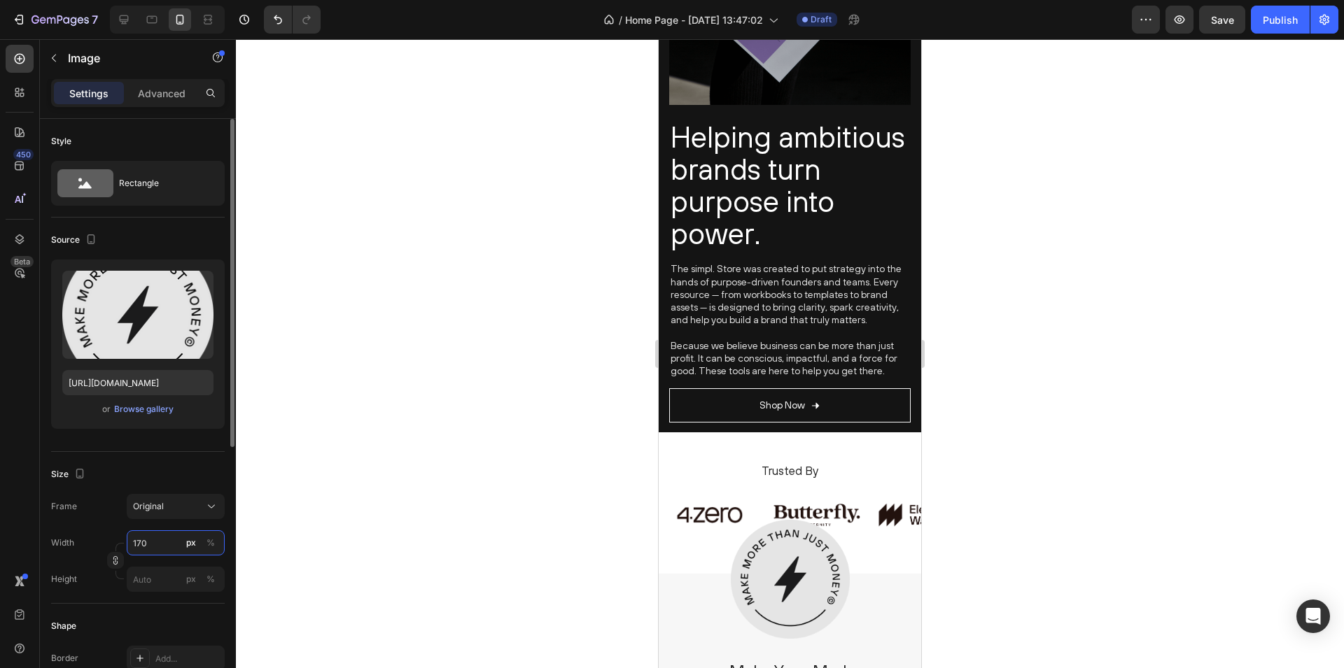
click at [161, 542] on input "170" at bounding box center [176, 542] width 98 height 25
type input "170"
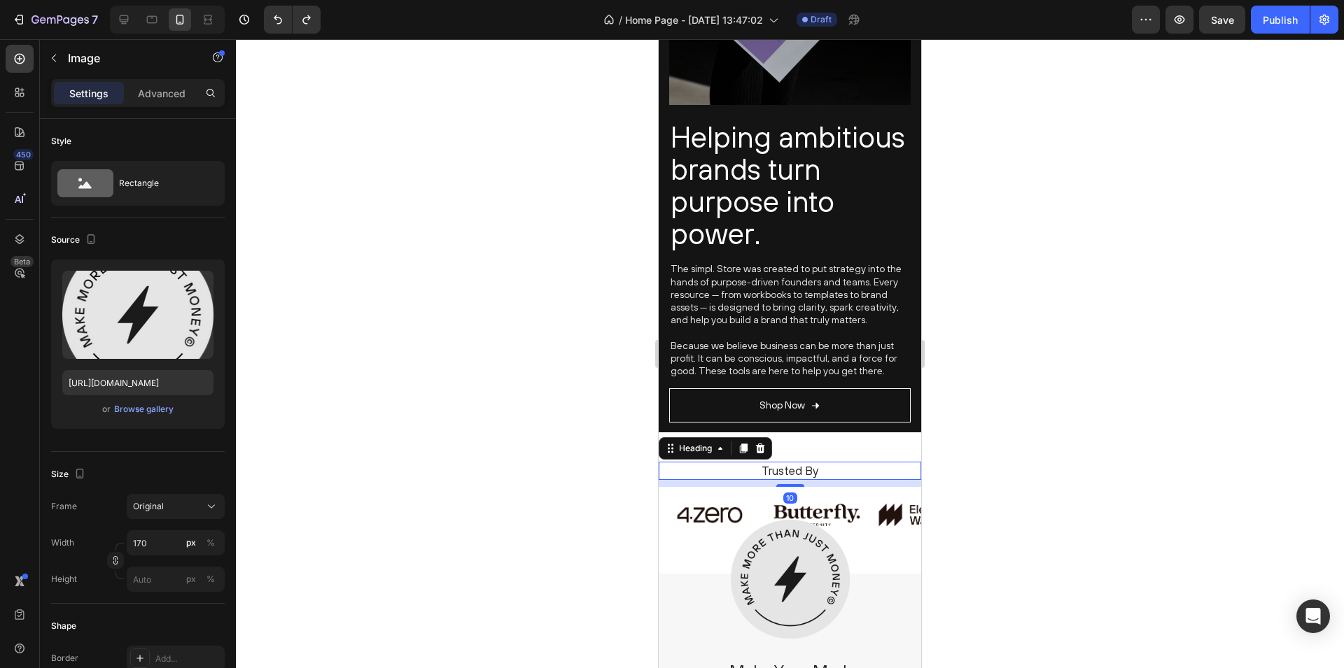
click at [676, 476] on h2 "Trusted By" at bounding box center [789, 471] width 241 height 18
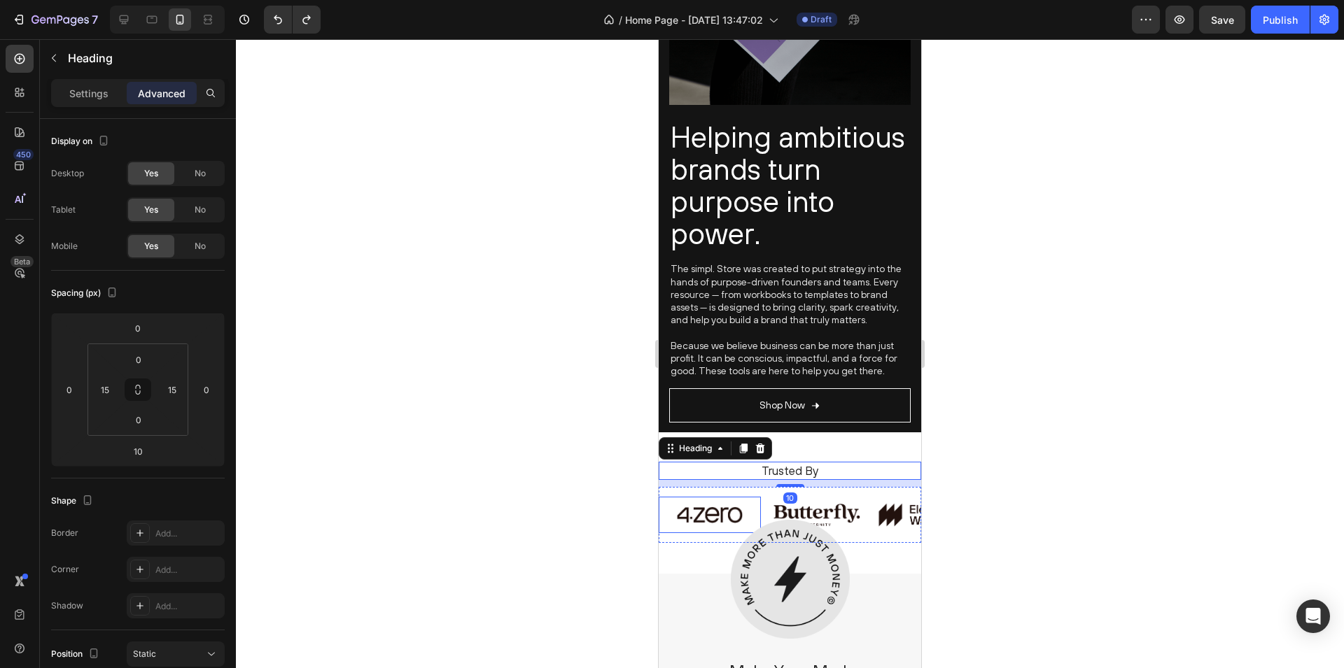
click at [664, 514] on img at bounding box center [710, 515] width 102 height 36
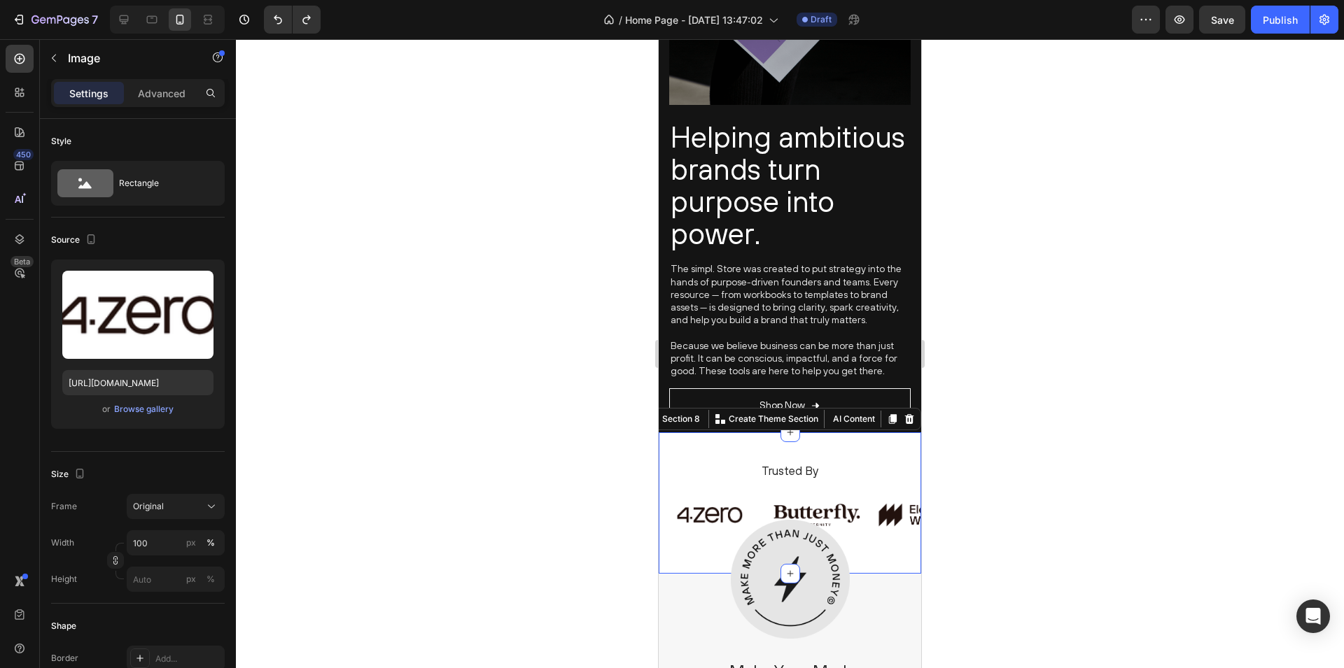
click at [659, 440] on div "Trusted By Heading Image Image Image Image Image Image Image Image Carousel Row…" at bounding box center [790, 502] width 262 height 141
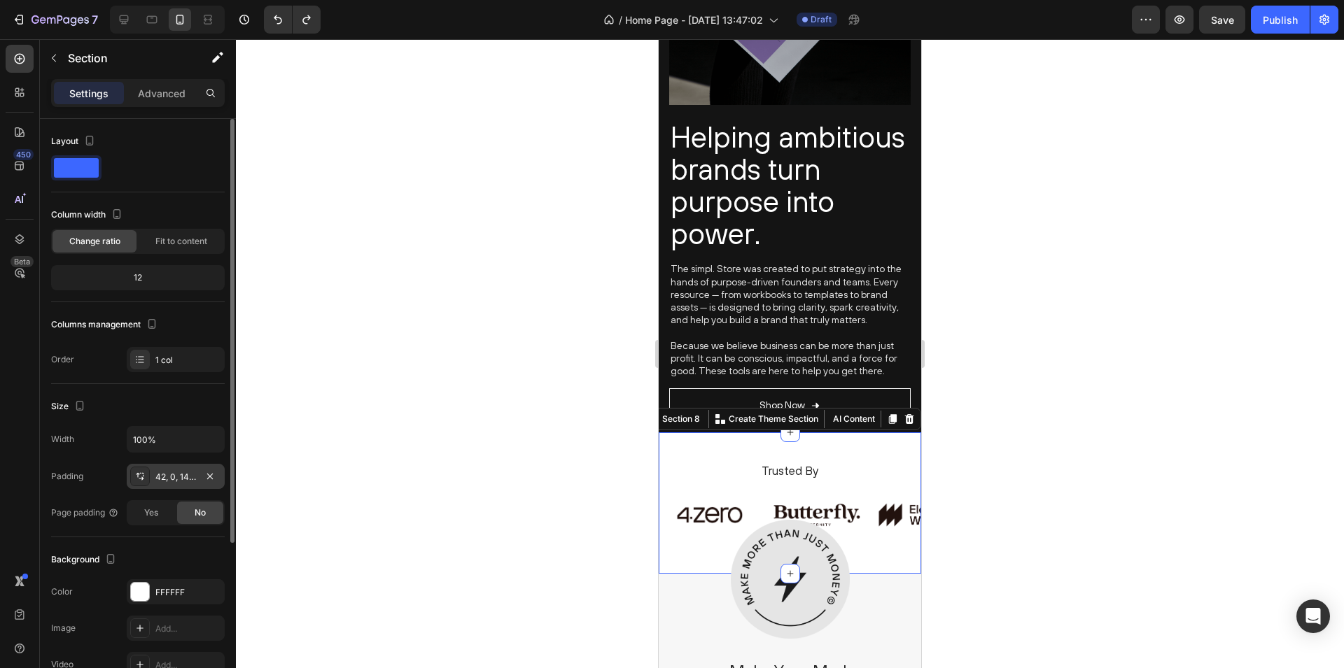
click at [155, 478] on div "42, 0, 14, 0" at bounding box center [175, 477] width 41 height 13
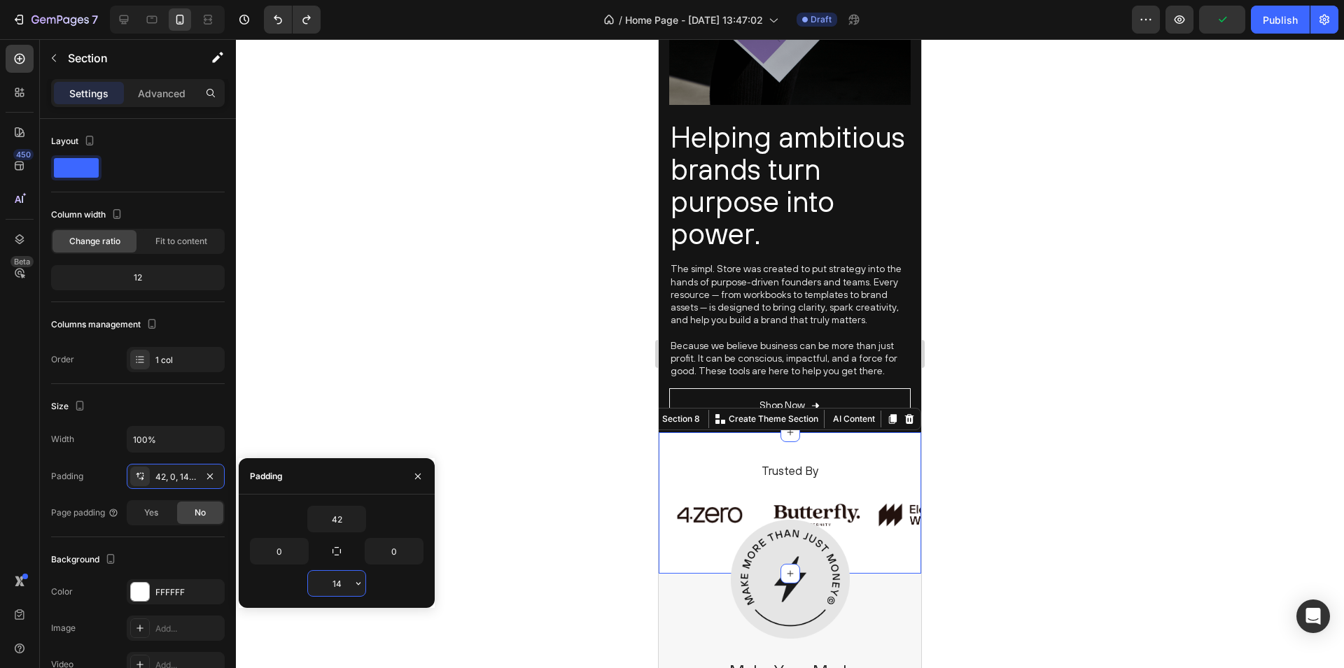
drag, startPoint x: 344, startPoint y: 588, endPoint x: 322, endPoint y: 588, distance: 22.4
click at [322, 588] on input "14" at bounding box center [336, 583] width 57 height 25
click at [339, 586] on input "14" at bounding box center [336, 583] width 57 height 25
type input "60"
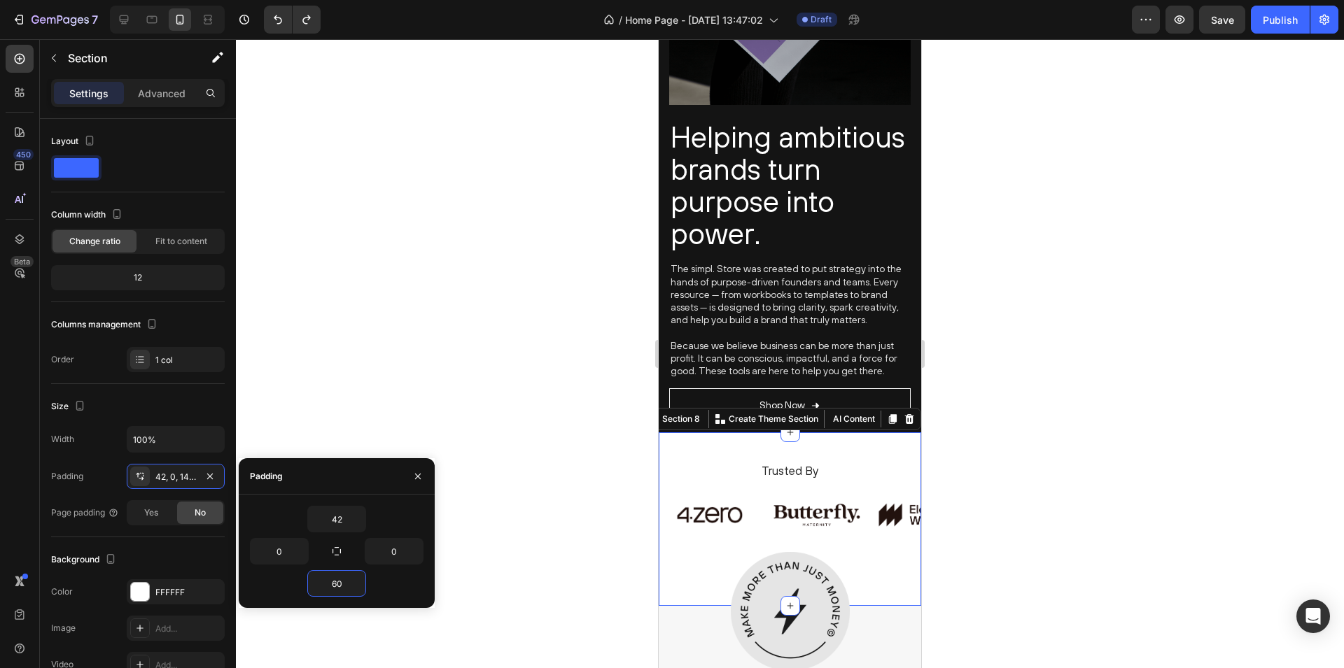
click at [384, 355] on div at bounding box center [790, 353] width 1108 height 629
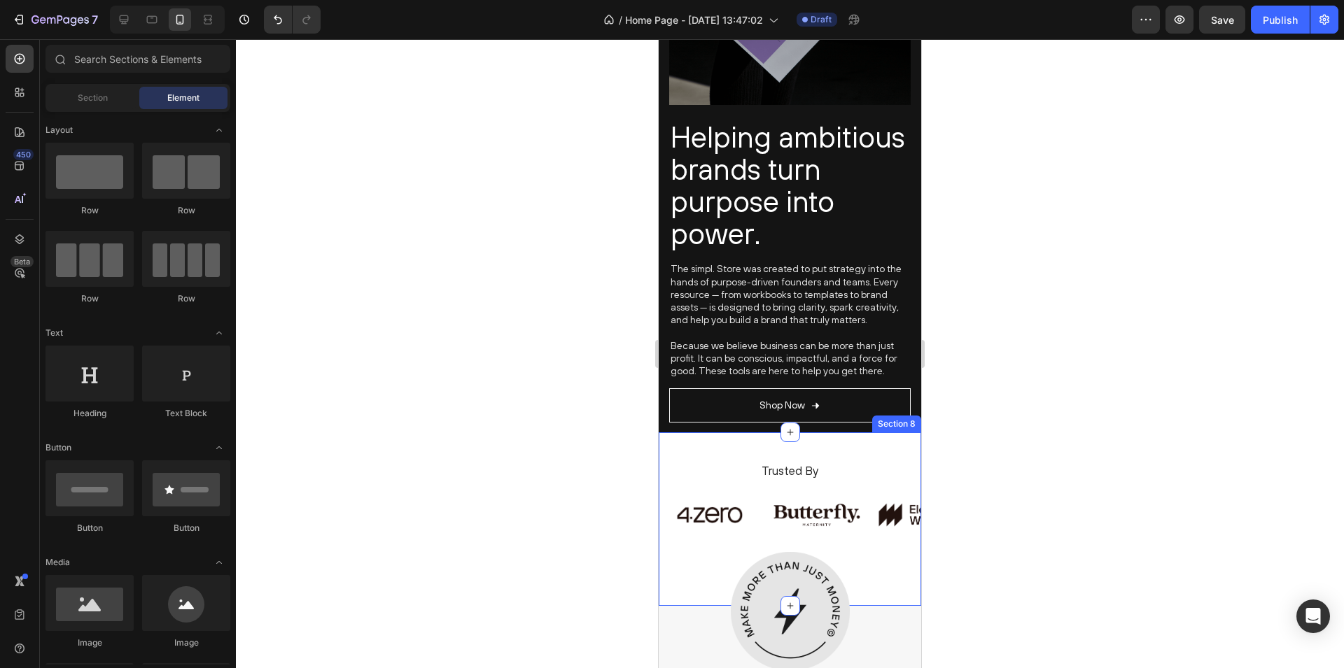
click at [665, 558] on div "Trusted By Heading Image Image Image Image Image Image Image Image Carousel Row" at bounding box center [790, 513] width 262 height 102
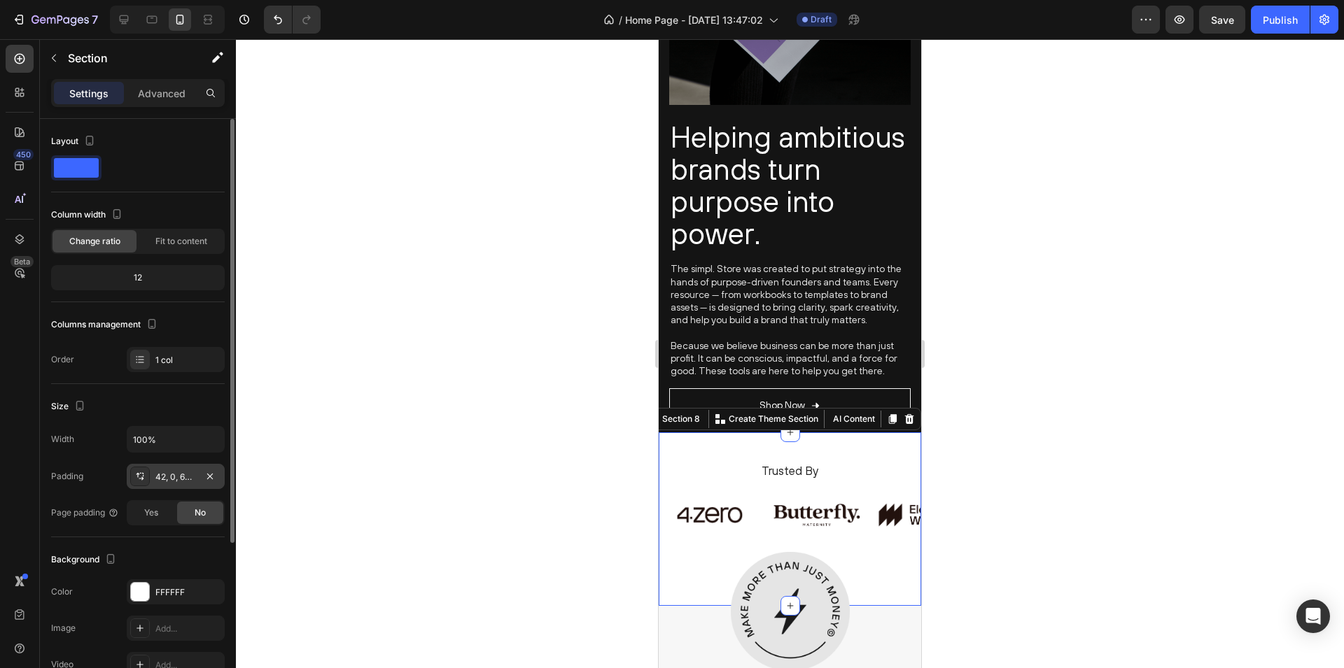
click at [174, 475] on div "42, 0, 60, 0" at bounding box center [175, 477] width 41 height 13
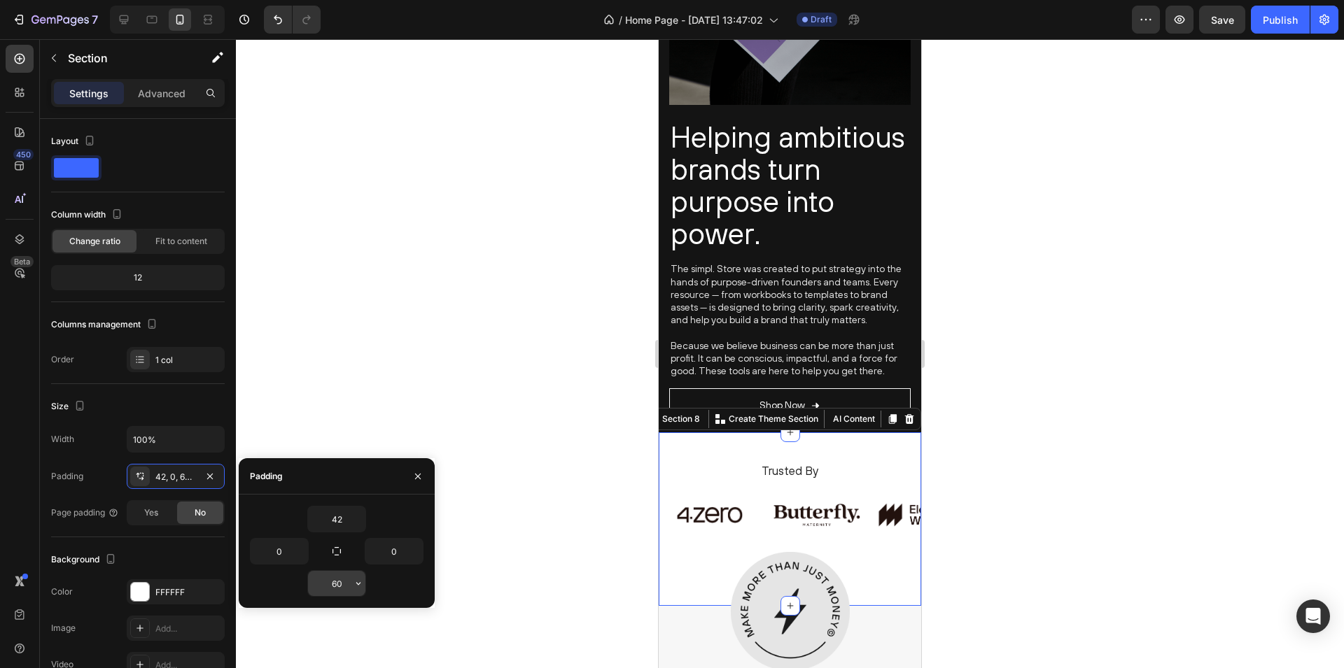
drag, startPoint x: 342, startPoint y: 582, endPoint x: 317, endPoint y: 582, distance: 24.5
click at [318, 582] on input "60" at bounding box center [336, 583] width 57 height 25
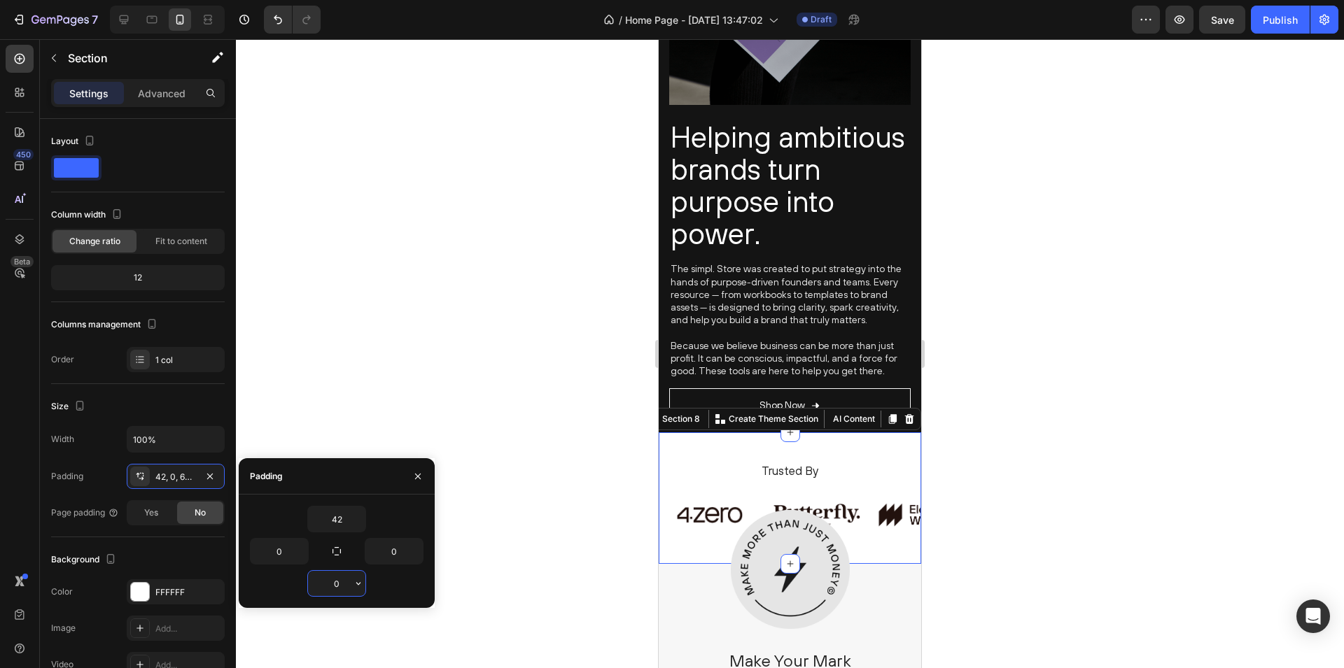
type input "80"
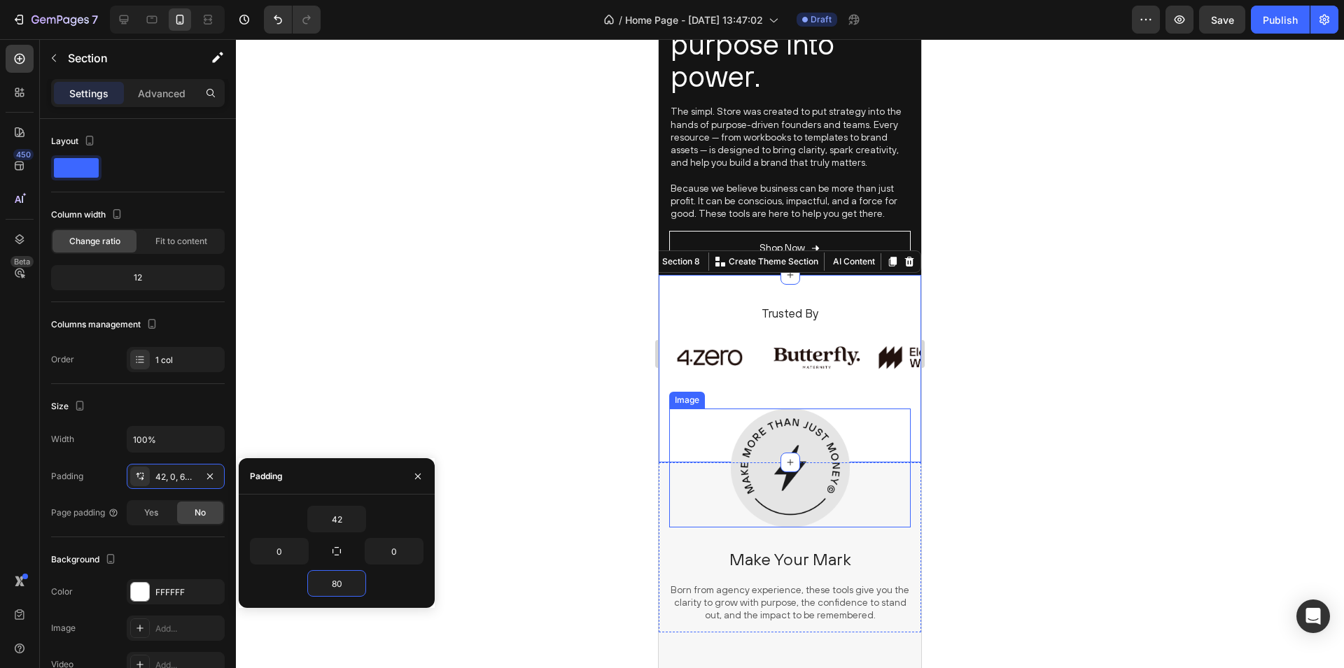
scroll to position [2509, 0]
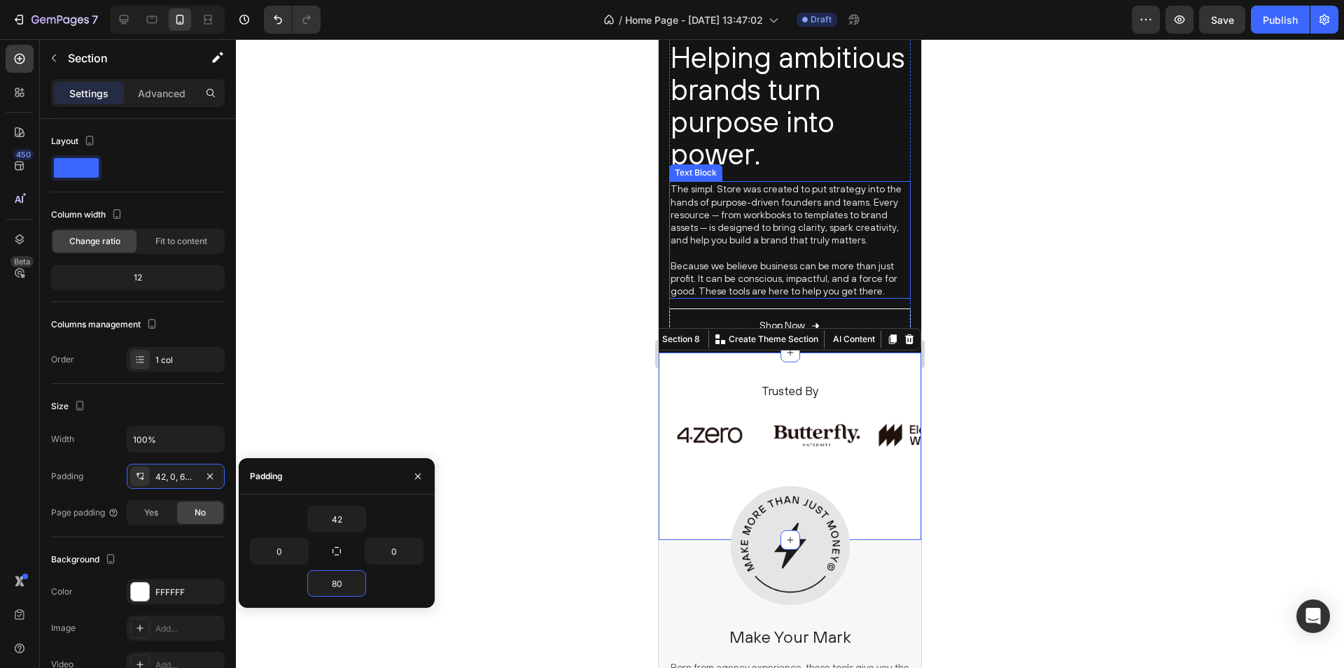
click at [556, 283] on div at bounding box center [790, 353] width 1108 height 629
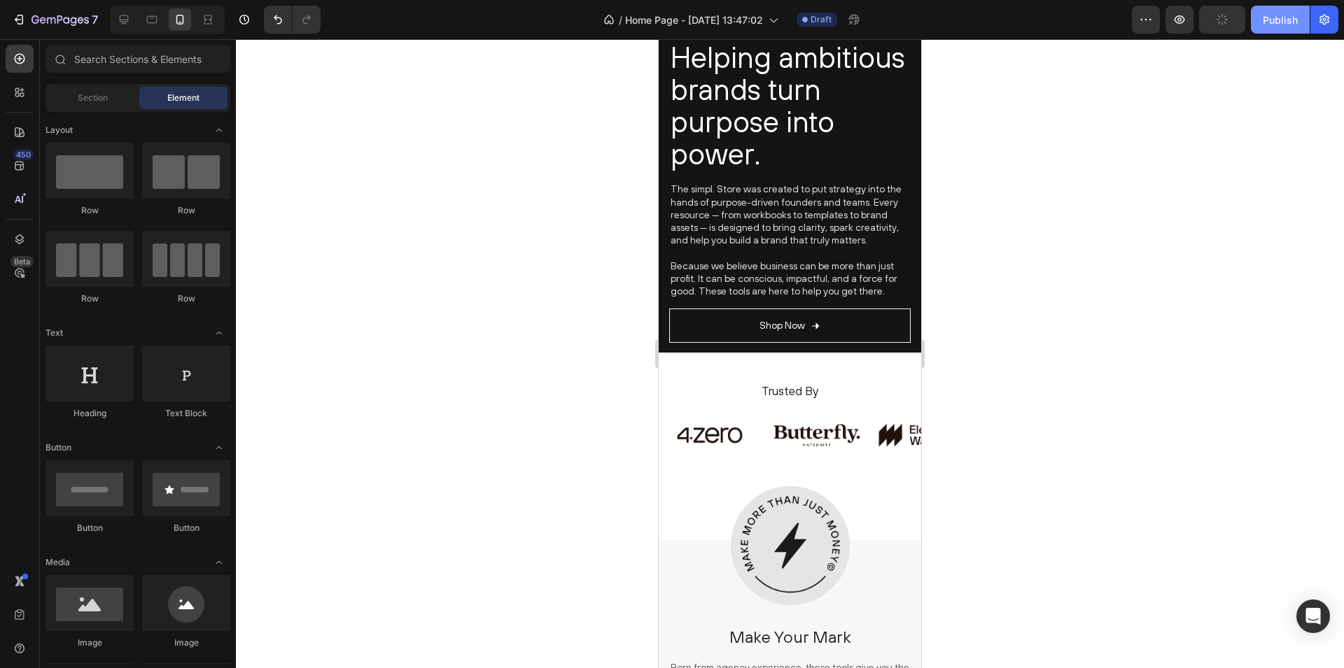
click at [1272, 16] on div "Publish" at bounding box center [1279, 20] width 35 height 15
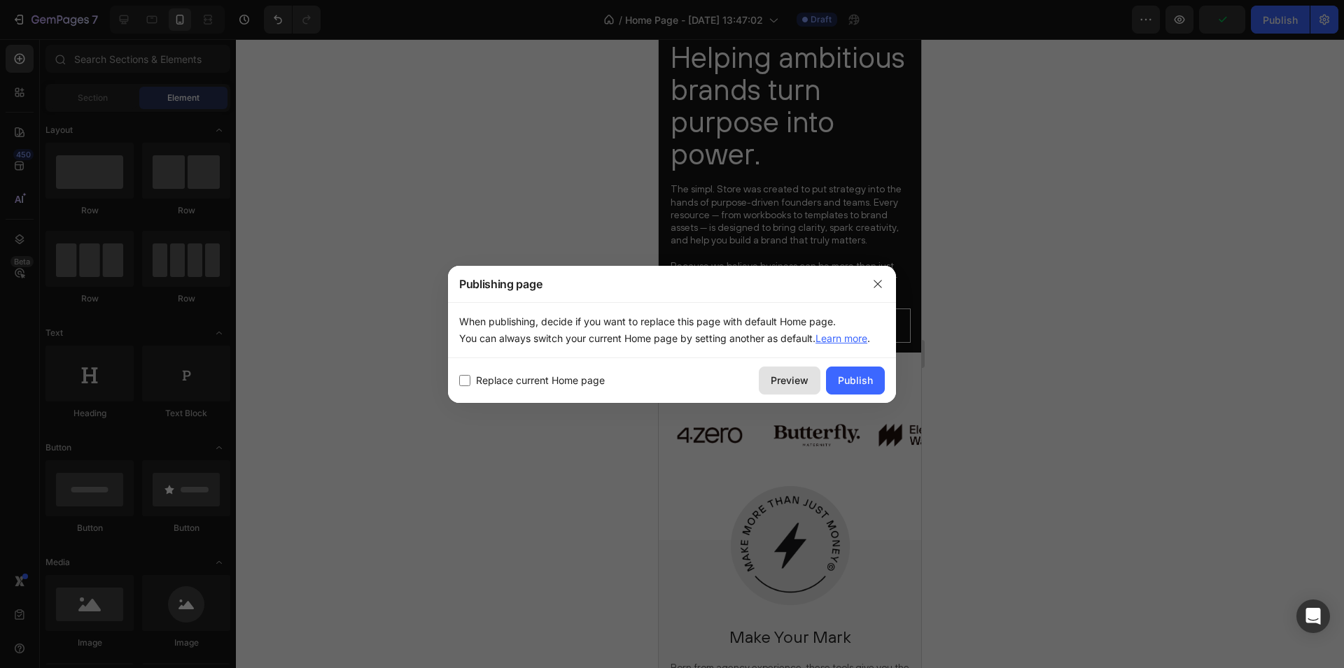
click at [788, 374] on div "Preview" at bounding box center [790, 380] width 38 height 15
click at [882, 283] on icon "button" at bounding box center [877, 284] width 11 height 11
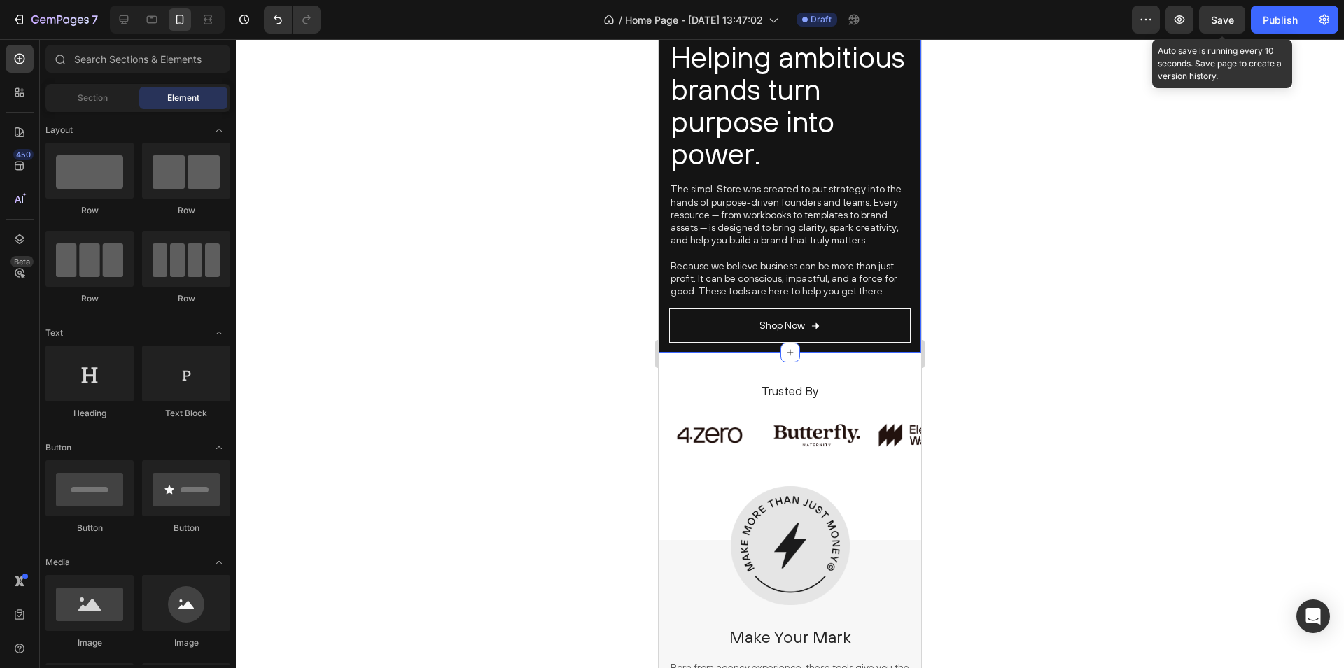
click at [1220, 15] on span "Save" at bounding box center [1222, 20] width 23 height 12
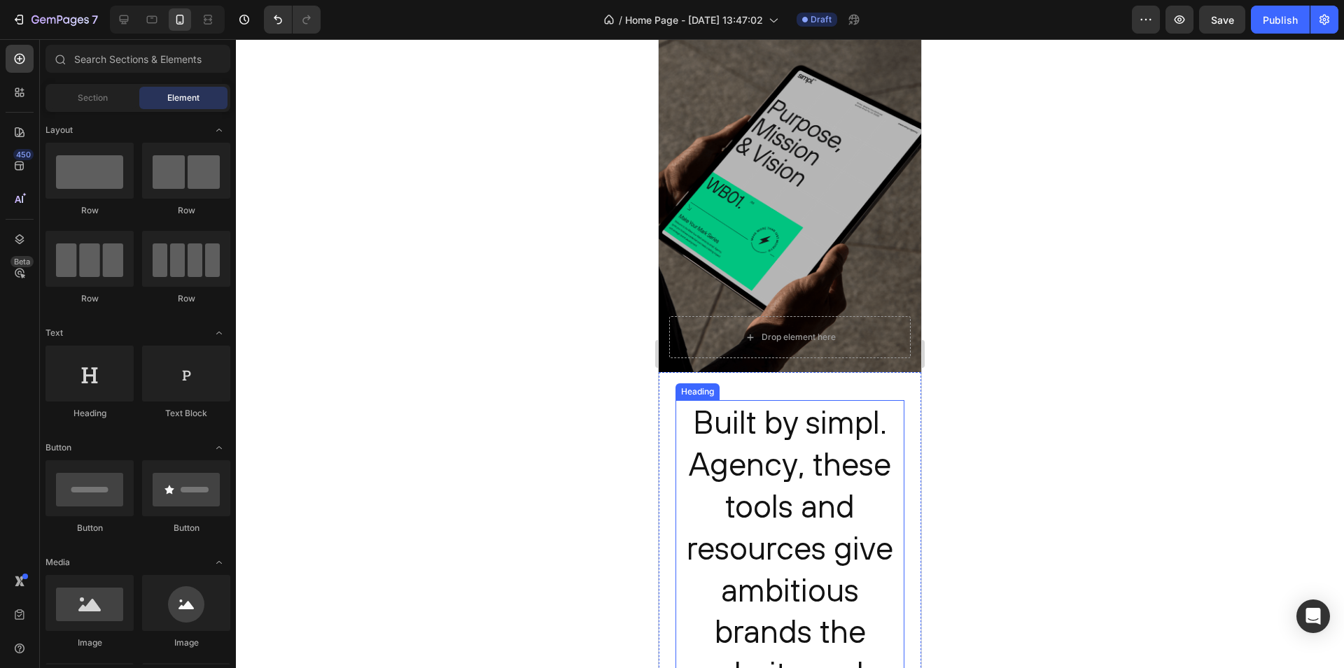
scroll to position [1, 0]
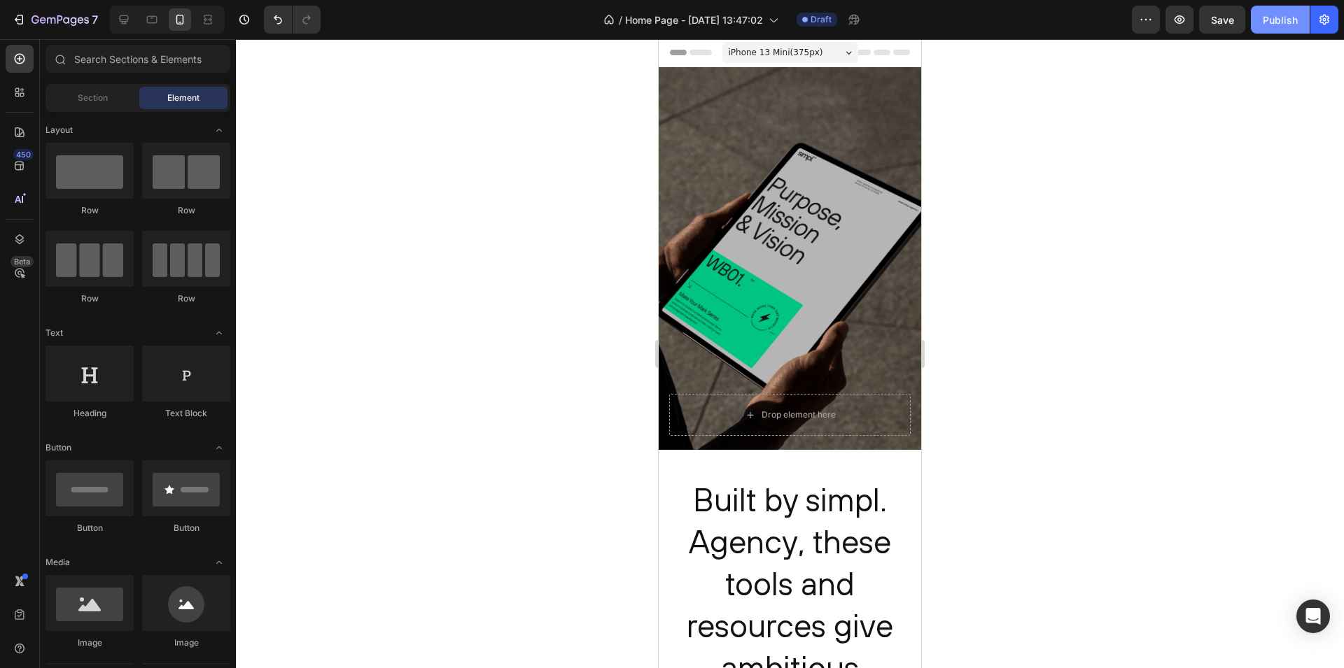
click at [1276, 20] on div "Publish" at bounding box center [1279, 20] width 35 height 15
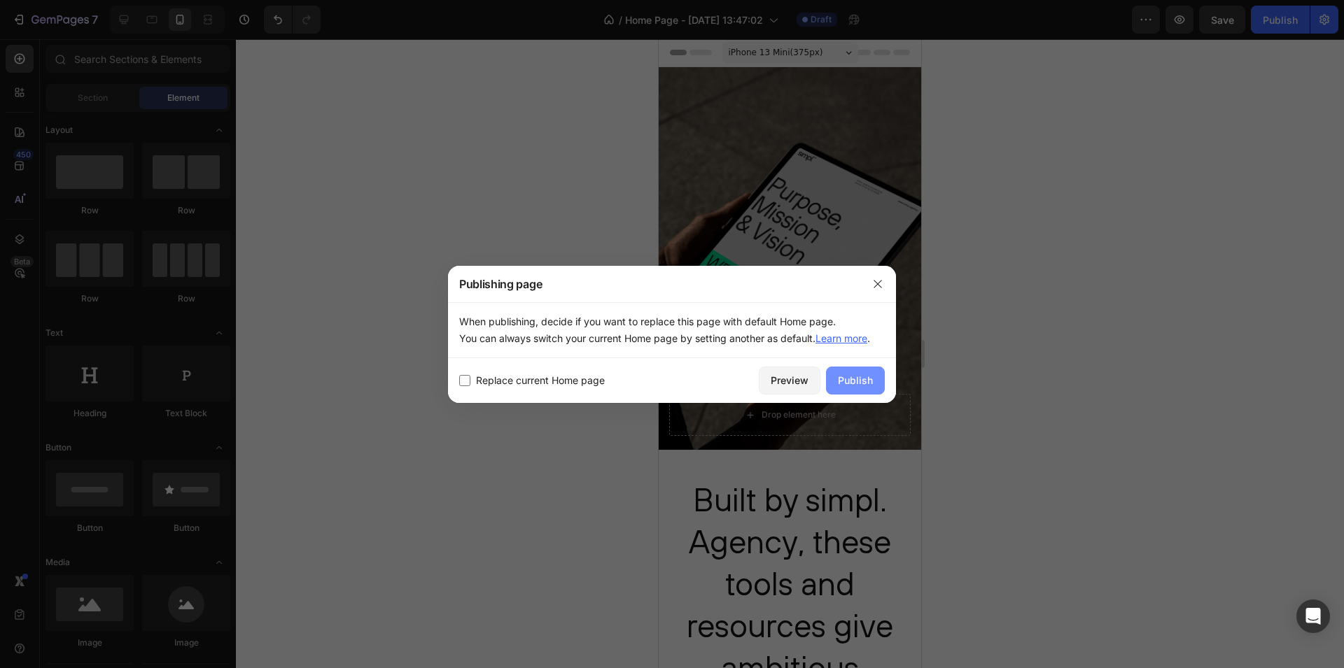
click at [861, 379] on div "Publish" at bounding box center [855, 380] width 35 height 15
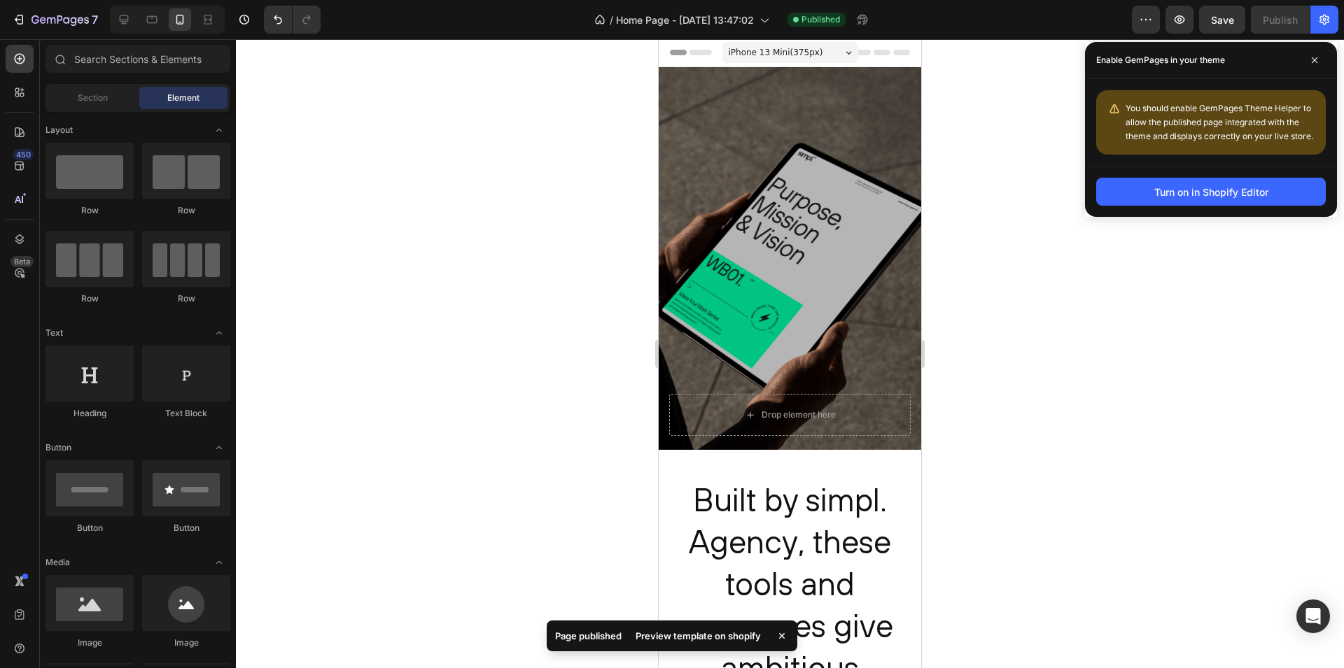
click at [857, 57] on div "Header" at bounding box center [790, 52] width 240 height 28
click at [837, 50] on div "iPhone 13 Mini ( 375 px)" at bounding box center [790, 52] width 136 height 21
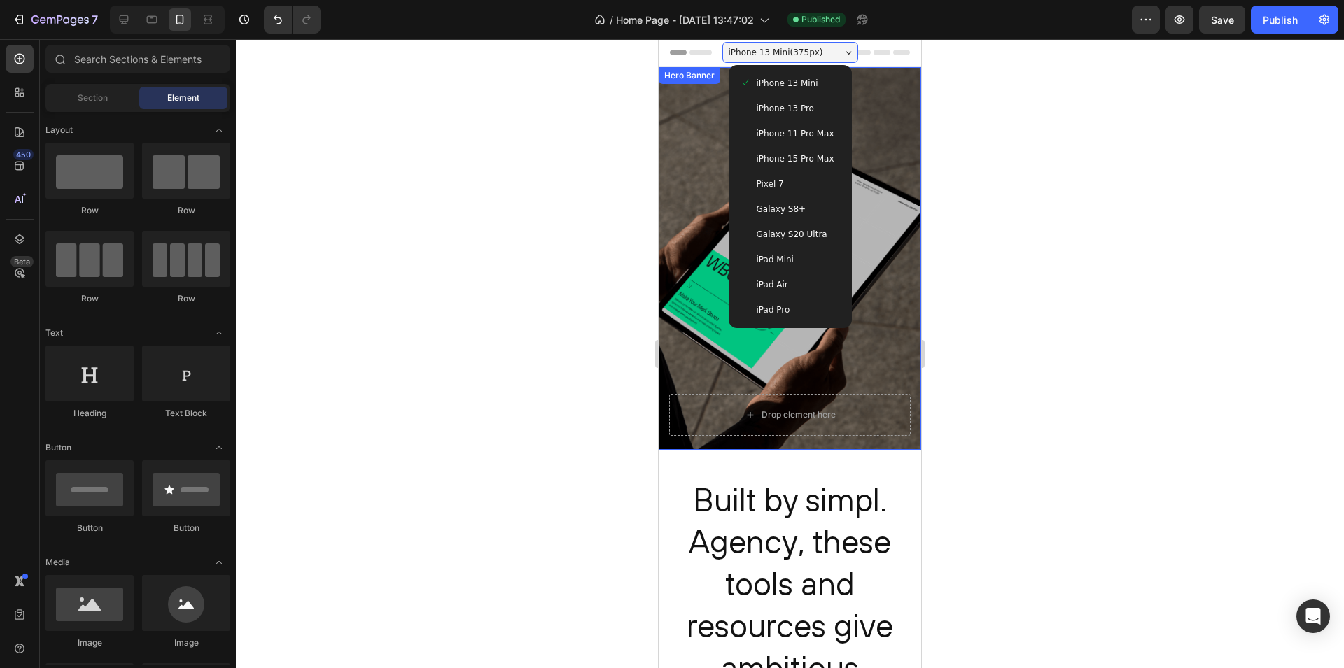
click at [705, 304] on div "Overlay" at bounding box center [790, 258] width 262 height 383
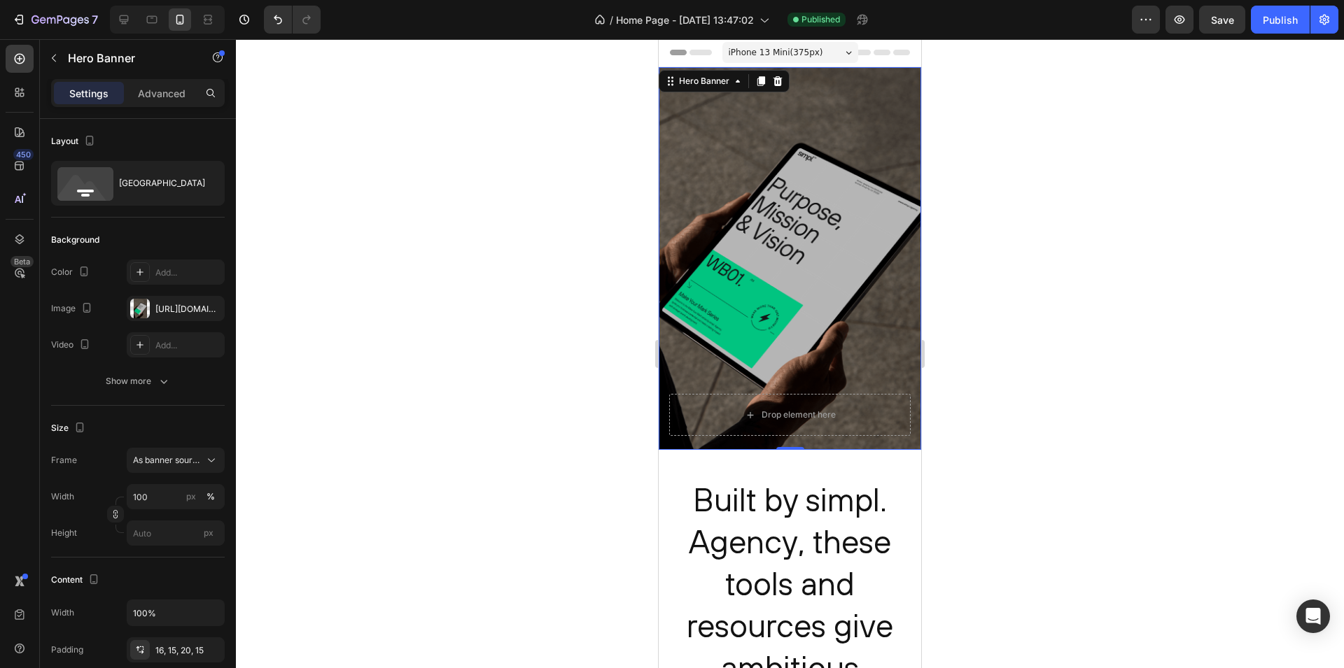
click at [670, 371] on div "Overlay" at bounding box center [790, 258] width 262 height 383
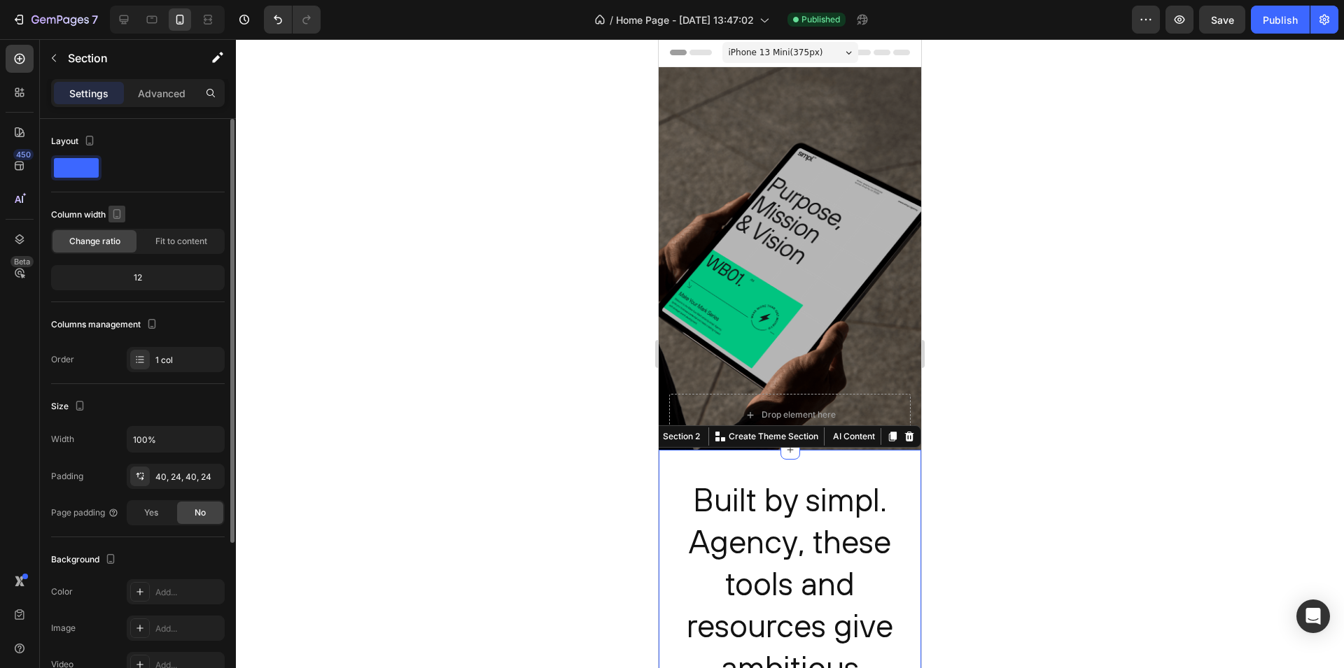
click at [118, 218] on icon "button" at bounding box center [117, 214] width 8 height 10
click at [118, 237] on icon "button" at bounding box center [120, 237] width 14 height 14
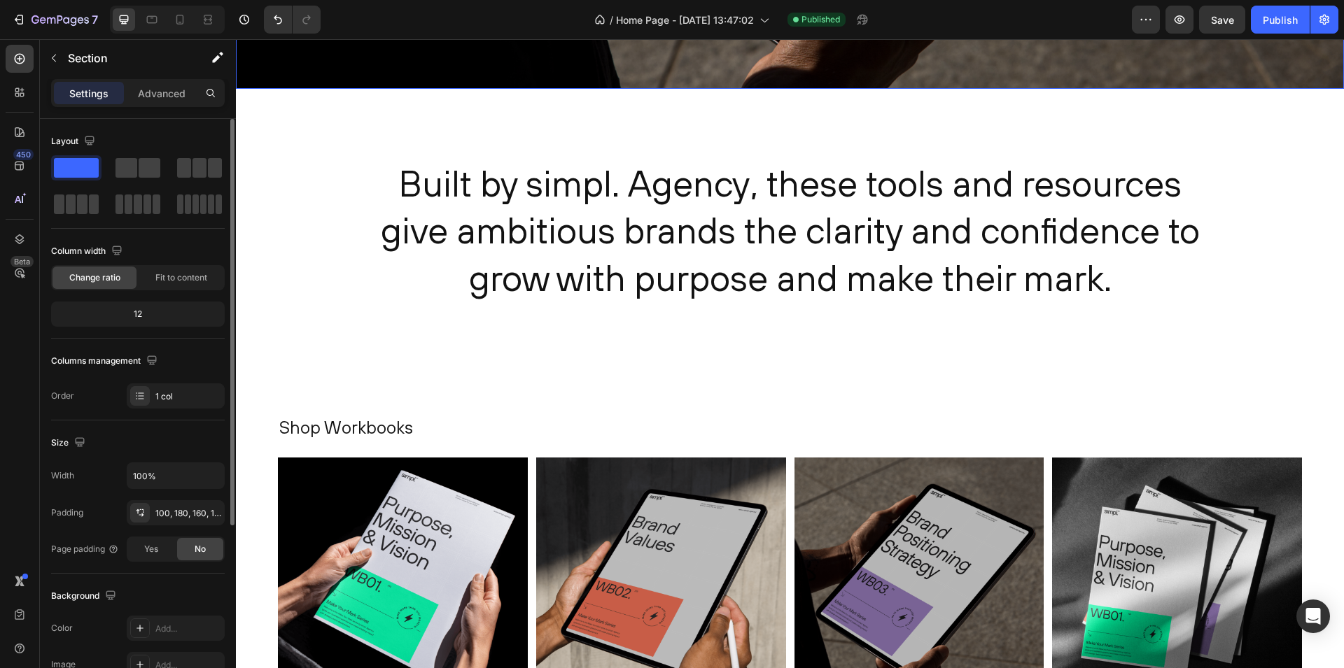
scroll to position [0, 0]
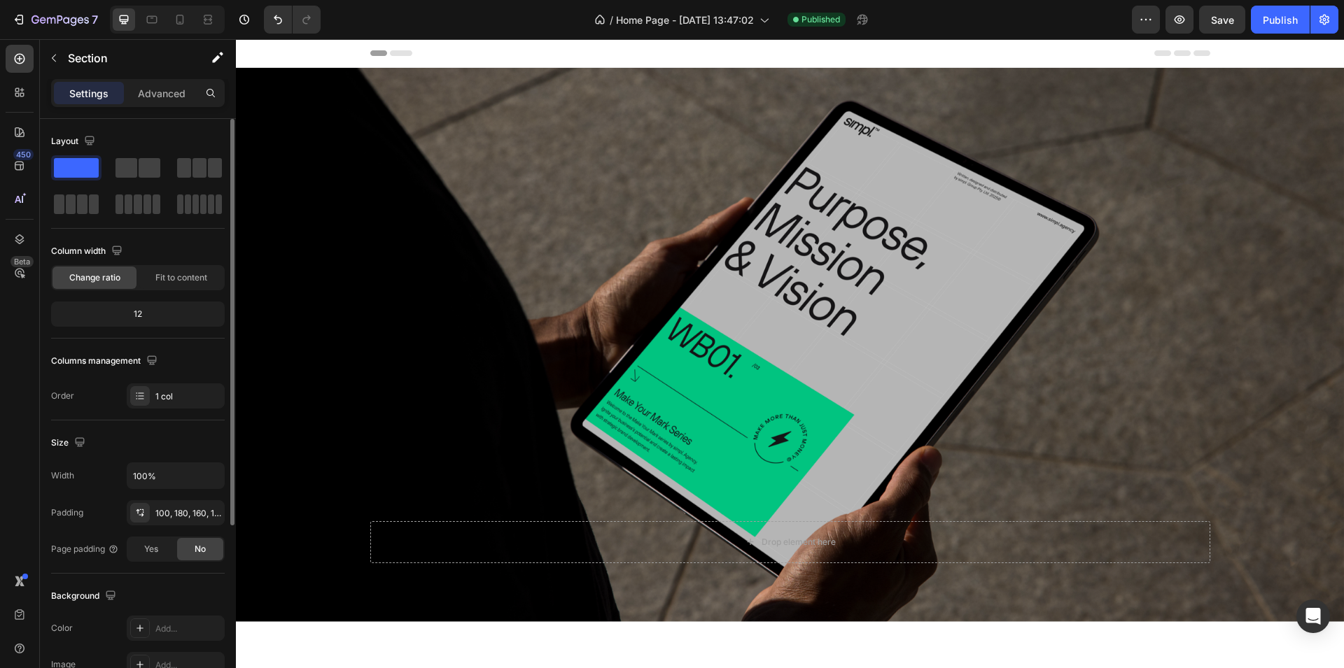
drag, startPoint x: 1286, startPoint y: 10, endPoint x: 1033, endPoint y: 36, distance: 254.6
click at [1056, 37] on div "7 / Home Page - Aug 25, 13:47:02 Published Preview Save Publish" at bounding box center [672, 20] width 1344 height 40
click at [22, 20] on icon "button" at bounding box center [20, 20] width 6 height 10
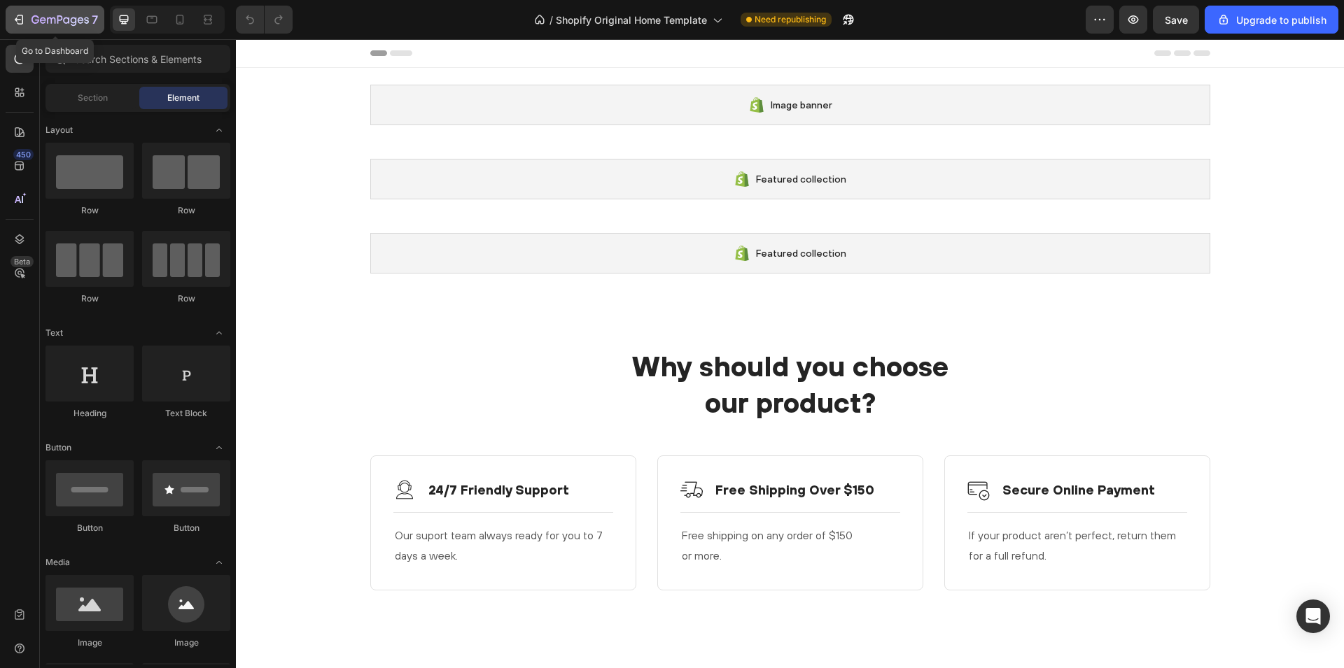
click at [46, 27] on div "7" at bounding box center [64, 19] width 66 height 17
click at [74, 19] on icon "button" at bounding box center [59, 21] width 57 height 12
